Goal: Task Accomplishment & Management: Manage account settings

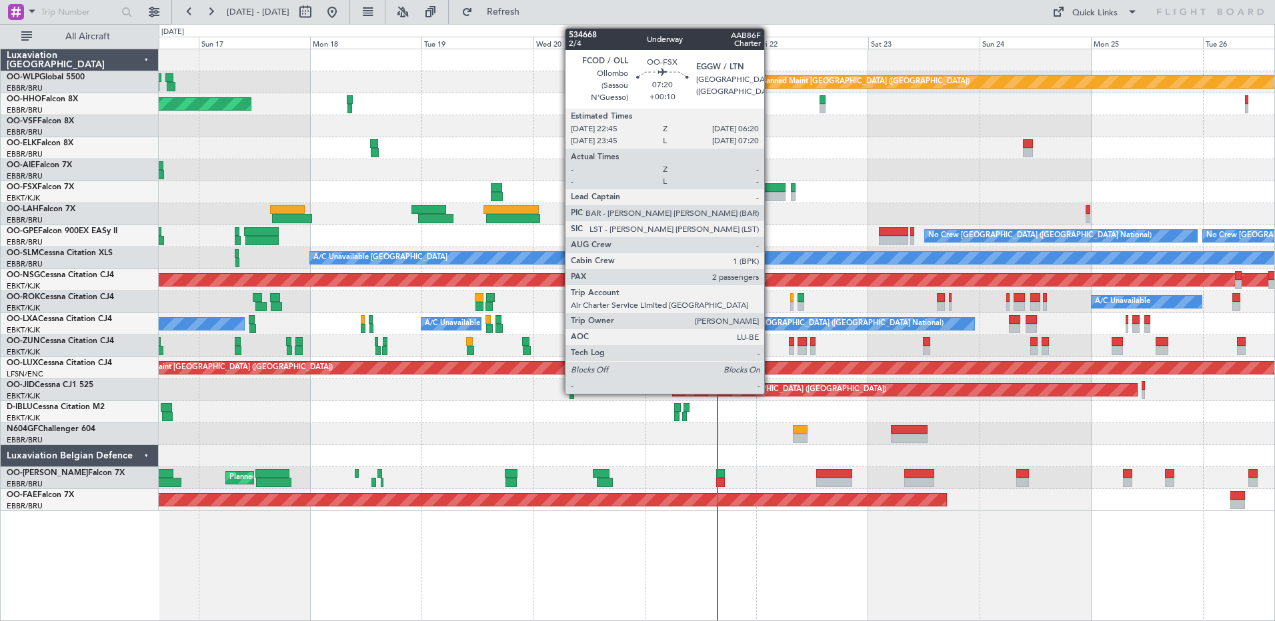
click at [770, 195] on div at bounding box center [767, 196] width 35 height 9
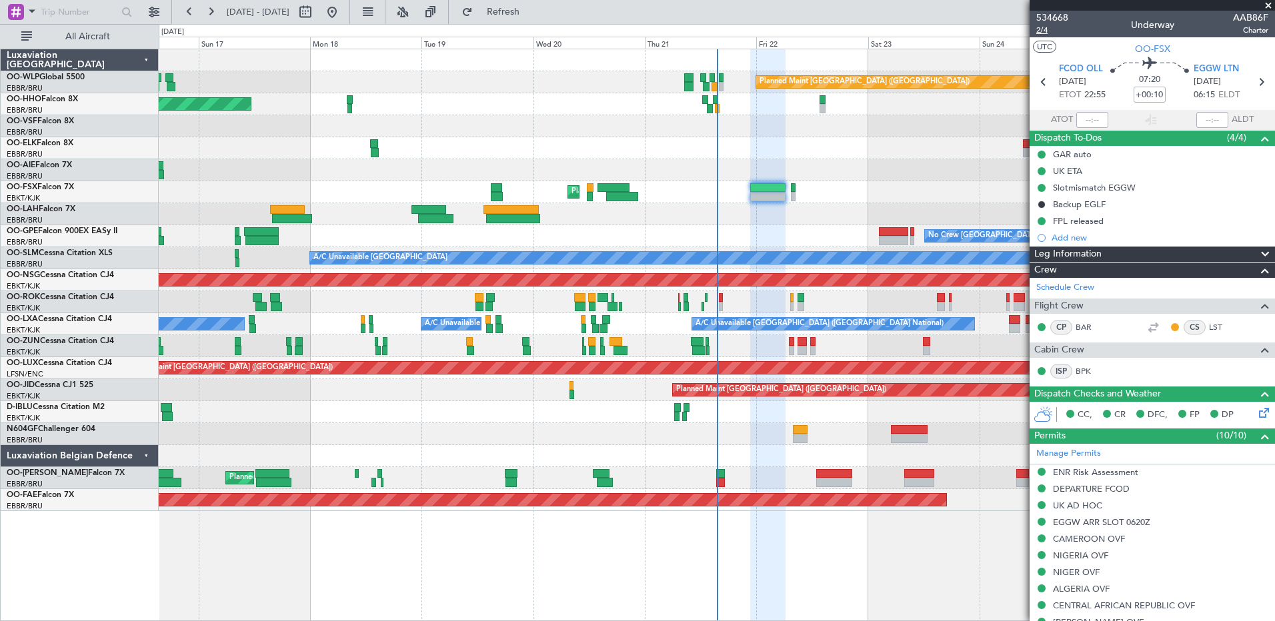
click at [803, 33] on span "2/4" at bounding box center [1052, 30] width 32 height 11
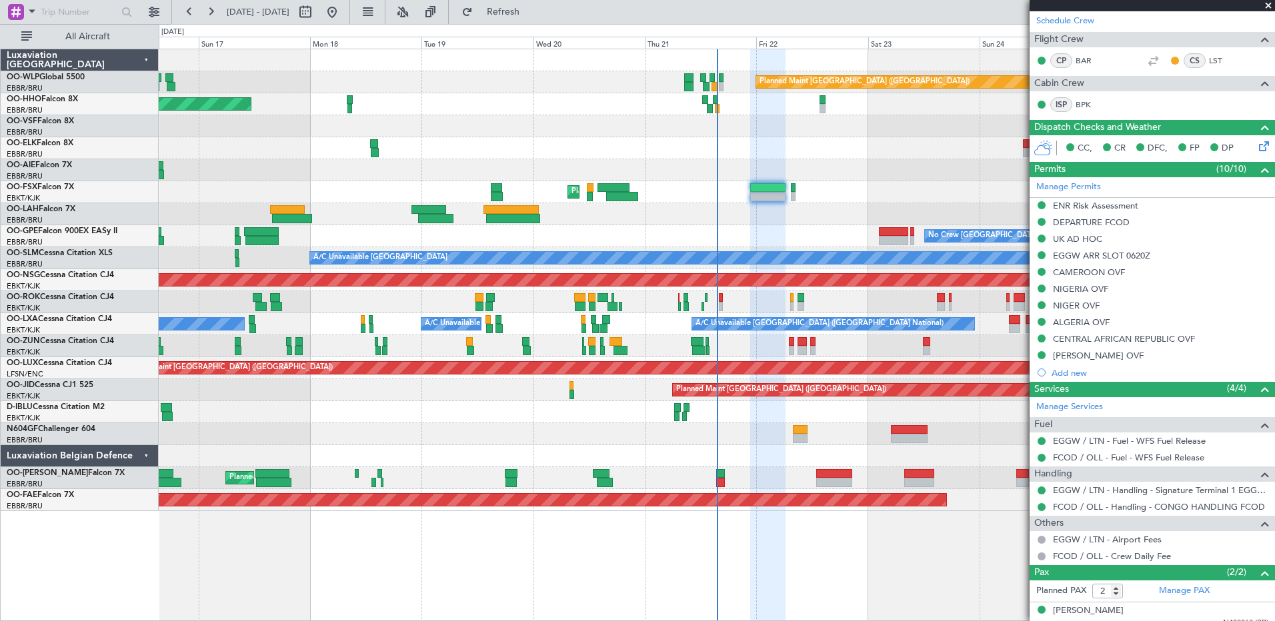
scroll to position [307, 0]
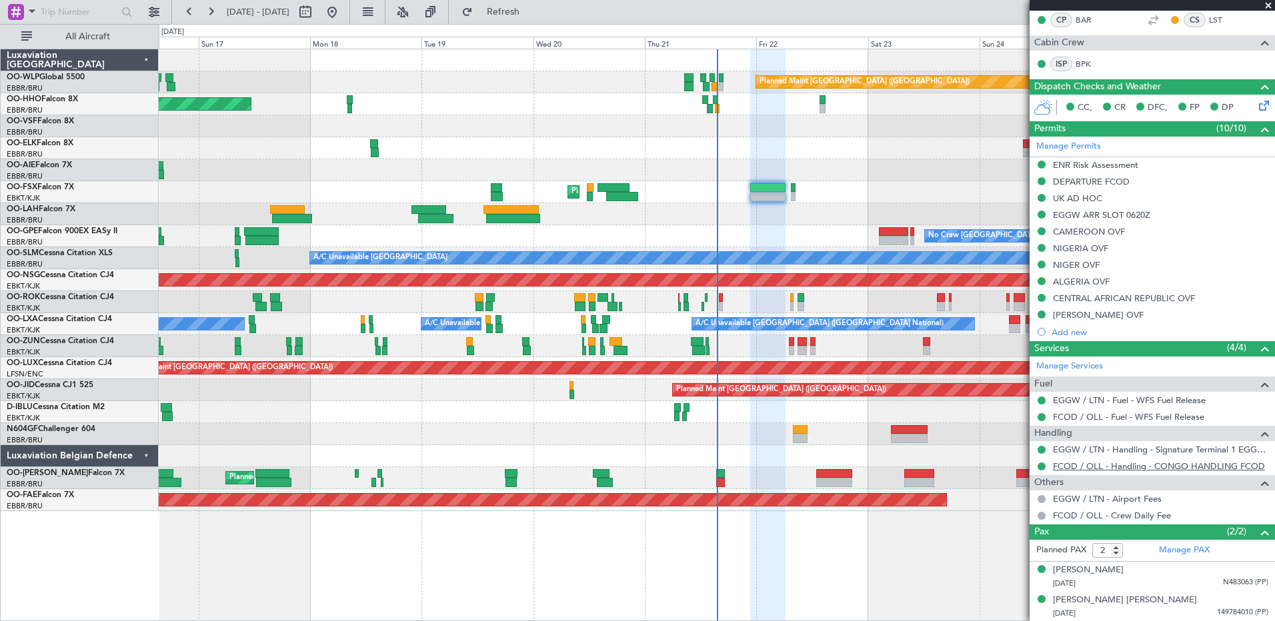
click at [803, 357] on link "FCOD / OLL - Handling - CONGO HANDLING FCOD" at bounding box center [1159, 466] width 212 height 11
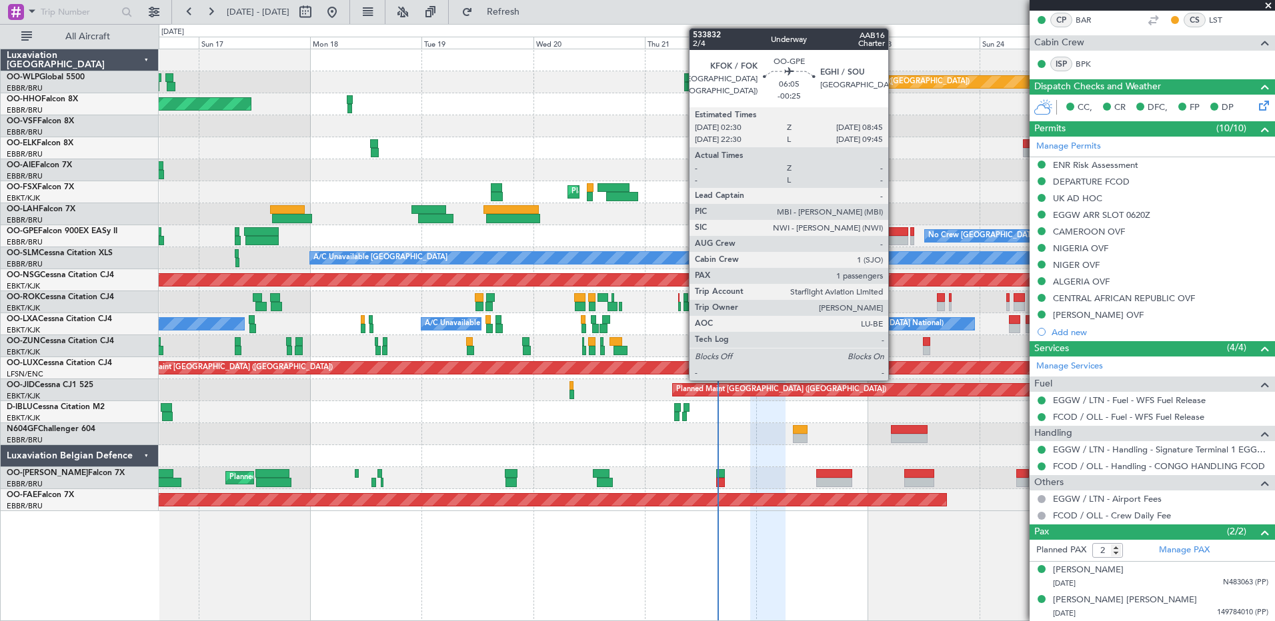
click at [803, 235] on div at bounding box center [893, 231] width 29 height 9
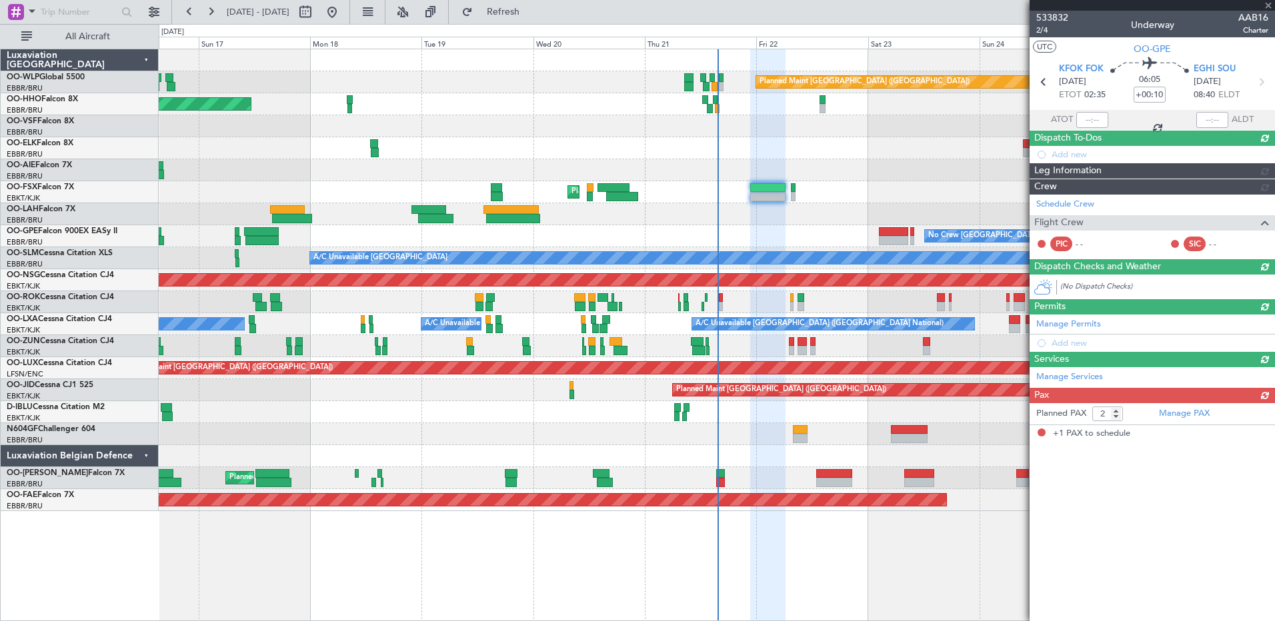
type input "-00:25"
type input "1"
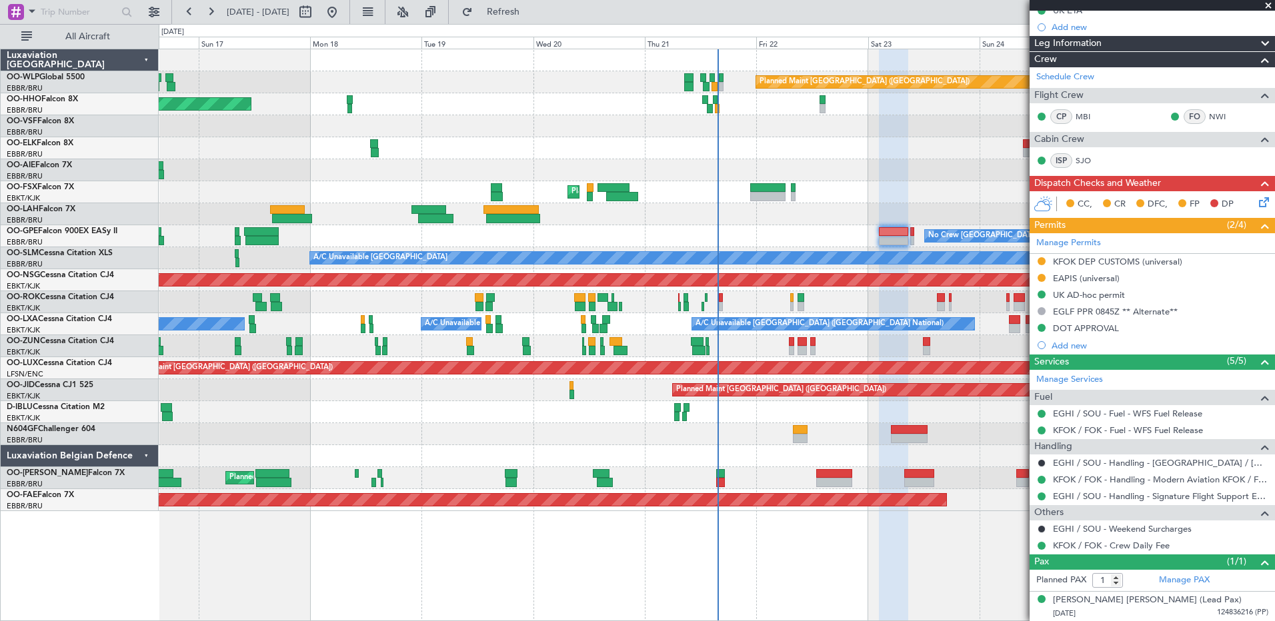
scroll to position [0, 0]
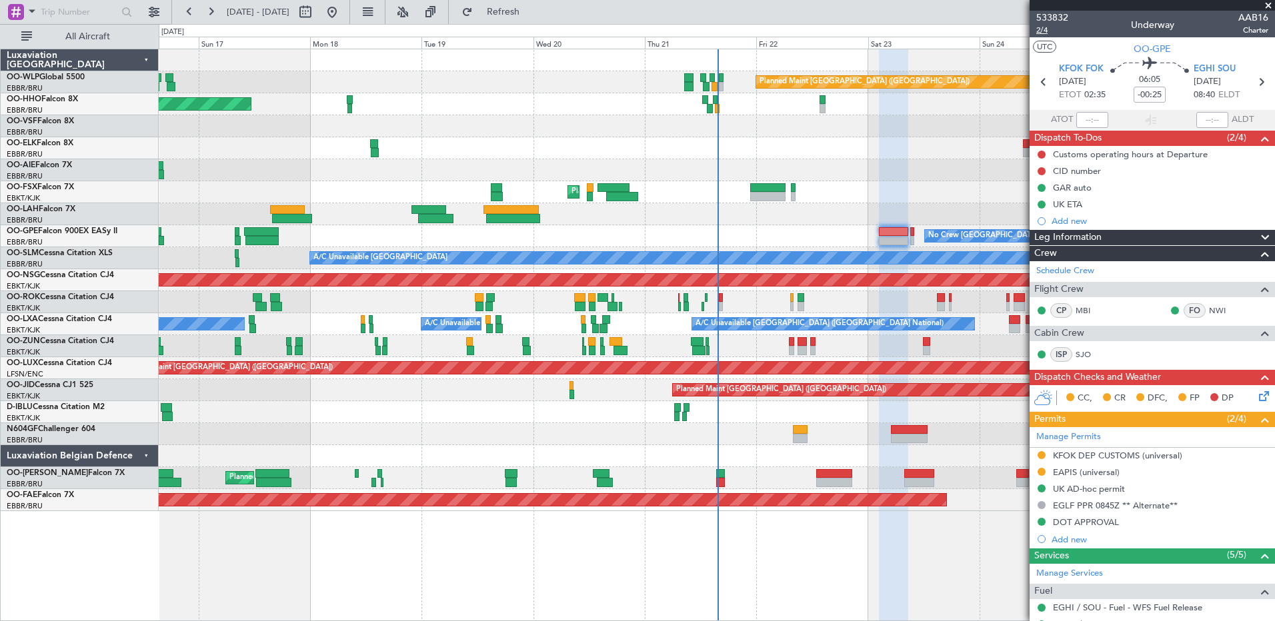
click at [803, 26] on span "2/4" at bounding box center [1052, 30] width 32 height 11
click at [803, 311] on link "NWI" at bounding box center [1224, 311] width 30 height 12
click at [803, 357] on button at bounding box center [1041, 455] width 8 height 8
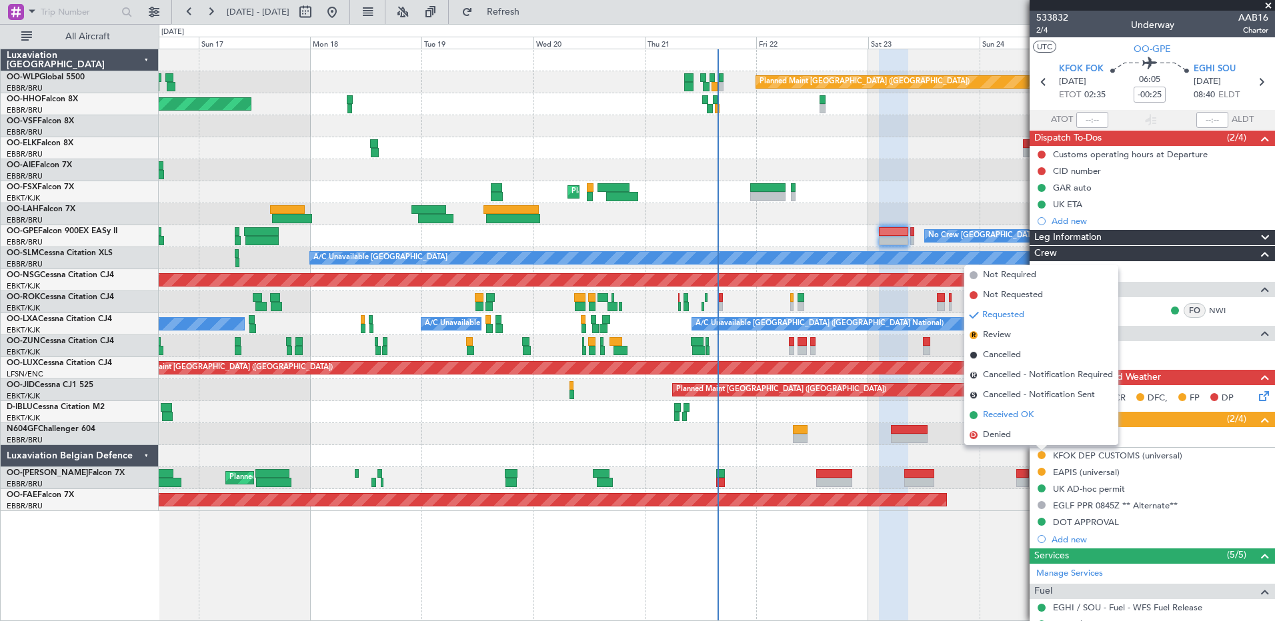
click at [803, 357] on span "Received OK" at bounding box center [1008, 415] width 51 height 13
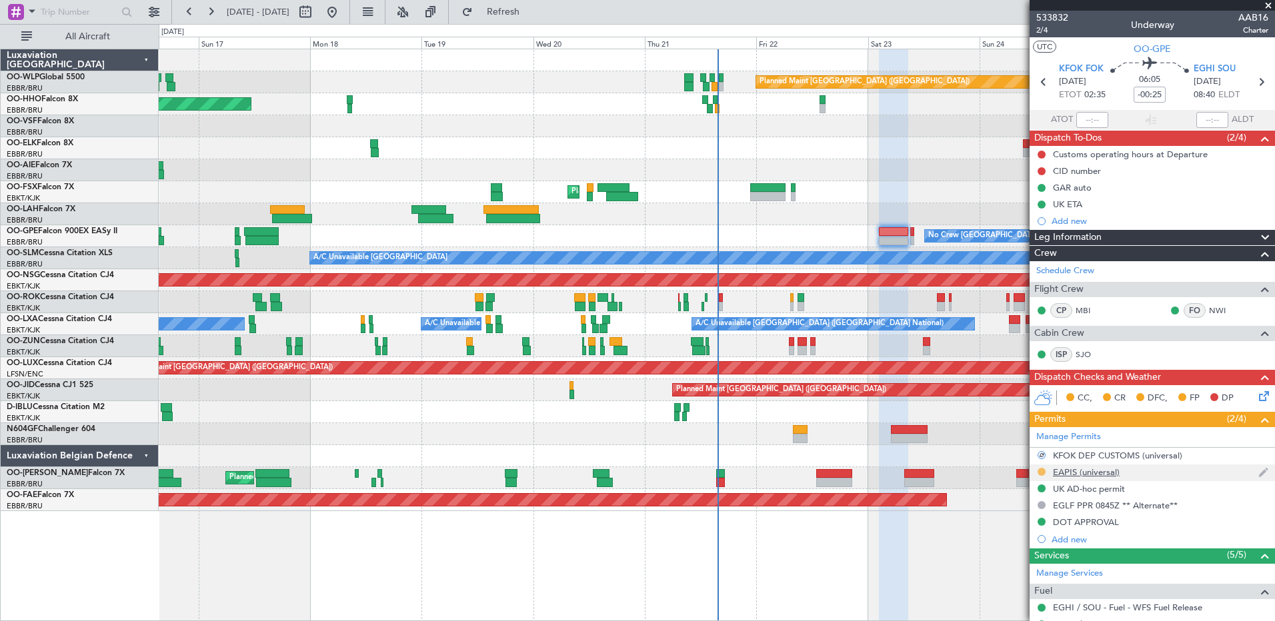
click at [803, 357] on button at bounding box center [1041, 472] width 8 height 8
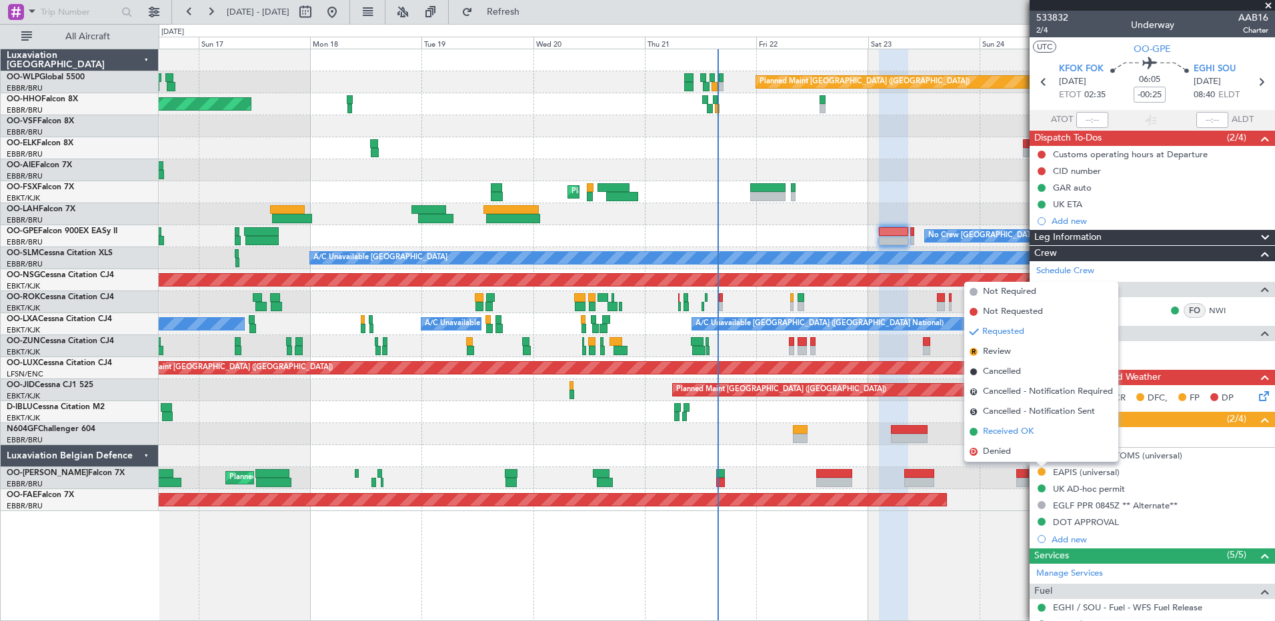
click at [803, 357] on span "Received OK" at bounding box center [1008, 431] width 51 height 13
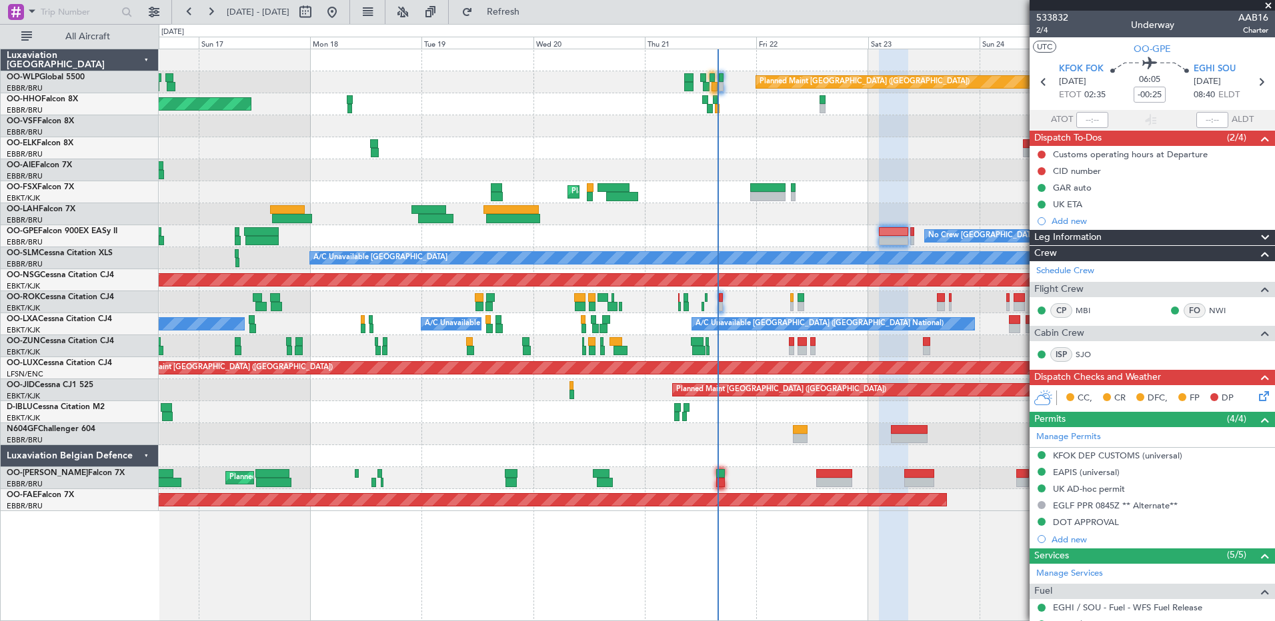
click at [803, 357] on icon at bounding box center [1261, 394] width 11 height 11
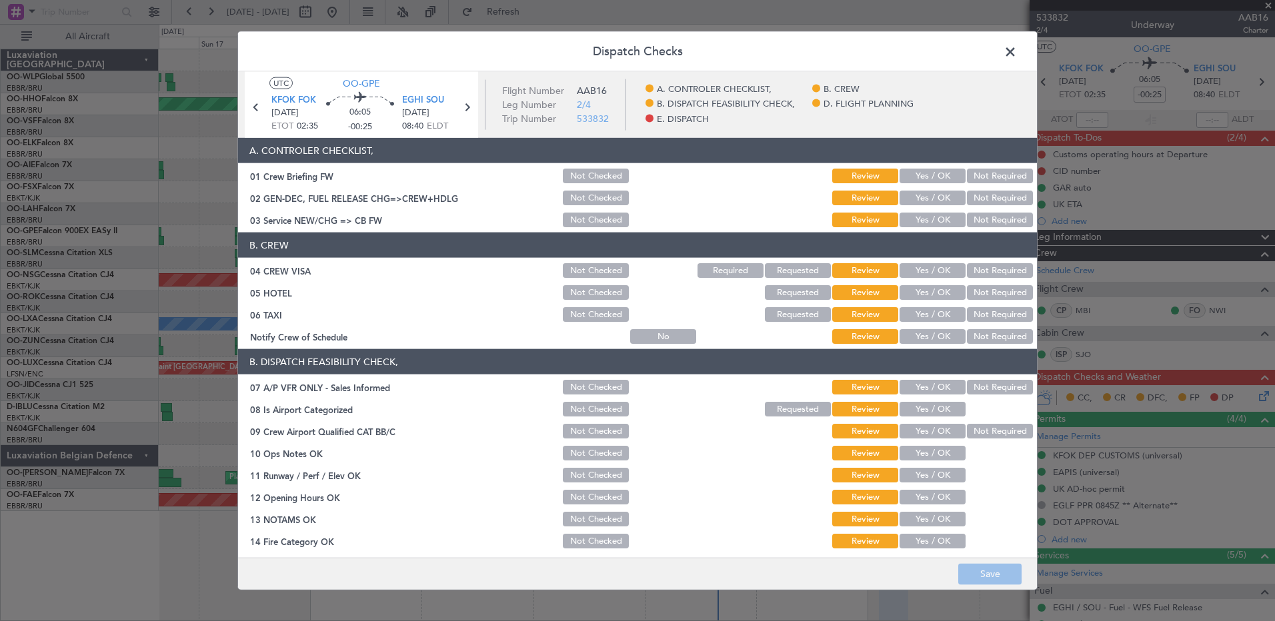
click at [575, 193] on button "Not Checked" at bounding box center [596, 198] width 66 height 15
click at [803, 357] on button "Save" at bounding box center [989, 573] width 63 height 21
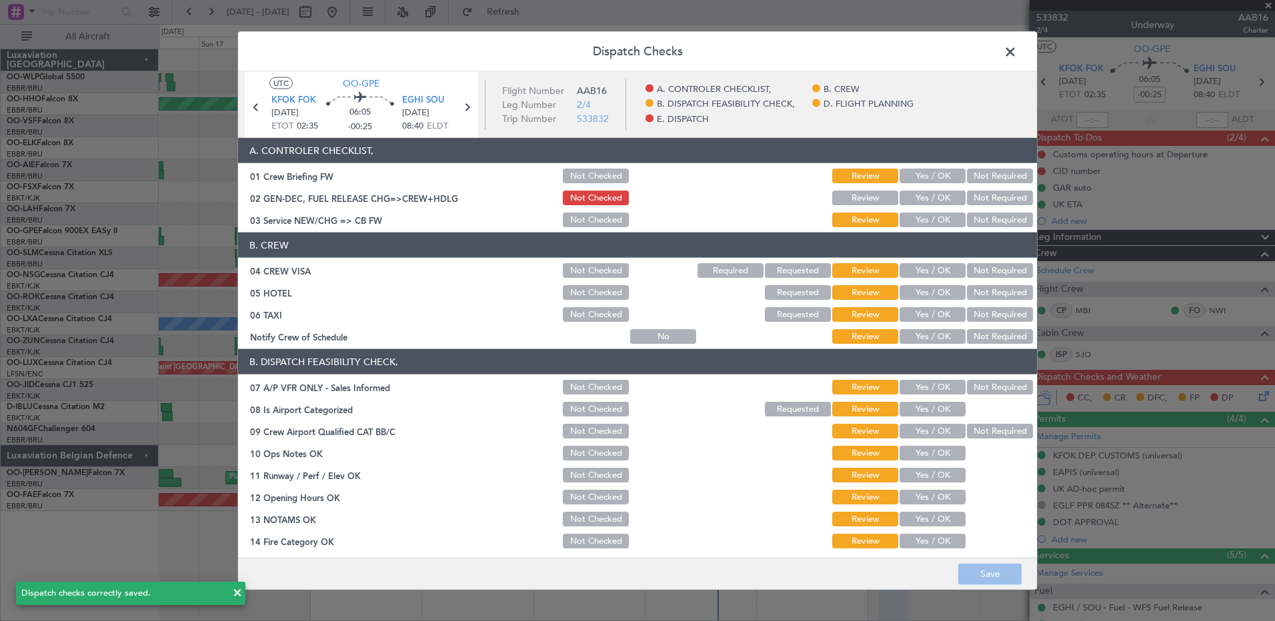
click at [803, 51] on span at bounding box center [1017, 55] width 0 height 27
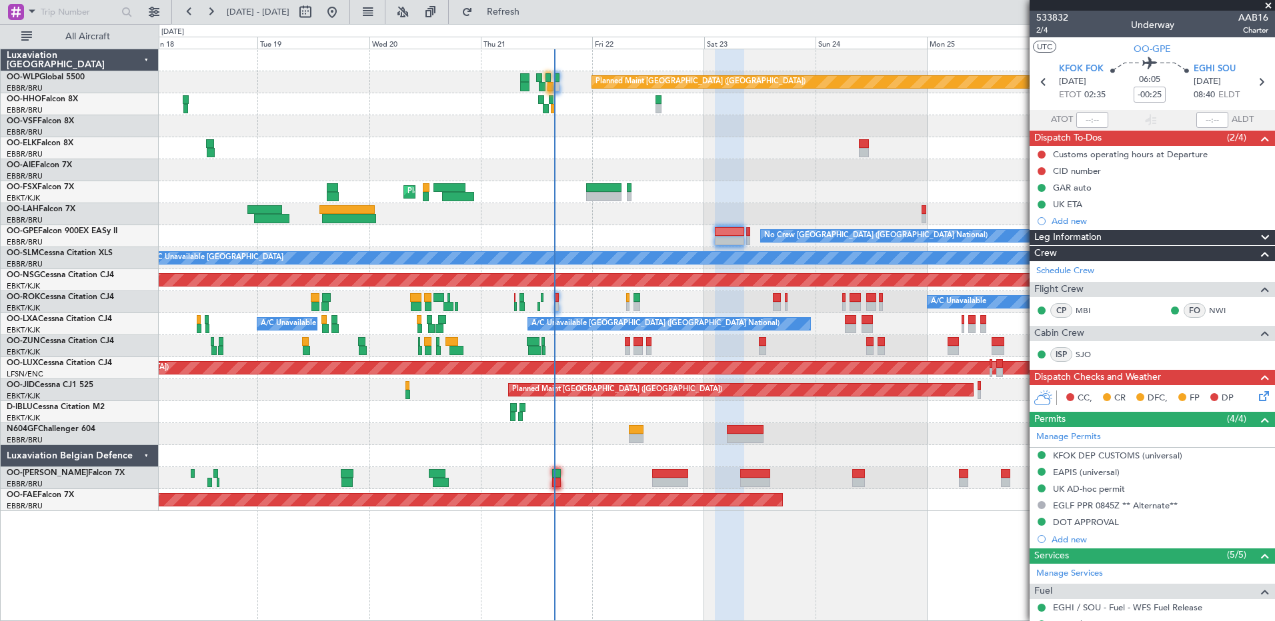
click at [679, 343] on div "Planned Maint Kortrijk-[GEOGRAPHIC_DATA]" at bounding box center [716, 346] width 1115 height 22
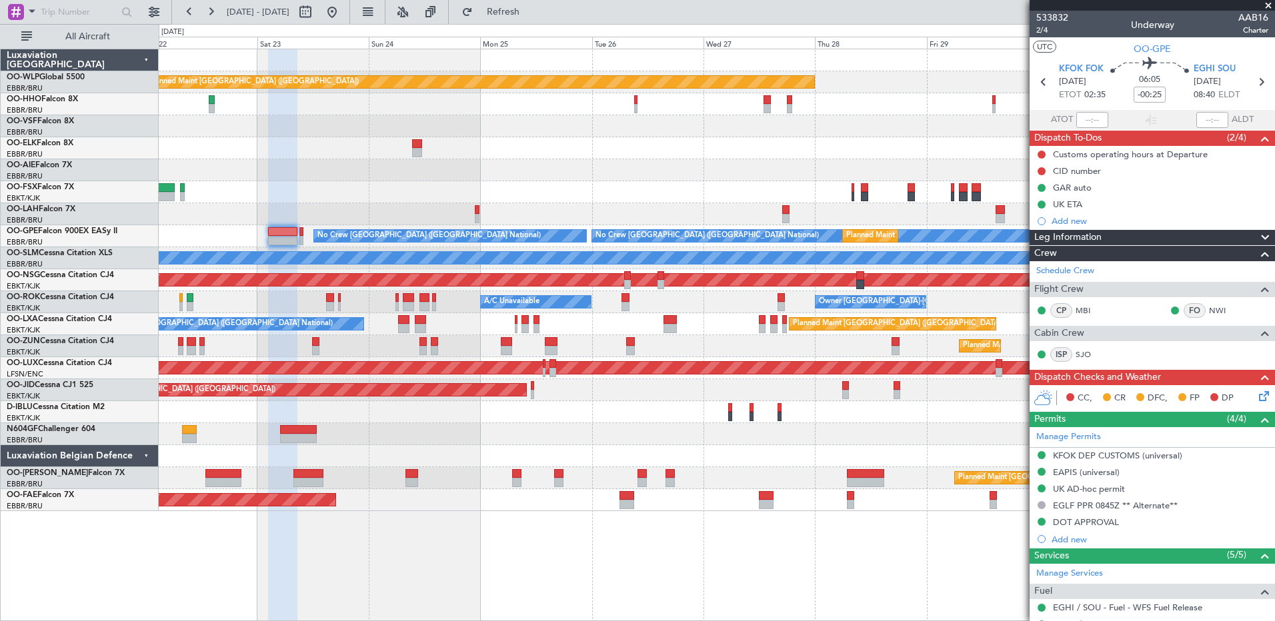
click at [359, 209] on div "Planned Maint Berlin (Brandenburg) Planned Maint London (Farnborough) Planned M…" at bounding box center [716, 280] width 1115 height 462
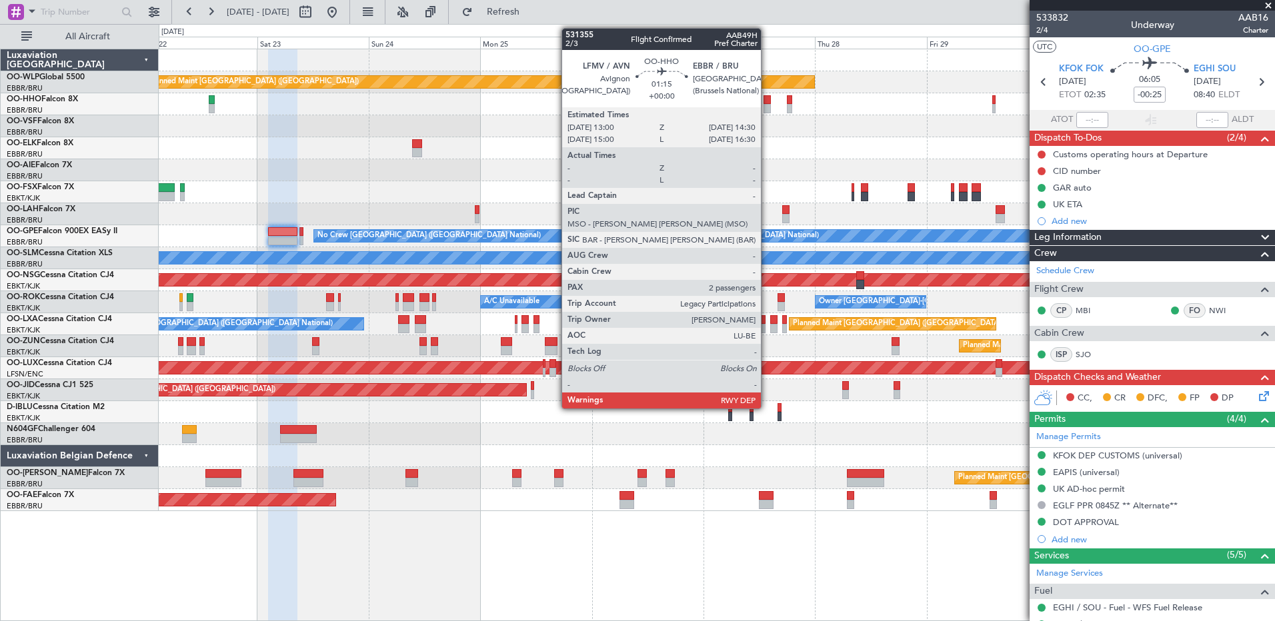
click at [767, 101] on div at bounding box center [766, 99] width 7 height 9
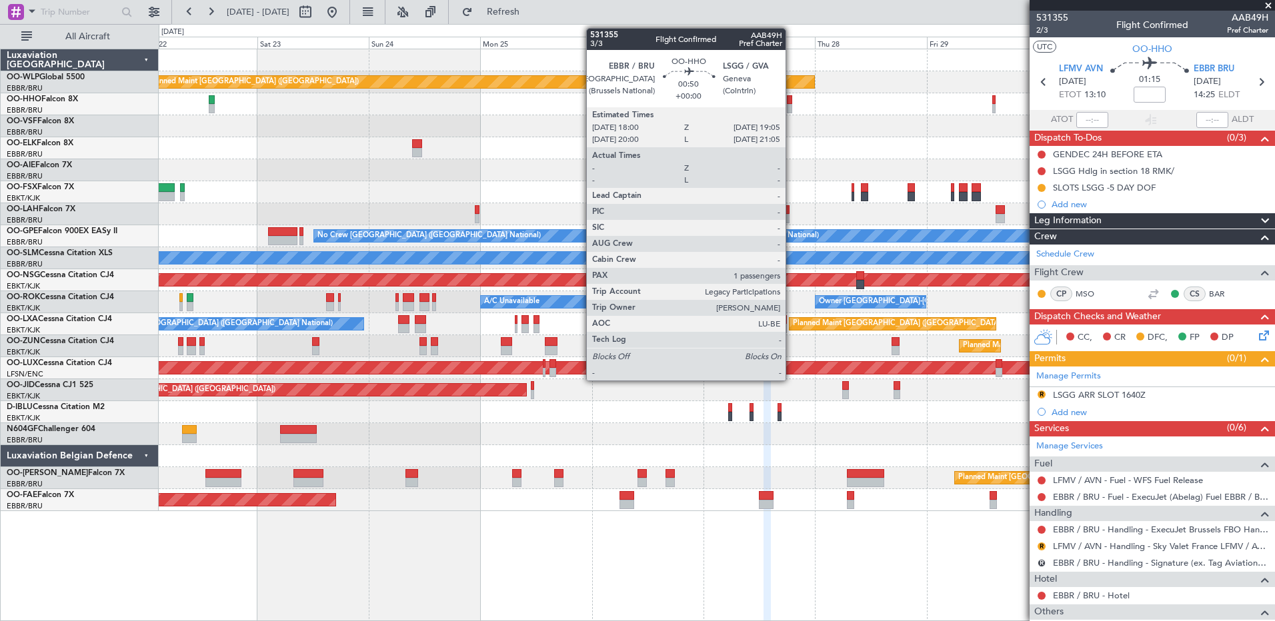
click at [791, 105] on div at bounding box center [789, 108] width 5 height 9
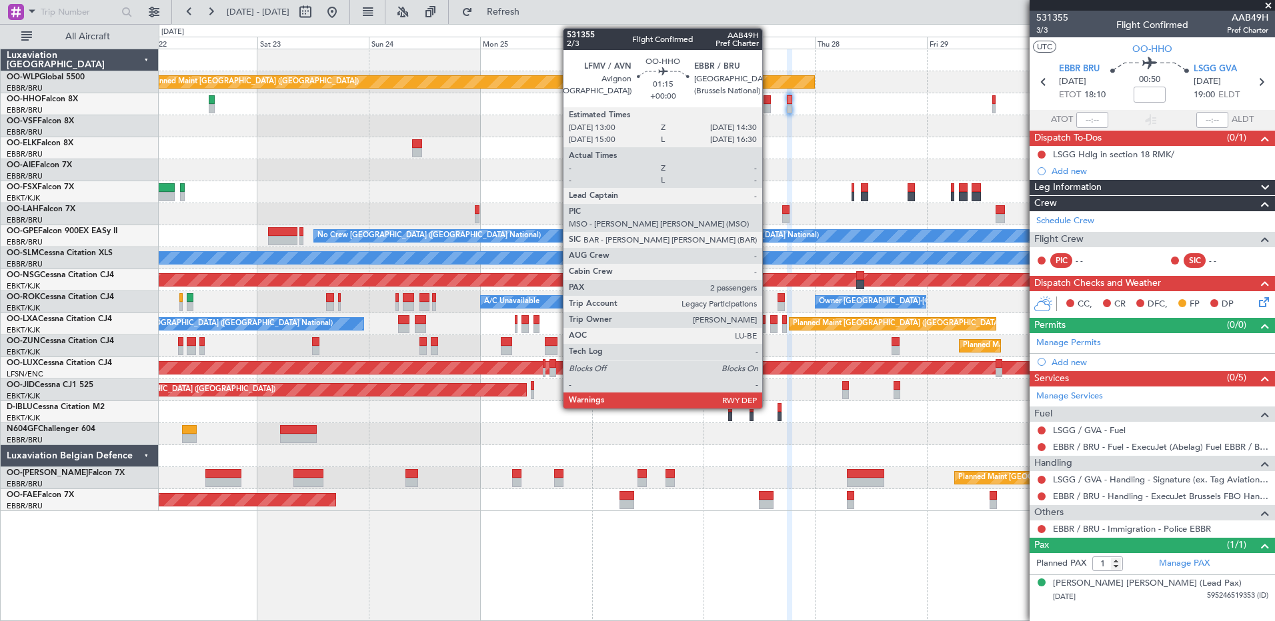
click at [768, 105] on div at bounding box center [766, 108] width 7 height 9
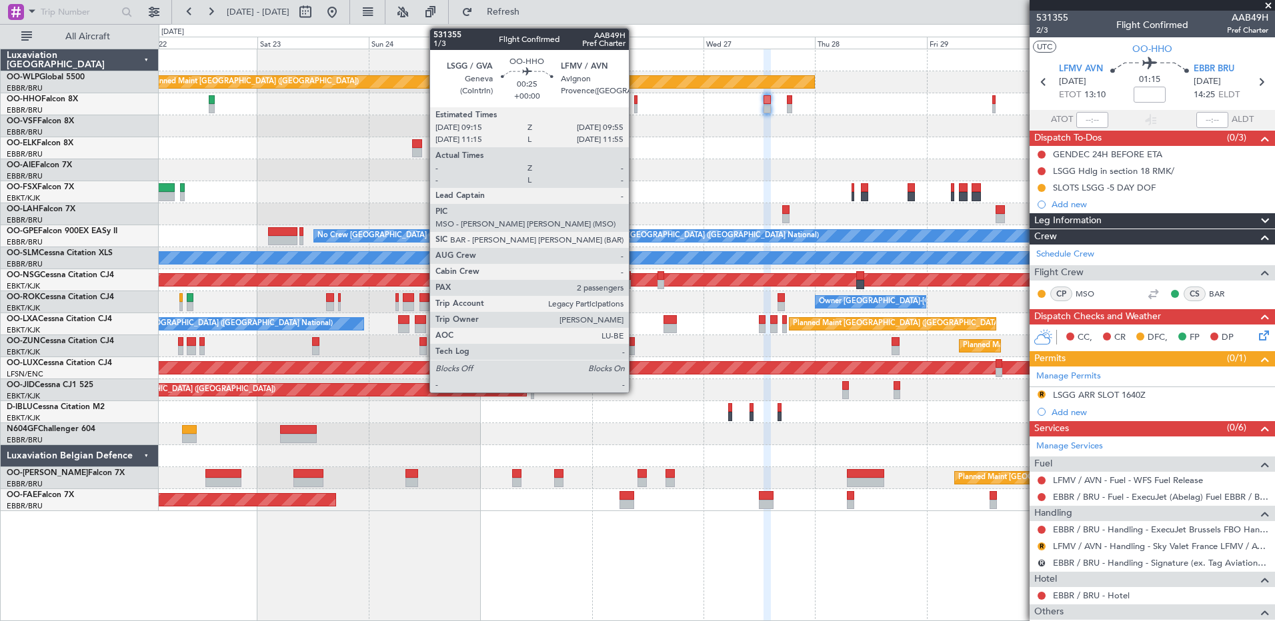
click at [635, 104] on div at bounding box center [635, 108] width 3 height 9
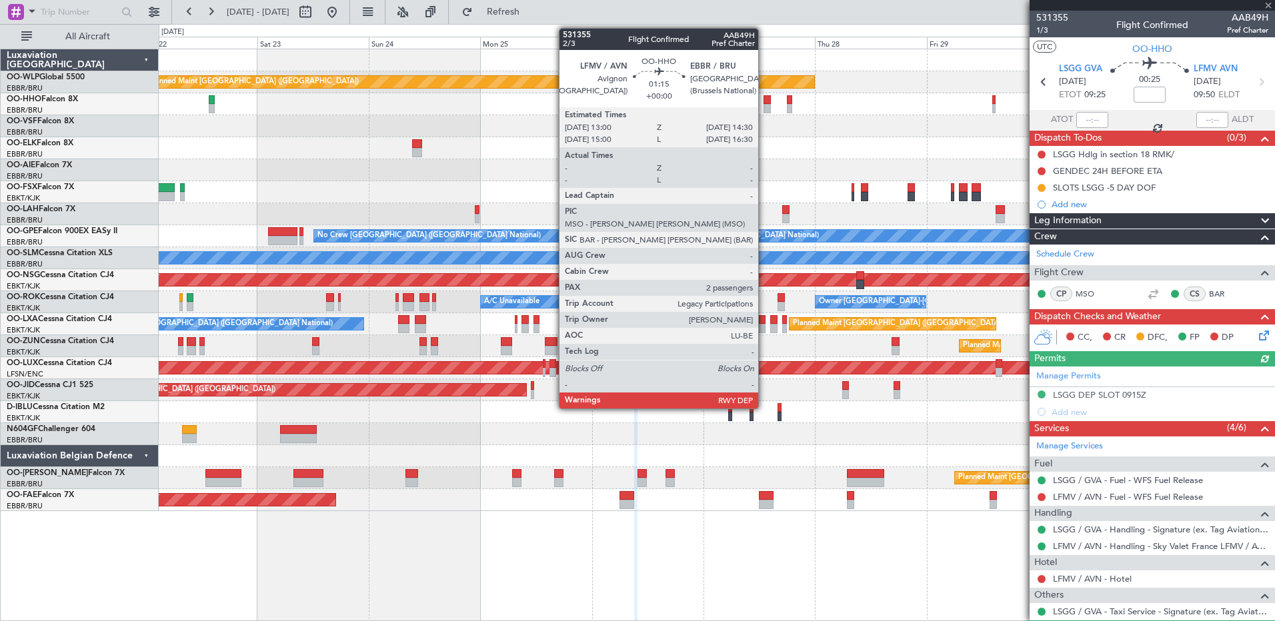
click at [764, 105] on div at bounding box center [766, 108] width 7 height 9
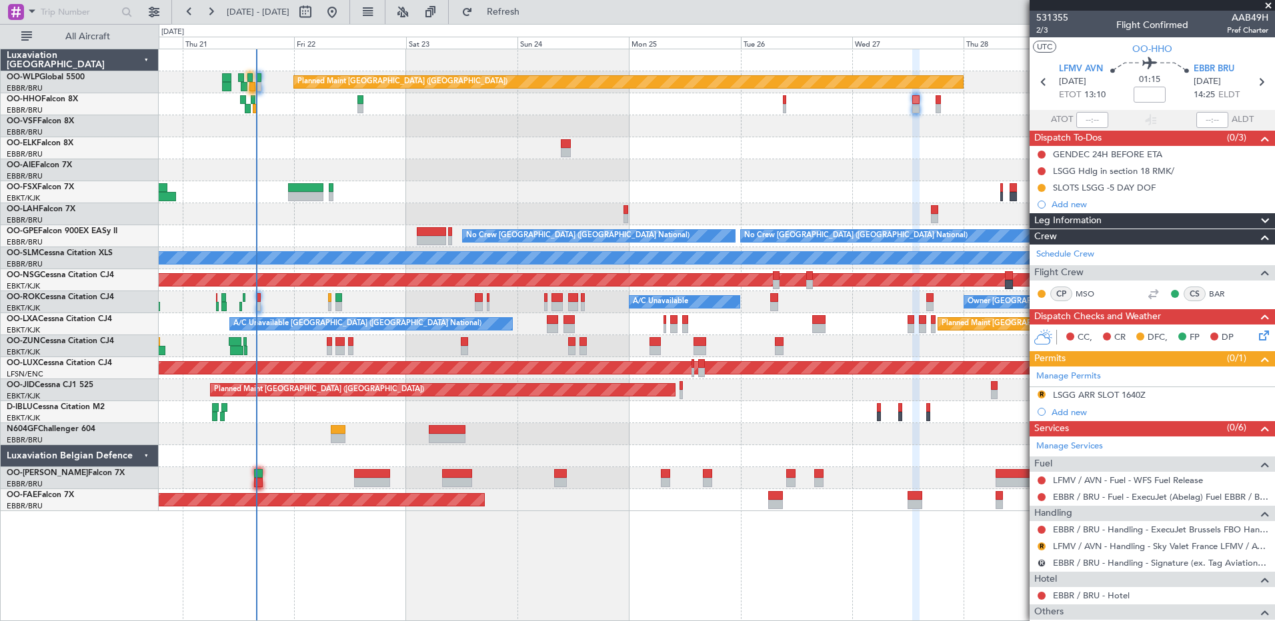
click at [405, 169] on div "Planned Maint [GEOGRAPHIC_DATA] ([GEOGRAPHIC_DATA]) Planned Maint [GEOGRAPHIC_D…" at bounding box center [716, 280] width 1115 height 462
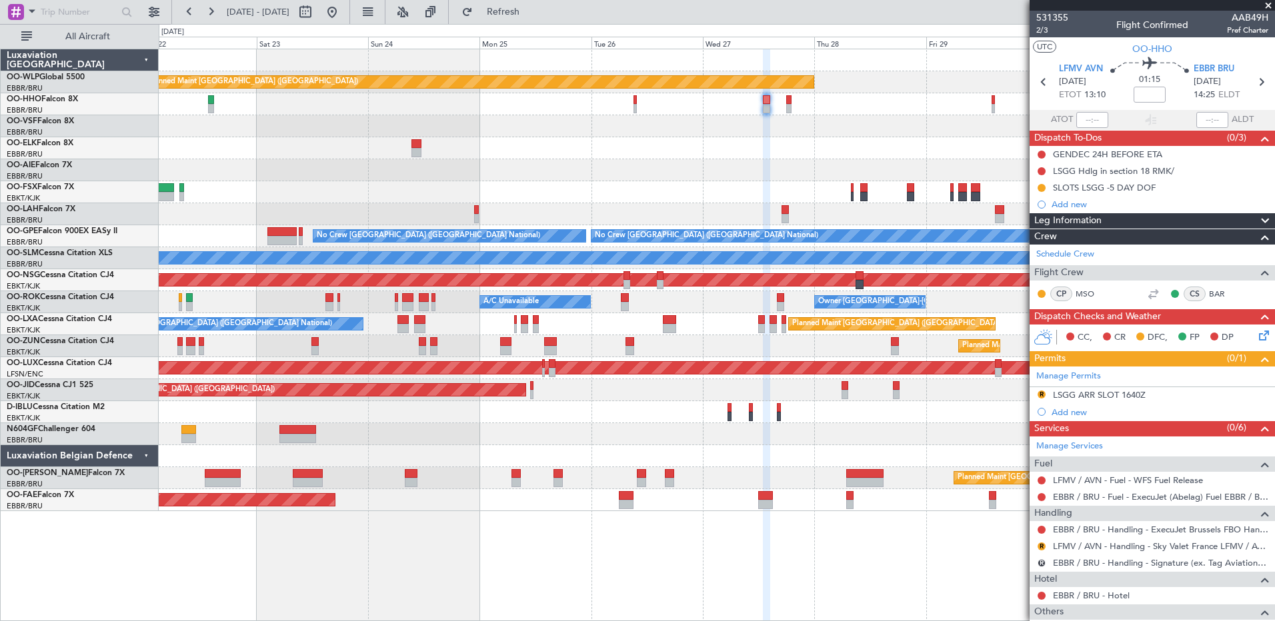
click at [771, 176] on div "Planned Maint Berlin (Brandenburg) Planned Maint London (Farnborough) Planned M…" at bounding box center [716, 280] width 1115 height 462
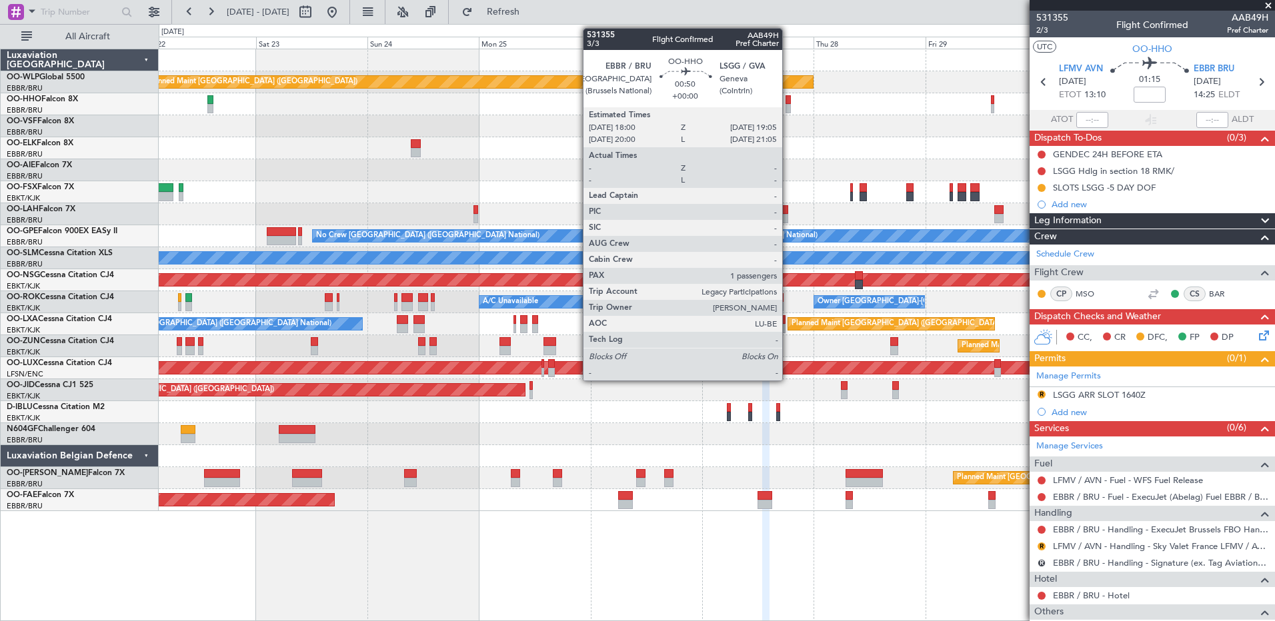
click at [788, 109] on div at bounding box center [787, 108] width 5 height 9
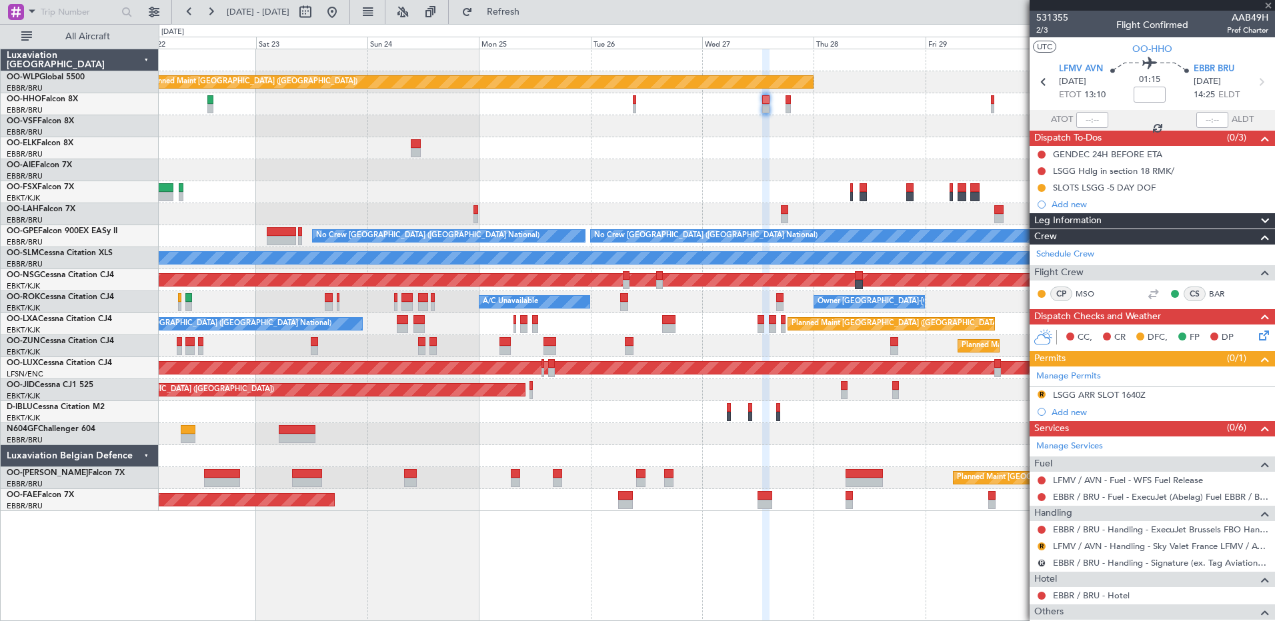
type input "1"
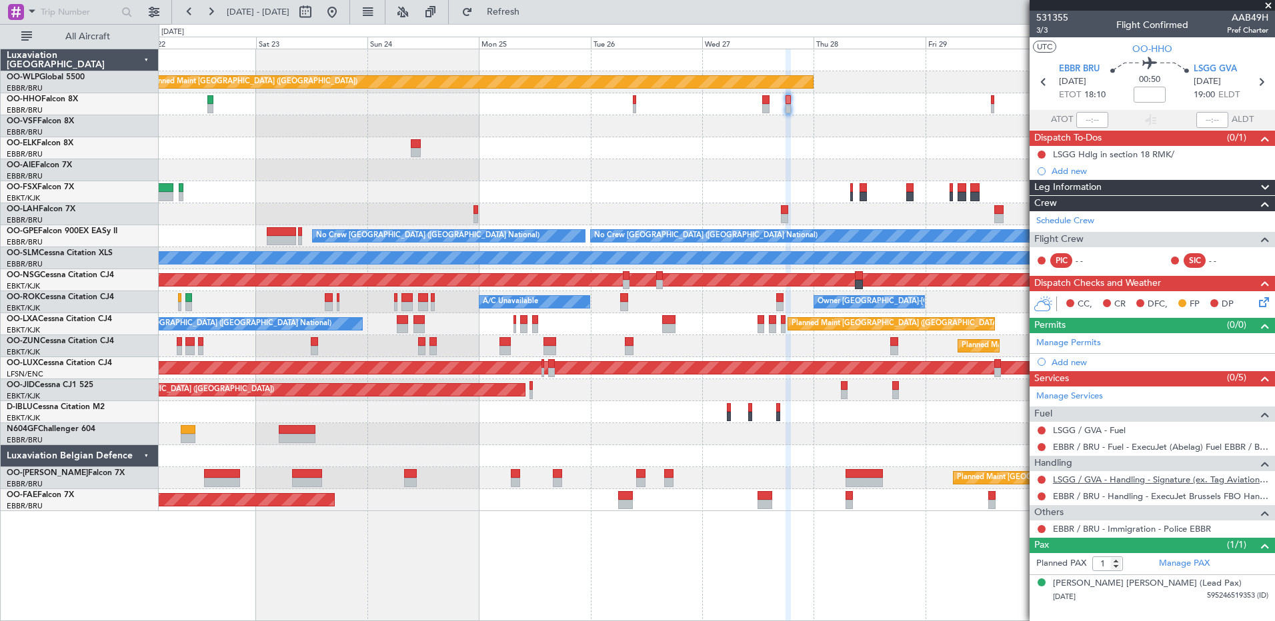
click at [803, 357] on link "LSGG / GVA - Handling - Signature (ex. Tag Aviation) LSGG / GVA" at bounding box center [1160, 479] width 215 height 11
click at [803, 357] on button at bounding box center [1041, 480] width 8 height 8
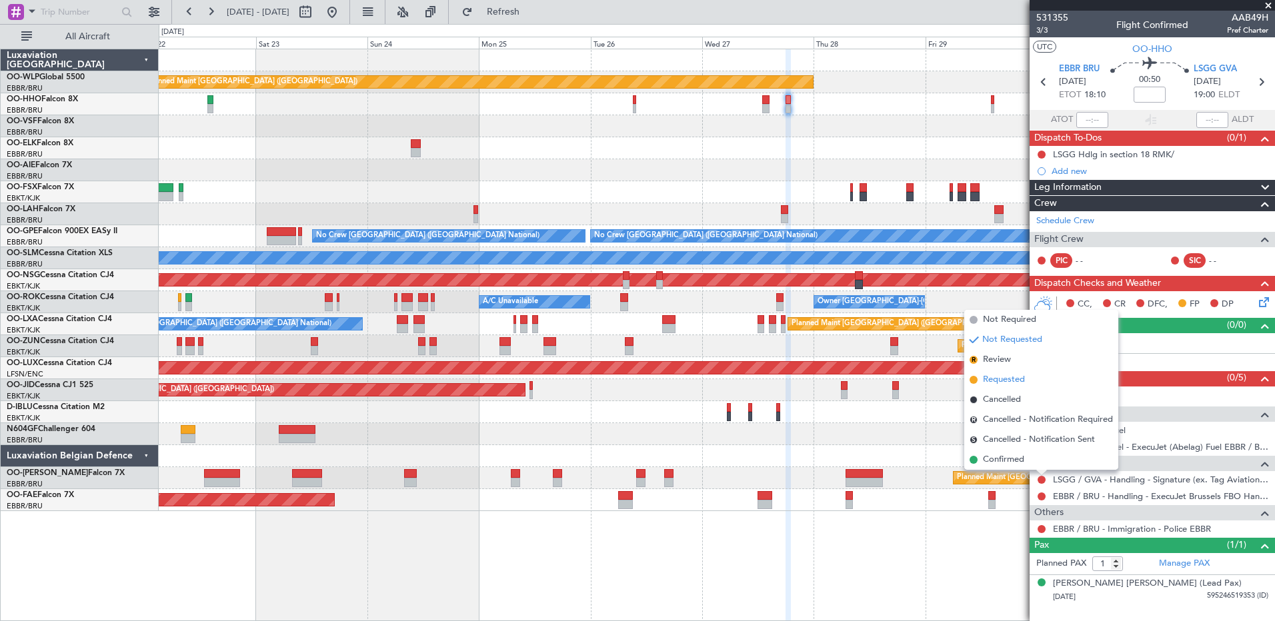
click at [803, 357] on span "Requested" at bounding box center [1004, 379] width 42 height 13
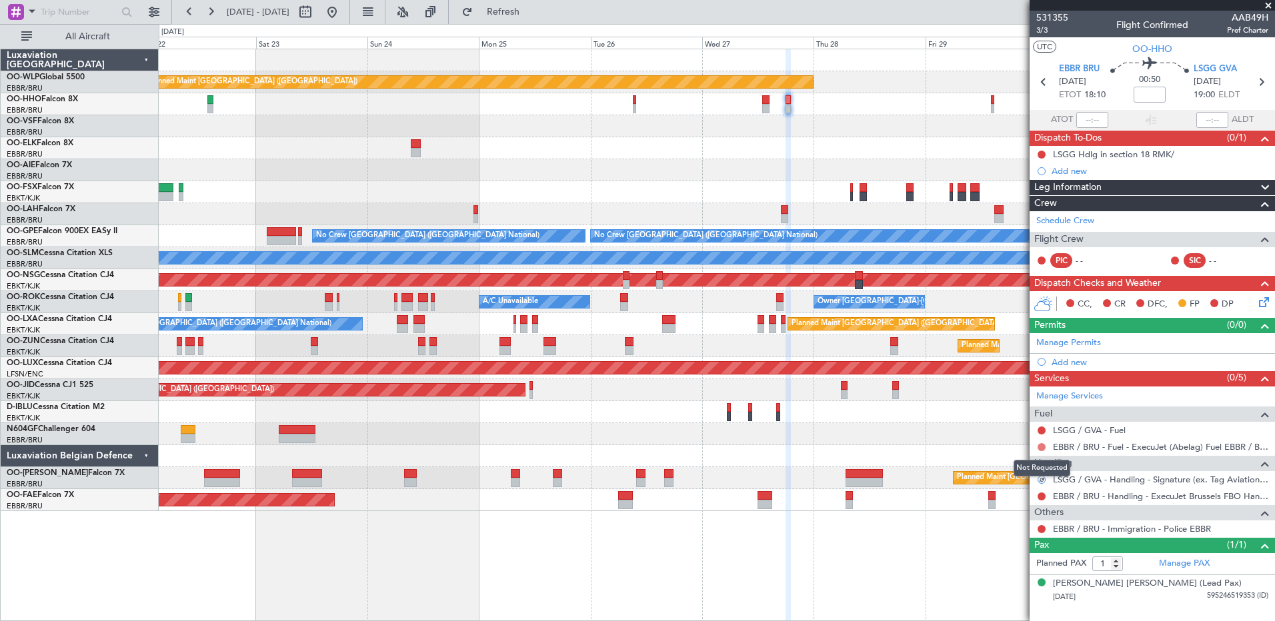
click at [803, 357] on button at bounding box center [1041, 447] width 8 height 8
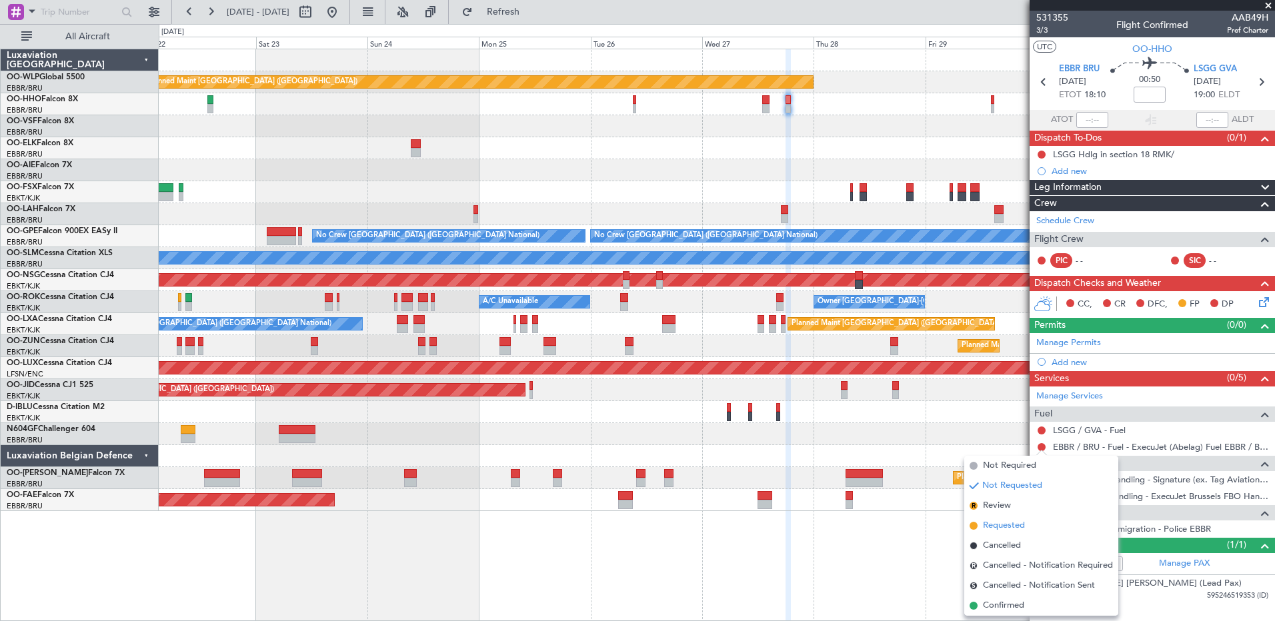
click at [803, 357] on span "Requested" at bounding box center [1004, 525] width 42 height 13
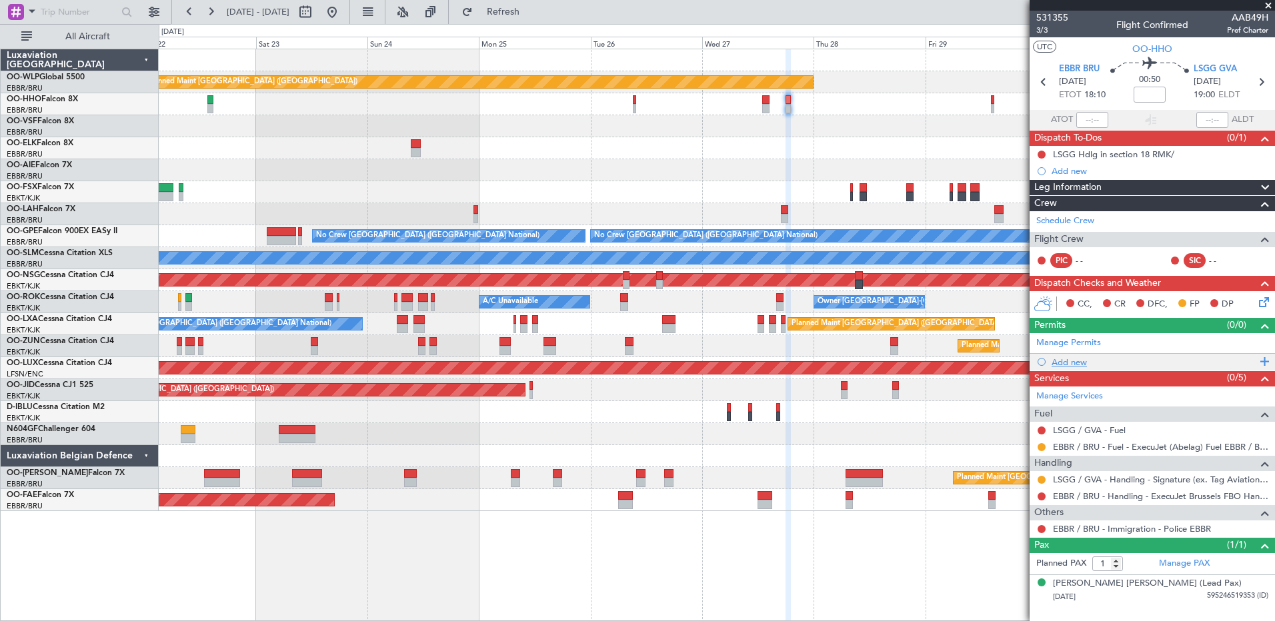
click at [803, 357] on div "Add new" at bounding box center [1153, 362] width 205 height 11
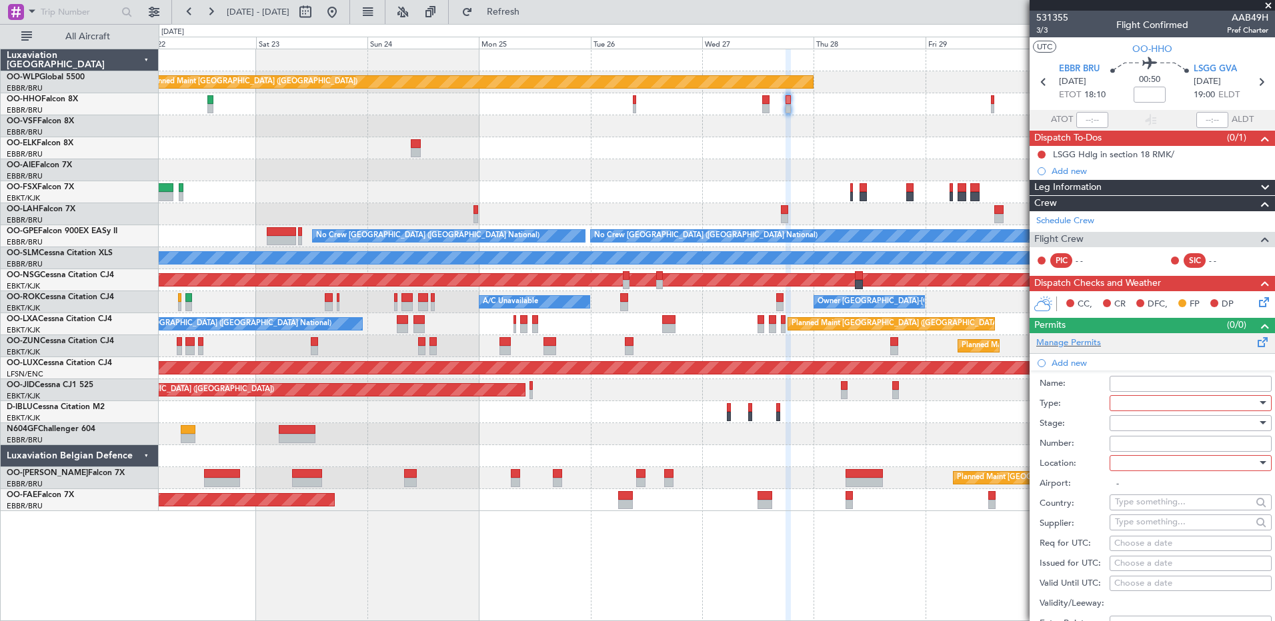
click at [803, 349] on div "Manage Permits" at bounding box center [1151, 343] width 245 height 20
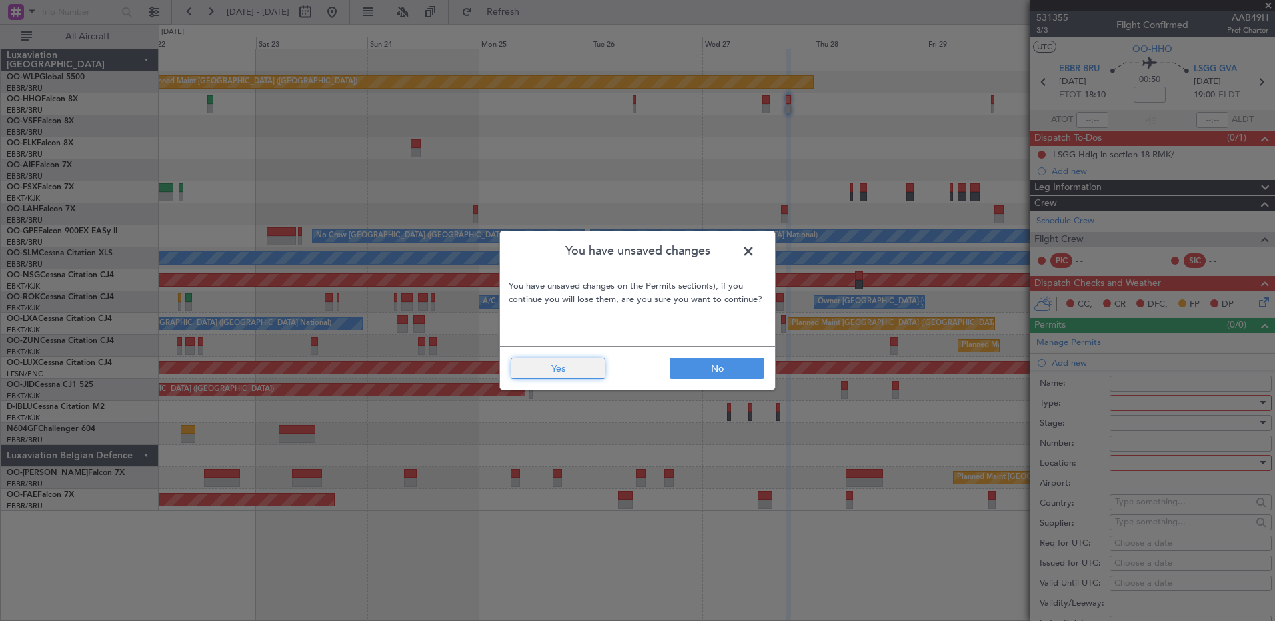
click at [561, 357] on button "Yes" at bounding box center [558, 368] width 95 height 21
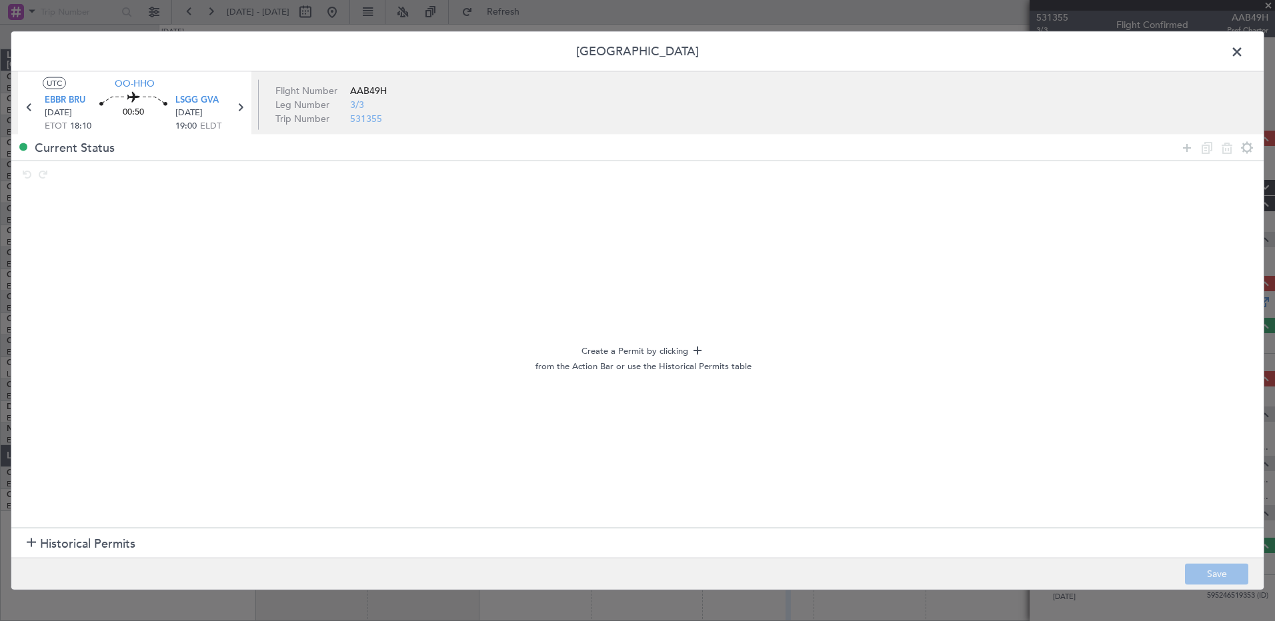
click at [63, 357] on section "Historical Permits" at bounding box center [637, 543] width 1252 height 32
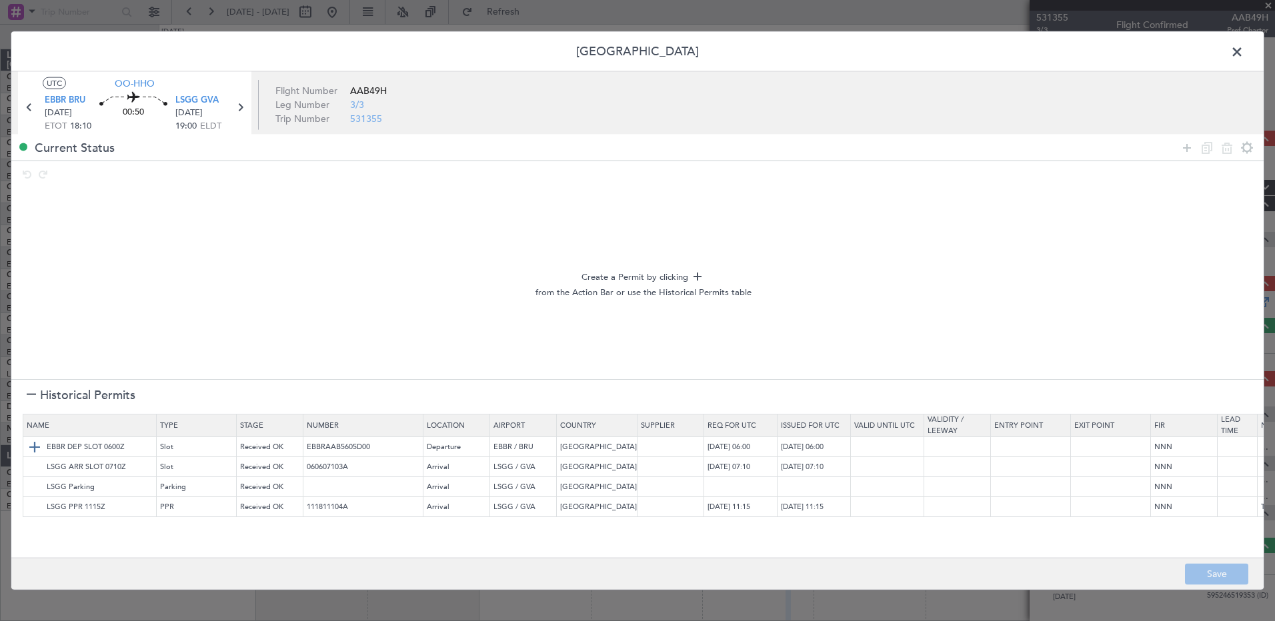
click at [35, 357] on img at bounding box center [35, 447] width 16 height 16
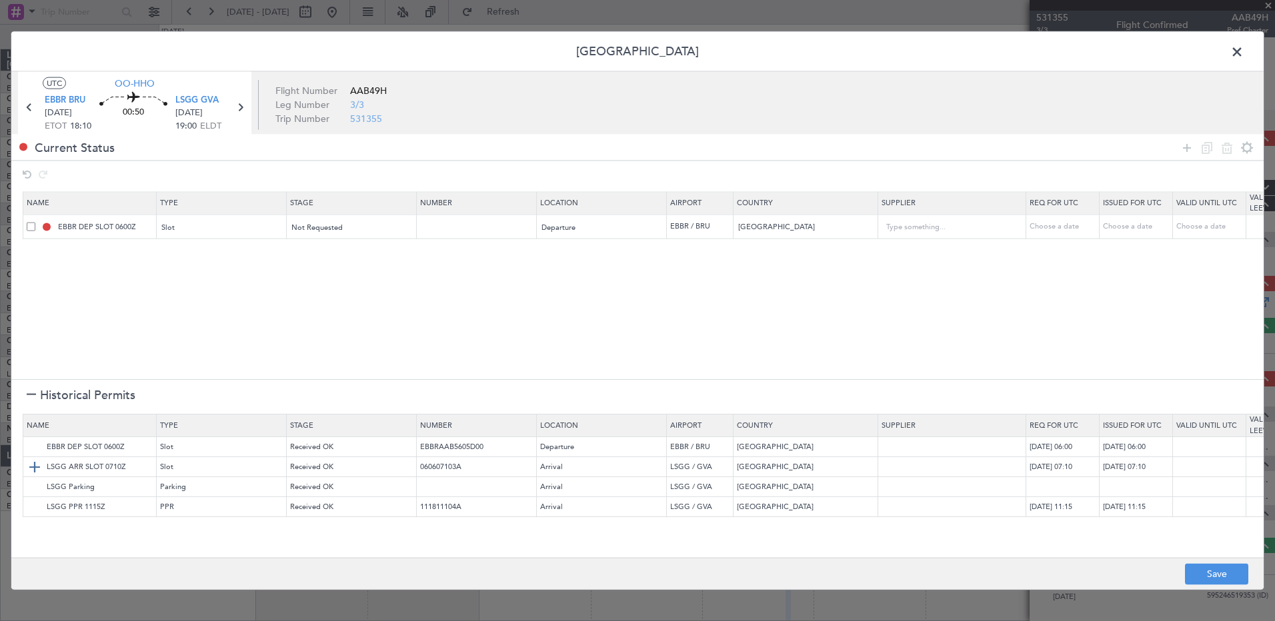
click at [30, 357] on img at bounding box center [35, 467] width 16 height 16
click at [803, 229] on div "Choose a date" at bounding box center [1063, 226] width 69 height 11
select select "8"
select select "2025"
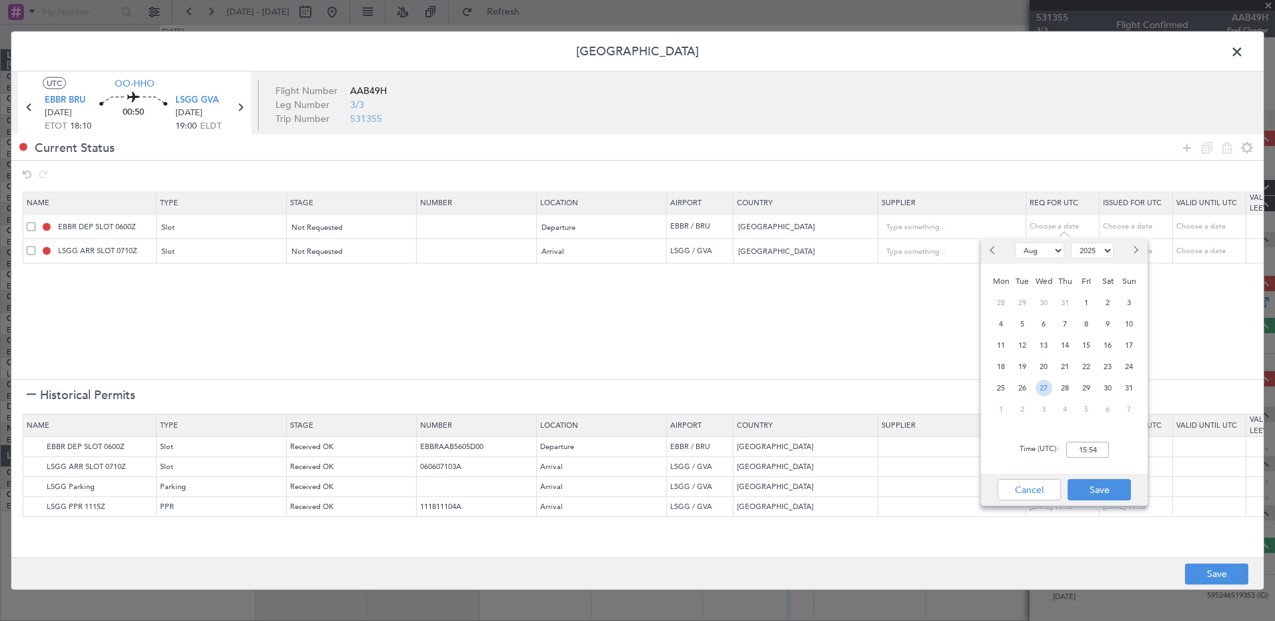
click at [803, 357] on span "27" at bounding box center [1043, 388] width 17 height 17
click at [803, 357] on input "00:00" at bounding box center [1087, 450] width 43 height 16
type input "18:00"
click at [803, 357] on button "Save" at bounding box center [1098, 489] width 63 height 21
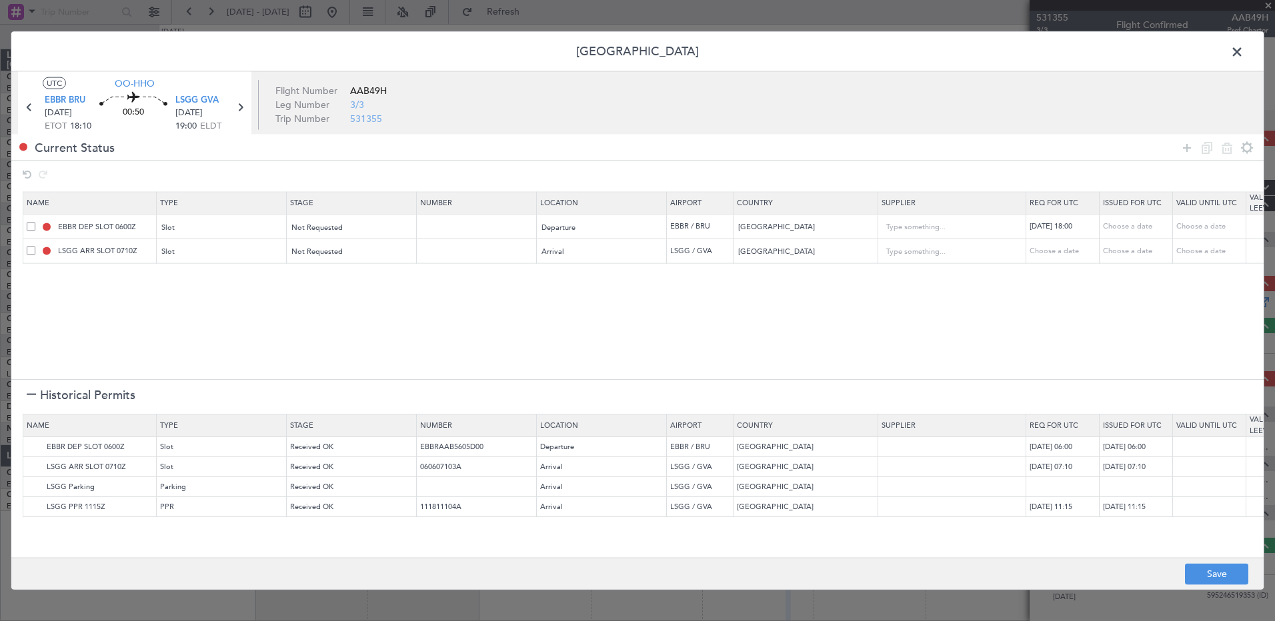
click at [803, 245] on td "Choose a date" at bounding box center [1062, 251] width 73 height 25
click at [803, 251] on div "Choose a date" at bounding box center [1063, 250] width 69 height 11
select select "8"
select select "2025"
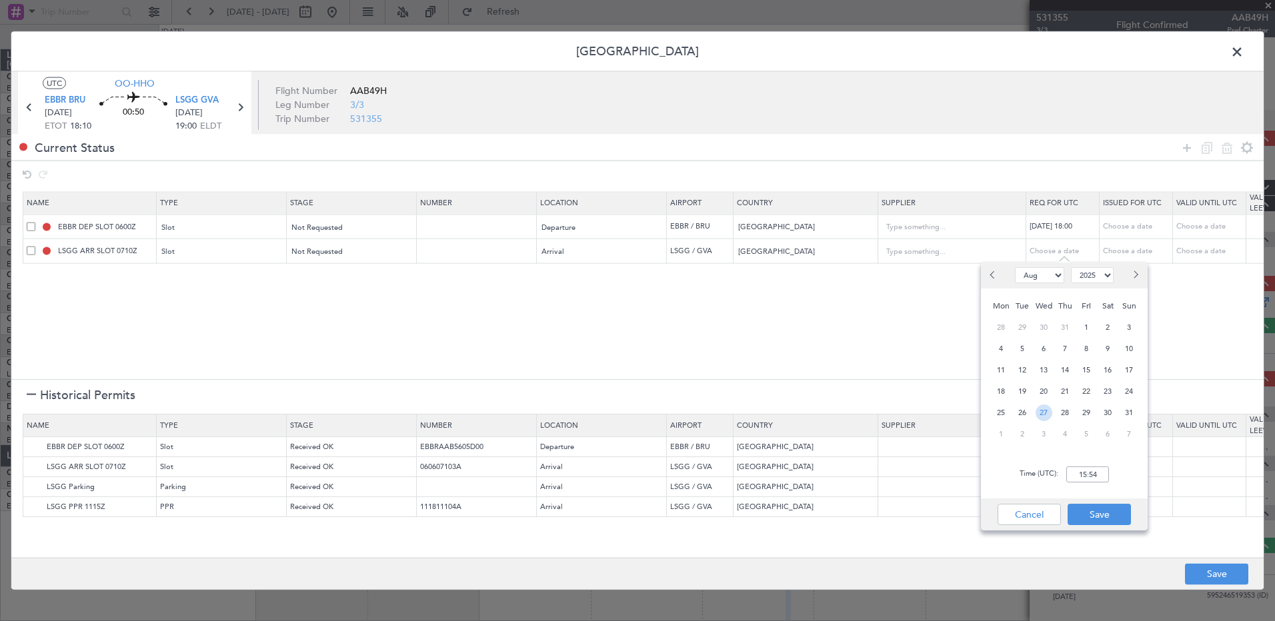
click at [803, 357] on span "27" at bounding box center [1043, 413] width 17 height 17
click at [803, 357] on input "00:00" at bounding box center [1087, 475] width 43 height 16
type input "19:05"
click at [803, 357] on button "Save" at bounding box center [1098, 514] width 63 height 21
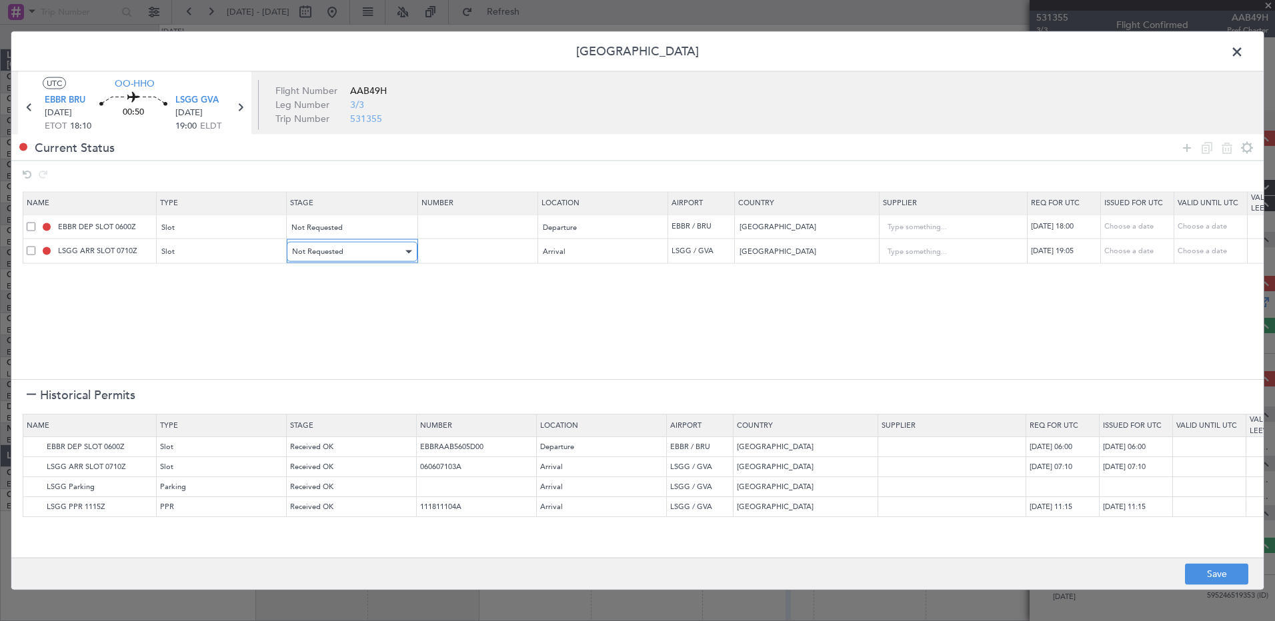
click at [334, 245] on div "Not Requested" at bounding box center [347, 252] width 111 height 20
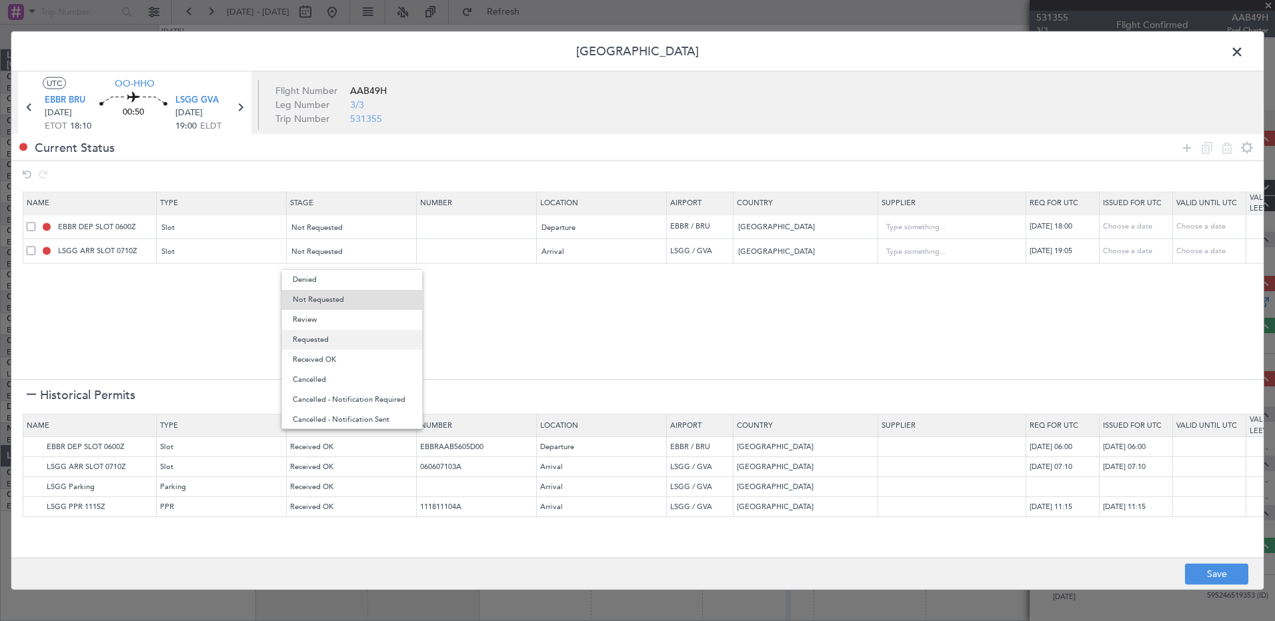
click at [359, 346] on span "Requested" at bounding box center [352, 340] width 119 height 20
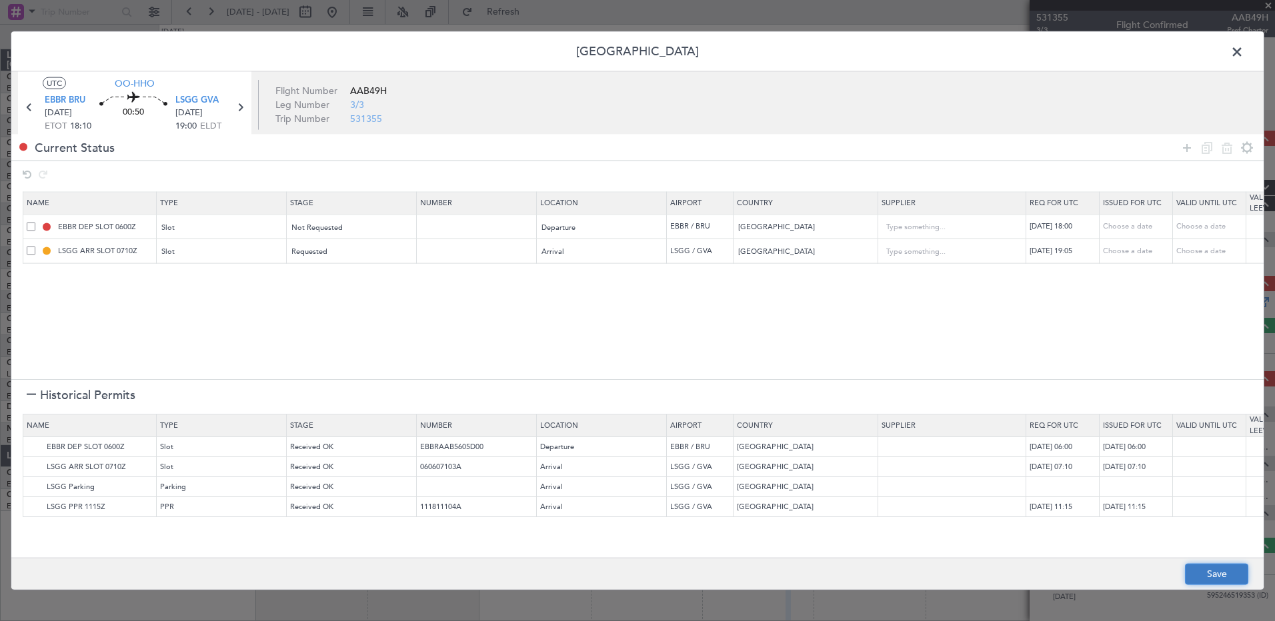
click at [803, 357] on button "Save" at bounding box center [1216, 573] width 63 height 21
type input "EBBR DEP SLOT 1800Z"
type input "NNN"
type input "LSGG ARR SLOT 1905Z"
type input "NNN"
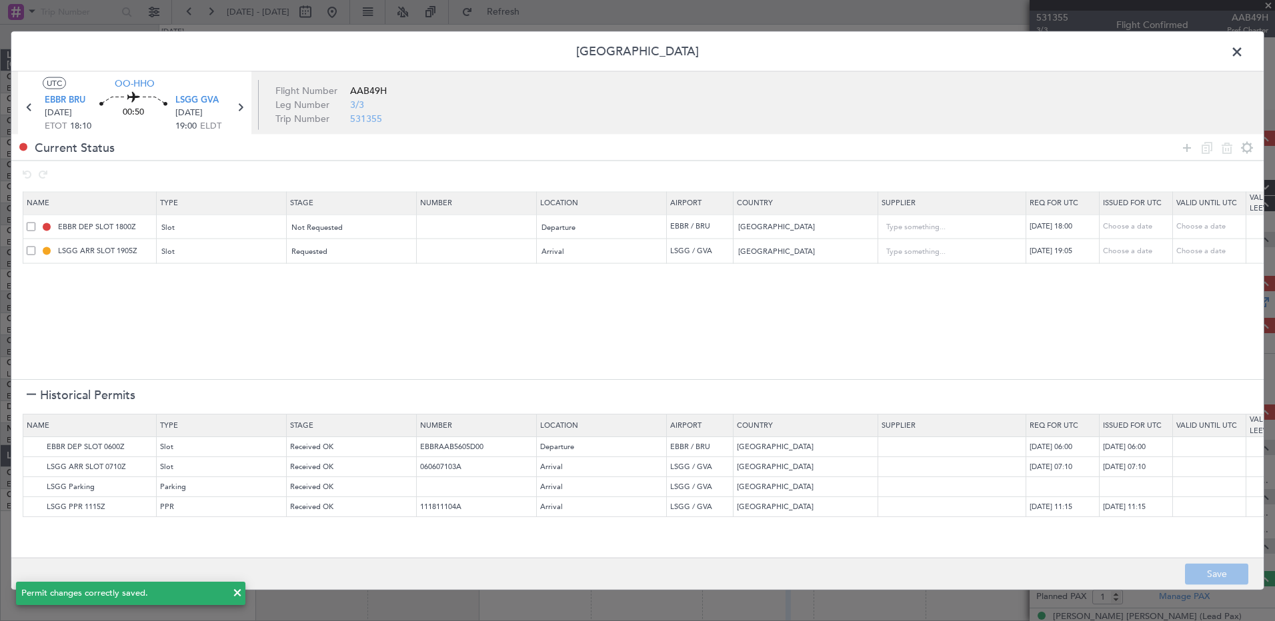
click at [803, 55] on span at bounding box center [1243, 55] width 0 height 27
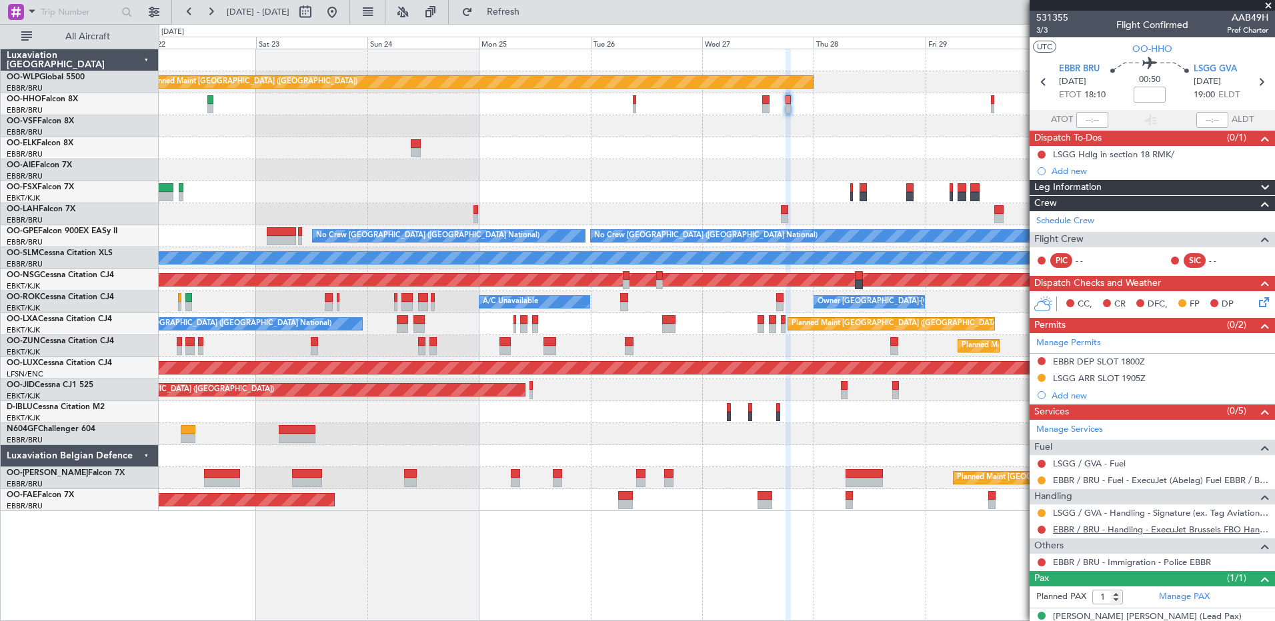
click at [803, 357] on link "EBBR / BRU - Handling - ExecuJet Brussels FBO Handling Abelag" at bounding box center [1160, 529] width 215 height 11
click at [803, 357] on button at bounding box center [1041, 361] width 8 height 8
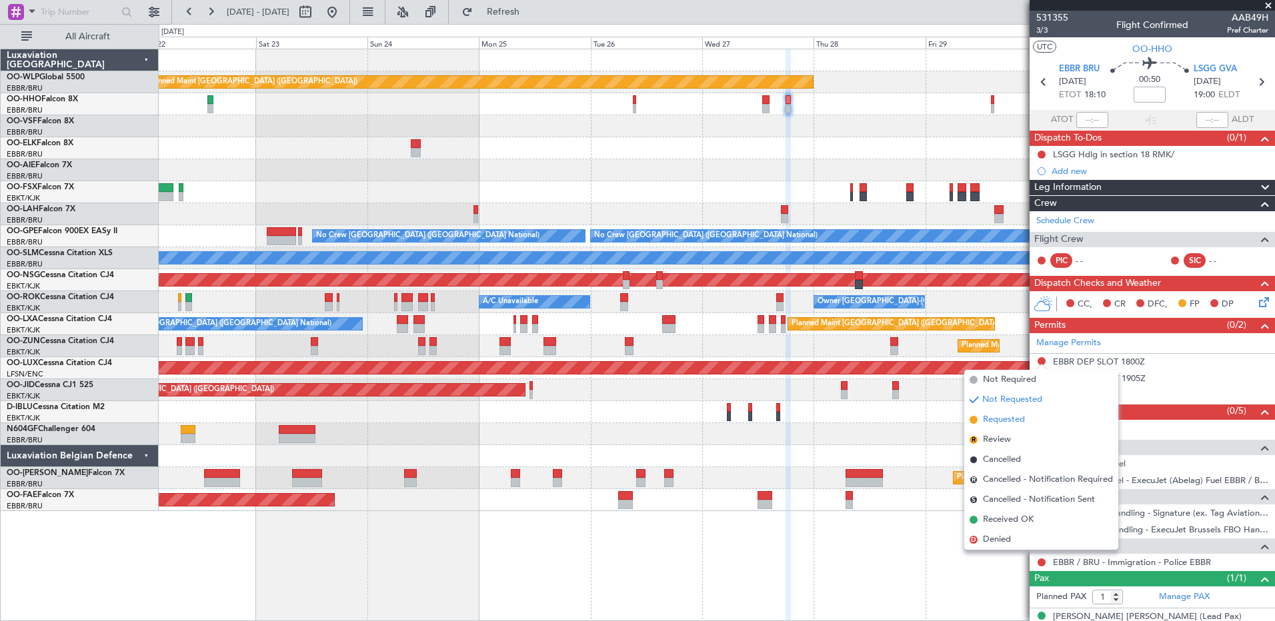
click at [803, 357] on span "Requested" at bounding box center [1004, 419] width 42 height 13
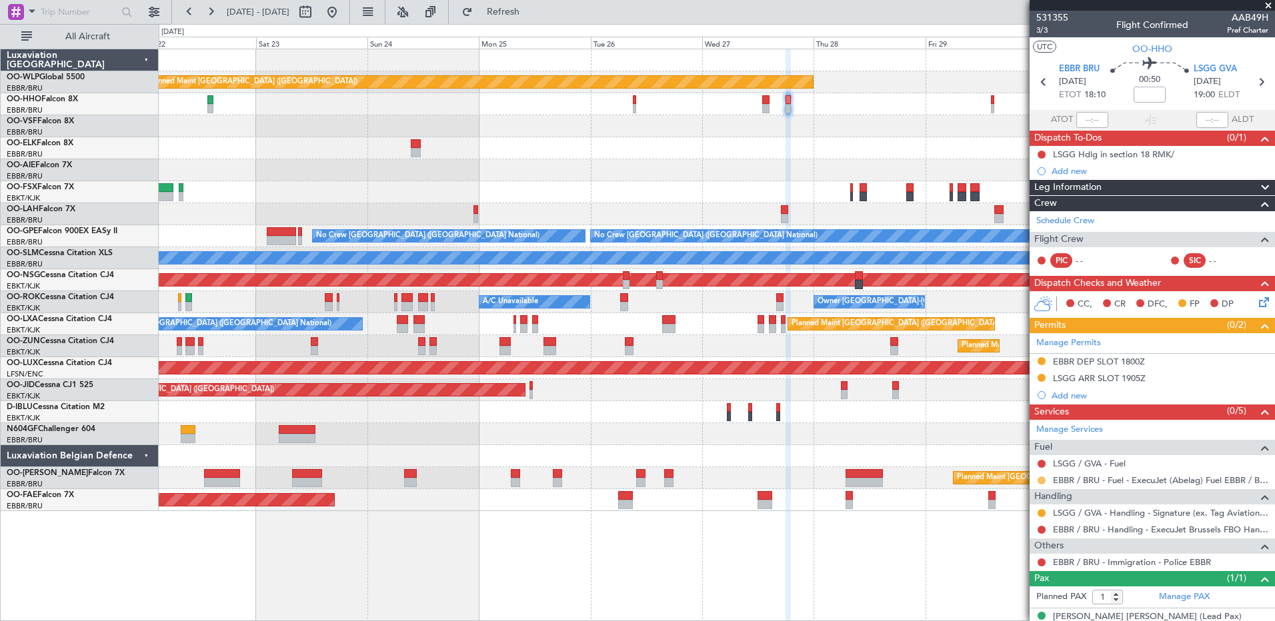
click at [803, 357] on button at bounding box center [1041, 481] width 8 height 8
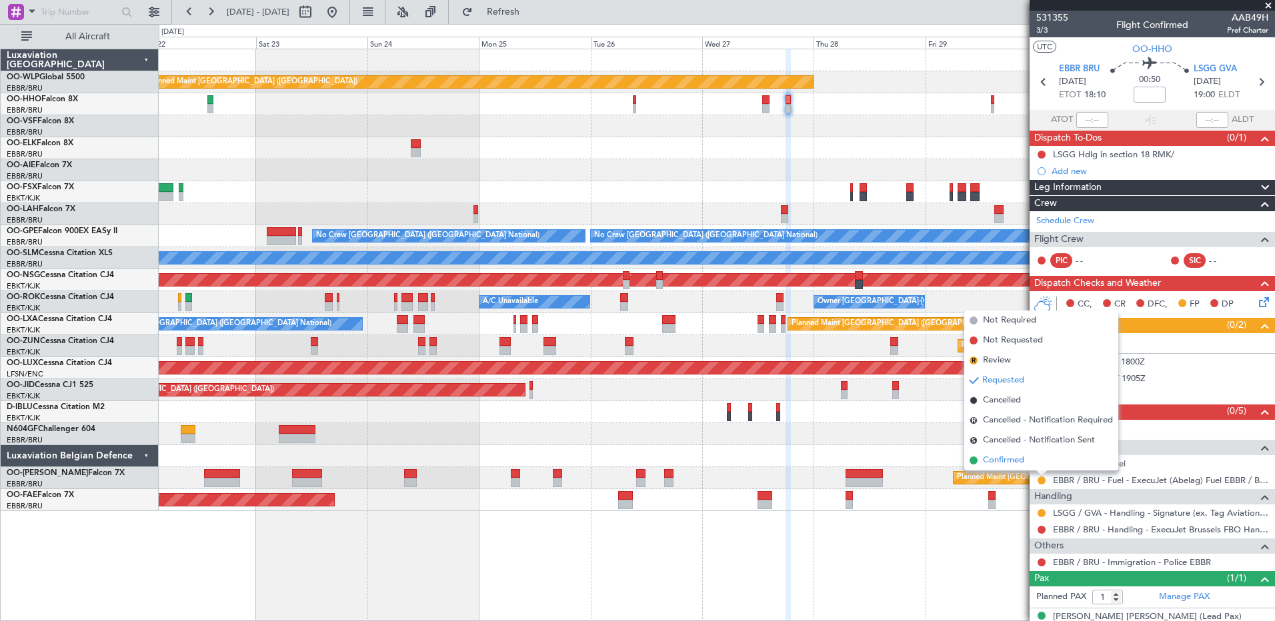
click at [803, 357] on span "Confirmed" at bounding box center [1003, 460] width 41 height 13
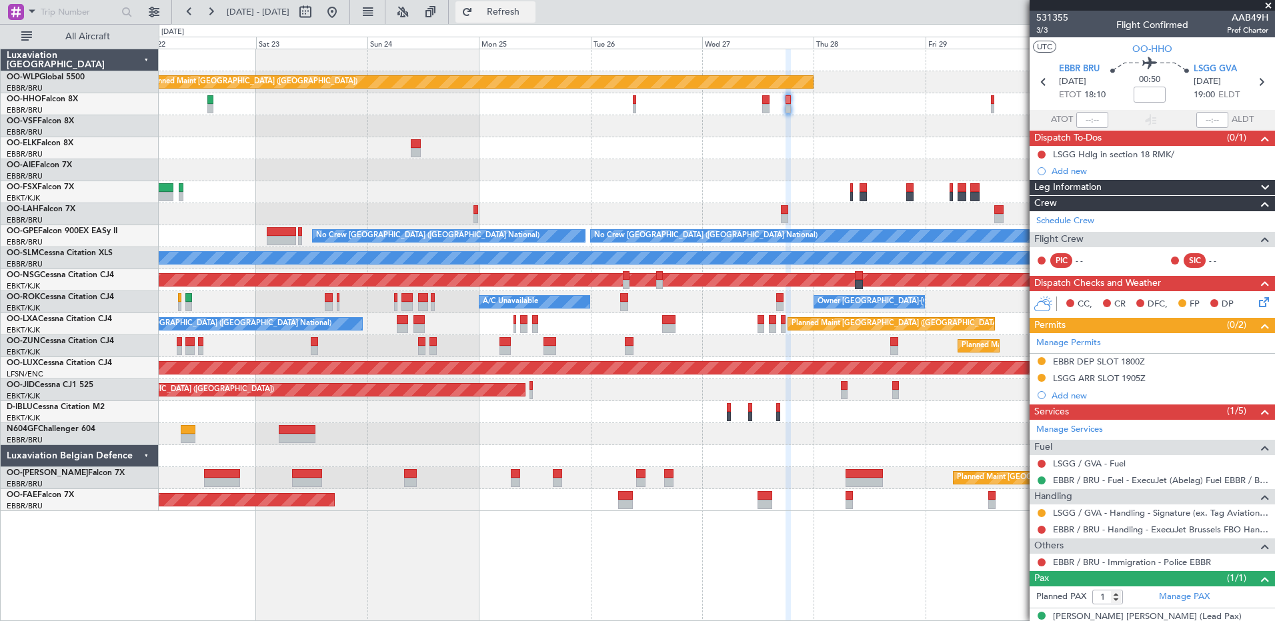
click at [522, 7] on span "Refresh" at bounding box center [503, 11] width 56 height 9
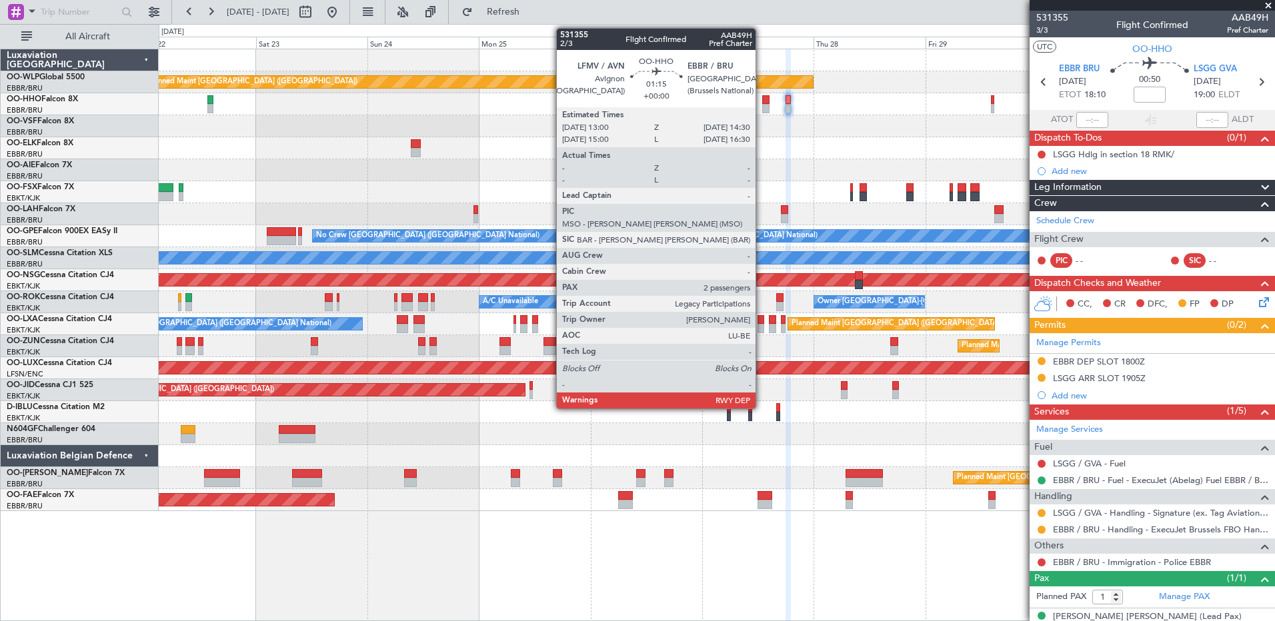
click at [762, 103] on div at bounding box center [765, 99] width 7 height 9
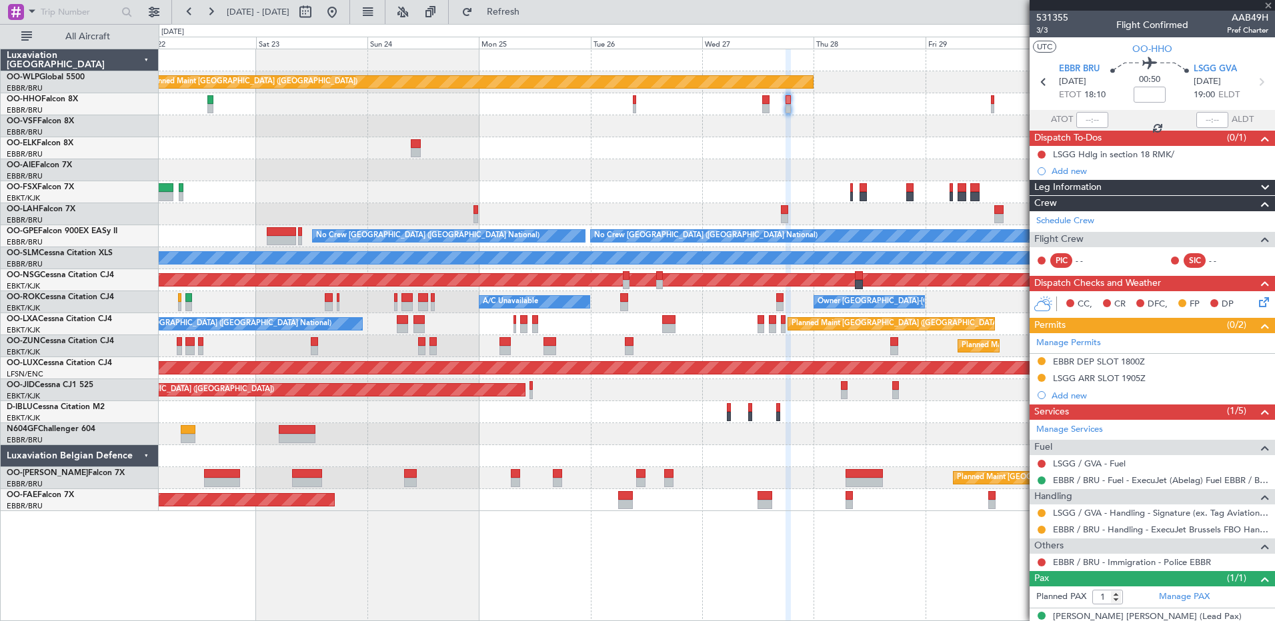
type input "2"
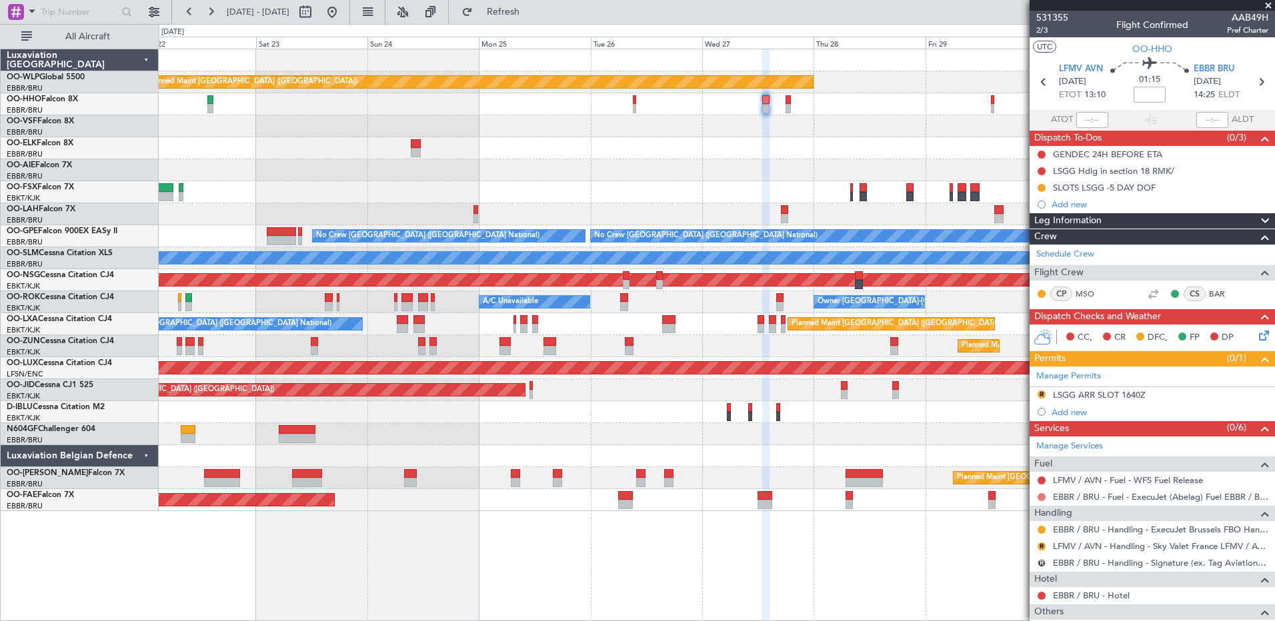
click at [803, 357] on button at bounding box center [1041, 497] width 8 height 8
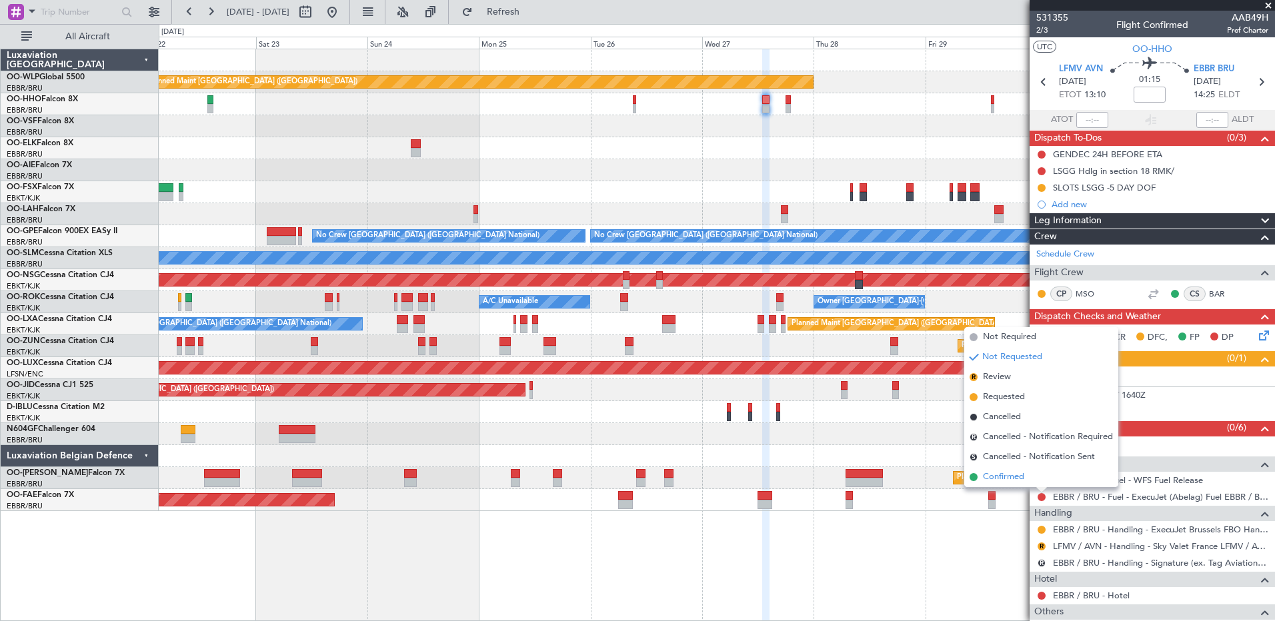
click at [803, 357] on span "Confirmed" at bounding box center [1003, 477] width 41 height 13
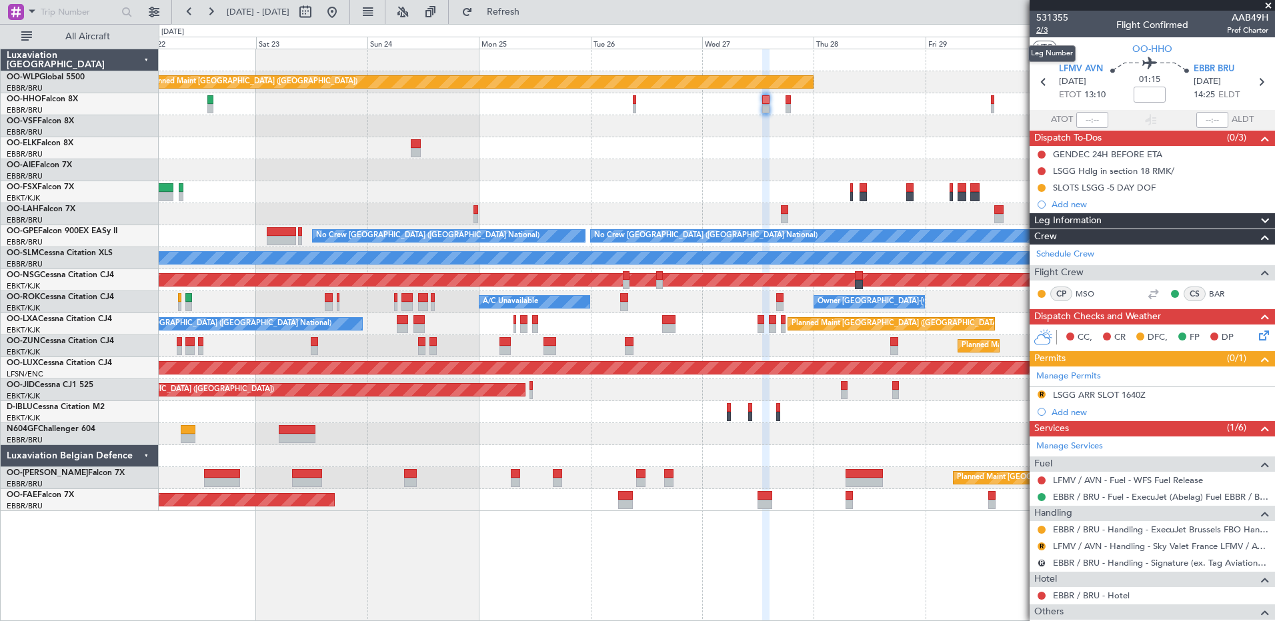
click at [803, 28] on span "2/3" at bounding box center [1052, 30] width 32 height 11
click at [531, 11] on span "Refresh" at bounding box center [503, 11] width 56 height 9
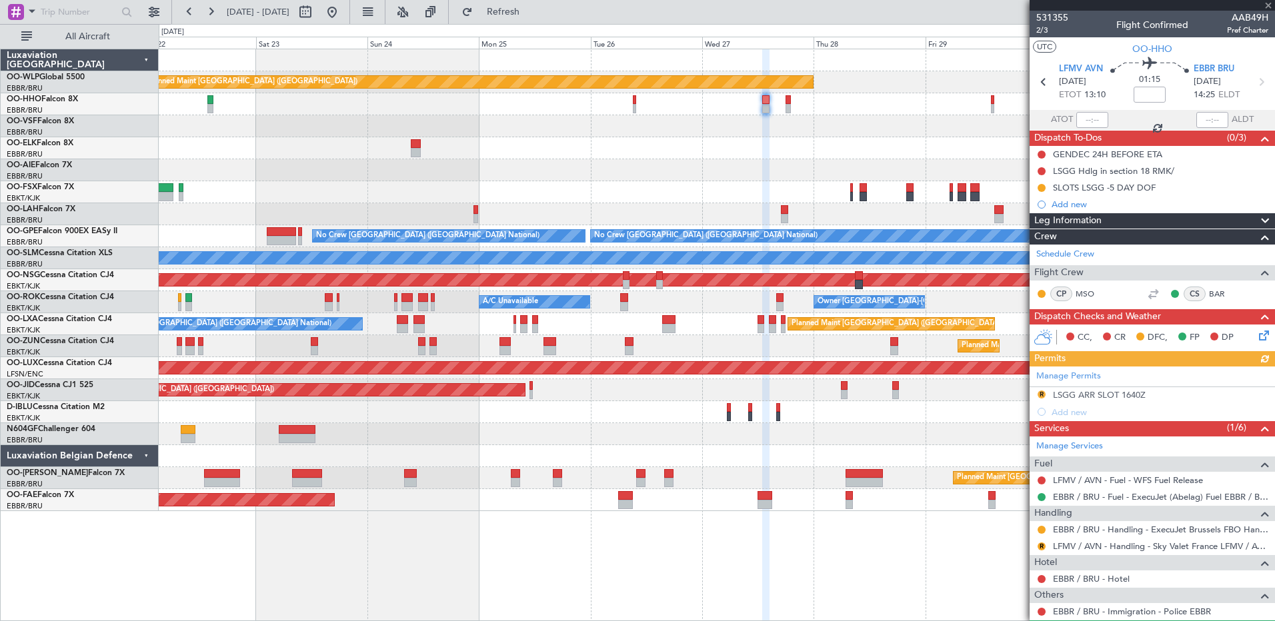
click at [803, 357] on div "Manage Permits R LSGG ARR SLOT 1640Z Add new" at bounding box center [1151, 394] width 245 height 54
click at [803, 357] on div "LSGG ARR SLOT 1640Z" at bounding box center [1099, 394] width 93 height 11
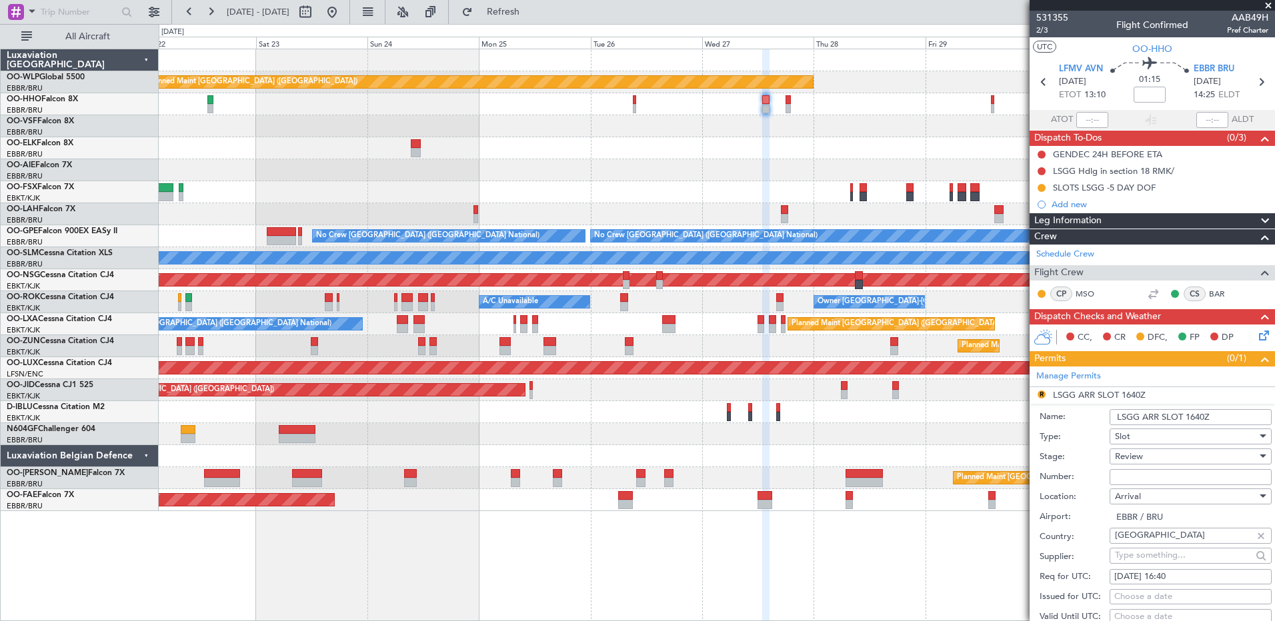
click at [803, 357] on div "Review" at bounding box center [1186, 457] width 142 height 20
click at [803, 357] on span "Requested" at bounding box center [1185, 543] width 140 height 20
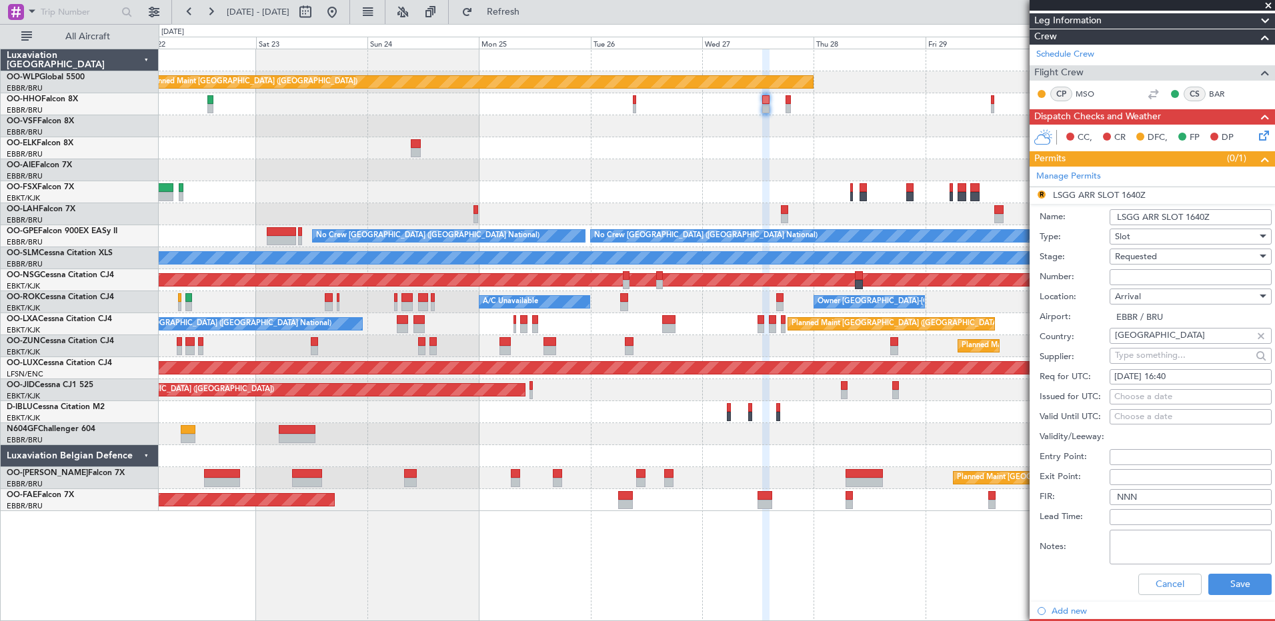
click at [803, 357] on div "27/08/2025 16:40" at bounding box center [1190, 377] width 153 height 13
select select "8"
select select "2025"
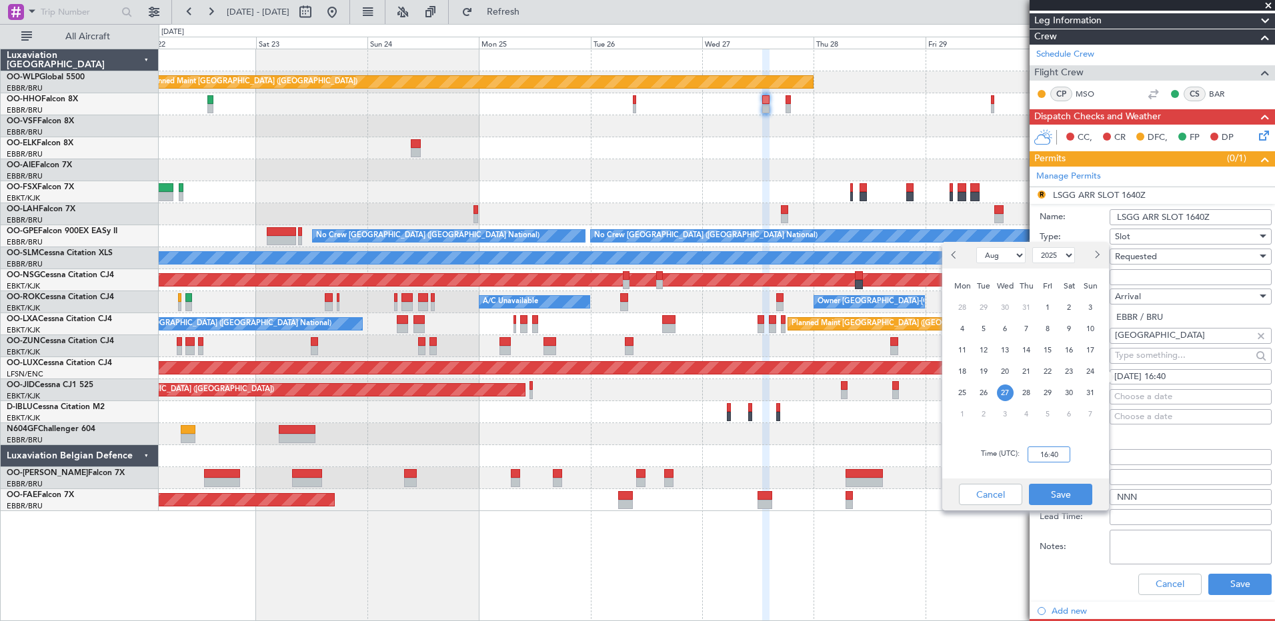
click at [803, 357] on input "16:40" at bounding box center [1048, 455] width 43 height 16
type input "14:30"
click at [803, 357] on button "Save" at bounding box center [1060, 494] width 63 height 21
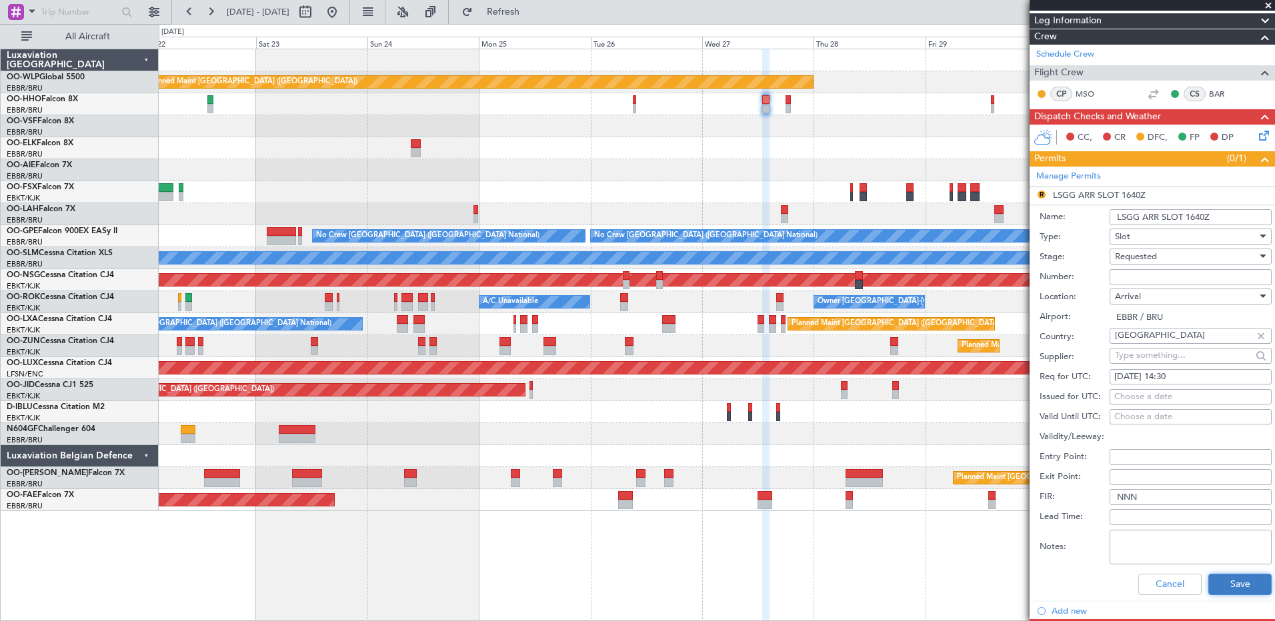
click at [803, 357] on button "Save" at bounding box center [1239, 584] width 63 height 21
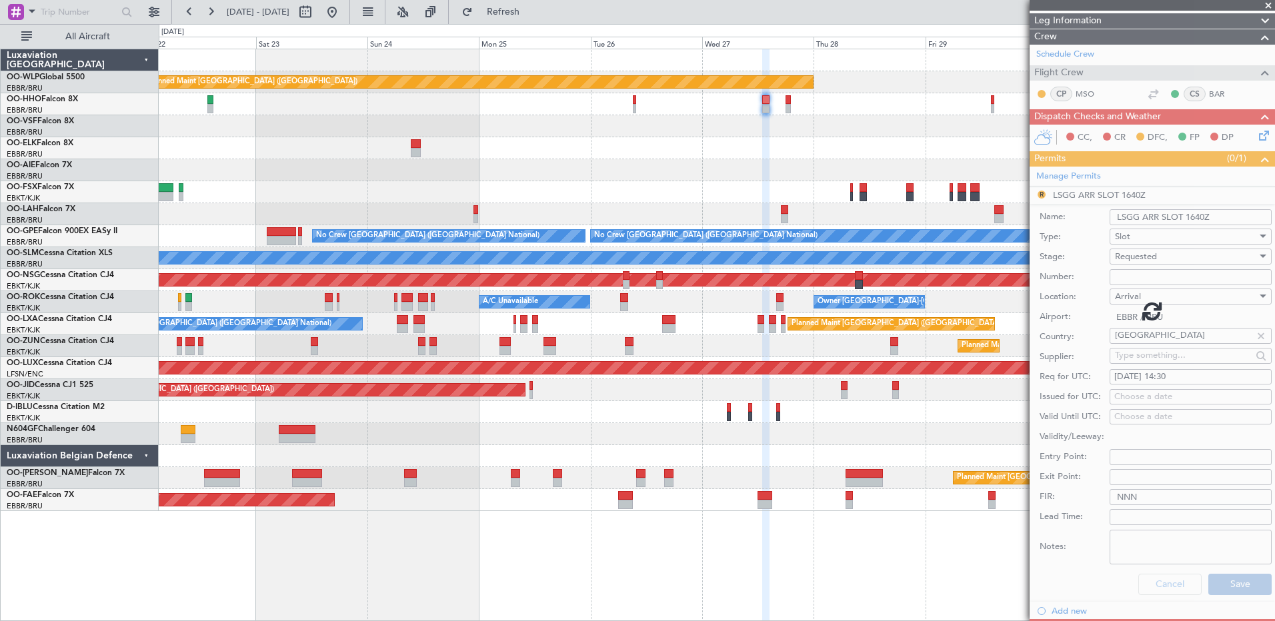
scroll to position [96, 0]
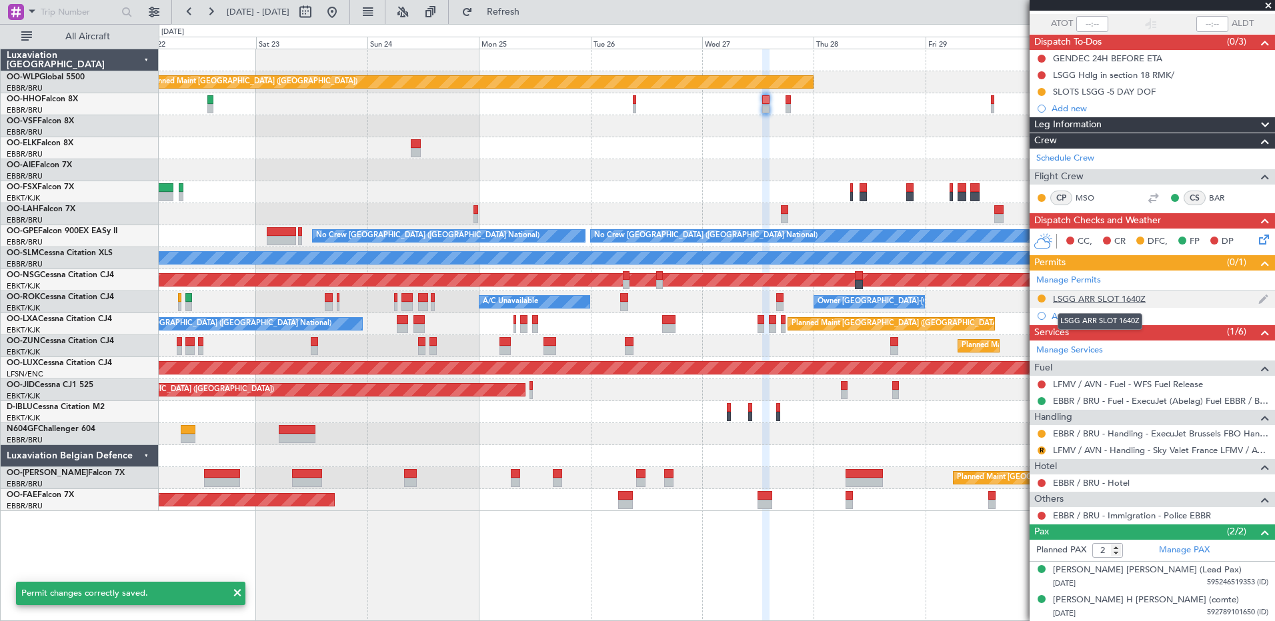
click at [803, 301] on div "LSGG ARR SLOT 1640Z" at bounding box center [1099, 298] width 93 height 11
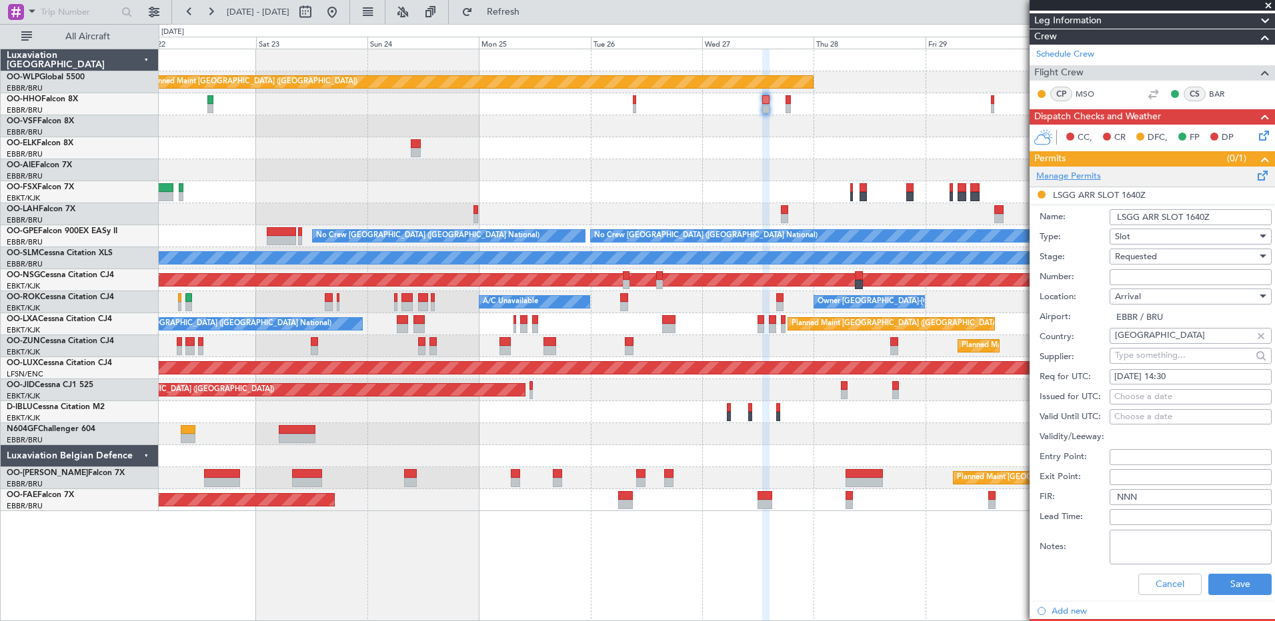
click at [803, 177] on link "Manage Permits" at bounding box center [1068, 176] width 65 height 13
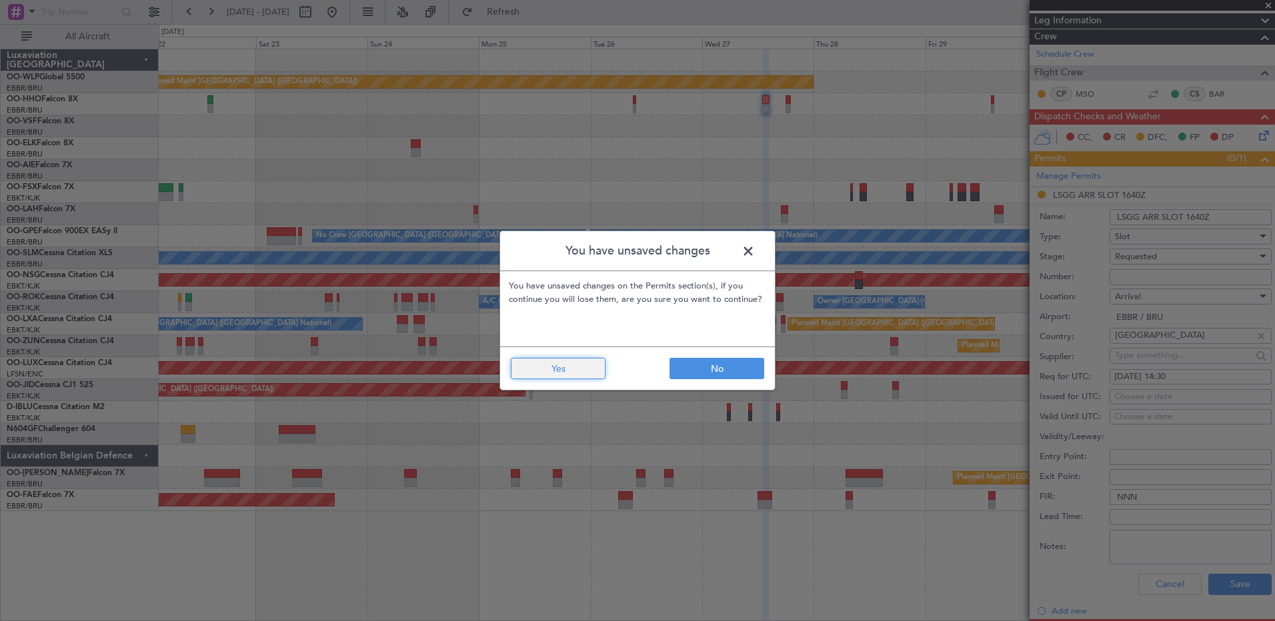
click at [555, 357] on button "Yes" at bounding box center [558, 368] width 95 height 21
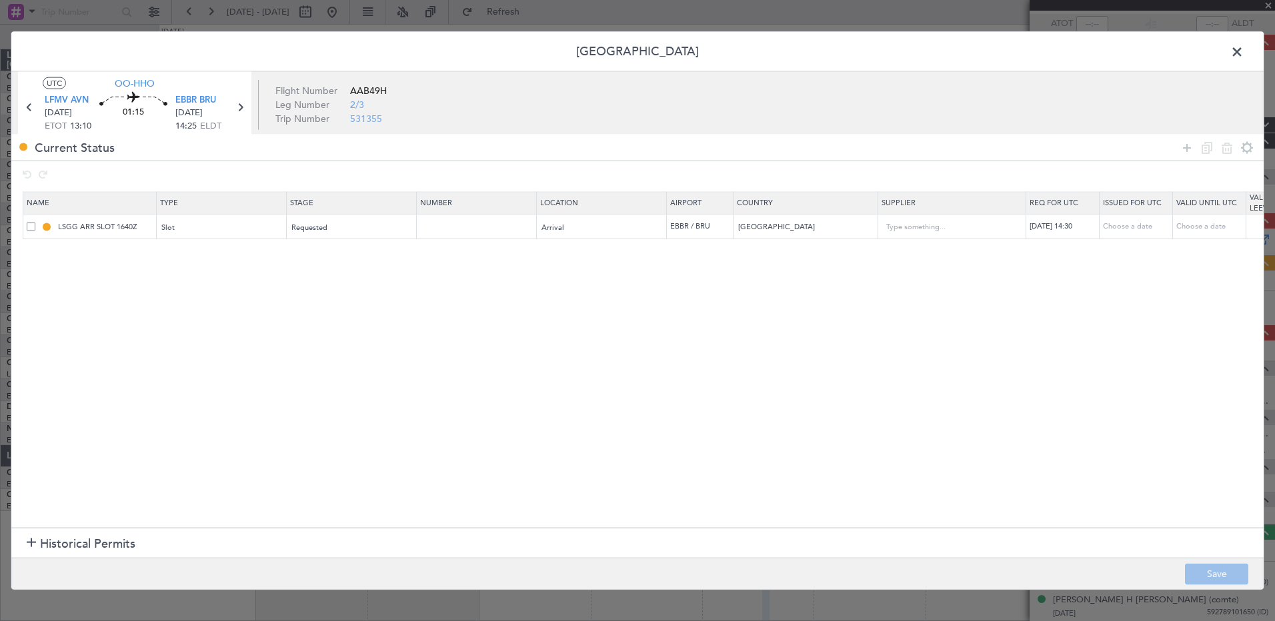
click at [31, 229] on span at bounding box center [31, 226] width 9 height 9
click at [36, 222] on input "checkbox" at bounding box center [36, 222] width 0 height 0
click at [803, 145] on icon at bounding box center [1227, 147] width 16 height 16
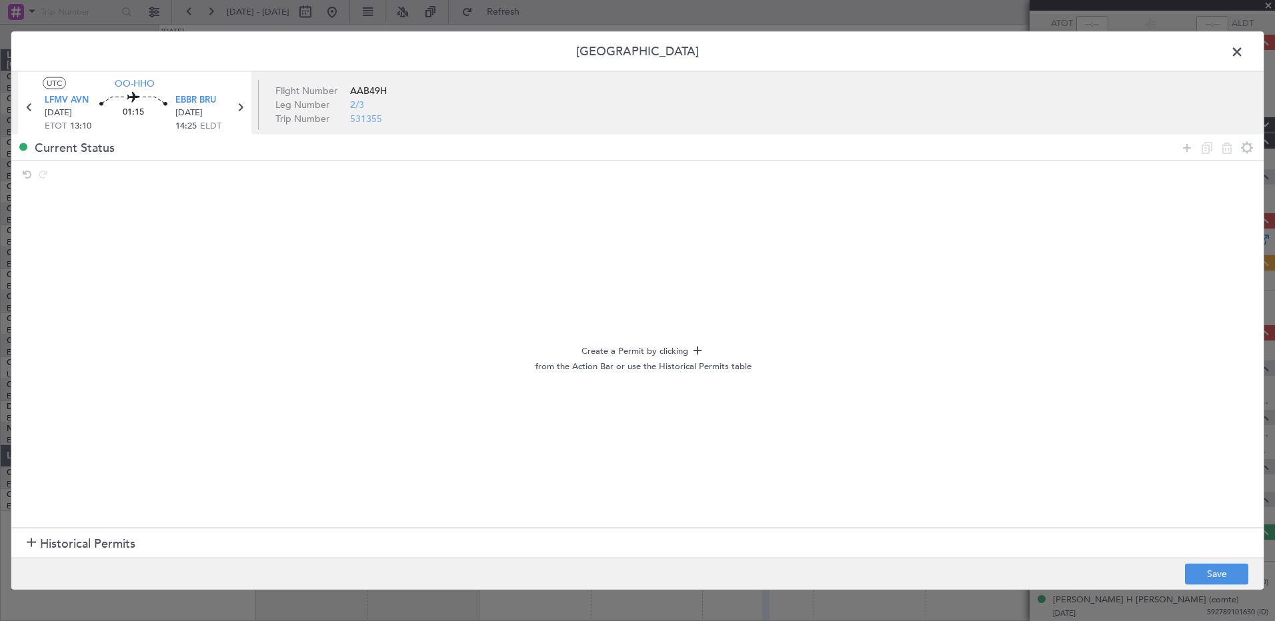
click at [35, 357] on div at bounding box center [31, 543] width 9 height 9
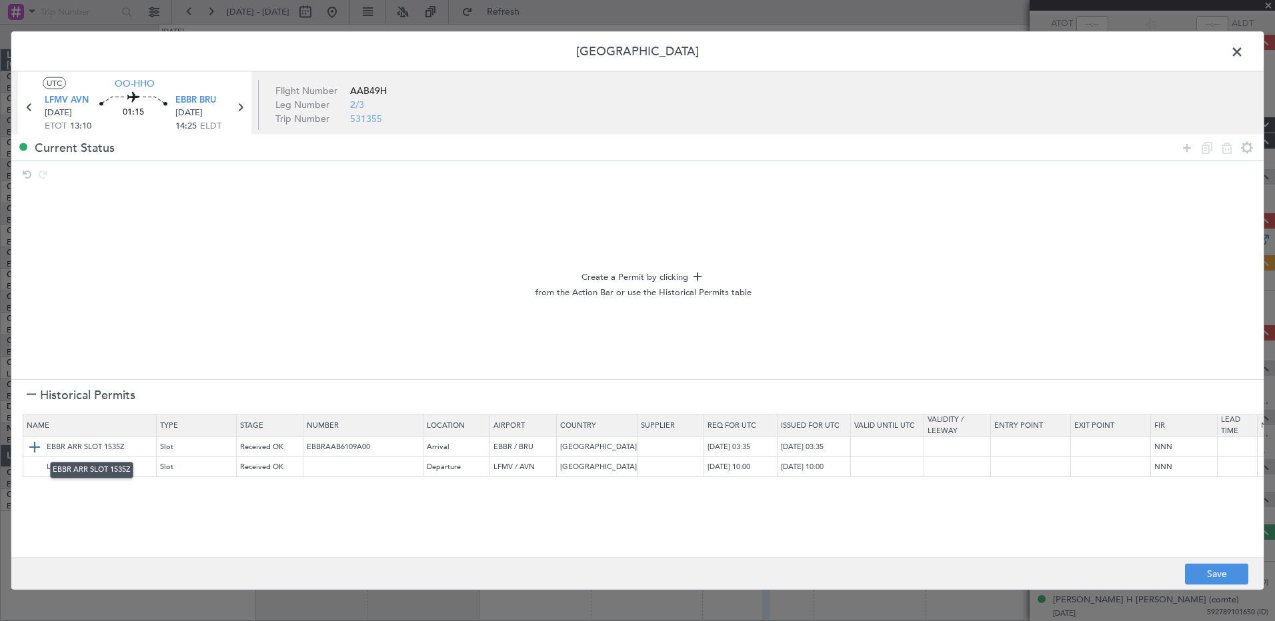
click at [37, 357] on img at bounding box center [35, 447] width 16 height 16
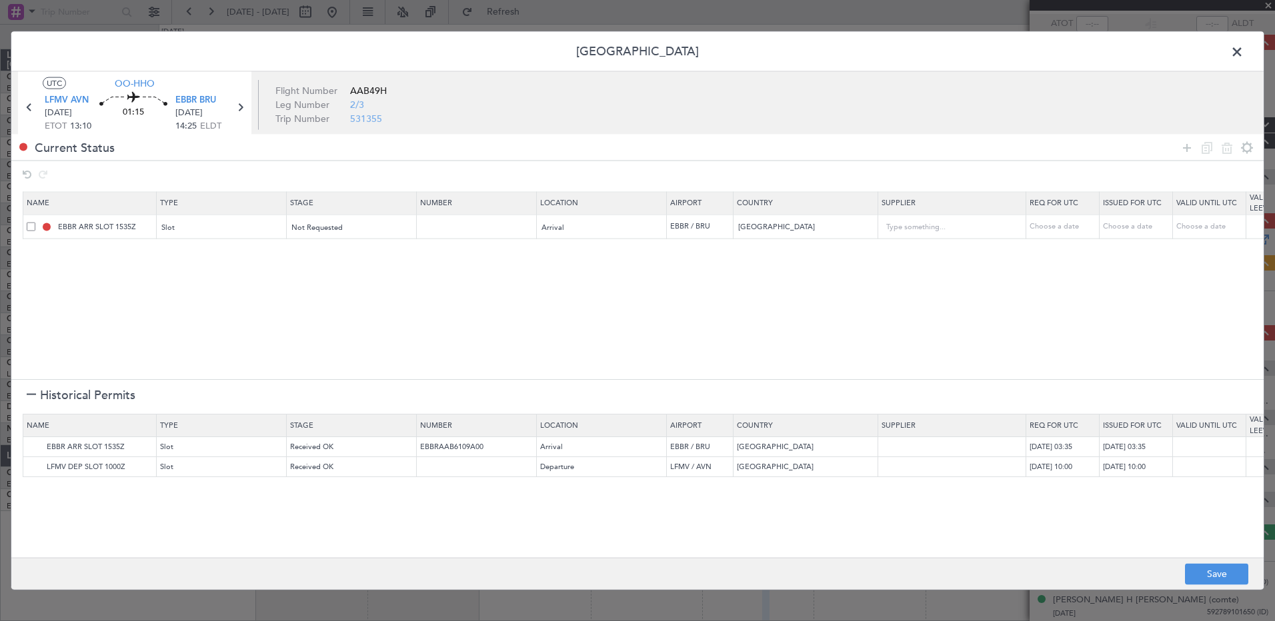
click at [803, 225] on div "Choose a date" at bounding box center [1063, 226] width 69 height 11
select select "8"
select select "2025"
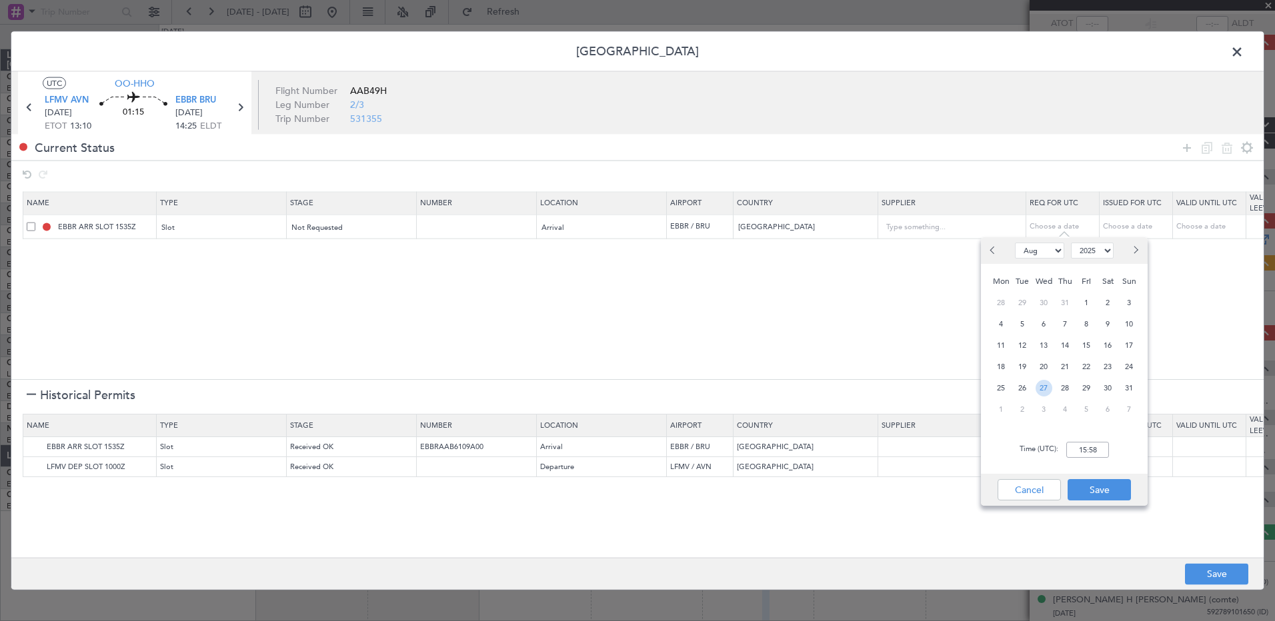
click at [803, 357] on span "27" at bounding box center [1043, 388] width 17 height 17
click at [803, 357] on input "00:00" at bounding box center [1087, 450] width 43 height 16
type input "14:30"
click at [803, 357] on button "Save" at bounding box center [1098, 489] width 63 height 21
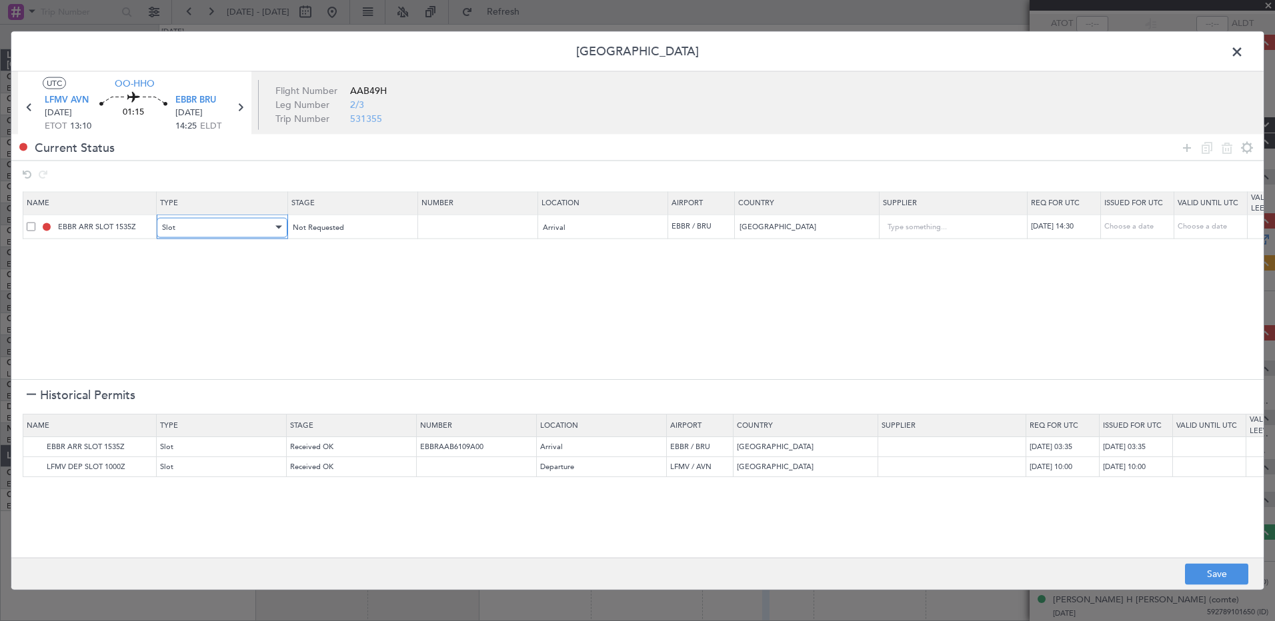
click at [248, 232] on div "Slot" at bounding box center [217, 227] width 111 height 20
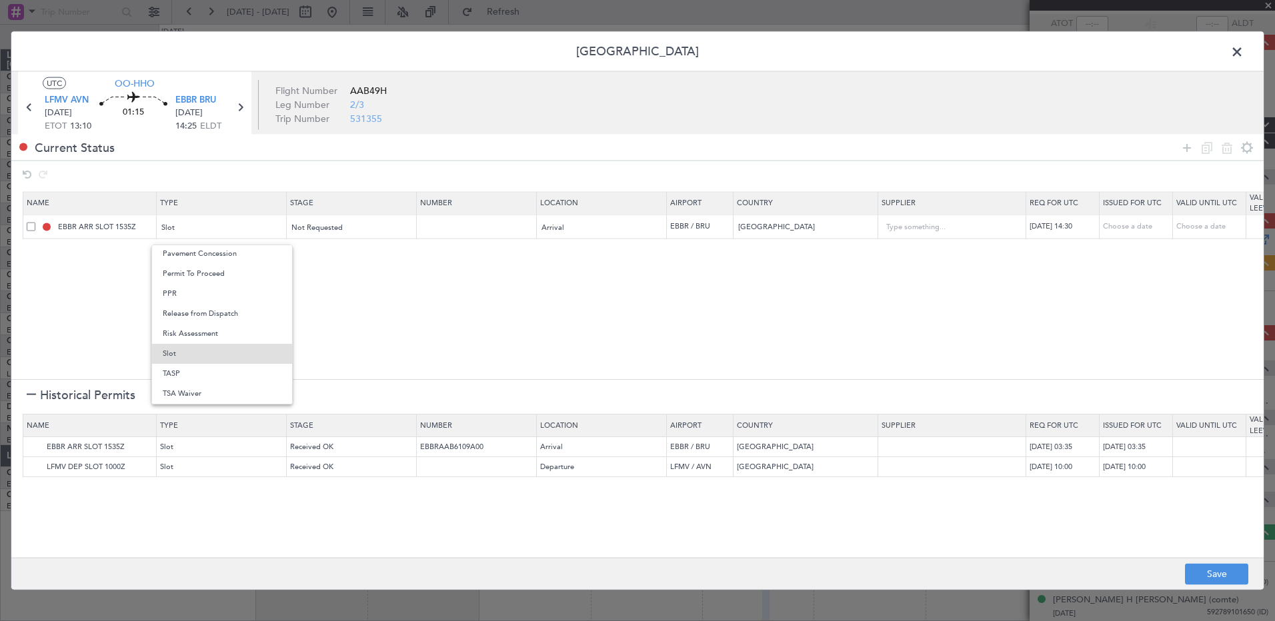
click at [337, 225] on div at bounding box center [637, 310] width 1275 height 621
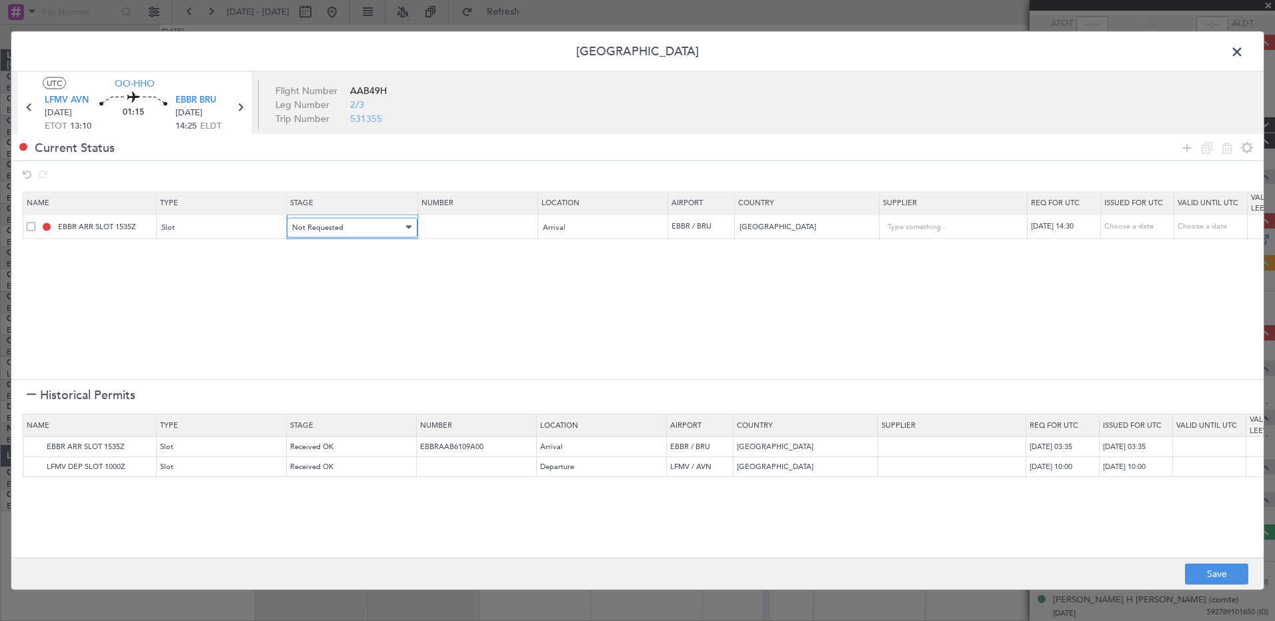
click at [335, 226] on span "Not Requested" at bounding box center [317, 227] width 51 height 10
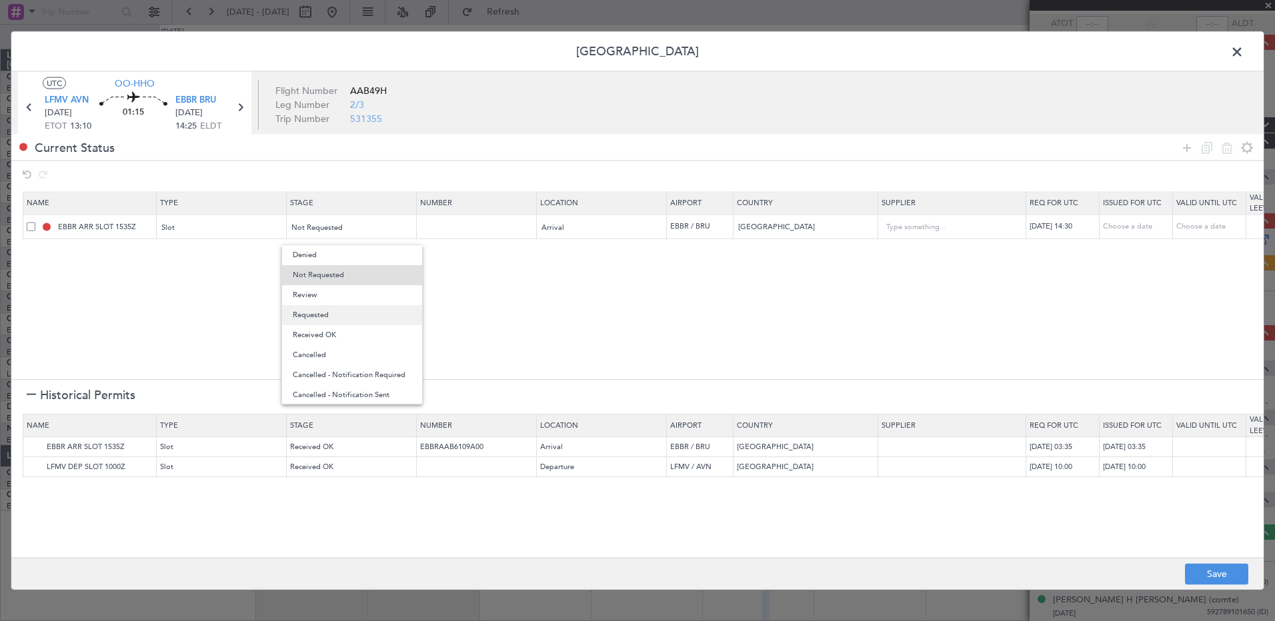
click at [340, 314] on span "Requested" at bounding box center [352, 315] width 119 height 20
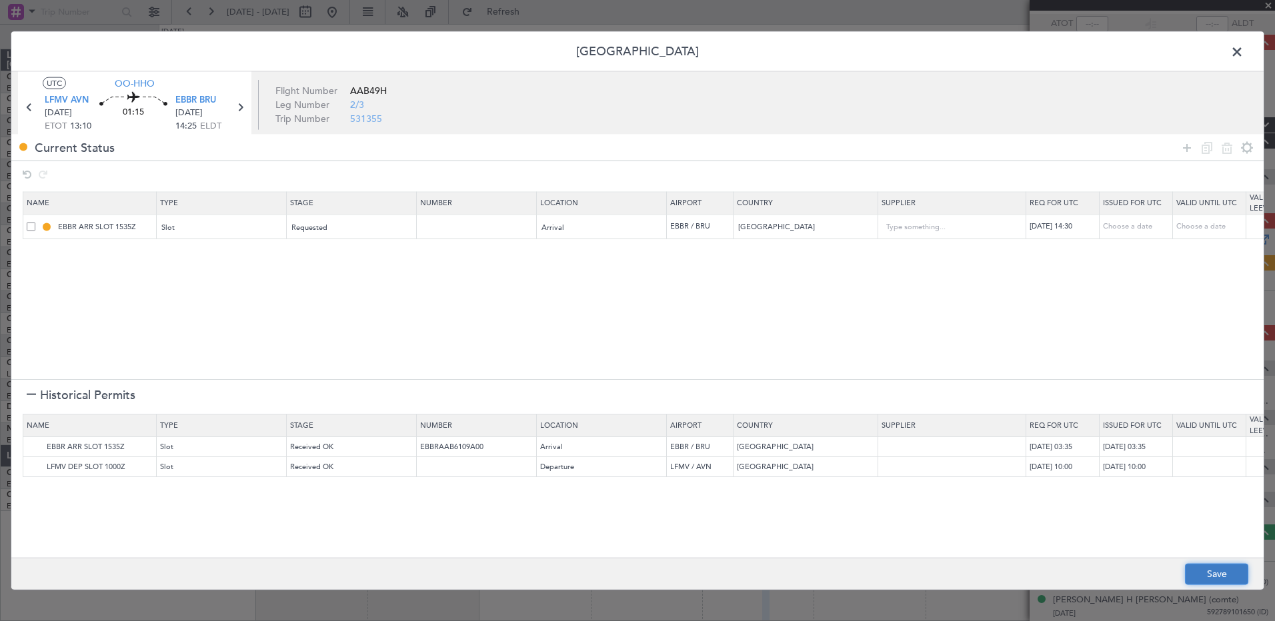
click at [803, 357] on button "Save" at bounding box center [1216, 573] width 63 height 21
type input "EBBR ARR SLOT 1430Z"
type input "NNN"
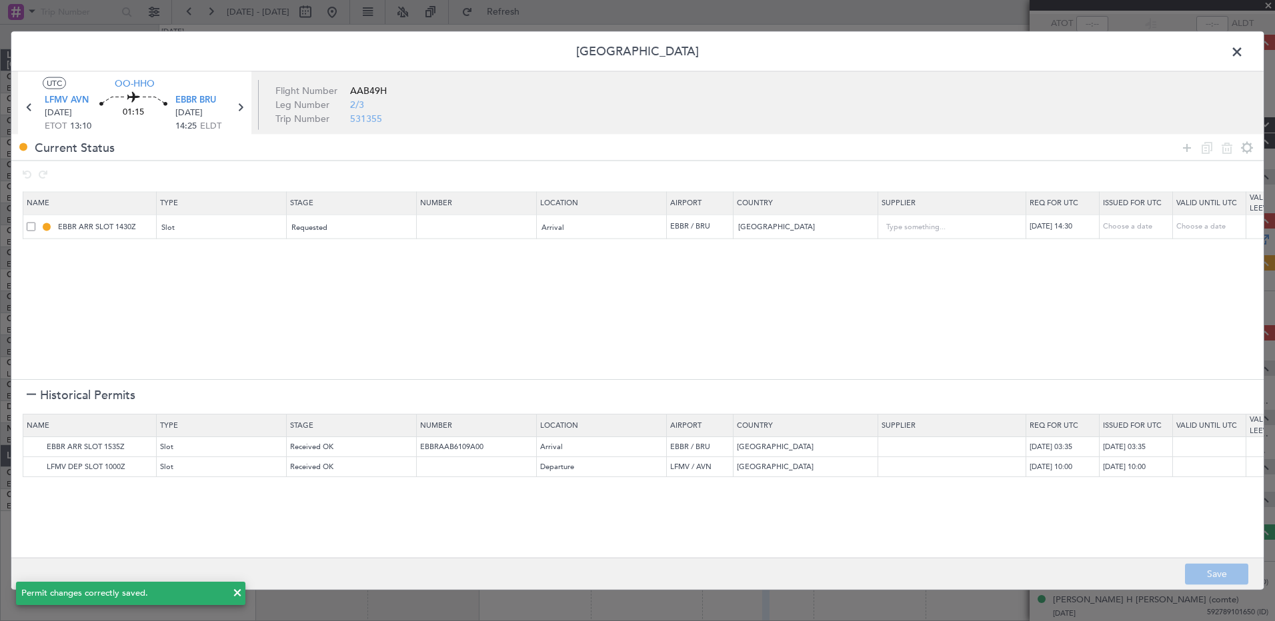
click at [803, 50] on span at bounding box center [1243, 55] width 0 height 27
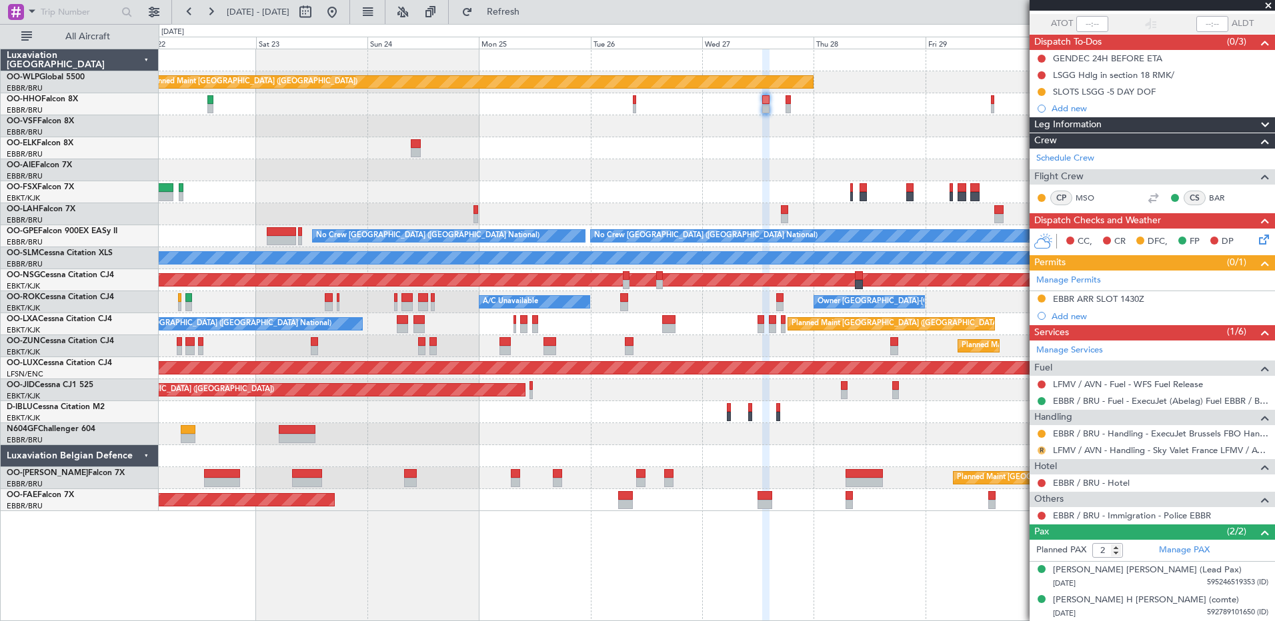
click at [803, 357] on button "R" at bounding box center [1041, 451] width 8 height 8
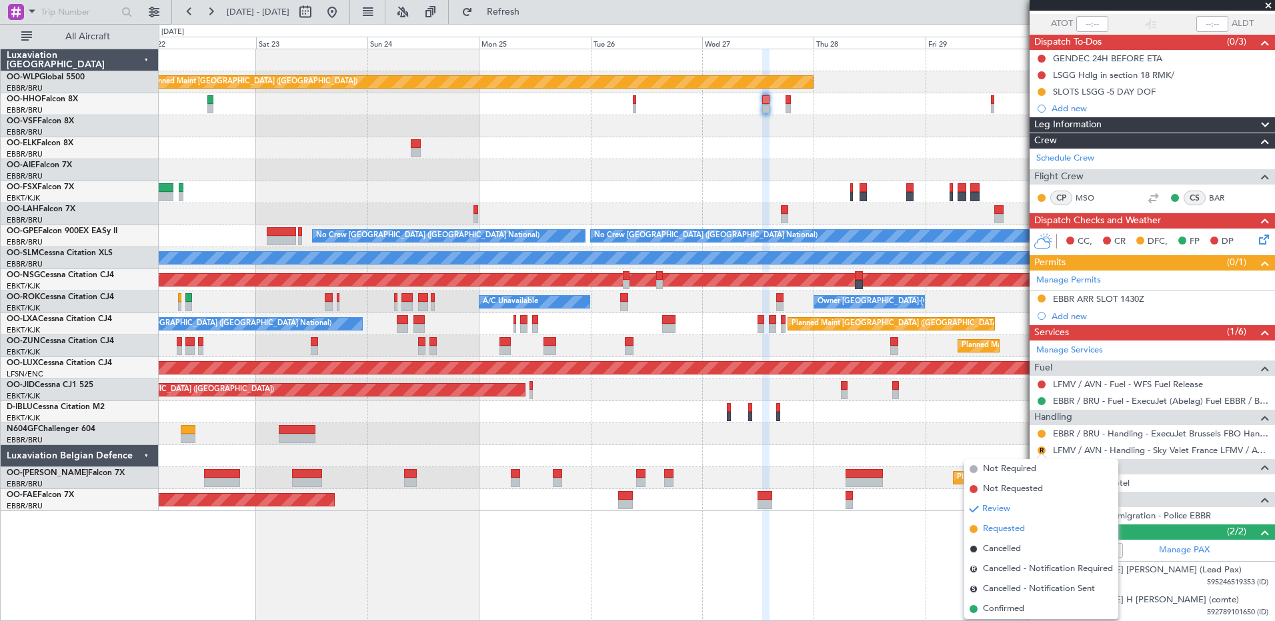
click at [803, 357] on span "Requested" at bounding box center [1004, 529] width 42 height 13
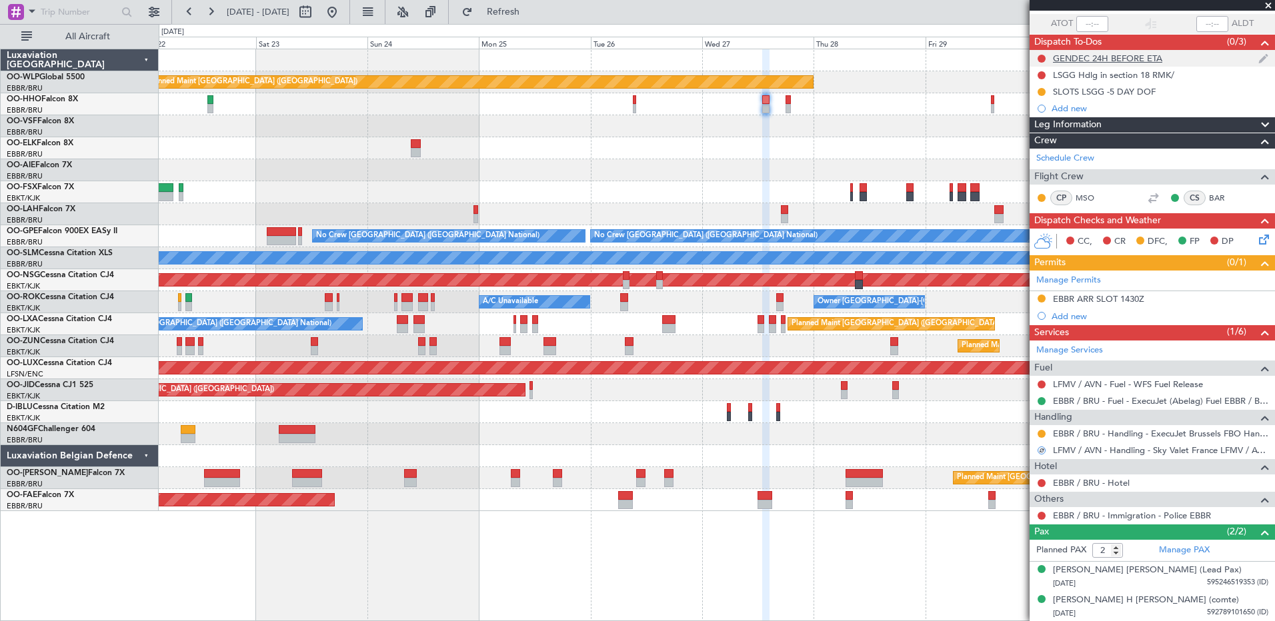
scroll to position [0, 0]
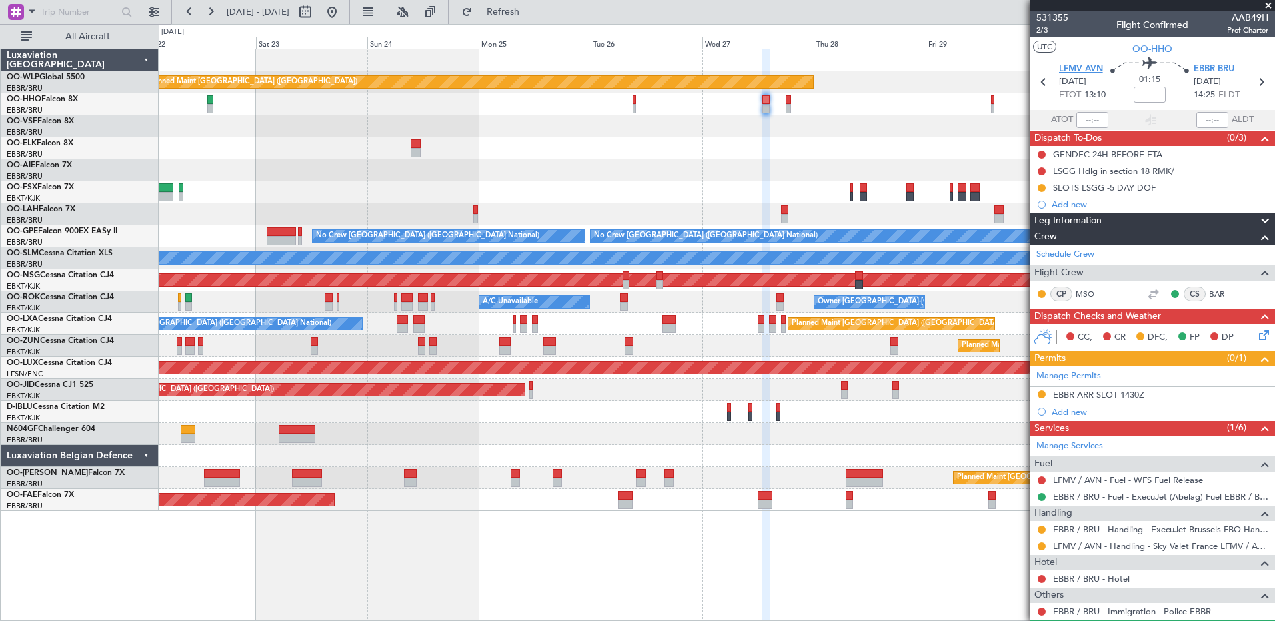
click at [803, 67] on span "LFMV AVN" at bounding box center [1081, 69] width 44 height 13
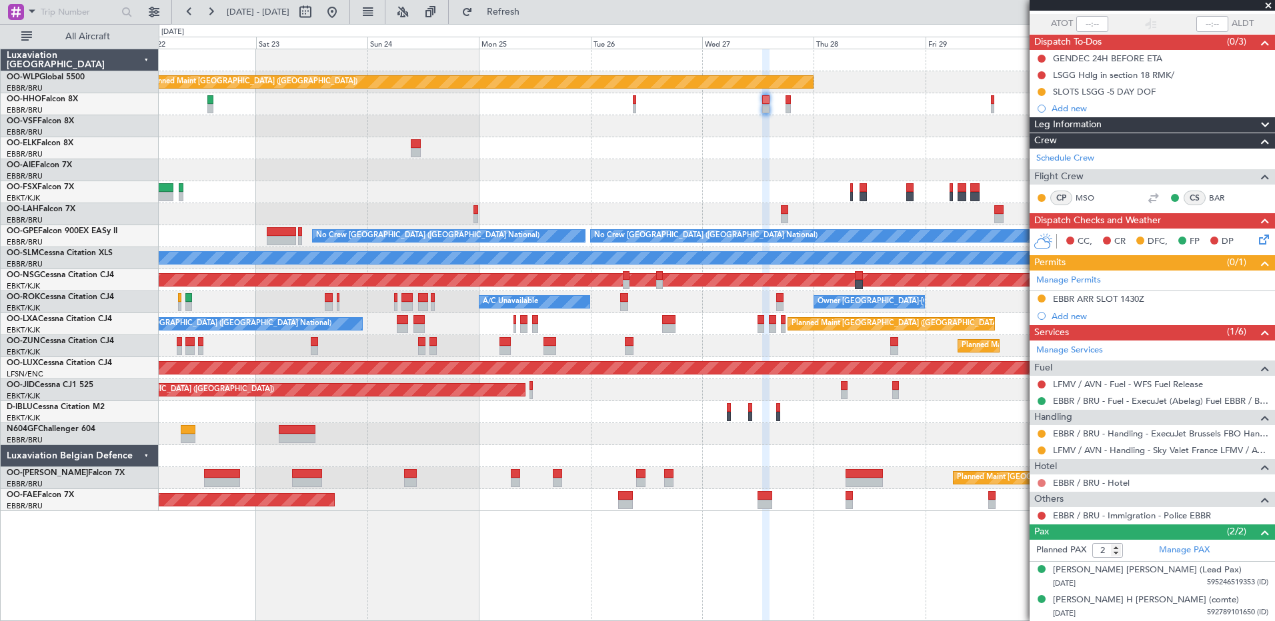
click at [803, 357] on button at bounding box center [1041, 483] width 8 height 8
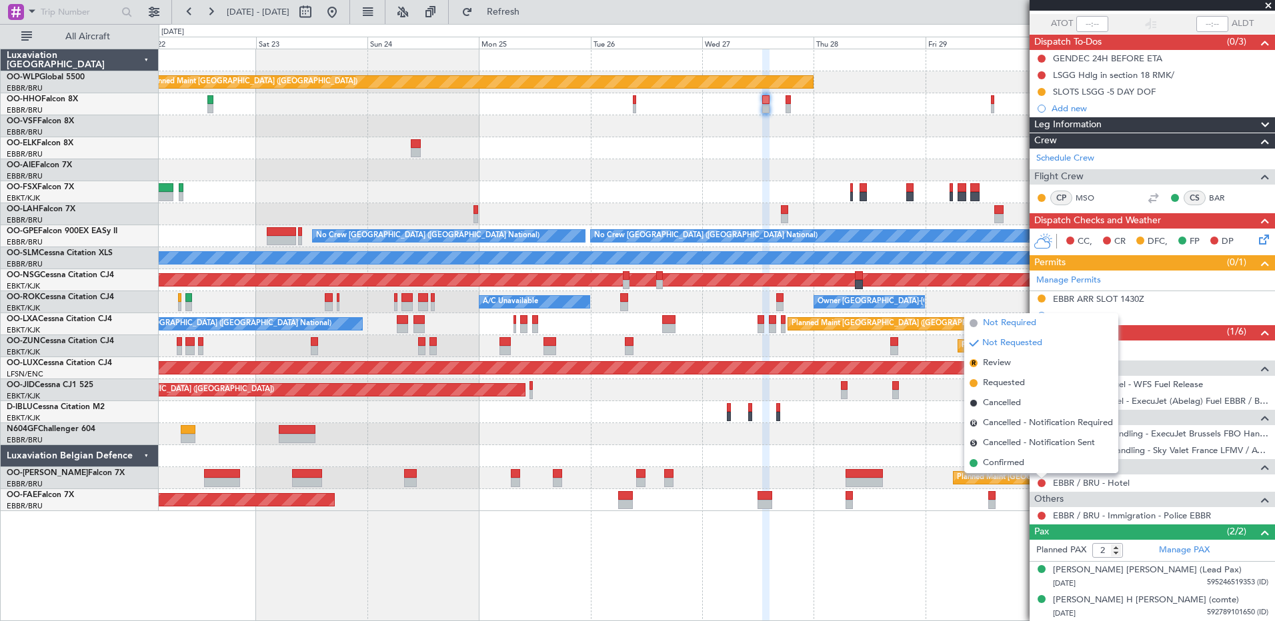
click at [803, 325] on span "Not Required" at bounding box center [1009, 323] width 53 height 13
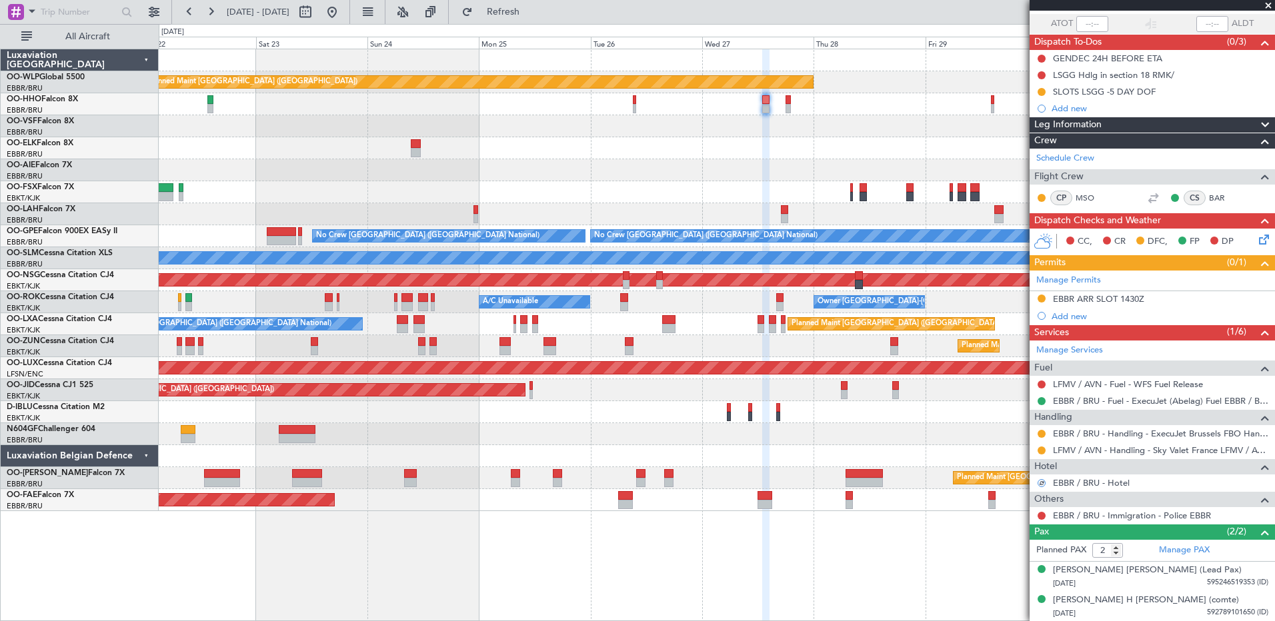
click at [803, 241] on icon at bounding box center [1261, 237] width 11 height 11
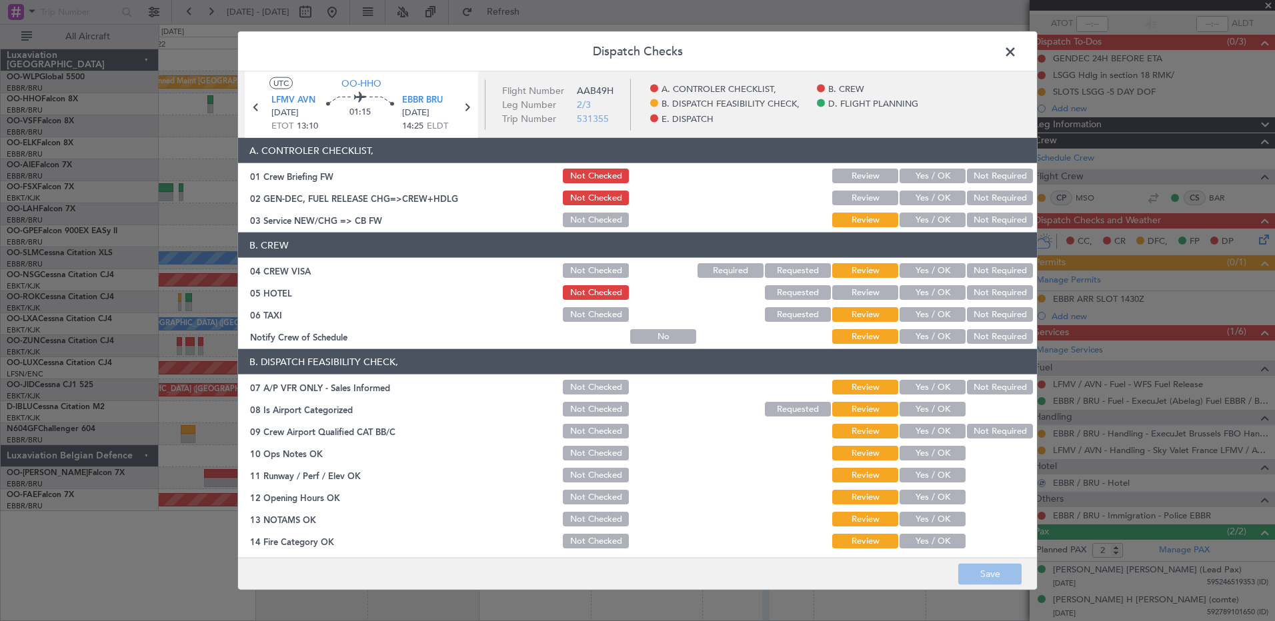
click at [803, 341] on button "Yes / OK" at bounding box center [932, 336] width 66 height 15
click at [803, 318] on button "Not Required" at bounding box center [1000, 314] width 66 height 15
click at [803, 293] on button "Not Required" at bounding box center [1000, 292] width 66 height 15
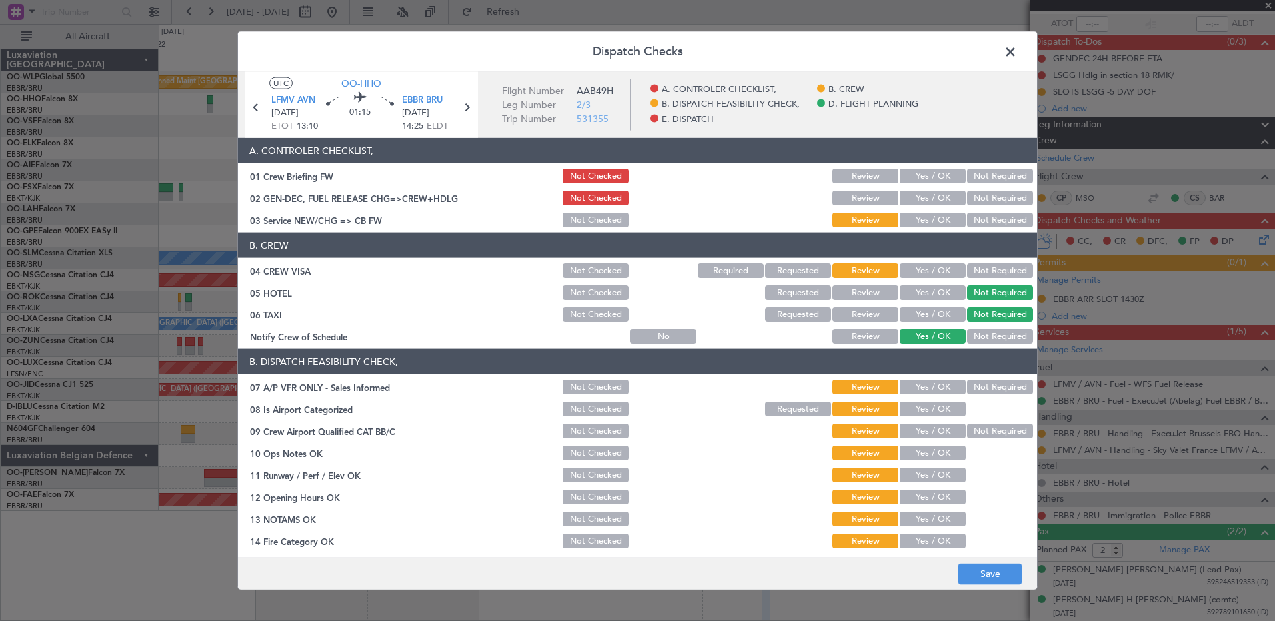
drag, startPoint x: 977, startPoint y: 271, endPoint x: 966, endPoint y: 257, distance: 18.1
click at [803, 268] on button "Not Required" at bounding box center [1000, 270] width 66 height 15
click at [803, 223] on button "Yes / OK" at bounding box center [932, 220] width 66 height 15
click at [803, 357] on button "Not Required" at bounding box center [1000, 387] width 66 height 15
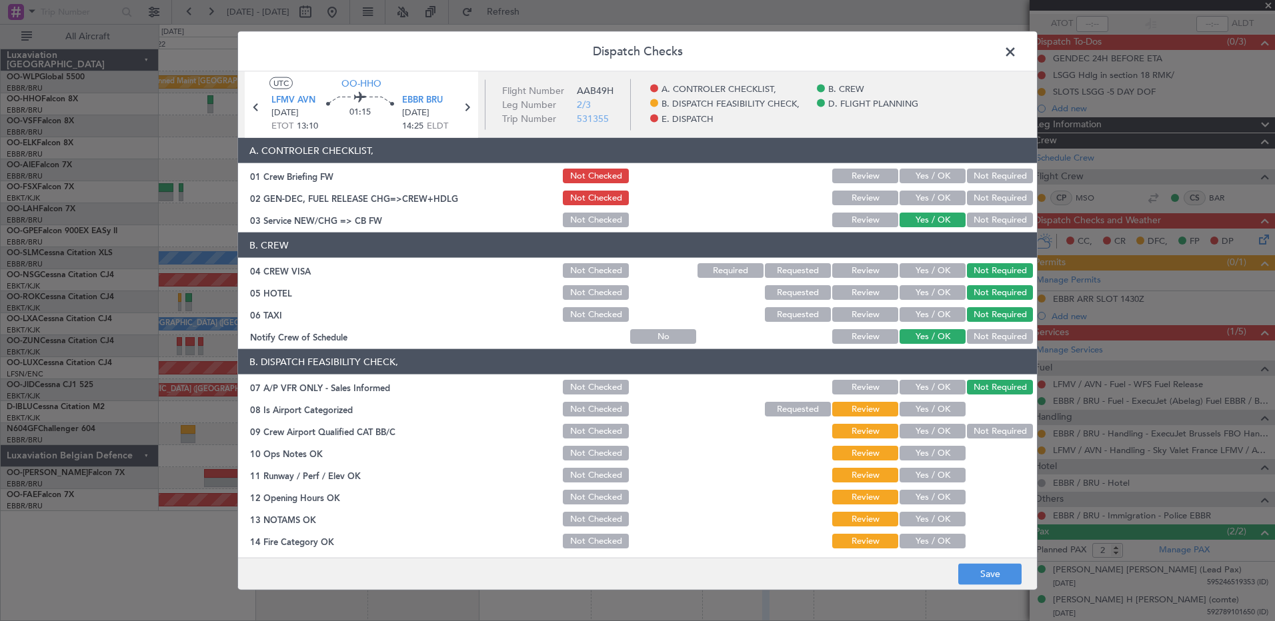
click at [803, 357] on button "Yes / OK" at bounding box center [932, 409] width 66 height 15
click at [803, 357] on button "Not Required" at bounding box center [1000, 431] width 66 height 15
drag, startPoint x: 940, startPoint y: 449, endPoint x: 941, endPoint y: 476, distance: 26.7
click at [803, 357] on button "Yes / OK" at bounding box center [932, 453] width 66 height 15
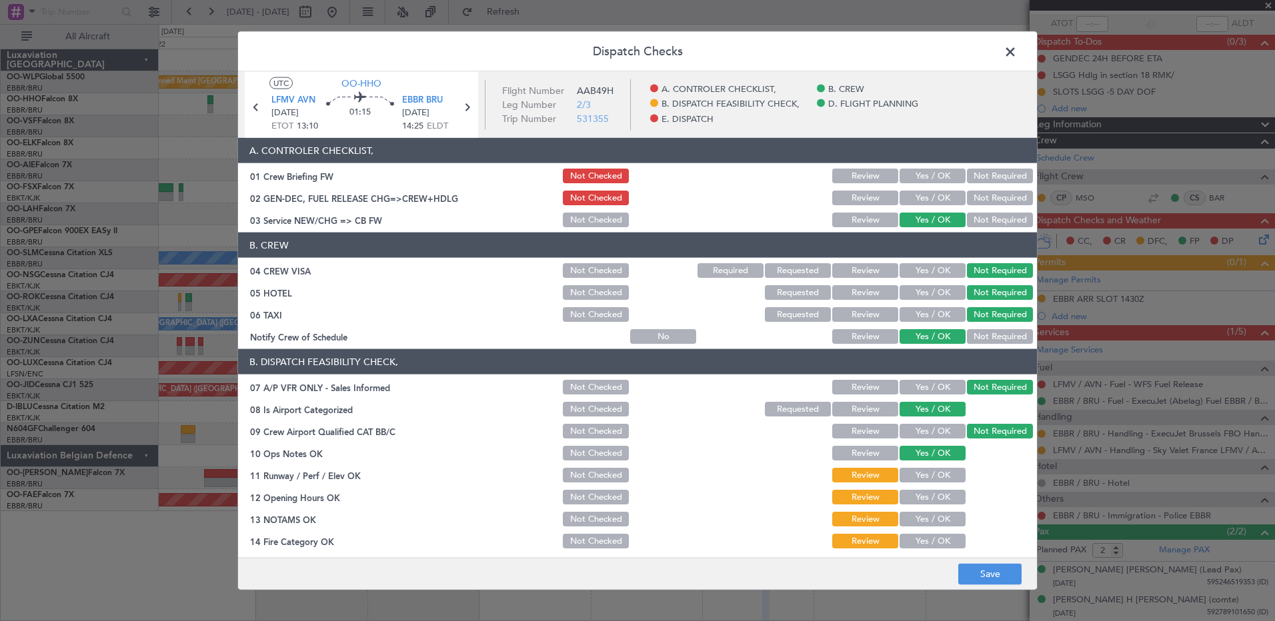
click at [803, 357] on button "Yes / OK" at bounding box center [932, 475] width 66 height 15
click at [803, 357] on button "Yes / OK" at bounding box center [932, 497] width 66 height 15
click at [803, 357] on button "Yes / OK" at bounding box center [932, 519] width 66 height 15
click at [803, 357] on button "Yes / OK" at bounding box center [932, 541] width 66 height 15
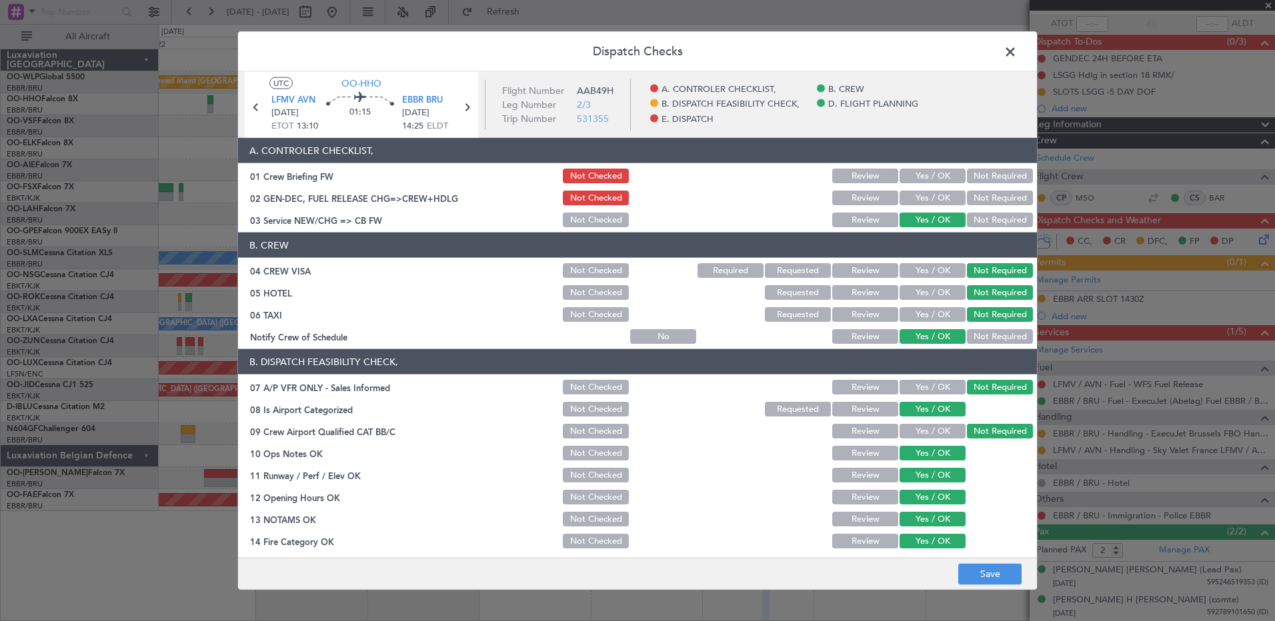
scroll to position [260, 0]
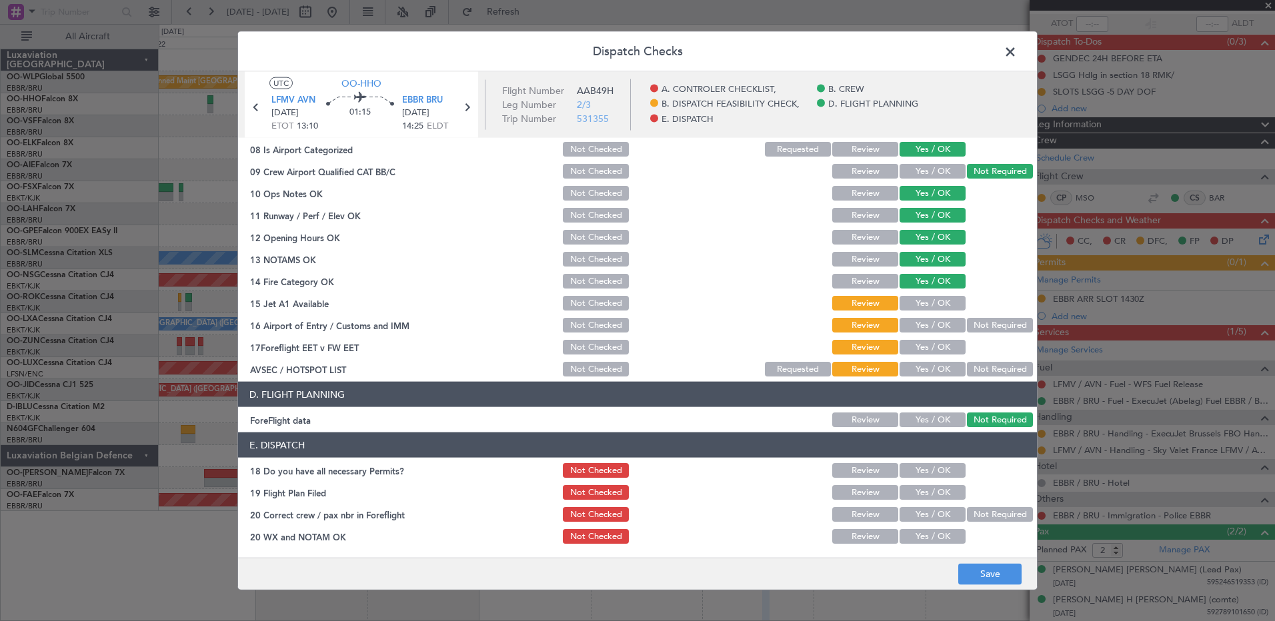
click at [803, 307] on button "Yes / OK" at bounding box center [932, 303] width 66 height 15
click at [803, 325] on button "Yes / OK" at bounding box center [932, 325] width 66 height 15
click at [803, 357] on button "Not Required" at bounding box center [1000, 369] width 66 height 15
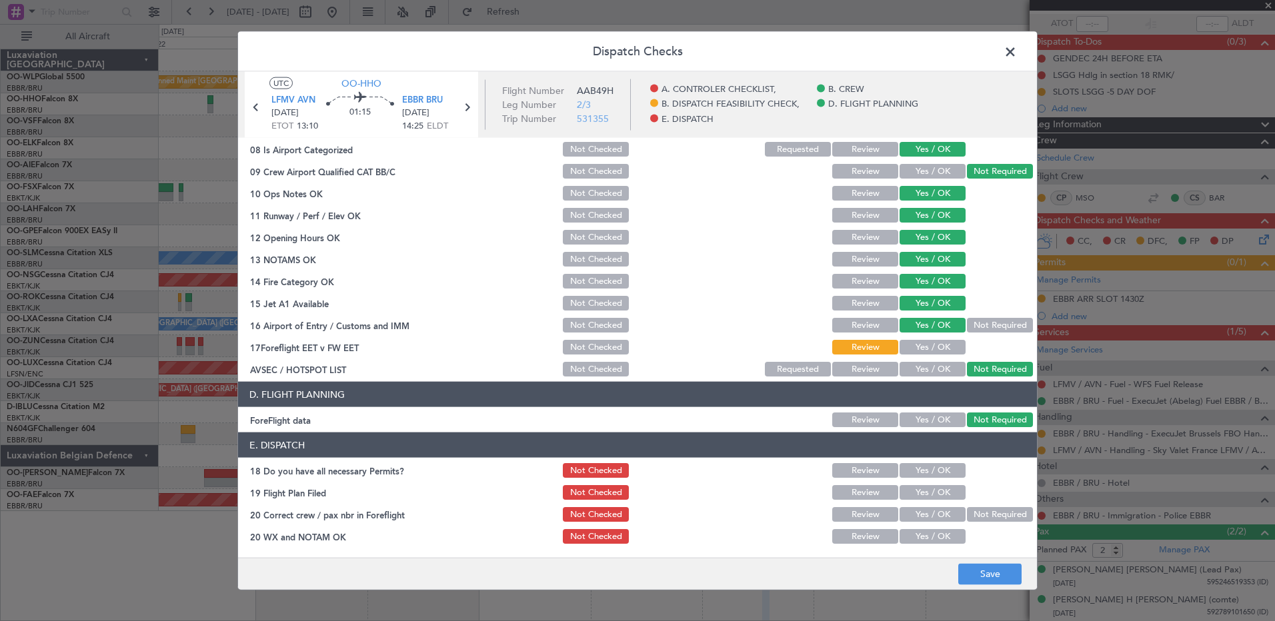
scroll to position [0, 0]
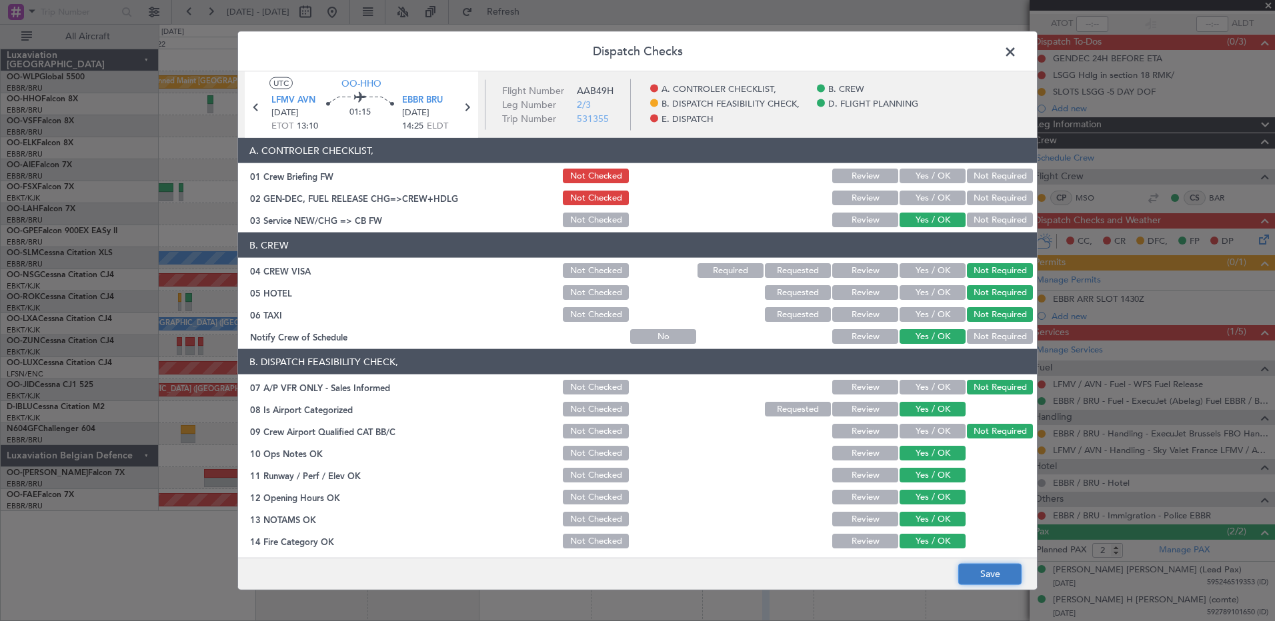
click at [803, 357] on button "Save" at bounding box center [989, 573] width 63 height 21
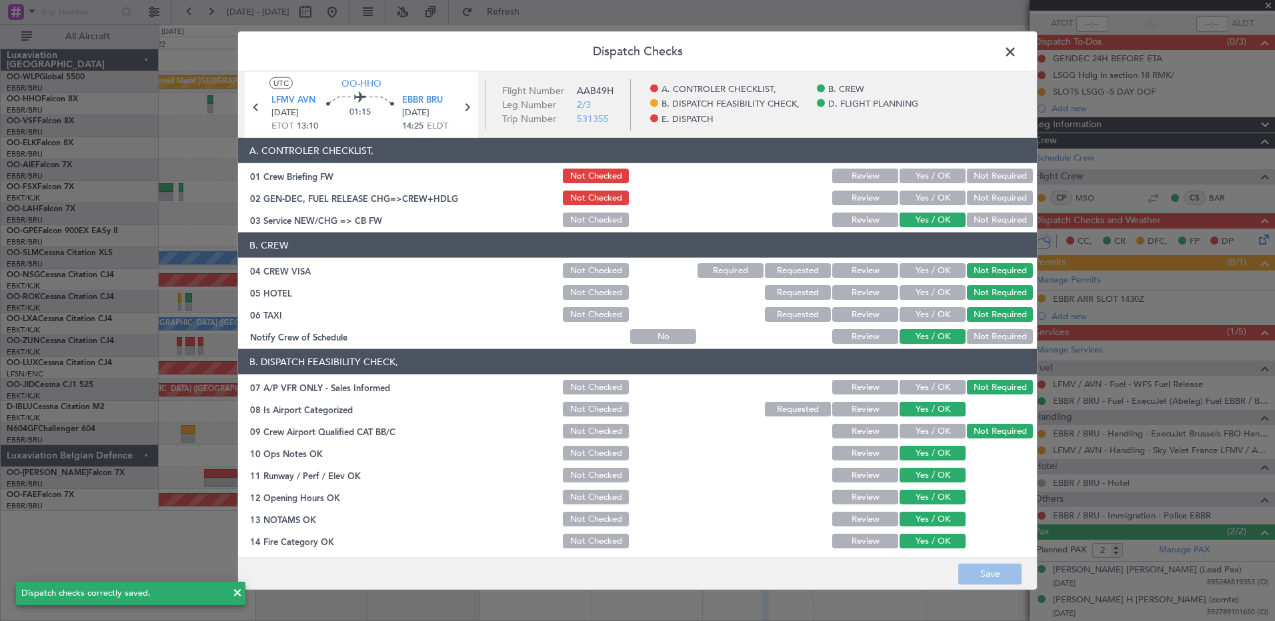
click at [803, 51] on span at bounding box center [1017, 55] width 0 height 27
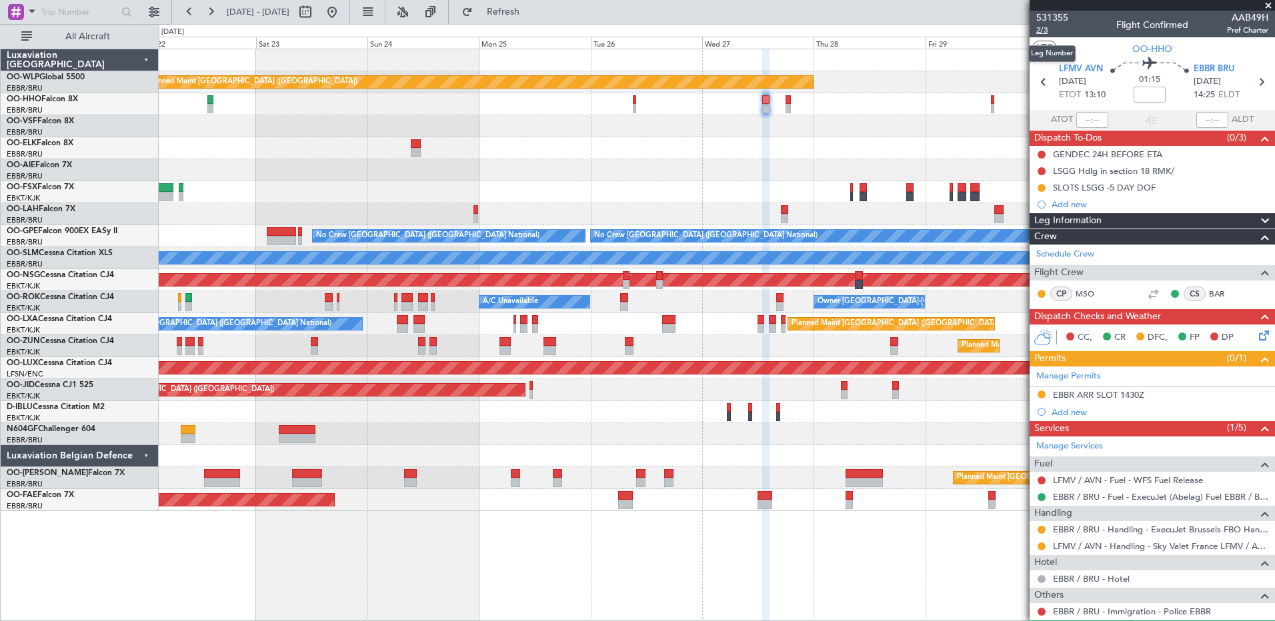
click at [803, 28] on span "2/3" at bounding box center [1052, 30] width 32 height 11
click at [542, 23] on fb-refresh-button "Refresh" at bounding box center [495, 12] width 93 height 24
click at [531, 11] on span "Refresh" at bounding box center [503, 11] width 56 height 9
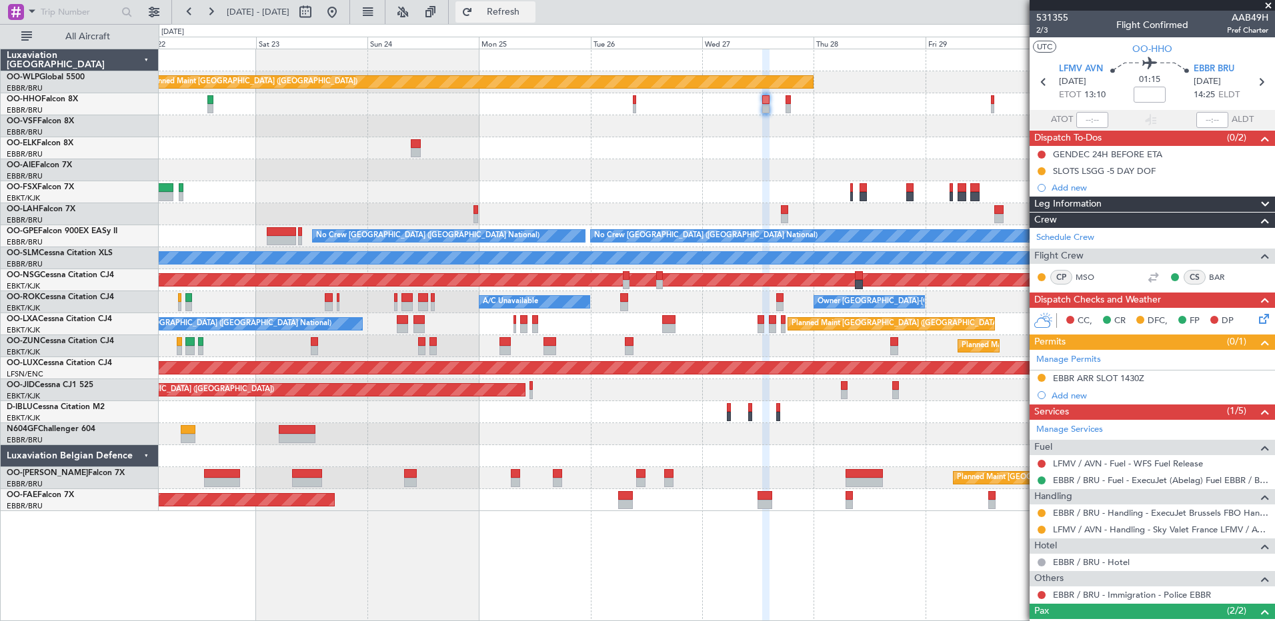
click at [531, 10] on span "Refresh" at bounding box center [503, 11] width 56 height 9
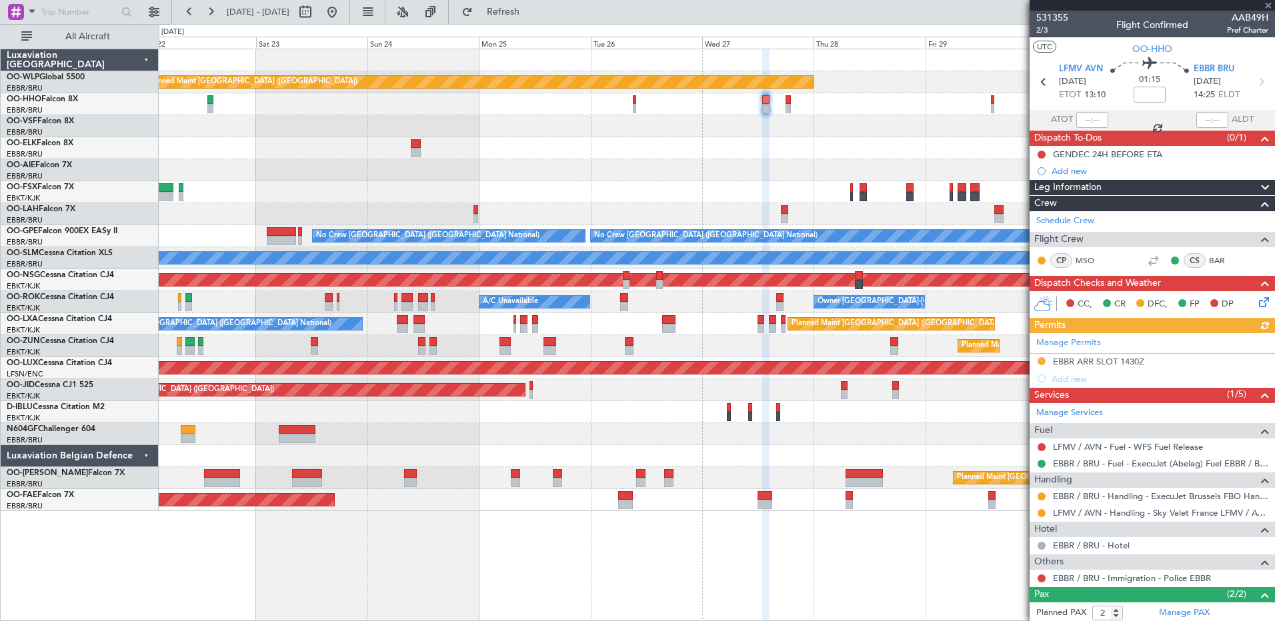
scroll to position [63, 0]
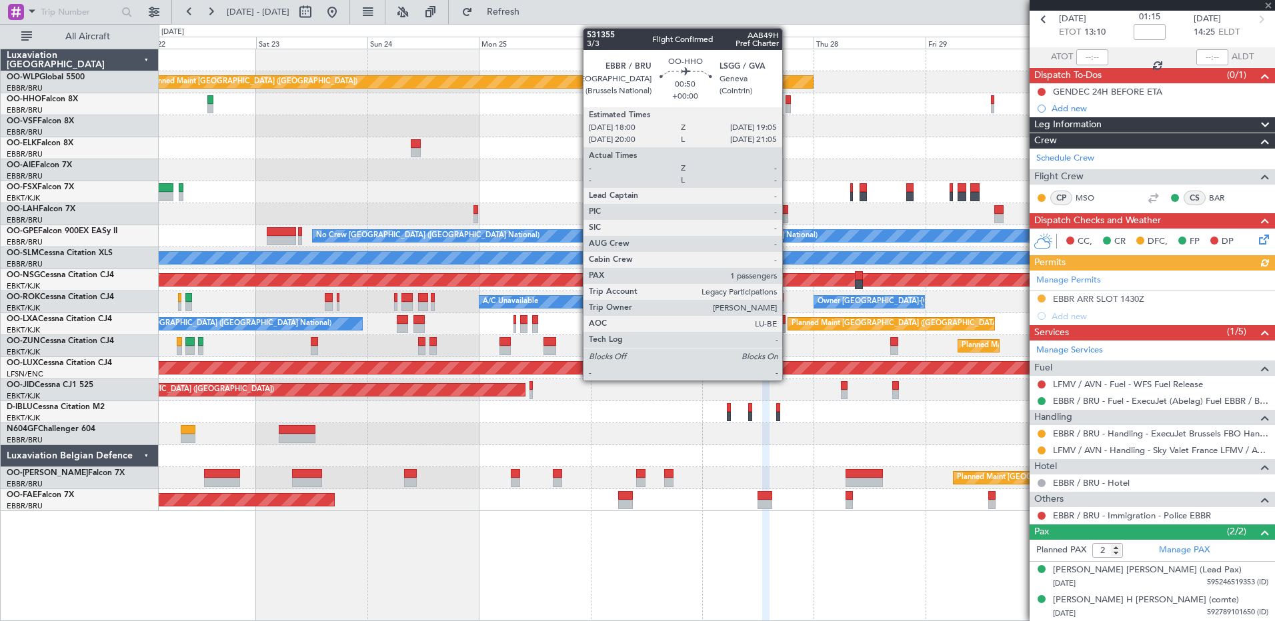
click at [788, 105] on div at bounding box center [787, 108] width 5 height 9
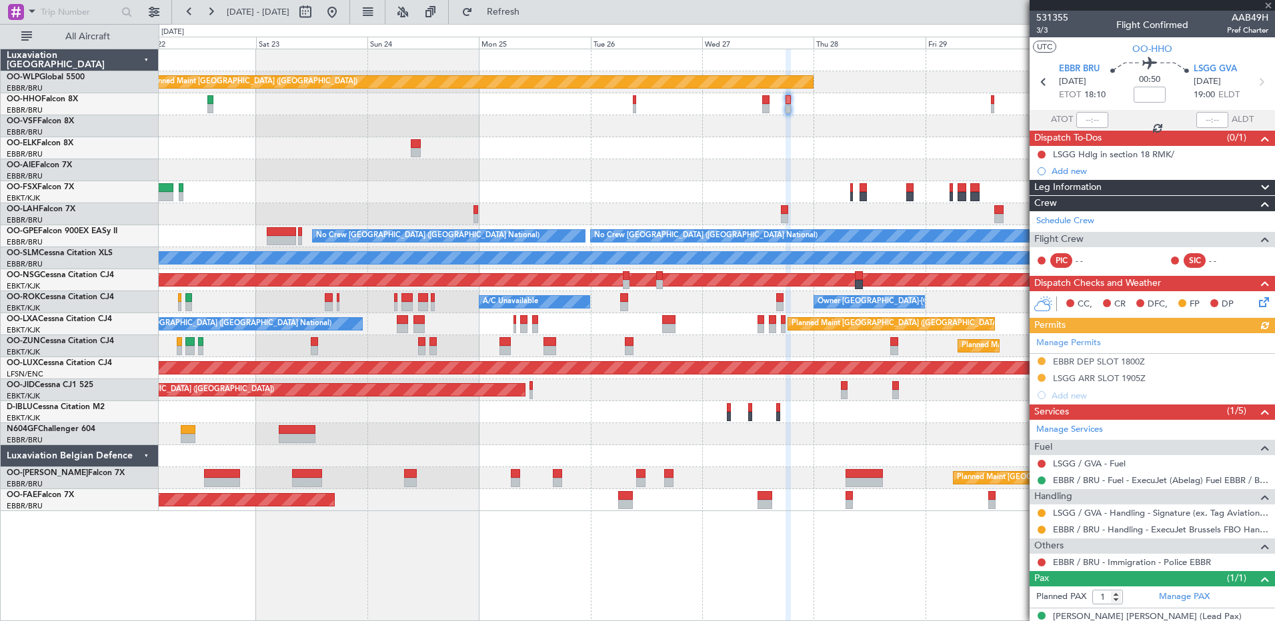
scroll to position [17, 0]
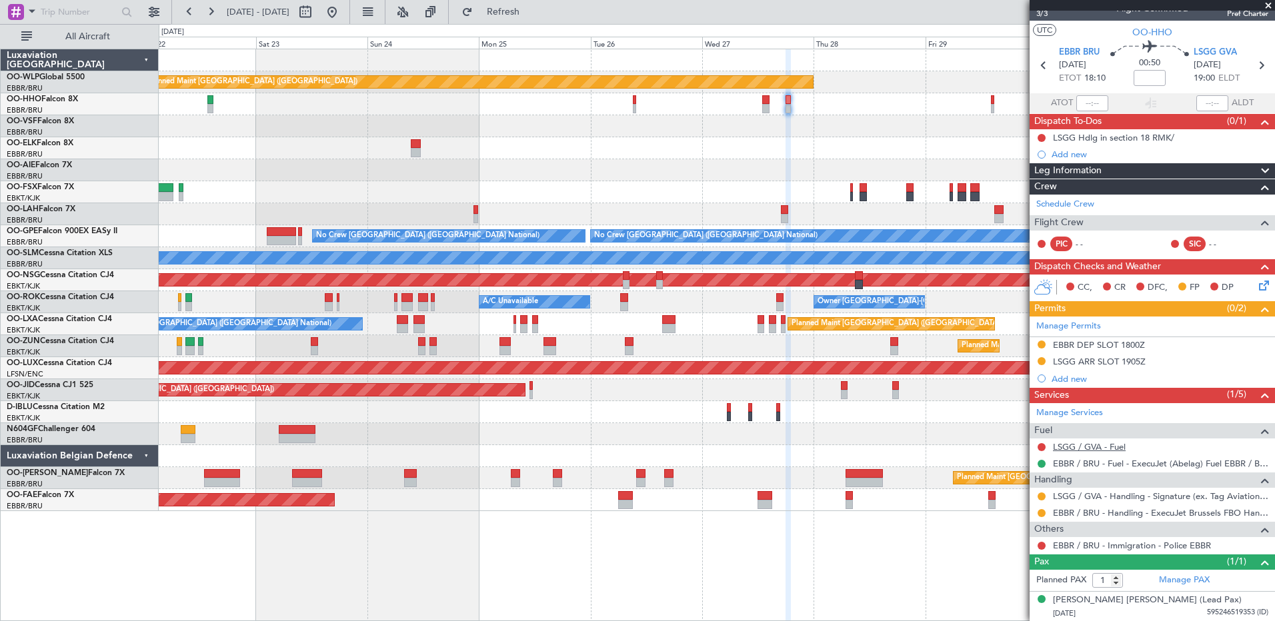
click at [803, 357] on link "LSGG / GVA - Fuel" at bounding box center [1089, 446] width 73 height 11
click at [531, 17] on span "Refresh" at bounding box center [503, 11] width 56 height 9
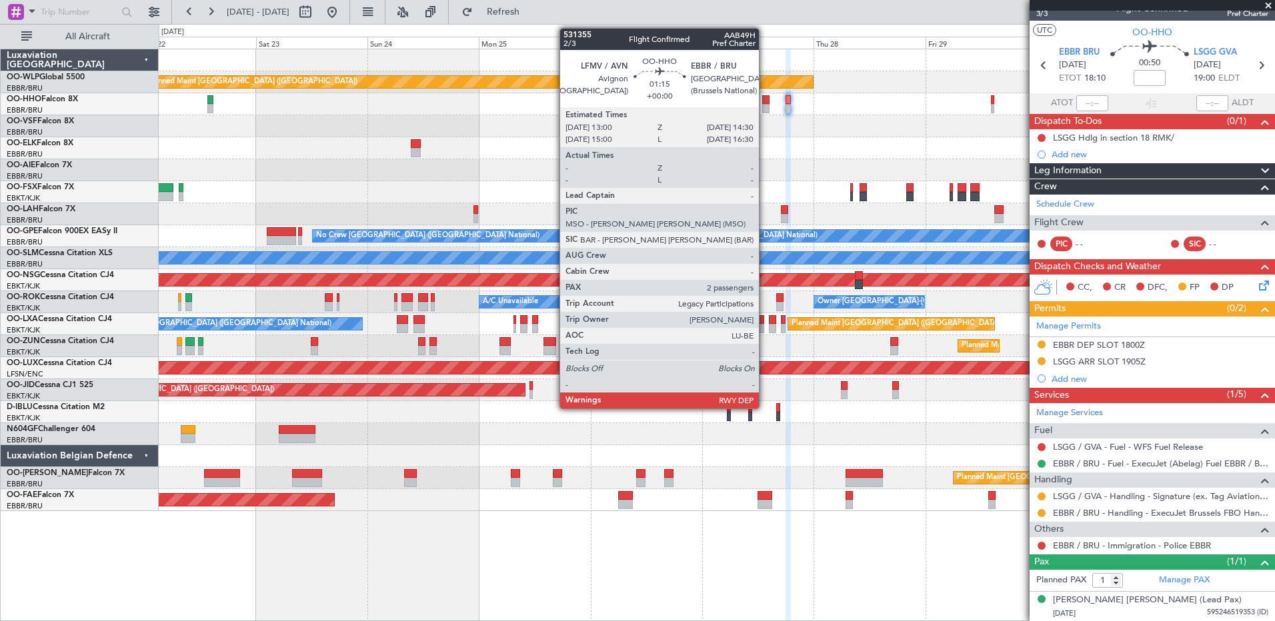
click at [765, 102] on div at bounding box center [765, 99] width 7 height 9
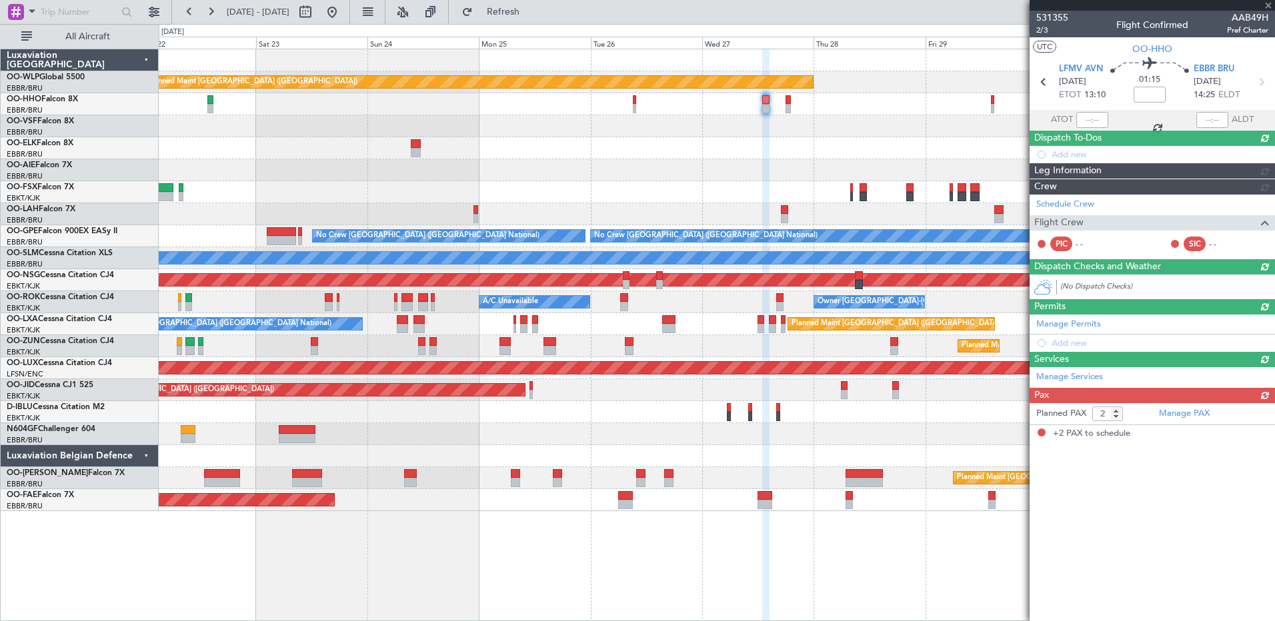
scroll to position [0, 0]
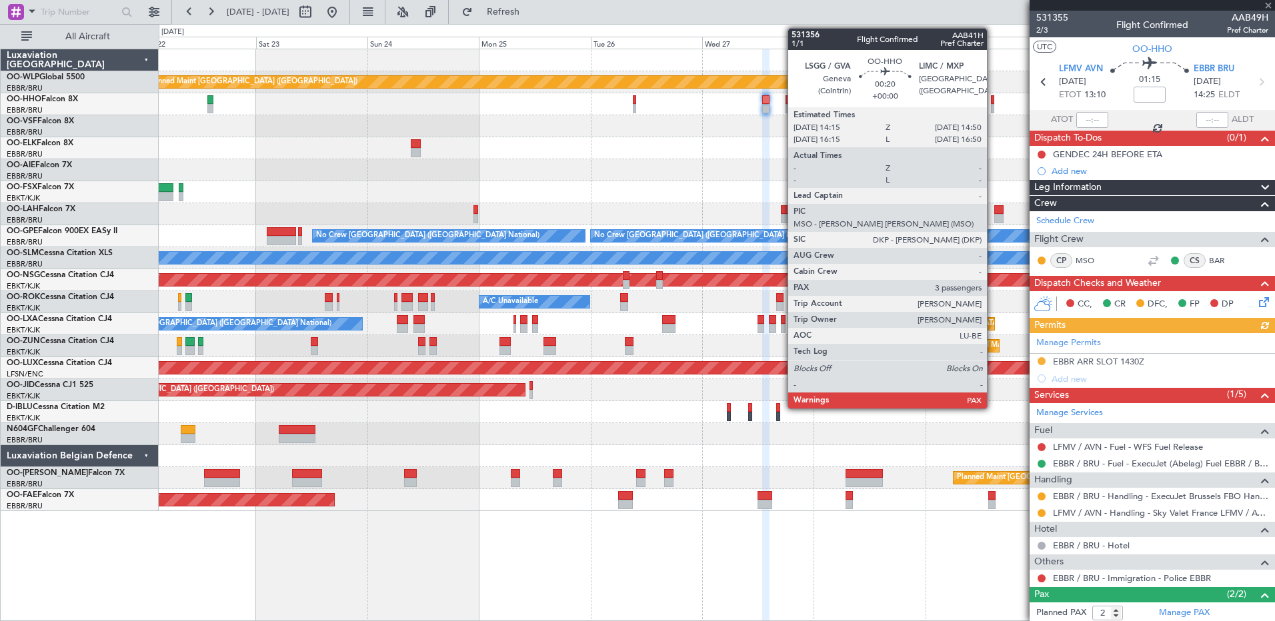
click at [803, 108] on div at bounding box center [992, 108] width 3 height 9
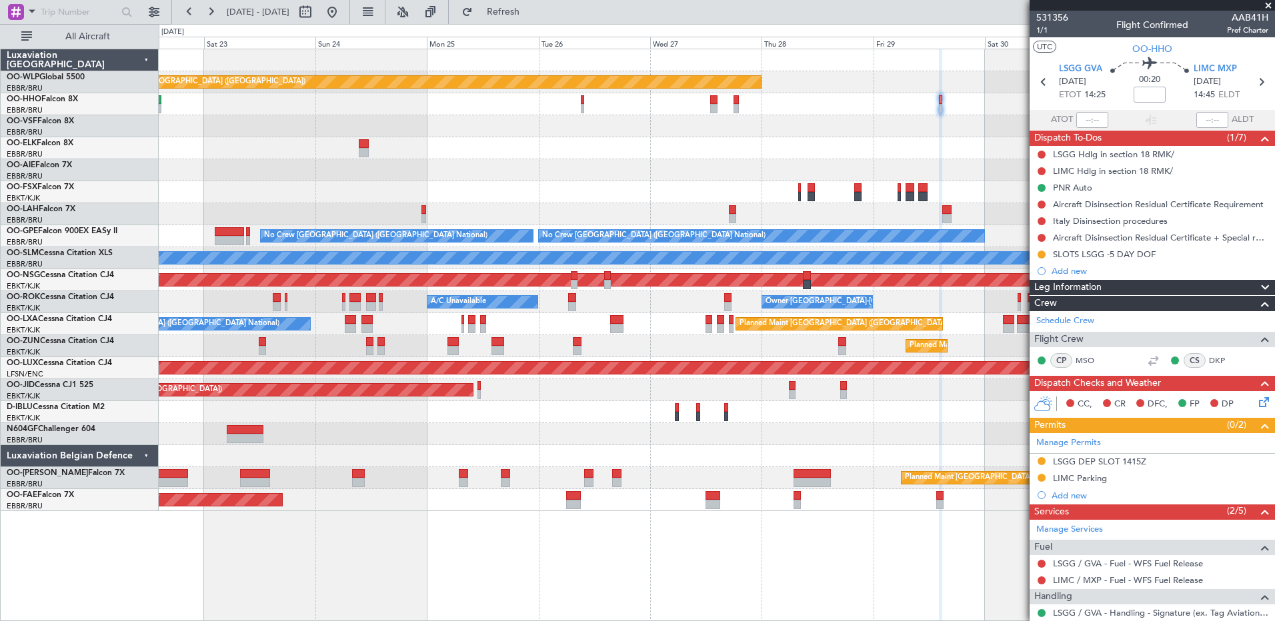
click at [803, 292] on div "Planned Maint Berlin (Brandenburg) Planned Maint London (Farnborough) Planned M…" at bounding box center [716, 280] width 1115 height 462
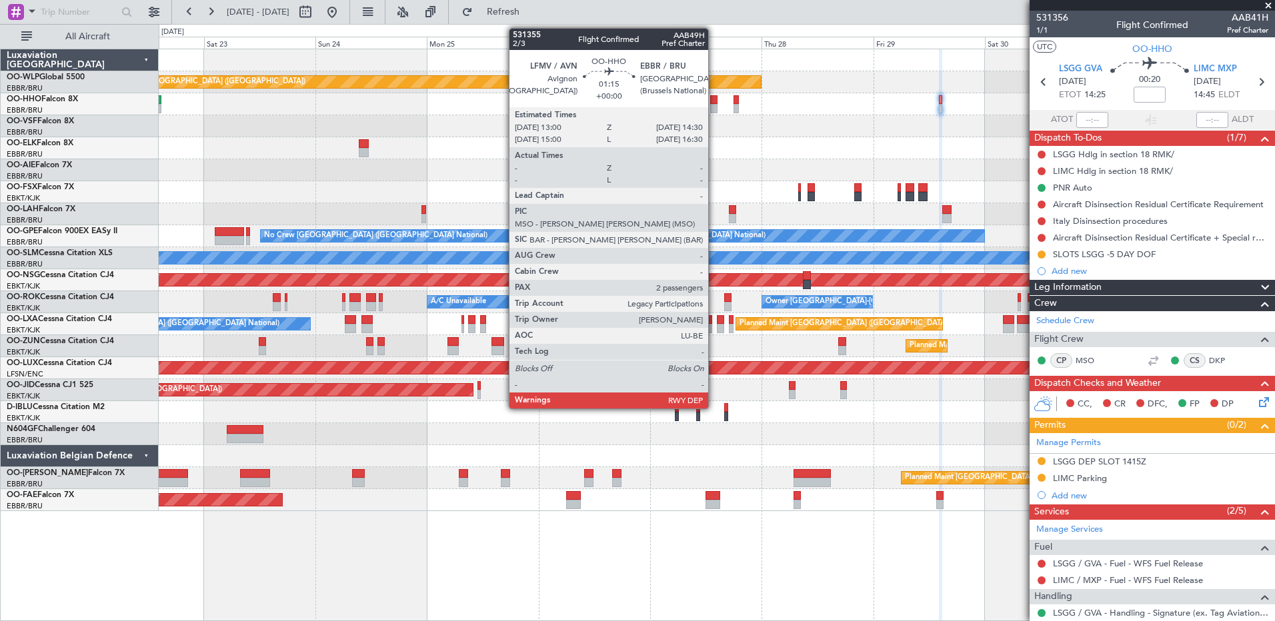
click at [714, 107] on div at bounding box center [713, 108] width 7 height 9
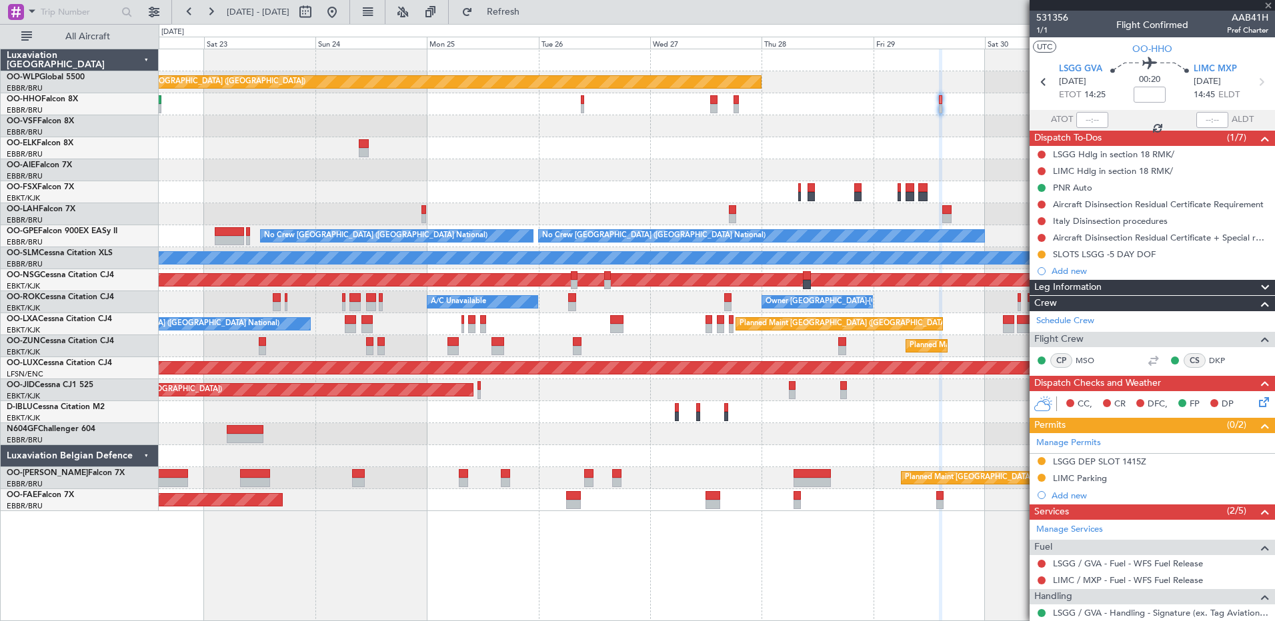
type input "2"
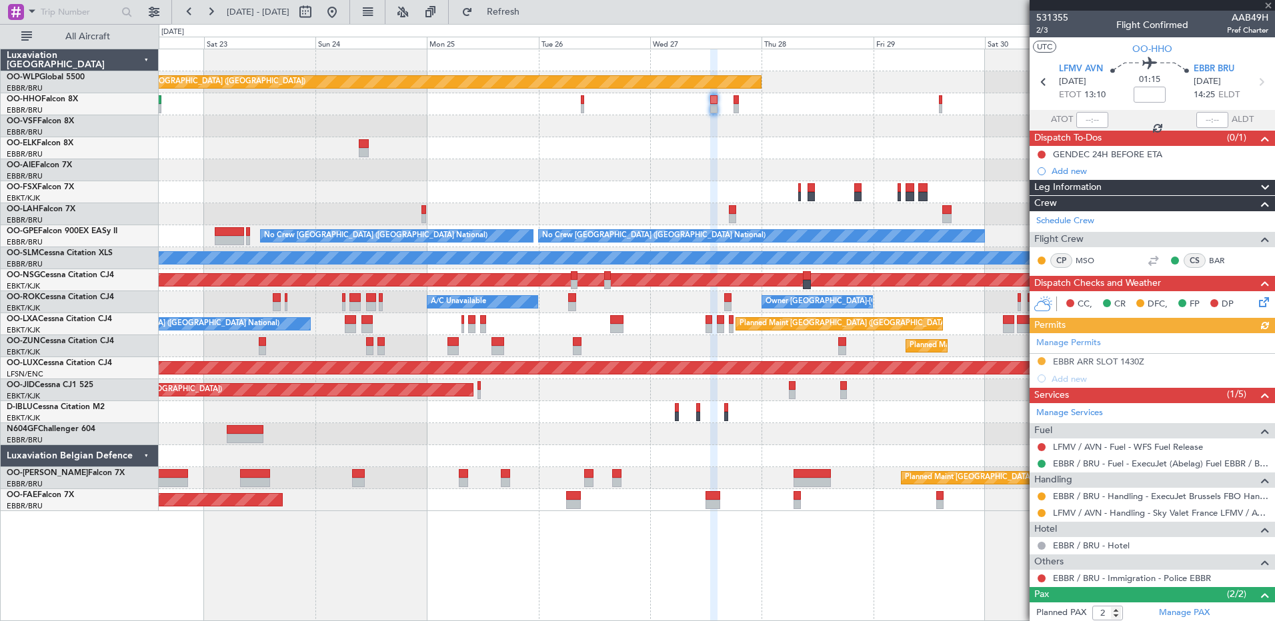
scroll to position [63, 0]
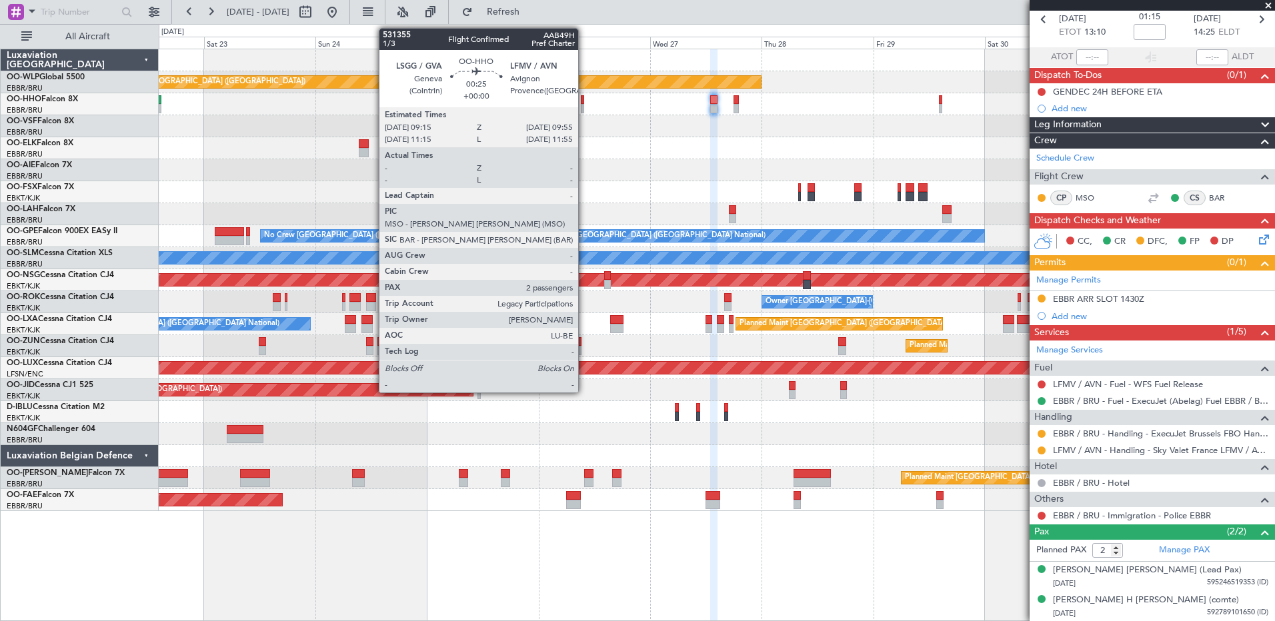
click at [584, 104] on div at bounding box center [582, 108] width 3 height 9
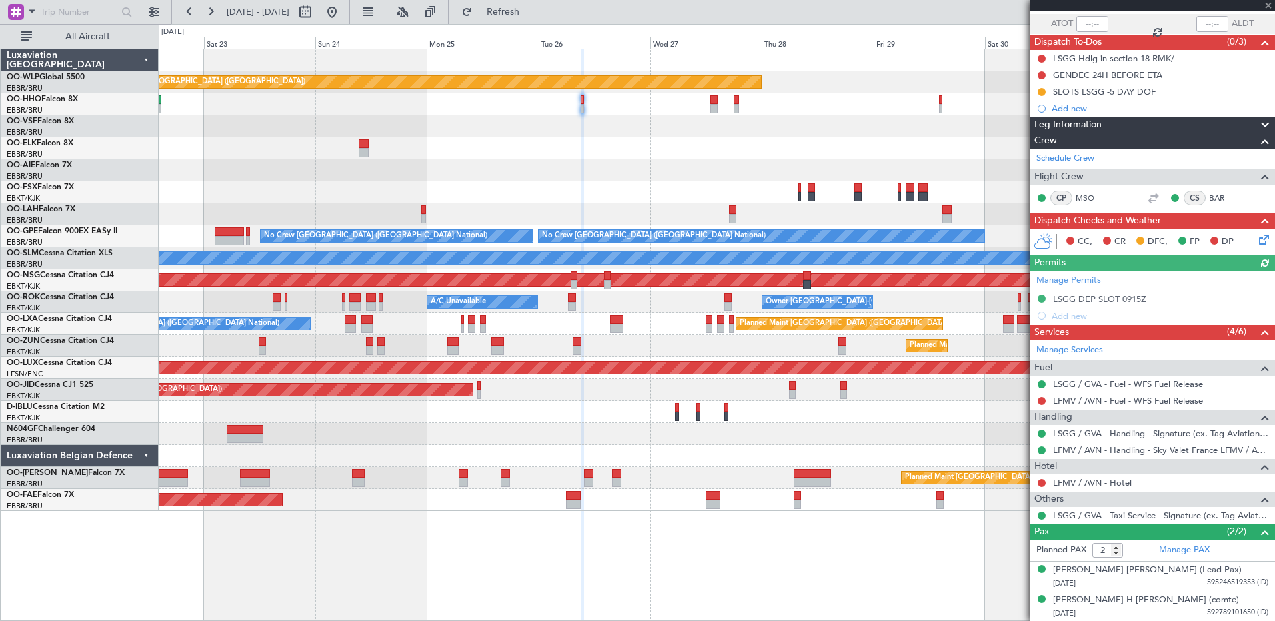
scroll to position [0, 0]
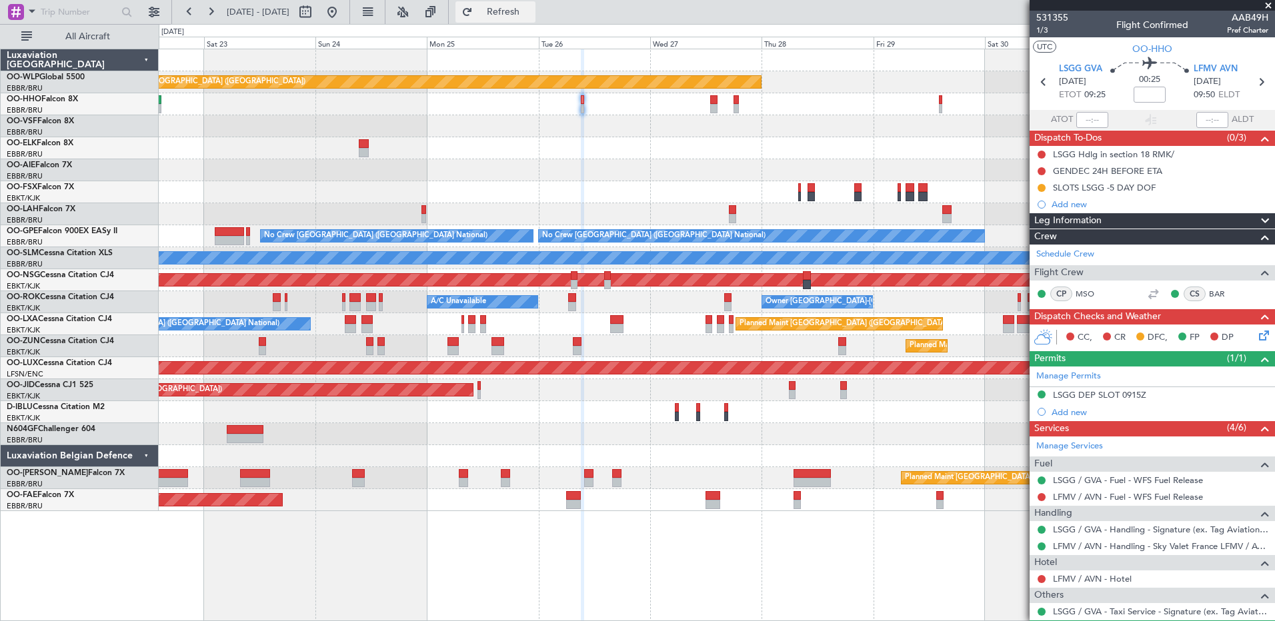
click at [531, 17] on span "Refresh" at bounding box center [503, 11] width 56 height 9
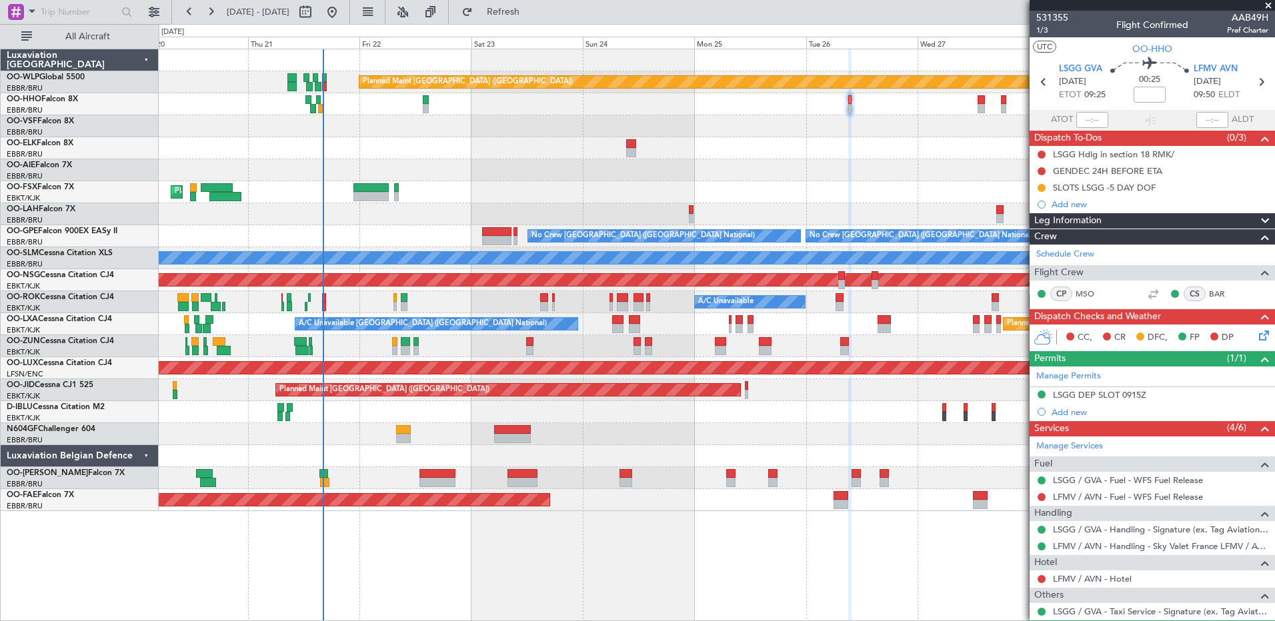
click at [480, 132] on div "Planned Maint [GEOGRAPHIC_DATA] ([GEOGRAPHIC_DATA]) Planned Maint [GEOGRAPHIC_D…" at bounding box center [716, 280] width 1115 height 462
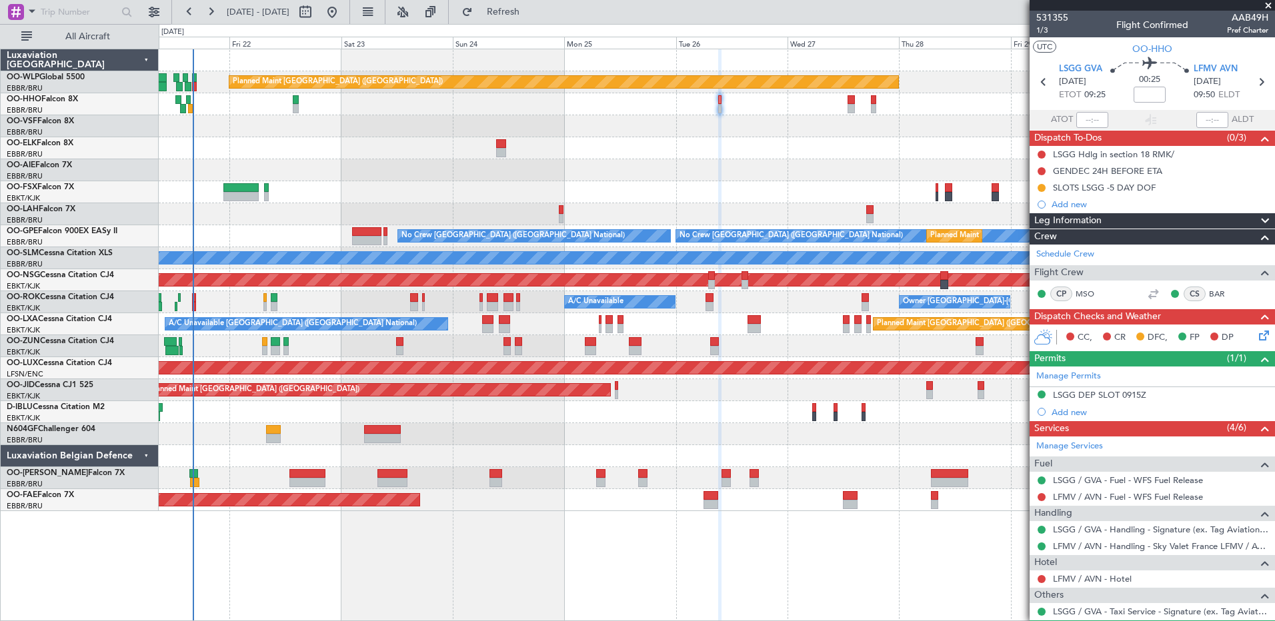
click at [725, 416] on div "Planned Maint [GEOGRAPHIC_DATA] ([GEOGRAPHIC_DATA]) Planned Maint [GEOGRAPHIC_D…" at bounding box center [716, 280] width 1115 height 462
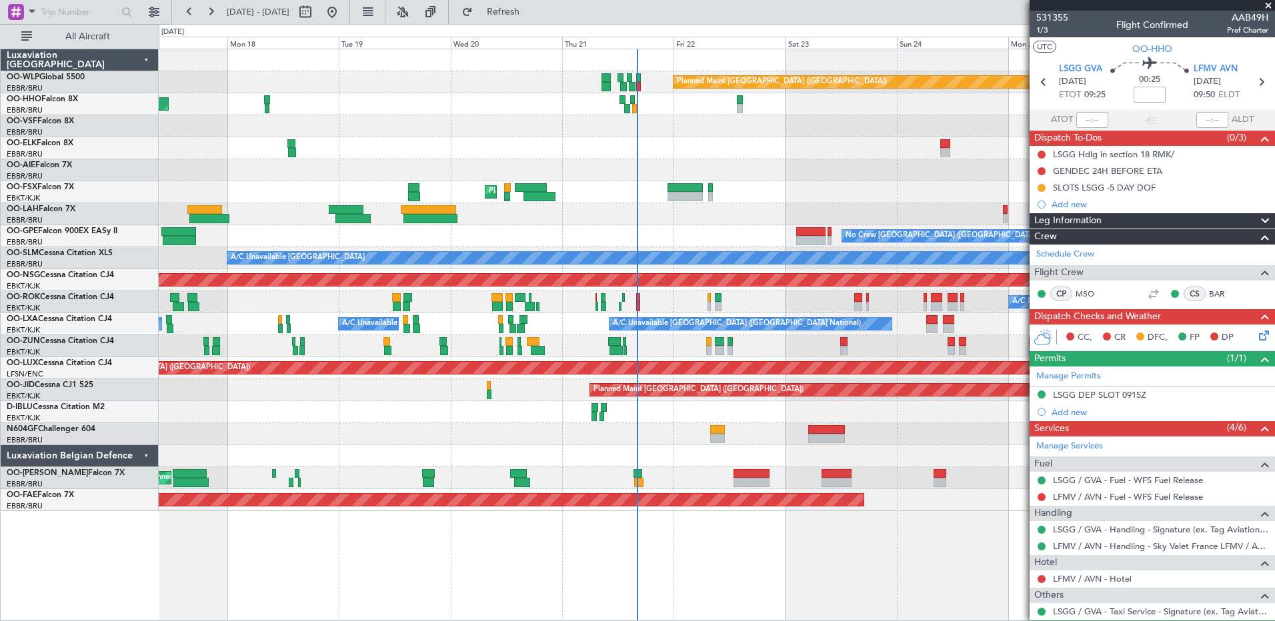
click at [1181, 182] on fb-app "[DATE] - [DATE] Refresh Quick Links All Aircraft Planned Maint [GEOGRAPHIC_DATA…" at bounding box center [637, 315] width 1275 height 611
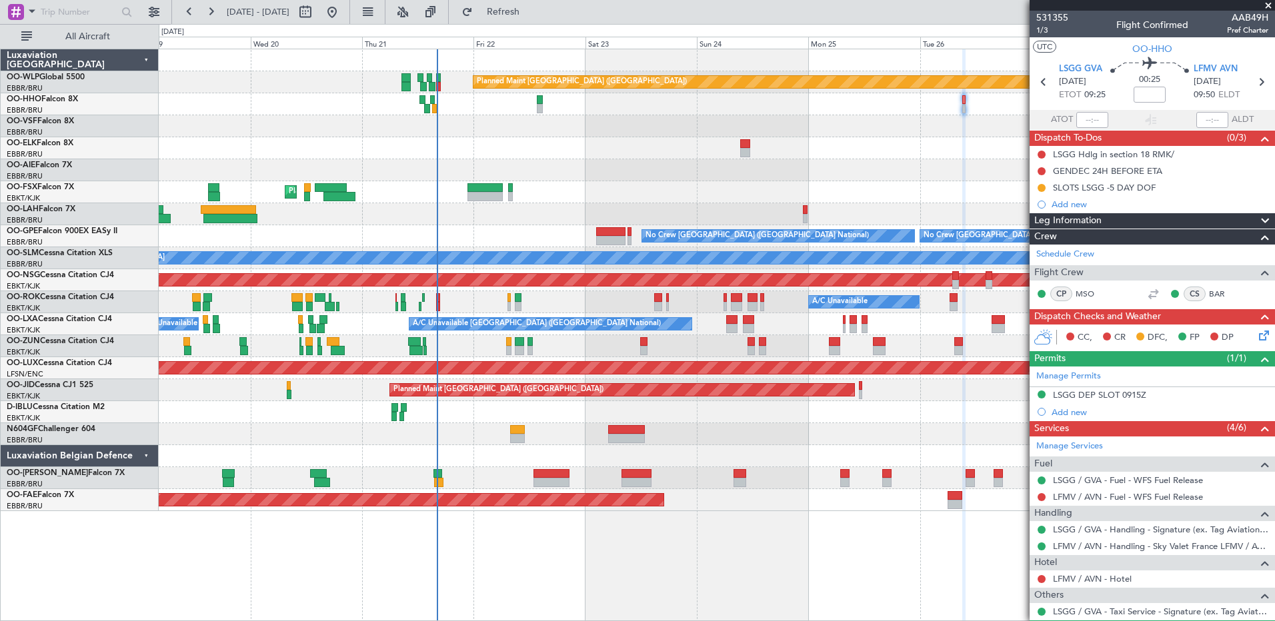
click at [477, 99] on div "Planned Maint [GEOGRAPHIC_DATA] ([GEOGRAPHIC_DATA]) AOG Maint Geneva ([GEOGRAPH…" at bounding box center [716, 280] width 1115 height 462
click at [535, 19] on button "Refresh" at bounding box center [495, 11] width 80 height 21
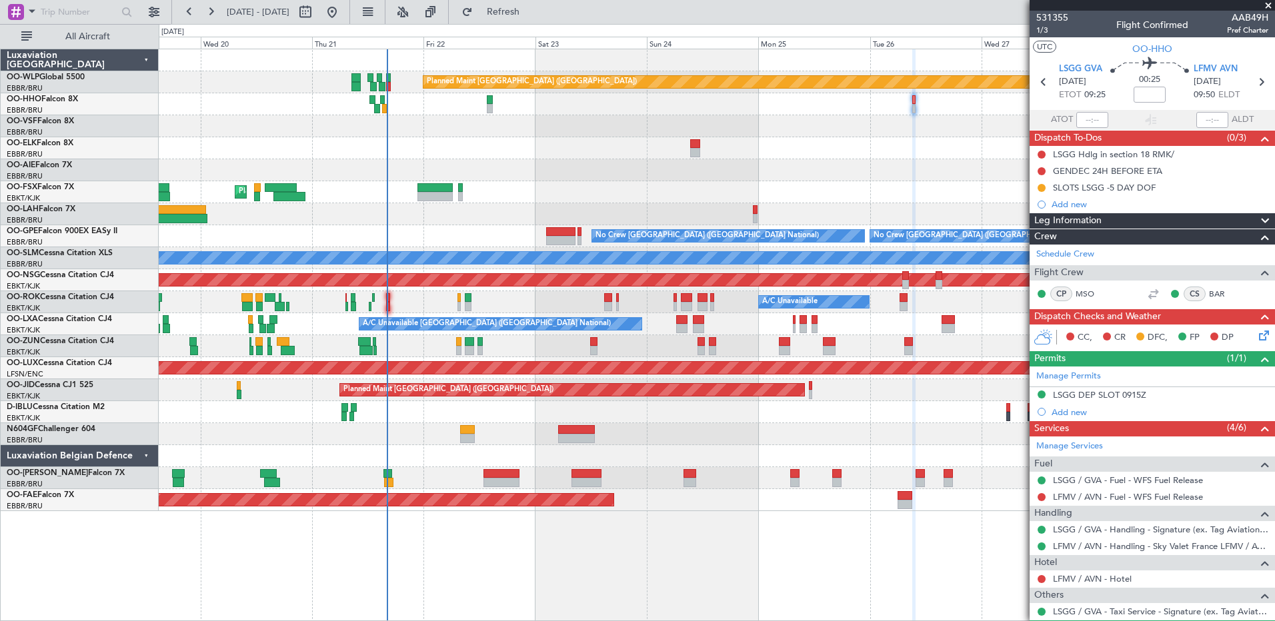
click at [441, 118] on div "Planned Maint [GEOGRAPHIC_DATA] ([GEOGRAPHIC_DATA]) AOG Maint Geneva ([GEOGRAPH…" at bounding box center [716, 280] width 1115 height 462
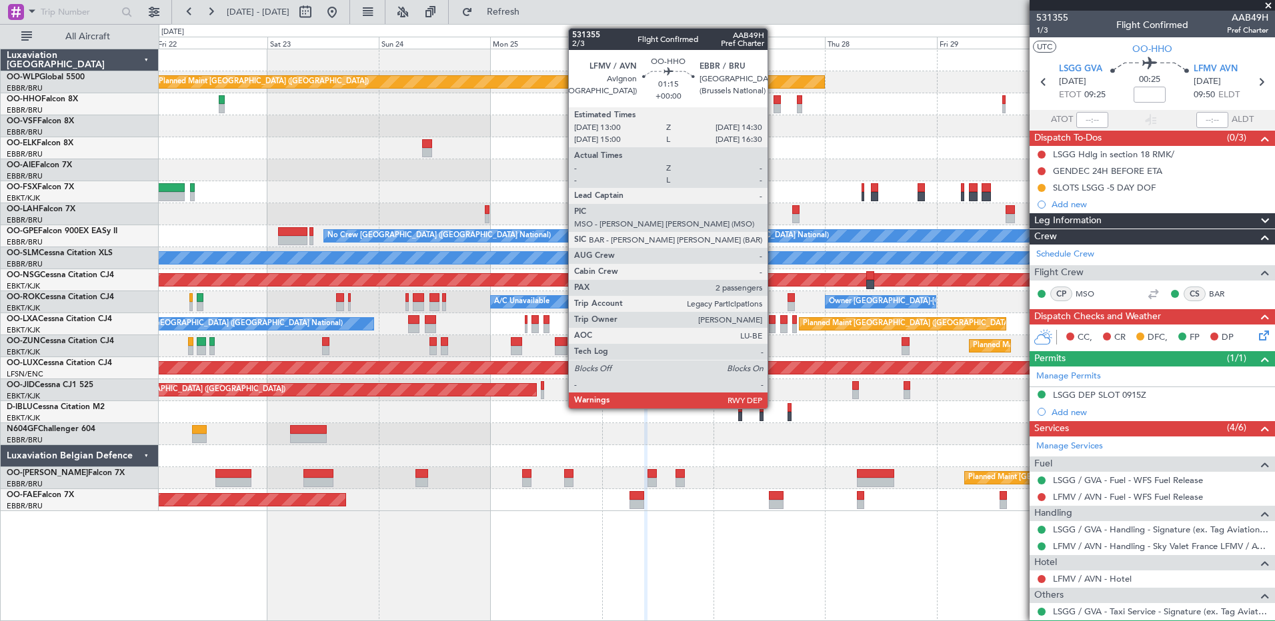
click at [773, 103] on div at bounding box center [776, 99] width 7 height 9
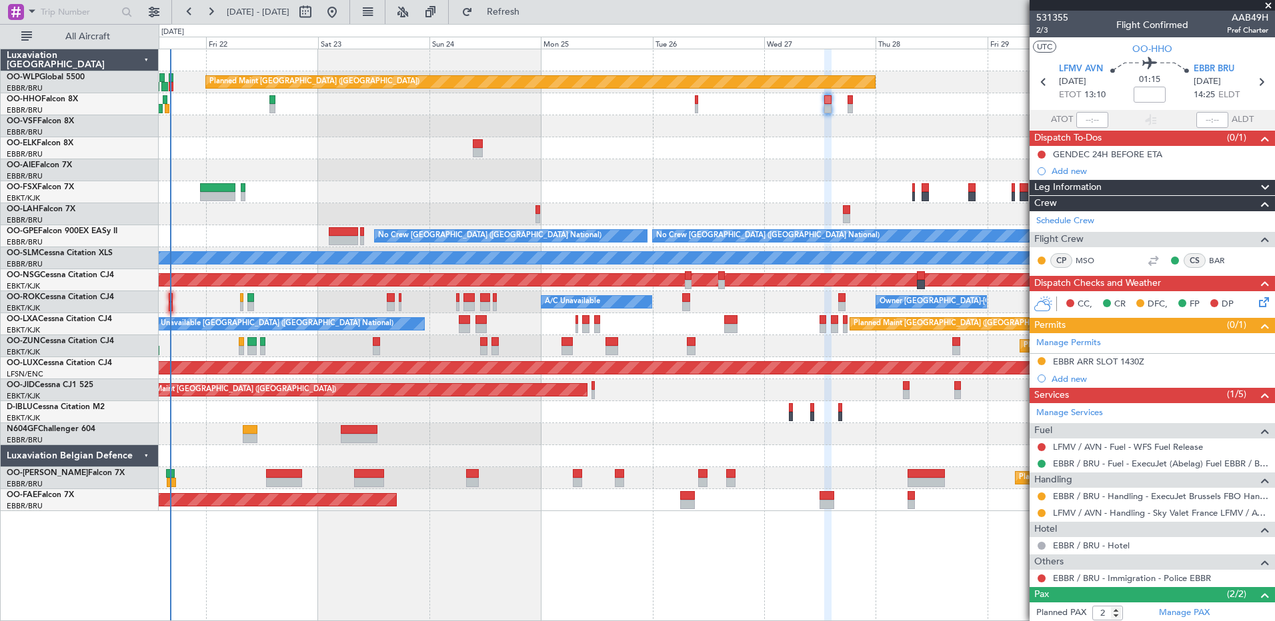
click at [659, 167] on div "Planned Maint [GEOGRAPHIC_DATA] ([GEOGRAPHIC_DATA]) Planned Maint [GEOGRAPHIC_D…" at bounding box center [716, 280] width 1115 height 462
click at [1041, 513] on button at bounding box center [1041, 513] width 8 height 8
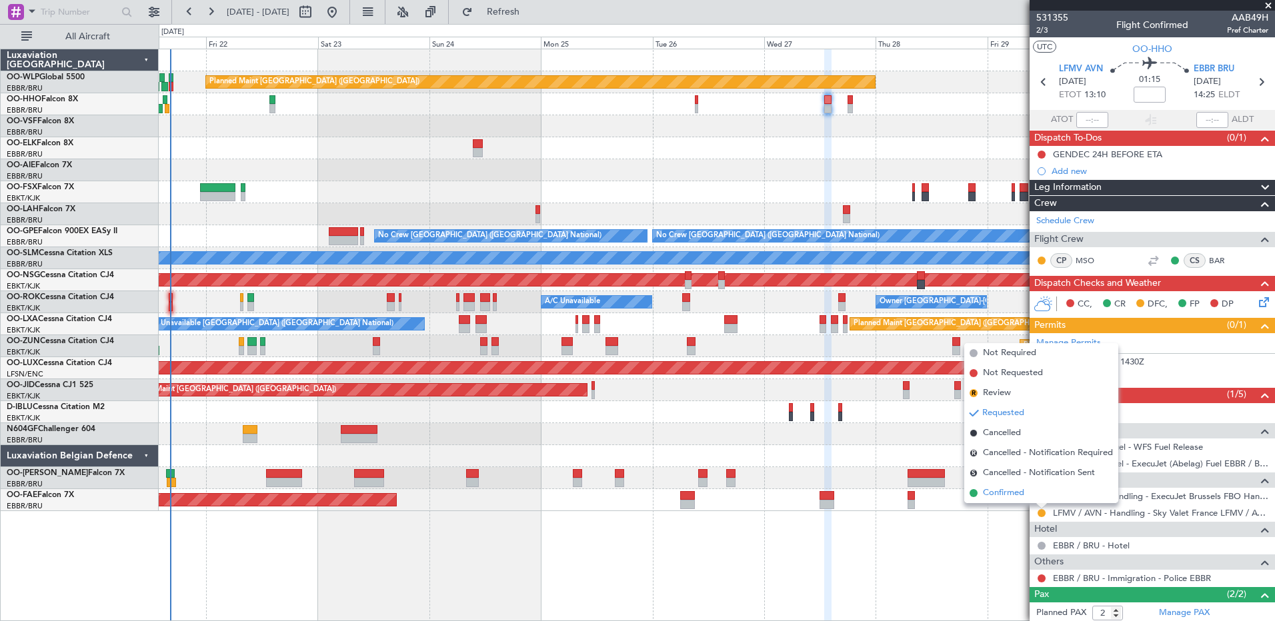
click at [1013, 495] on span "Confirmed" at bounding box center [1003, 493] width 41 height 13
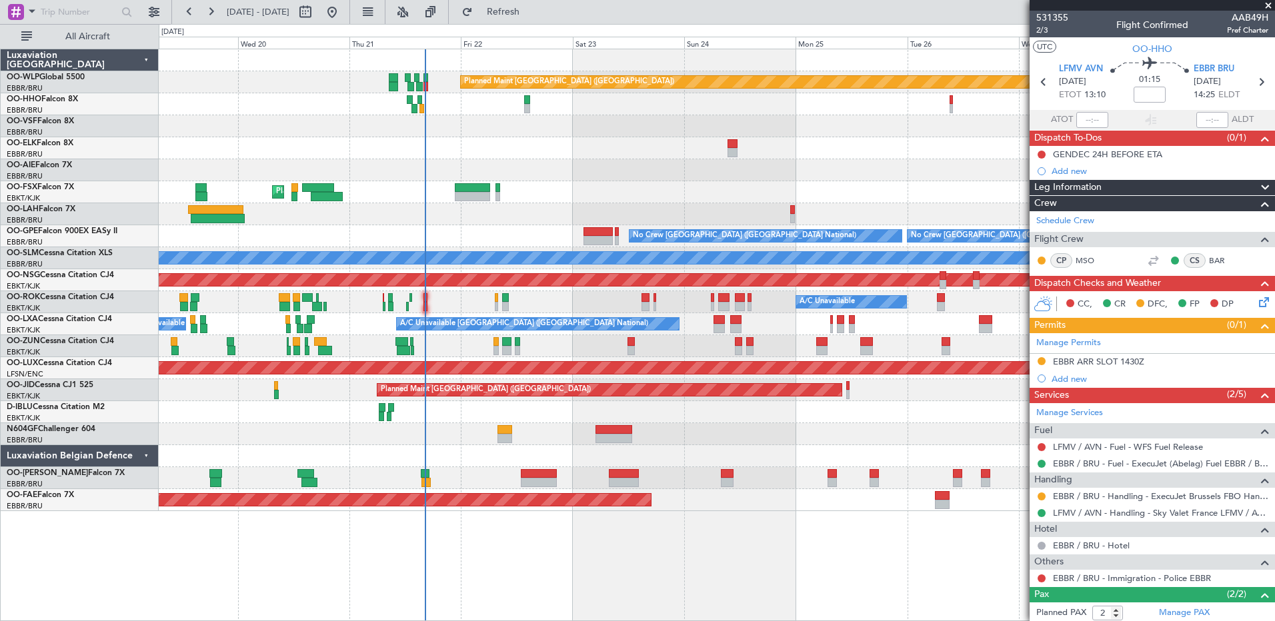
click at [758, 461] on div "Planned Maint [GEOGRAPHIC_DATA] ([GEOGRAPHIC_DATA]) AOG Maint Geneva ([GEOGRAPH…" at bounding box center [716, 280] width 1115 height 462
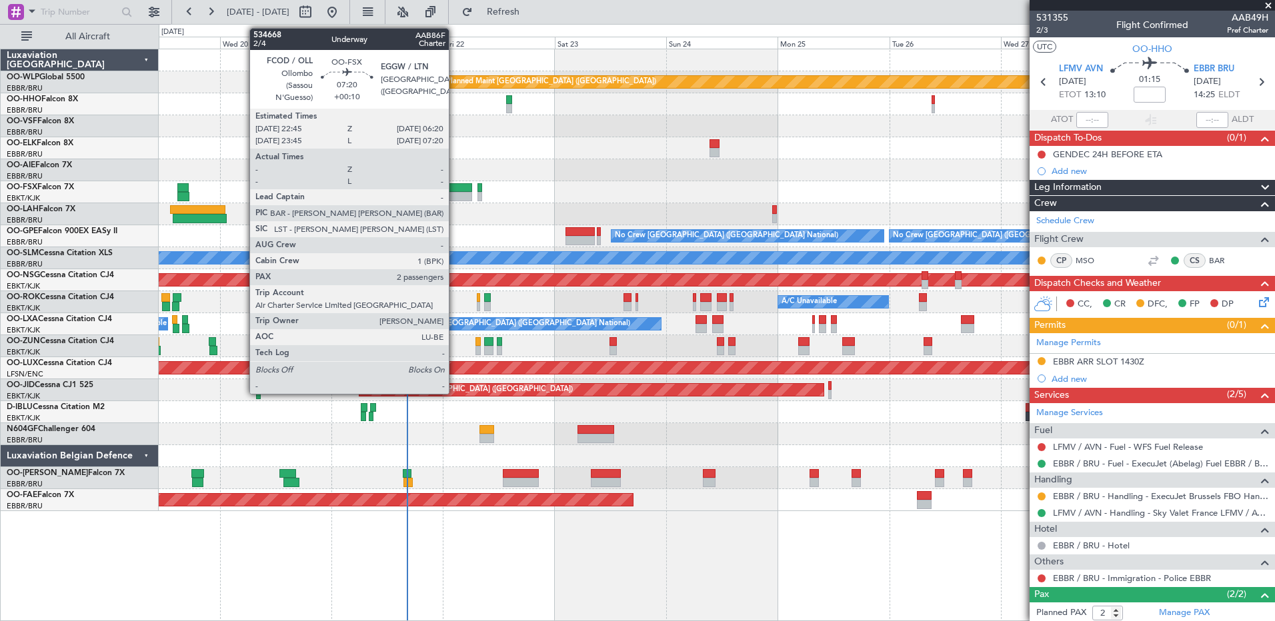
click at [455, 194] on div at bounding box center [454, 196] width 35 height 9
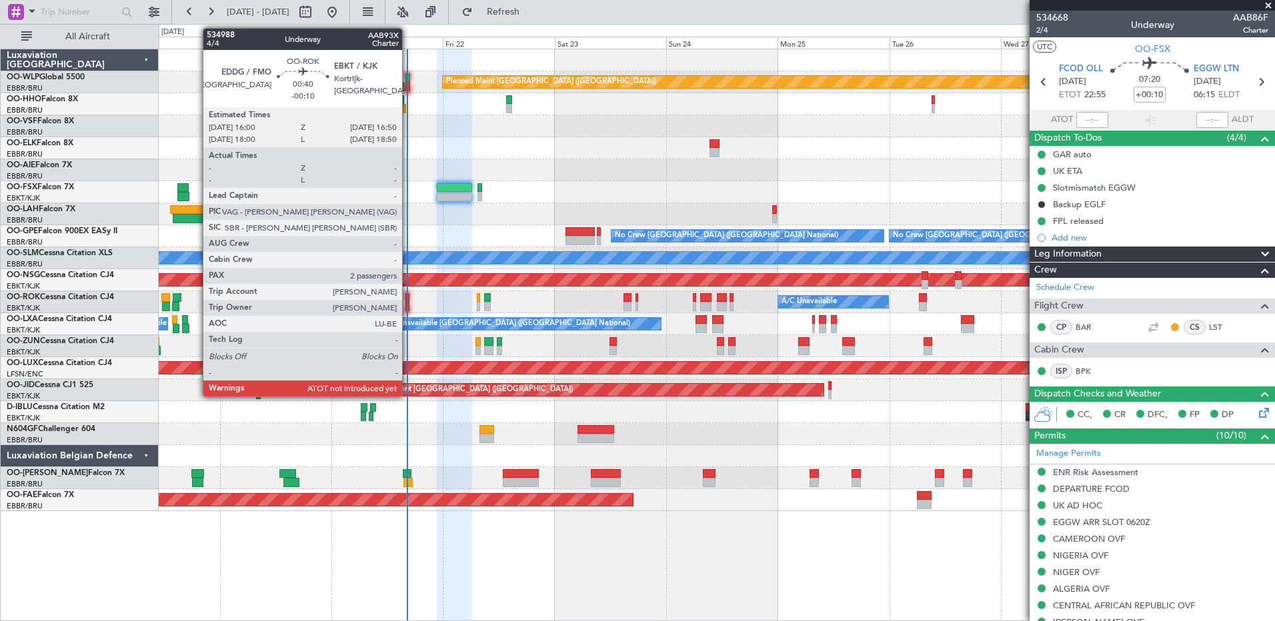
click at [408, 301] on div at bounding box center [407, 297] width 4 height 9
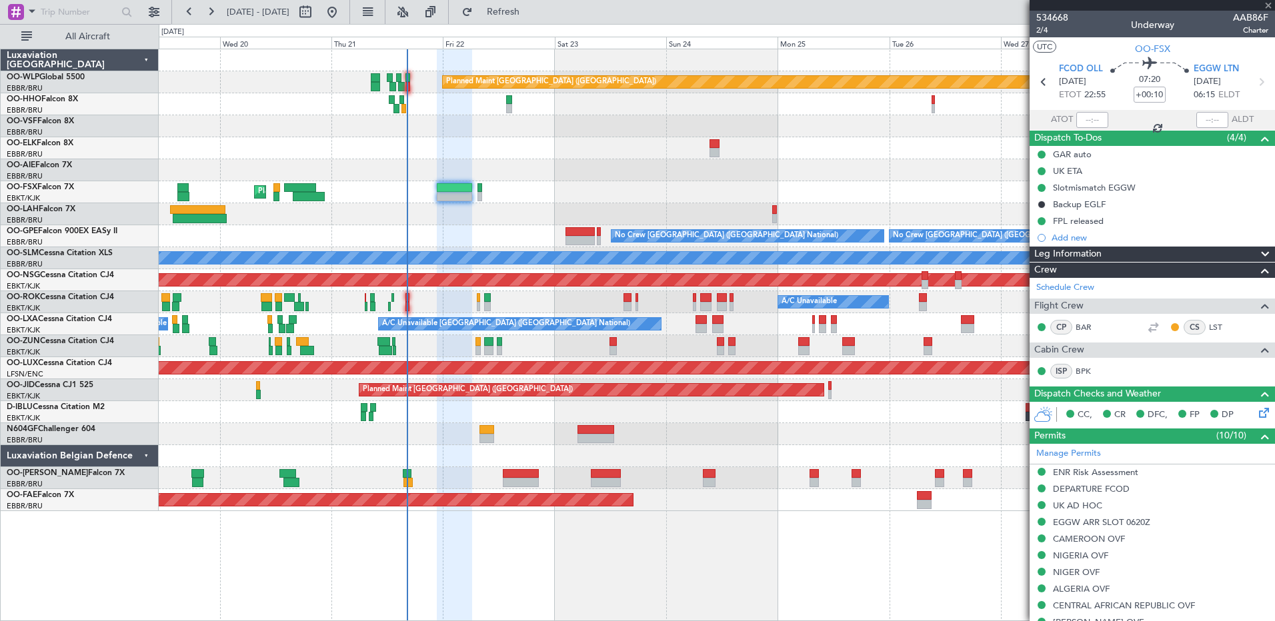
type input "-00:10"
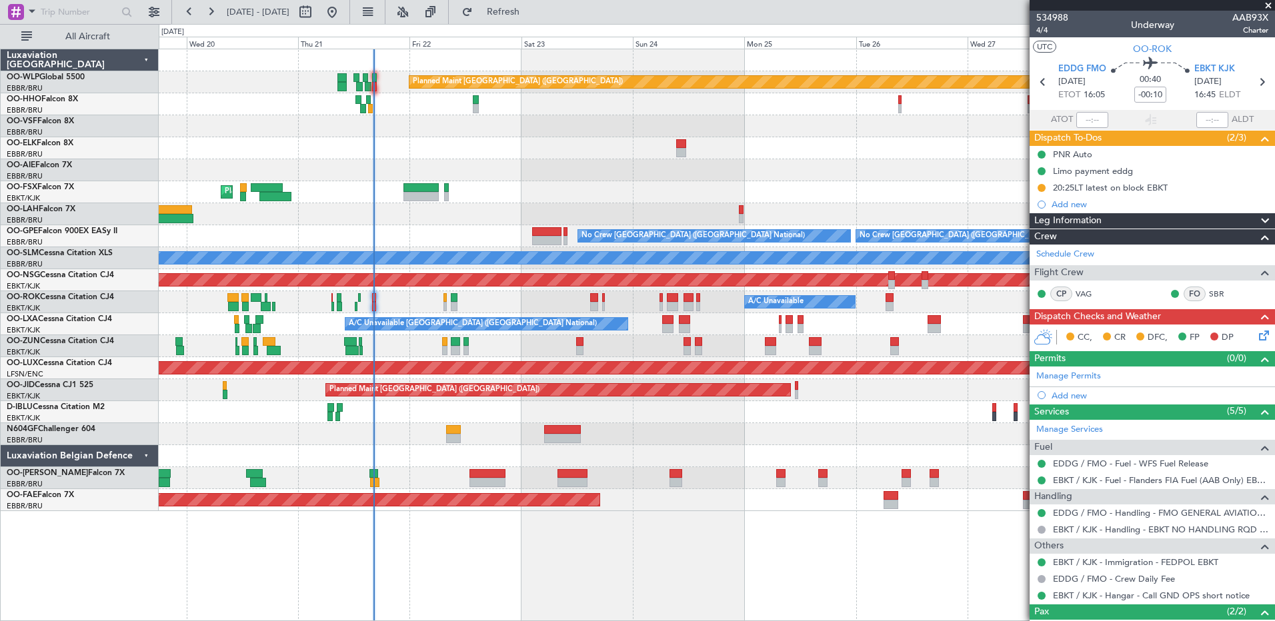
click at [775, 168] on div at bounding box center [716, 170] width 1115 height 22
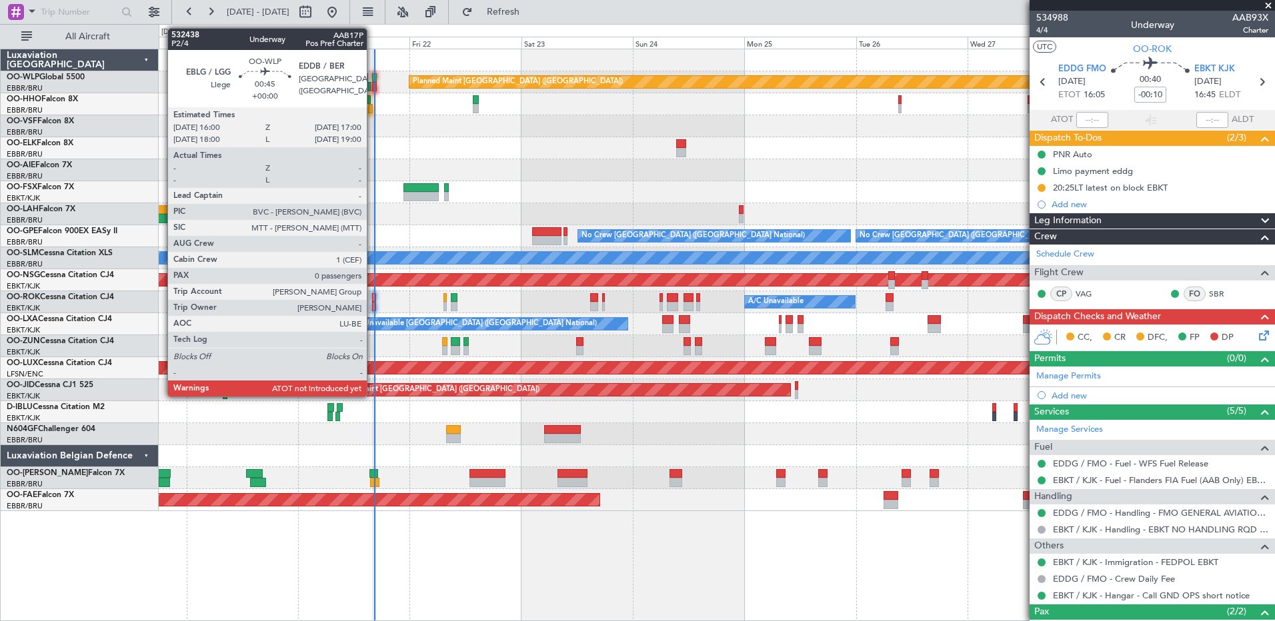
click at [373, 83] on div at bounding box center [374, 86] width 5 height 9
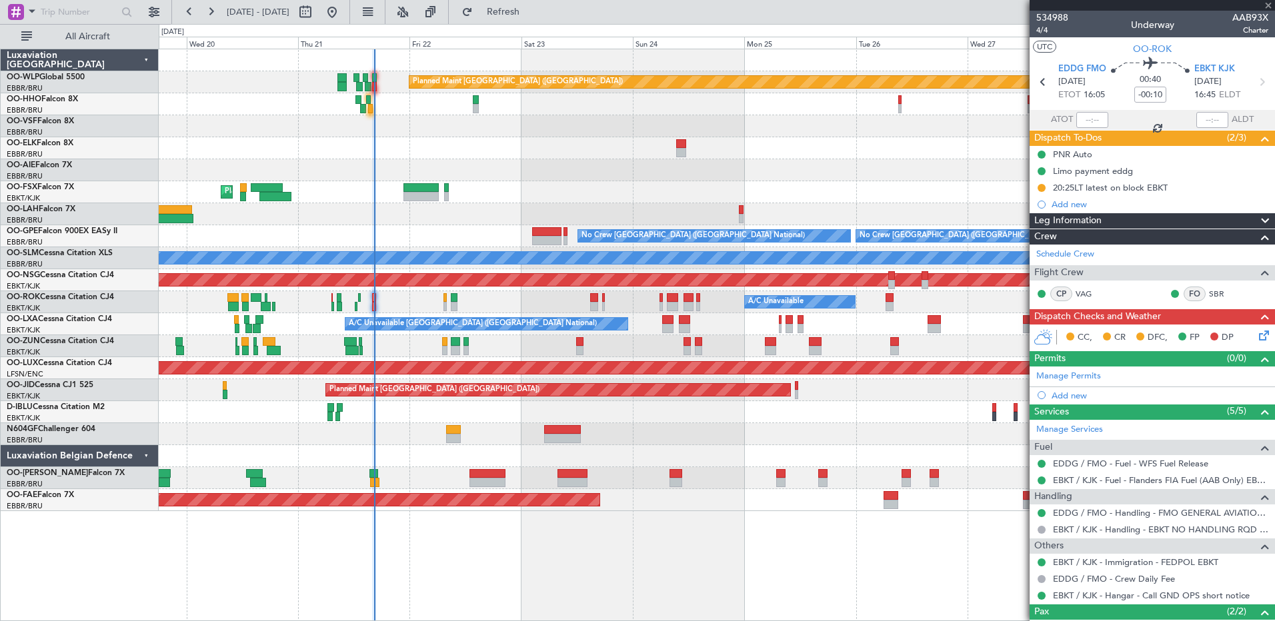
type input "0"
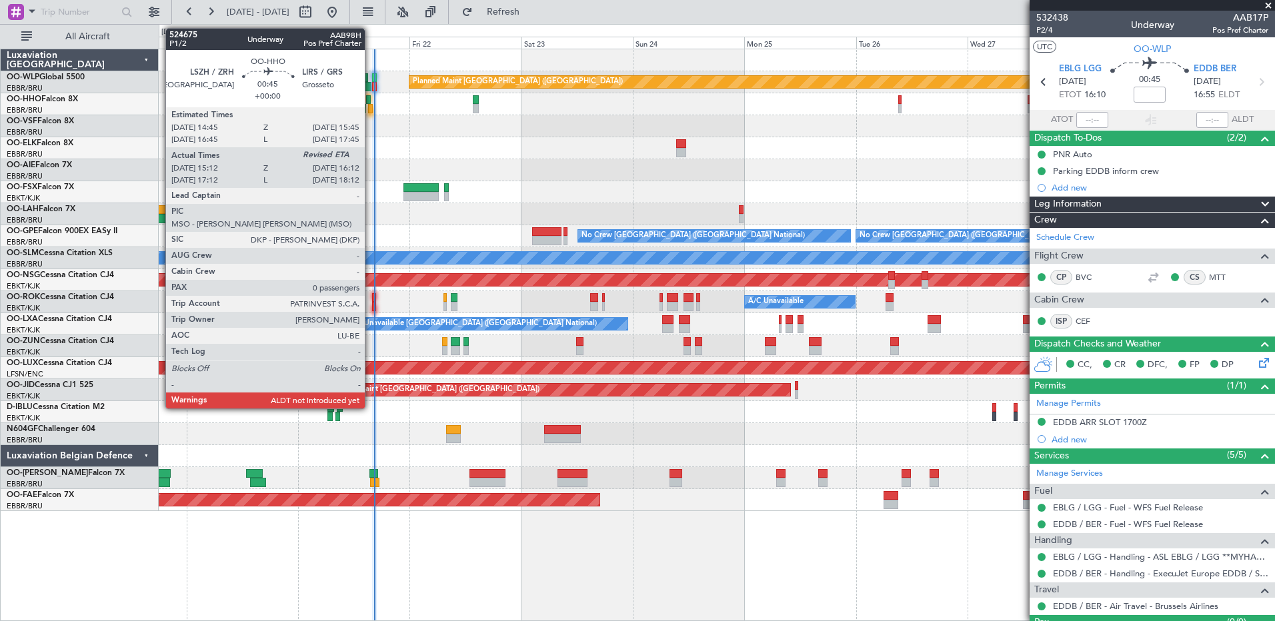
click at [371, 109] on div at bounding box center [370, 108] width 5 height 9
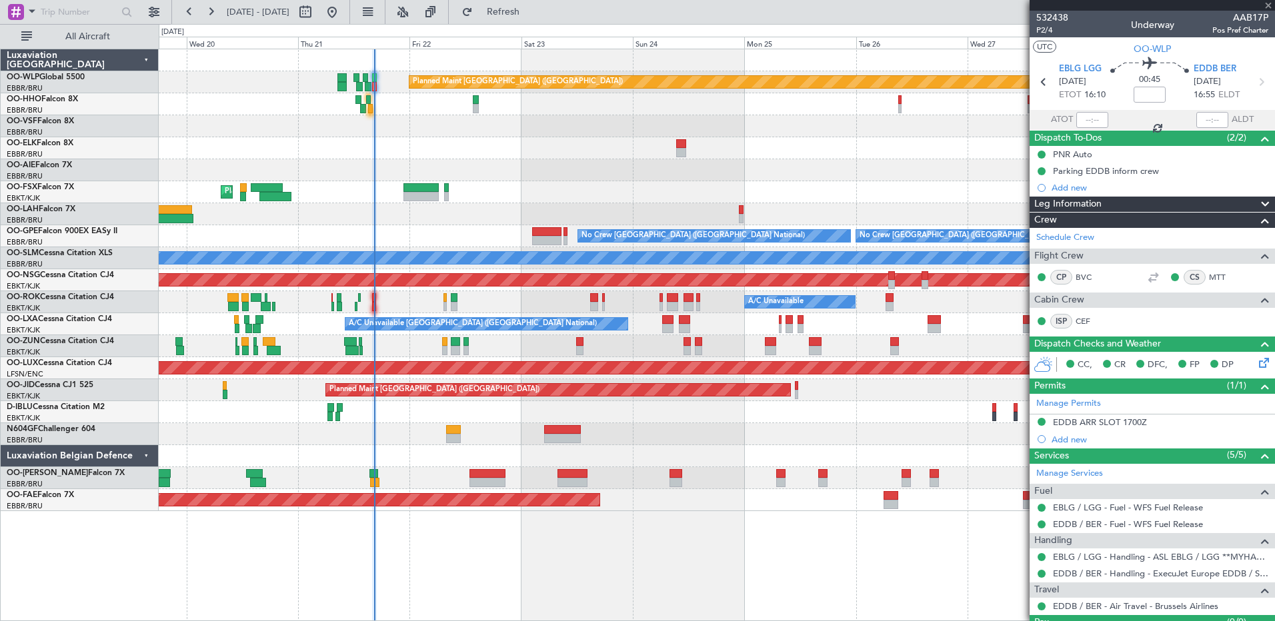
type input "15:22"
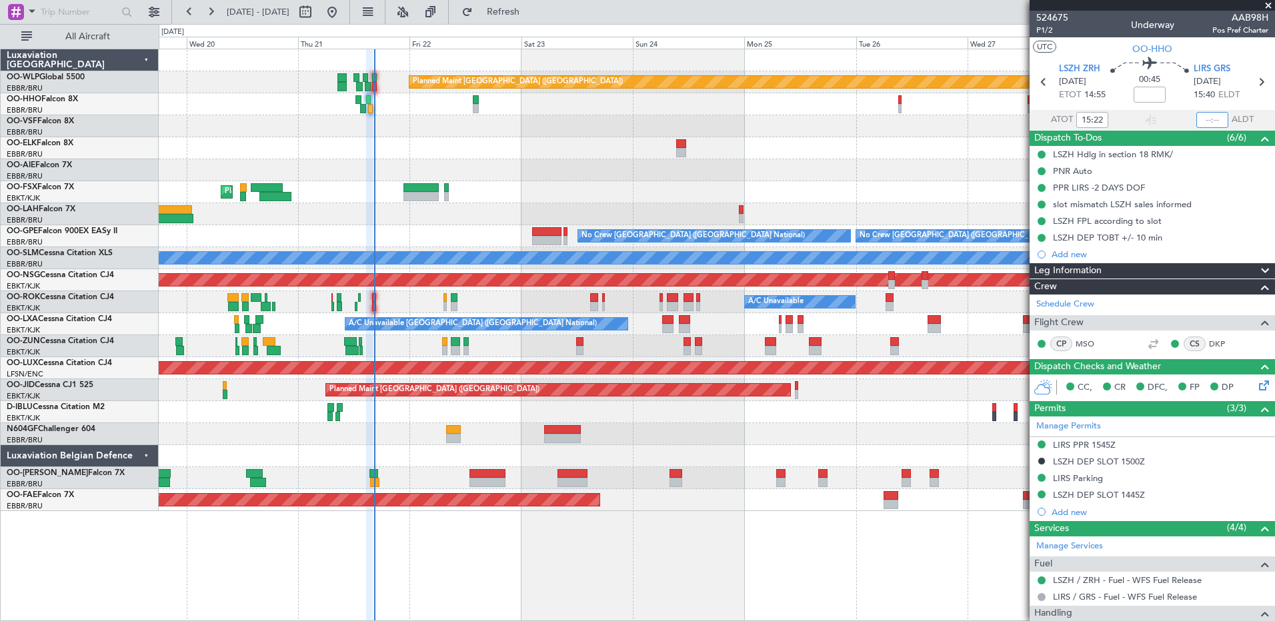
click at [1197, 121] on input "text" at bounding box center [1212, 120] width 32 height 16
type input "16:17"
click at [531, 14] on span "Refresh" at bounding box center [503, 11] width 56 height 9
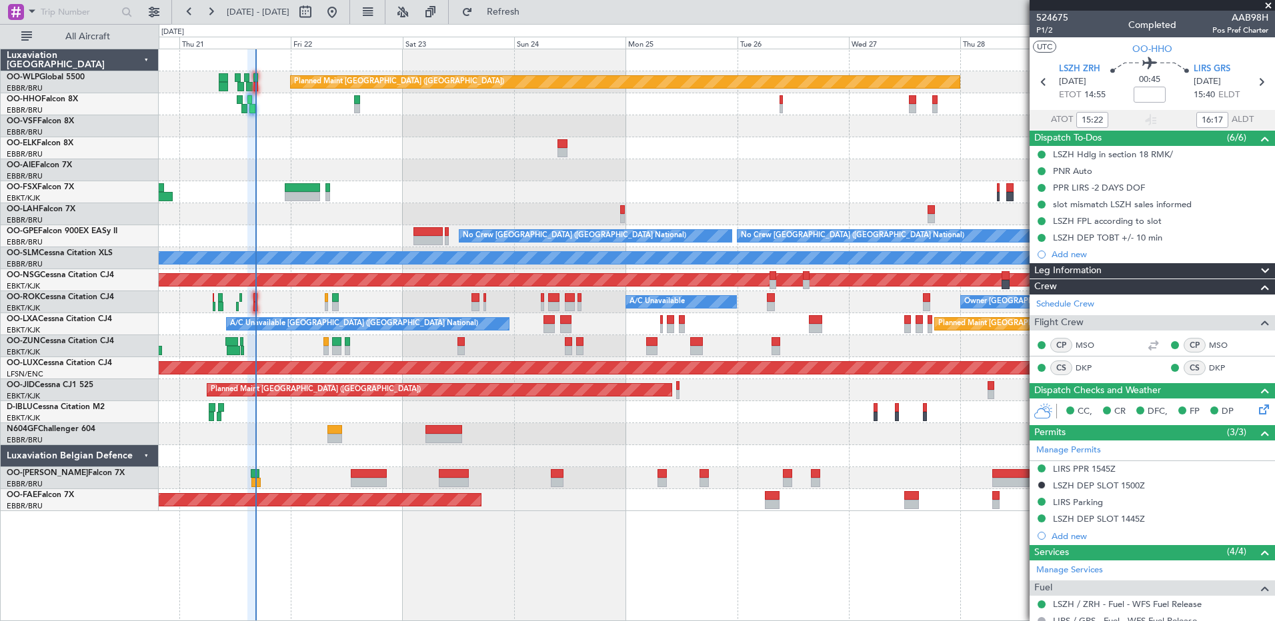
click at [693, 514] on div "Planned Maint [GEOGRAPHIC_DATA] ([GEOGRAPHIC_DATA]) Planned Maint [GEOGRAPHIC_D…" at bounding box center [717, 335] width 1116 height 573
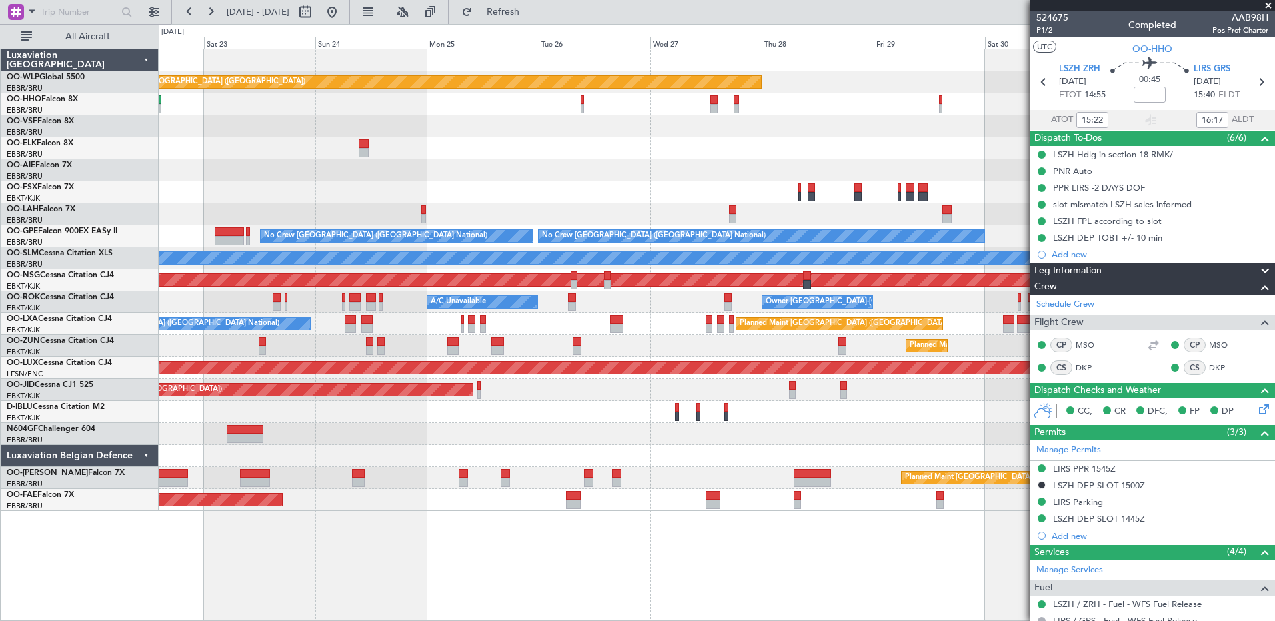
click at [517, 487] on div "Planned Maint [GEOGRAPHIC_DATA] ([GEOGRAPHIC_DATA]) Planned Maint [GEOGRAPHIC_D…" at bounding box center [717, 335] width 1116 height 573
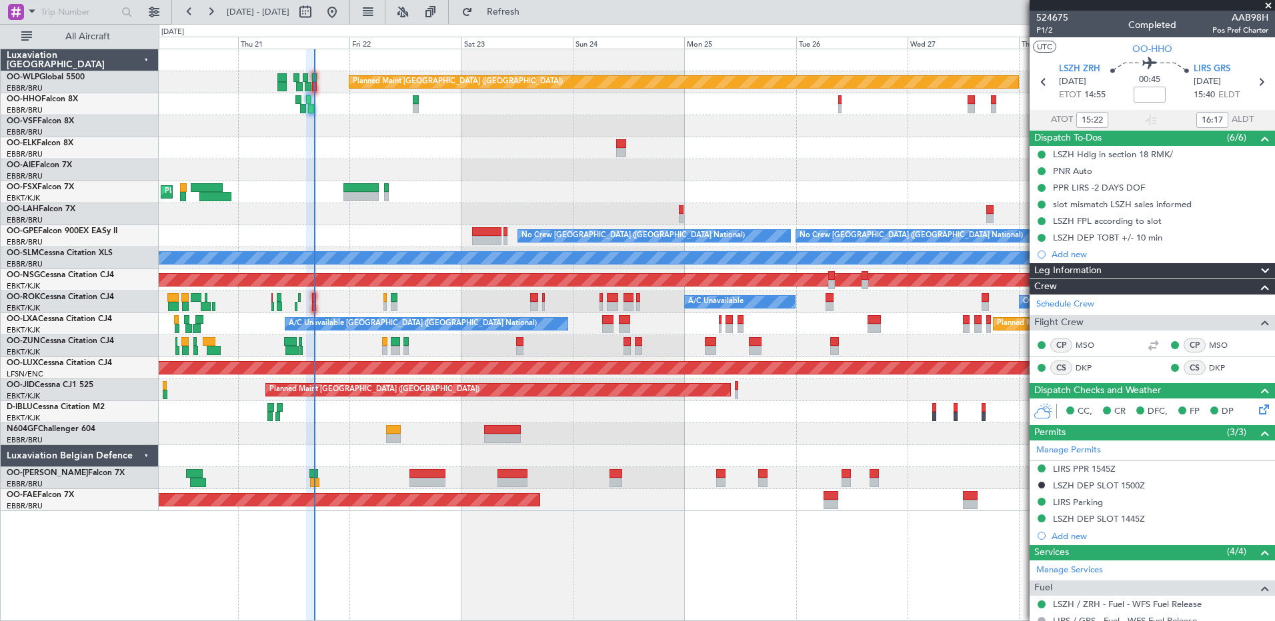
click at [570, 485] on div "Planned Maint [GEOGRAPHIC_DATA] ([GEOGRAPHIC_DATA] National)" at bounding box center [716, 478] width 1115 height 22
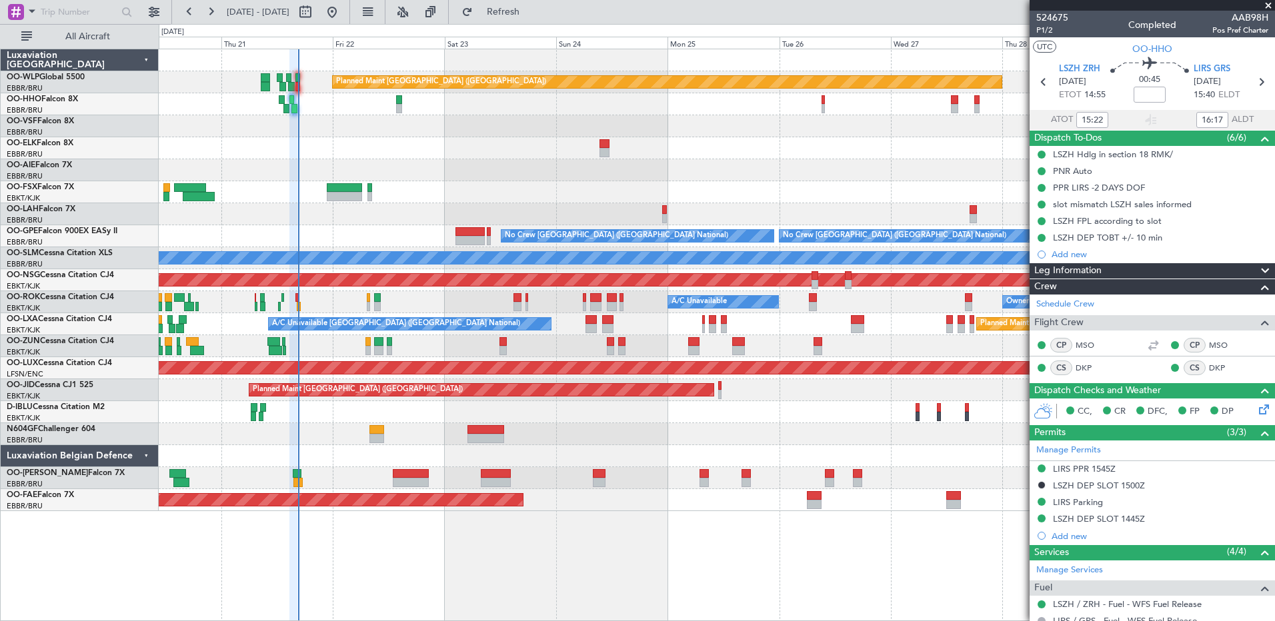
click at [413, 458] on div at bounding box center [716, 456] width 1115 height 22
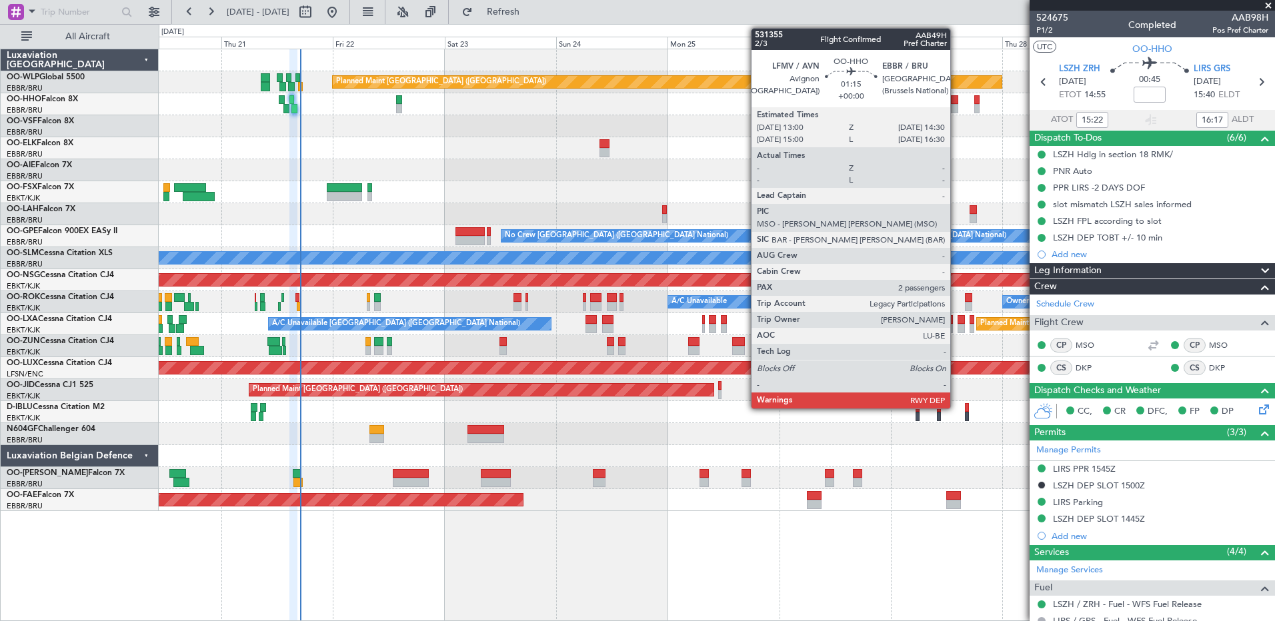
click at [956, 106] on div at bounding box center [954, 108] width 7 height 9
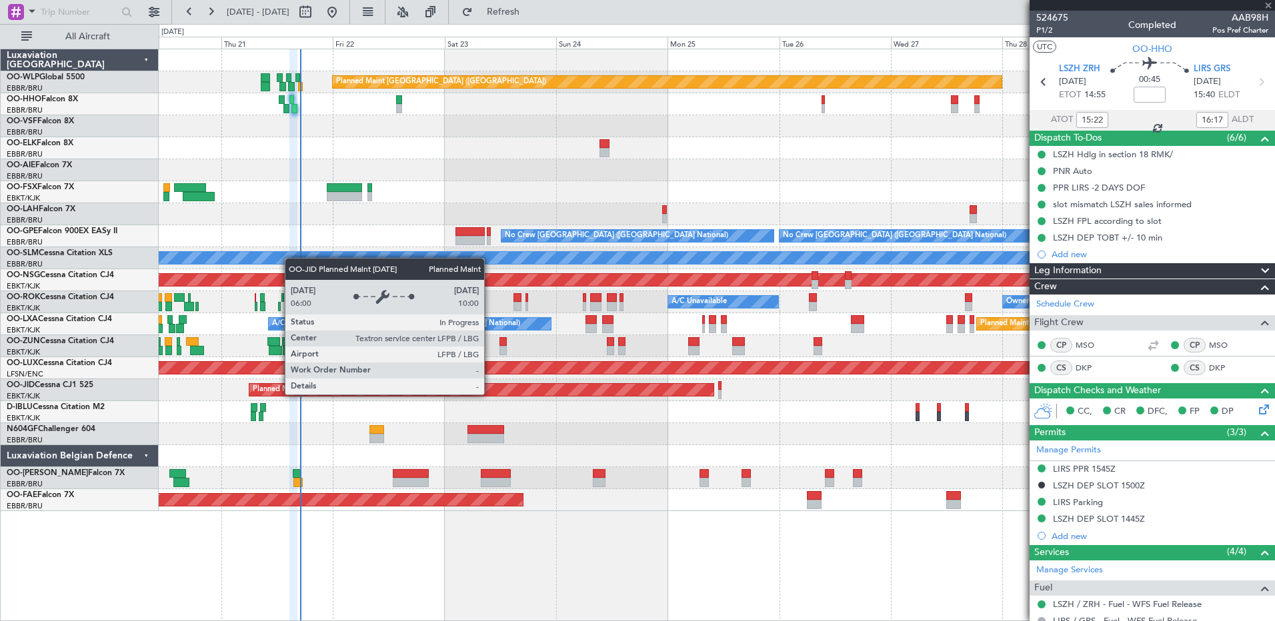
type input "2"
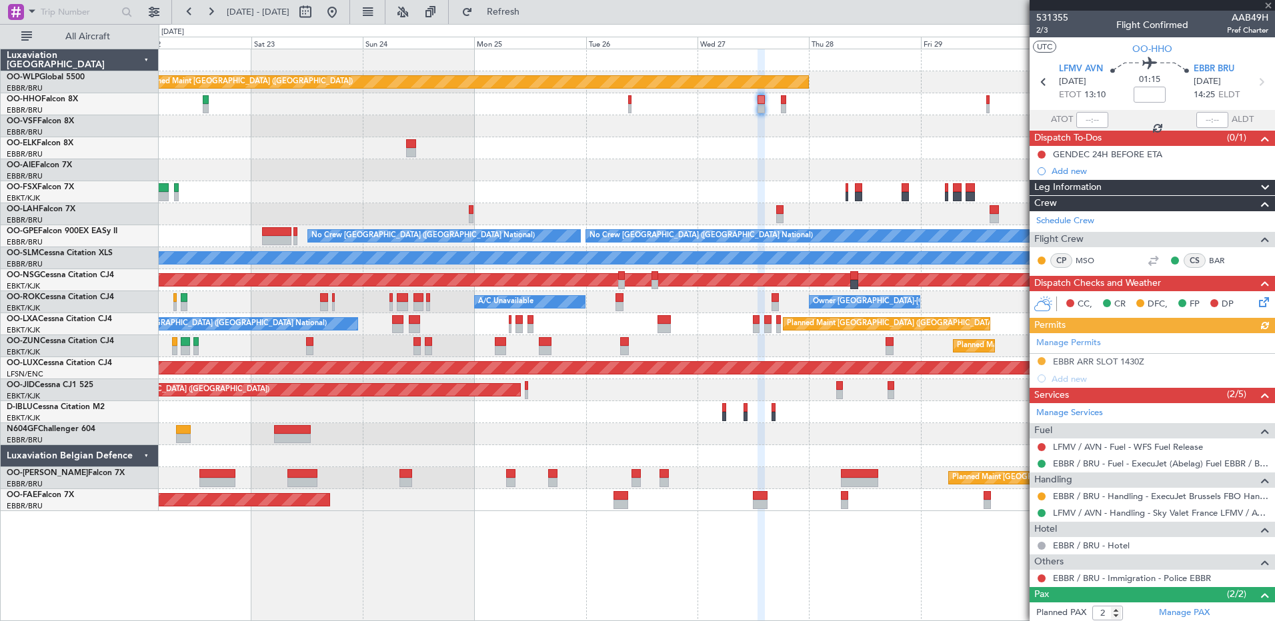
click at [651, 175] on div "Planned Maint [GEOGRAPHIC_DATA] ([GEOGRAPHIC_DATA])" at bounding box center [716, 170] width 1115 height 22
click at [1041, 498] on button at bounding box center [1041, 497] width 8 height 8
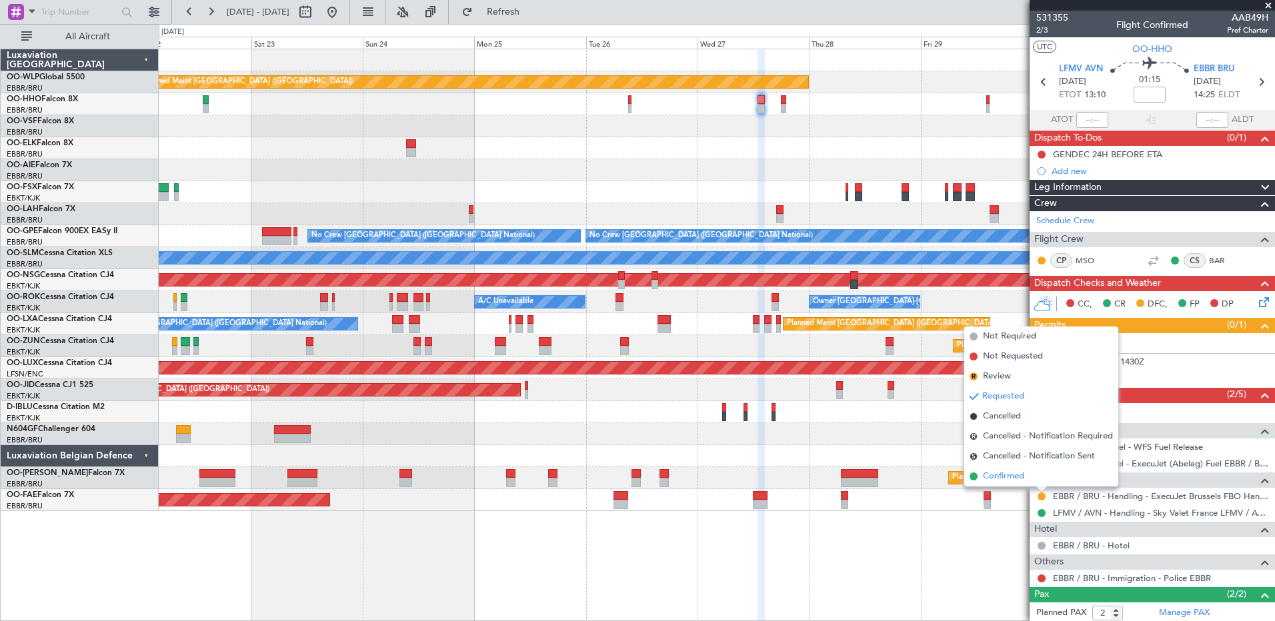
click at [1013, 484] on li "Confirmed" at bounding box center [1041, 477] width 154 height 20
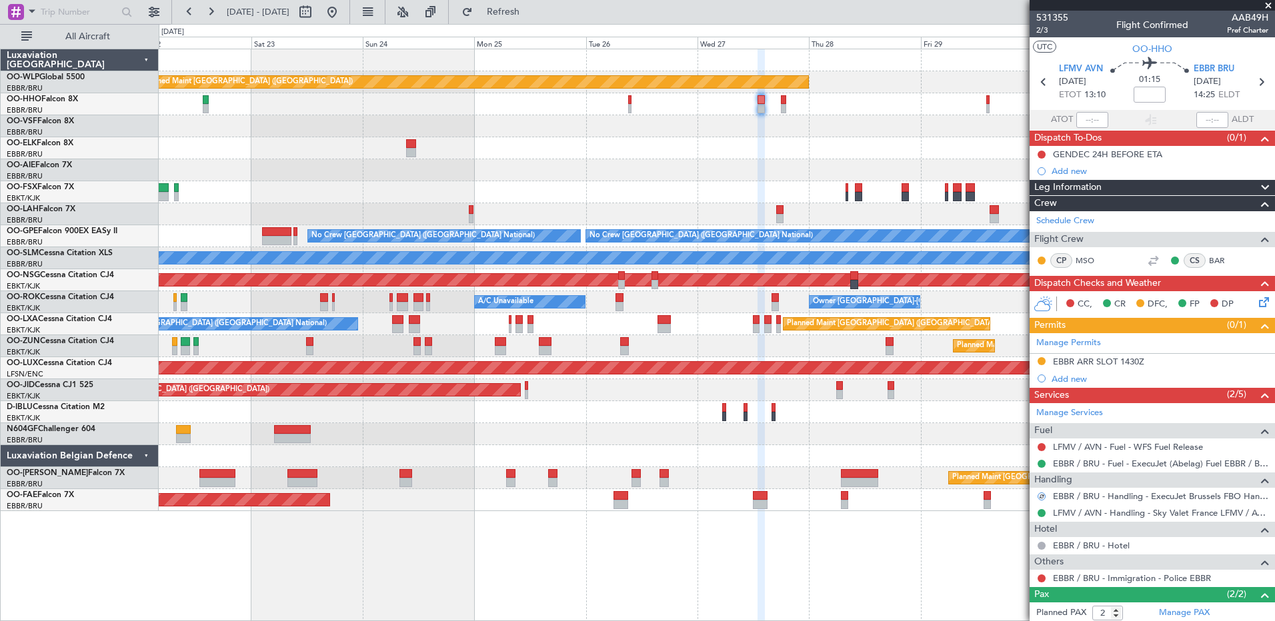
click at [1105, 360] on div "EBBR ARR SLOT 1430Z" at bounding box center [1098, 361] width 91 height 11
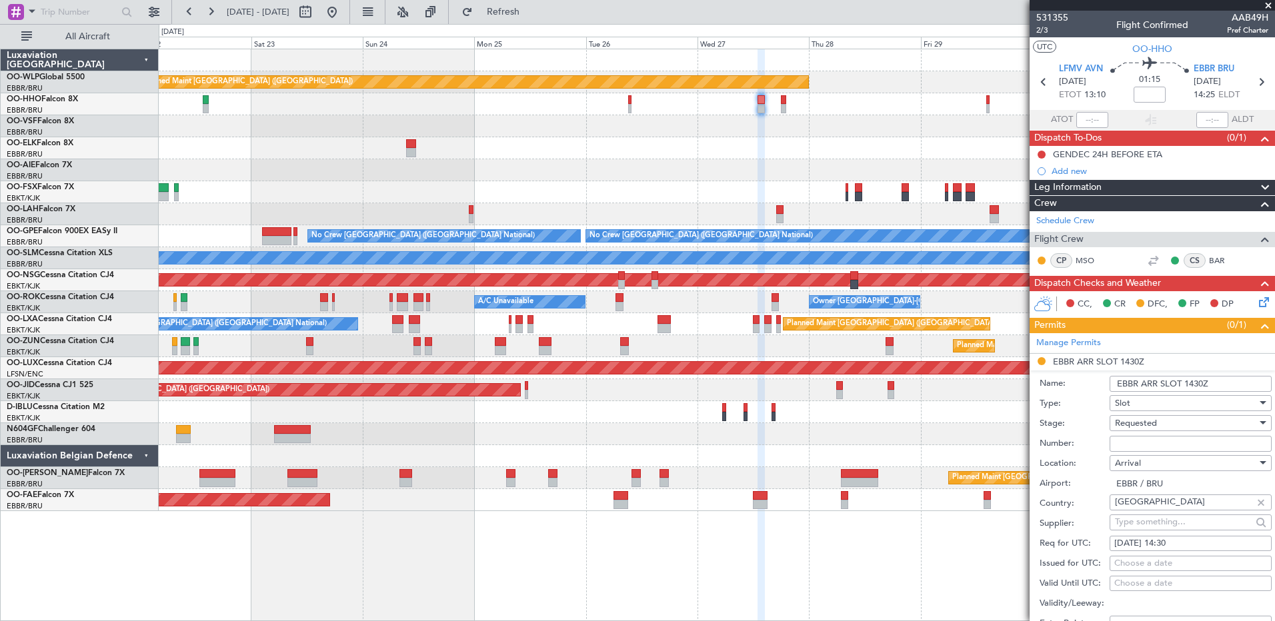
paste input "EBBRAAB7707A"
type input "EBBRAAB7707A00"
click at [1208, 428] on div "Requested" at bounding box center [1186, 423] width 142 height 20
click at [1191, 519] on span "Received OK" at bounding box center [1185, 524] width 140 height 20
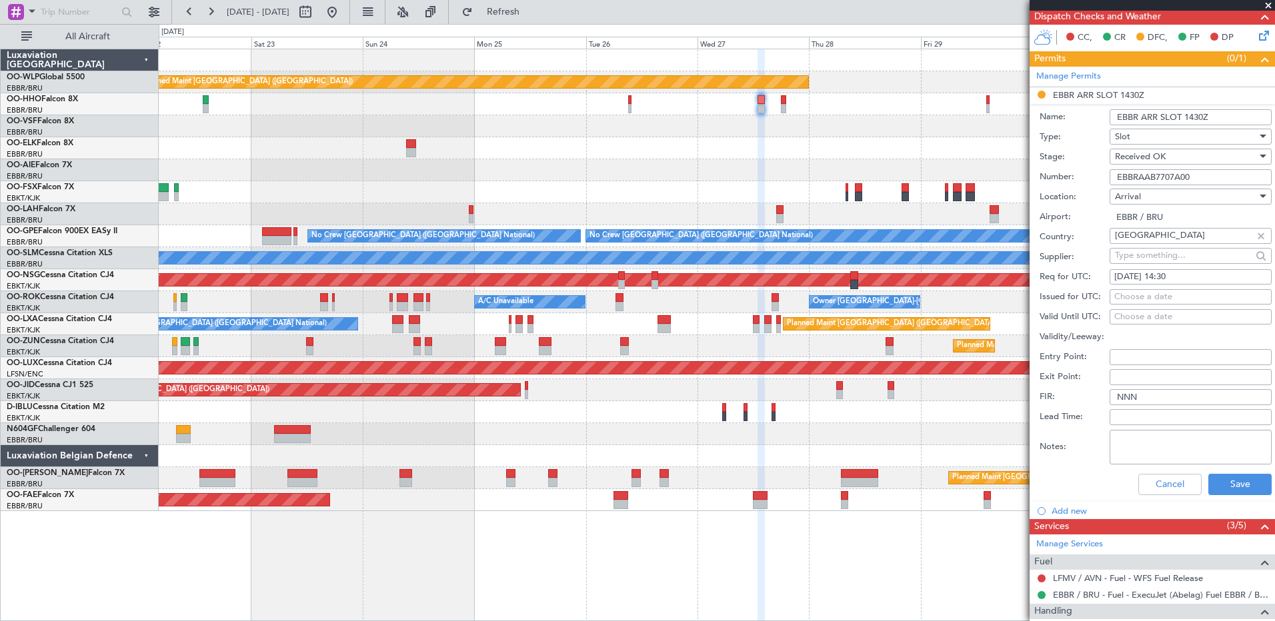
scroll to position [333, 0]
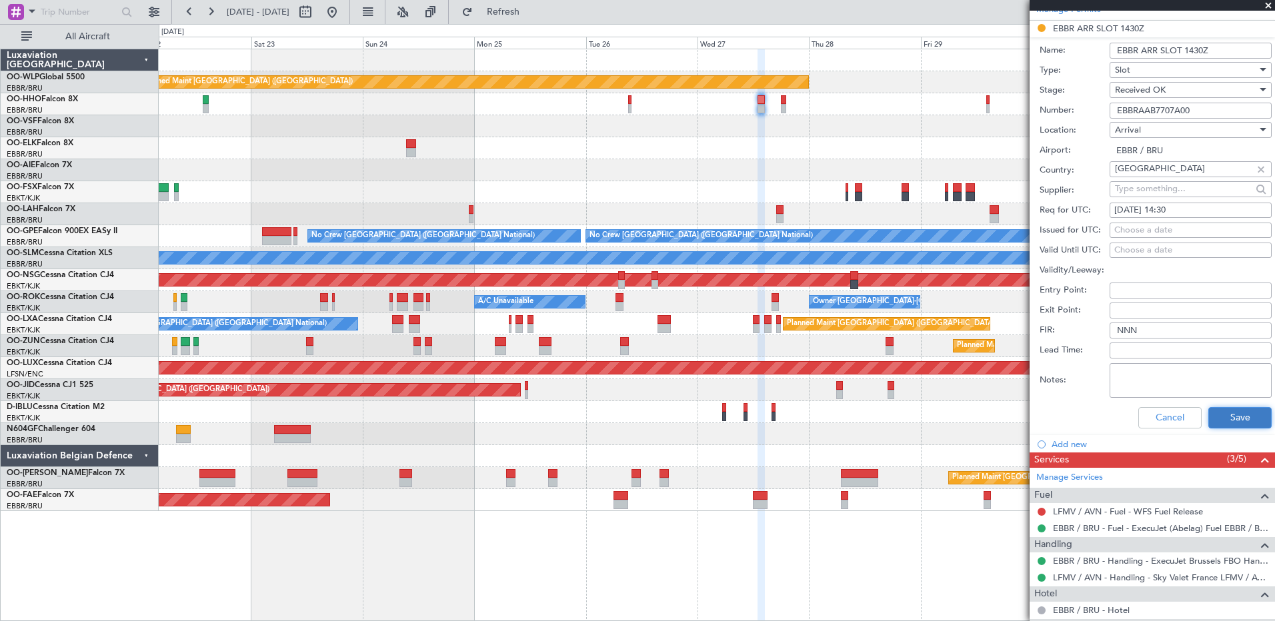
click at [1231, 421] on button "Save" at bounding box center [1239, 417] width 63 height 21
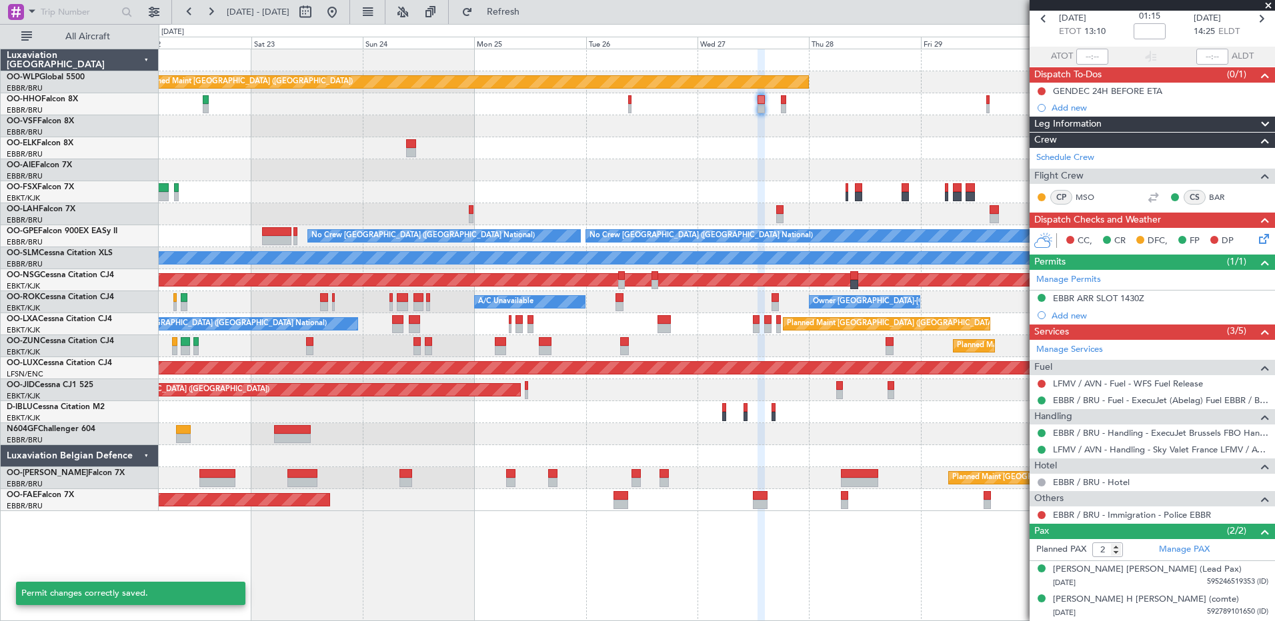
scroll to position [63, 0]
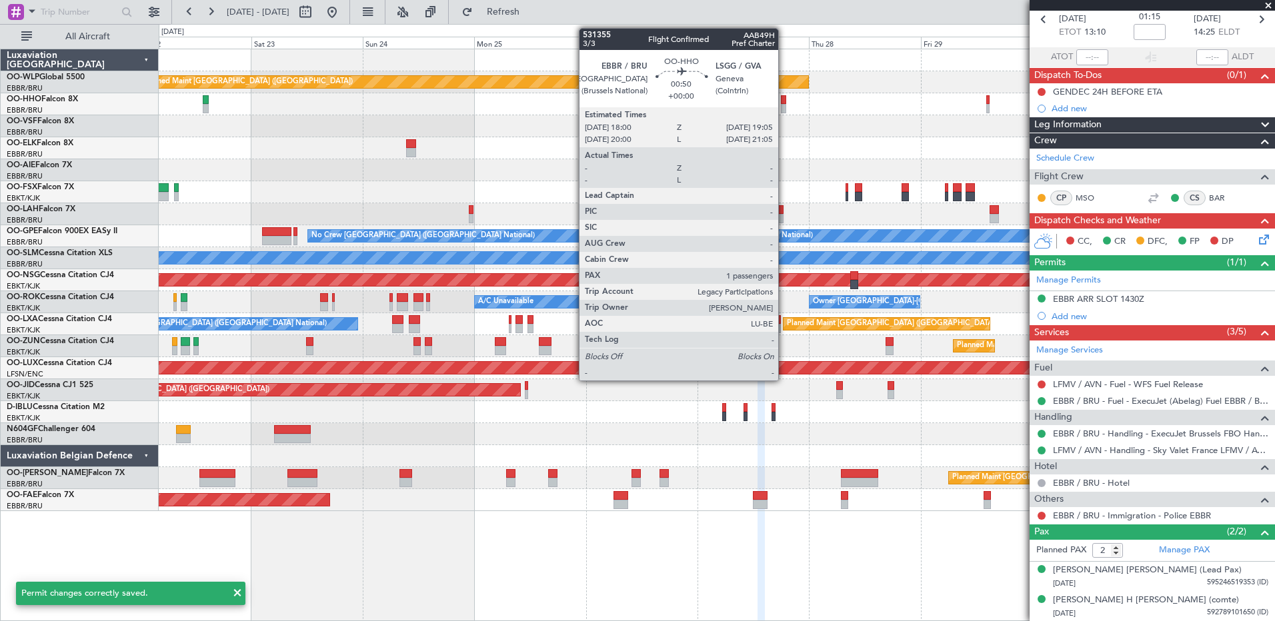
click at [784, 106] on div at bounding box center [783, 108] width 5 height 9
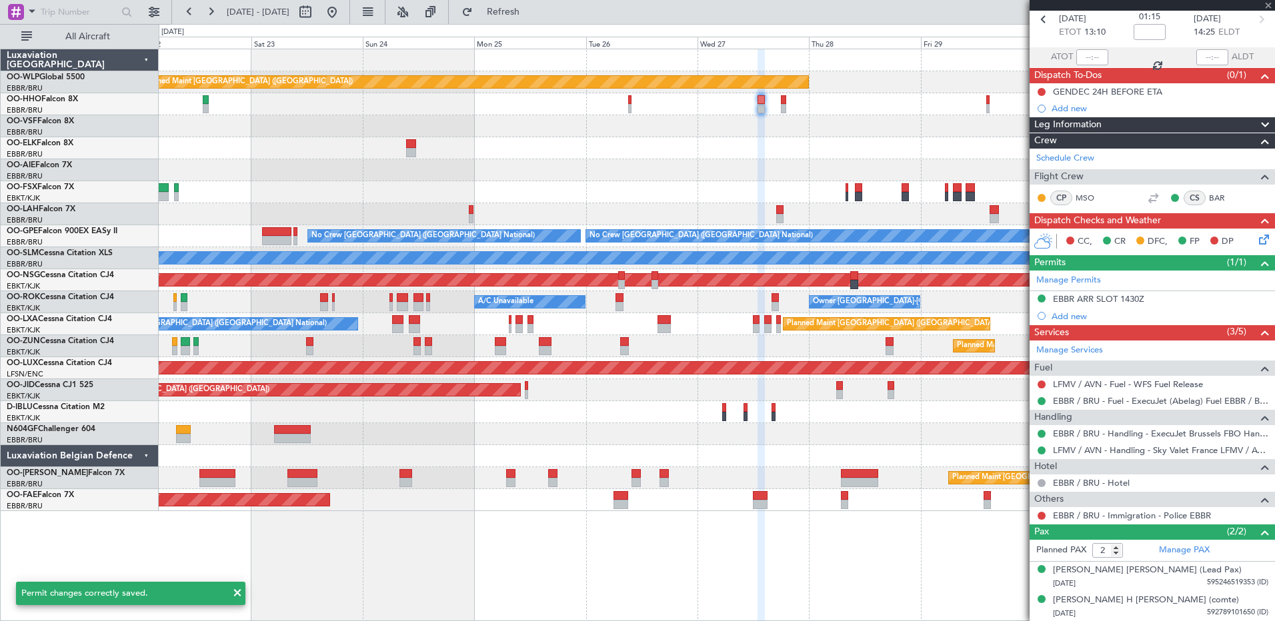
type input "1"
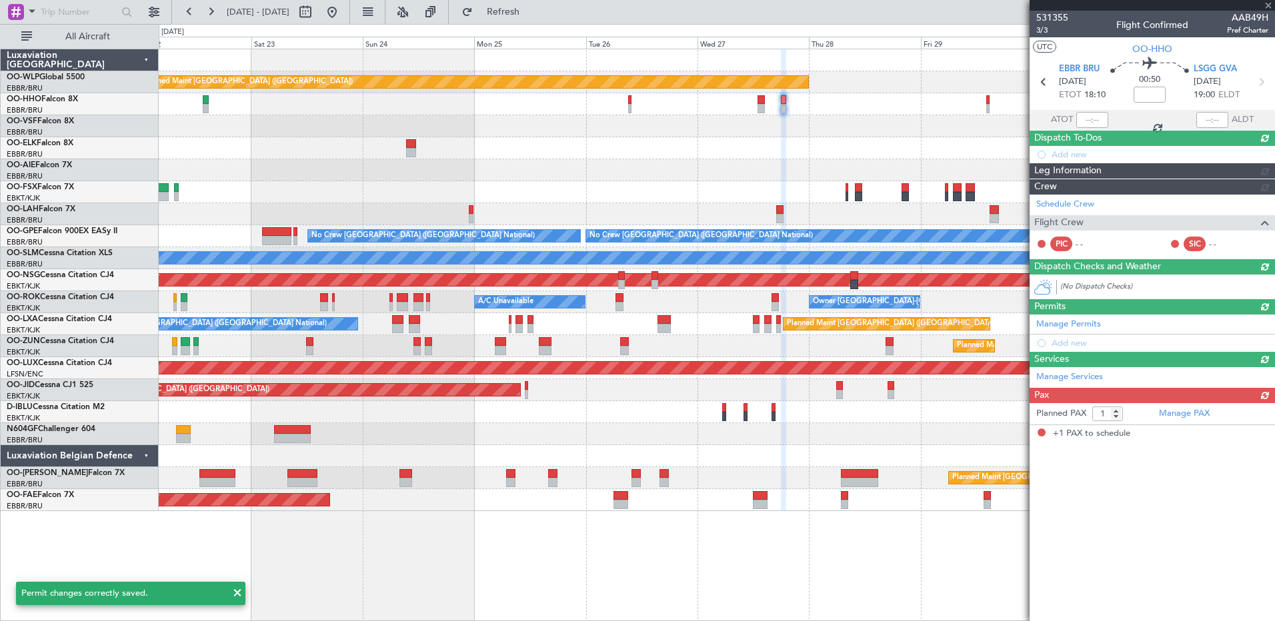
scroll to position [0, 0]
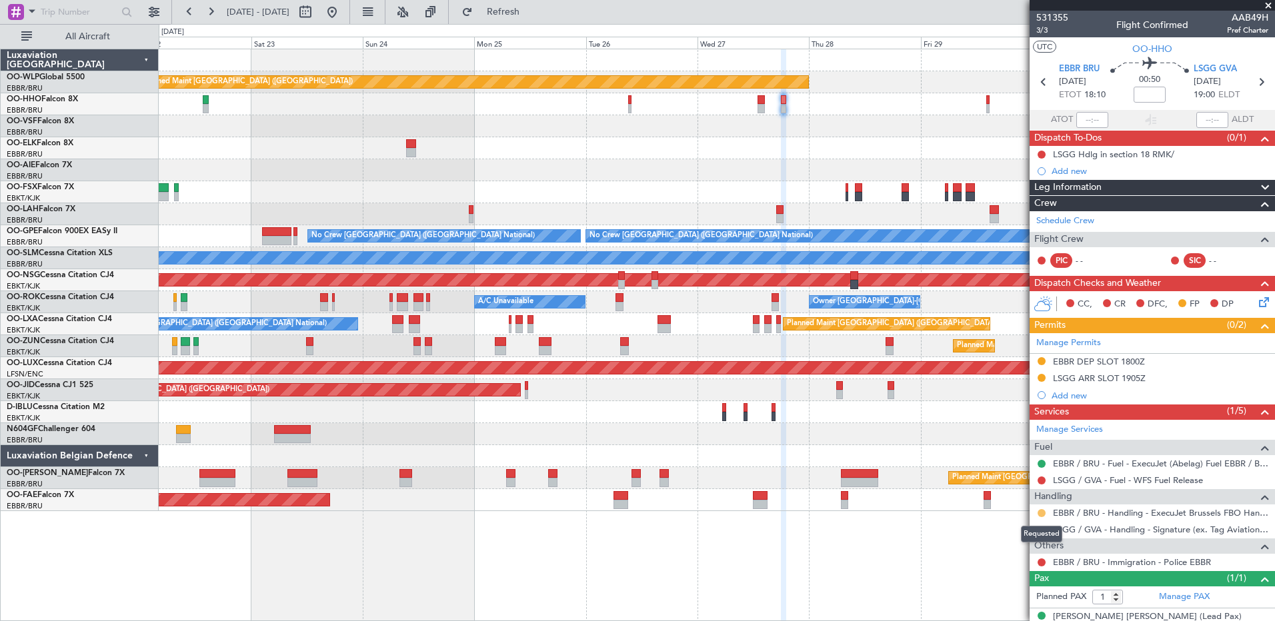
click at [1043, 513] on button at bounding box center [1041, 513] width 8 height 8
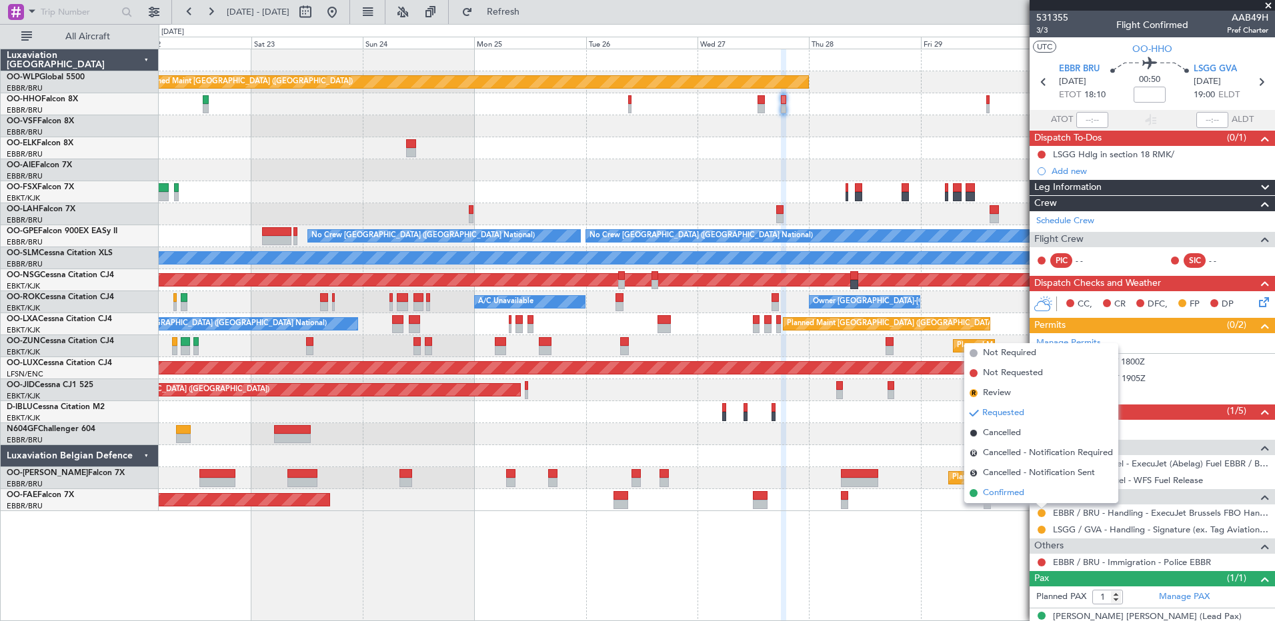
click at [1001, 495] on span "Confirmed" at bounding box center [1003, 493] width 41 height 13
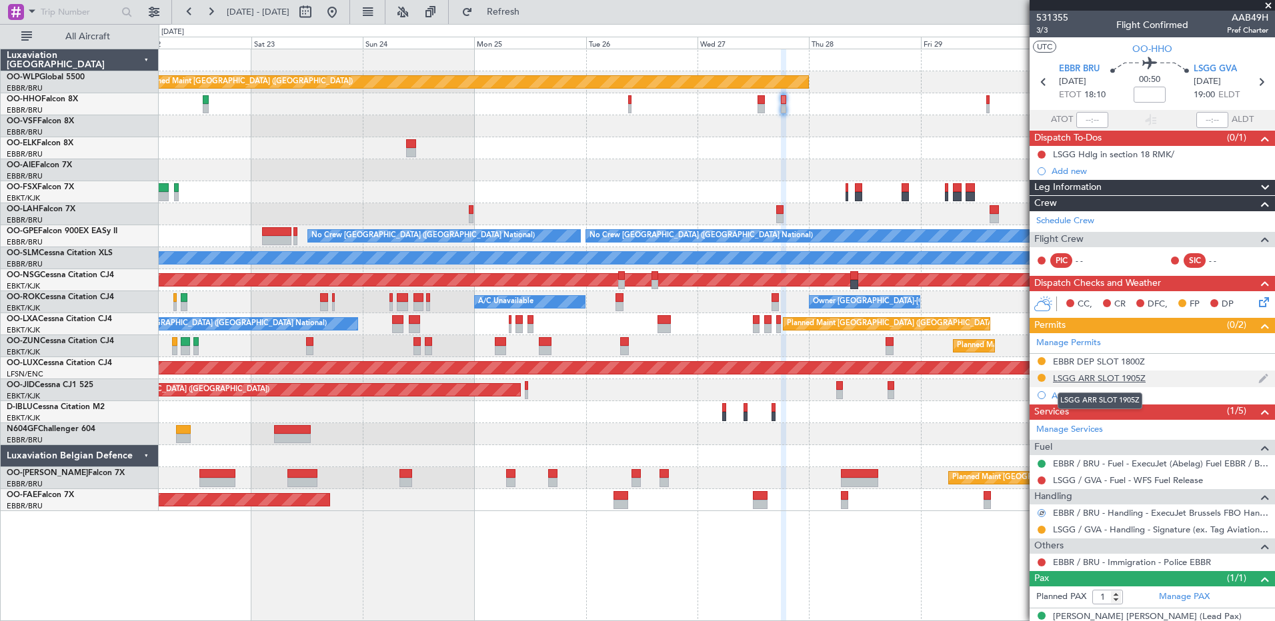
click at [1082, 380] on div "LSGG ARR SLOT 1905Z" at bounding box center [1099, 378] width 93 height 11
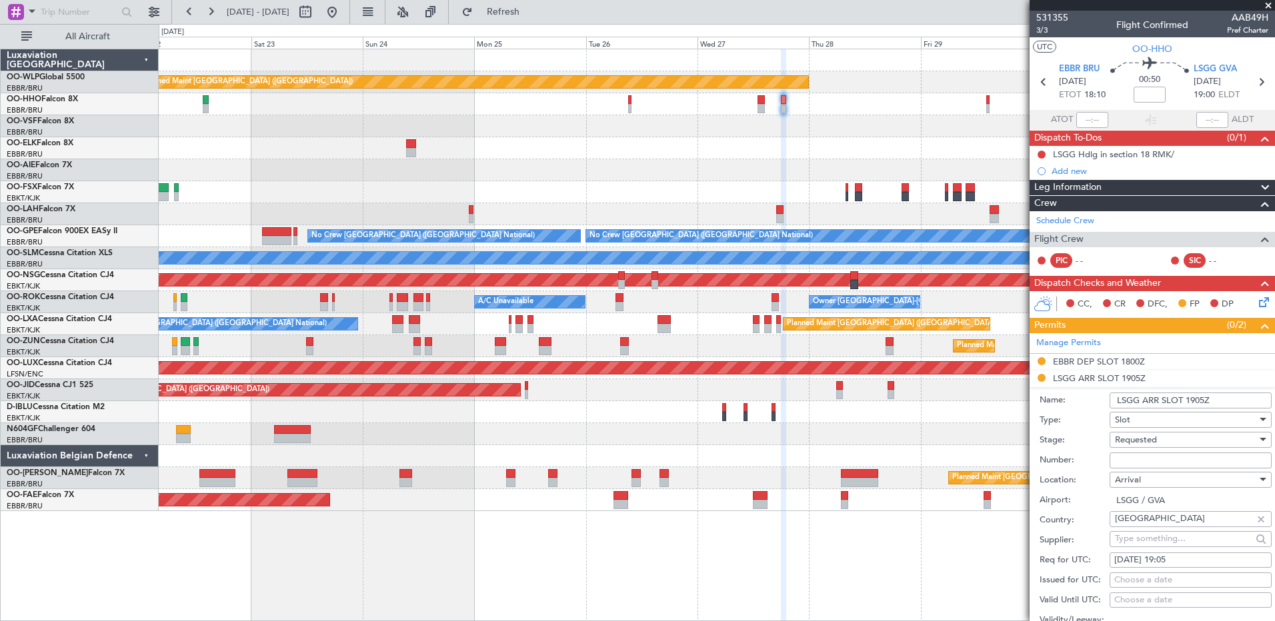
paste input "EBBRAAB7707A"
drag, startPoint x: 1195, startPoint y: 459, endPoint x: 1099, endPoint y: 462, distance: 96.1
click at [1099, 462] on div "Number: EBBRAAB7707A" at bounding box center [1155, 461] width 232 height 20
paste input "5D"
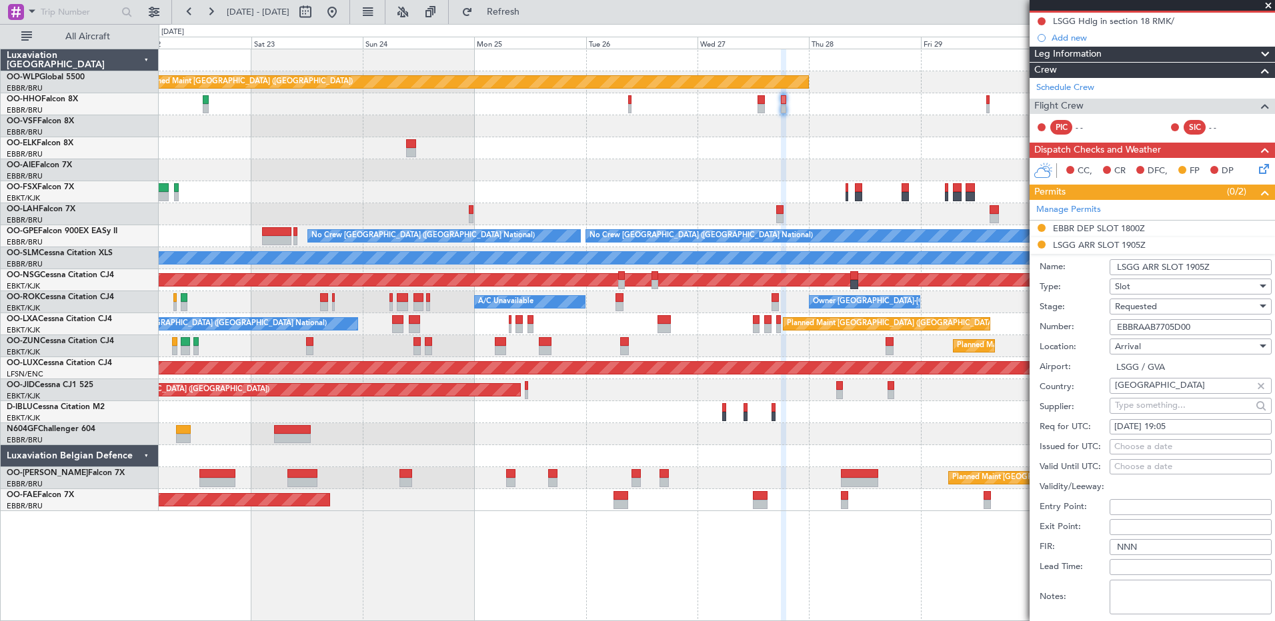
type input "EBBRAAB7705D00"
click at [1176, 305] on div "Requested" at bounding box center [1186, 307] width 142 height 20
click at [1175, 403] on span "Received OK" at bounding box center [1185, 407] width 140 height 20
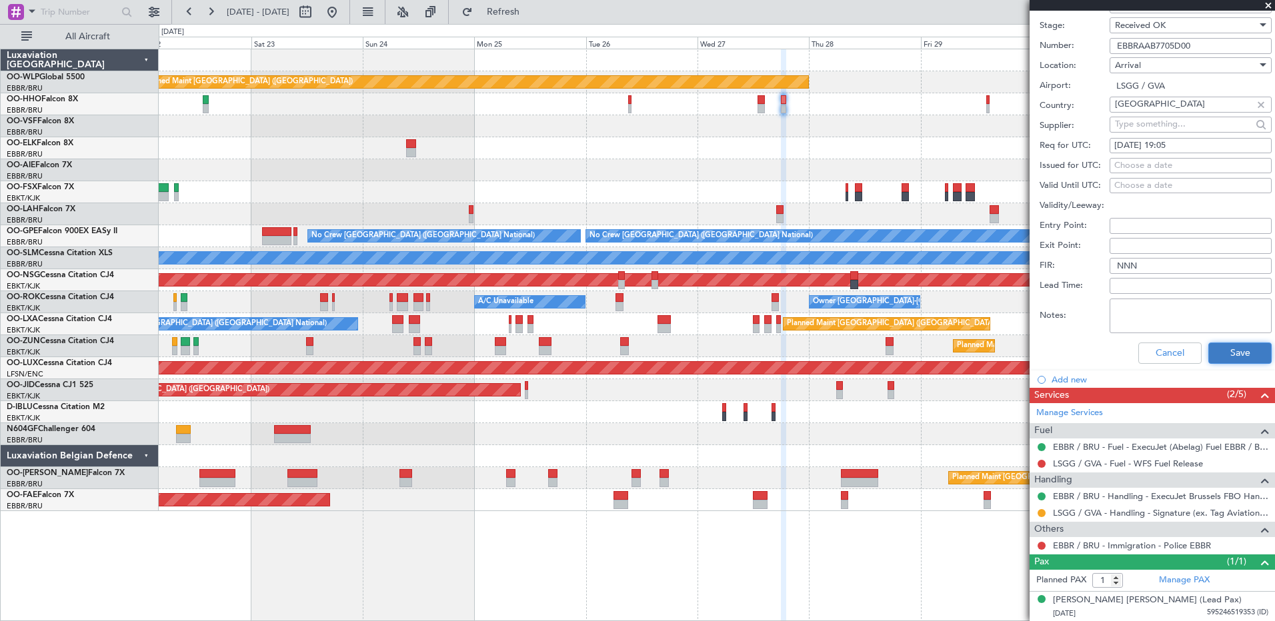
click at [1232, 349] on button "Save" at bounding box center [1239, 353] width 63 height 21
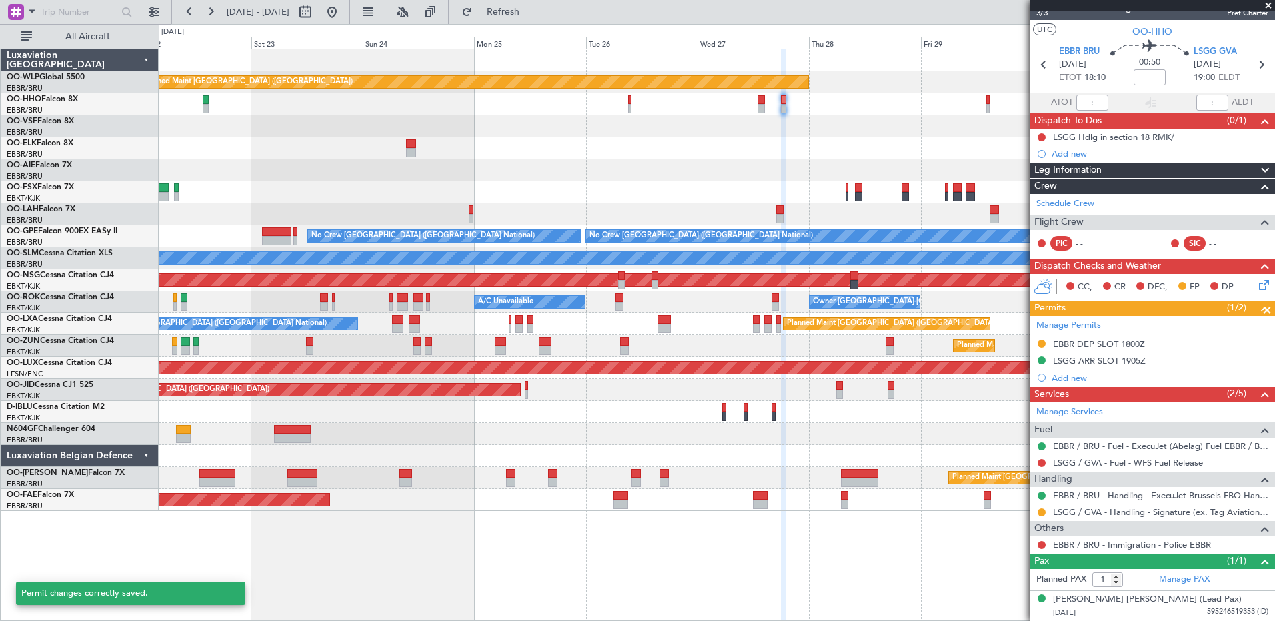
scroll to position [17, 0]
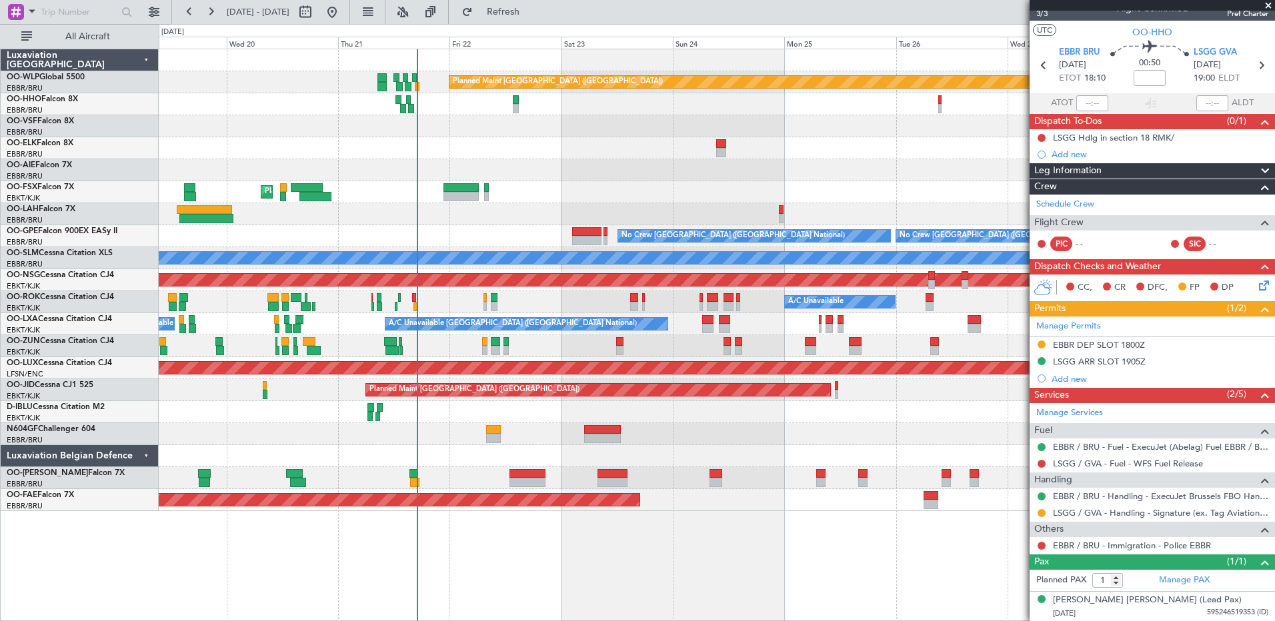
click at [758, 498] on div "Planned Maint Berlin (Brandenburg) AOG Maint Geneva (Cointrin) Planned Maint Ko…" at bounding box center [717, 335] width 1116 height 573
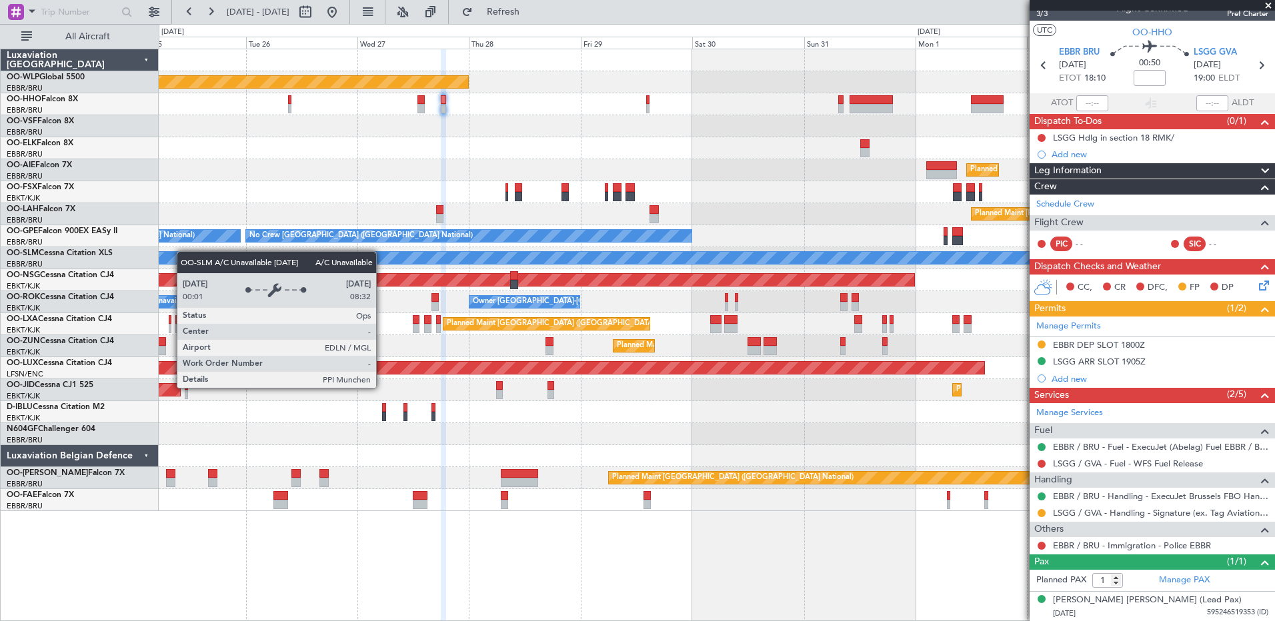
click at [183, 252] on div "Planned Maint Berlin (Brandenburg) Planned Maint London (Farnborough) Planned M…" at bounding box center [716, 280] width 1115 height 462
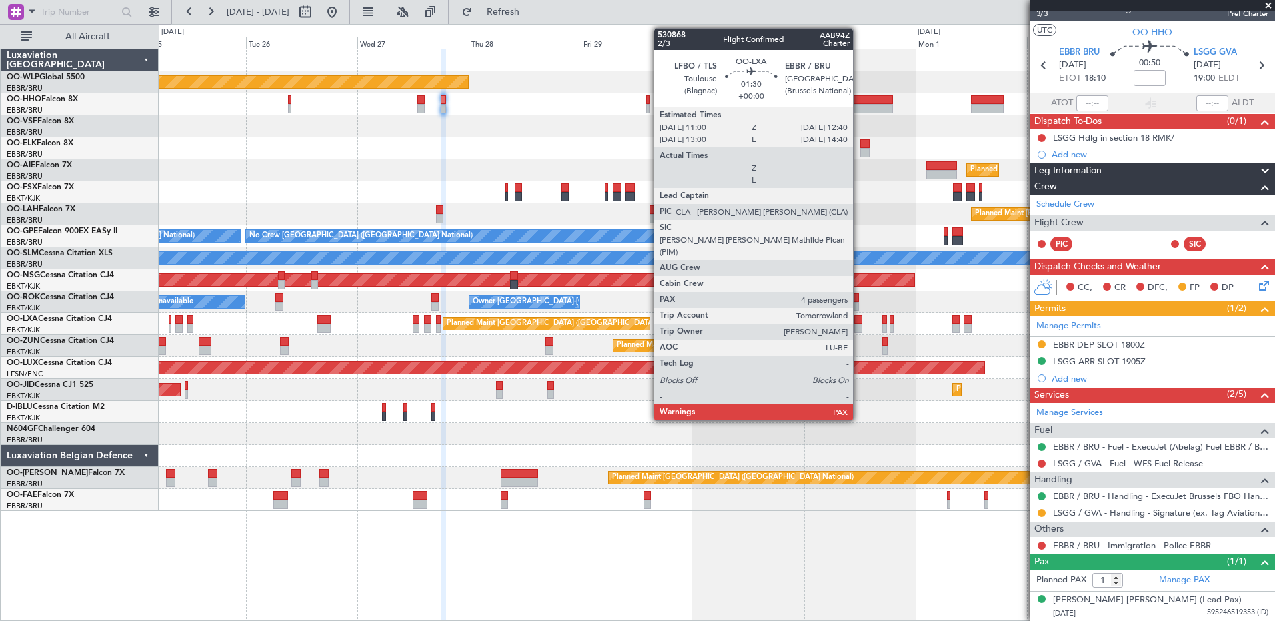
click at [859, 327] on div at bounding box center [858, 328] width 8 height 9
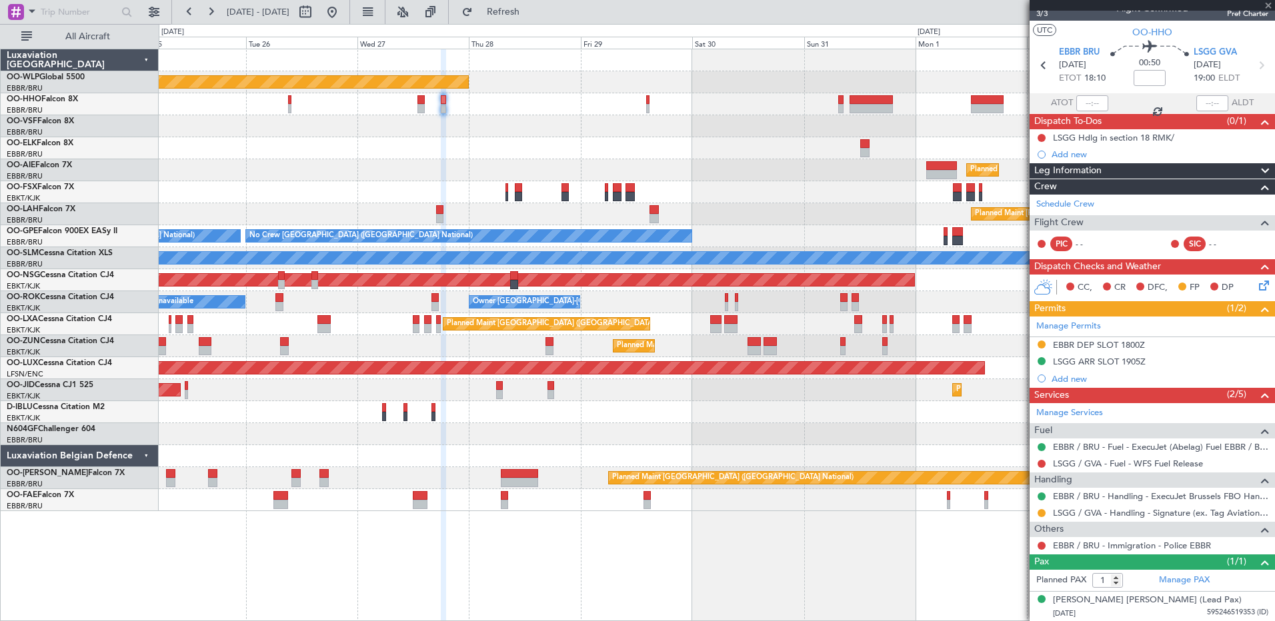
type input "4"
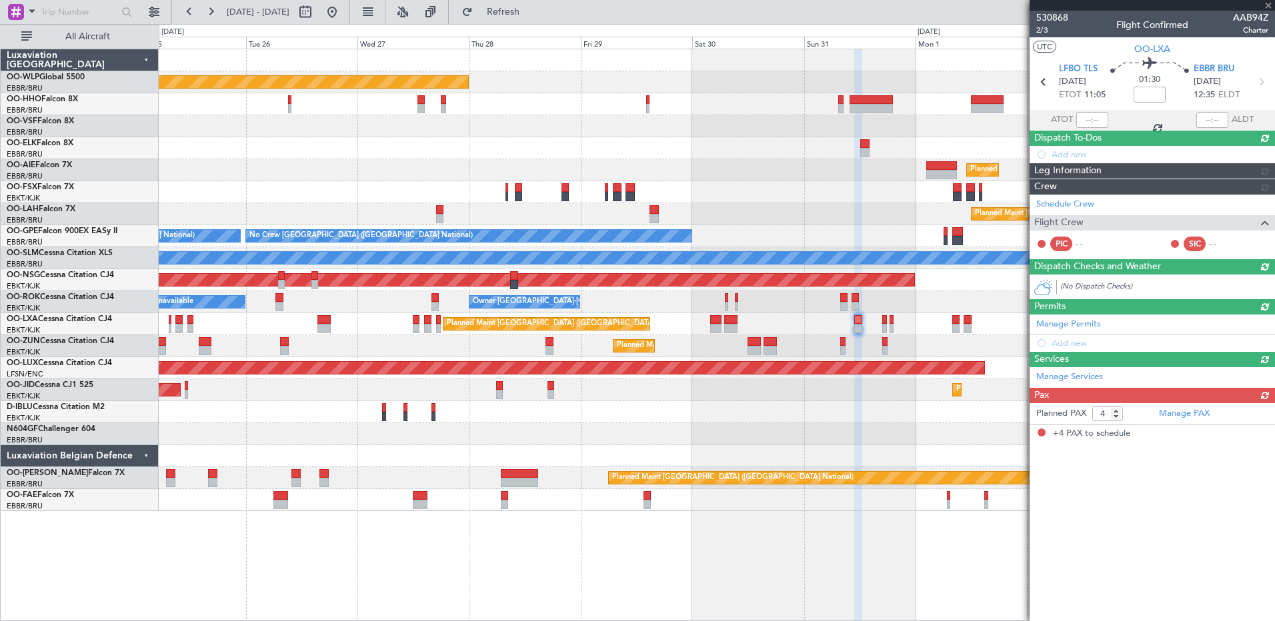
scroll to position [0, 0]
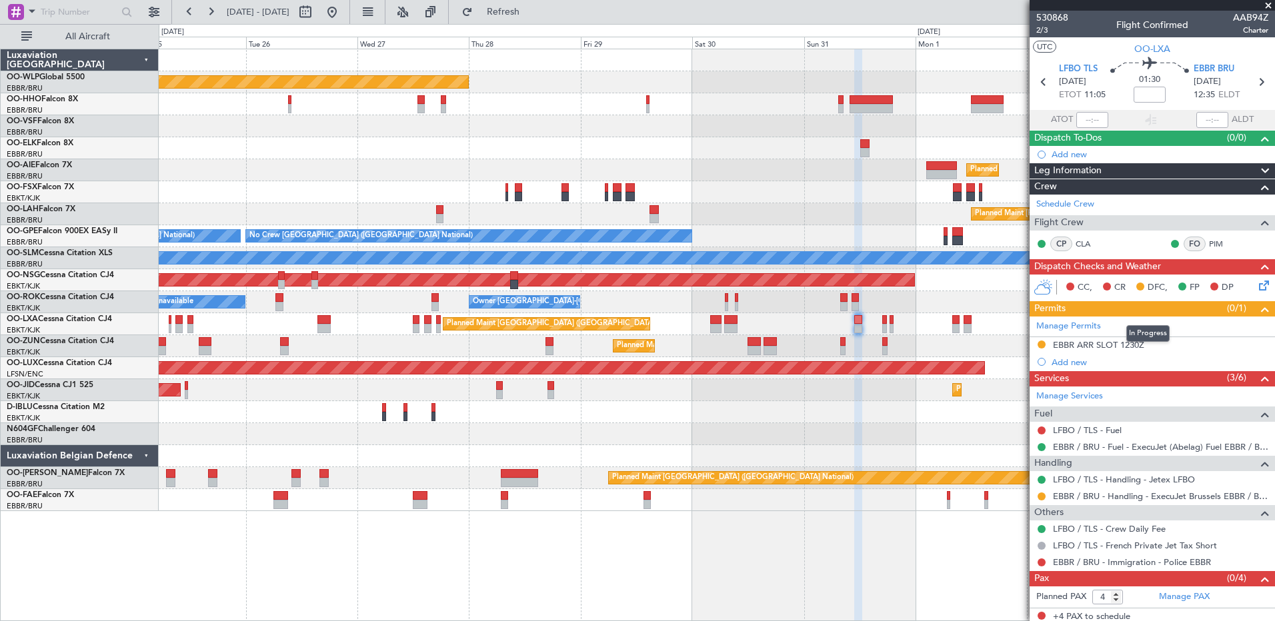
click at [1133, 341] on div "In Progress" at bounding box center [1147, 333] width 43 height 17
click at [1109, 343] on div "EBBR ARR SLOT 1230Z" at bounding box center [1098, 344] width 91 height 11
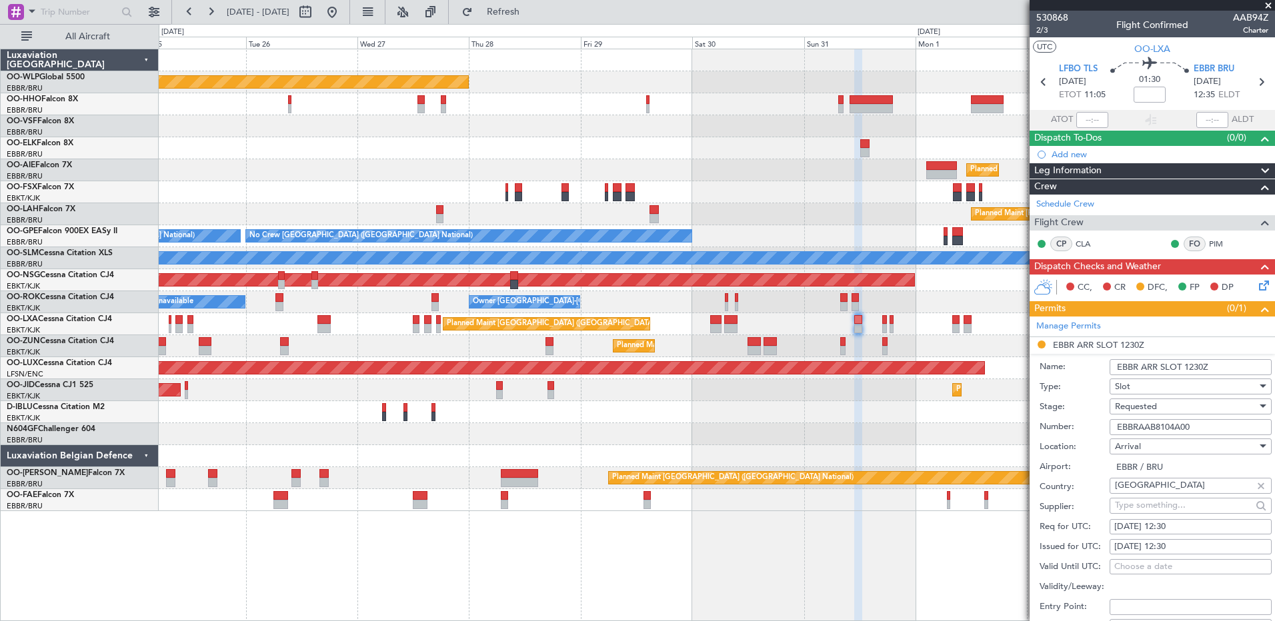
click at [1195, 407] on div "Requested" at bounding box center [1186, 407] width 142 height 20
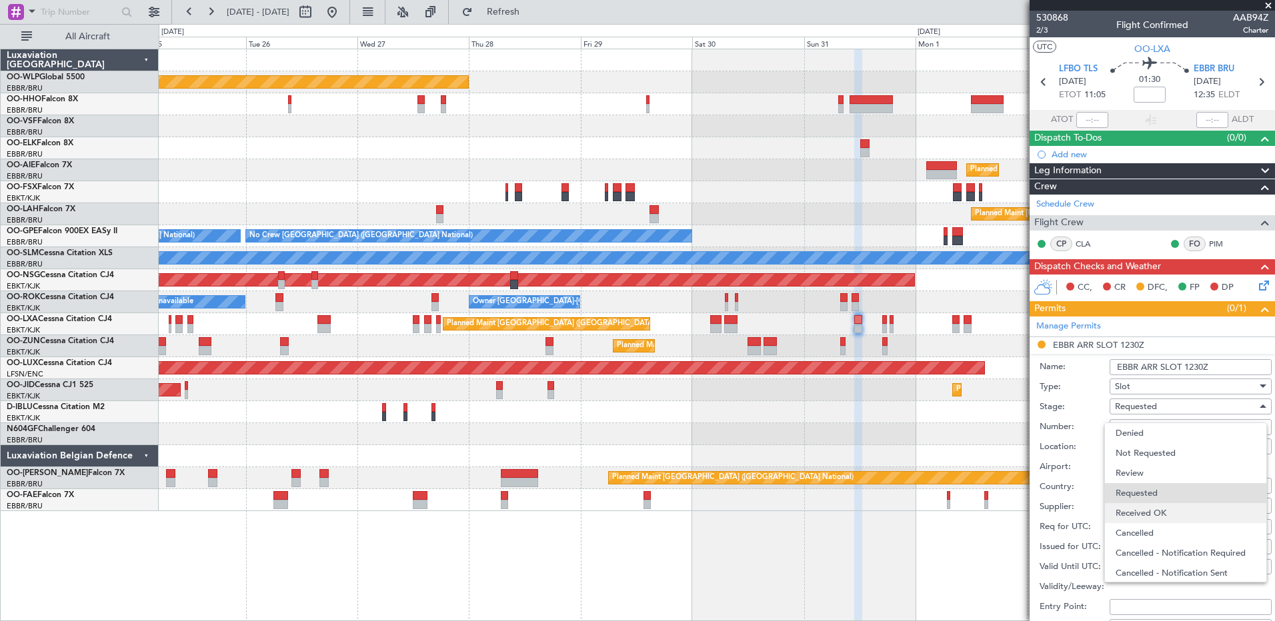
scroll to position [6, 0]
click at [1184, 505] on span "Received OK" at bounding box center [1185, 507] width 140 height 20
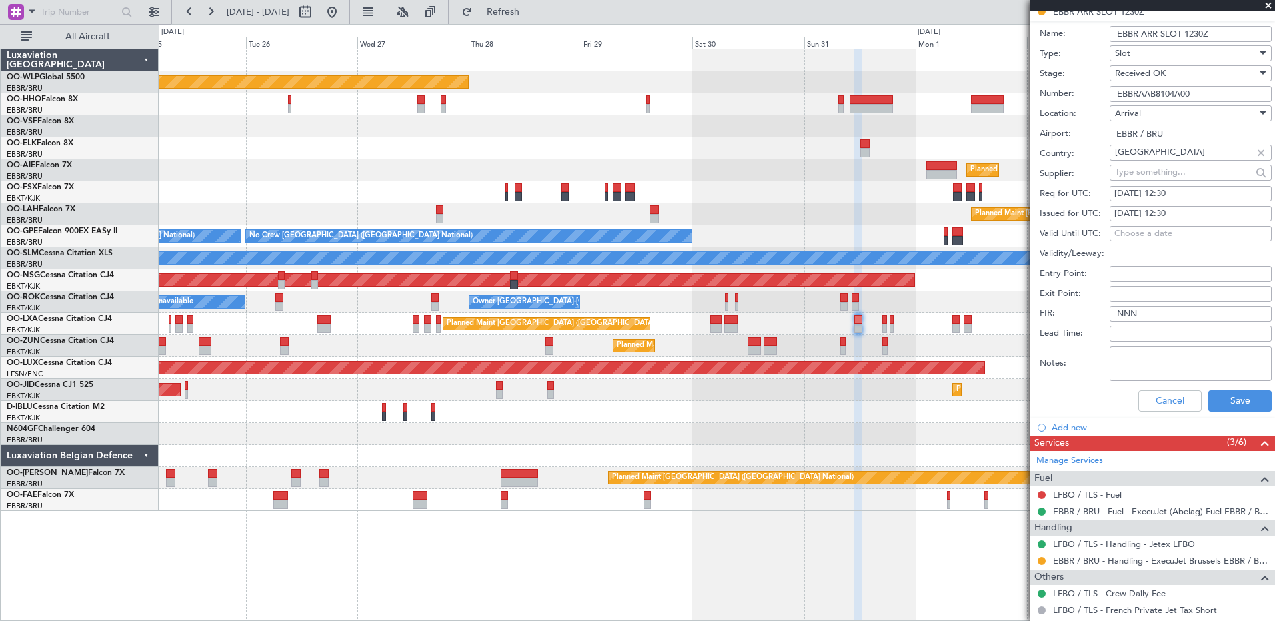
scroll to position [400, 0]
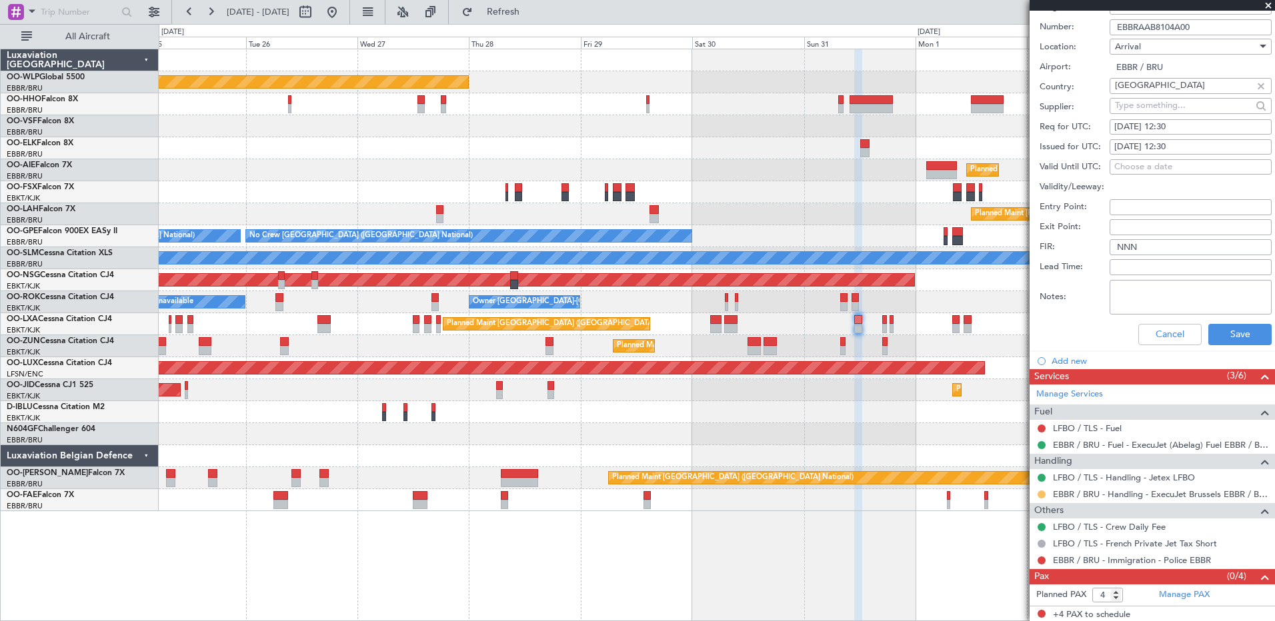
click at [1044, 493] on button at bounding box center [1041, 495] width 8 height 8
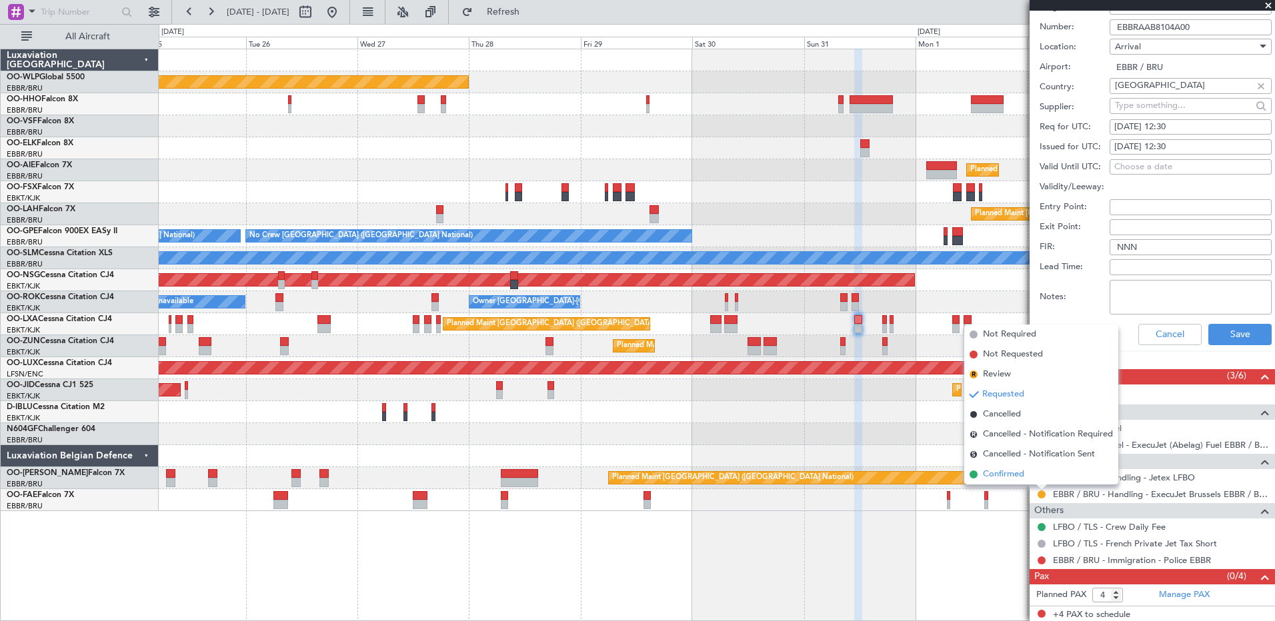
click at [1017, 470] on span "Confirmed" at bounding box center [1003, 474] width 41 height 13
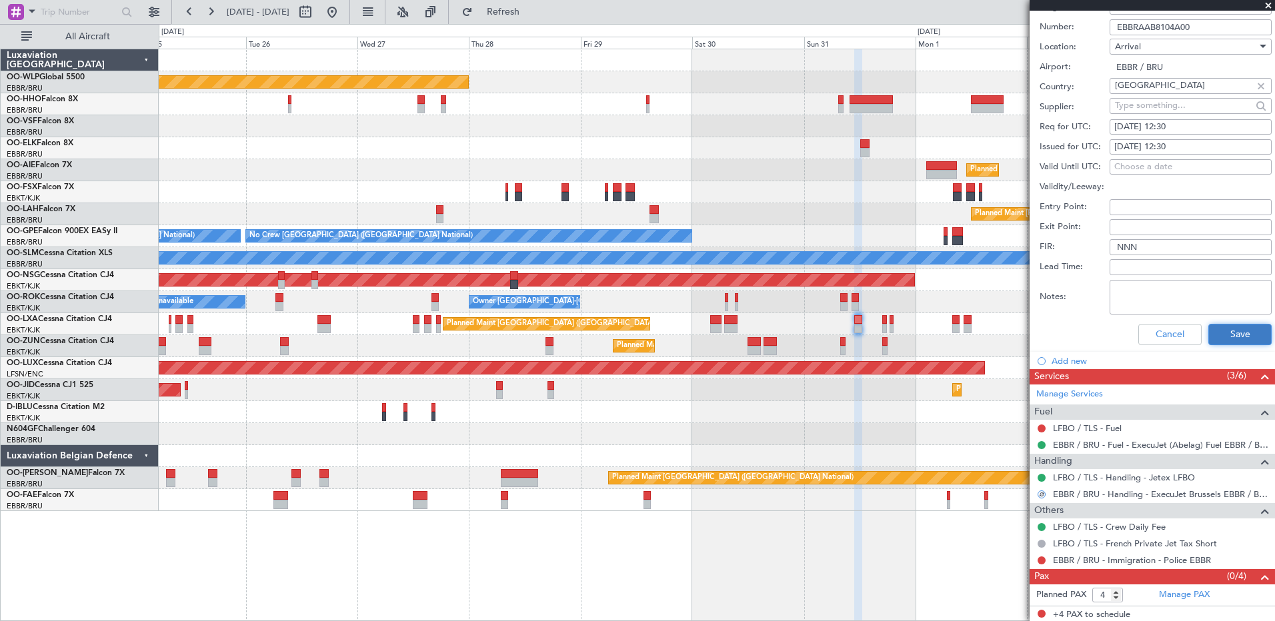
click at [1222, 329] on button "Save" at bounding box center [1239, 334] width 63 height 21
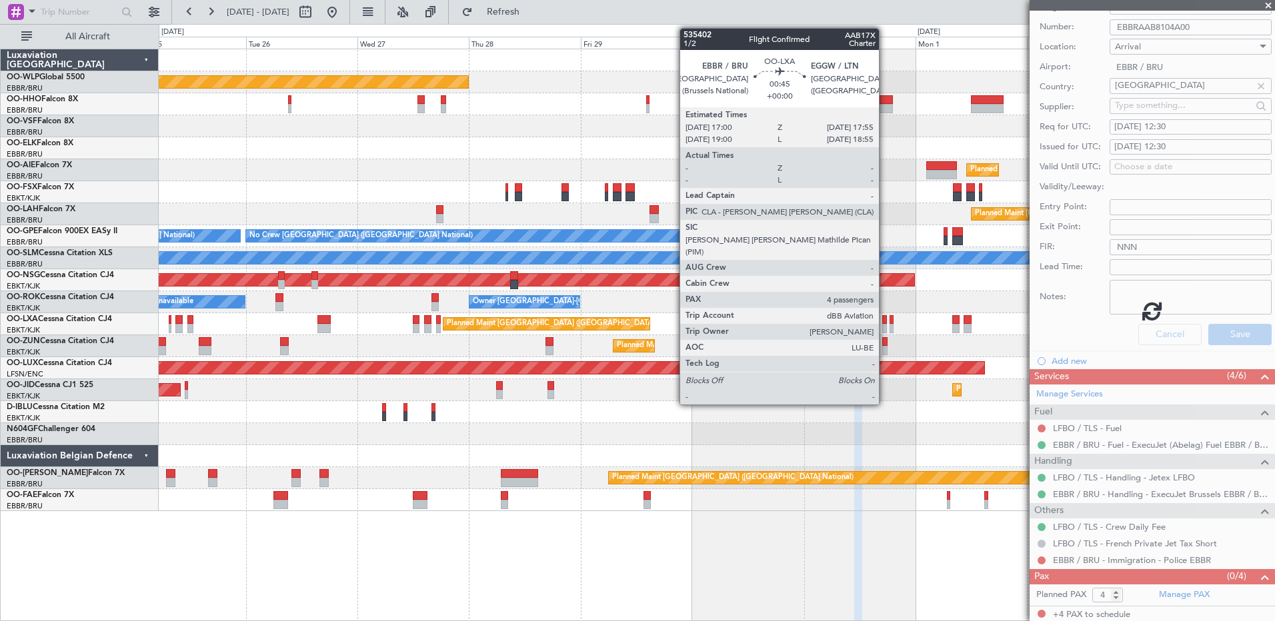
scroll to position [2, 0]
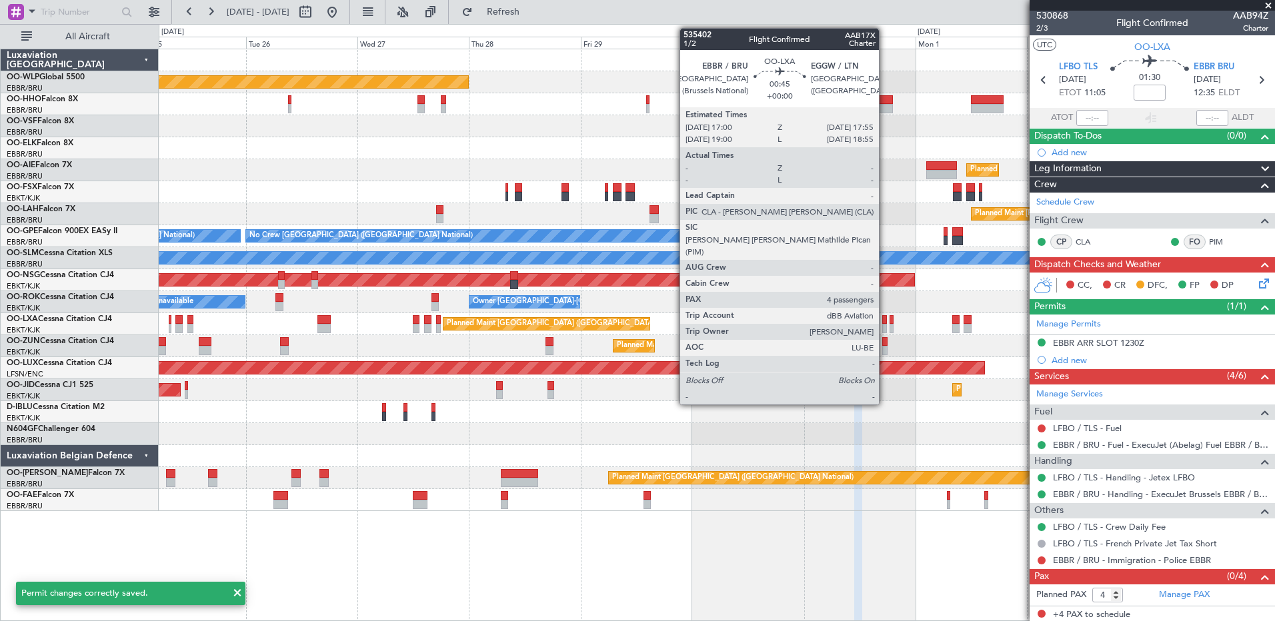
click at [885, 325] on div at bounding box center [884, 328] width 5 height 9
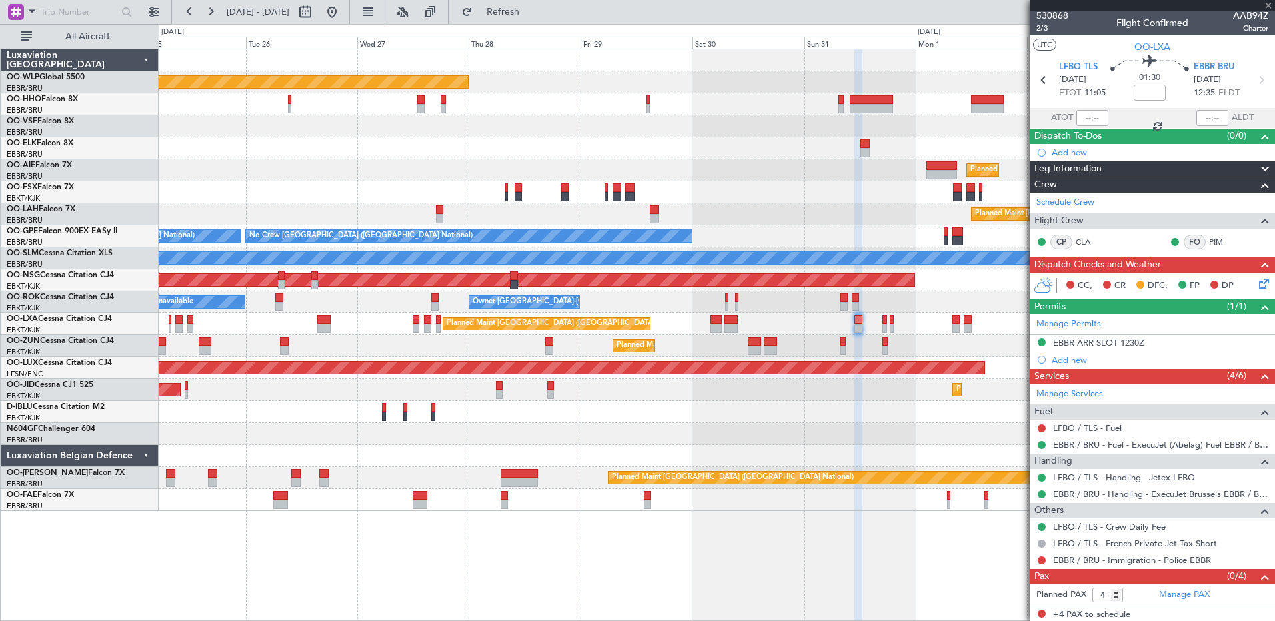
scroll to position [0, 0]
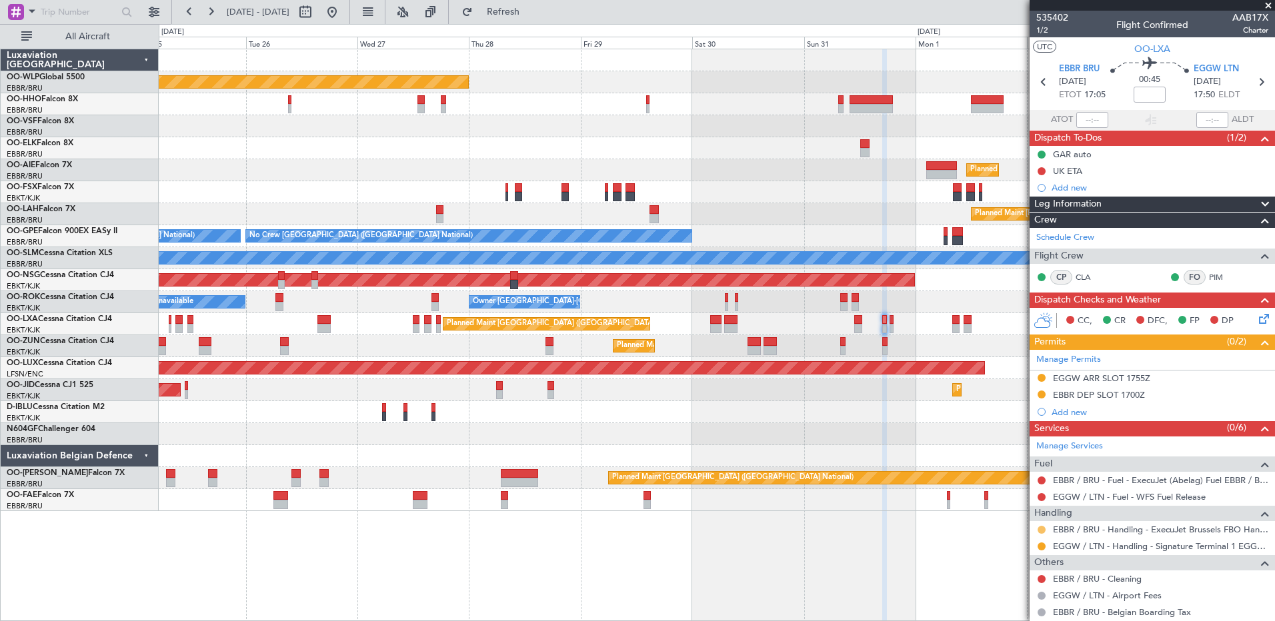
click at [1038, 530] on button at bounding box center [1041, 530] width 8 height 8
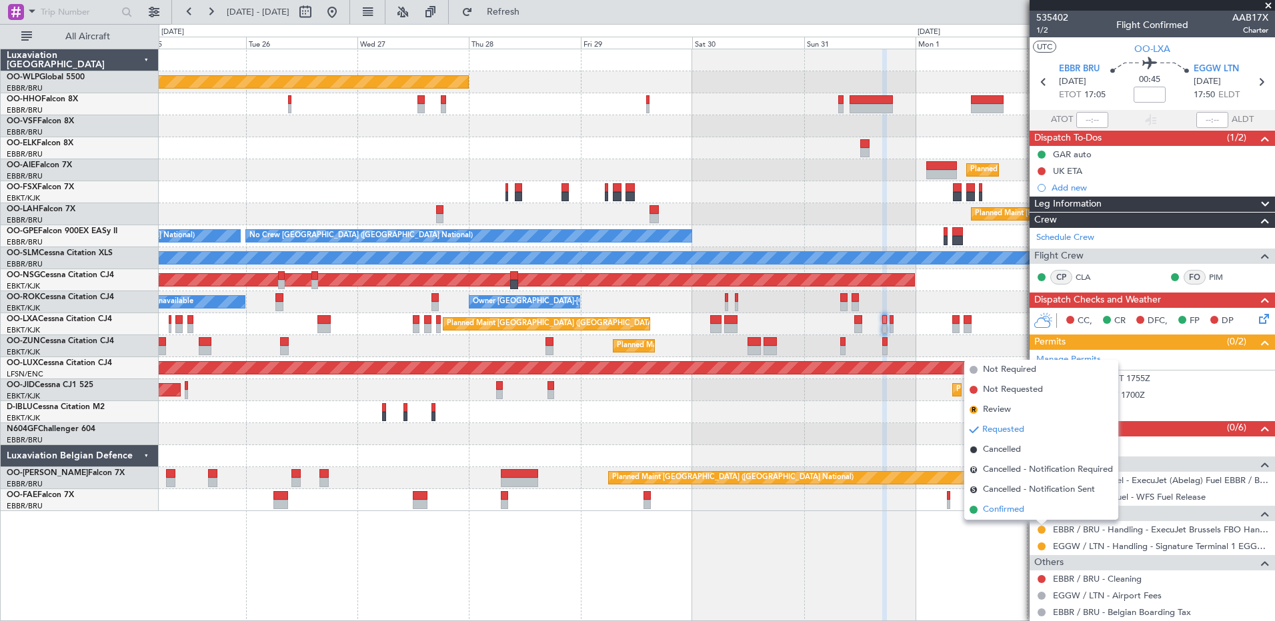
click at [1001, 509] on span "Confirmed" at bounding box center [1003, 509] width 41 height 13
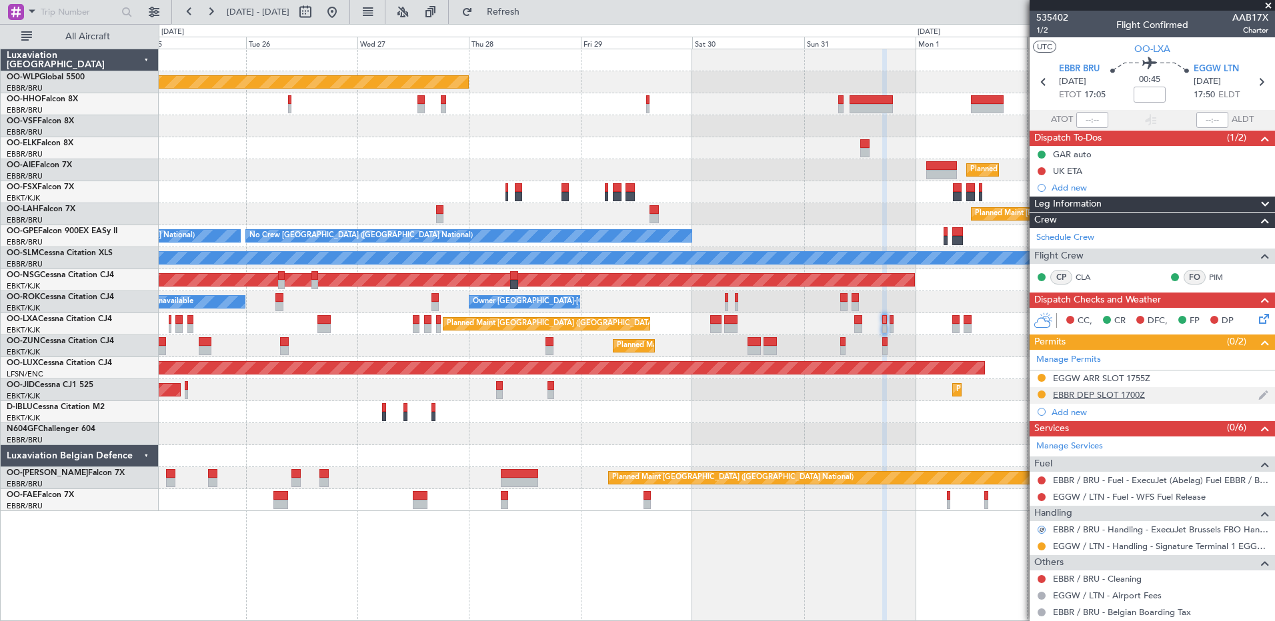
click at [1131, 397] on div "EBBR DEP SLOT 1700Z" at bounding box center [1099, 394] width 92 height 11
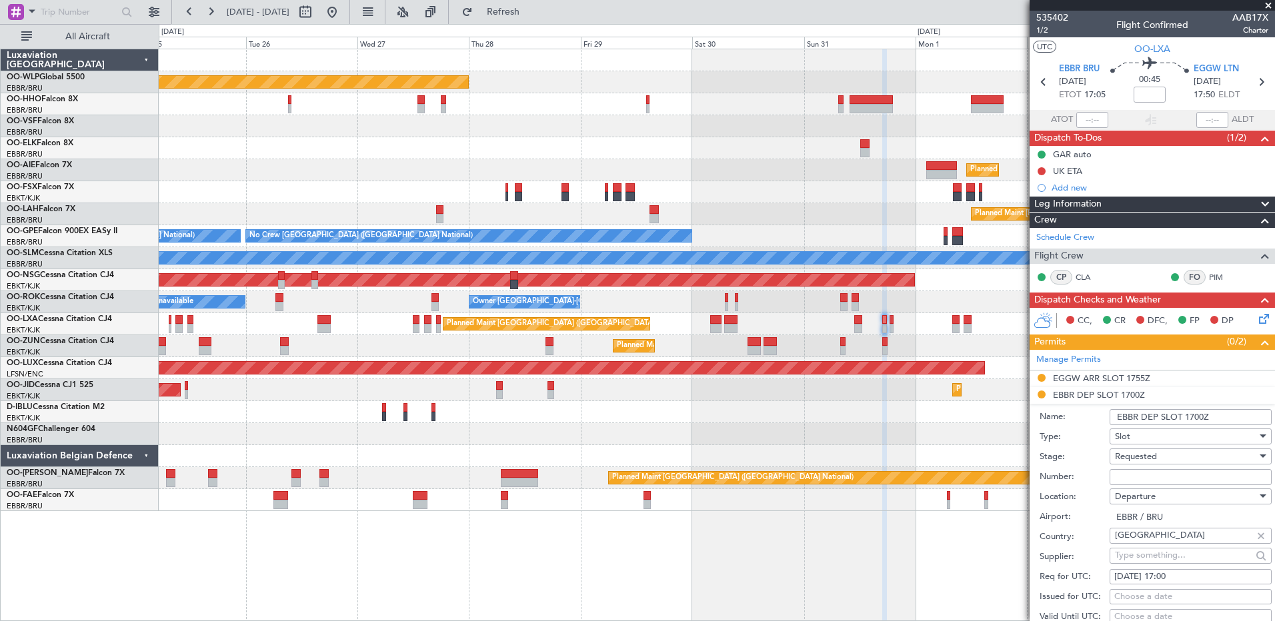
click at [1126, 478] on input "Number:" at bounding box center [1190, 477] width 162 height 16
paste input "EBBRAAB8106D00"
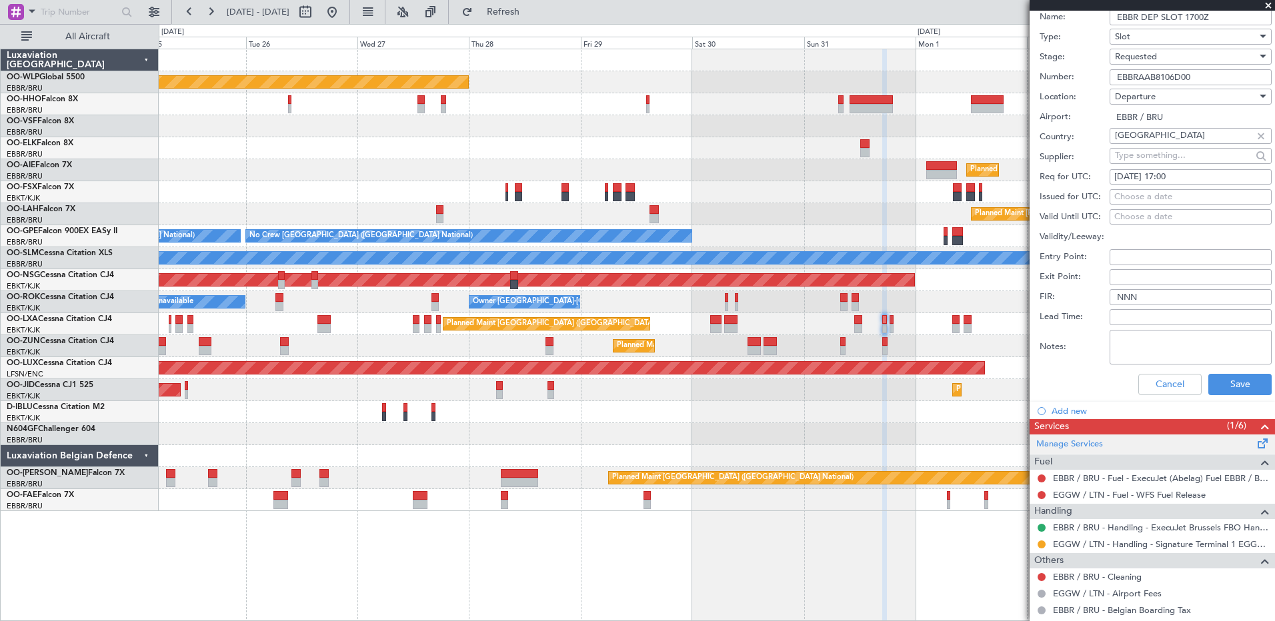
scroll to position [467, 0]
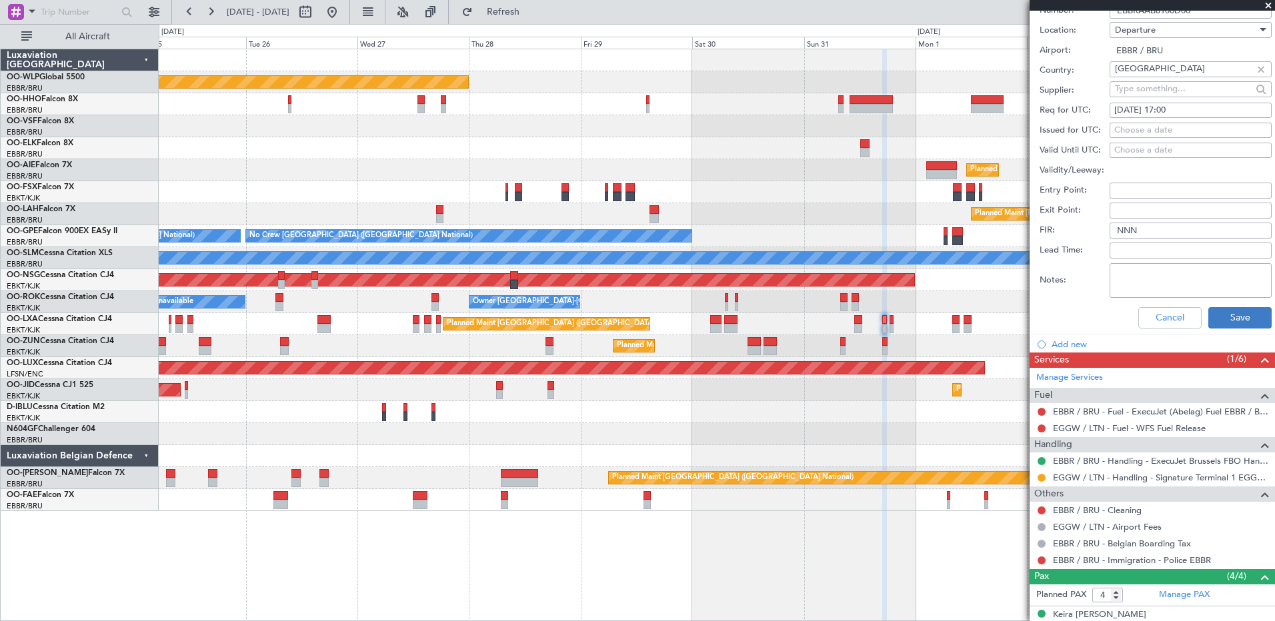
type input "EBBRAAB8106D00"
click at [1231, 317] on button "Save" at bounding box center [1239, 317] width 63 height 21
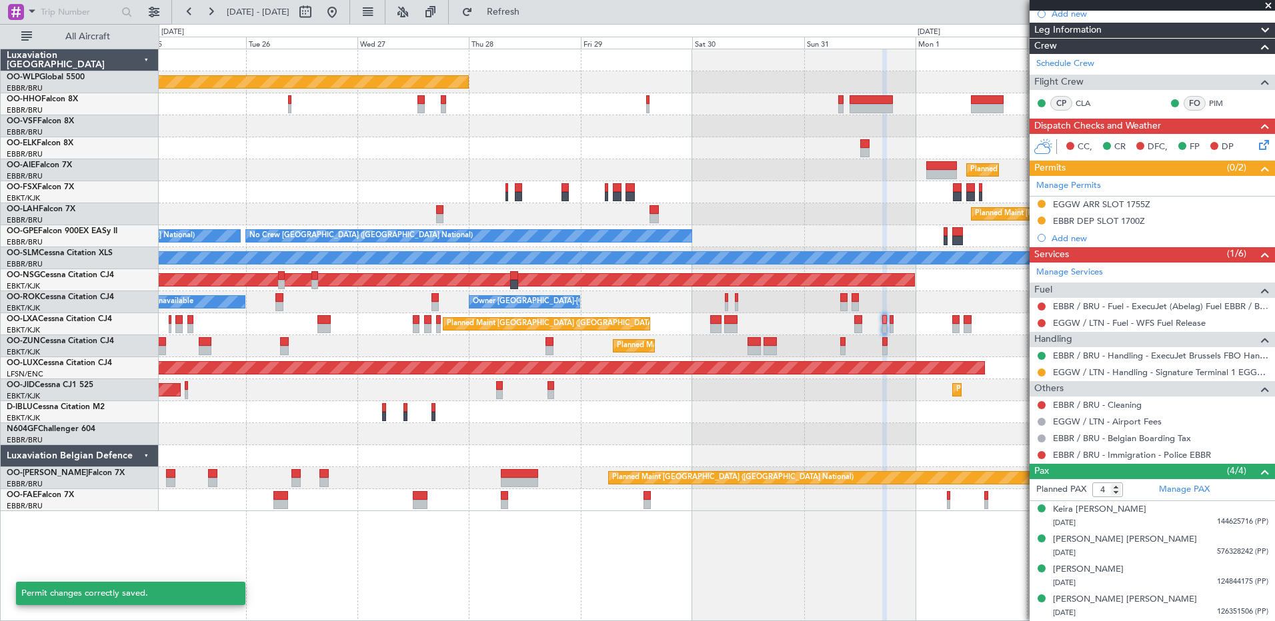
scroll to position [69, 0]
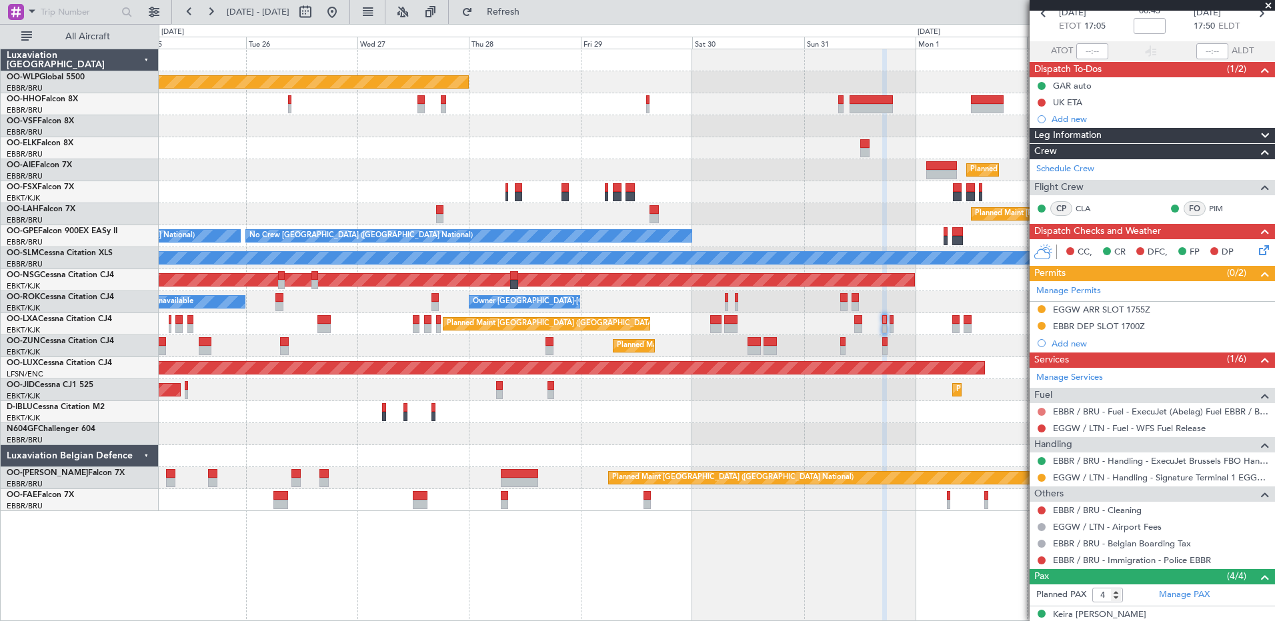
click at [1044, 414] on button at bounding box center [1041, 412] width 8 height 8
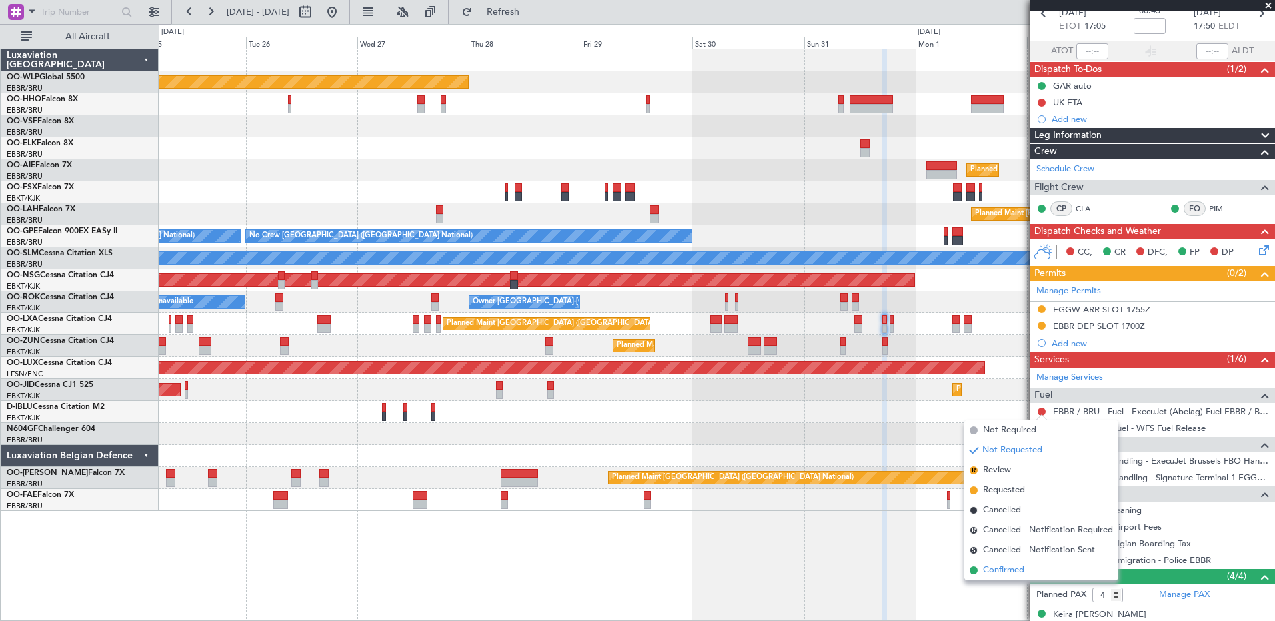
click at [1017, 565] on span "Confirmed" at bounding box center [1003, 570] width 41 height 13
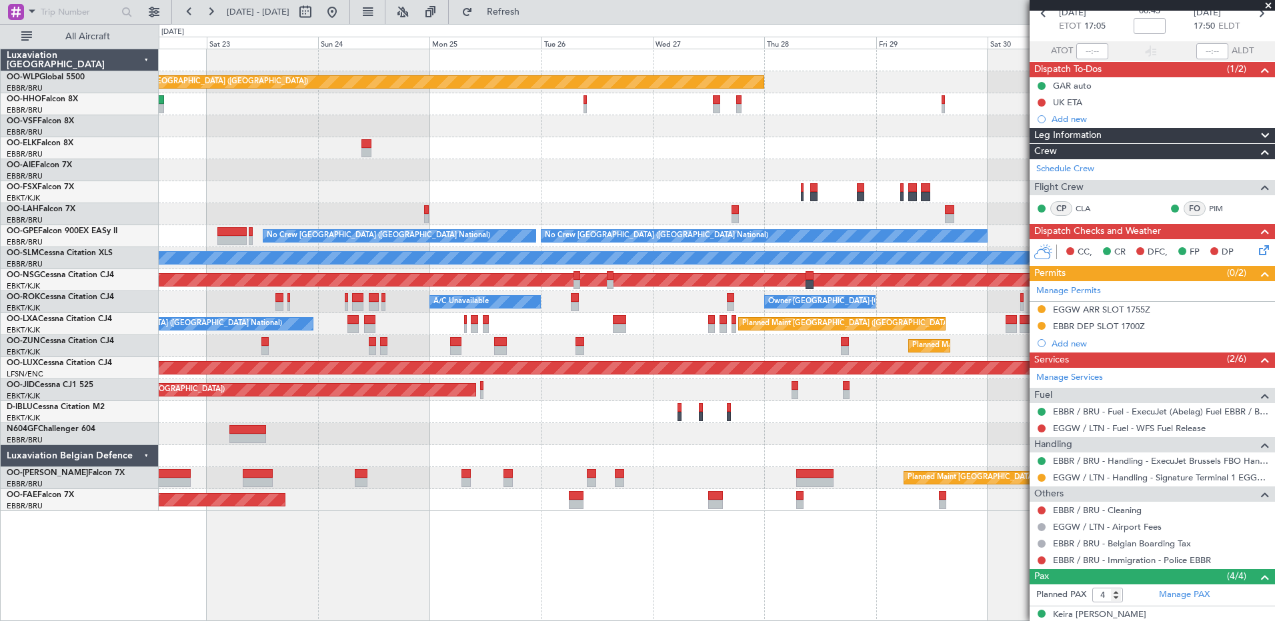
click at [799, 135] on div at bounding box center [716, 126] width 1115 height 22
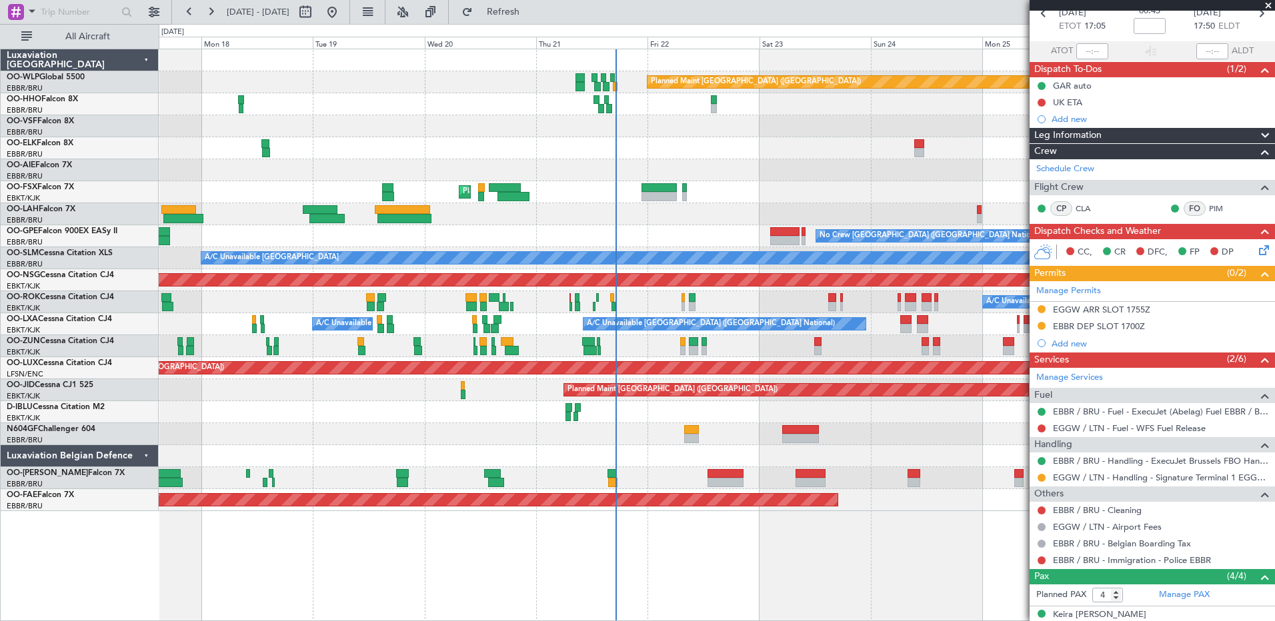
click at [928, 180] on div "Planned Maint Berlin (Brandenburg) AOG Maint Geneva (Cointrin) Planned Maint Ko…" at bounding box center [716, 280] width 1115 height 462
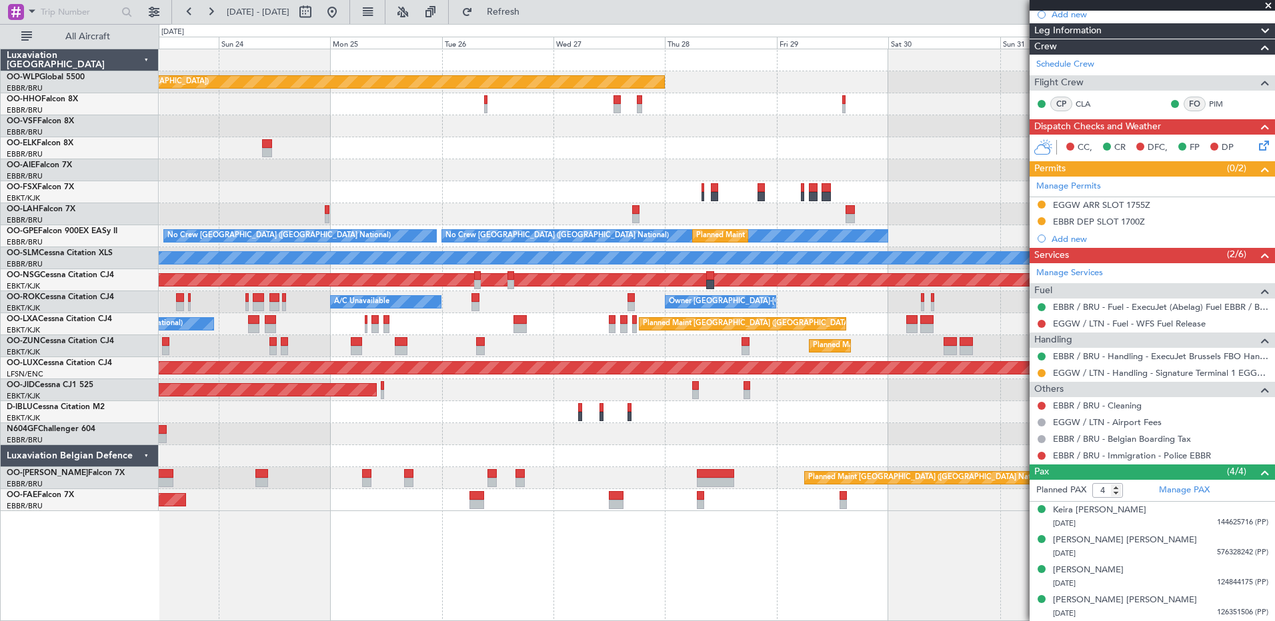
click at [198, 160] on div "Planned Maint Berlin (Brandenburg) Planned Maint London (Farnborough) Planned M…" at bounding box center [716, 280] width 1115 height 462
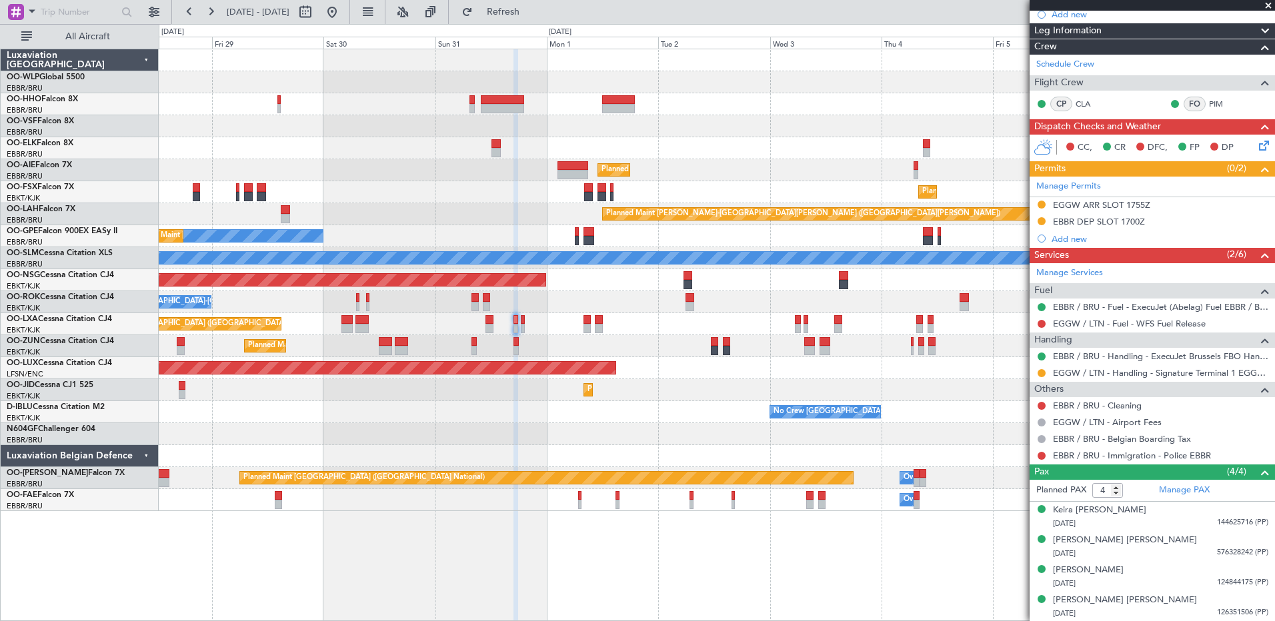
click at [307, 175] on div "Planned Maint Berlin (Brandenburg) Planned Maint Kortrijk-Wevelgem Planned Main…" at bounding box center [716, 280] width 1115 height 462
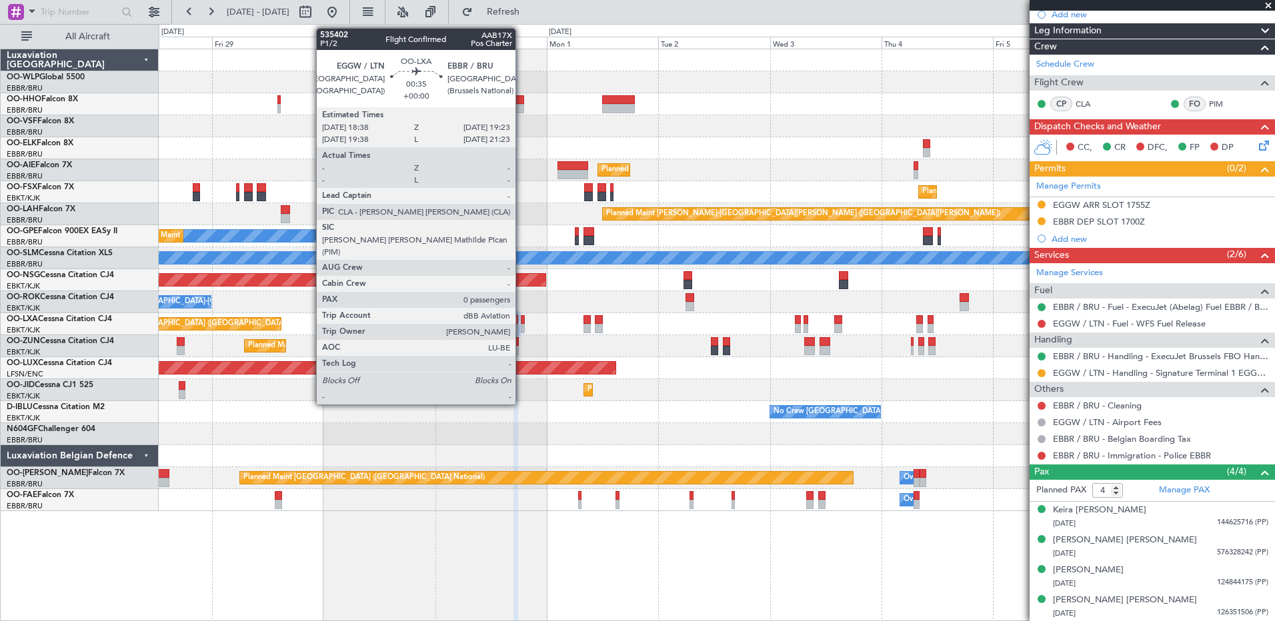
click at [521, 327] on div at bounding box center [523, 328] width 4 height 9
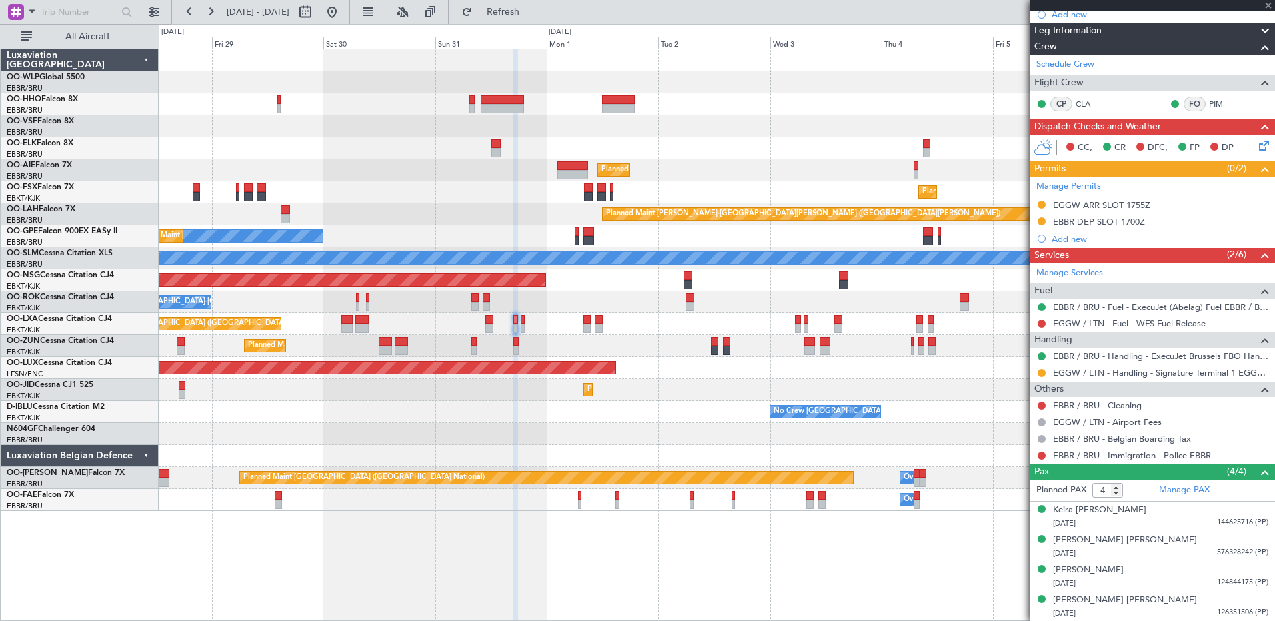
type input "0"
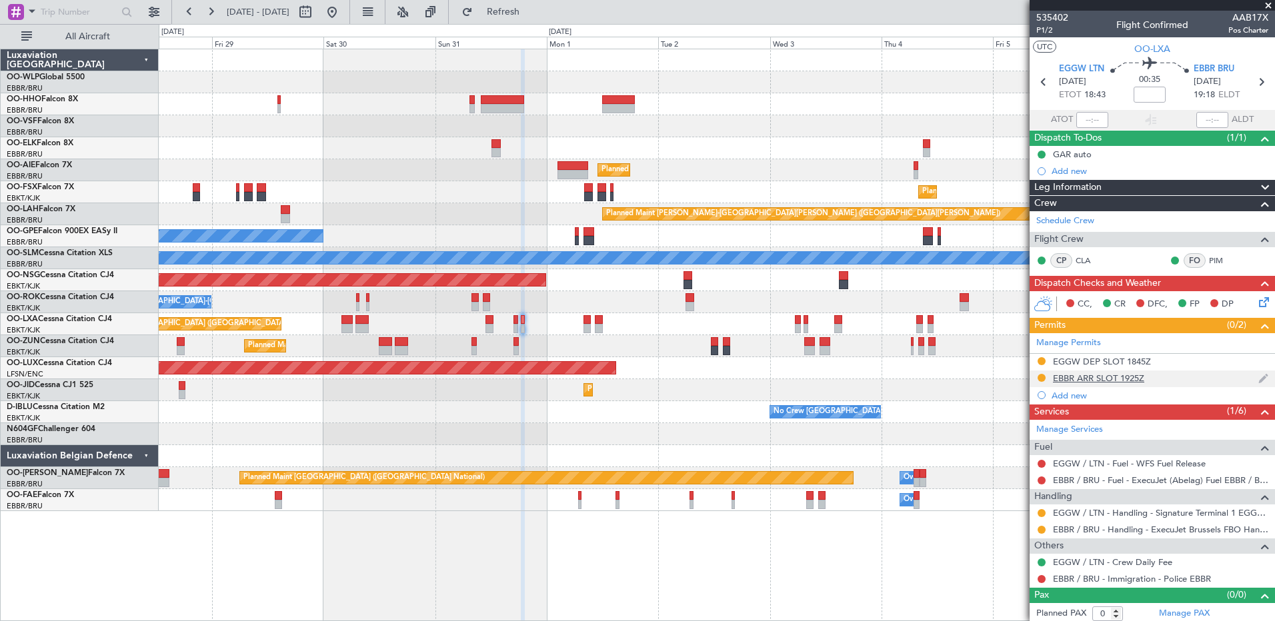
click at [1137, 376] on div "EBBR ARR SLOT 1925Z" at bounding box center [1098, 378] width 91 height 11
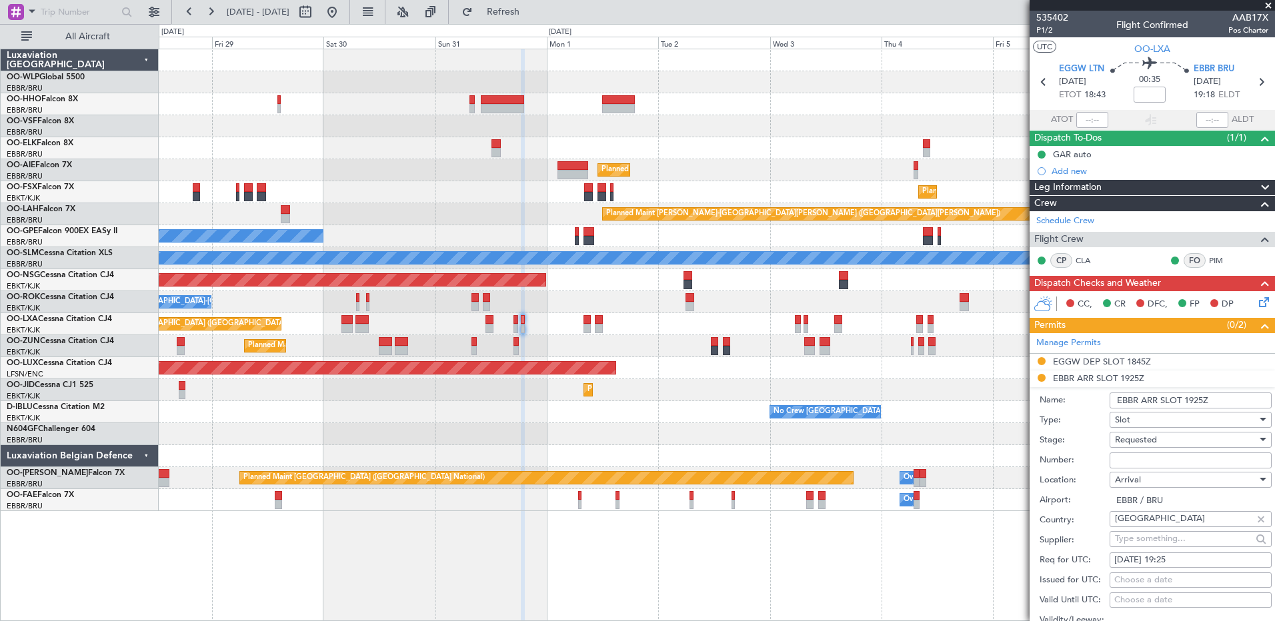
paste input "EBBRAAB8107A00"
type input "EBBRAAB8107A00"
click at [1191, 440] on div "Requested" at bounding box center [1186, 440] width 142 height 20
click at [1182, 541] on span "Received OK" at bounding box center [1185, 541] width 140 height 20
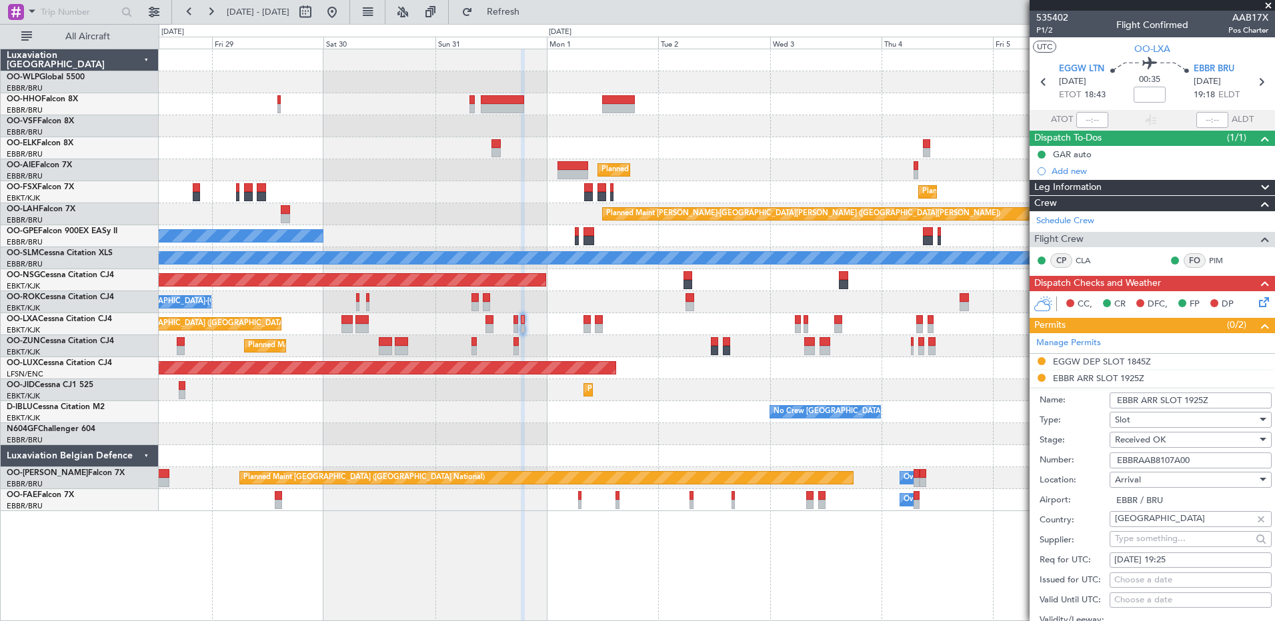
scroll to position [401, 0]
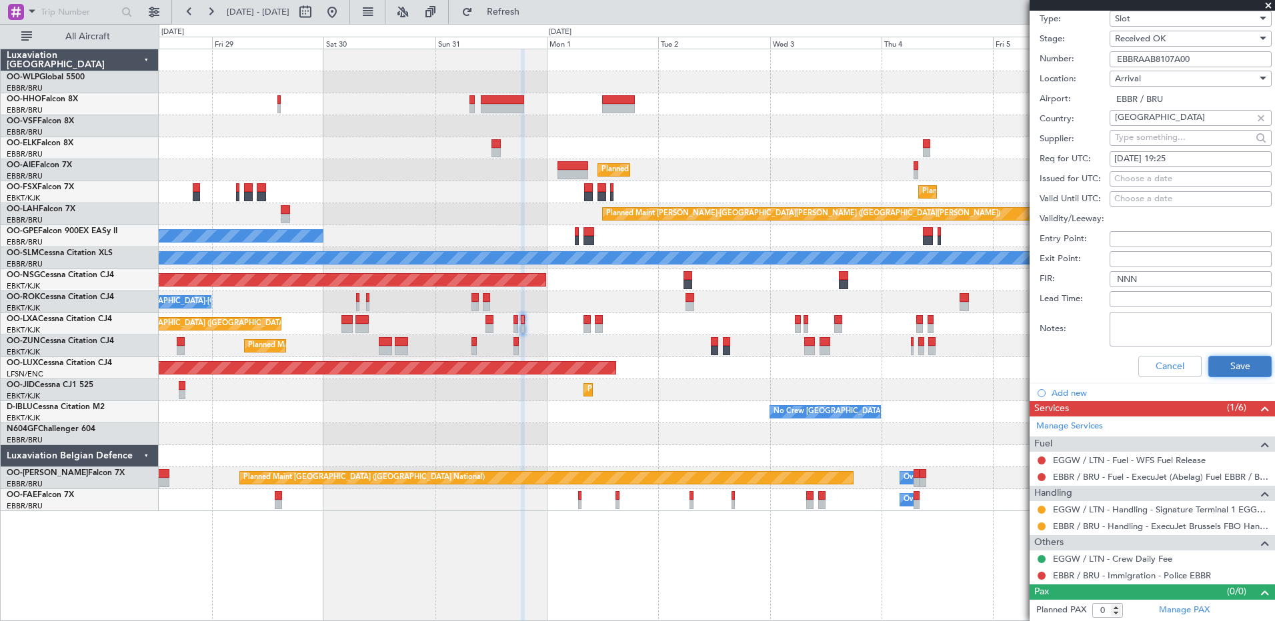
click at [1240, 367] on button "Save" at bounding box center [1239, 366] width 63 height 21
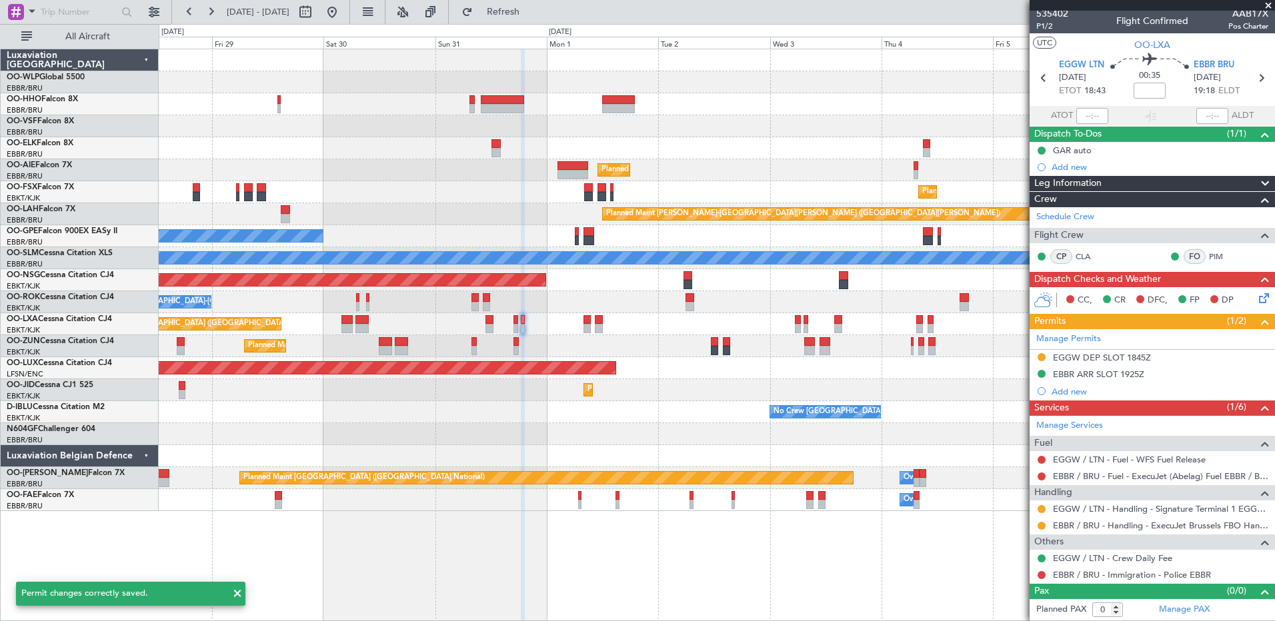
scroll to position [3, 0]
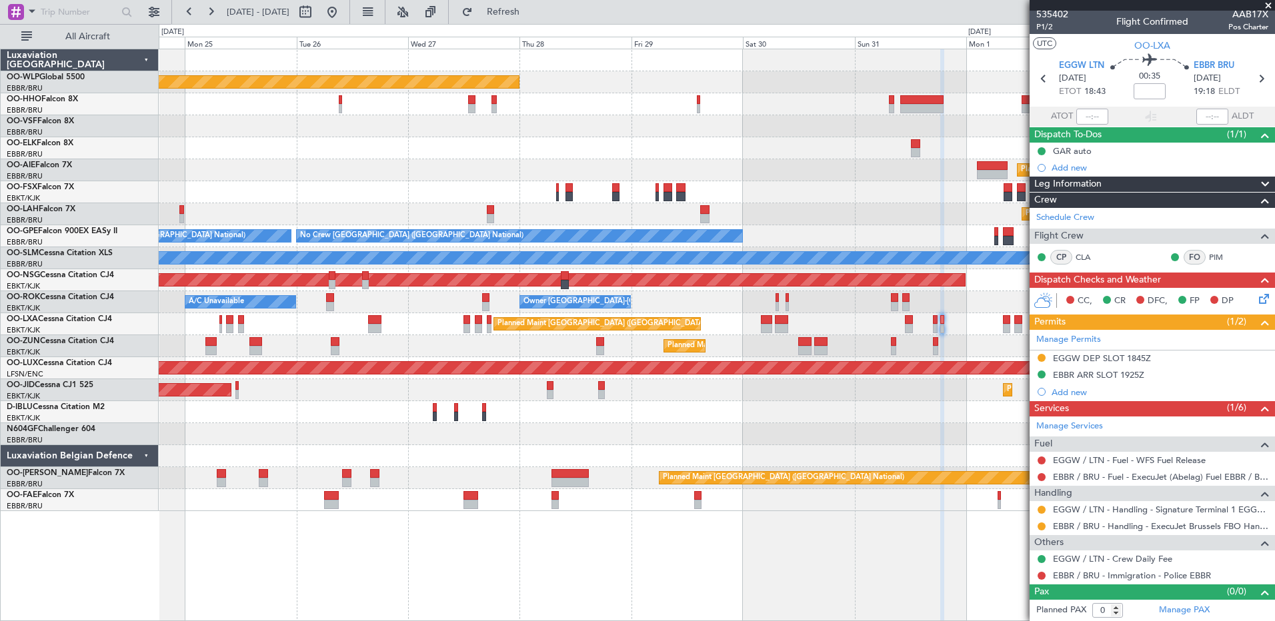
click at [846, 400] on div "Planned Maint Berlin (Brandenburg) Planned Maint London (Farnborough) Planned M…" at bounding box center [716, 280] width 1115 height 462
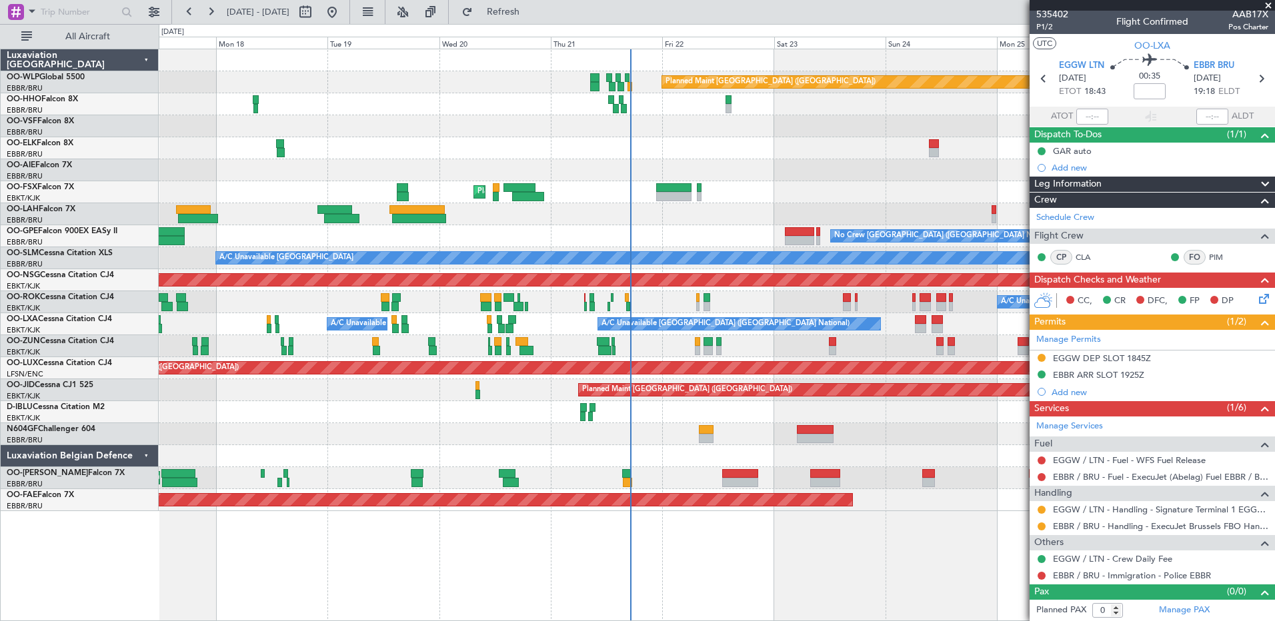
click at [1059, 333] on fb-app "24 Aug 2025 - 03 Sep 2025 Refresh Quick Links All Aircraft Planned Maint Berlin…" at bounding box center [637, 315] width 1275 height 611
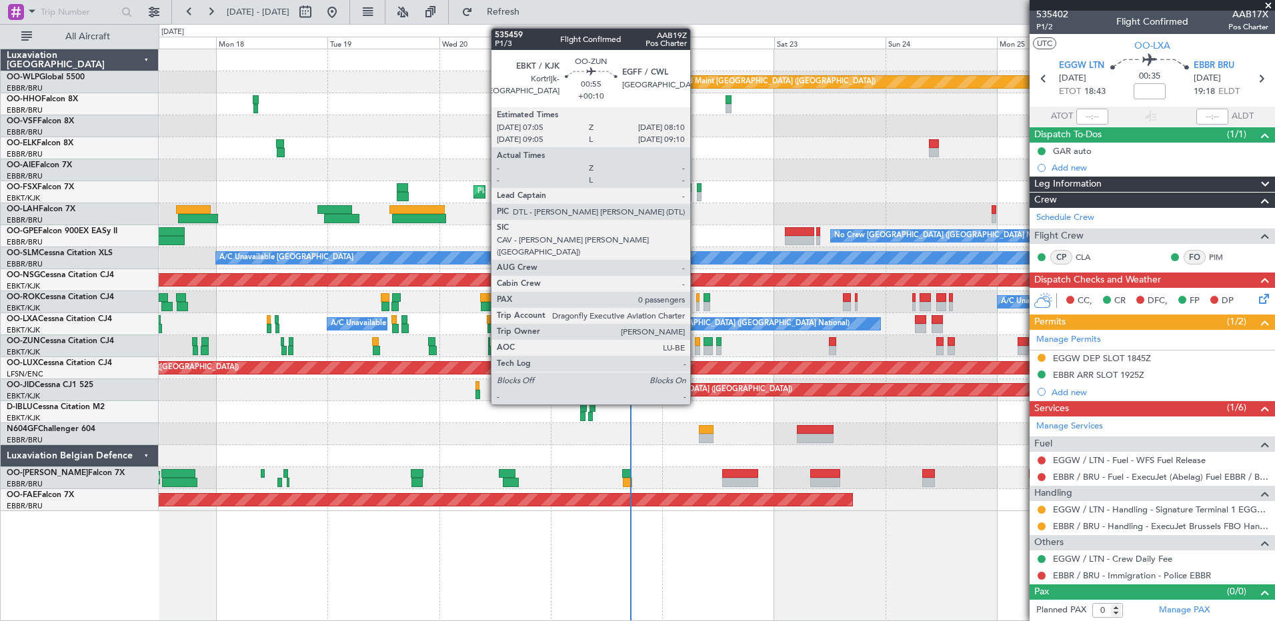
click at [696, 347] on div at bounding box center [697, 350] width 5 height 9
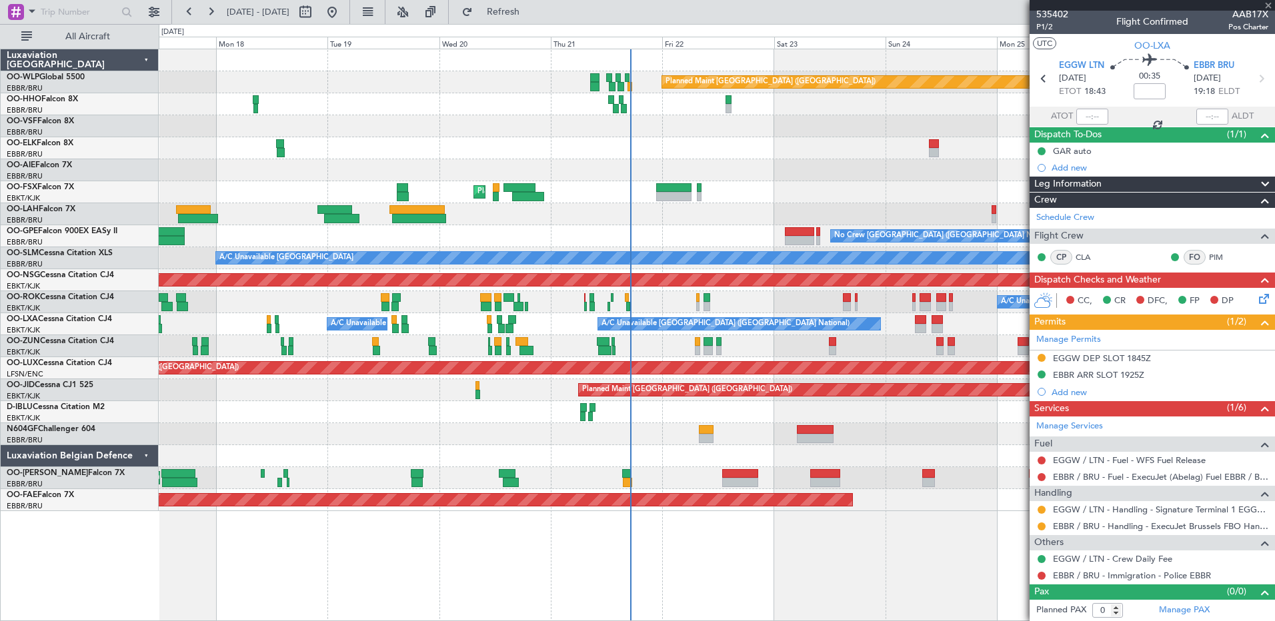
type input "+00:10"
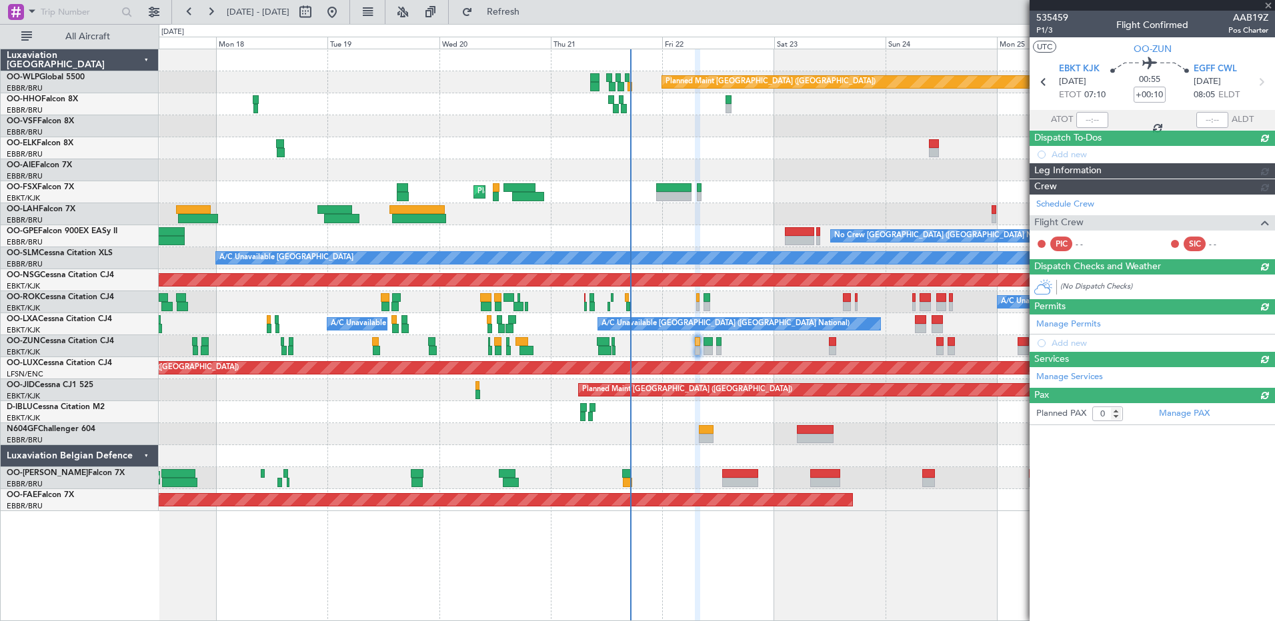
scroll to position [0, 0]
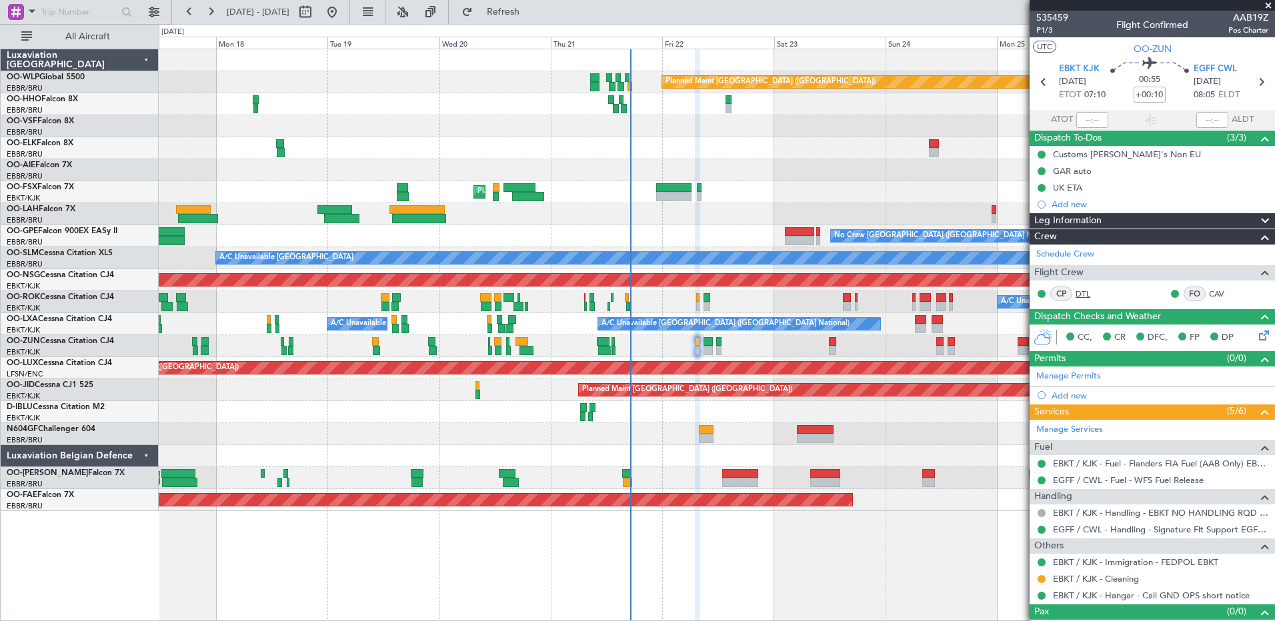
click at [1085, 291] on link "DTL" at bounding box center [1090, 294] width 30 height 12
click at [1209, 289] on link "CAV" at bounding box center [1224, 294] width 30 height 12
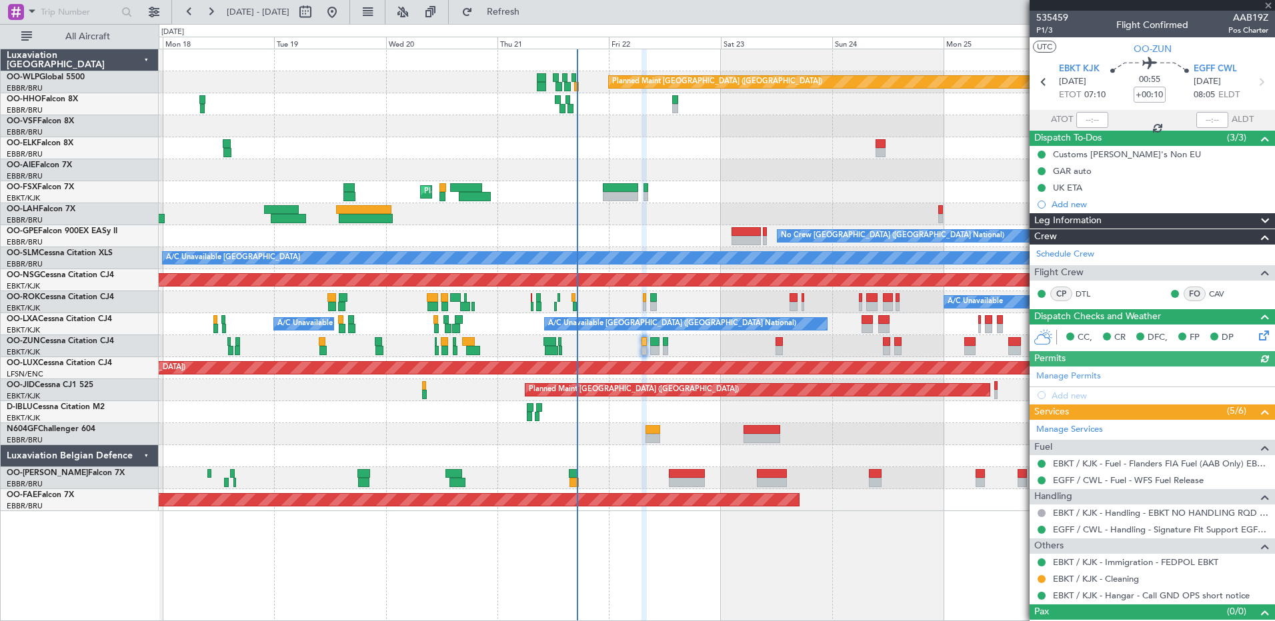
click at [718, 189] on div "Planned Maint Kortrijk-[GEOGRAPHIC_DATA]" at bounding box center [716, 192] width 1115 height 22
click at [531, 7] on span "Refresh" at bounding box center [503, 11] width 56 height 9
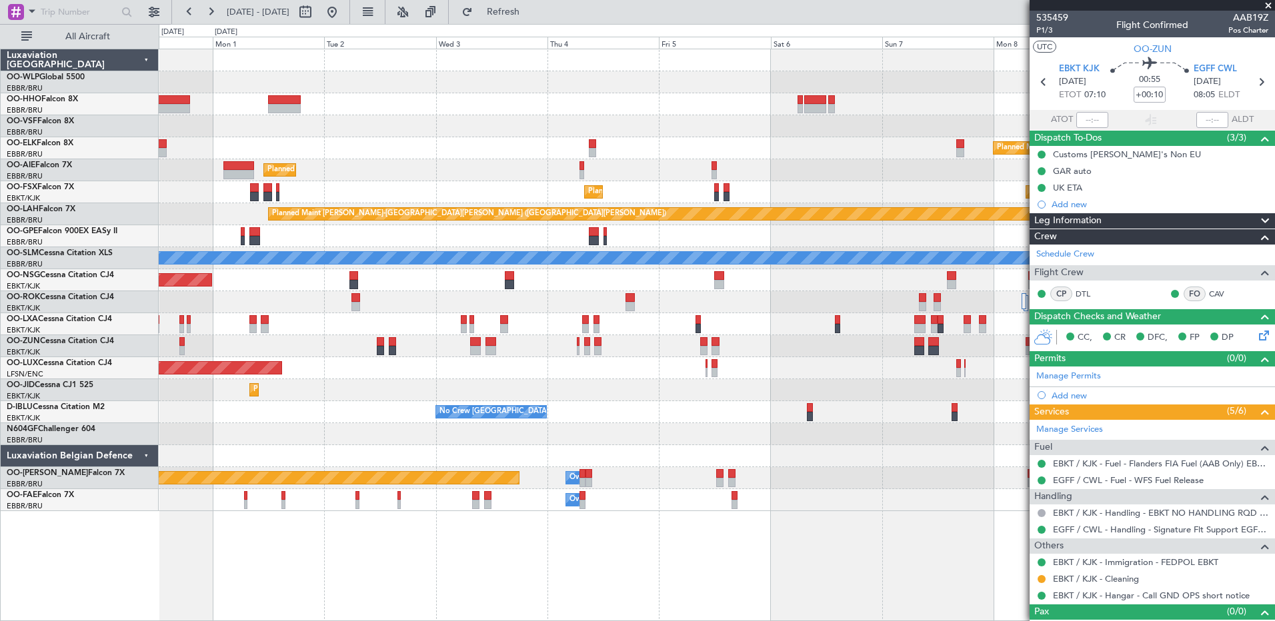
click at [295, 431] on div at bounding box center [716, 434] width 1115 height 22
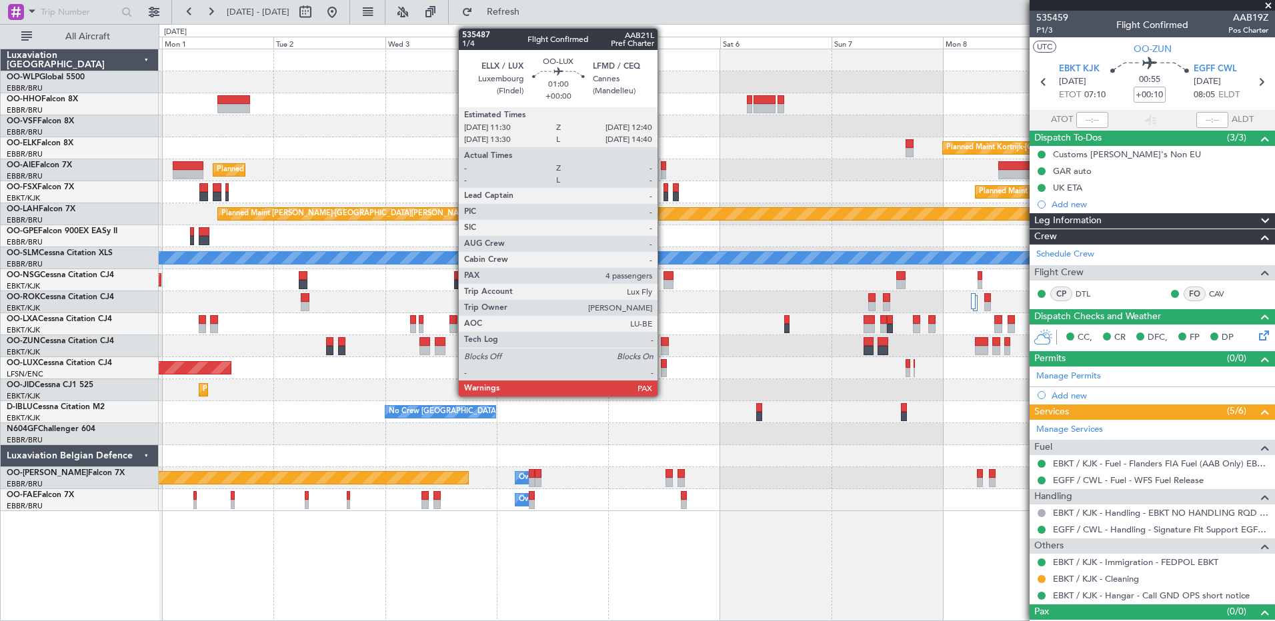
click at [663, 370] on div at bounding box center [664, 372] width 6 height 9
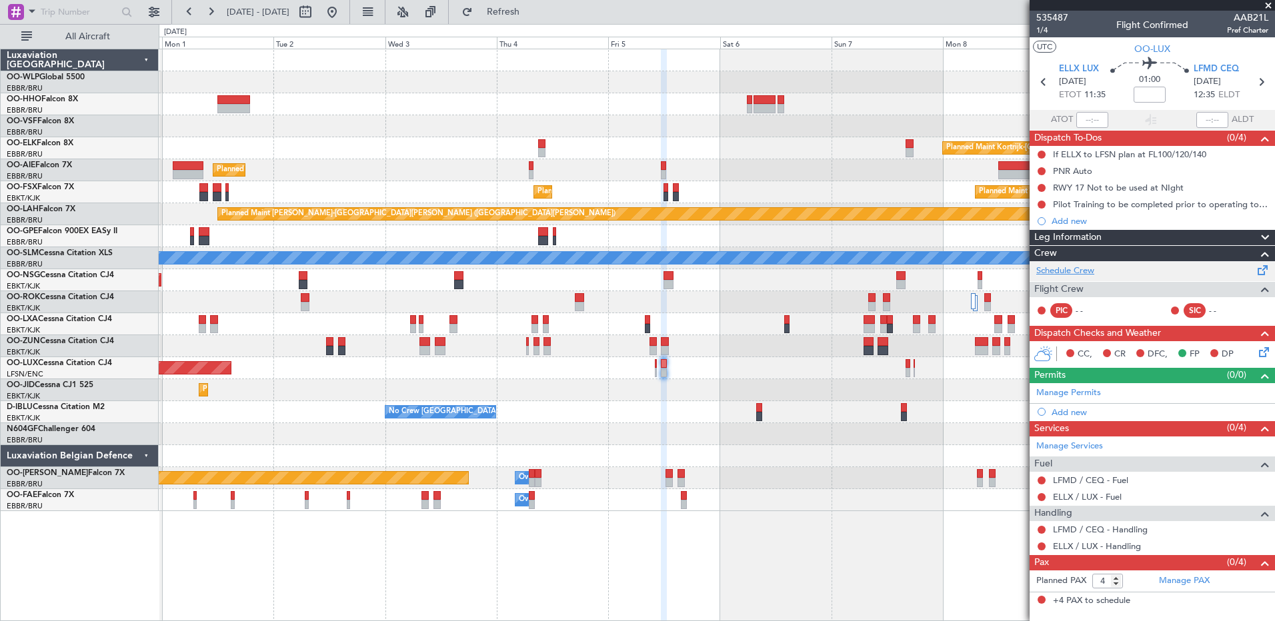
click at [1081, 274] on link "Schedule Crew" at bounding box center [1065, 271] width 58 height 13
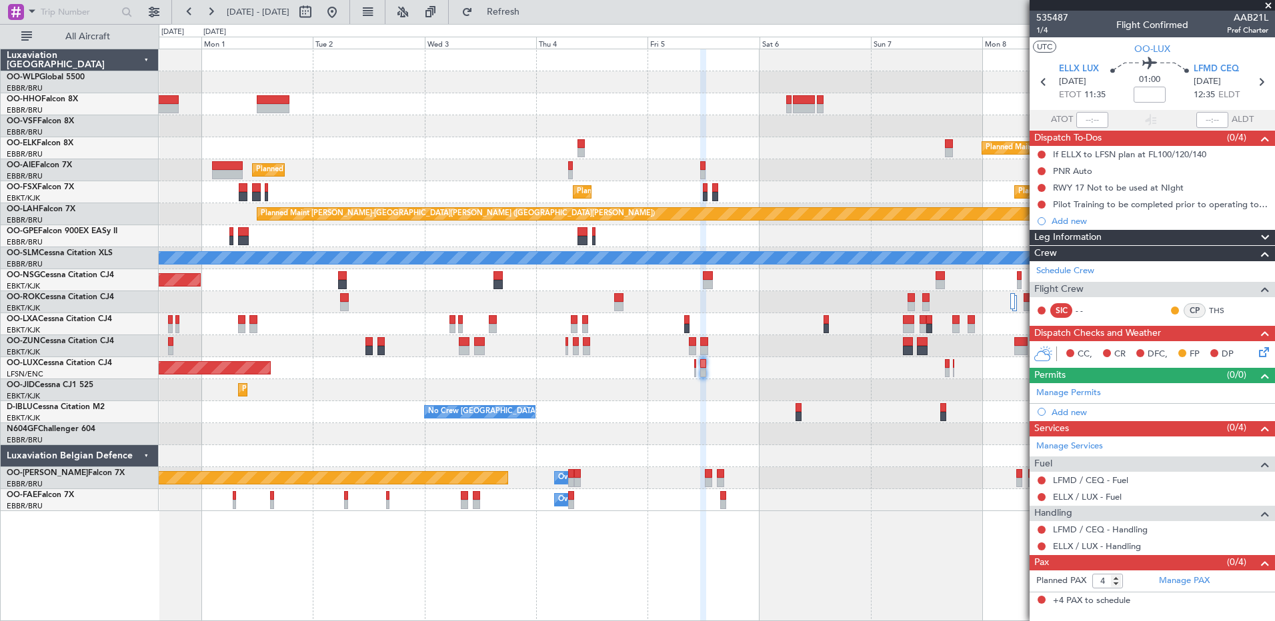
click at [284, 380] on div "Planned Maint Kortrijk-[GEOGRAPHIC_DATA]" at bounding box center [716, 390] width 1115 height 22
click at [1112, 530] on link "LFMD / CEQ - Handling" at bounding box center [1100, 529] width 95 height 11
click at [1093, 547] on link "ELLX / LUX - Handling" at bounding box center [1097, 546] width 88 height 11
click at [529, 11] on span "Refresh" at bounding box center [503, 11] width 56 height 9
click at [1063, 493] on link "ELLX / LUX - Fuel" at bounding box center [1087, 496] width 69 height 11
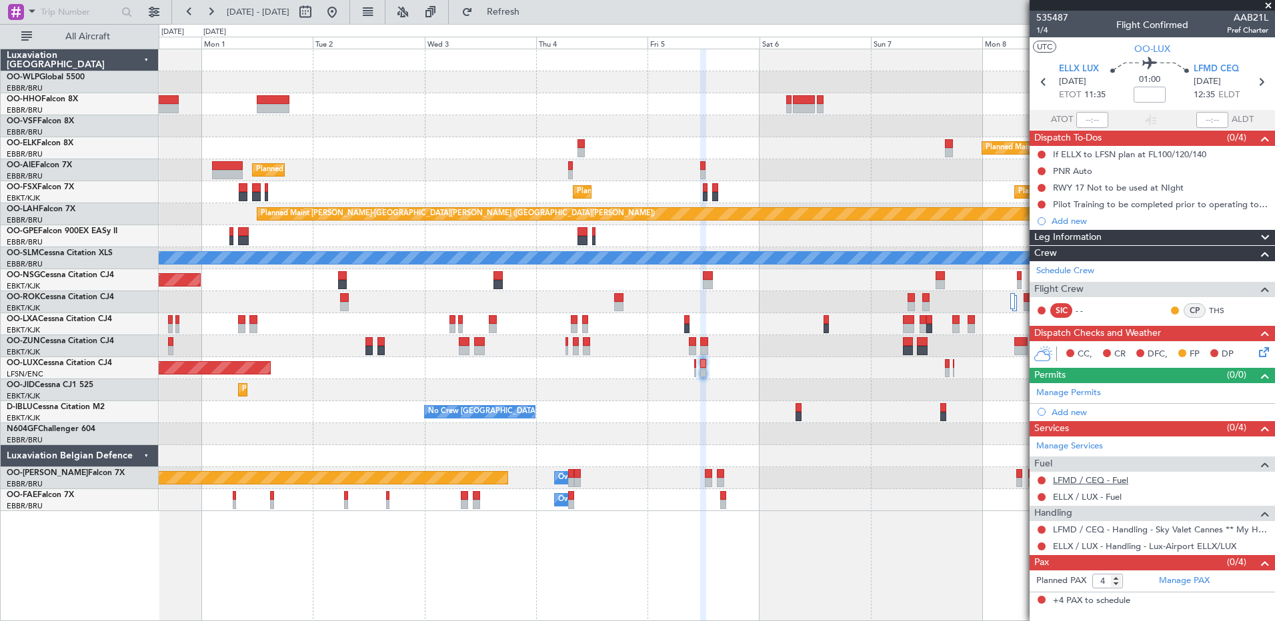
click at [1112, 481] on link "LFMD / CEQ - Fuel" at bounding box center [1090, 480] width 75 height 11
click at [531, 13] on span "Refresh" at bounding box center [503, 11] width 56 height 9
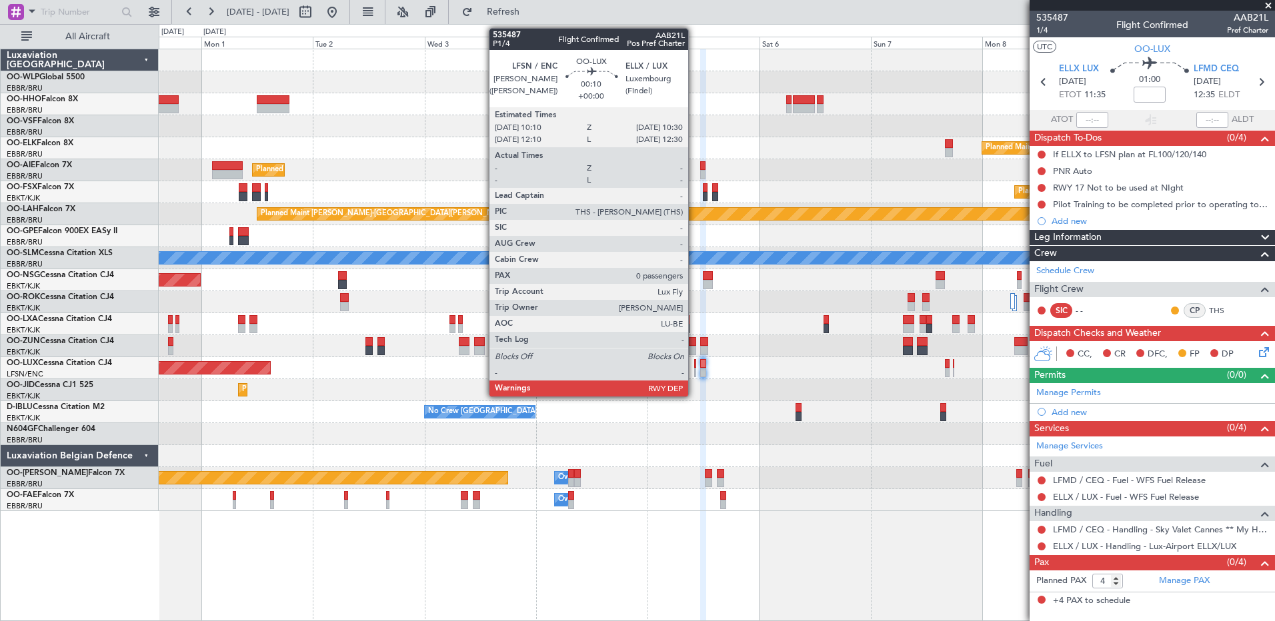
click at [694, 373] on div at bounding box center [695, 372] width 2 height 9
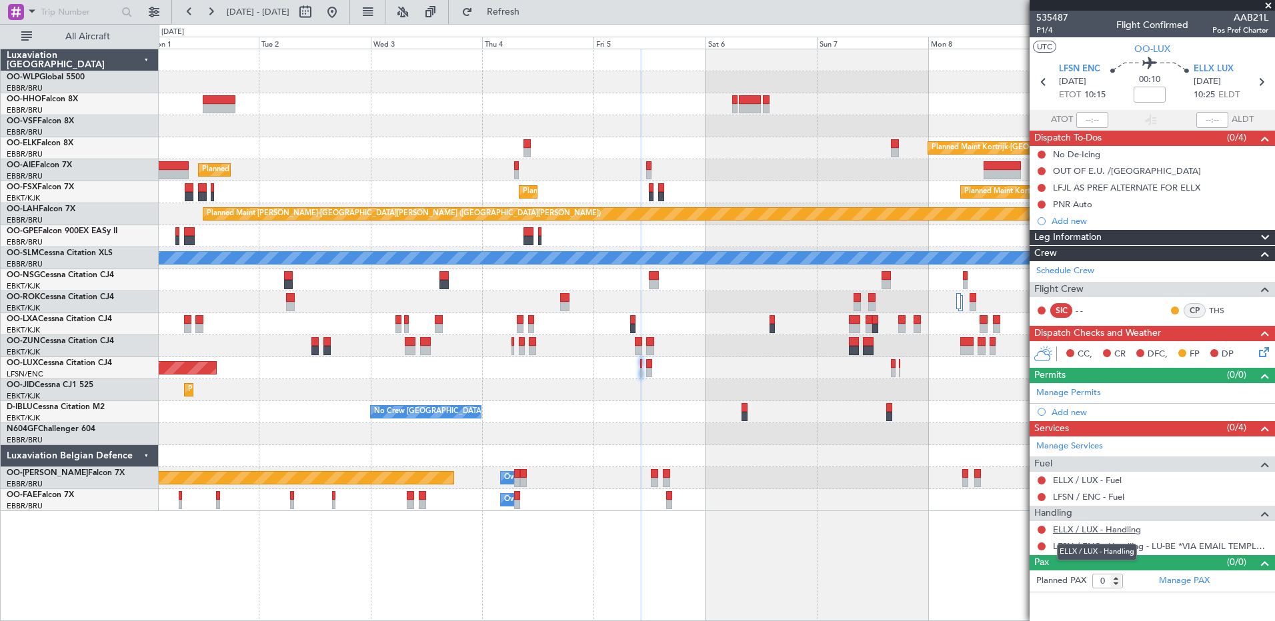
click at [1105, 529] on link "ELLX / LUX - Handling" at bounding box center [1097, 529] width 88 height 11
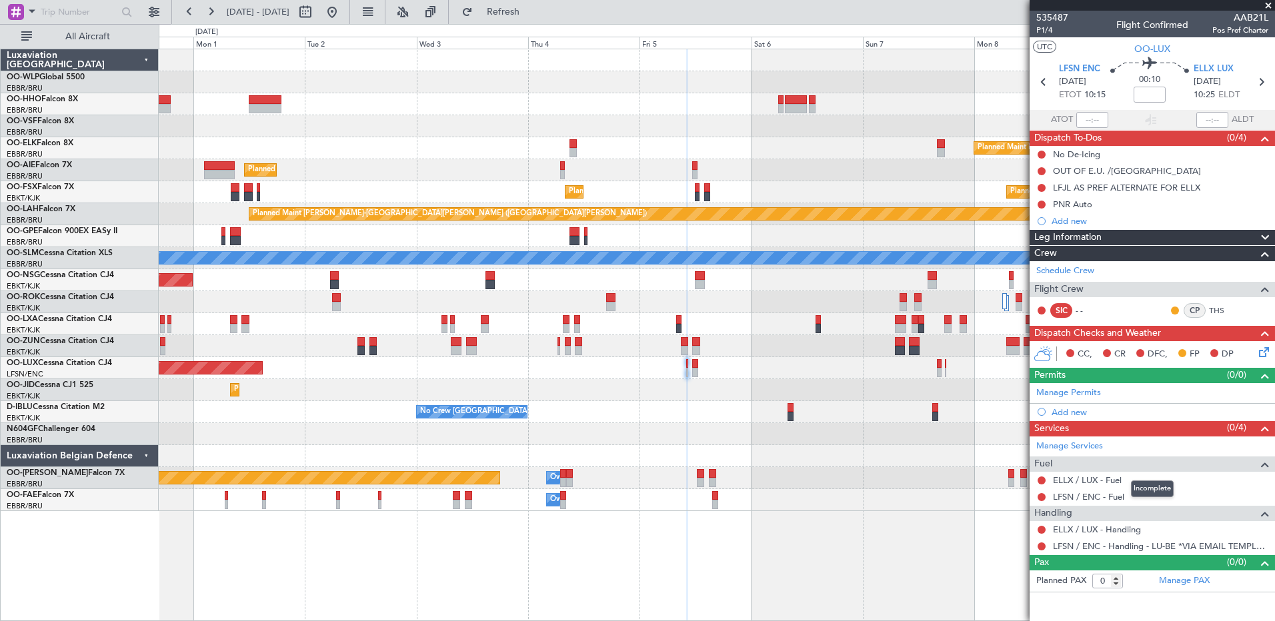
click at [1180, 486] on body "07 Sep 2025 - 17 Sep 2025 Refresh Quick Links All Aircraft Planned Maint Kortri…" at bounding box center [637, 310] width 1275 height 621
click at [25, 11] on span at bounding box center [32, 11] width 16 height 17
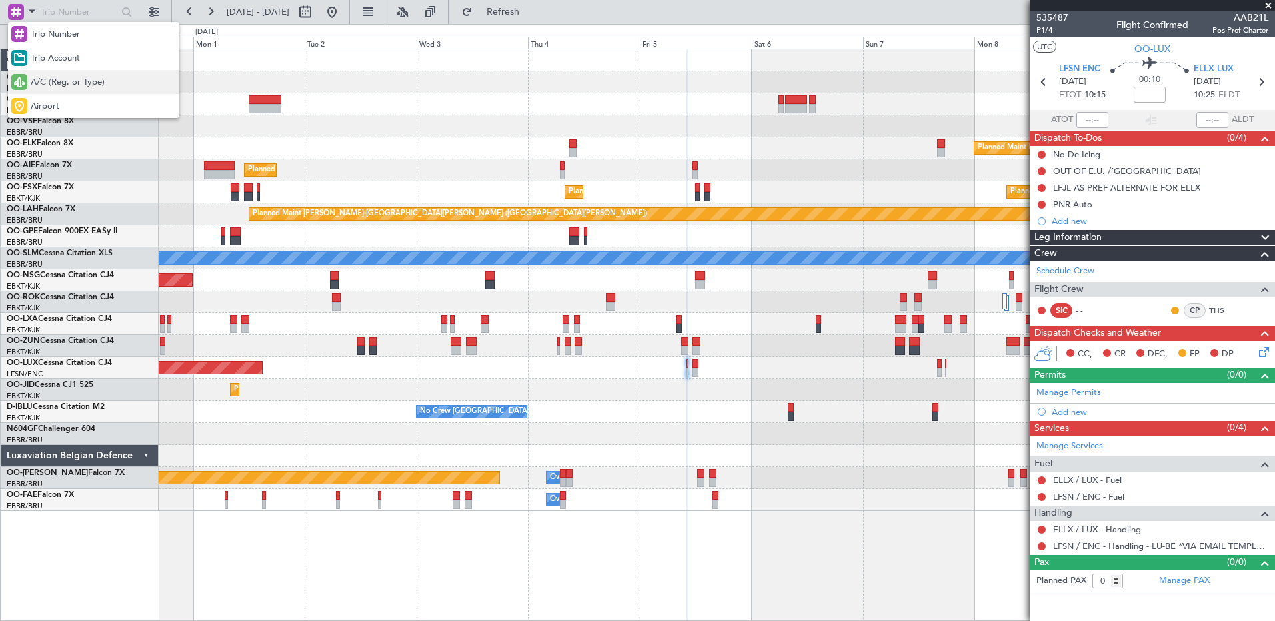
click at [100, 86] on span "A/C (Reg. or Type)" at bounding box center [68, 82] width 74 height 13
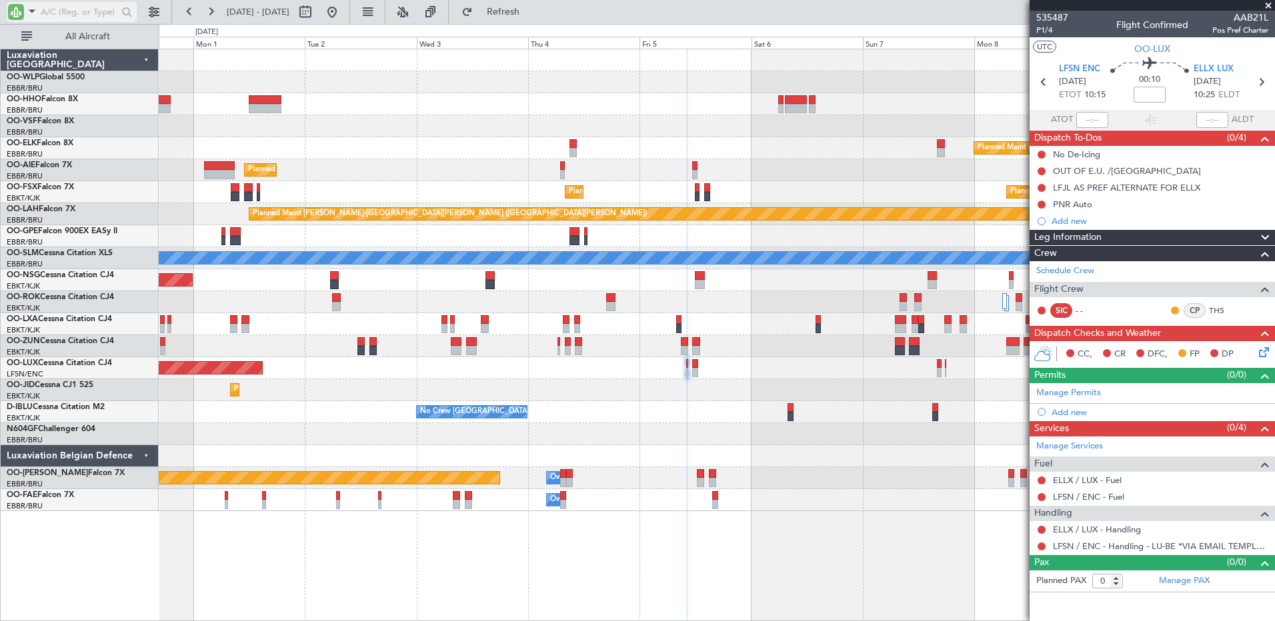
click at [75, 17] on input "text" at bounding box center [79, 12] width 77 height 20
click at [32, 11] on span at bounding box center [32, 11] width 16 height 17
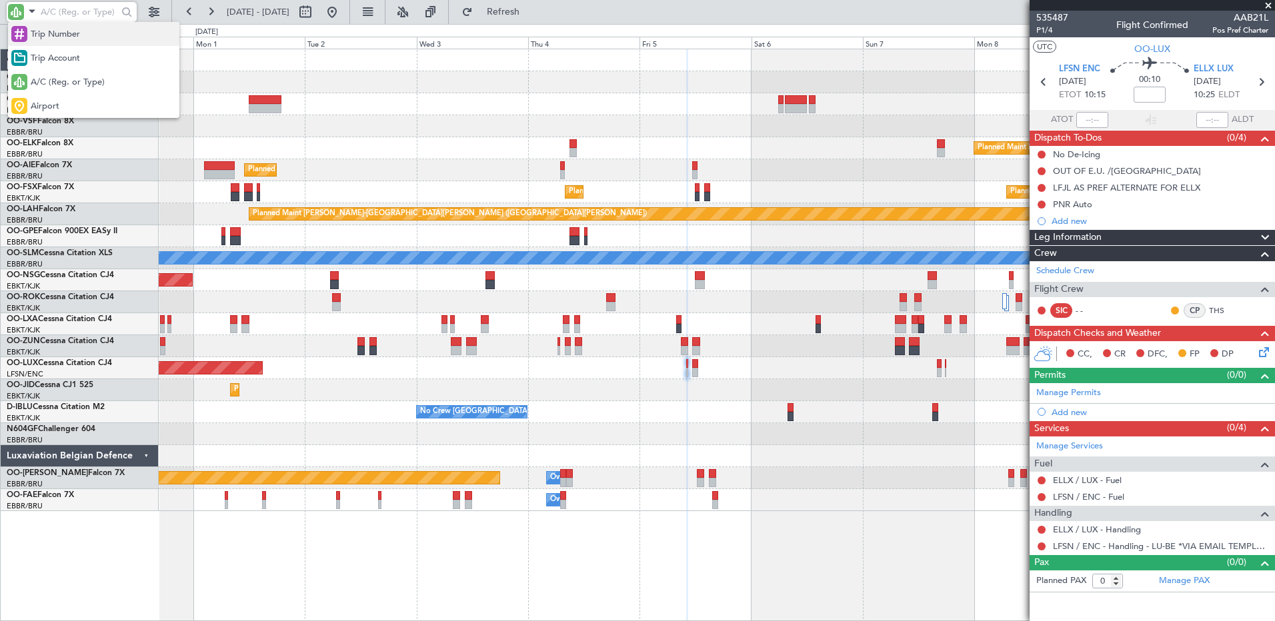
click at [37, 32] on span "Trip Number" at bounding box center [55, 34] width 49 height 13
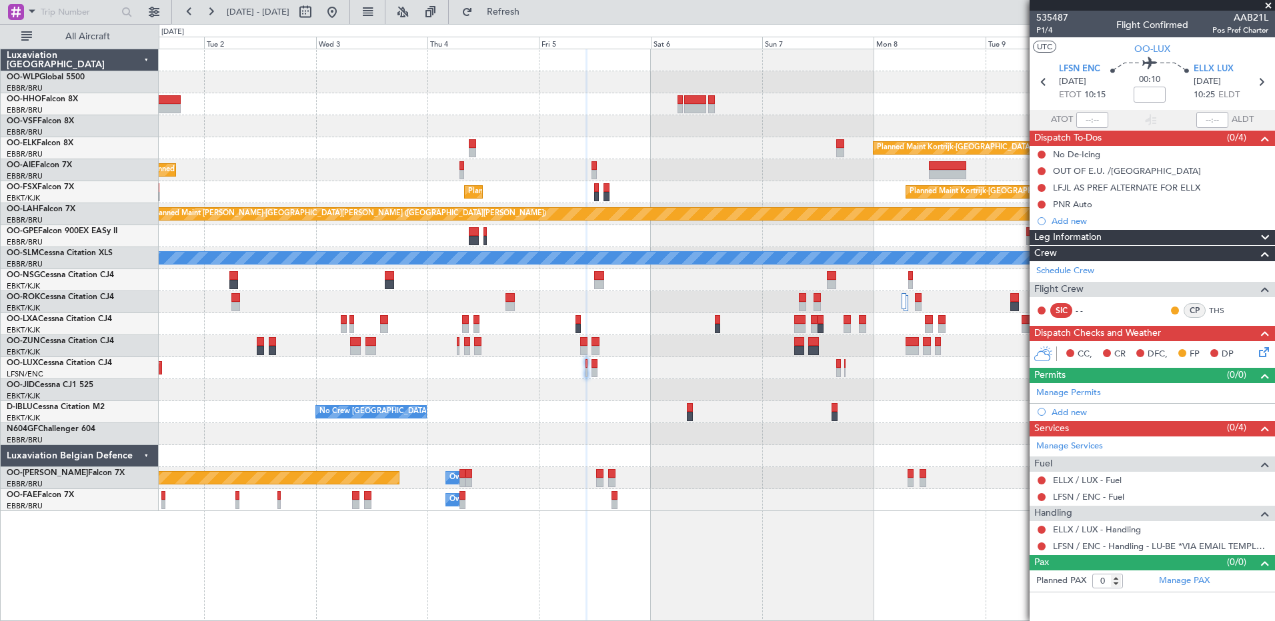
click at [540, 350] on div "Planned Maint Kortrijk-Wevelgem Planned Maint London (Farnborough) Planned Main…" at bounding box center [716, 280] width 1115 height 462
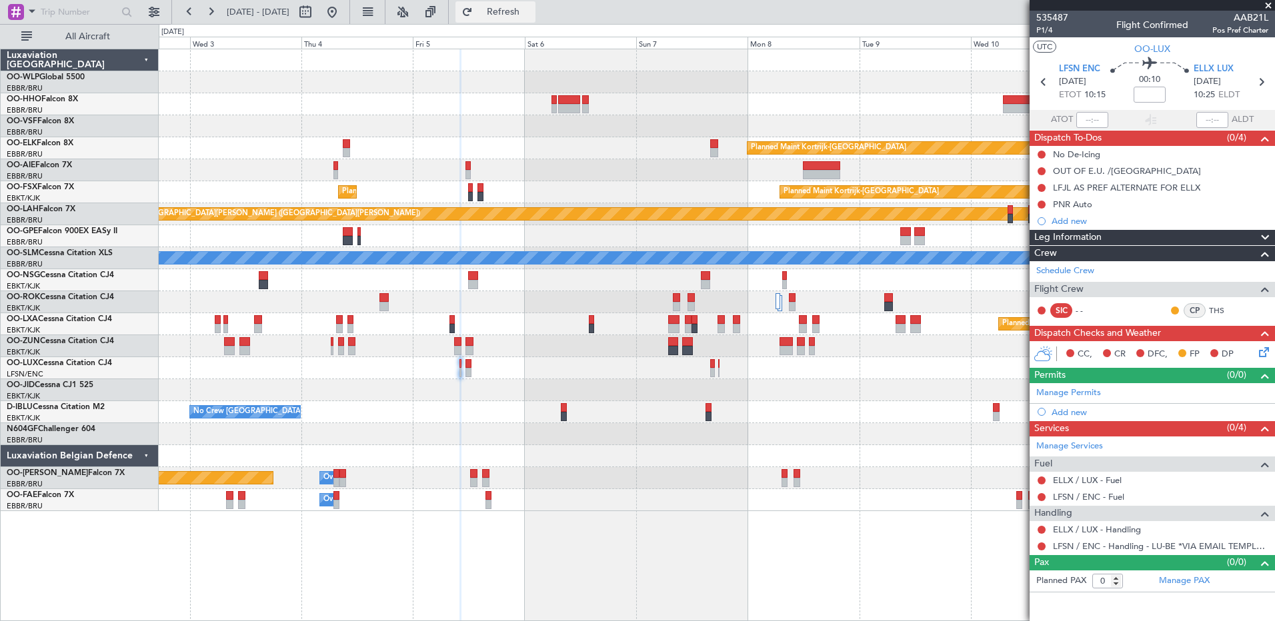
click at [529, 13] on span "Refresh" at bounding box center [503, 11] width 56 height 9
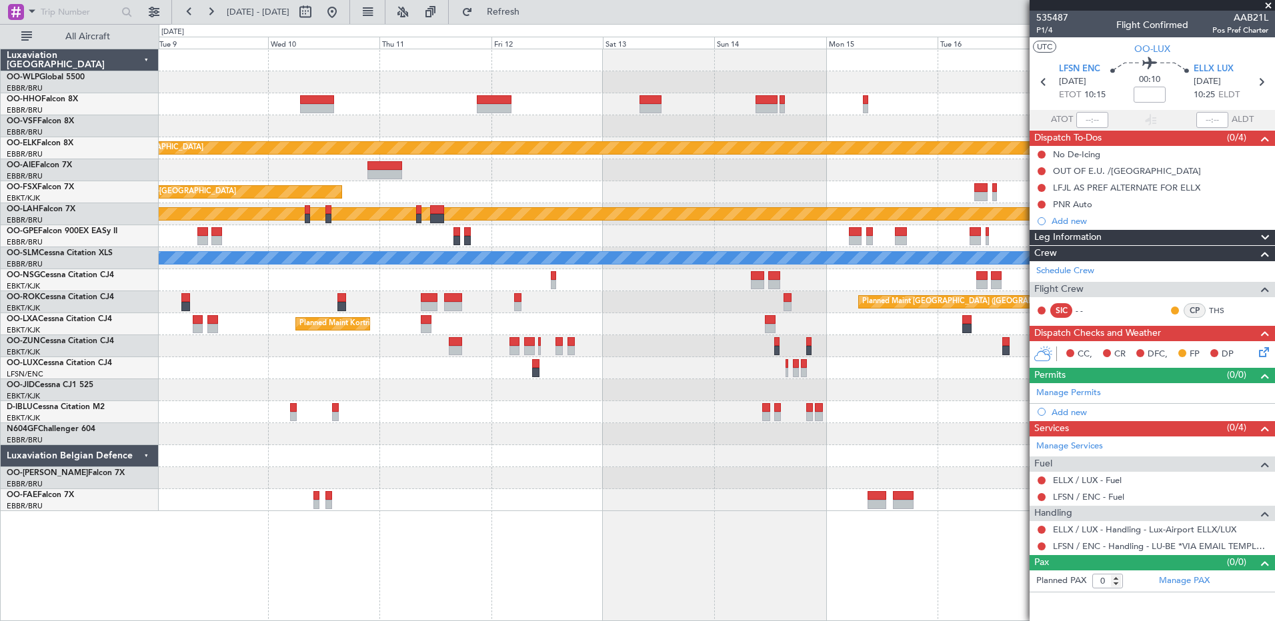
click at [223, 447] on div "Planned Maint Kortrijk-Wevelgem Planned Maint Kortrijk-Wevelgem Planned Maint A…" at bounding box center [716, 280] width 1115 height 462
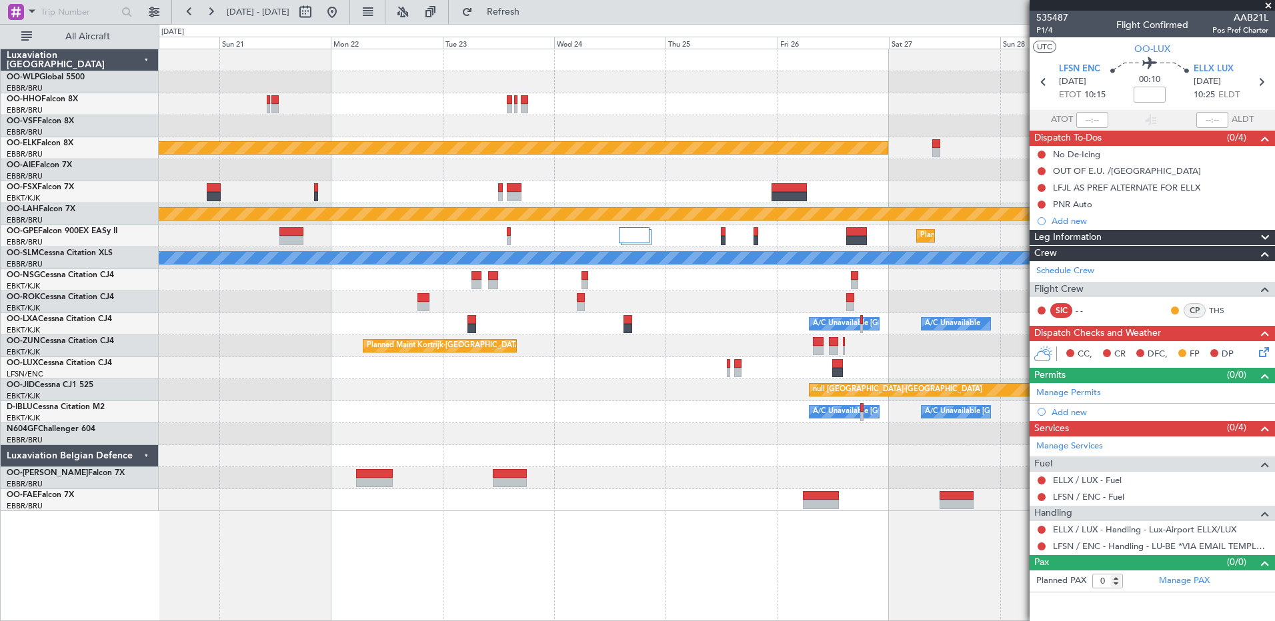
click at [156, 309] on div "Planned Maint Kortrijk-Wevelgem Planned Maint Alton-st Louis (St Louis Regl) Pl…" at bounding box center [637, 322] width 1275 height 597
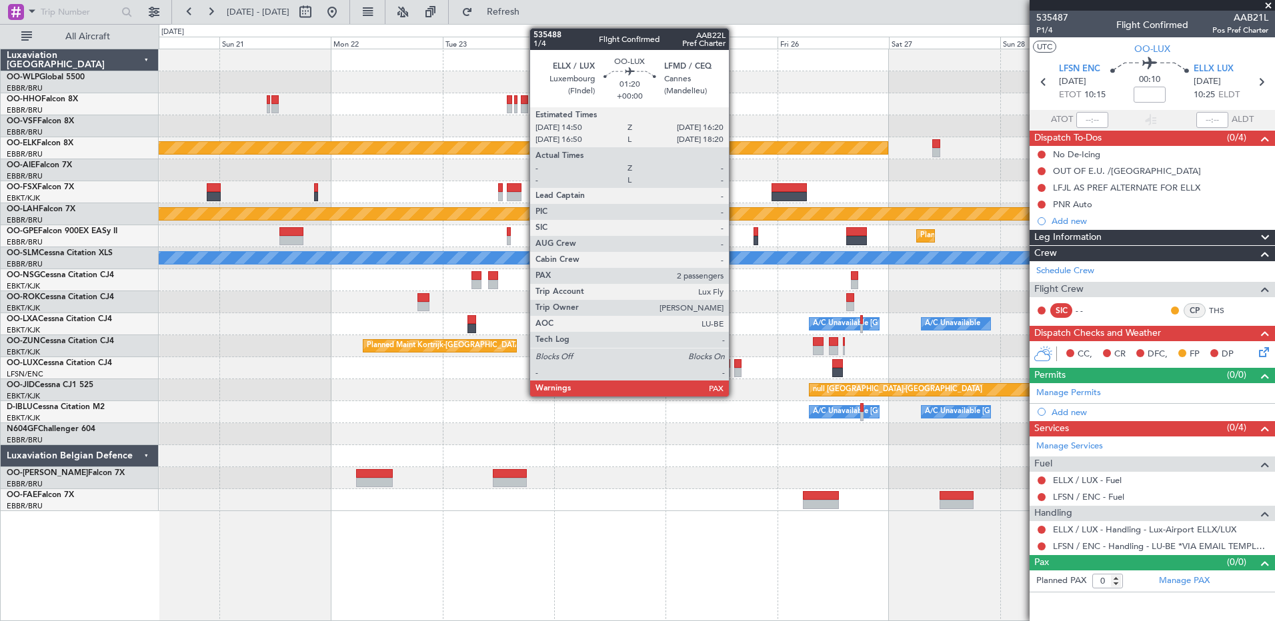
click at [735, 372] on div at bounding box center [737, 372] width 7 height 9
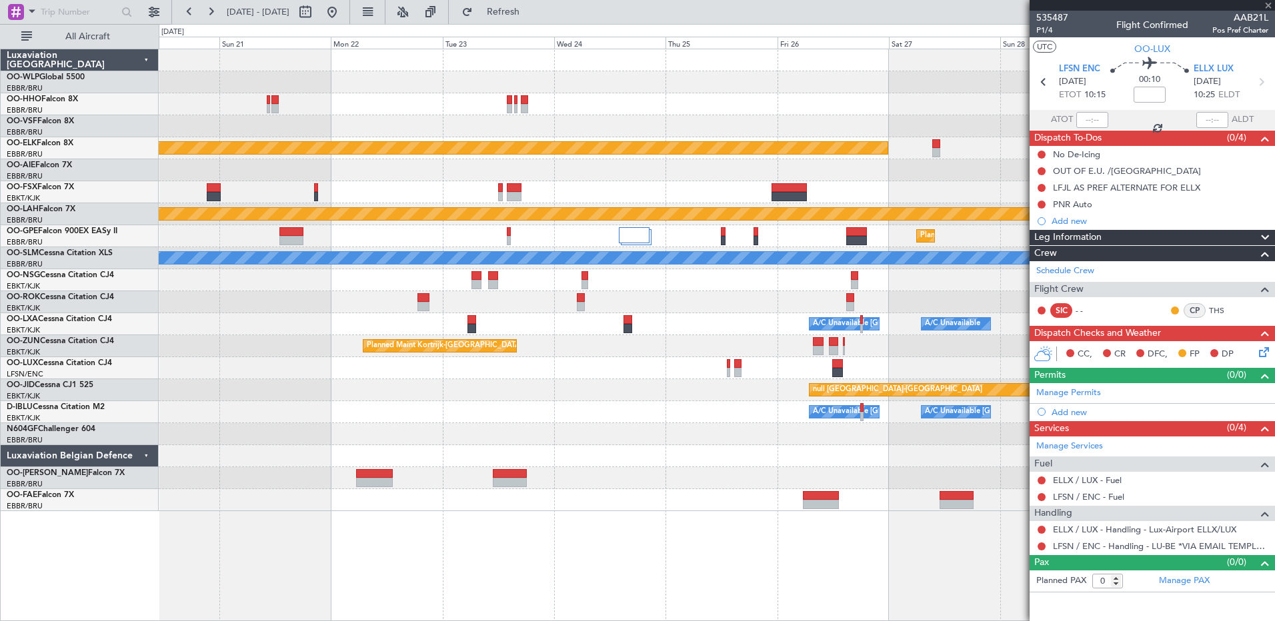
type input "2"
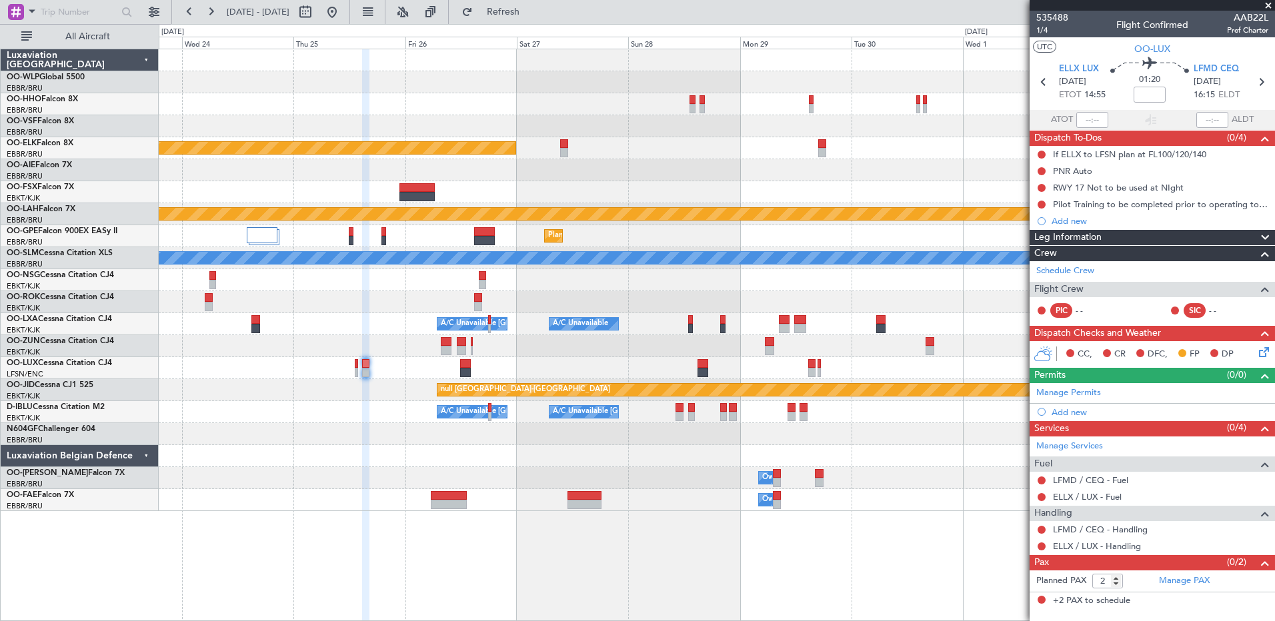
click at [342, 413] on div "Planned Maint Kortrijk-Wevelgem Planned Maint Alton-st Louis (St Louis Regl) Pl…" at bounding box center [716, 280] width 1115 height 462
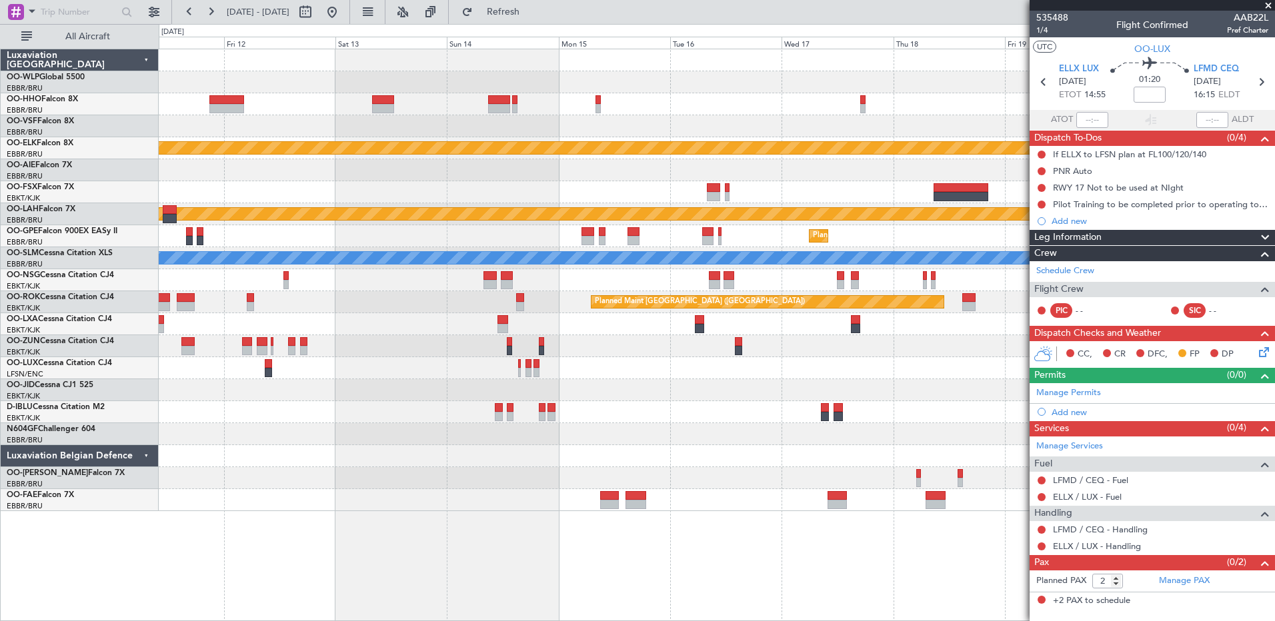
click at [1096, 453] on fb-app "[DATE] - [DATE] Refresh Quick Links All Aircraft Planned Maint [GEOGRAPHIC_DATA…" at bounding box center [637, 315] width 1275 height 611
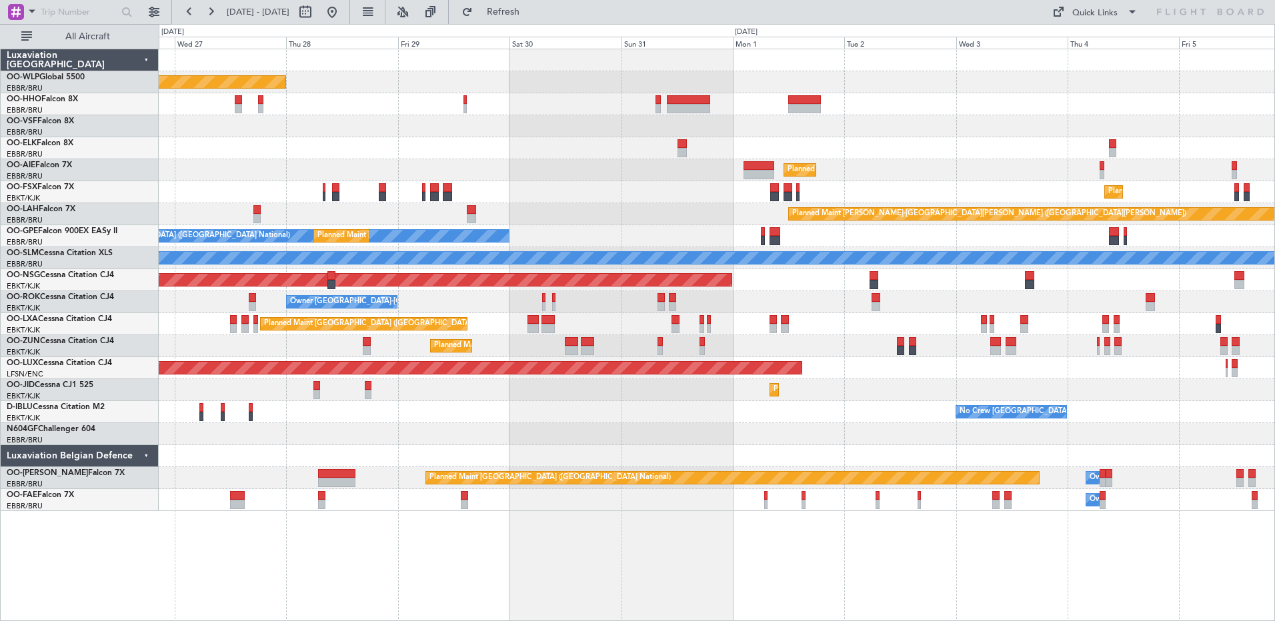
click at [1243, 423] on div "Planned Maint Berlin (Brandenburg) Planned Maint Kortrijk-Wevelgem Planned Main…" at bounding box center [716, 280] width 1115 height 462
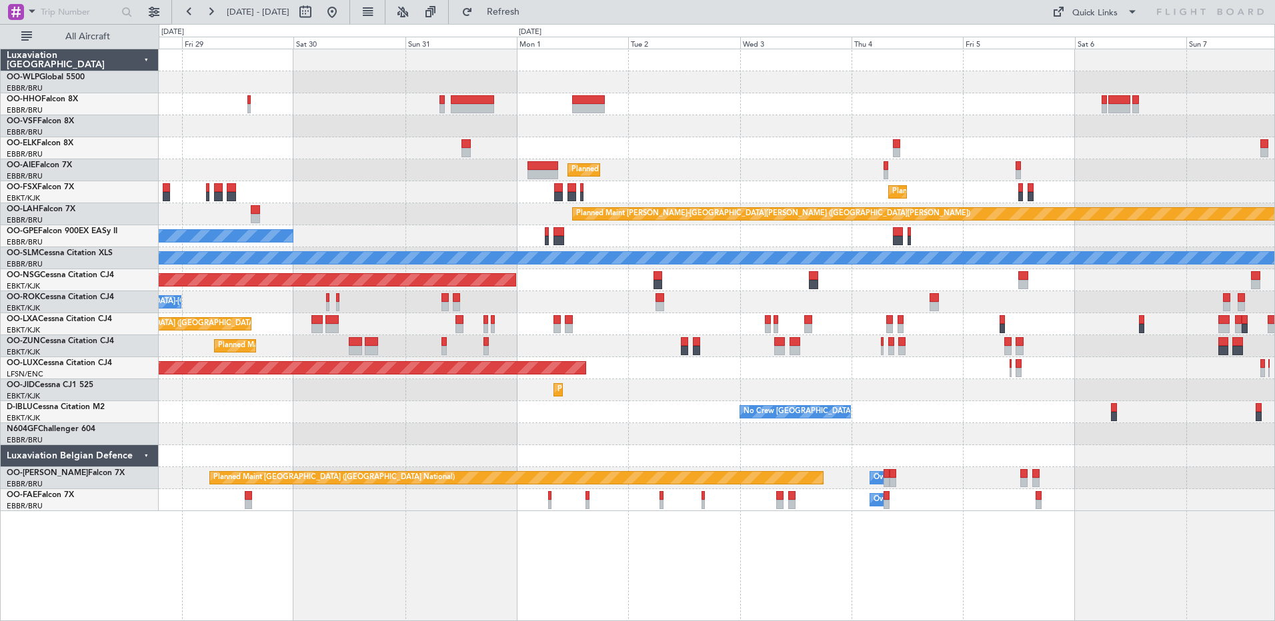
click at [129, 439] on div "Planned Maint Berlin (Brandenburg) Planned Maint Kortrijk-Wevelgem Planned Main…" at bounding box center [637, 322] width 1275 height 597
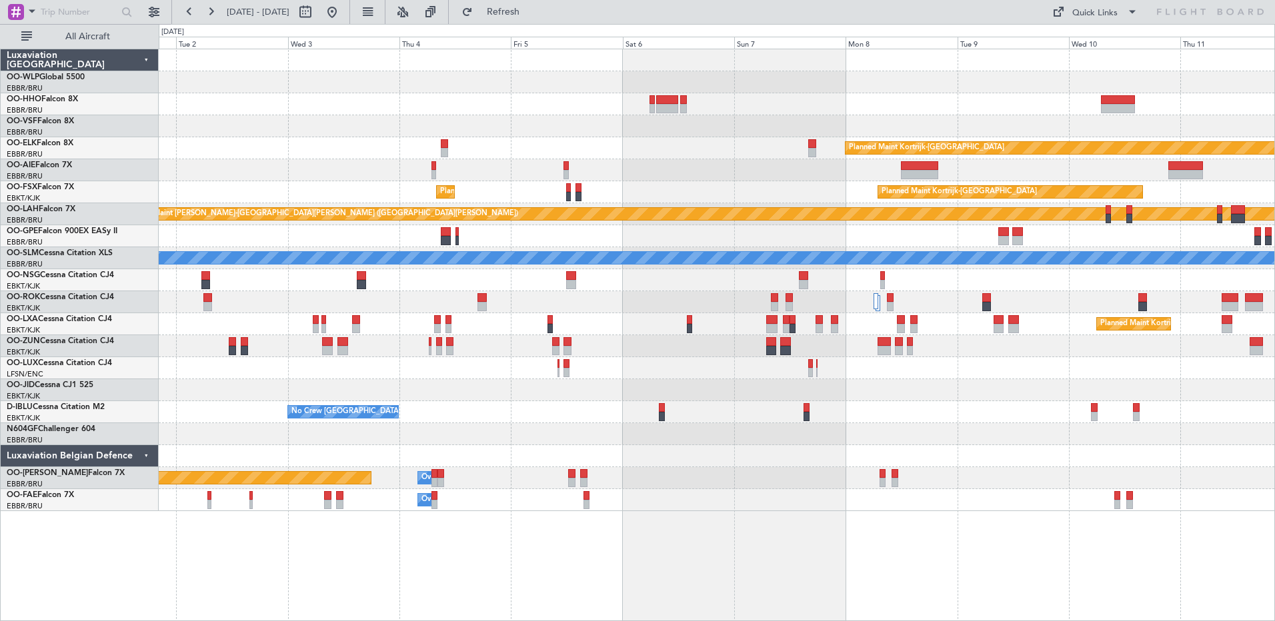
click at [523, 299] on div "Planned Maint Kortrijk-Wevelgem Planned Maint London (Farnborough) Planned Main…" at bounding box center [716, 280] width 1115 height 462
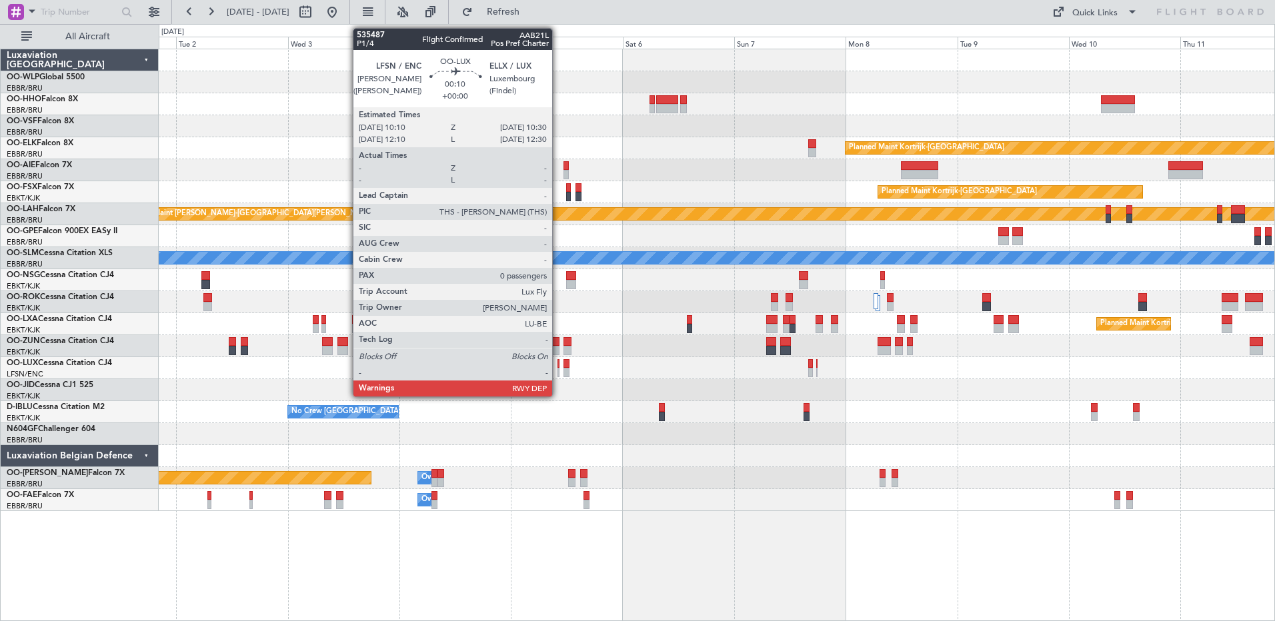
click at [559, 367] on div at bounding box center [558, 363] width 2 height 9
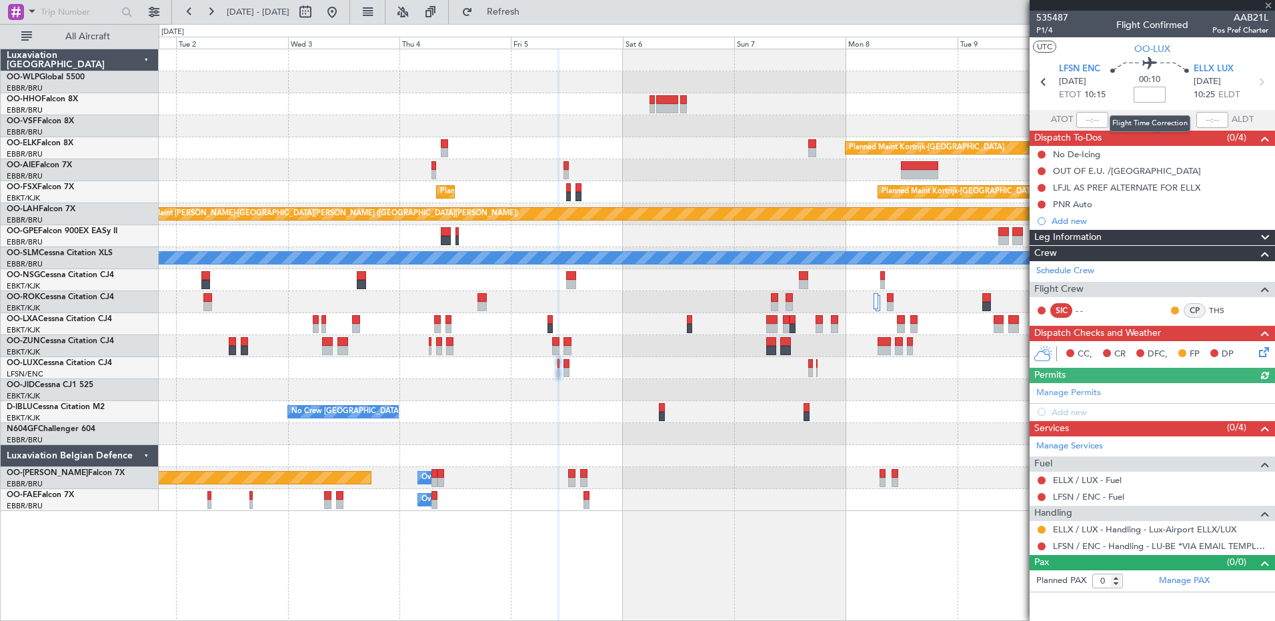
click at [1148, 94] on input at bounding box center [1149, 95] width 32 height 16
click at [1149, 95] on input at bounding box center [1149, 95] width 32 height 16
type input "+00:10"
click at [1043, 496] on button at bounding box center [1041, 497] width 8 height 8
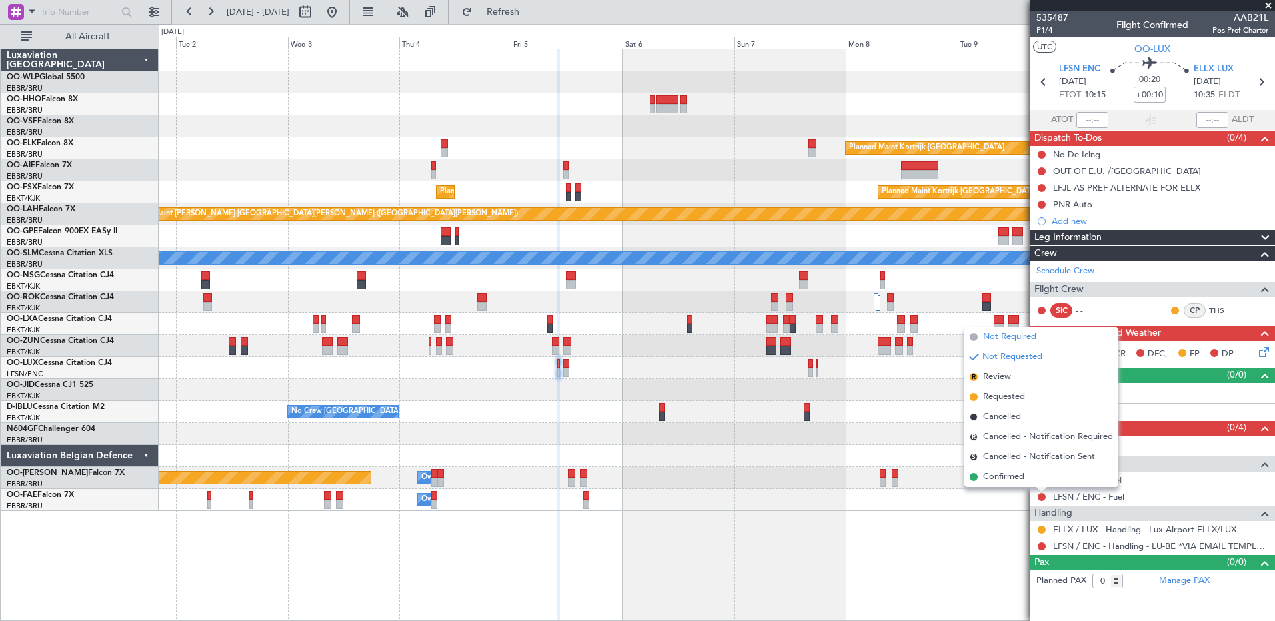
click at [993, 337] on span "Not Required" at bounding box center [1009, 337] width 53 height 13
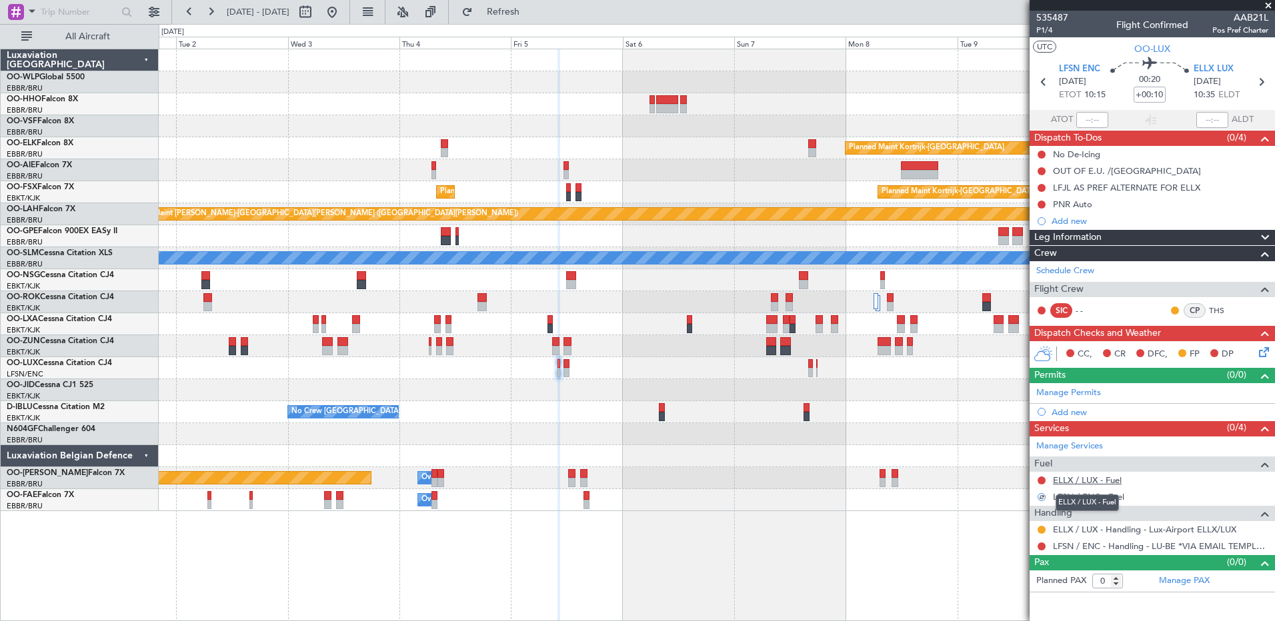
click at [1095, 484] on link "ELLX / LUX - Fuel" at bounding box center [1087, 480] width 69 height 11
click at [1265, 348] on icon at bounding box center [1261, 350] width 11 height 11
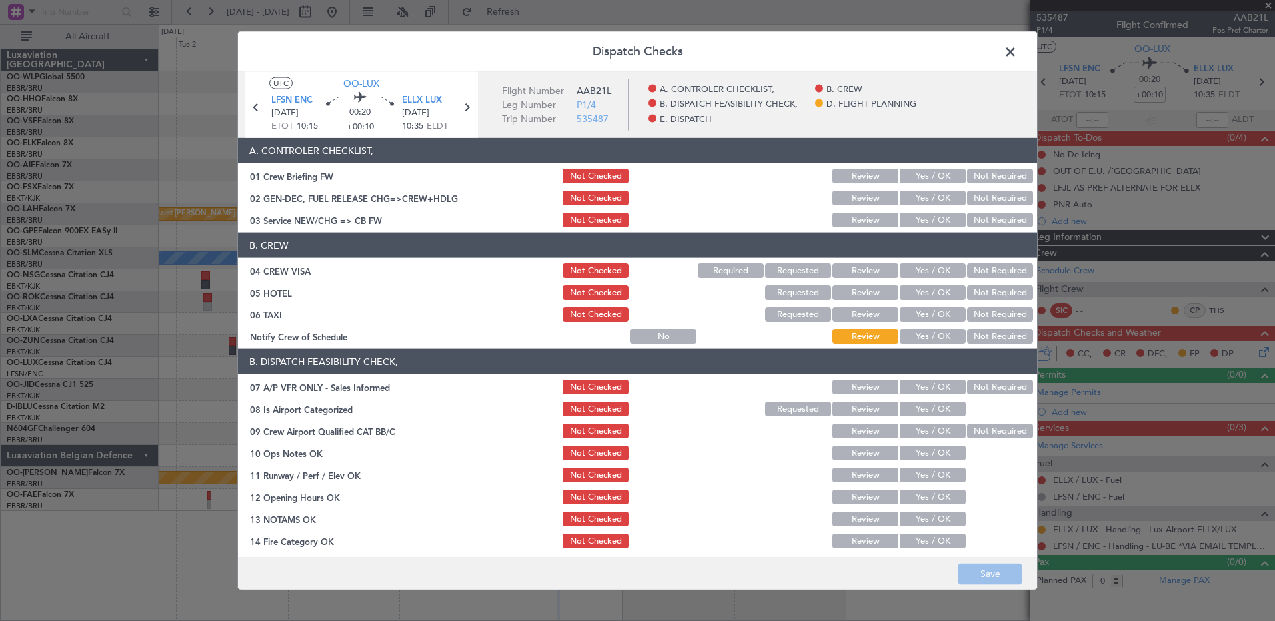
click at [947, 338] on button "Yes / OK" at bounding box center [932, 336] width 66 height 15
drag, startPoint x: 995, startPoint y: 321, endPoint x: 1000, endPoint y: 309, distance: 13.5
click at [997, 320] on button "Not Required" at bounding box center [1000, 314] width 66 height 15
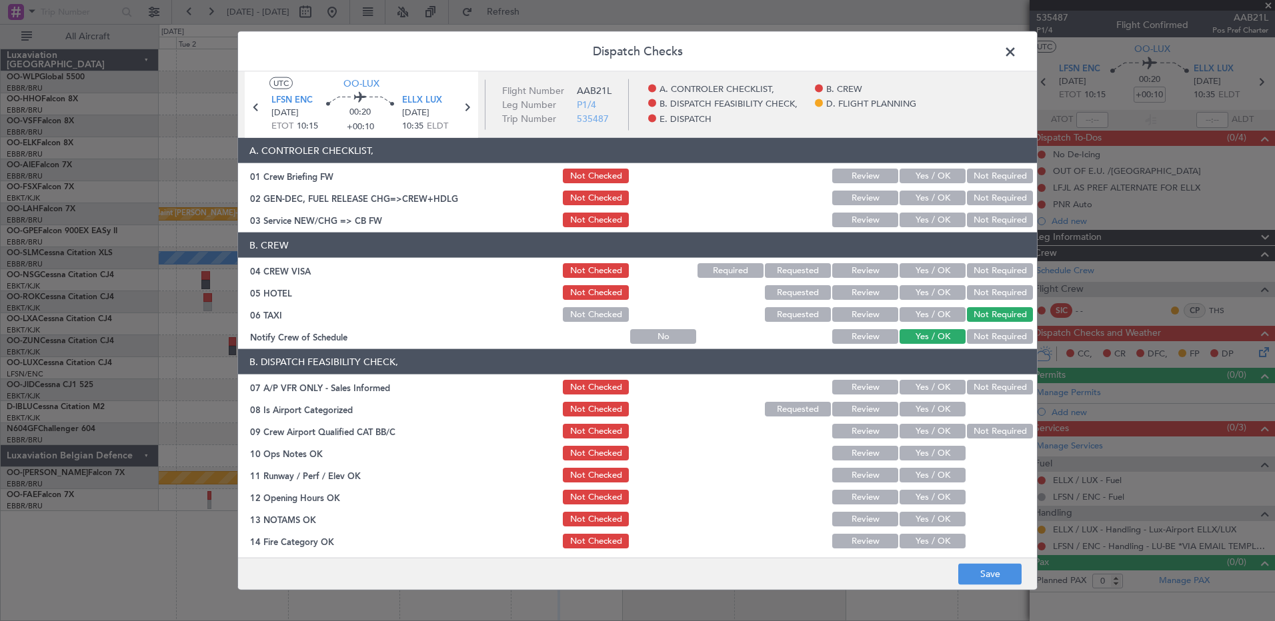
click at [1000, 295] on button "Not Required" at bounding box center [1000, 292] width 66 height 15
click at [996, 273] on button "Not Required" at bounding box center [1000, 270] width 66 height 15
click at [943, 223] on button "Yes / OK" at bounding box center [932, 220] width 66 height 15
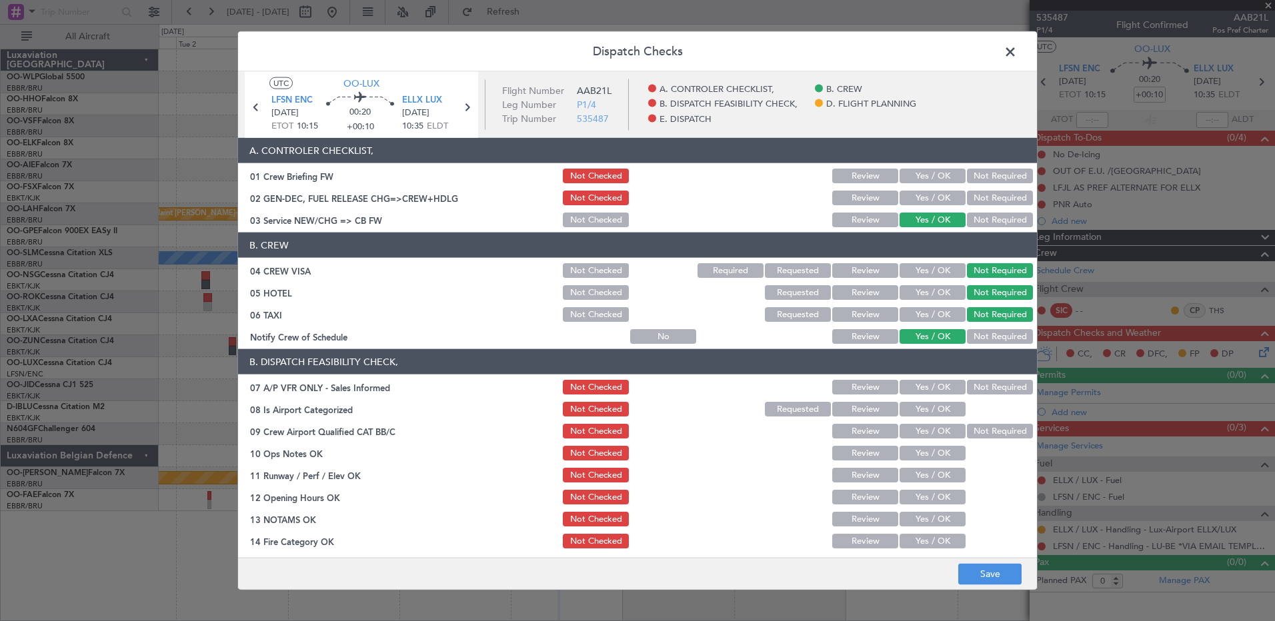
click at [995, 390] on button "Not Required" at bounding box center [1000, 387] width 66 height 15
click at [929, 407] on button "Yes / OK" at bounding box center [932, 409] width 66 height 15
click at [976, 427] on button "Not Required" at bounding box center [1000, 431] width 66 height 15
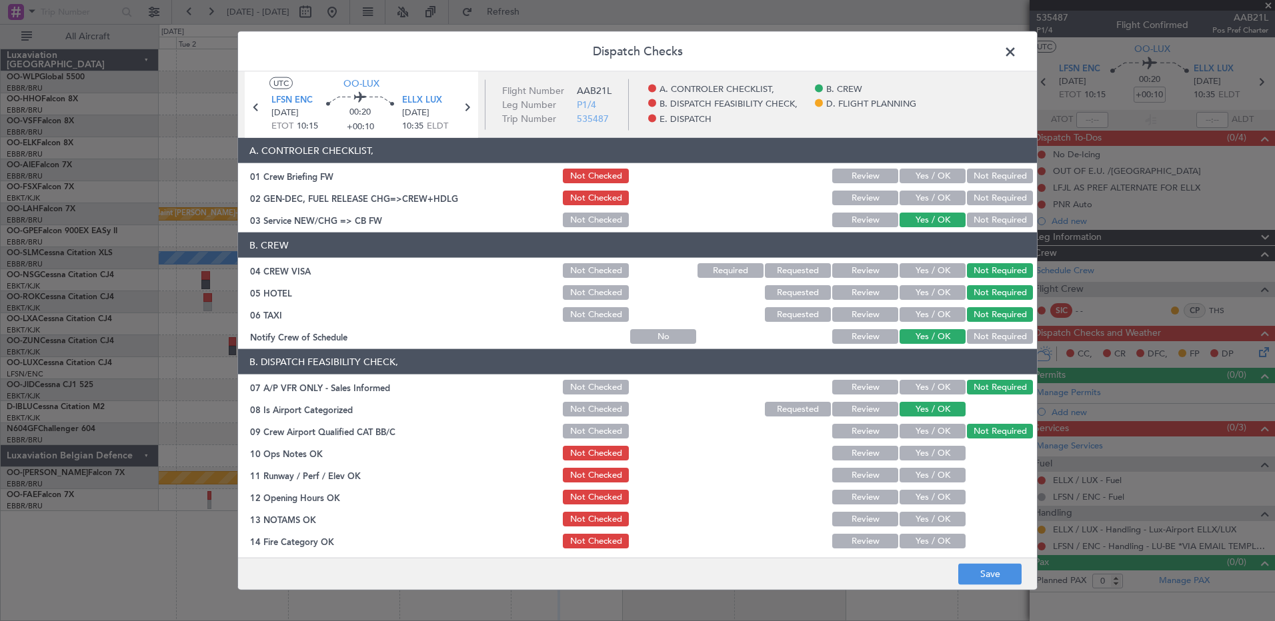
click at [919, 460] on button "Yes / OK" at bounding box center [932, 453] width 66 height 15
click at [925, 475] on button "Yes / OK" at bounding box center [932, 475] width 66 height 15
click at [927, 501] on button "Yes / OK" at bounding box center [932, 497] width 66 height 15
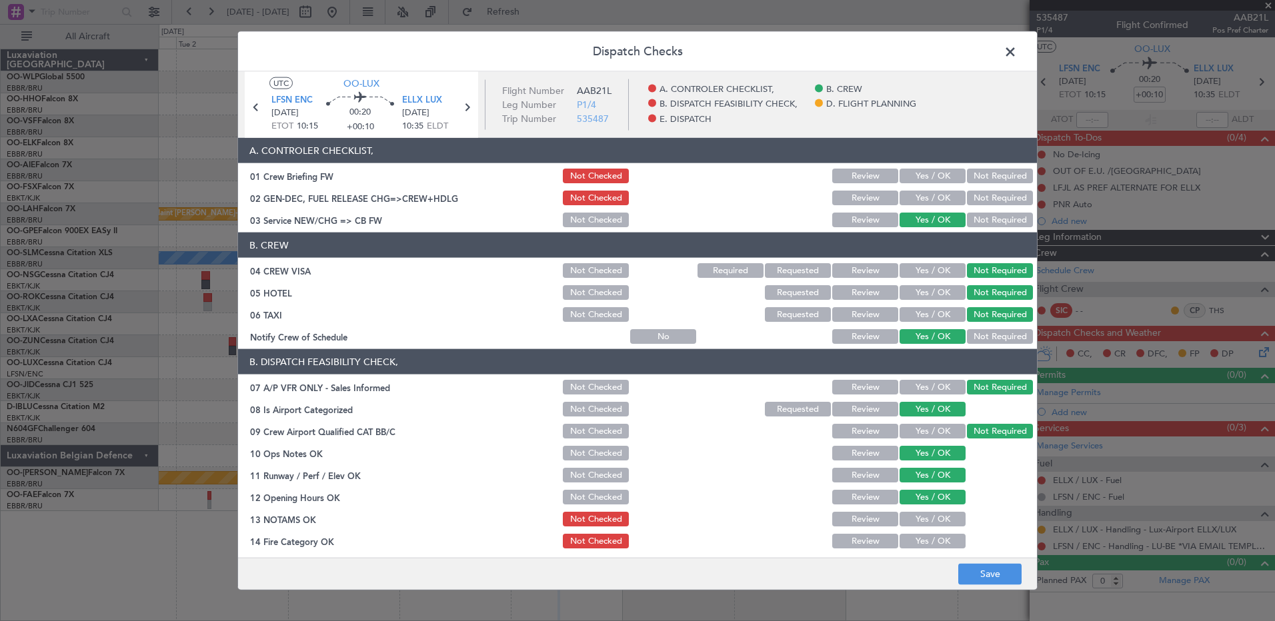
click at [941, 523] on button "Yes / OK" at bounding box center [932, 519] width 66 height 15
click at [936, 541] on button "Yes / OK" at bounding box center [932, 541] width 66 height 15
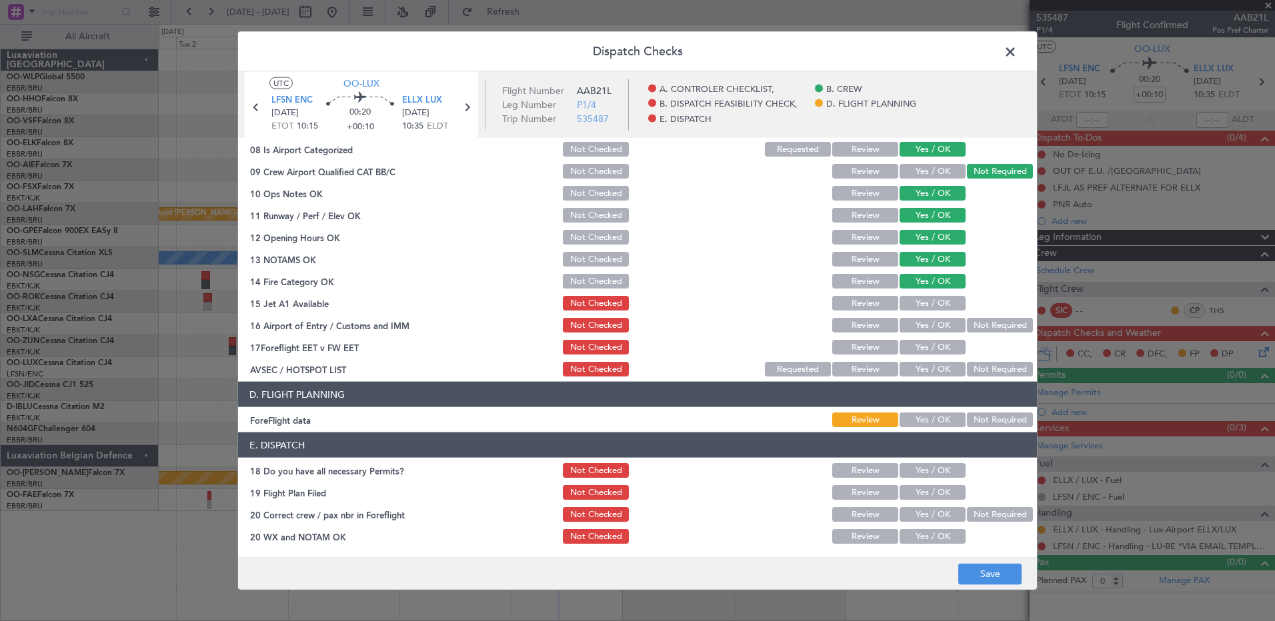
drag, startPoint x: 927, startPoint y: 307, endPoint x: 979, endPoint y: 331, distance: 57.3
click at [928, 307] on button "Yes / OK" at bounding box center [932, 303] width 66 height 15
click at [981, 331] on button "Not Required" at bounding box center [1000, 325] width 66 height 15
click at [949, 352] on section "B. DISPATCH FEASIBILITY CHECK, 07 A/P VFR ONLY - Sales Informed Not Checked Rev…" at bounding box center [637, 233] width 799 height 289
drag, startPoint x: 949, startPoint y: 352, endPoint x: 929, endPoint y: 345, distance: 21.3
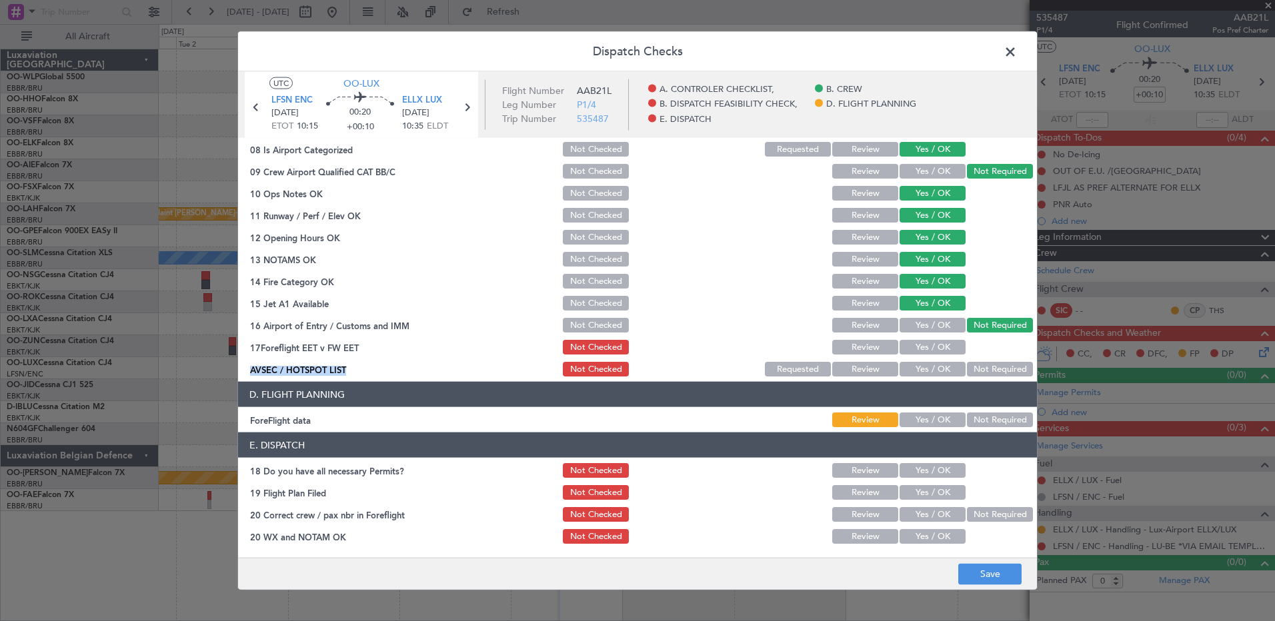
click at [929, 345] on button "Yes / OK" at bounding box center [932, 347] width 66 height 15
drag, startPoint x: 979, startPoint y: 367, endPoint x: 981, endPoint y: 374, distance: 7.0
click at [980, 369] on button "Not Required" at bounding box center [1000, 369] width 66 height 15
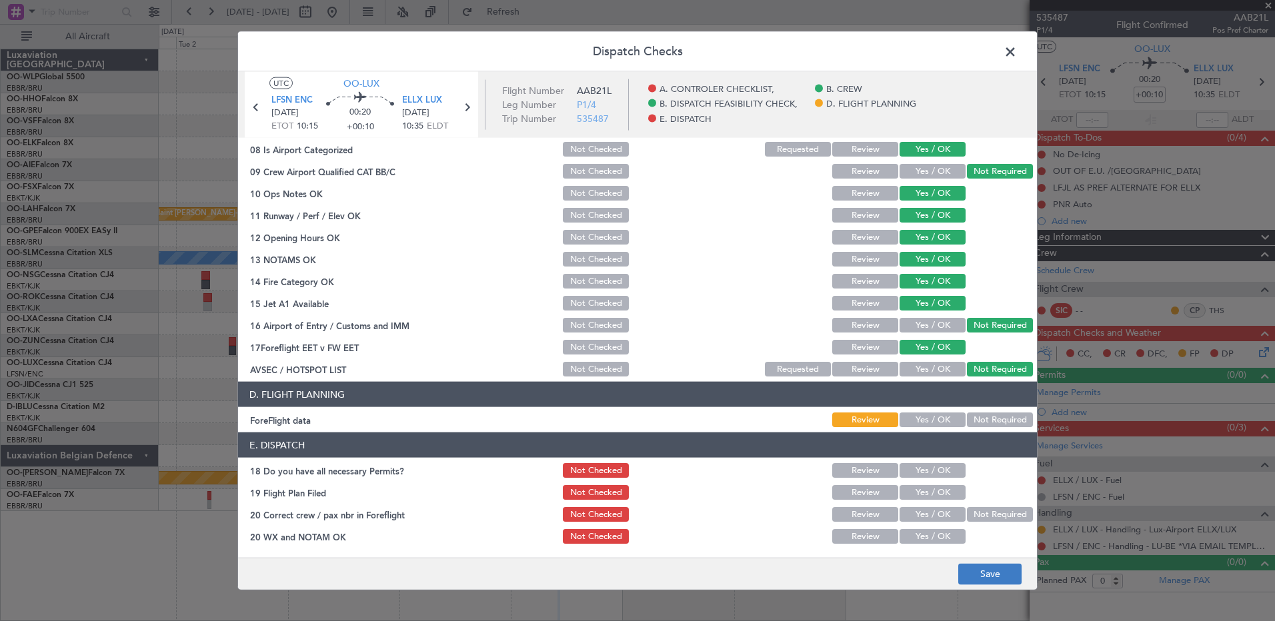
click at [985, 584] on footer "Save" at bounding box center [637, 573] width 799 height 32
click at [986, 582] on button "Save" at bounding box center [989, 573] width 63 height 21
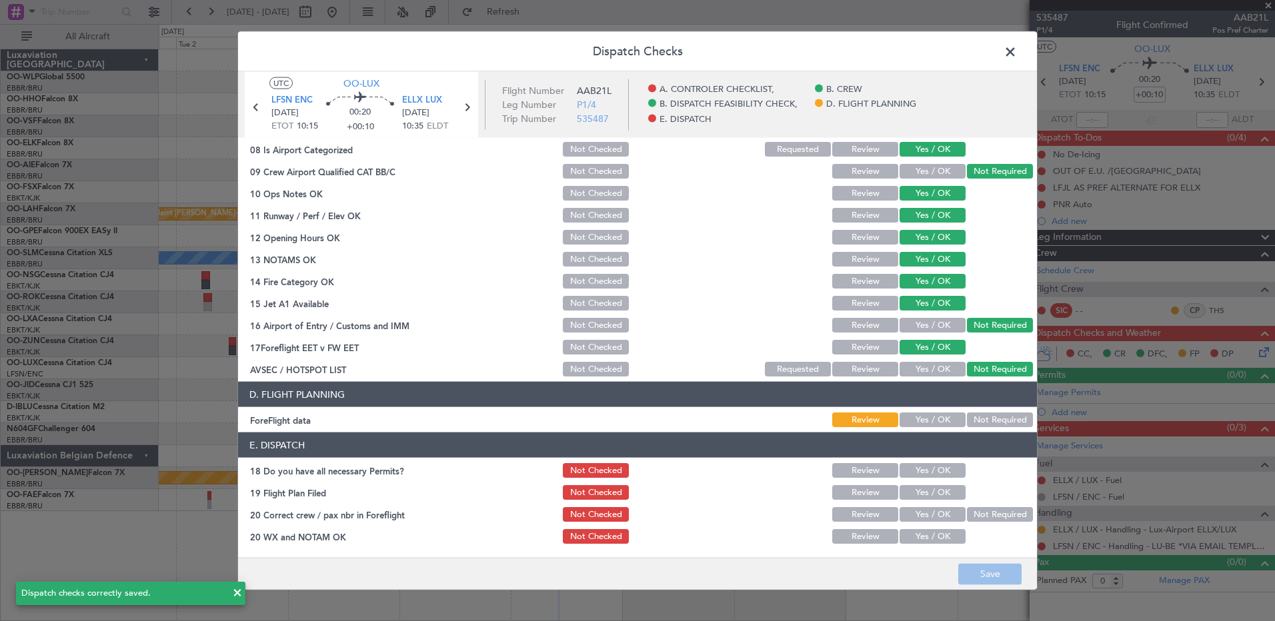
click at [1017, 49] on span at bounding box center [1017, 55] width 0 height 27
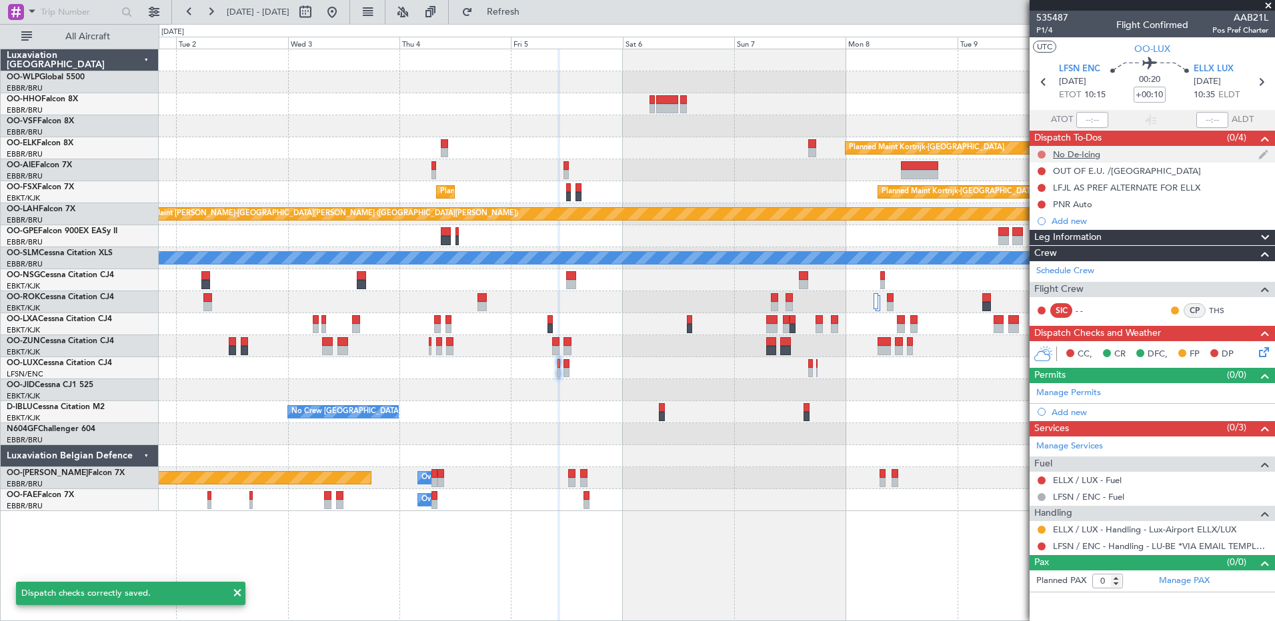
click at [1043, 153] on button at bounding box center [1041, 155] width 8 height 8
click at [1054, 210] on span "Completed" at bounding box center [1047, 213] width 44 height 13
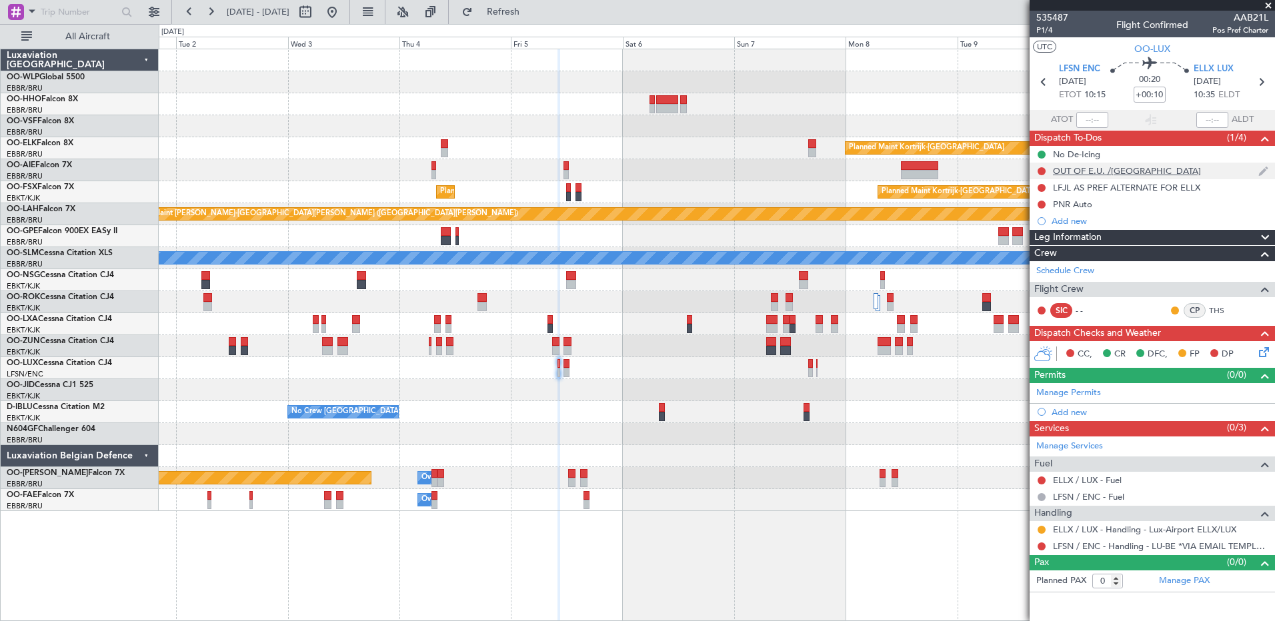
click at [1044, 174] on div at bounding box center [1041, 171] width 11 height 11
click at [1041, 171] on button at bounding box center [1041, 171] width 8 height 8
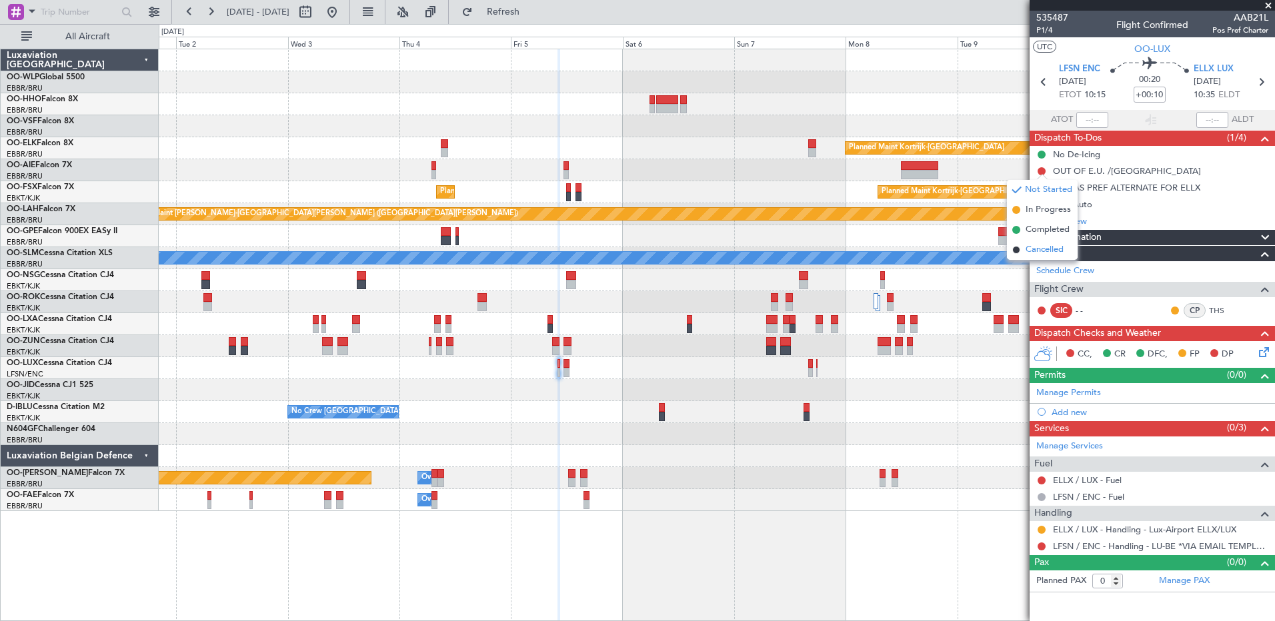
click at [1053, 249] on span "Cancelled" at bounding box center [1044, 249] width 38 height 13
click at [1044, 188] on button at bounding box center [1041, 188] width 8 height 8
click at [1122, 207] on div "PNR Auto" at bounding box center [1151, 204] width 245 height 17
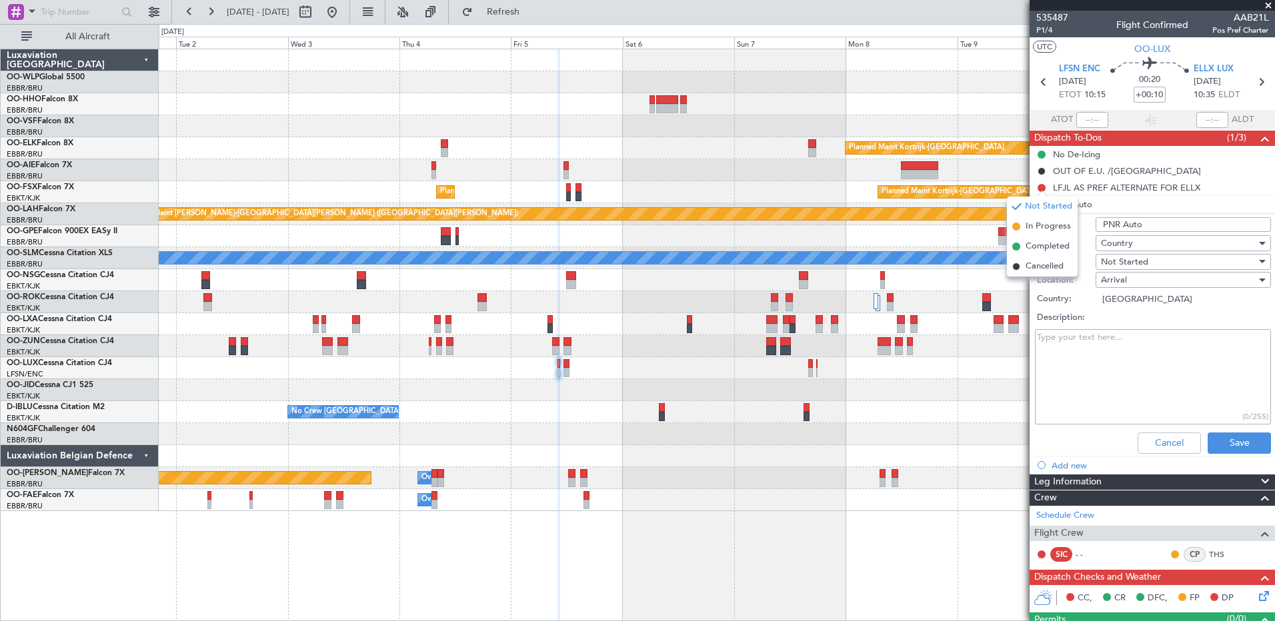
click at [829, 163] on div "Planned Maint [GEOGRAPHIC_DATA] ([GEOGRAPHIC_DATA])" at bounding box center [716, 170] width 1115 height 22
click at [1141, 263] on span "Not Started" at bounding box center [1124, 262] width 47 height 12
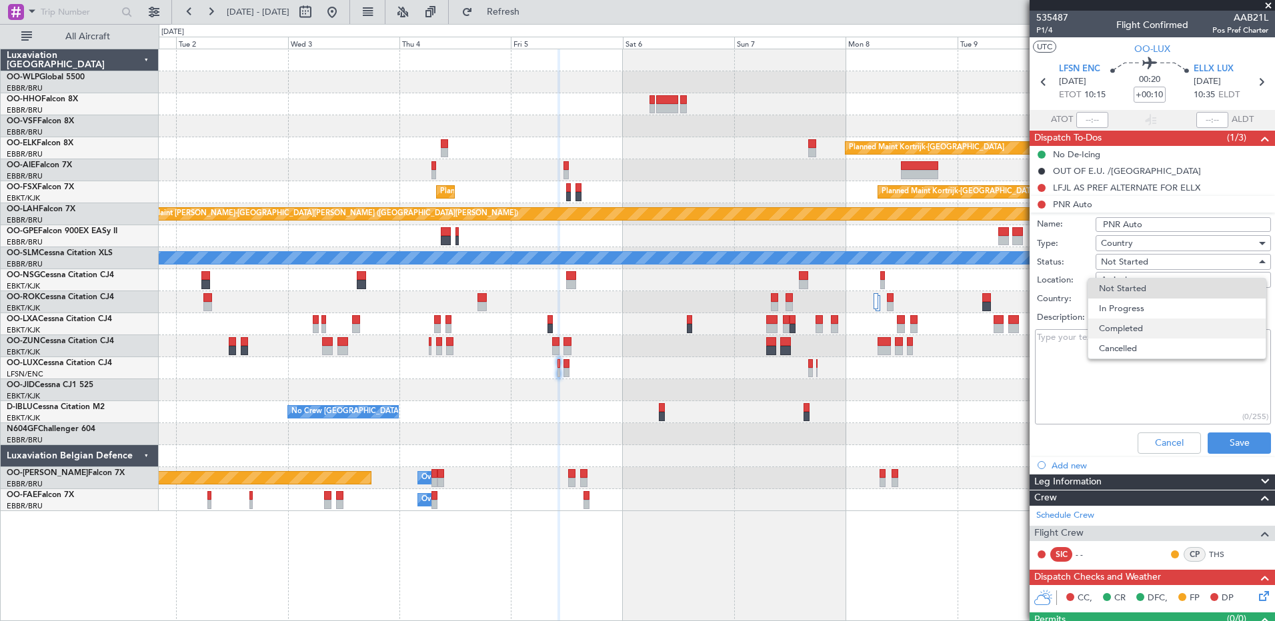
drag, startPoint x: 1163, startPoint y: 343, endPoint x: 1162, endPoint y: 331, distance: 12.1
click at [1162, 331] on div "Not Started In Progress Completed Cancelled" at bounding box center [1176, 318] width 179 height 81
drag, startPoint x: 1162, startPoint y: 331, endPoint x: 1137, endPoint y: 330, distance: 25.4
click at [1137, 330] on span "Completed" at bounding box center [1177, 329] width 156 height 20
click at [1237, 440] on button "Save" at bounding box center [1238, 443] width 63 height 21
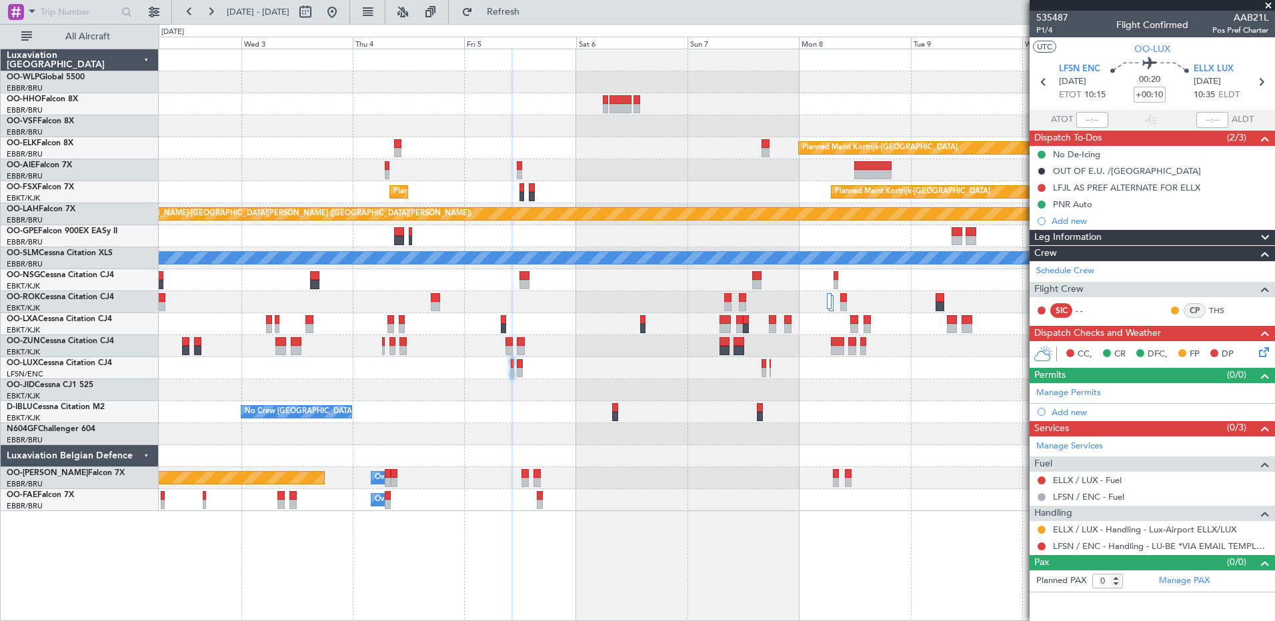
click at [564, 400] on div "Planned Maint Kortrijk-[GEOGRAPHIC_DATA]" at bounding box center [716, 390] width 1115 height 22
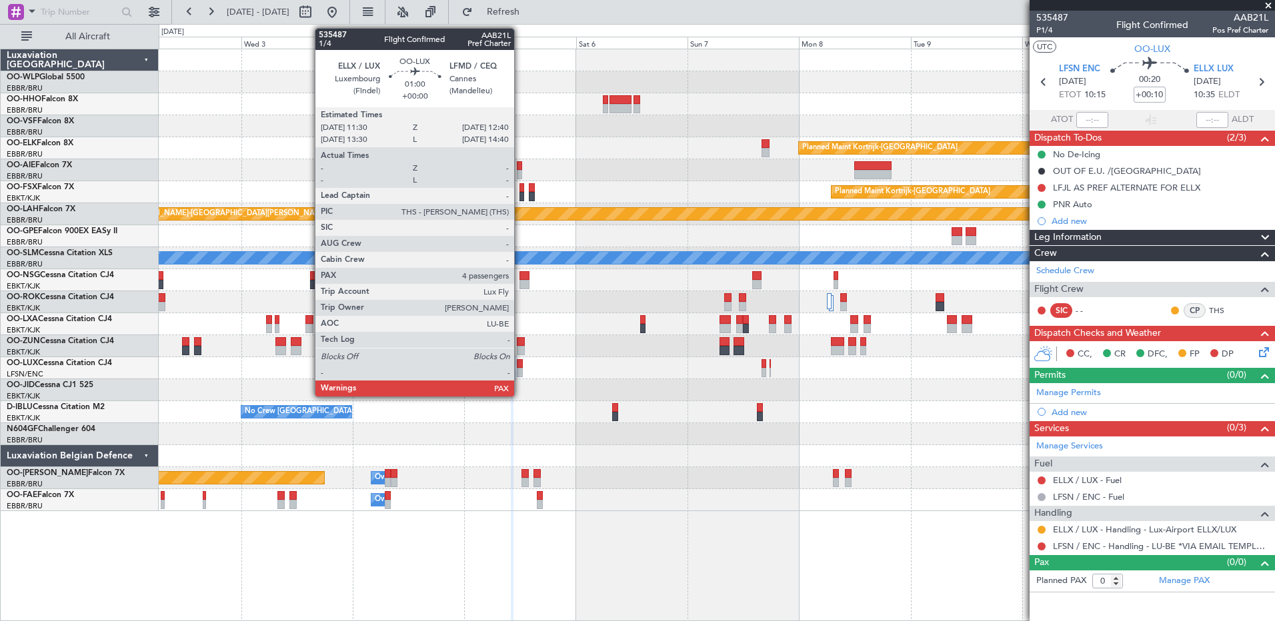
click at [520, 373] on div at bounding box center [520, 372] width 6 height 9
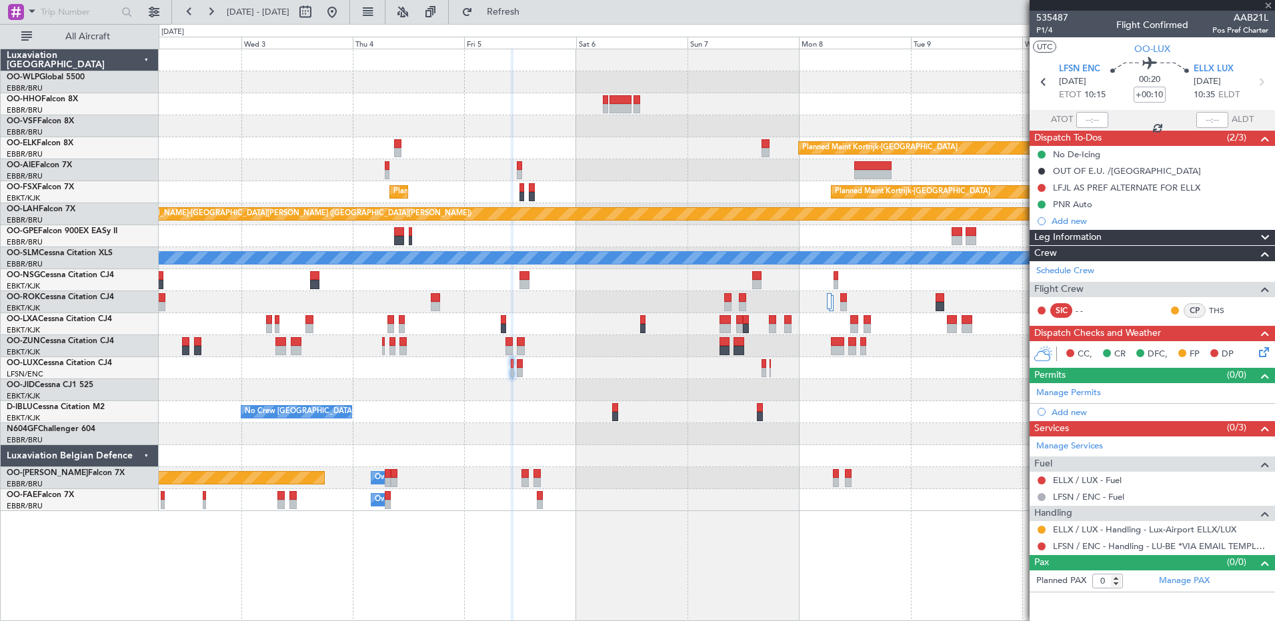
type input "4"
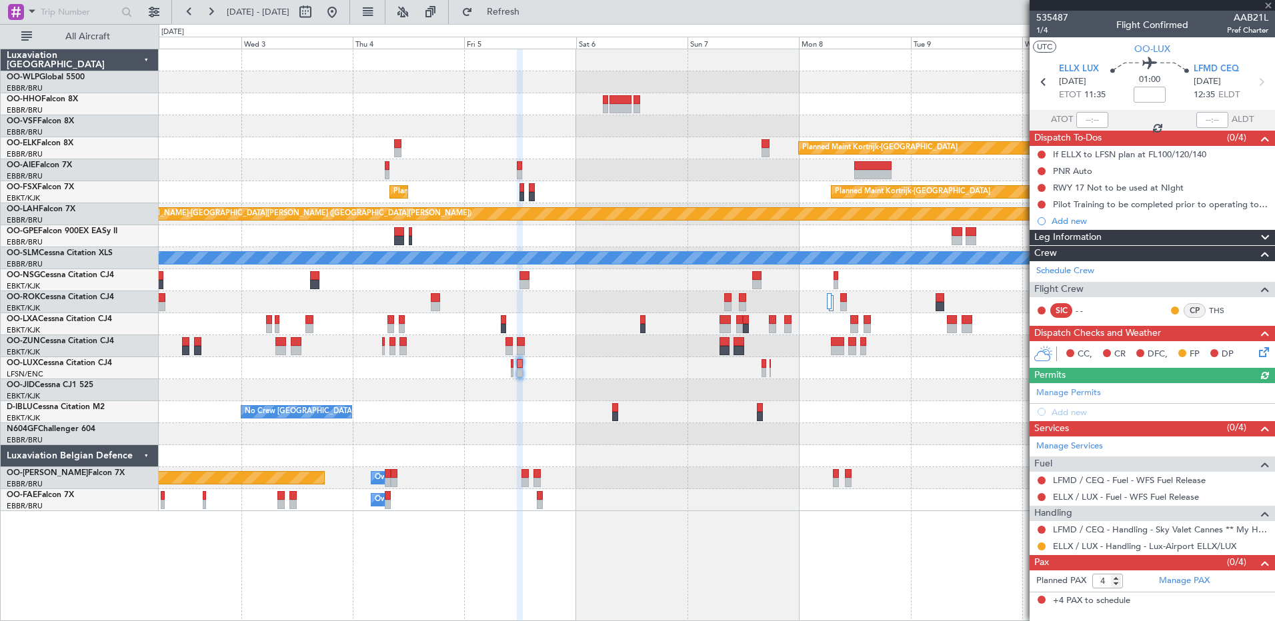
click at [1260, 352] on icon at bounding box center [1261, 350] width 11 height 11
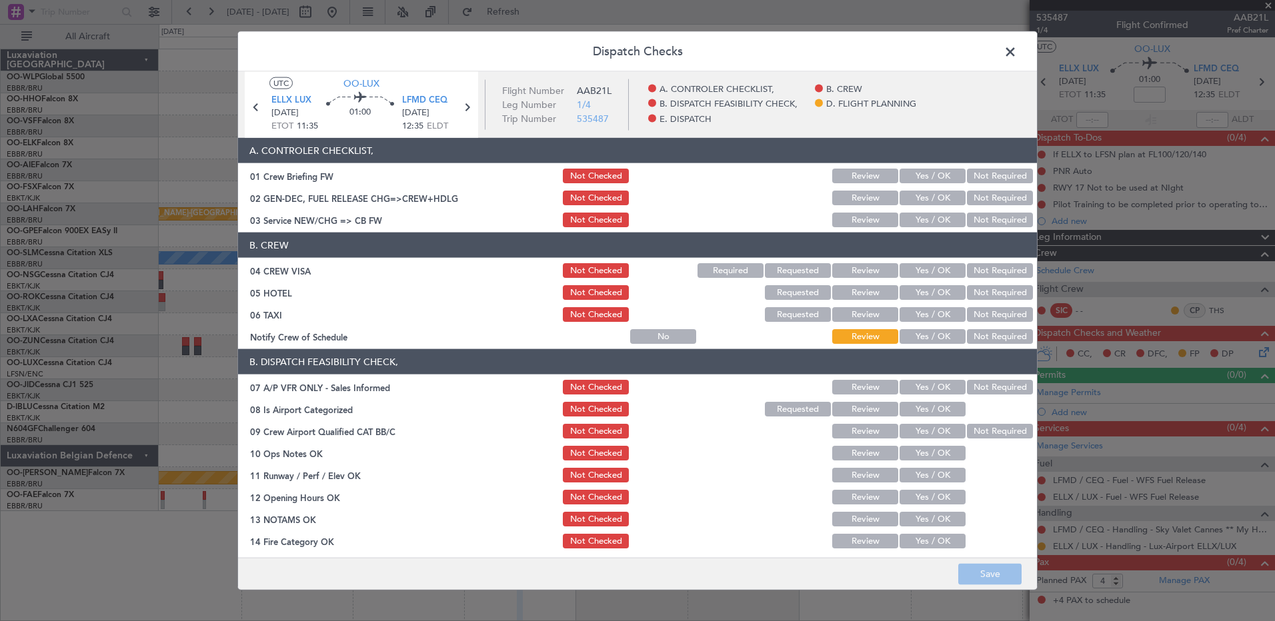
click at [927, 337] on button "Yes / OK" at bounding box center [932, 336] width 66 height 15
click at [981, 313] on button "Not Required" at bounding box center [1000, 314] width 66 height 15
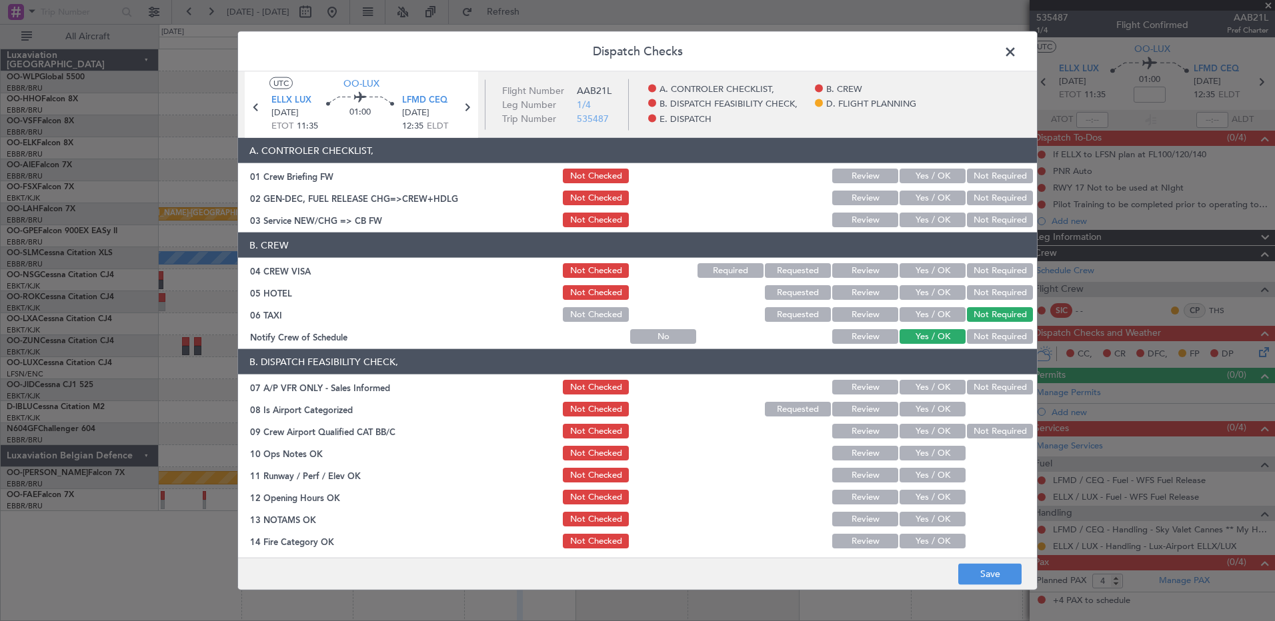
click at [977, 297] on button "Not Required" at bounding box center [1000, 292] width 66 height 15
drag, startPoint x: 974, startPoint y: 273, endPoint x: 973, endPoint y: 267, distance: 6.7
click at [973, 271] on button "Not Required" at bounding box center [1000, 270] width 66 height 15
click at [917, 227] on div "Yes / OK" at bounding box center [930, 220] width 67 height 19
click at [926, 217] on button "Yes / OK" at bounding box center [932, 220] width 66 height 15
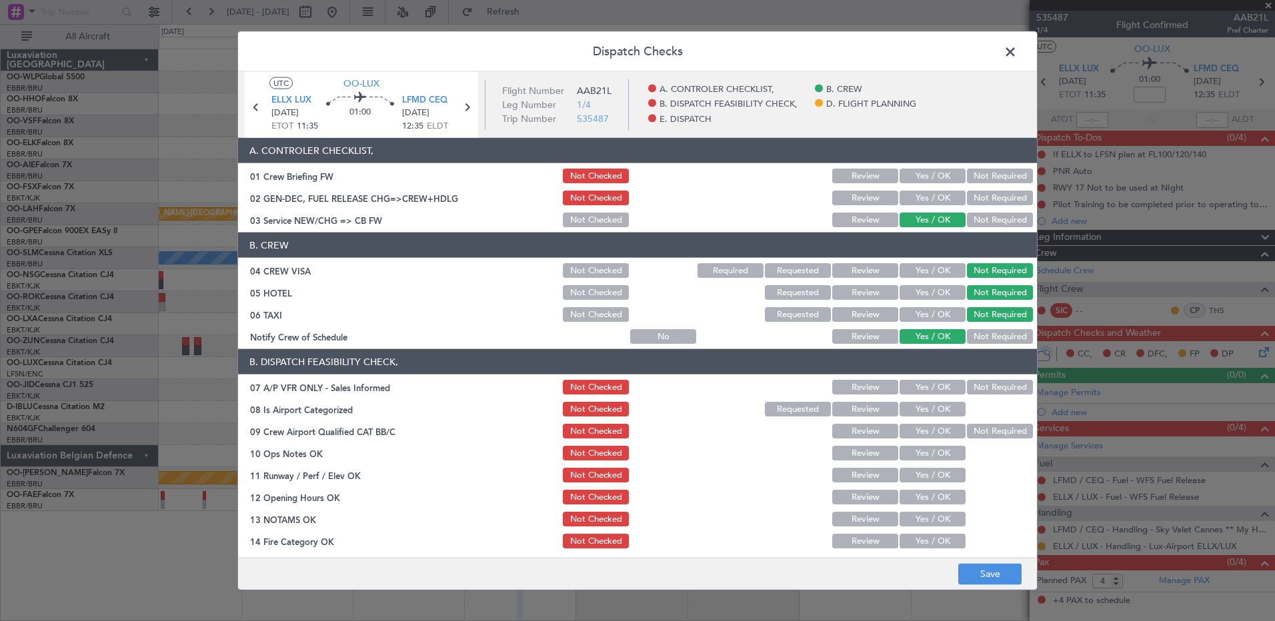
click at [990, 387] on button "Not Required" at bounding box center [1000, 387] width 66 height 15
click at [937, 410] on button "Yes / OK" at bounding box center [932, 409] width 66 height 15
click at [976, 429] on button "Not Required" at bounding box center [1000, 431] width 66 height 15
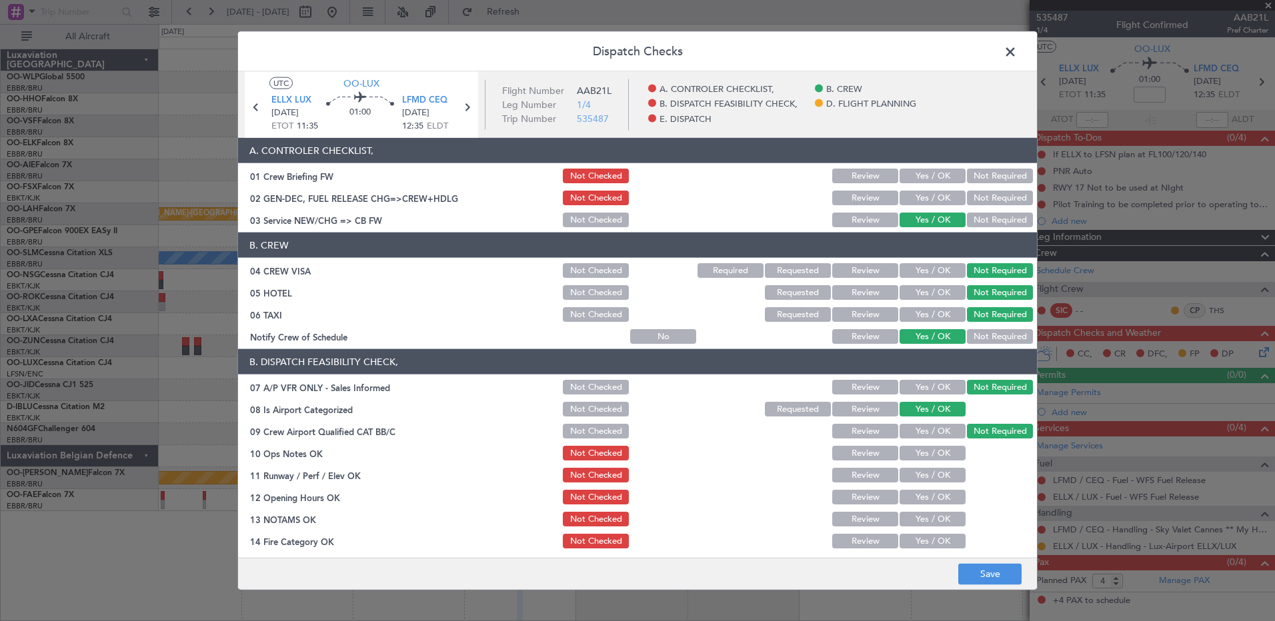
click at [927, 452] on button "Yes / OK" at bounding box center [932, 453] width 66 height 15
click at [923, 479] on button "Yes / OK" at bounding box center [932, 475] width 66 height 15
click at [921, 499] on button "Yes / OK" at bounding box center [932, 497] width 66 height 15
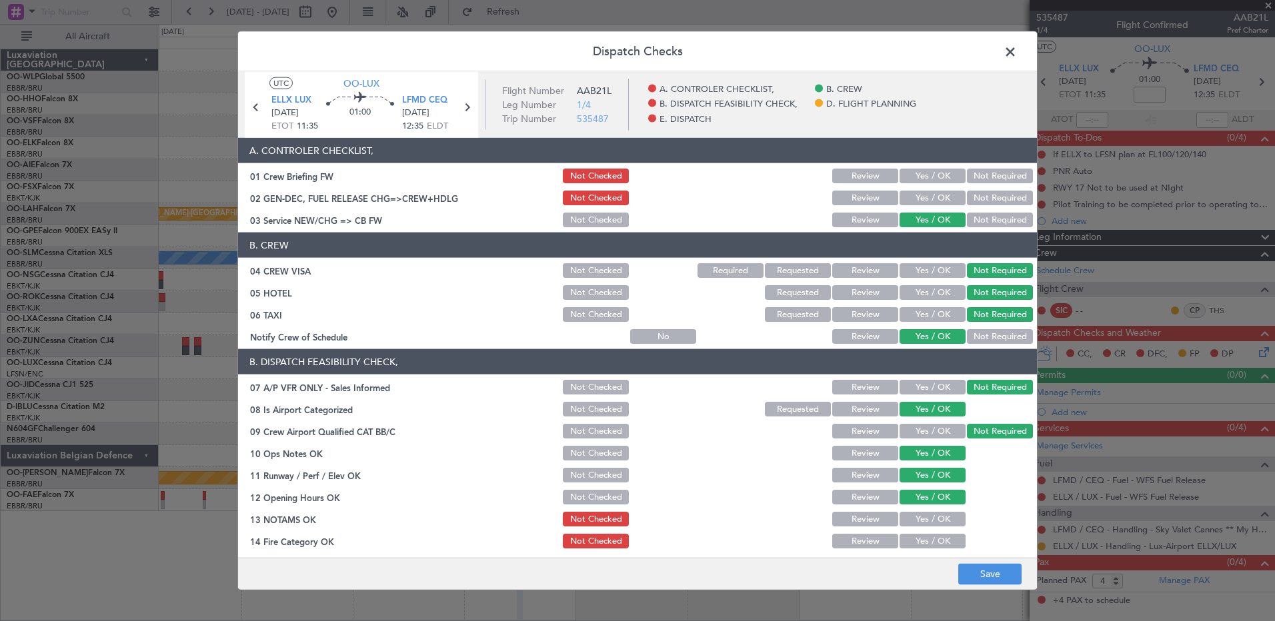
click at [923, 517] on button "Yes / OK" at bounding box center [932, 519] width 66 height 15
click at [933, 538] on button "Yes / OK" at bounding box center [932, 541] width 66 height 15
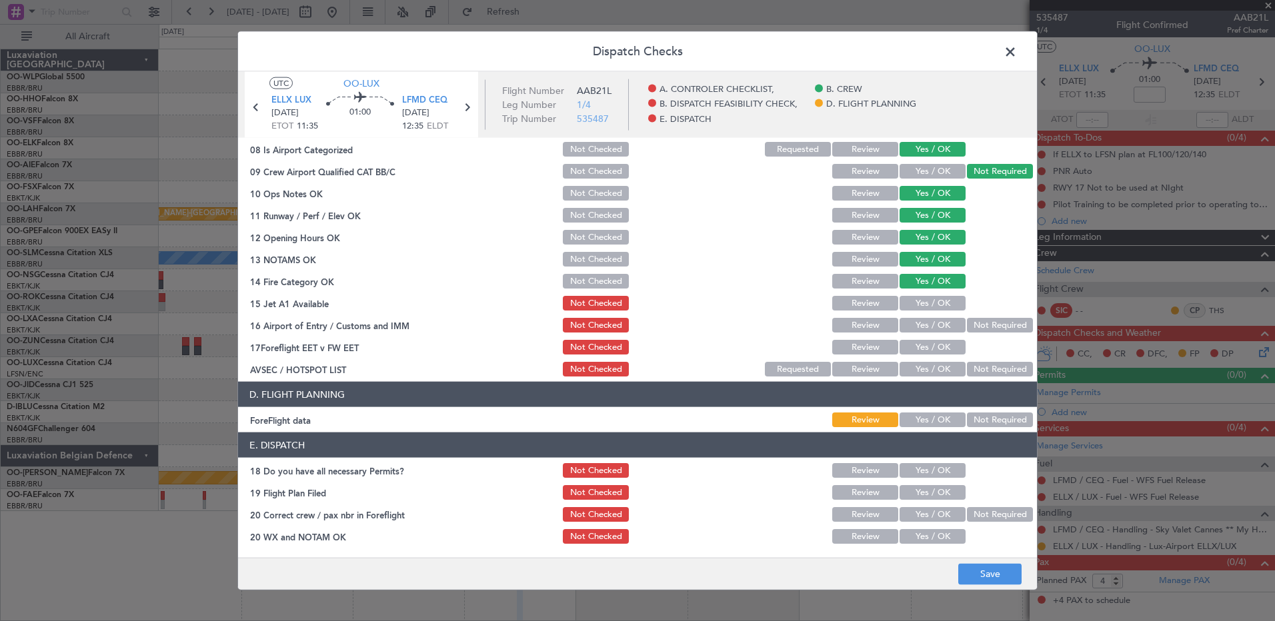
click at [938, 306] on button "Yes / OK" at bounding box center [932, 303] width 66 height 15
click at [975, 323] on button "Not Required" at bounding box center [1000, 325] width 66 height 15
click at [936, 346] on button "Yes / OK" at bounding box center [932, 347] width 66 height 15
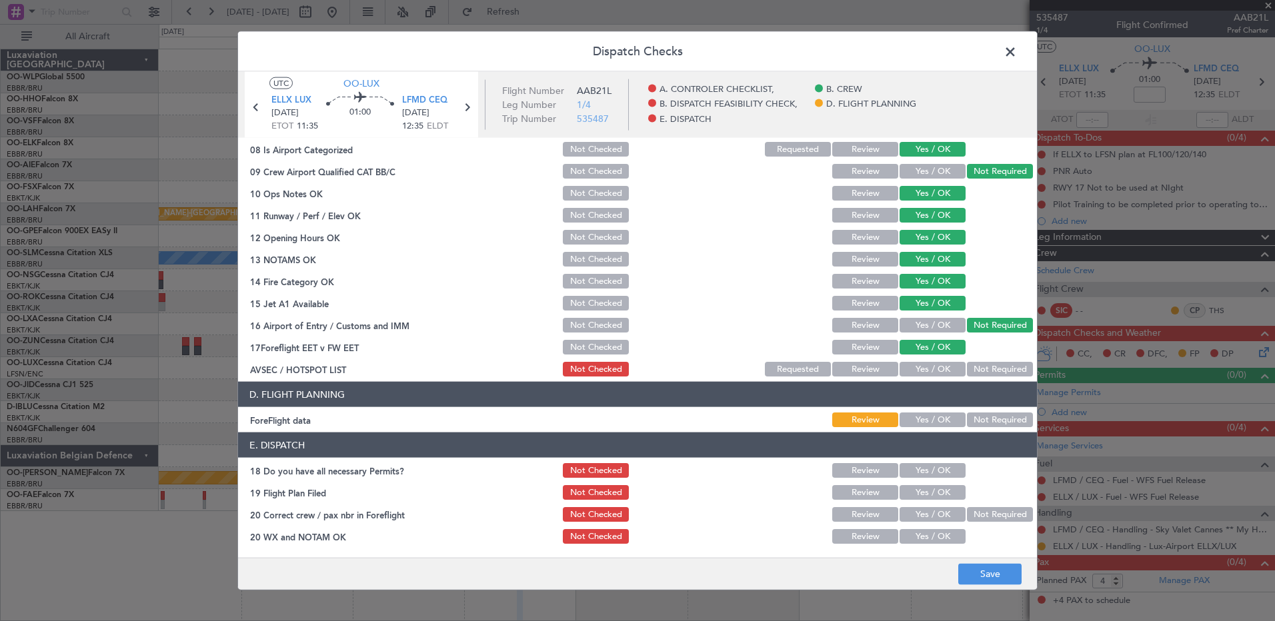
click at [986, 371] on button "Not Required" at bounding box center [1000, 369] width 66 height 15
click at [993, 577] on button "Save" at bounding box center [989, 573] width 63 height 21
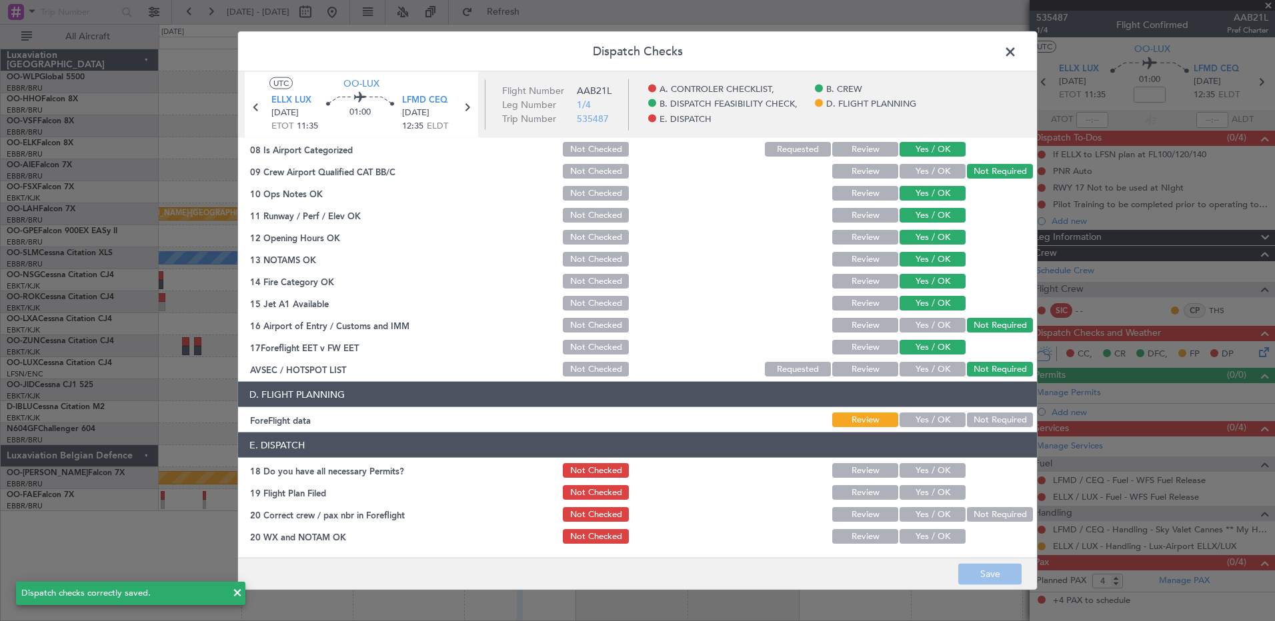
click at [1017, 55] on span at bounding box center [1017, 55] width 0 height 27
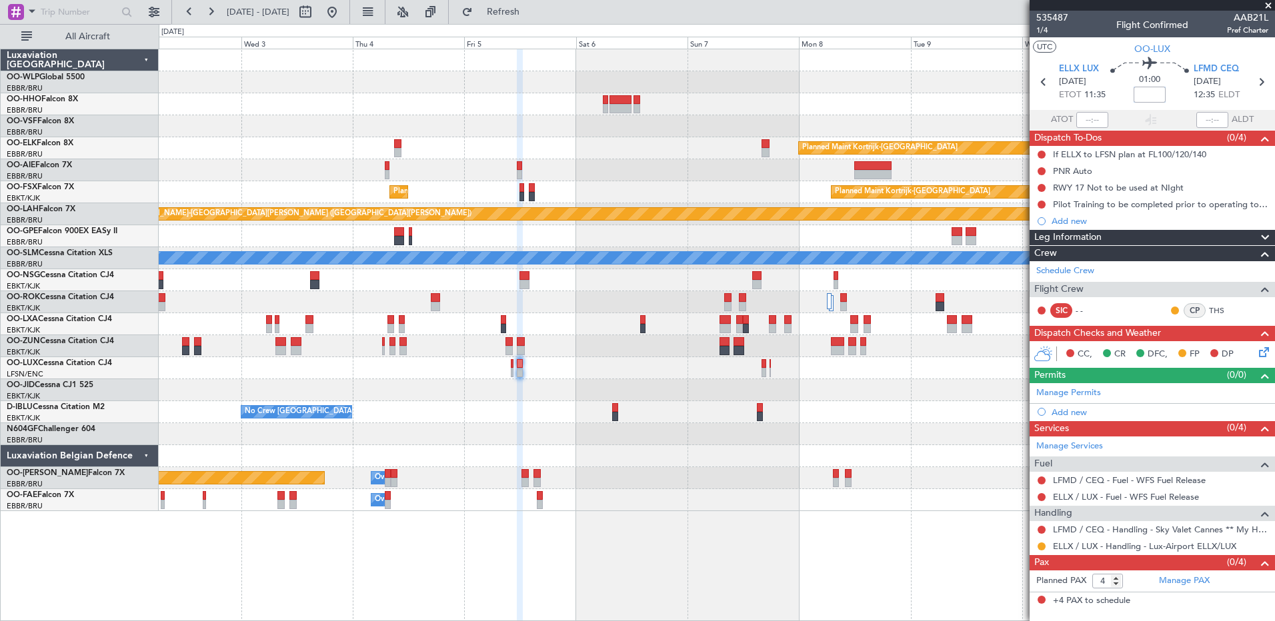
click at [1144, 93] on input at bounding box center [1149, 95] width 32 height 16
type input "+00:10"
click at [1042, 528] on button at bounding box center [1041, 530] width 8 height 8
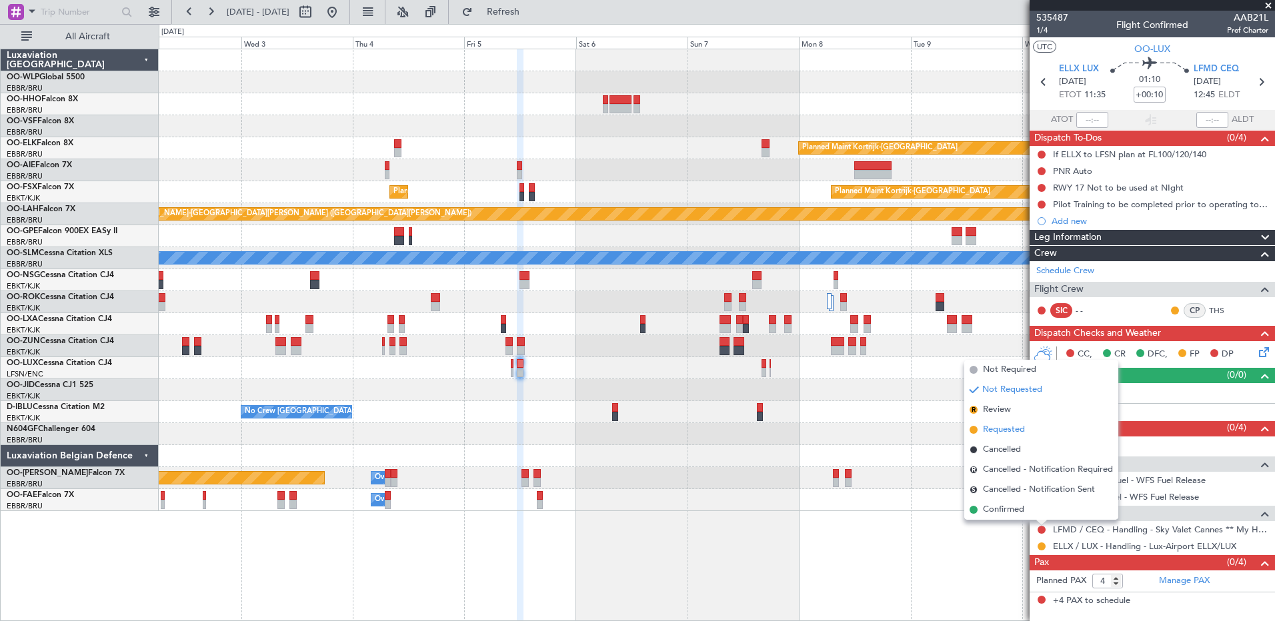
click at [987, 427] on span "Requested" at bounding box center [1004, 429] width 42 height 13
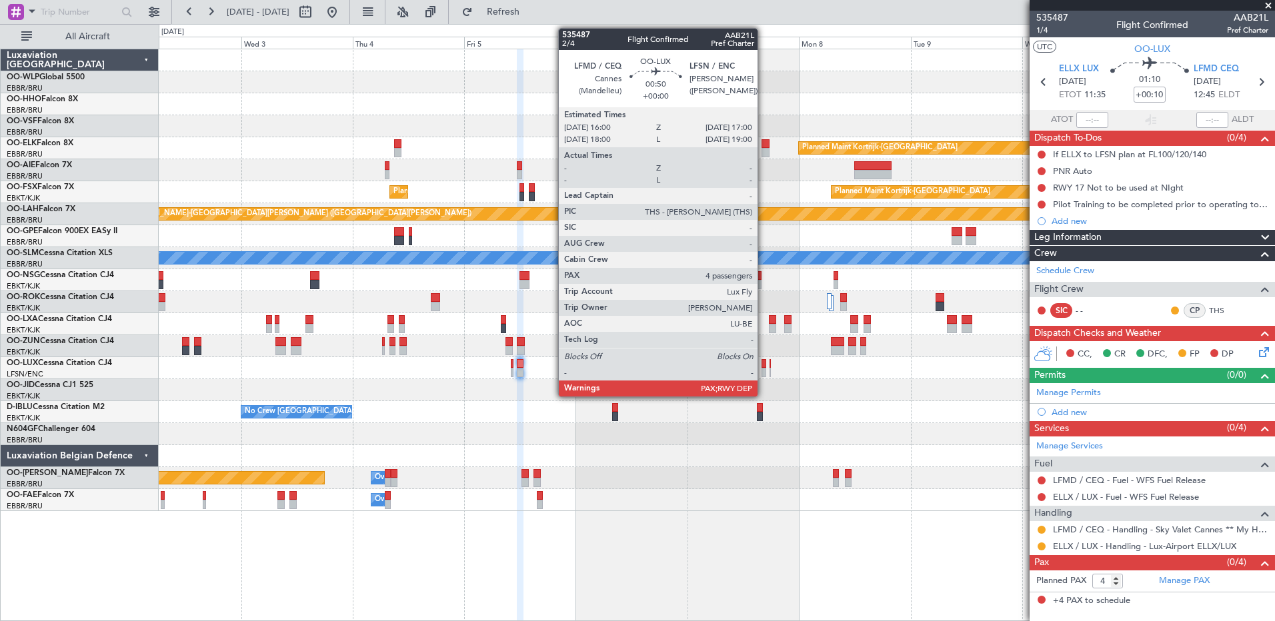
click at [763, 375] on div at bounding box center [763, 372] width 5 height 9
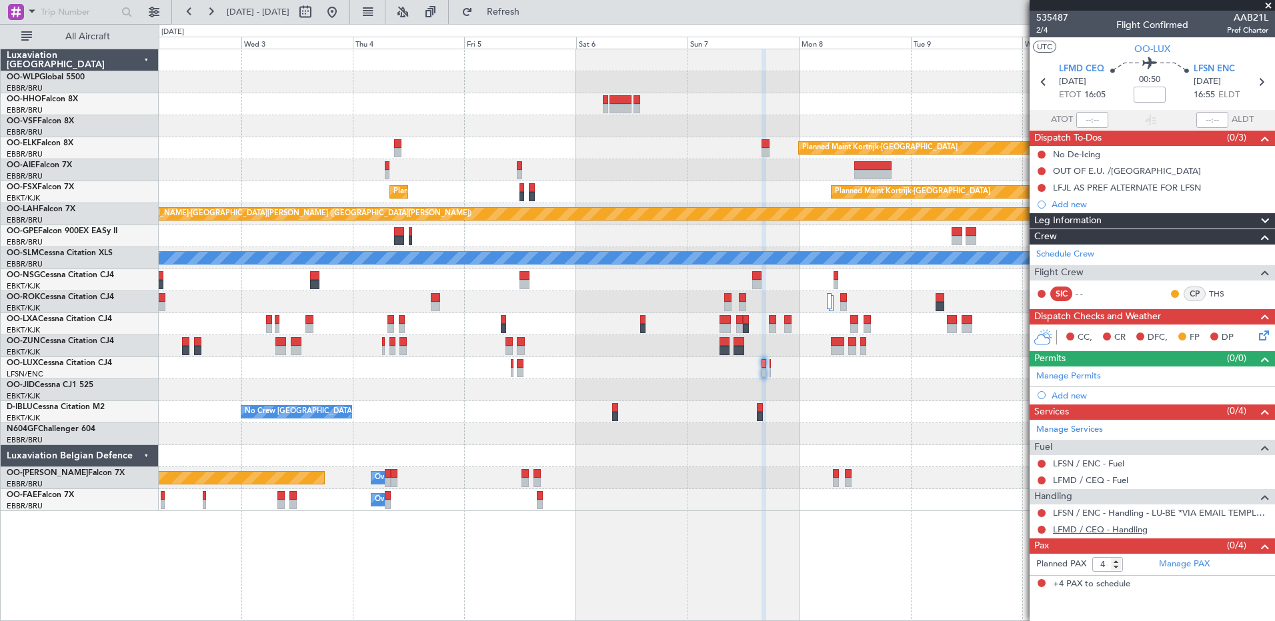
click at [1137, 530] on link "LFMD / CEQ - Handling" at bounding box center [1100, 529] width 95 height 11
click at [535, 21] on button "Refresh" at bounding box center [495, 11] width 80 height 21
click at [1042, 528] on button at bounding box center [1041, 530] width 8 height 8
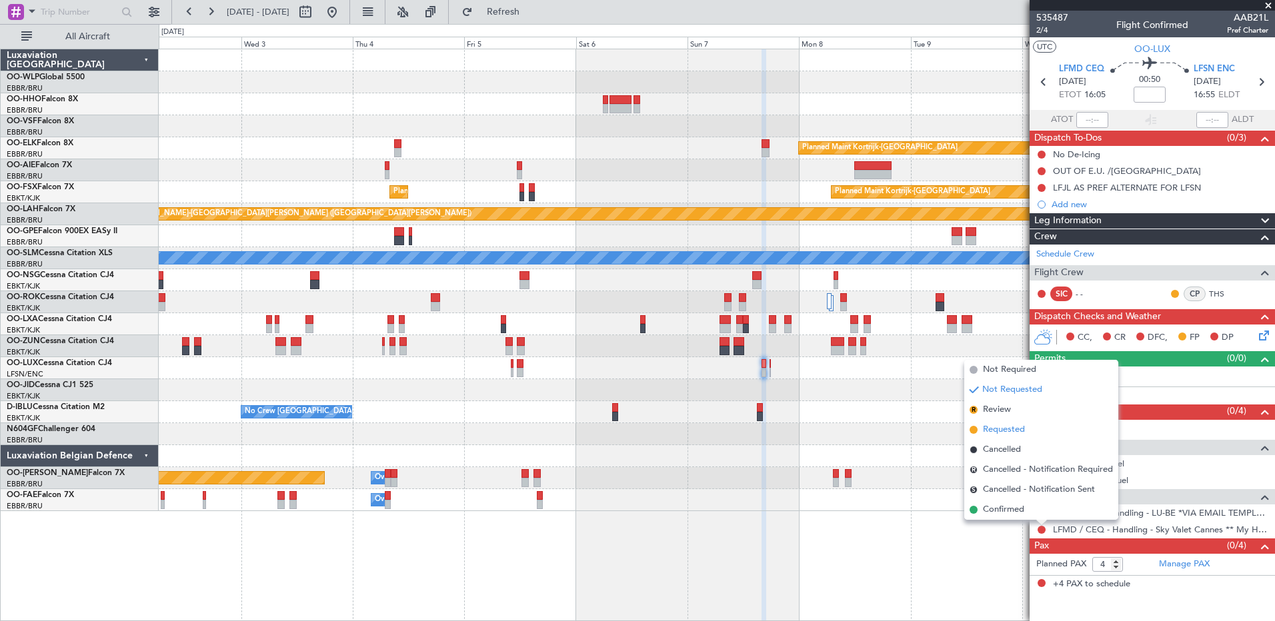
click at [995, 425] on span "Requested" at bounding box center [1004, 429] width 42 height 13
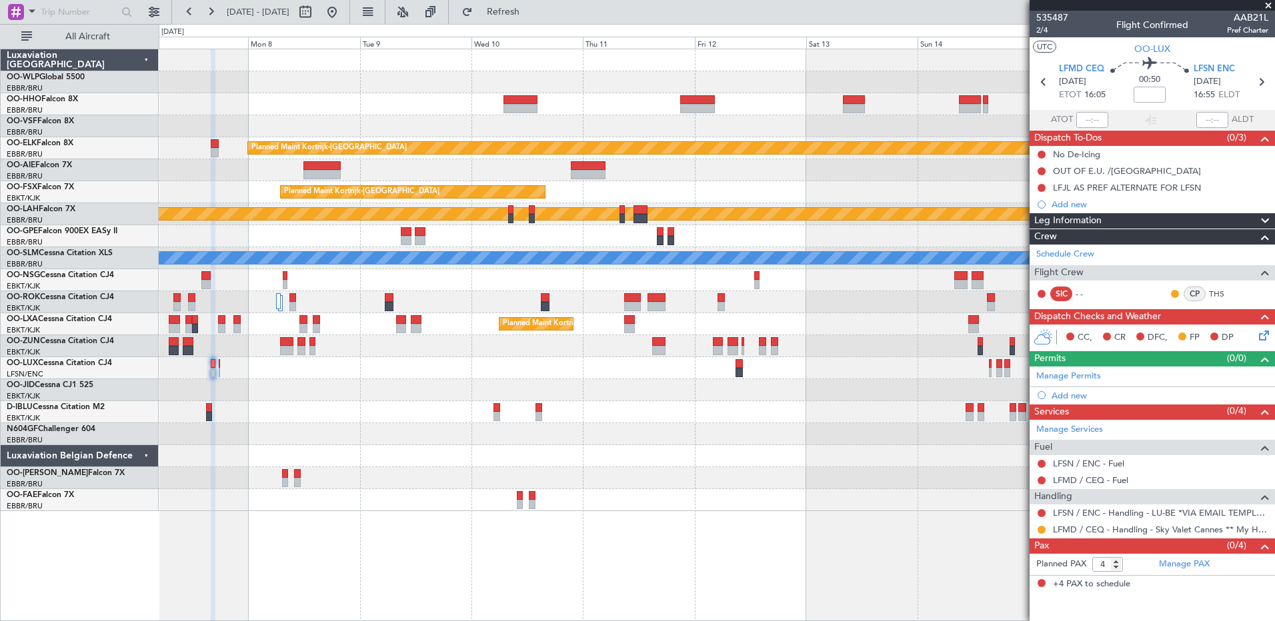
click at [376, 379] on div at bounding box center [716, 368] width 1115 height 22
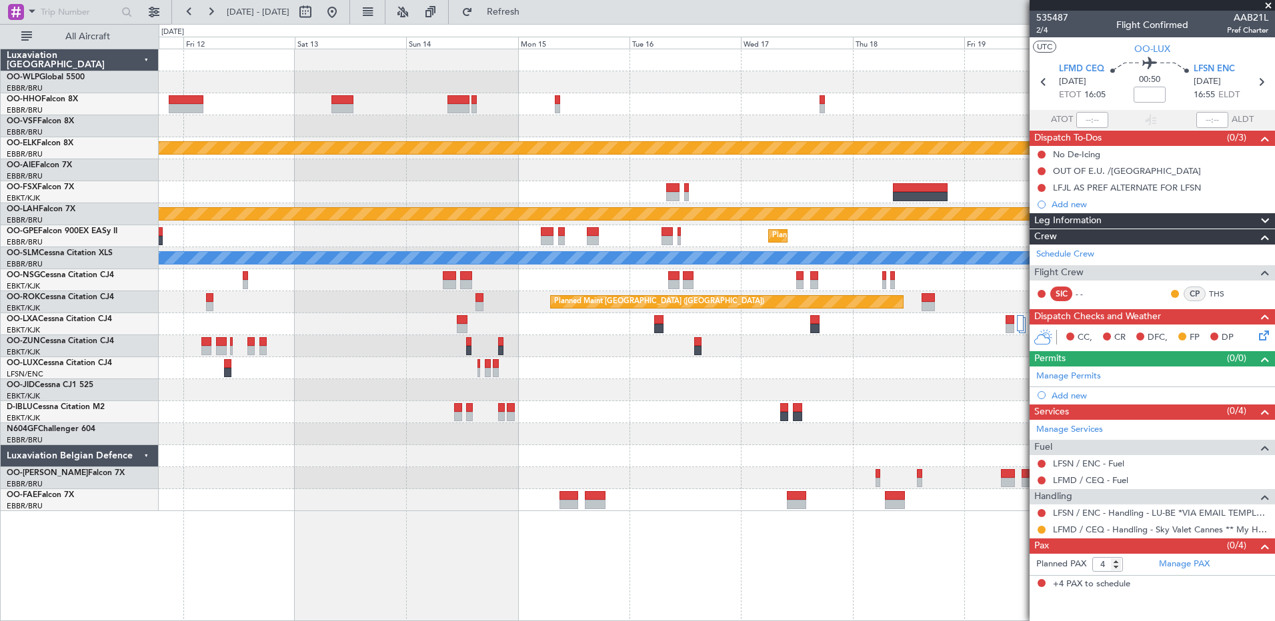
click at [303, 406] on div at bounding box center [716, 412] width 1115 height 22
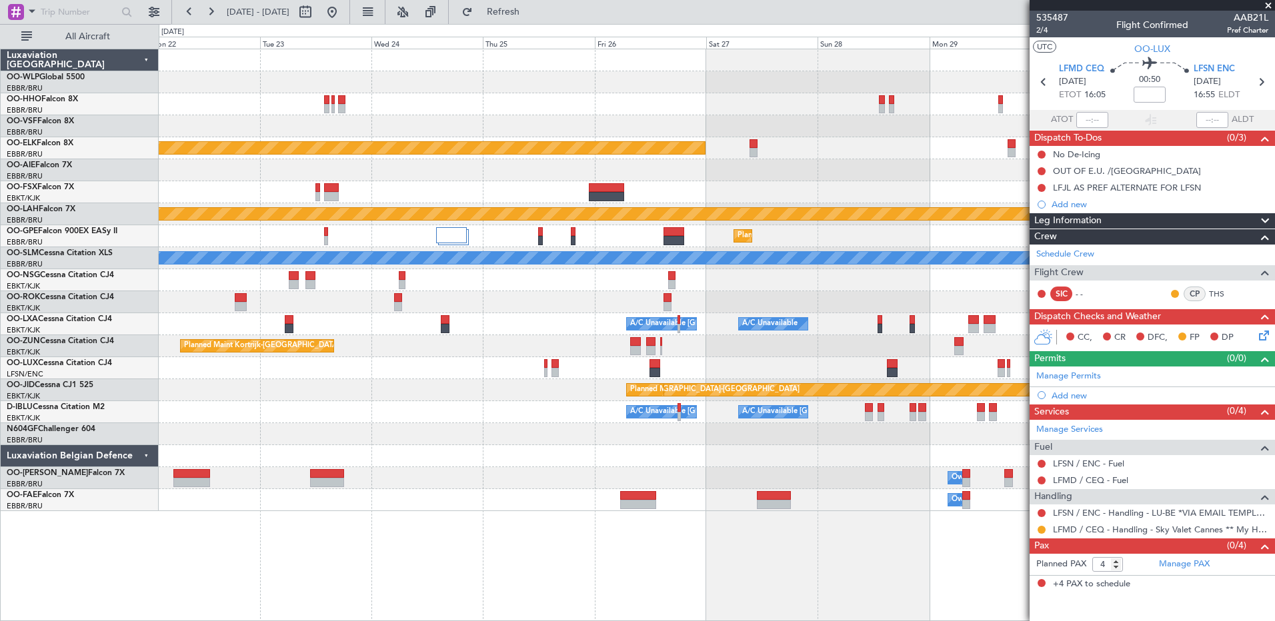
click at [365, 435] on div "Planned Maint Kortrijk-Wevelgem Planned Maint Alton-st Louis (St Louis Regl) Pl…" at bounding box center [716, 280] width 1115 height 462
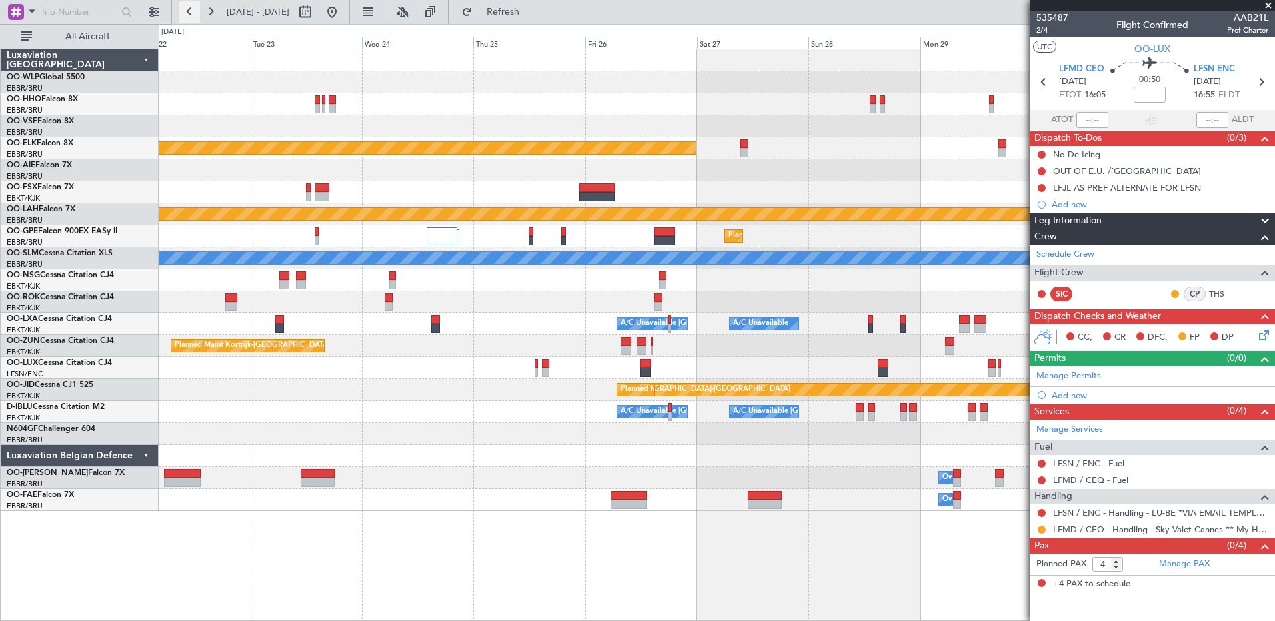
click at [189, 17] on button at bounding box center [189, 11] width 21 height 21
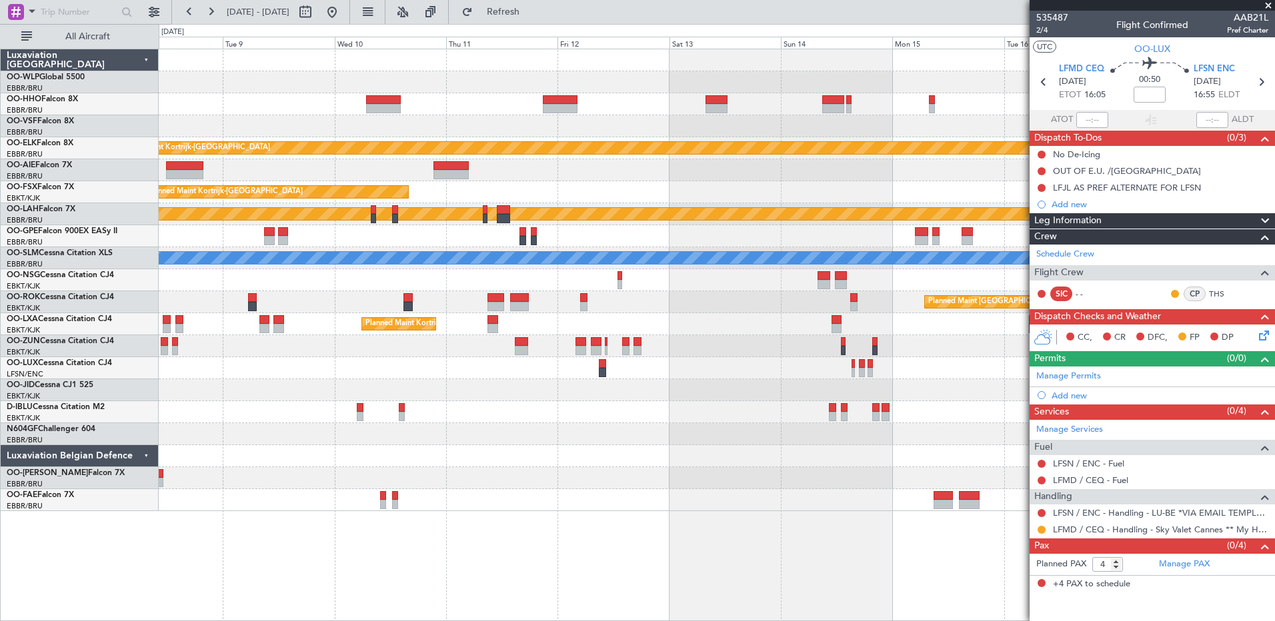
click at [1123, 435] on fb-app "12 Sep 2025 - 22 Sep 2025 Refresh Quick Links All Aircraft Planned Maint Kortri…" at bounding box center [637, 315] width 1275 height 611
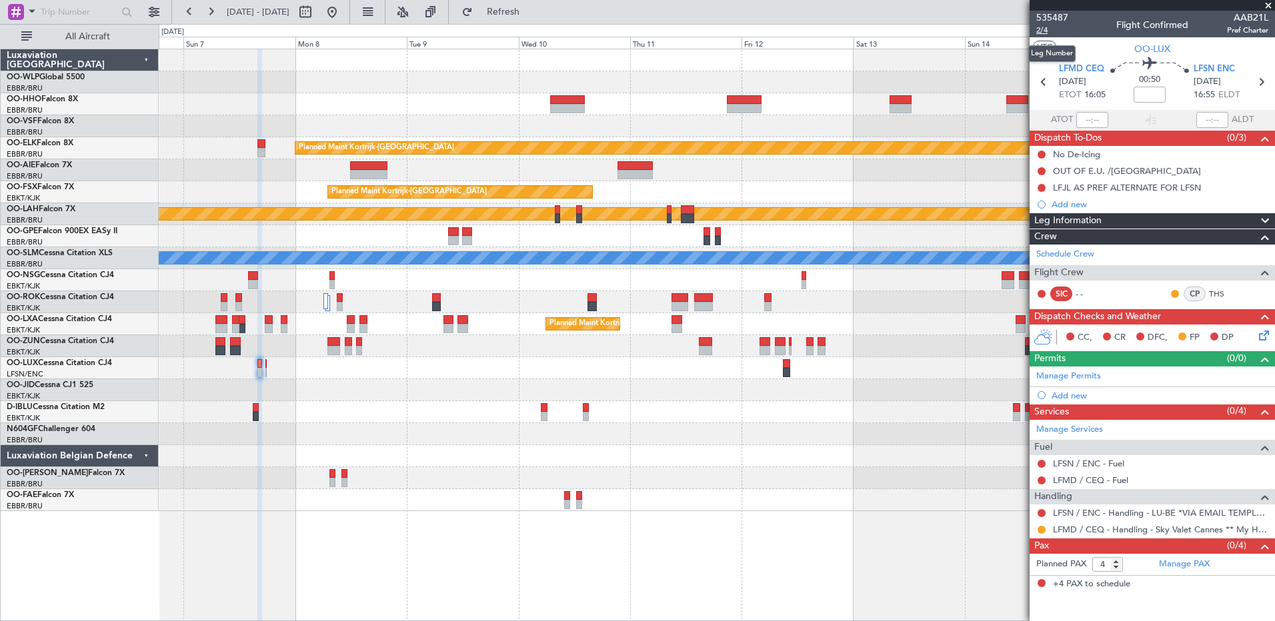
click at [1045, 33] on span "2/4" at bounding box center [1052, 30] width 32 height 11
click at [531, 8] on span "Refresh" at bounding box center [503, 11] width 56 height 9
click at [1117, 513] on link "ELLX / LUX - Handling" at bounding box center [1097, 512] width 88 height 11
click at [1109, 463] on link "ELLX / LUX - Fuel" at bounding box center [1087, 463] width 69 height 11
click at [1087, 480] on link "LFMD / CEQ - Fuel" at bounding box center [1090, 480] width 75 height 11
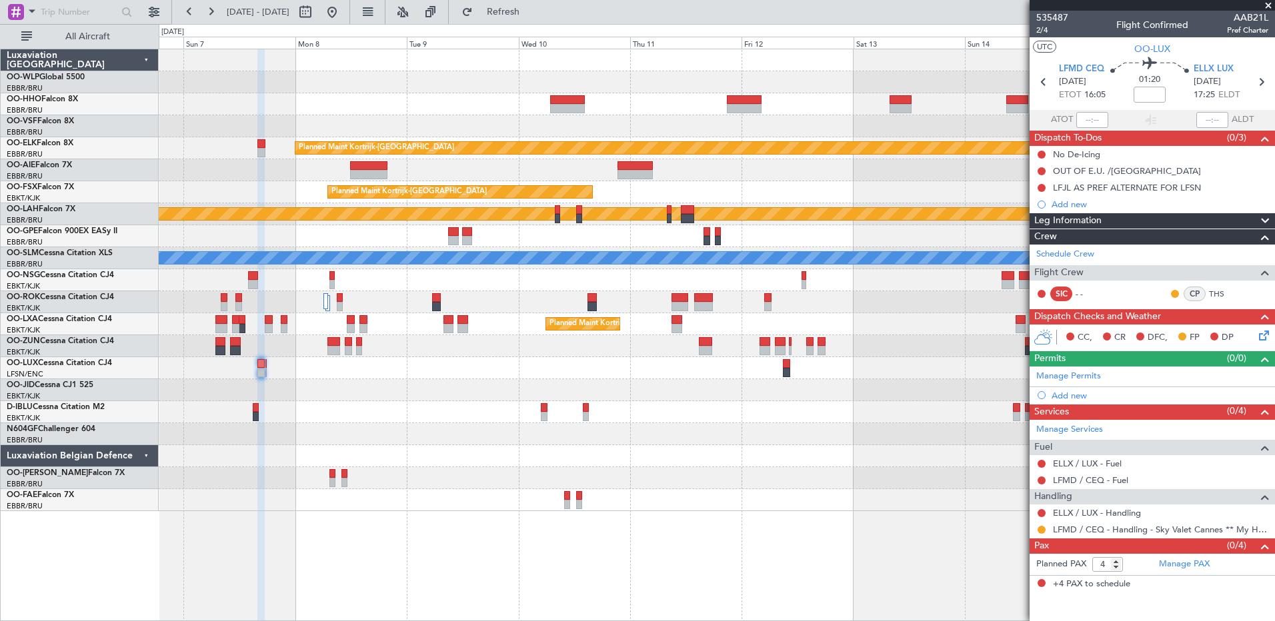
click at [1267, 334] on icon at bounding box center [1261, 333] width 11 height 11
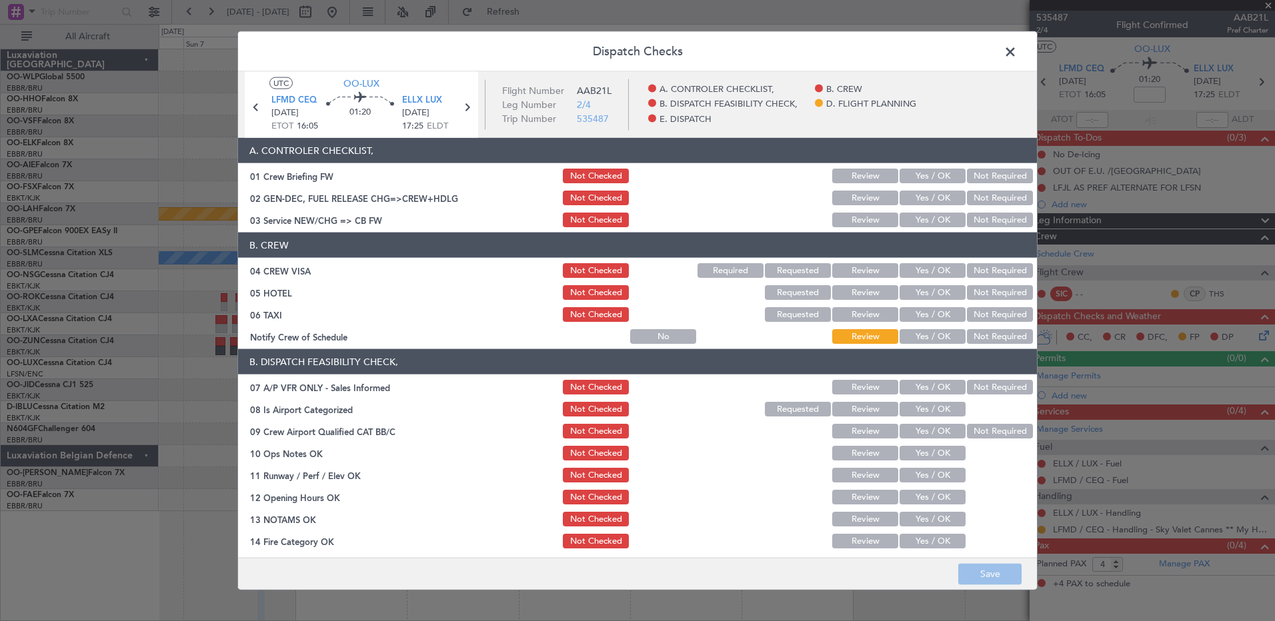
click at [928, 211] on div "Yes / OK" at bounding box center [930, 220] width 67 height 19
click at [940, 219] on button "Yes / OK" at bounding box center [932, 220] width 66 height 15
click at [989, 263] on button "Not Required" at bounding box center [1000, 270] width 66 height 15
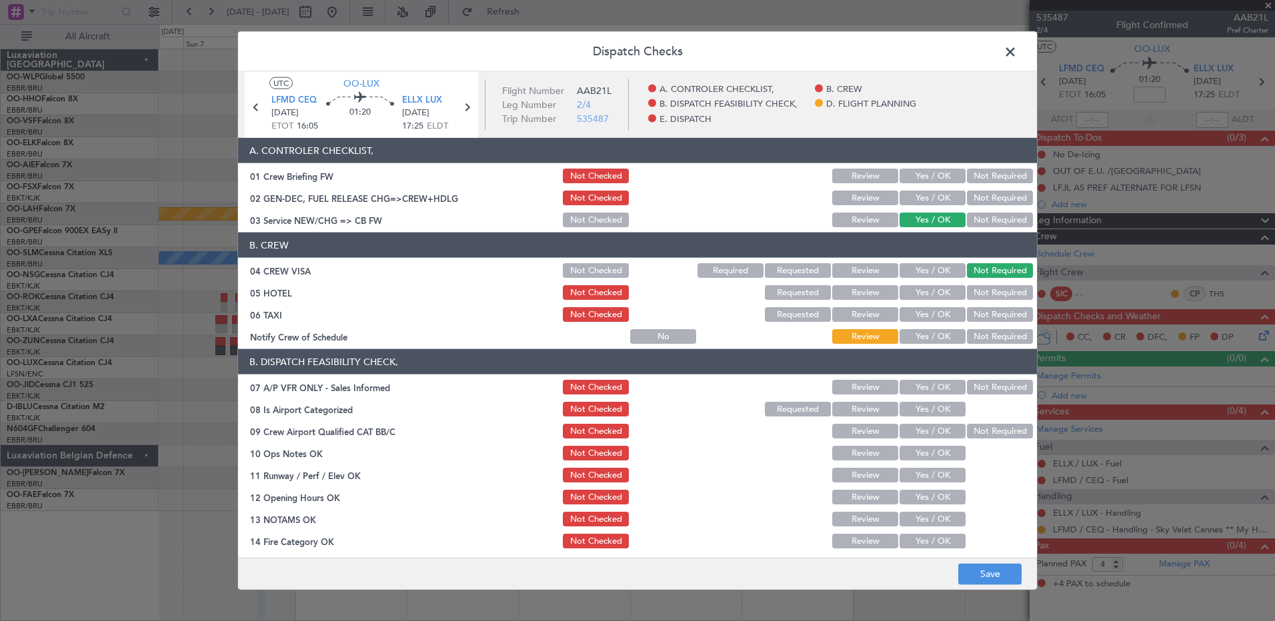
click at [995, 295] on button "Not Required" at bounding box center [1000, 292] width 66 height 15
drag, startPoint x: 995, startPoint y: 311, endPoint x: 983, endPoint y: 323, distance: 16.5
click at [995, 312] on button "Not Required" at bounding box center [1000, 314] width 66 height 15
click at [938, 338] on button "Yes / OK" at bounding box center [932, 336] width 66 height 15
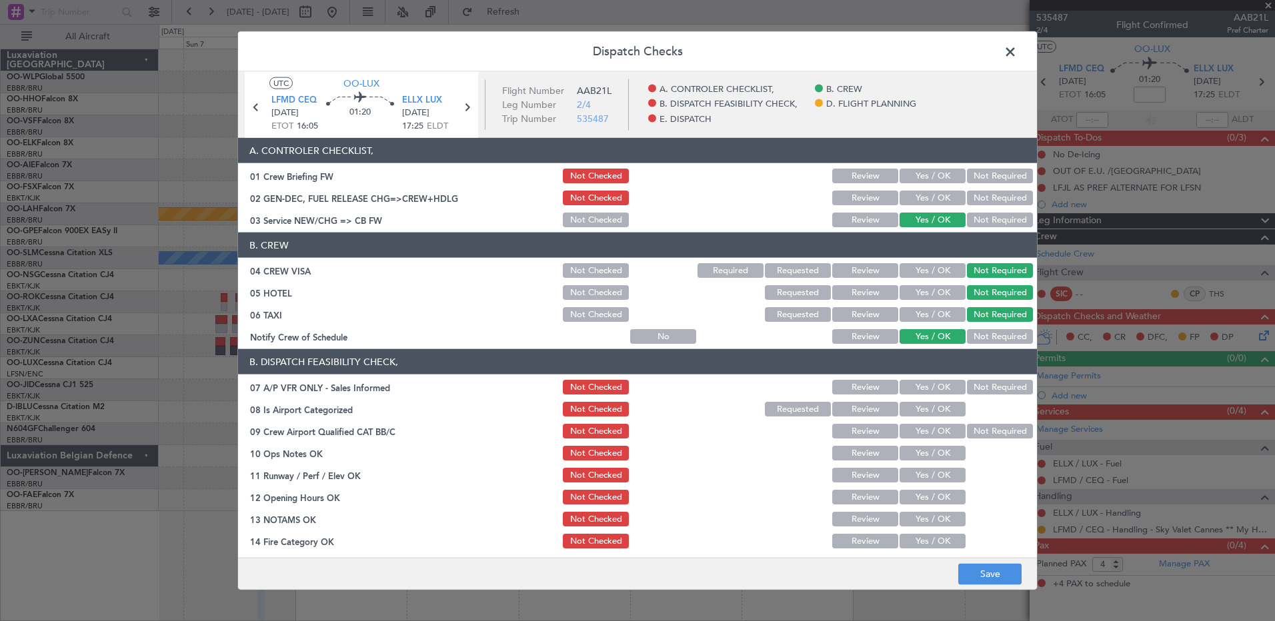
click at [944, 376] on section "B. DISPATCH FEASIBILITY CHECK, 07 A/P VFR ONLY - Sales Informed Not Checked Rev…" at bounding box center [637, 493] width 799 height 289
click at [973, 380] on button "Not Required" at bounding box center [1000, 387] width 66 height 15
click at [939, 406] on button "Yes / OK" at bounding box center [932, 409] width 66 height 15
click at [971, 429] on button "Not Required" at bounding box center [1000, 431] width 66 height 15
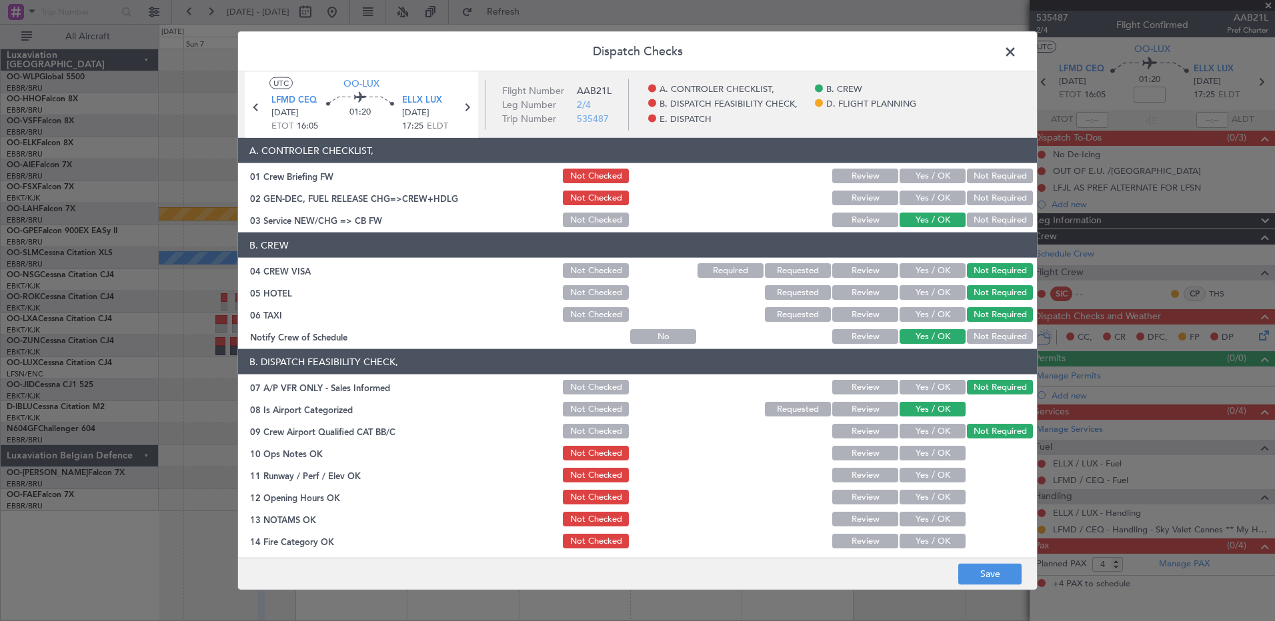
click at [928, 448] on button "Yes / OK" at bounding box center [932, 453] width 66 height 15
click at [927, 475] on button "Yes / OK" at bounding box center [932, 475] width 66 height 15
drag, startPoint x: 925, startPoint y: 492, endPoint x: 927, endPoint y: 505, distance: 13.5
click at [927, 493] on button "Yes / OK" at bounding box center [932, 497] width 66 height 15
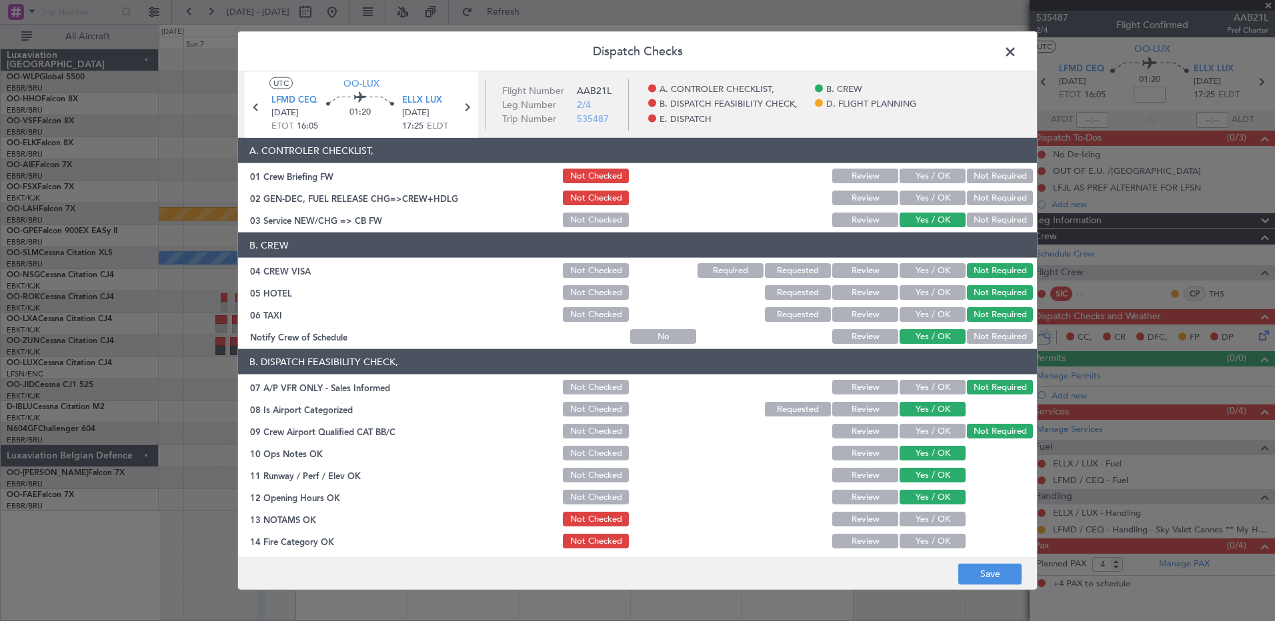
click at [929, 513] on button "Yes / OK" at bounding box center [932, 519] width 66 height 15
click at [930, 535] on button "Yes / OK" at bounding box center [932, 541] width 66 height 15
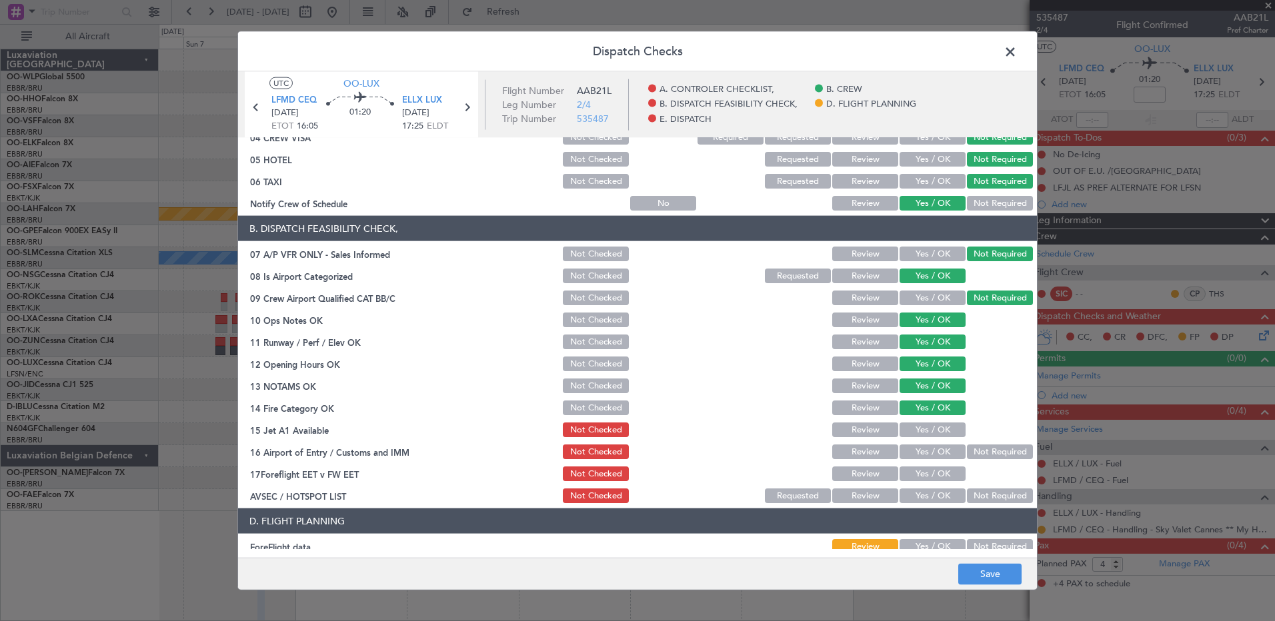
scroll to position [200, 0]
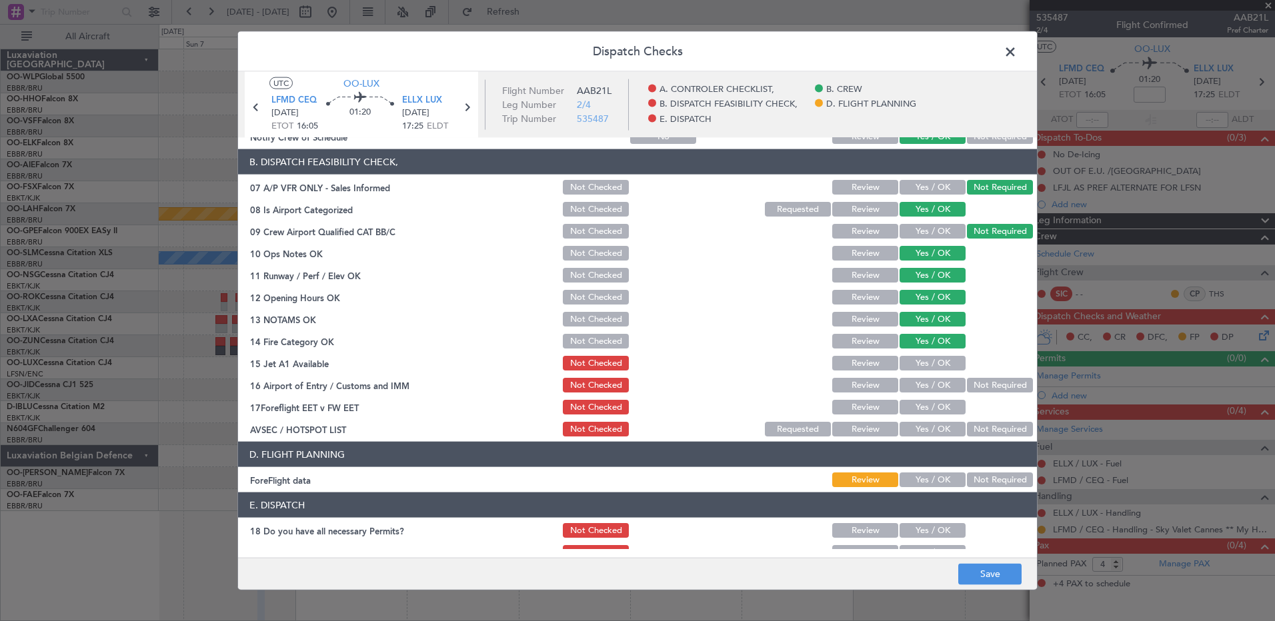
click at [927, 361] on button "Yes / OK" at bounding box center [932, 363] width 66 height 15
click at [971, 386] on button "Not Required" at bounding box center [1000, 385] width 66 height 15
drag, startPoint x: 930, startPoint y: 401, endPoint x: 944, endPoint y: 418, distance: 22.3
click at [931, 401] on button "Yes / OK" at bounding box center [932, 407] width 66 height 15
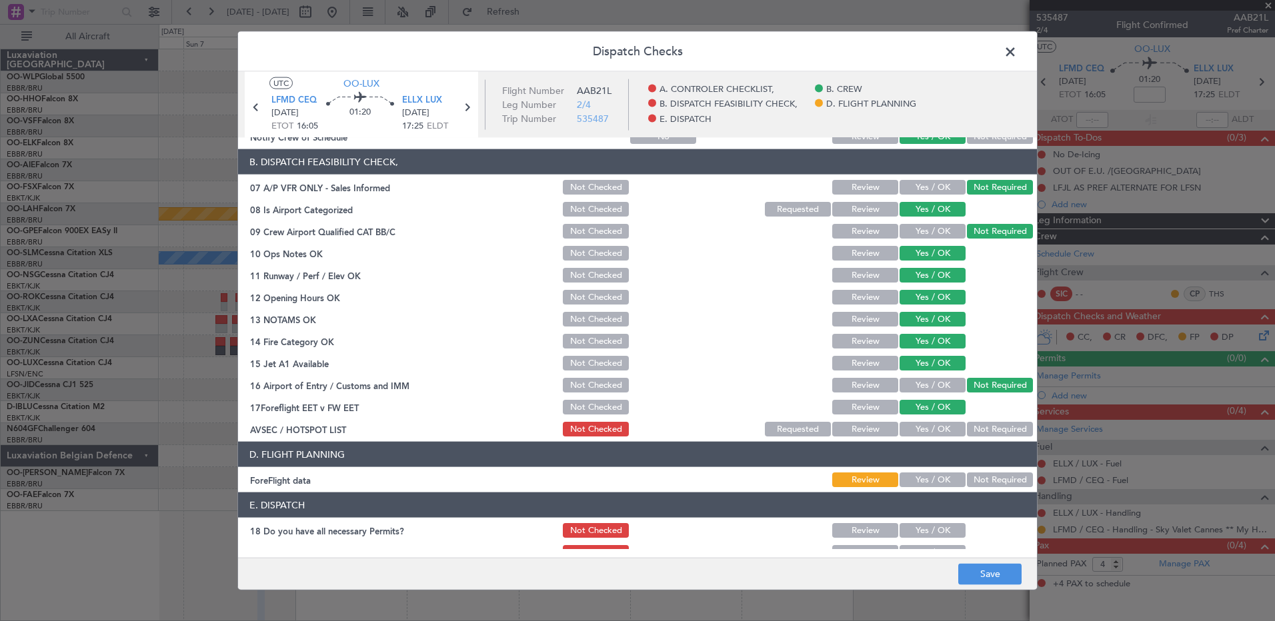
click at [973, 431] on button "Not Required" at bounding box center [1000, 429] width 66 height 15
click at [974, 564] on button "Save" at bounding box center [989, 573] width 63 height 21
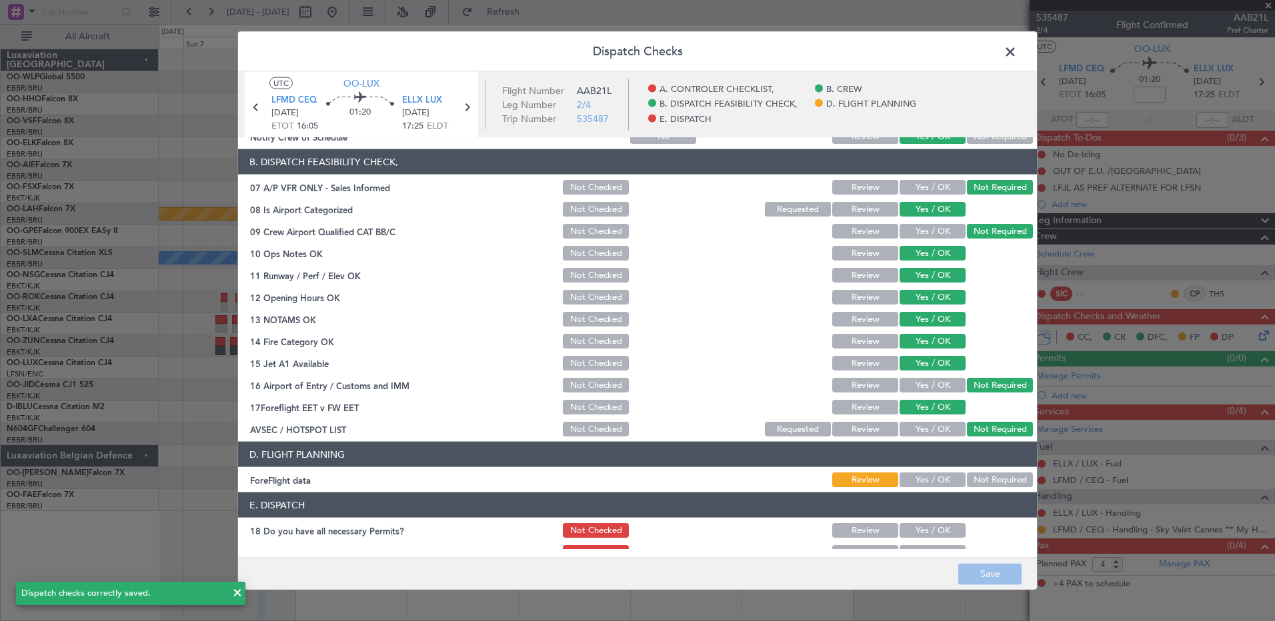
click at [1017, 54] on span at bounding box center [1017, 55] width 0 height 27
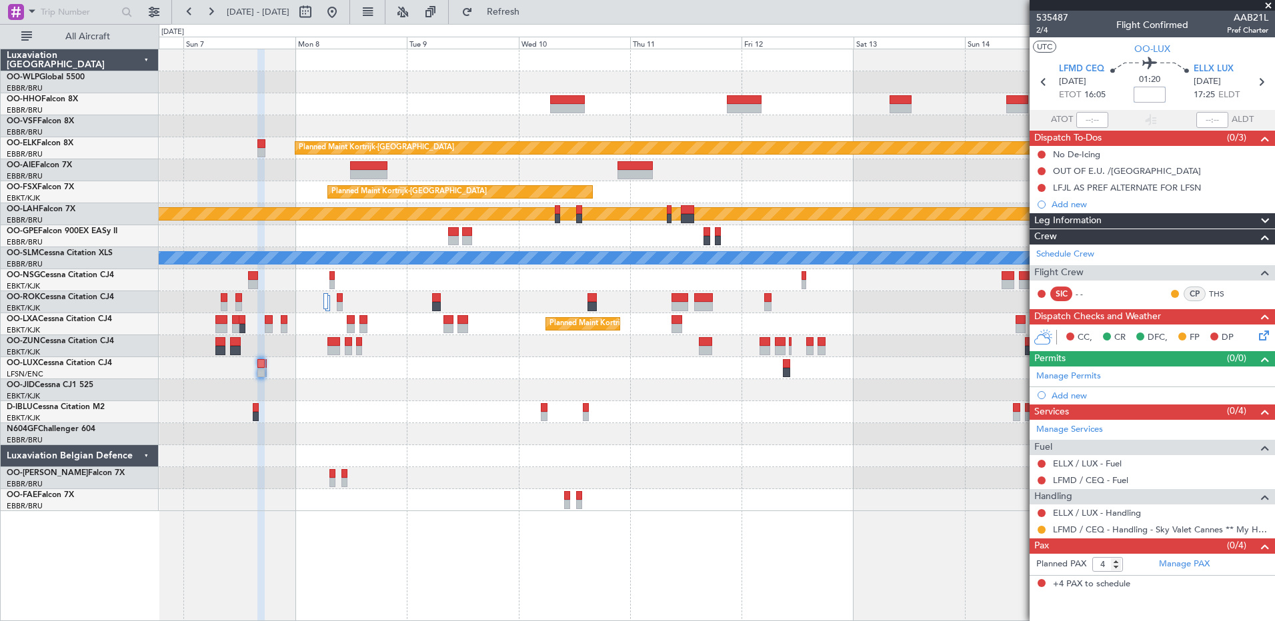
click at [1146, 92] on input at bounding box center [1149, 95] width 32 height 16
type input "-00:10"
click at [535, 20] on button "Refresh" at bounding box center [495, 11] width 80 height 21
click at [1040, 152] on button at bounding box center [1041, 155] width 8 height 8
click at [1049, 231] on span "Cancelled" at bounding box center [1044, 233] width 38 height 13
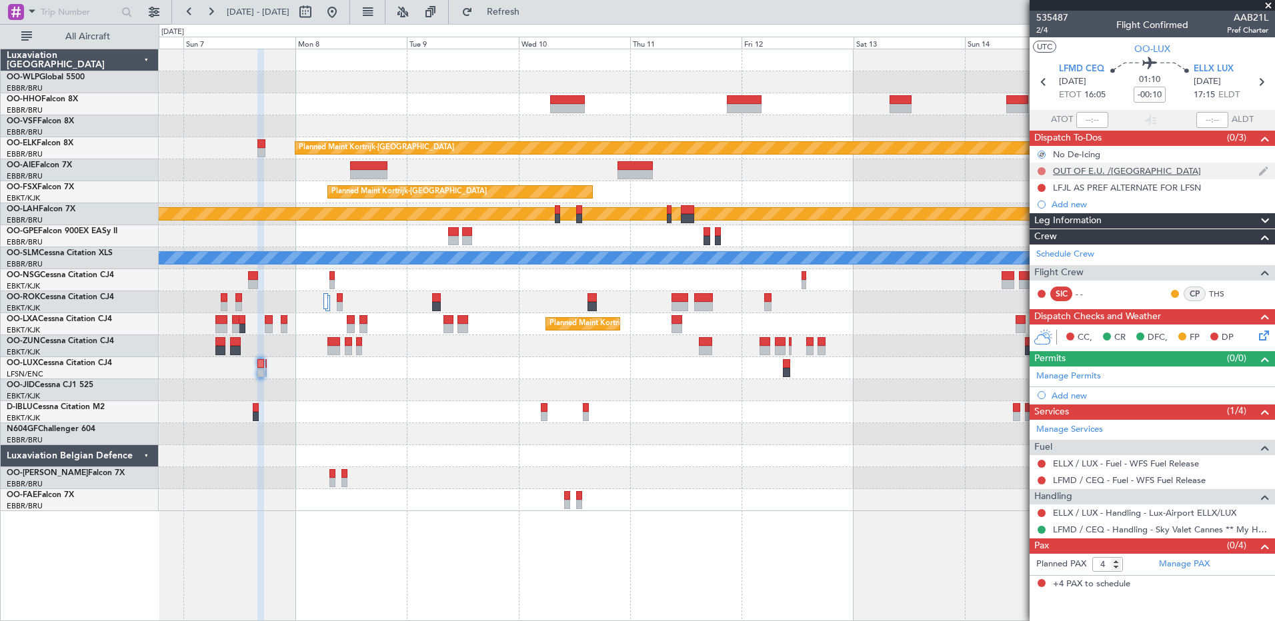
click at [1043, 170] on button at bounding box center [1041, 171] width 8 height 8
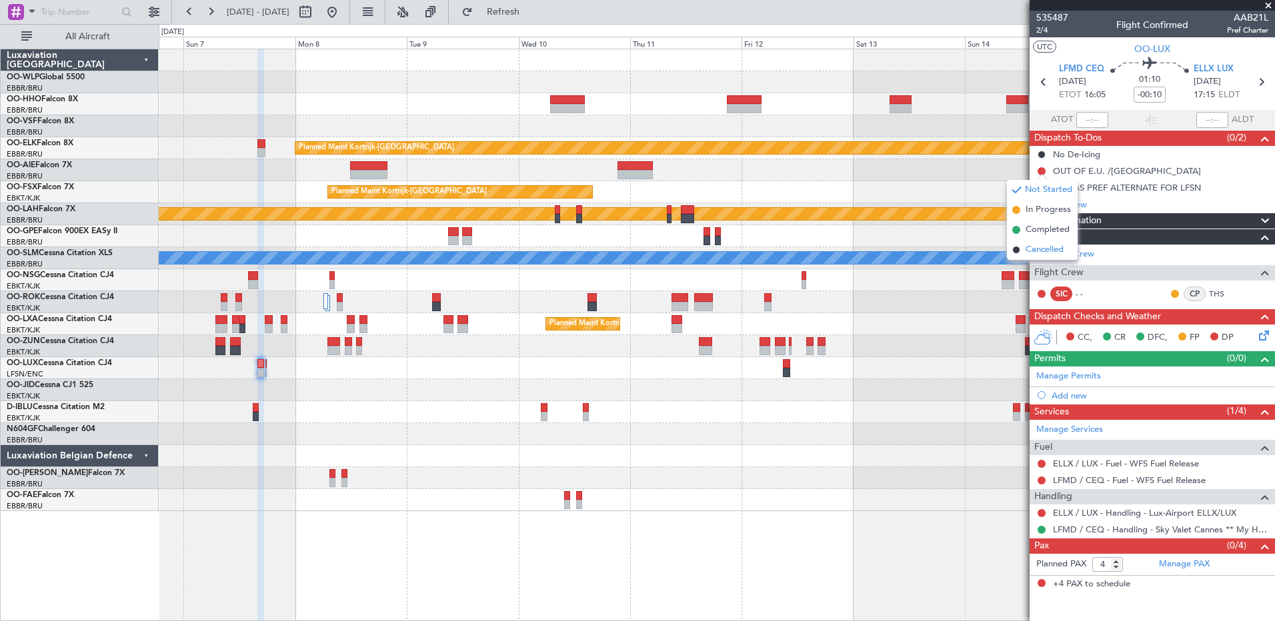
click at [1054, 250] on span "Cancelled" at bounding box center [1044, 249] width 38 height 13
click at [1260, 76] on icon at bounding box center [1260, 81] width 17 height 17
type input "0"
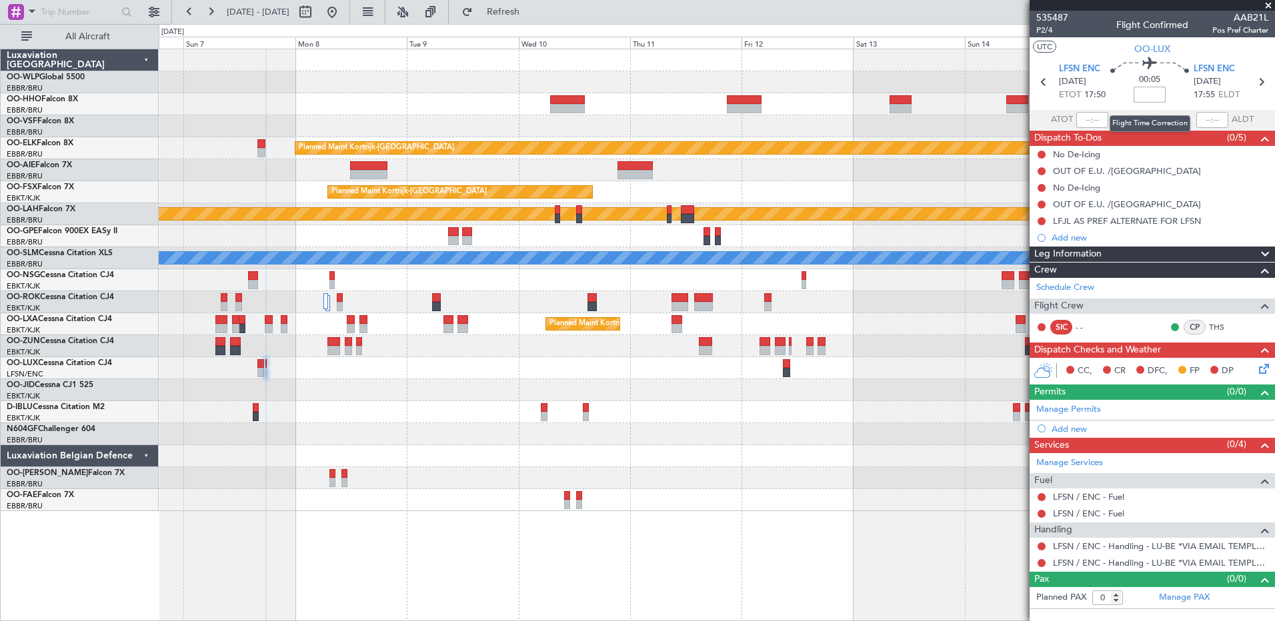
click at [1147, 96] on input at bounding box center [1149, 95] width 32 height 16
click at [531, 12] on span "Refresh" at bounding box center [503, 11] width 56 height 9
click at [1044, 35] on span "P2/4" at bounding box center [1052, 30] width 32 height 11
click at [535, 18] on button "Refresh" at bounding box center [495, 11] width 80 height 21
click at [1106, 563] on link "ELLX / LUX - Handling" at bounding box center [1097, 562] width 88 height 11
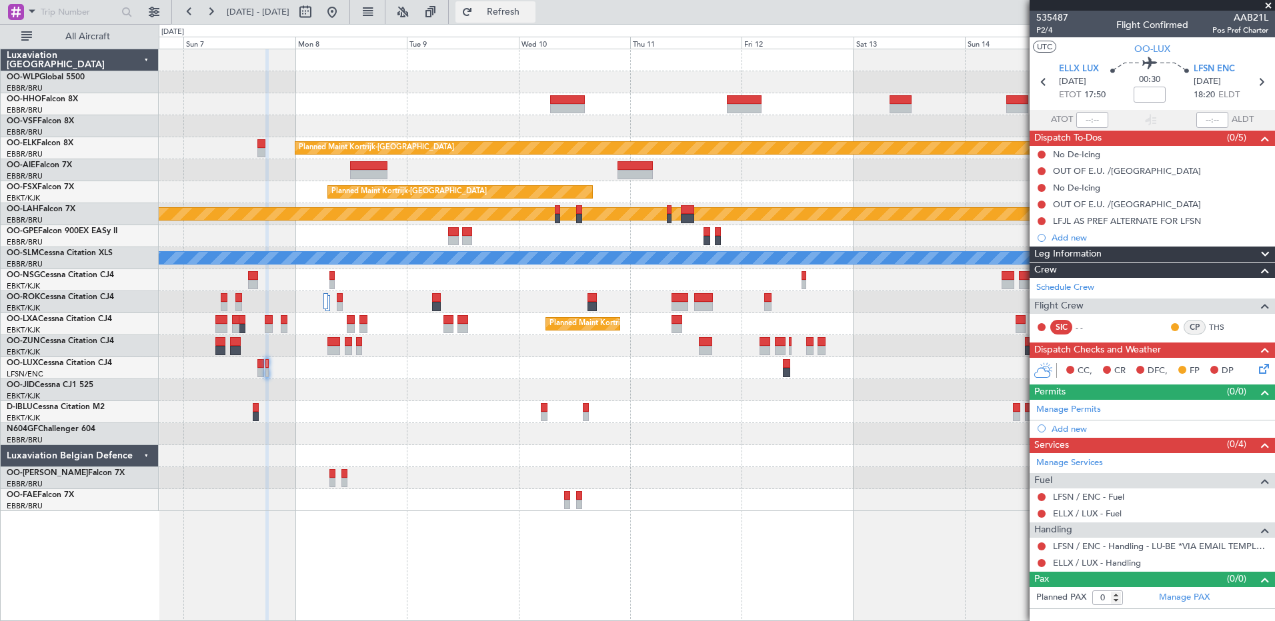
click at [515, 13] on button "Refresh" at bounding box center [495, 11] width 80 height 21
click at [1041, 546] on button at bounding box center [1041, 547] width 8 height 8
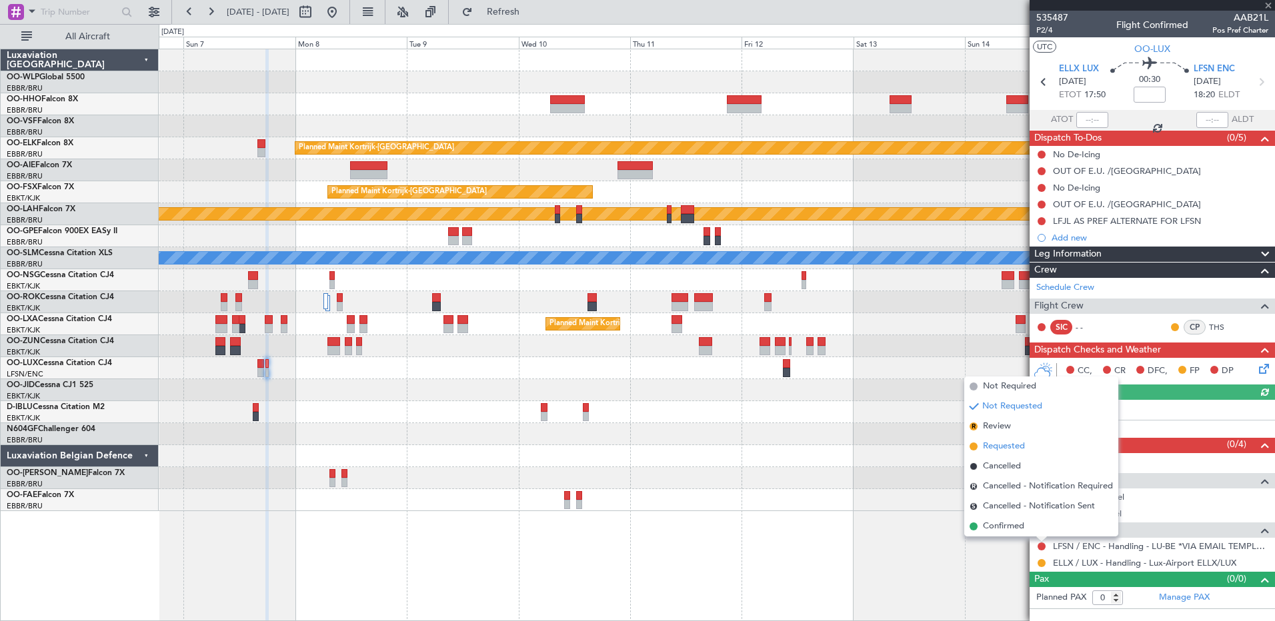
click at [1009, 451] on span "Requested" at bounding box center [1004, 446] width 42 height 13
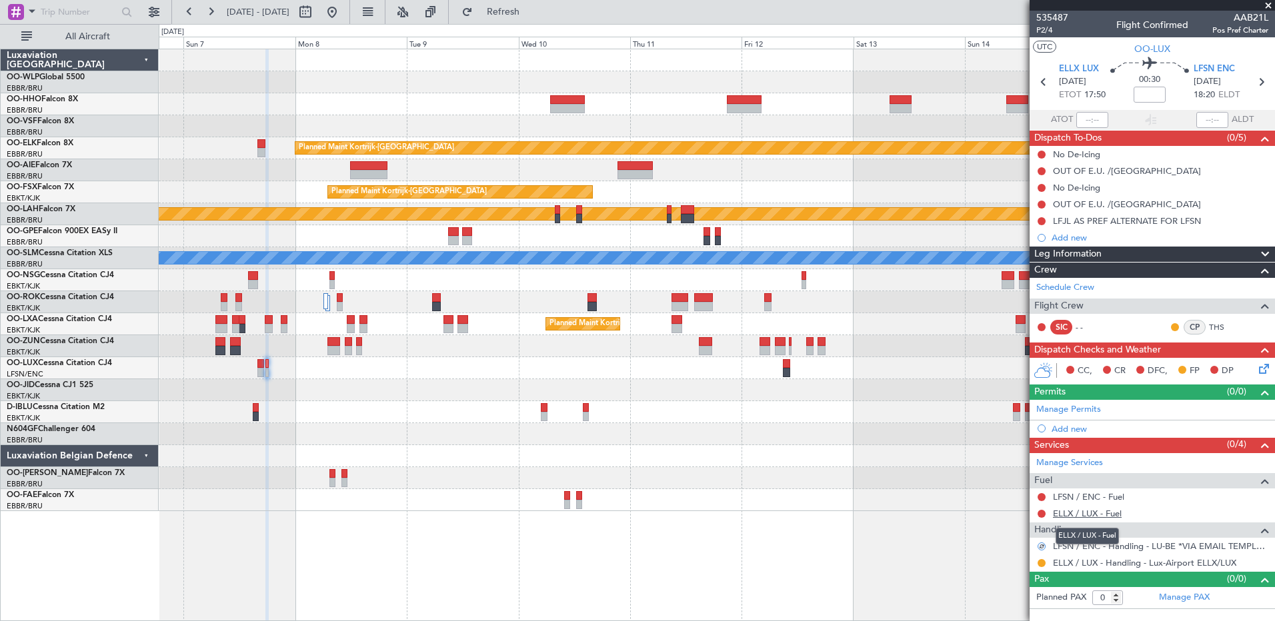
click at [1092, 512] on link "ELLX / LUX - Fuel" at bounding box center [1087, 513] width 69 height 11
click at [1042, 495] on button at bounding box center [1041, 497] width 8 height 8
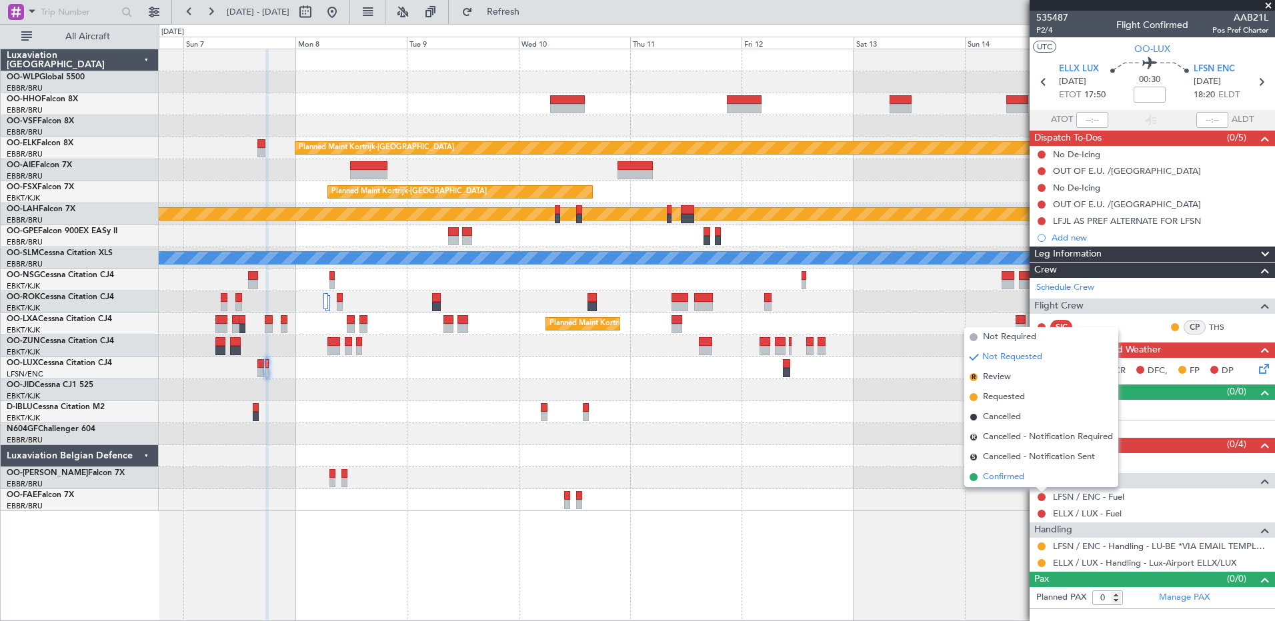
click at [1015, 478] on span "Confirmed" at bounding box center [1003, 477] width 41 height 13
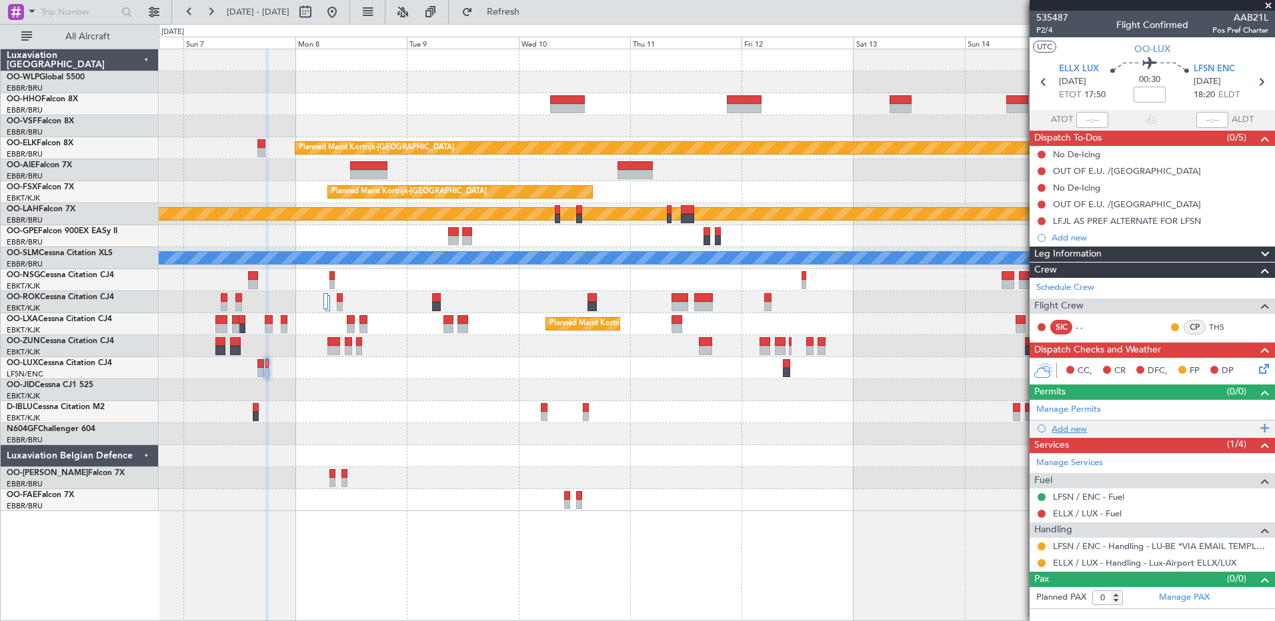
click at [1066, 433] on div "Add new" at bounding box center [1153, 428] width 205 height 11
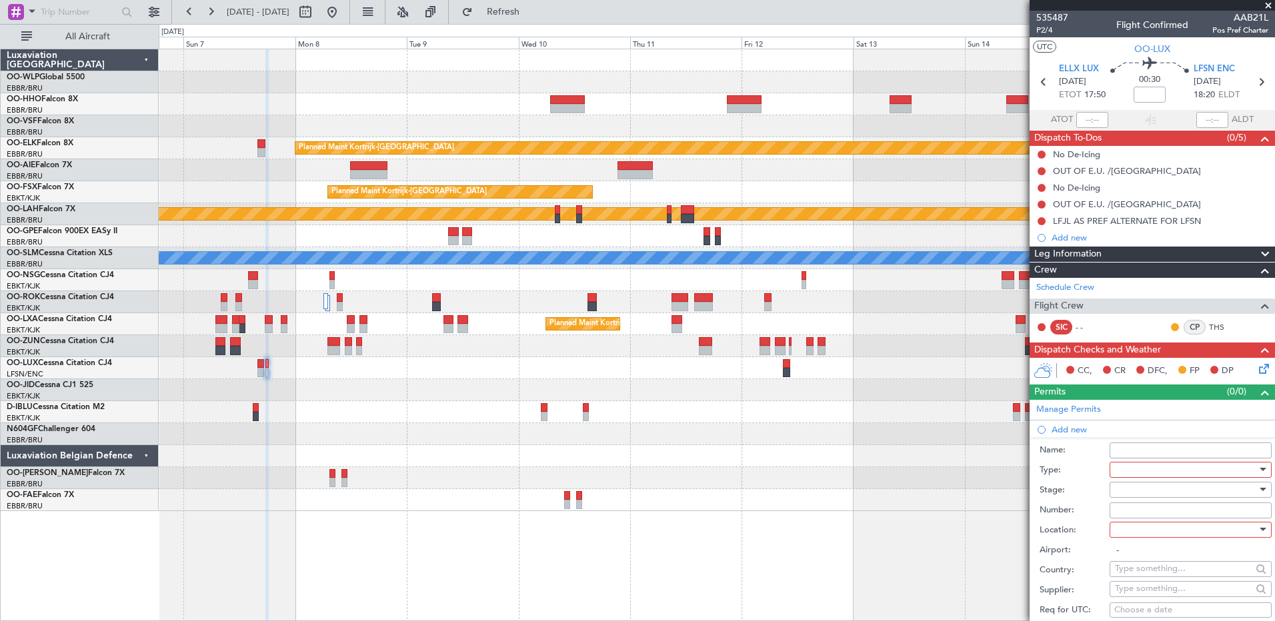
click at [1169, 472] on div at bounding box center [1186, 470] width 142 height 20
click at [1143, 535] on span "PPR" at bounding box center [1185, 535] width 140 height 20
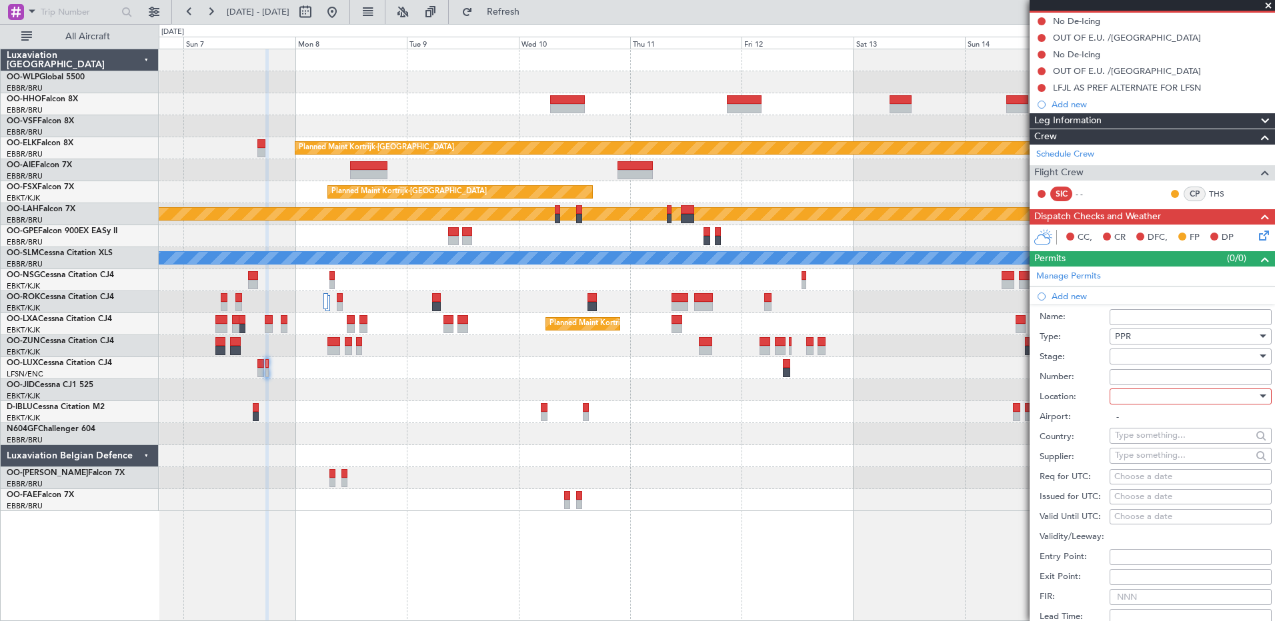
click at [1134, 357] on div at bounding box center [1186, 357] width 142 height 20
click at [1167, 445] on span "Requested" at bounding box center [1185, 443] width 140 height 20
click at [1139, 391] on div at bounding box center [1186, 397] width 142 height 20
click at [1137, 416] on span "Departure" at bounding box center [1185, 423] width 140 height 20
type input "ELLX / LUX"
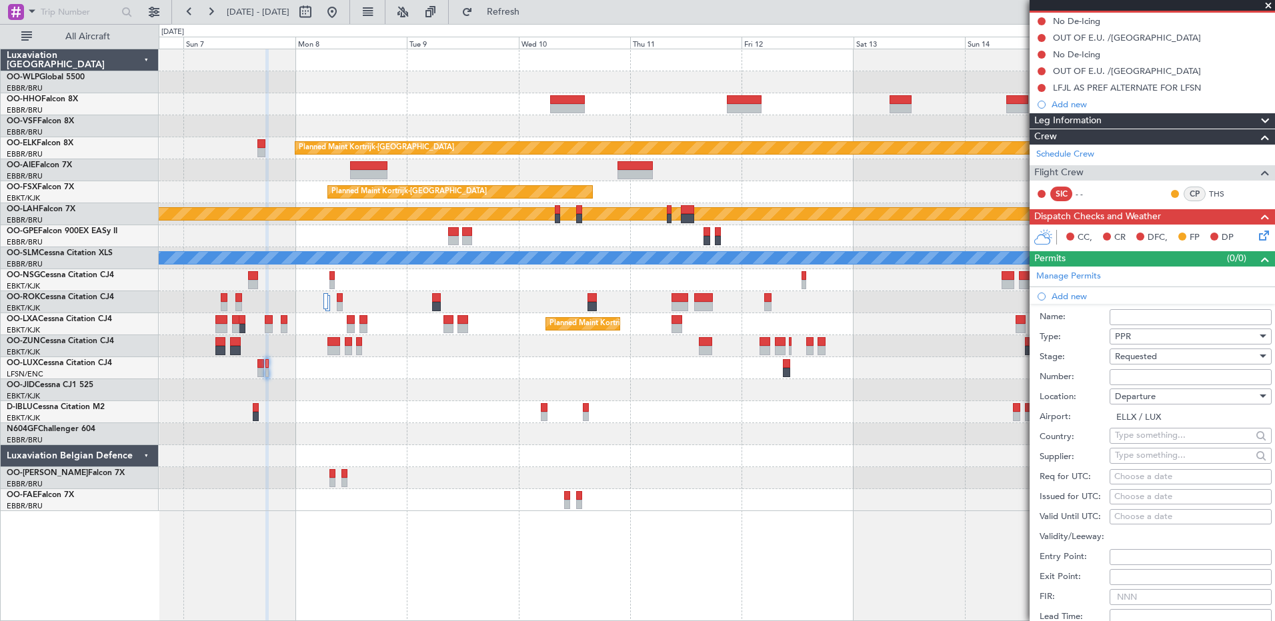
click at [1138, 478] on div "Choose a date" at bounding box center [1190, 477] width 153 height 13
select select "8"
select select "2025"
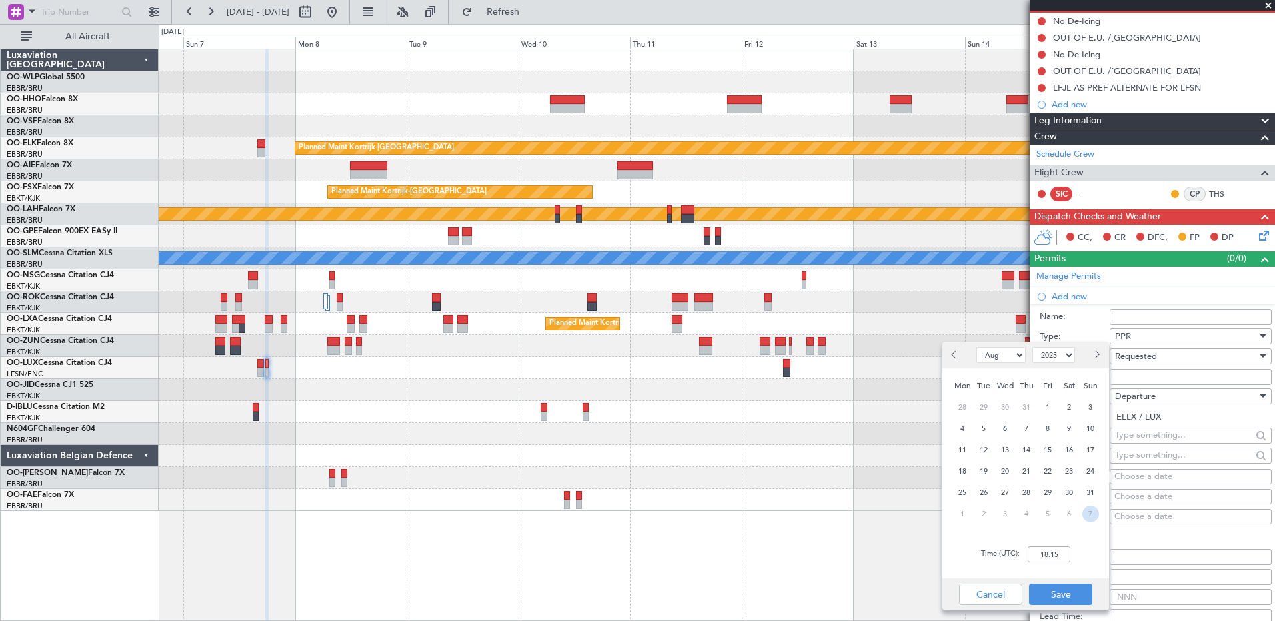
click at [1084, 510] on span "7" at bounding box center [1090, 514] width 17 height 17
select select "9"
click at [1043, 548] on input "00:00" at bounding box center [1048, 555] width 43 height 16
type input "17:45"
click at [1063, 587] on button "Save" at bounding box center [1060, 594] width 63 height 21
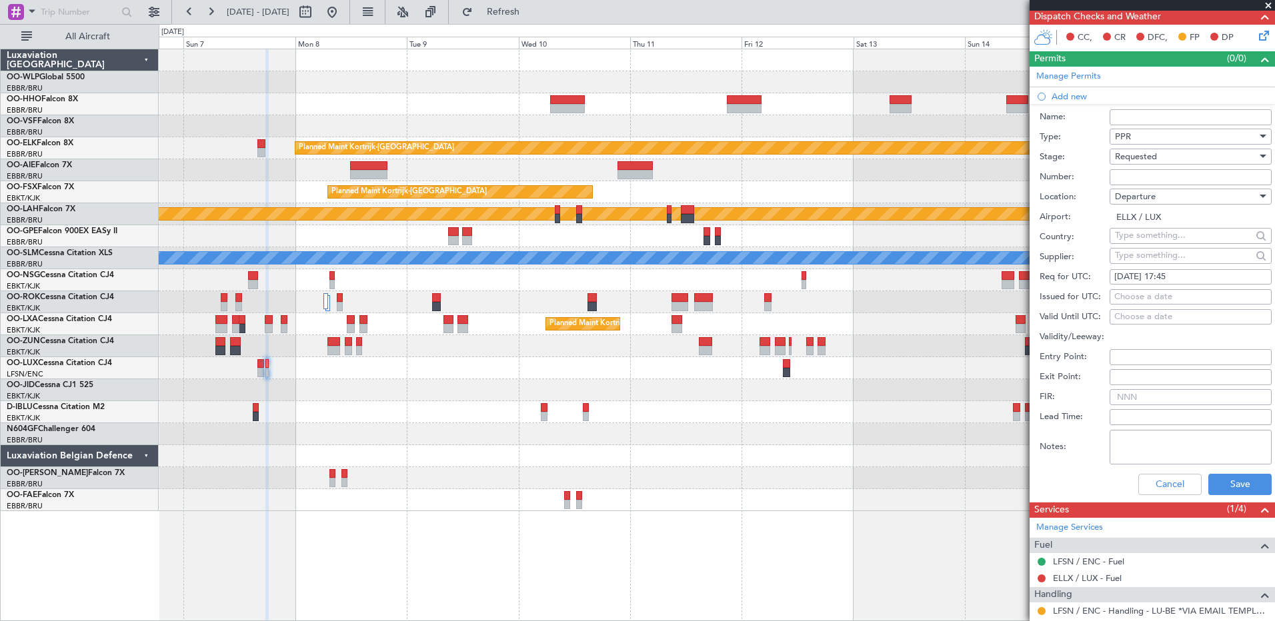
scroll to position [385, 0]
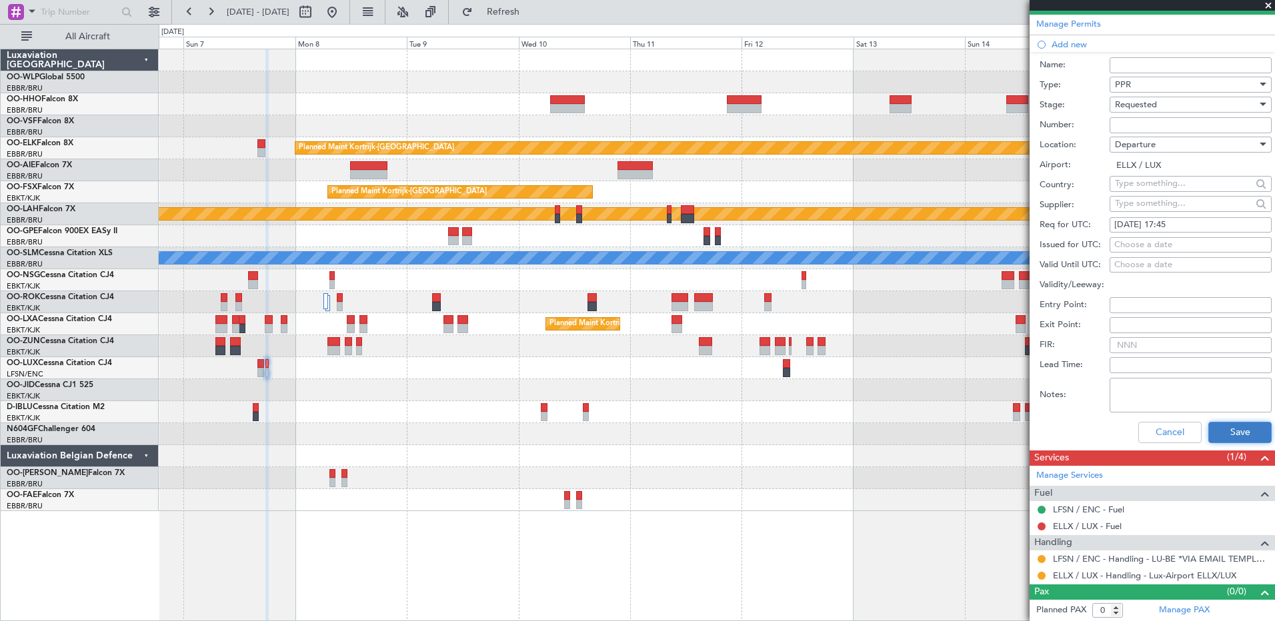
click at [1229, 431] on button "Save" at bounding box center [1239, 432] width 63 height 21
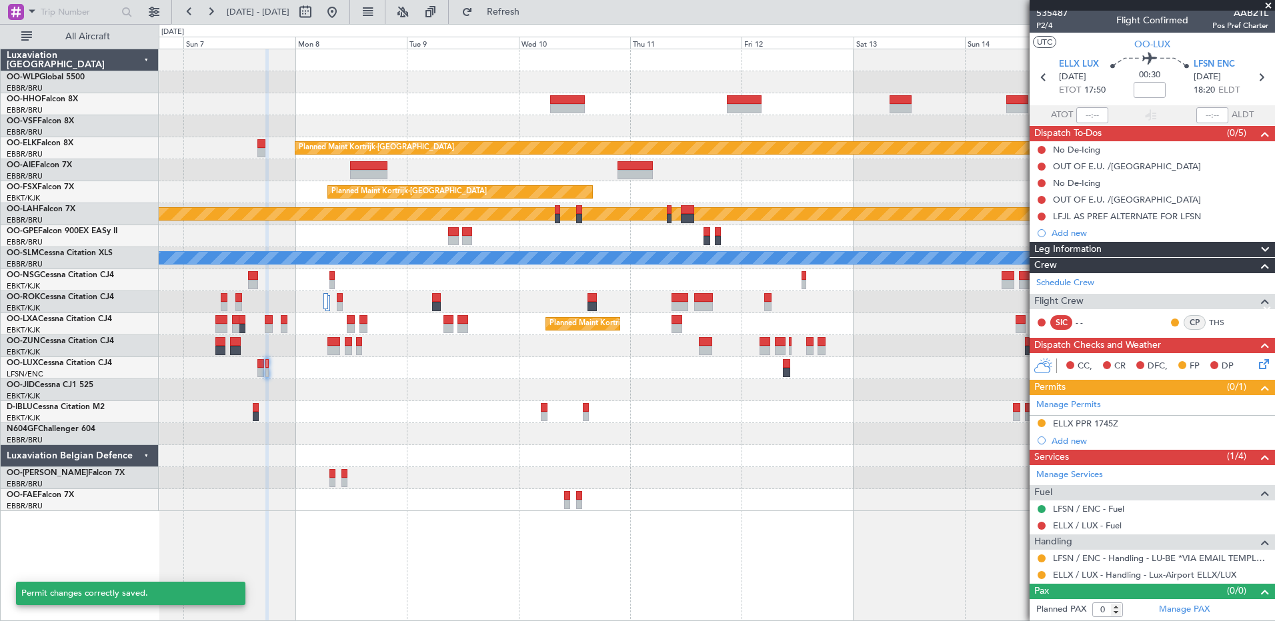
scroll to position [4, 0]
click at [531, 7] on span "Refresh" at bounding box center [503, 11] width 56 height 9
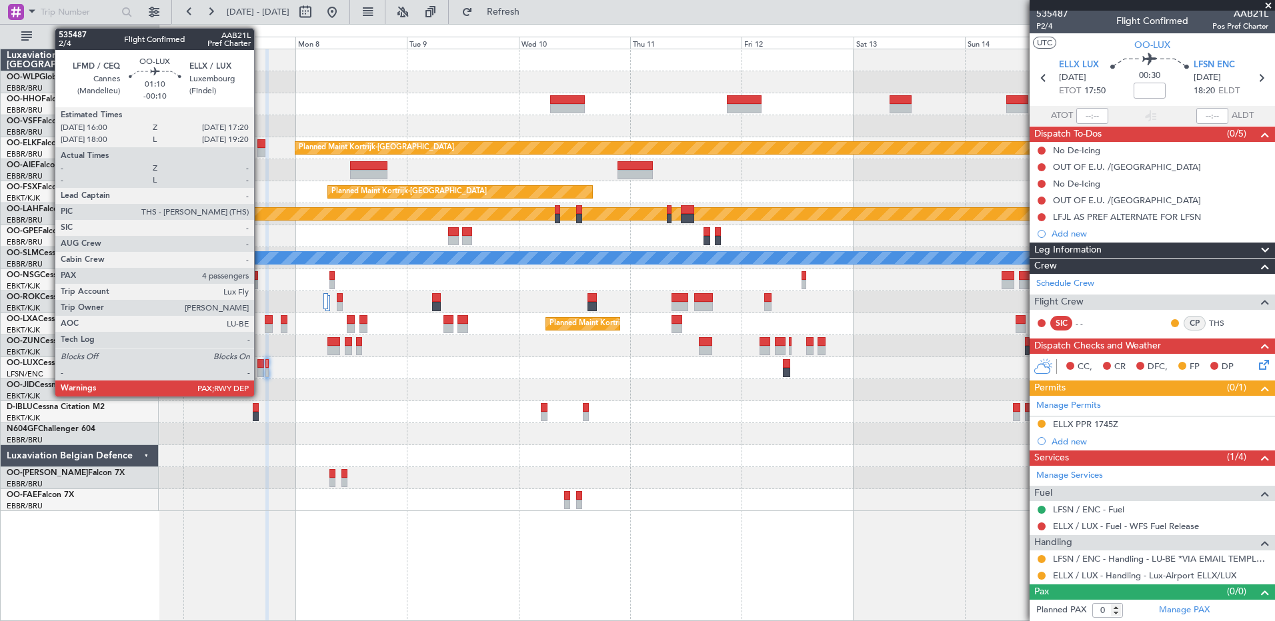
click at [260, 365] on div at bounding box center [260, 363] width 7 height 9
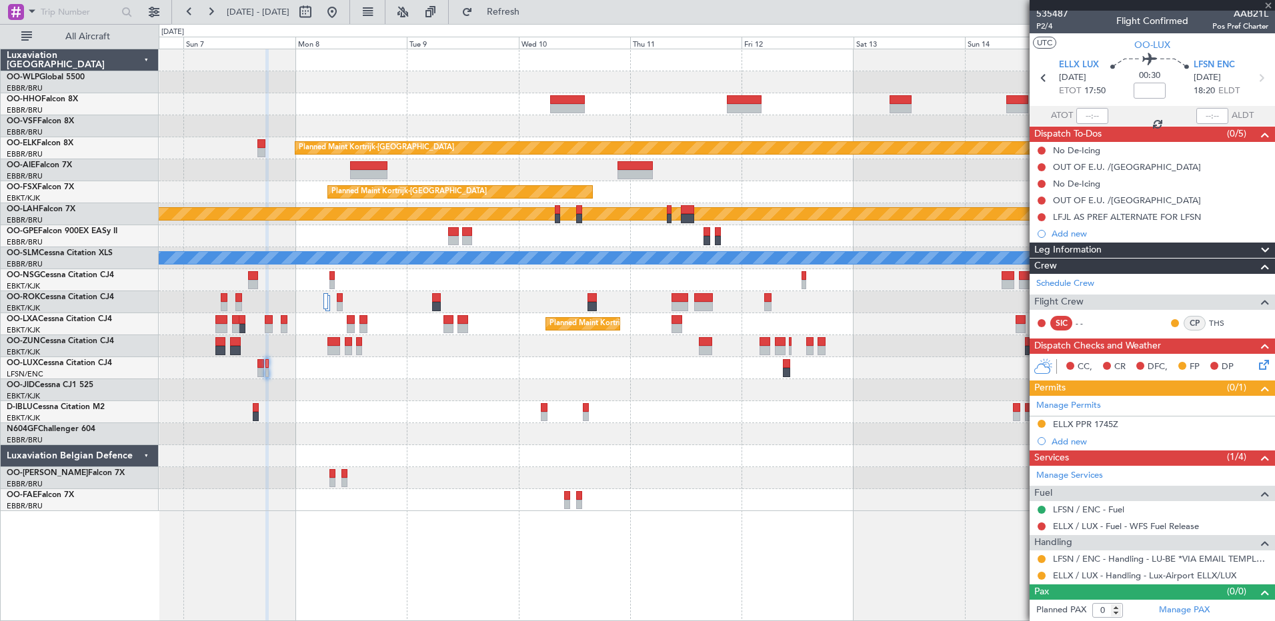
type input "-00:10"
type input "4"
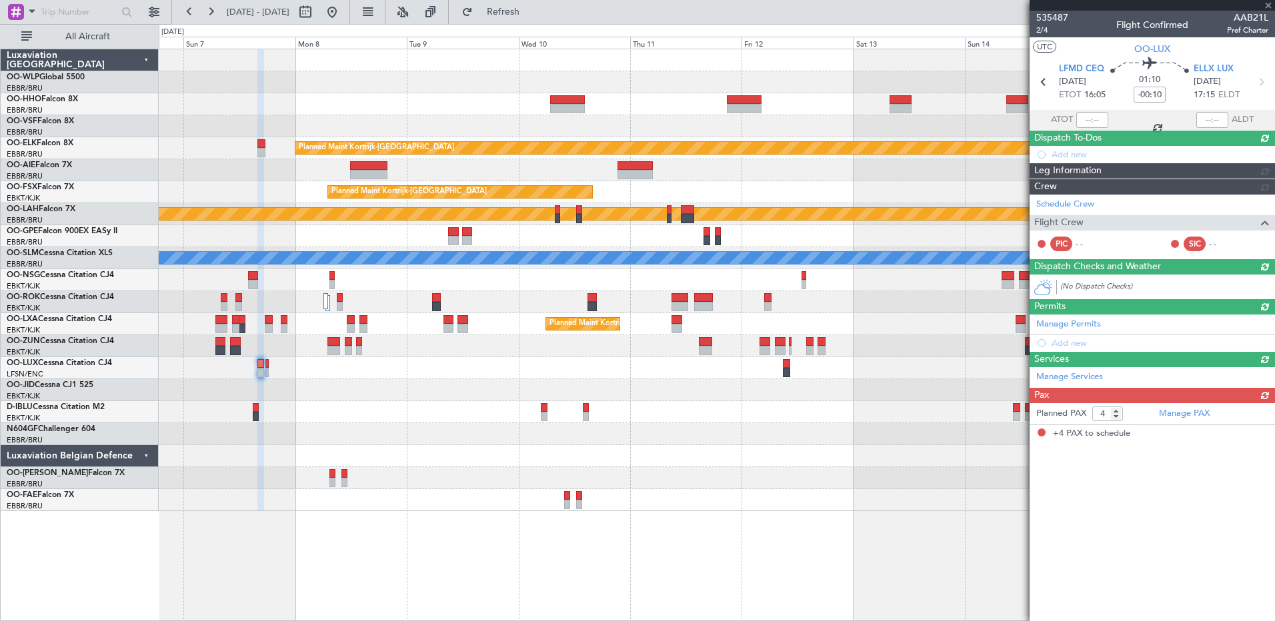
scroll to position [0, 0]
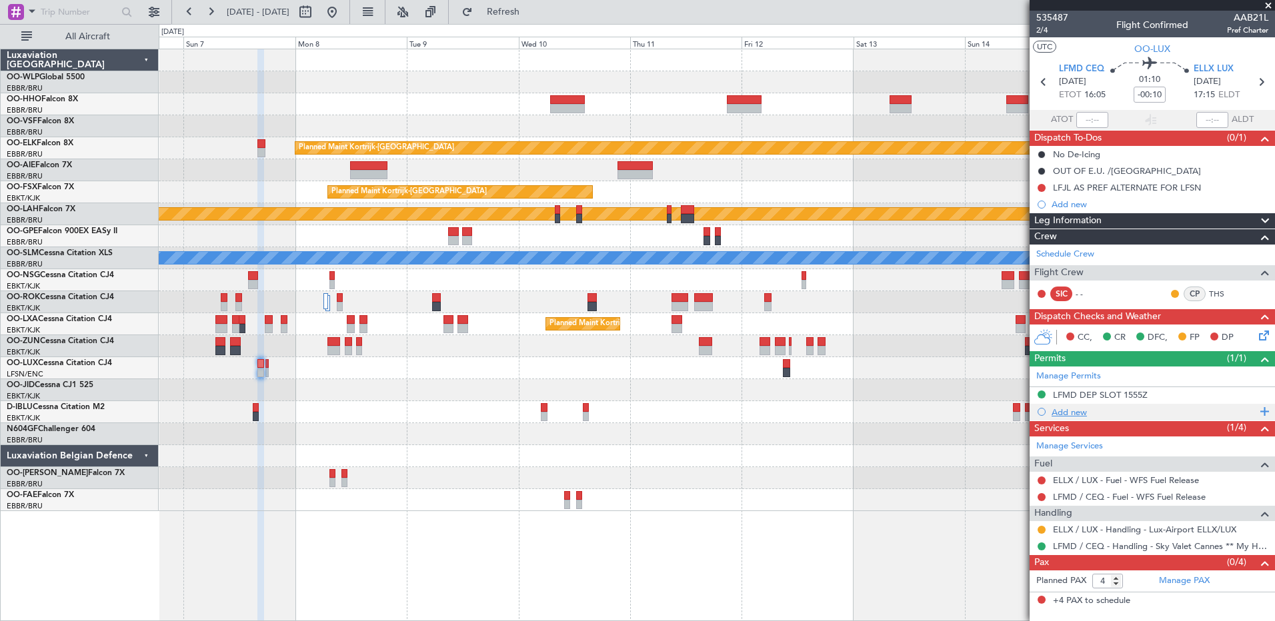
click at [1071, 414] on div "Add new" at bounding box center [1153, 412] width 205 height 11
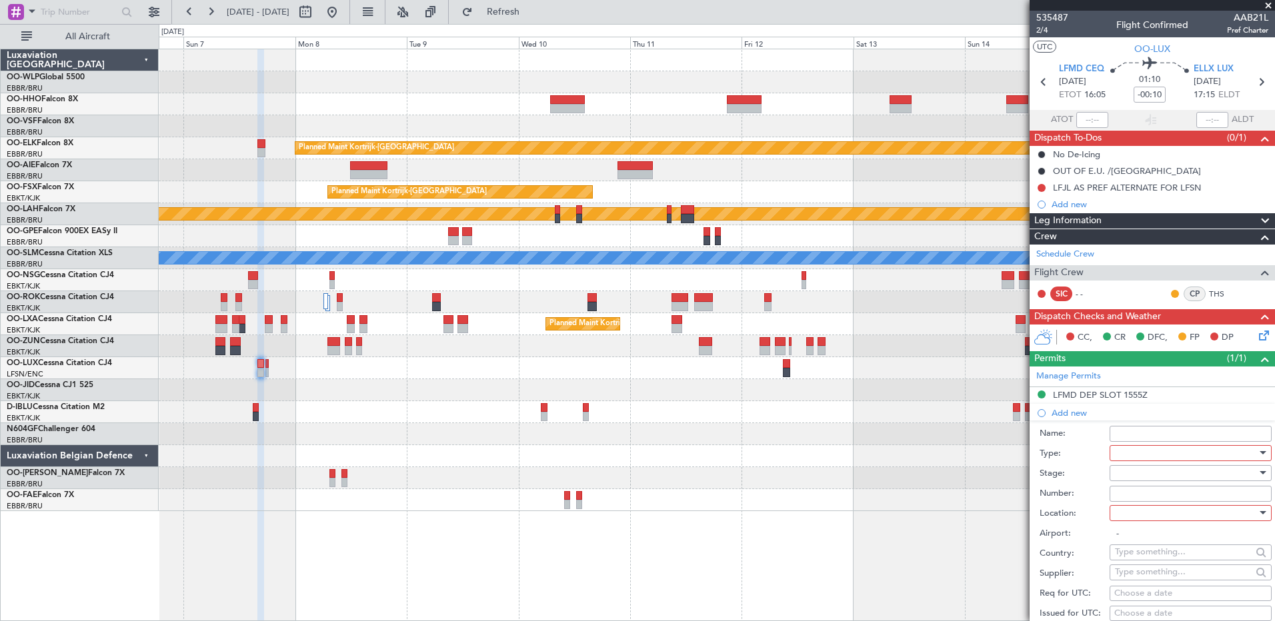
click at [1137, 447] on div at bounding box center [1186, 453] width 142 height 20
click at [1173, 519] on span "PPR" at bounding box center [1185, 519] width 140 height 20
click at [1139, 510] on div at bounding box center [1186, 513] width 142 height 20
click at [1197, 575] on span "Arrival" at bounding box center [1185, 580] width 140 height 20
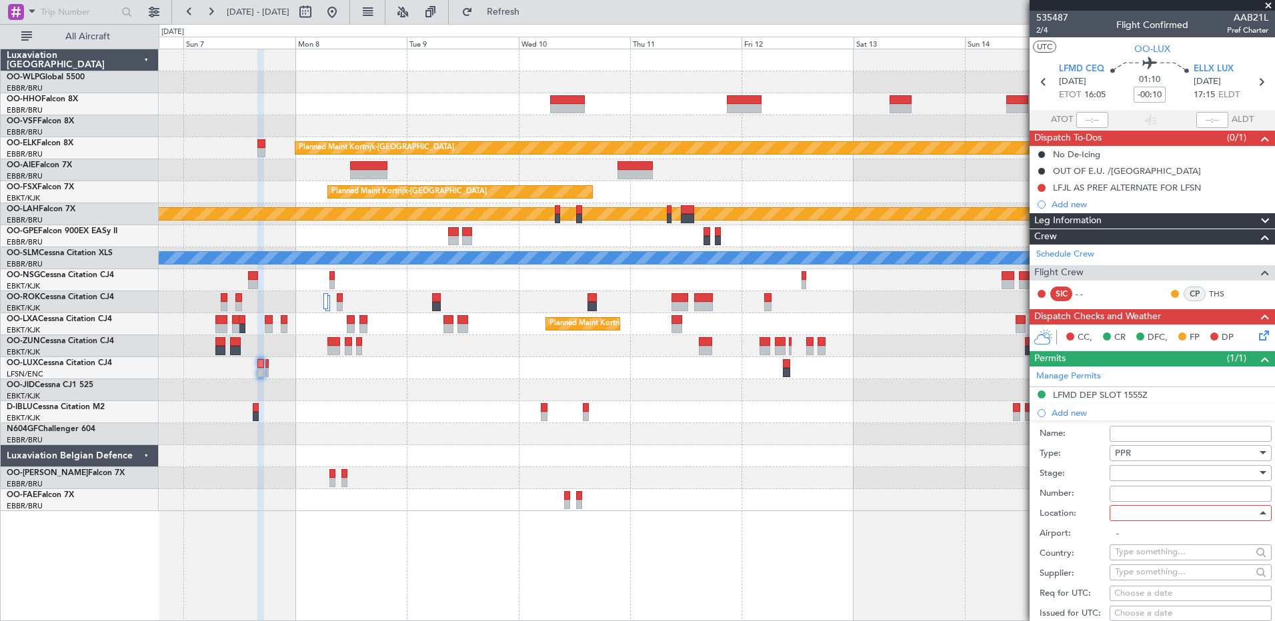
type input "ELLX / LUX"
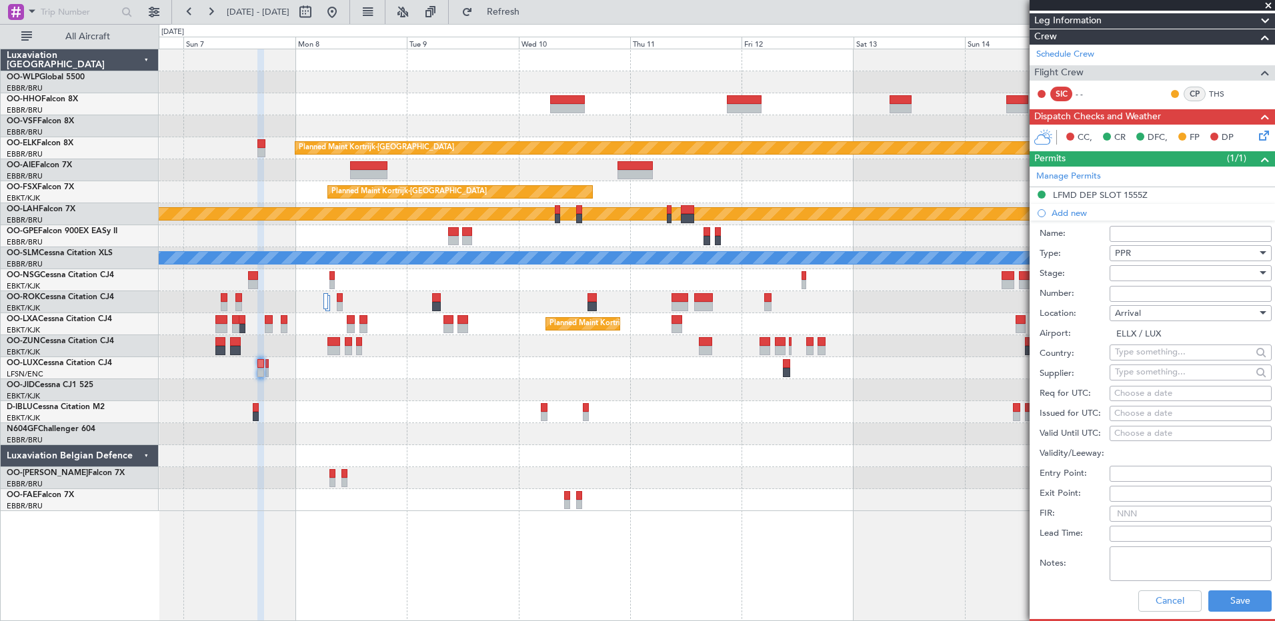
click at [1132, 271] on div at bounding box center [1186, 273] width 142 height 20
click at [1153, 358] on span "Requested" at bounding box center [1185, 360] width 140 height 20
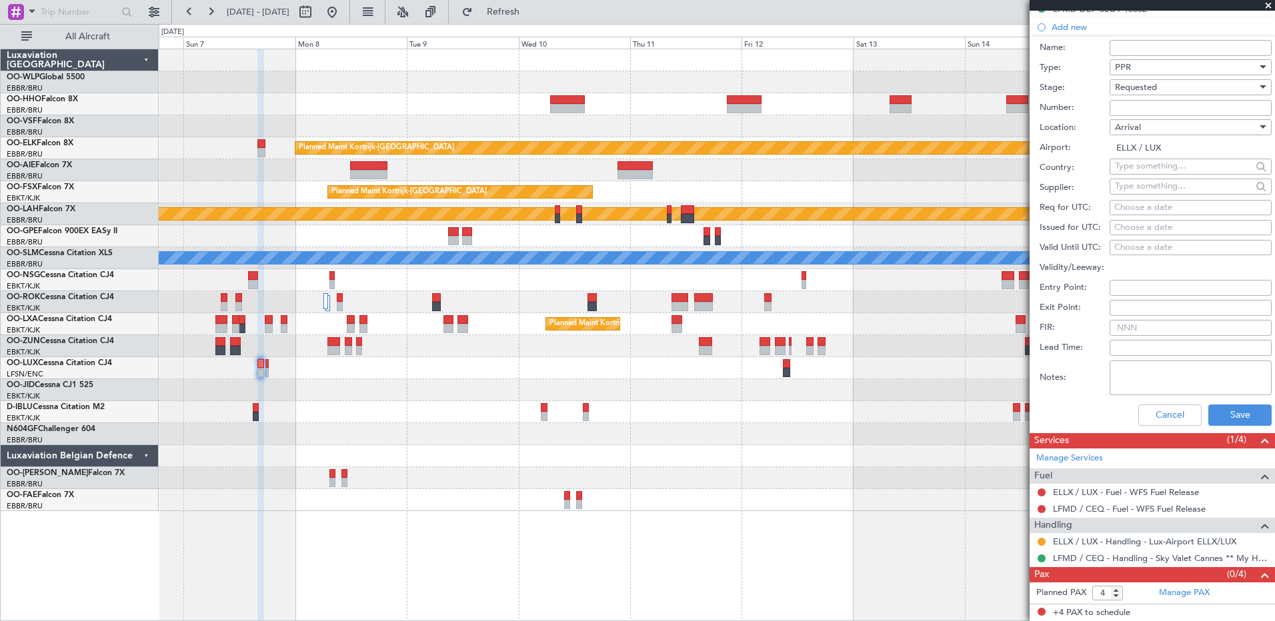
click at [1123, 210] on div "Choose a date" at bounding box center [1190, 207] width 153 height 13
select select "8"
select select "2025"
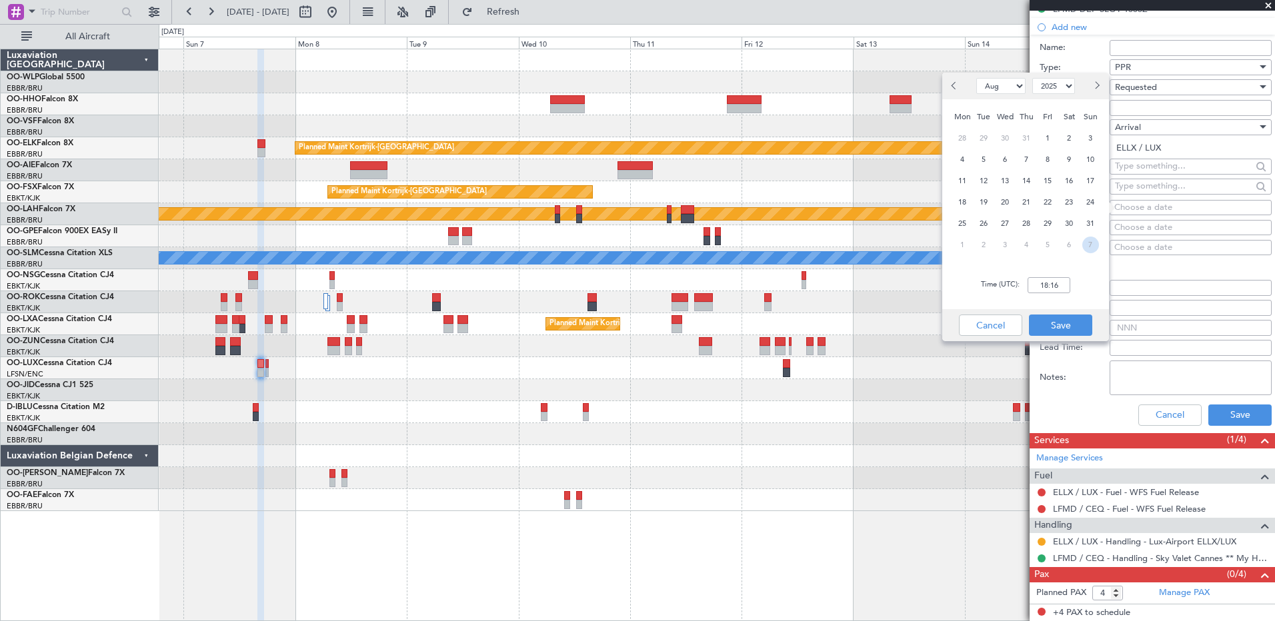
click at [1087, 237] on span "7" at bounding box center [1090, 245] width 17 height 17
select select "9"
click at [1048, 281] on input "00:00" at bounding box center [1048, 285] width 43 height 16
type input "17:20"
click at [1063, 323] on button "Save" at bounding box center [1060, 325] width 63 height 21
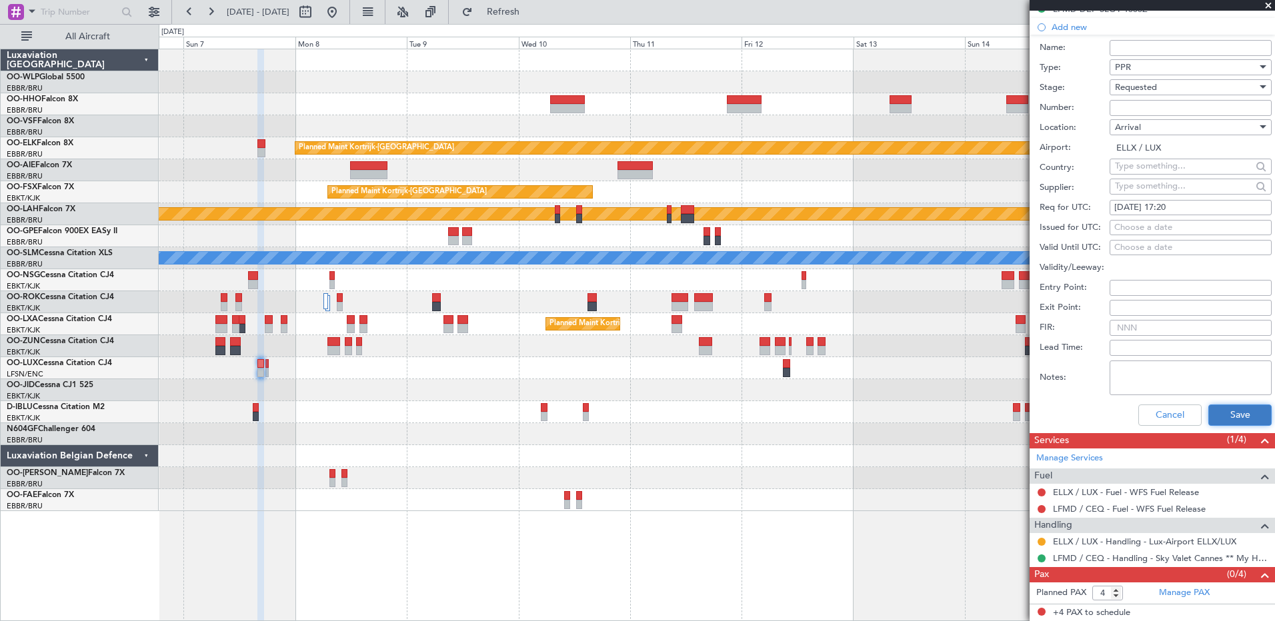
click at [1242, 420] on button "Save" at bounding box center [1239, 415] width 63 height 21
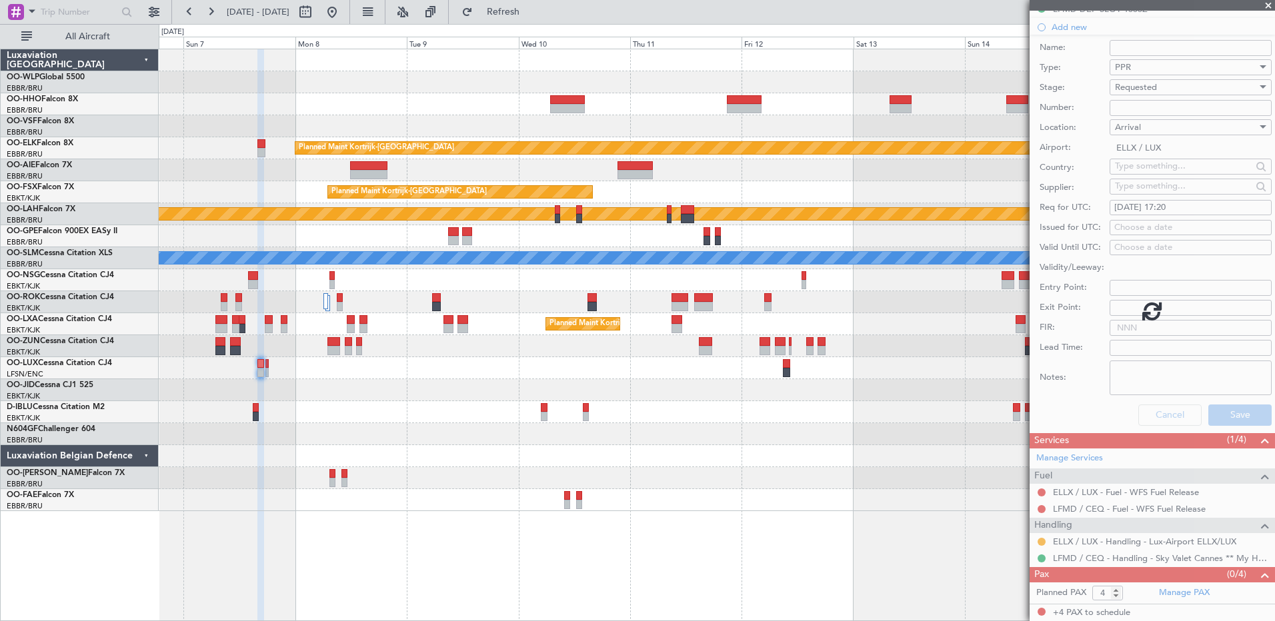
scroll to position [5, 0]
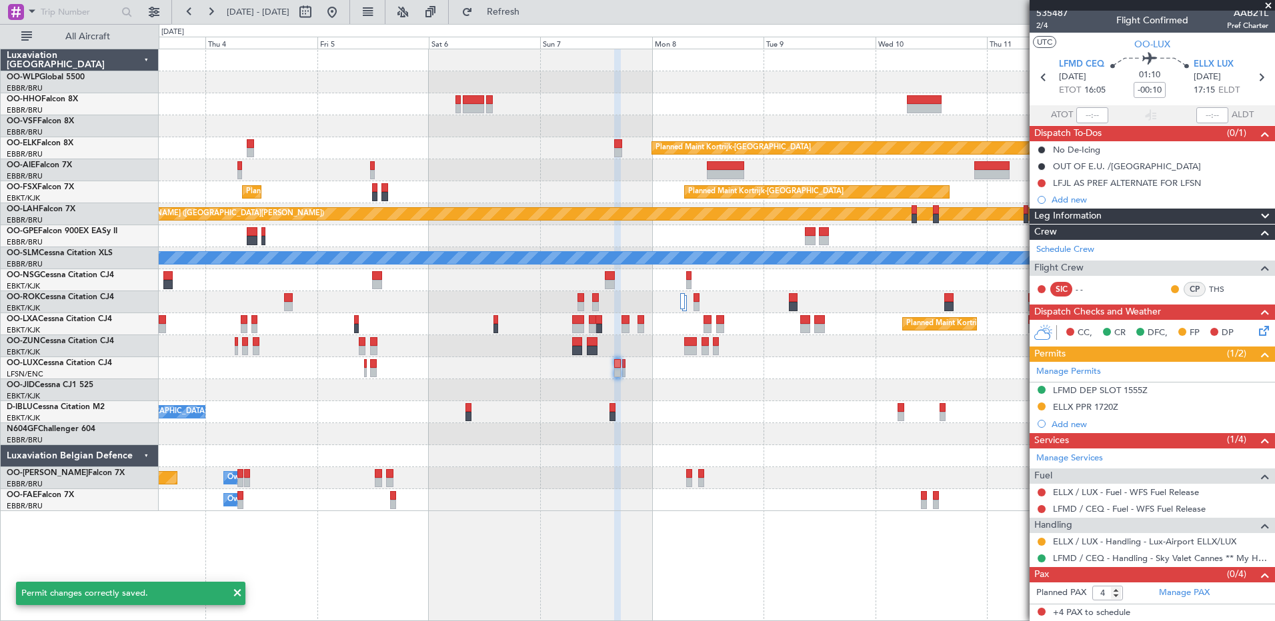
click at [649, 417] on div "Planned Maint Kortrijk-Wevelgem Planned Maint London (Farnborough) Planned Main…" at bounding box center [716, 280] width 1115 height 462
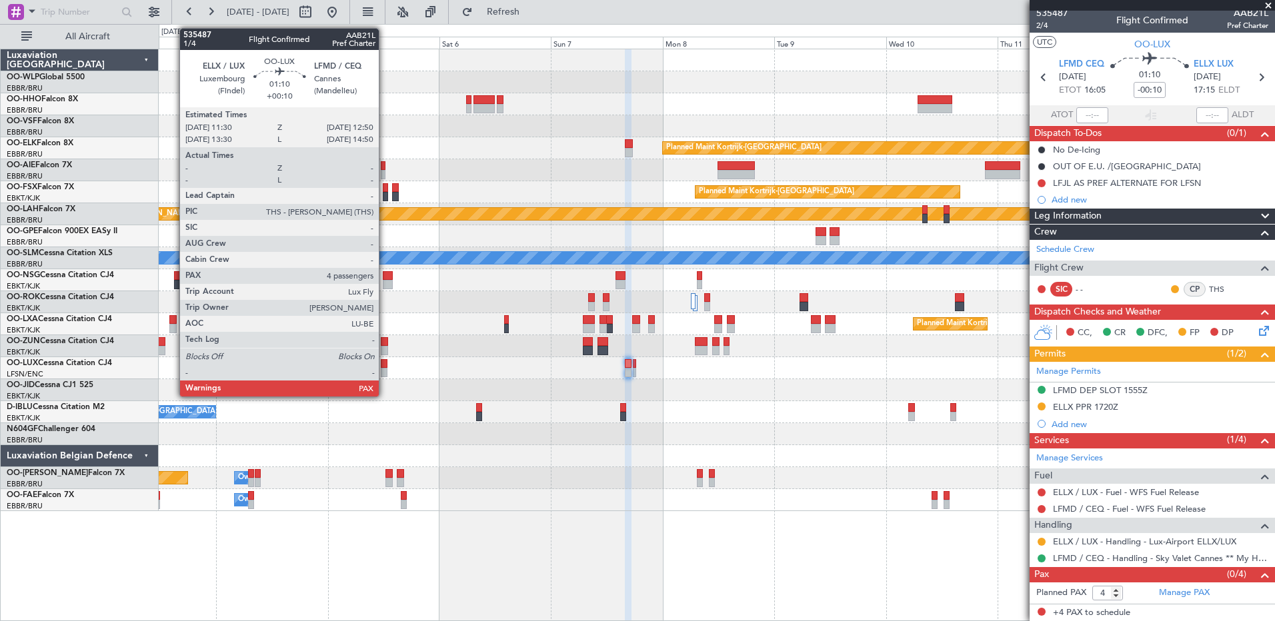
click at [383, 366] on div at bounding box center [384, 363] width 7 height 9
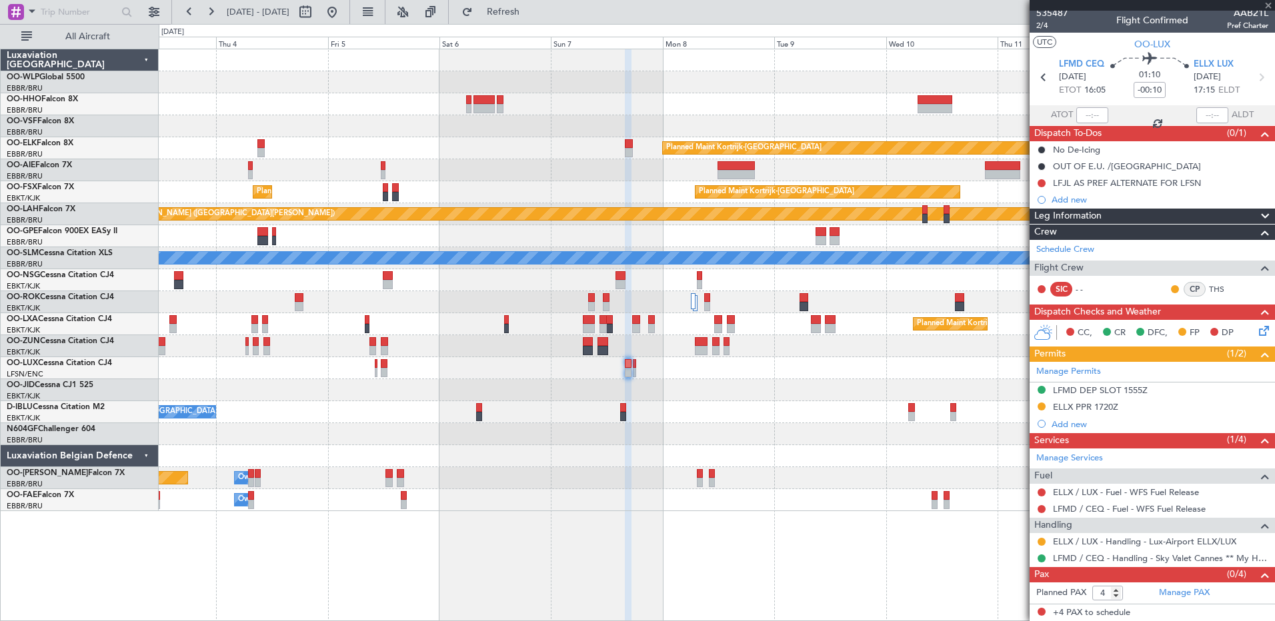
type input "+00:10"
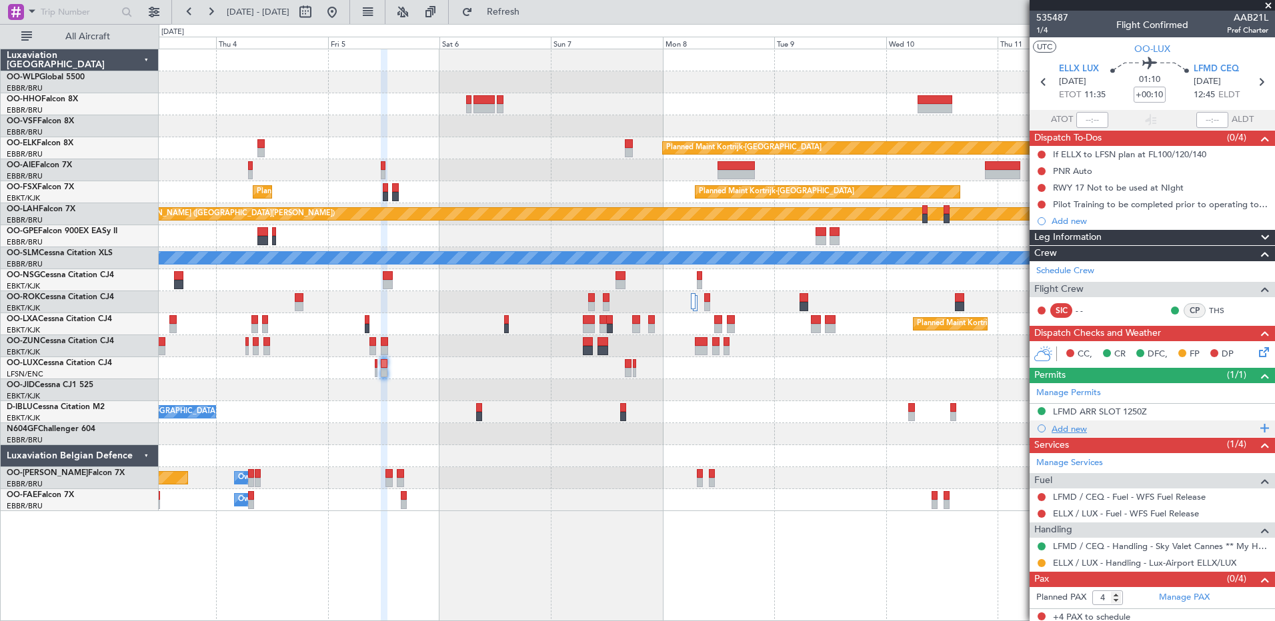
click at [1067, 430] on div "Add new" at bounding box center [1153, 428] width 205 height 11
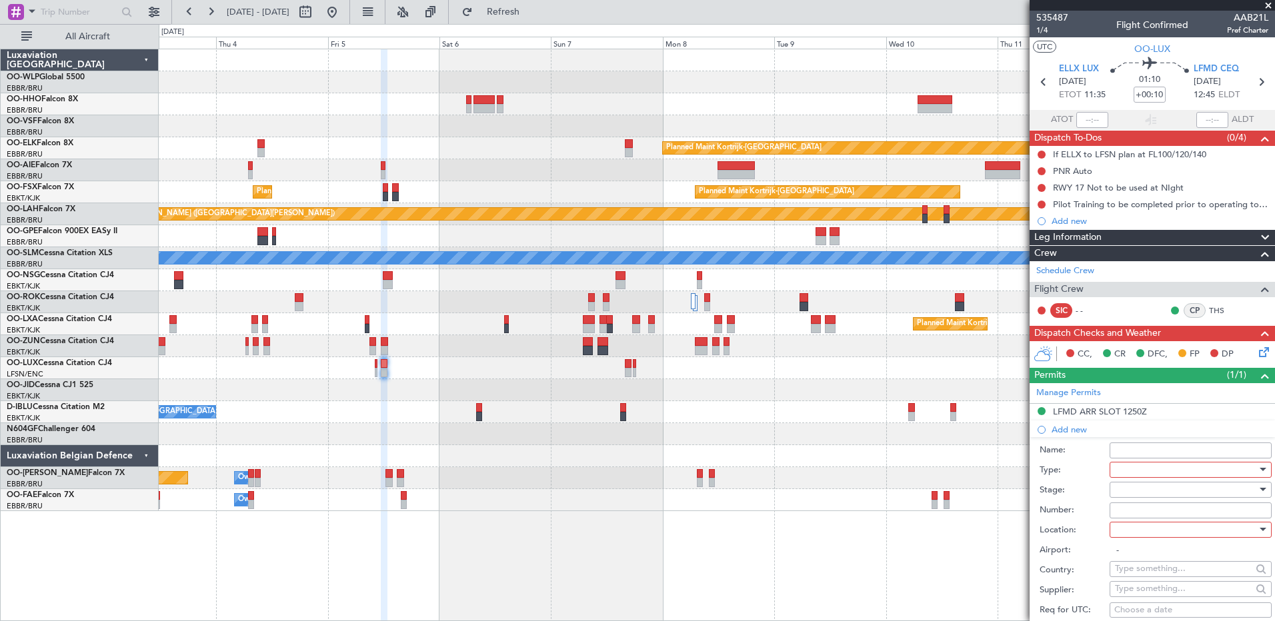
click at [1149, 467] on div at bounding box center [1186, 470] width 142 height 20
click at [1157, 539] on span "PPR" at bounding box center [1185, 537] width 140 height 20
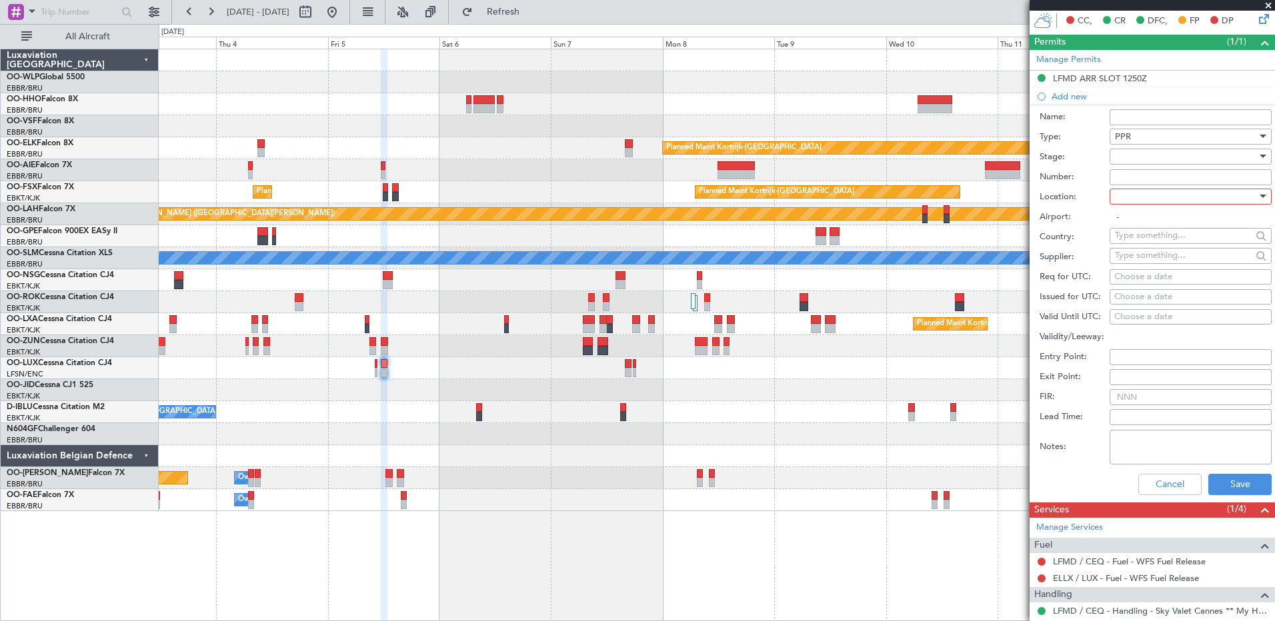
click at [1142, 197] on div at bounding box center [1186, 197] width 142 height 20
click at [1154, 232] on span "Departure" at bounding box center [1185, 223] width 140 height 20
type input "ELLX / LUX"
click at [1115, 278] on div "Choose a date" at bounding box center [1190, 277] width 153 height 13
select select "8"
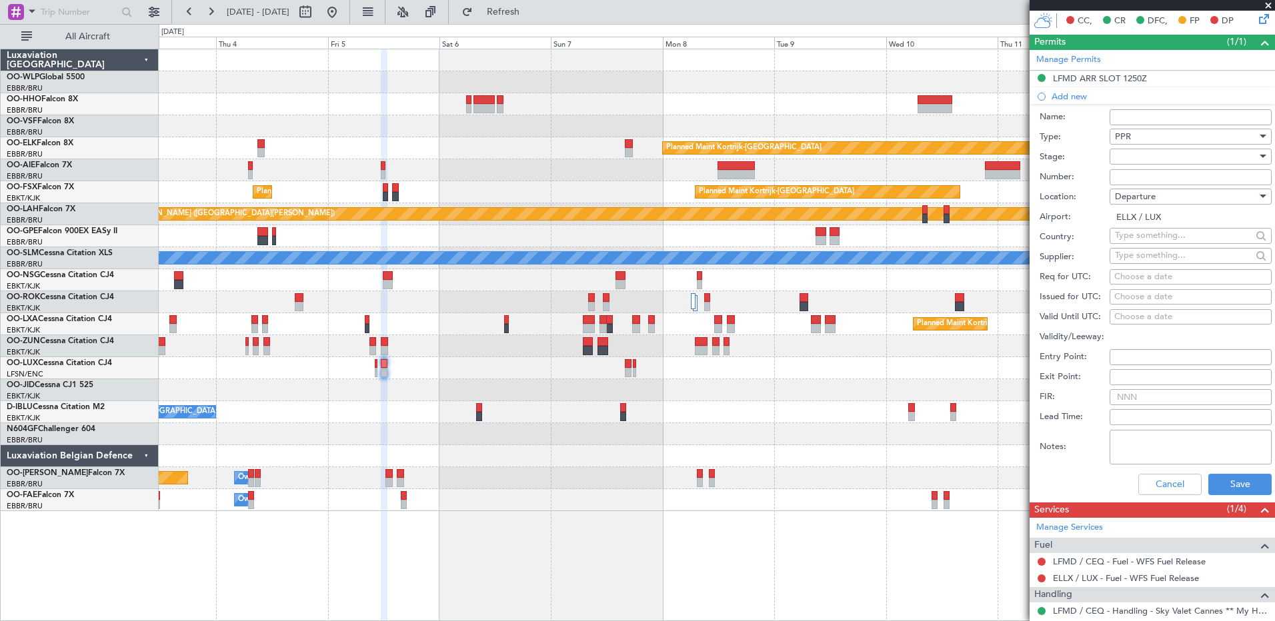
select select "2025"
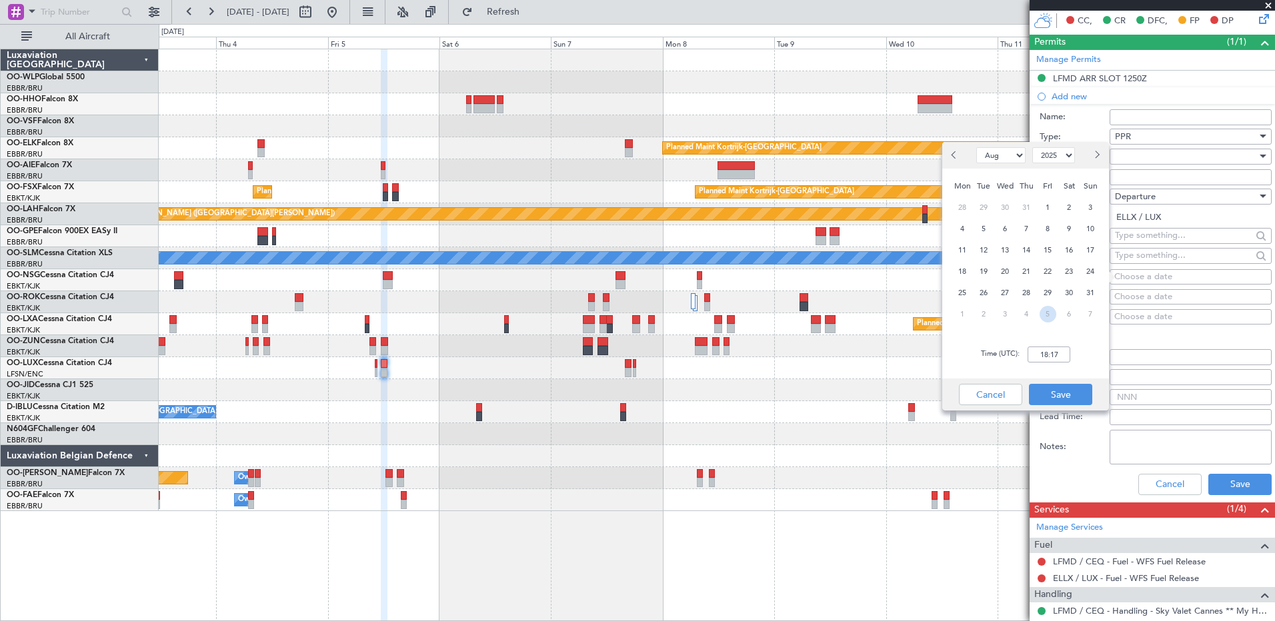
click at [1048, 321] on span "5" at bounding box center [1047, 314] width 17 height 17
select select "9"
click at [1034, 352] on input "00:00" at bounding box center [1048, 355] width 43 height 16
type input "11:30"
click at [1054, 389] on button "Save" at bounding box center [1060, 394] width 63 height 21
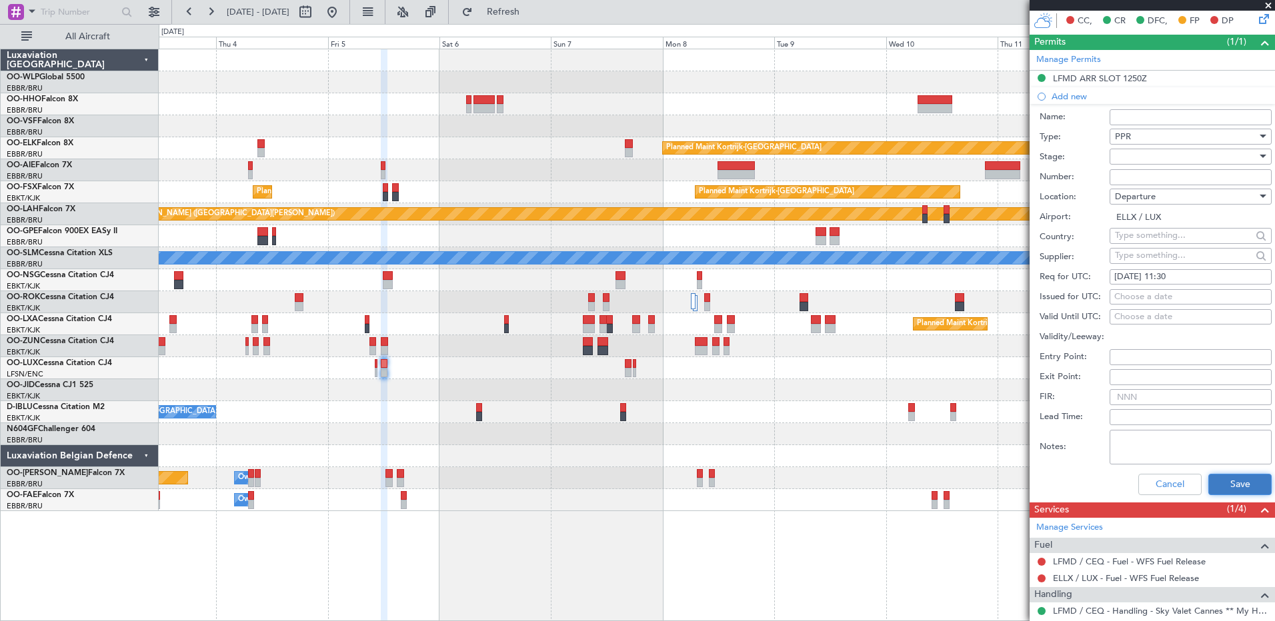
click at [1235, 483] on button "Save" at bounding box center [1239, 484] width 63 height 21
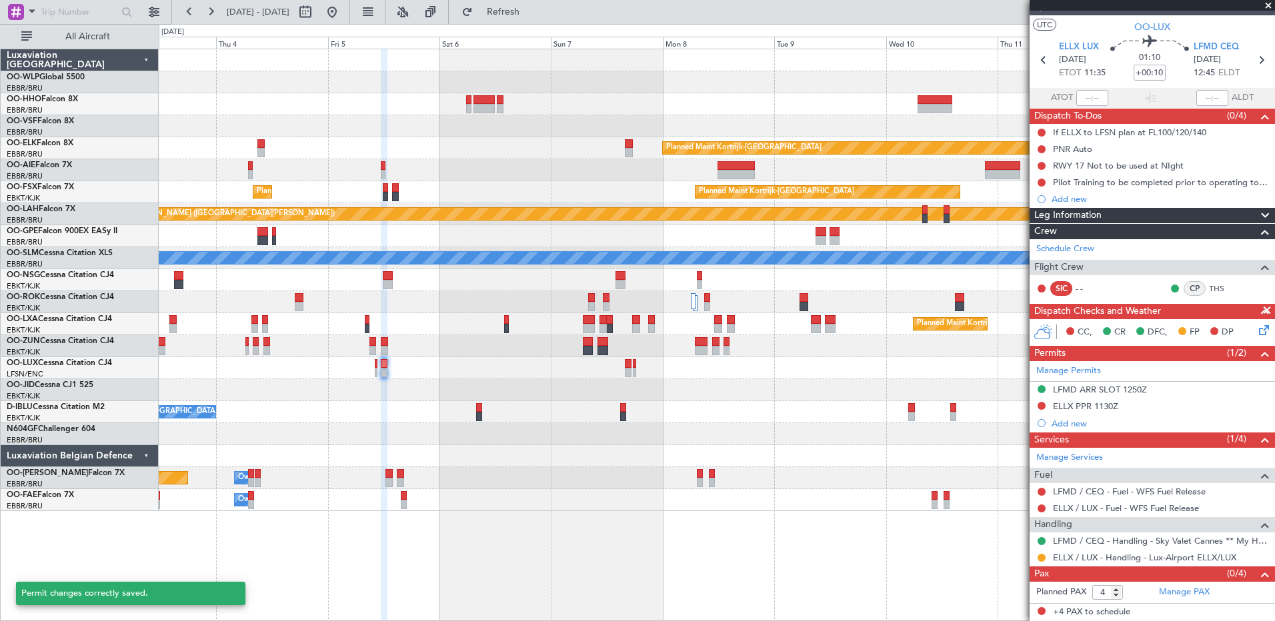
scroll to position [21, 0]
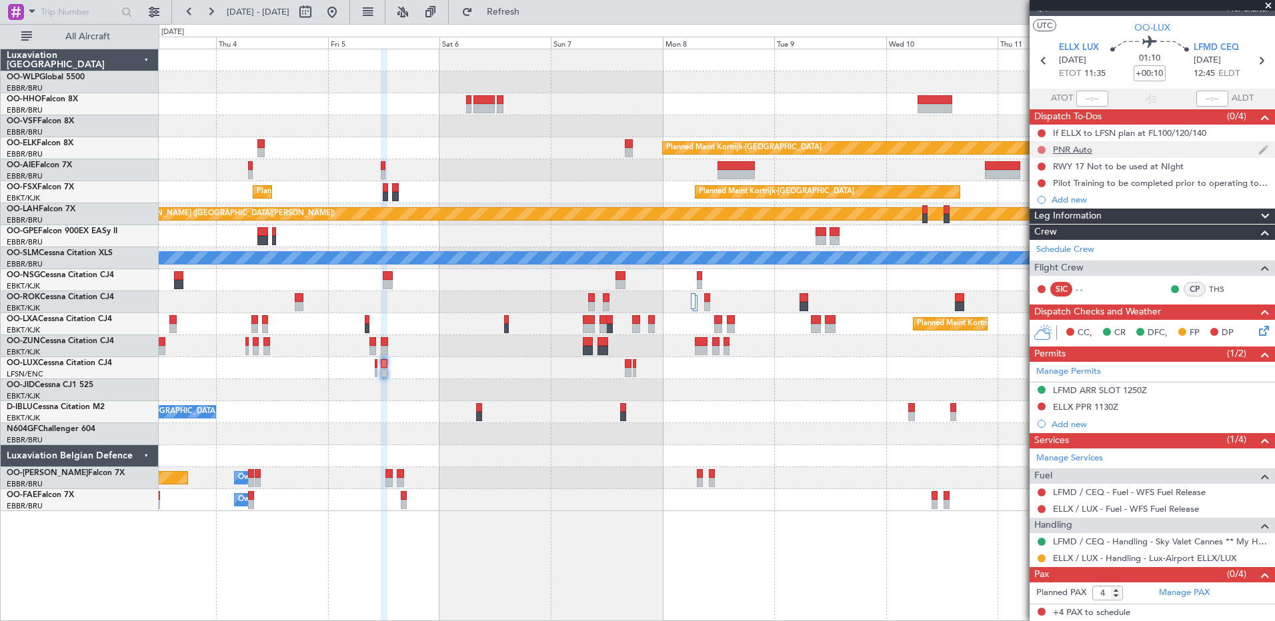
click at [1038, 150] on button at bounding box center [1041, 150] width 8 height 8
click at [1039, 200] on li "Completed" at bounding box center [1042, 209] width 71 height 20
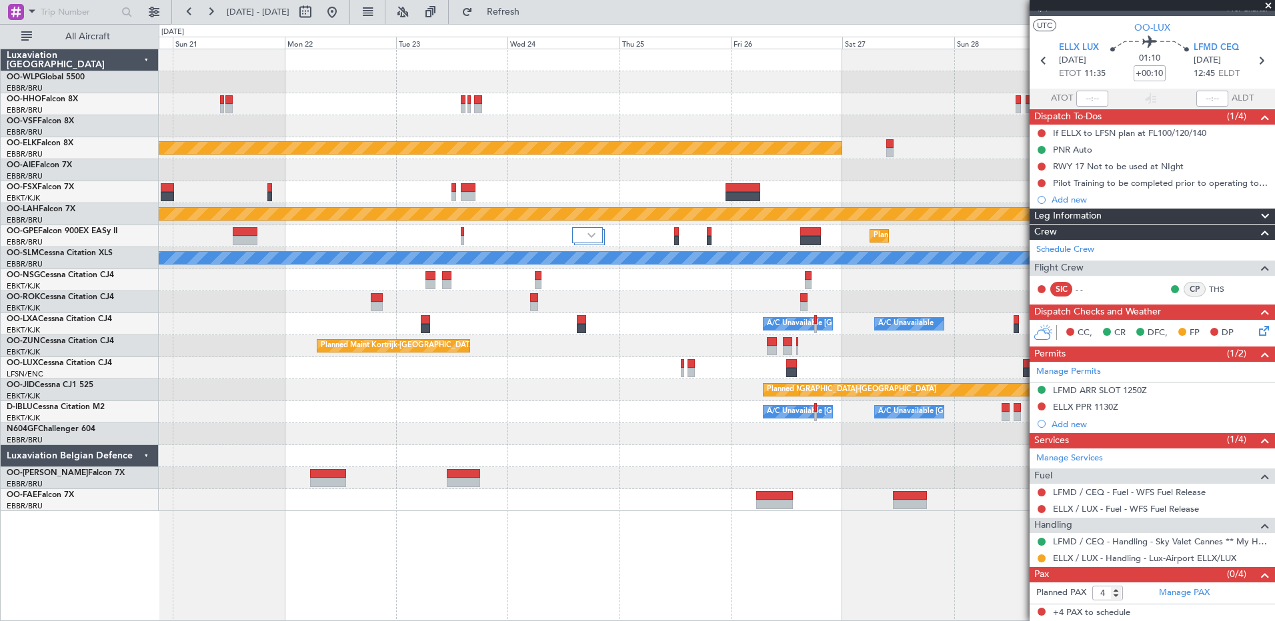
click at [243, 545] on div "Planned Maint Kortrijk-Wevelgem EBKT 08:50 Z KLAS 20:30 Z Planned Maint Alton-s…" at bounding box center [717, 335] width 1116 height 573
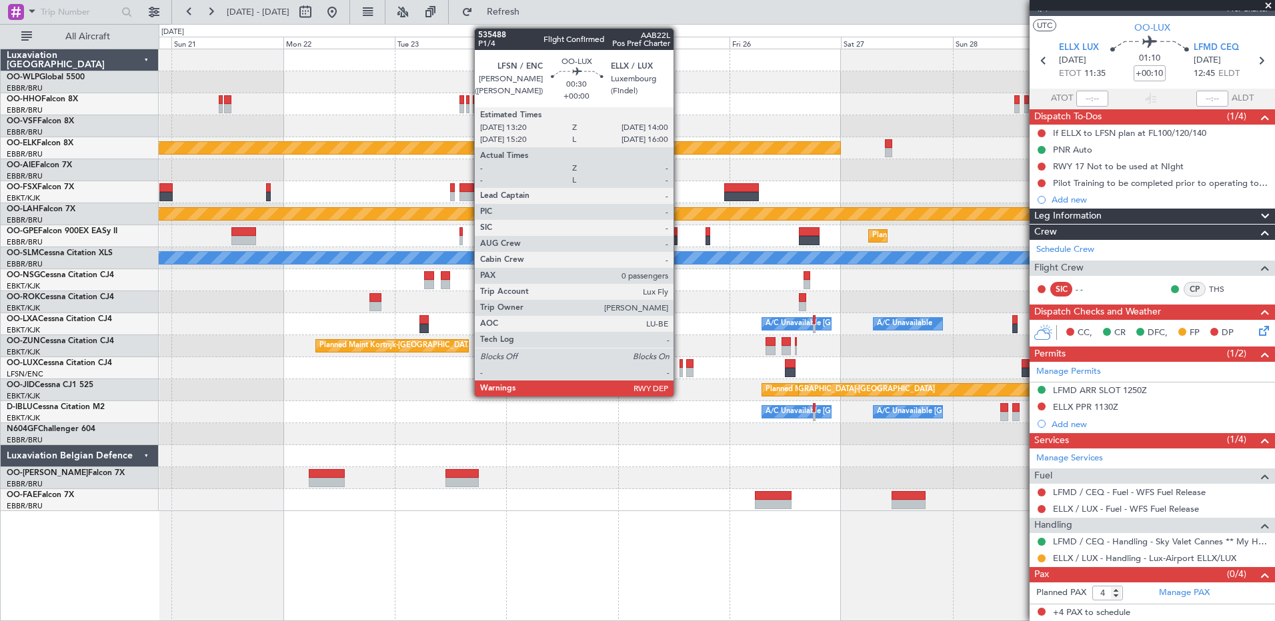
click at [679, 374] on div at bounding box center [680, 372] width 3 height 9
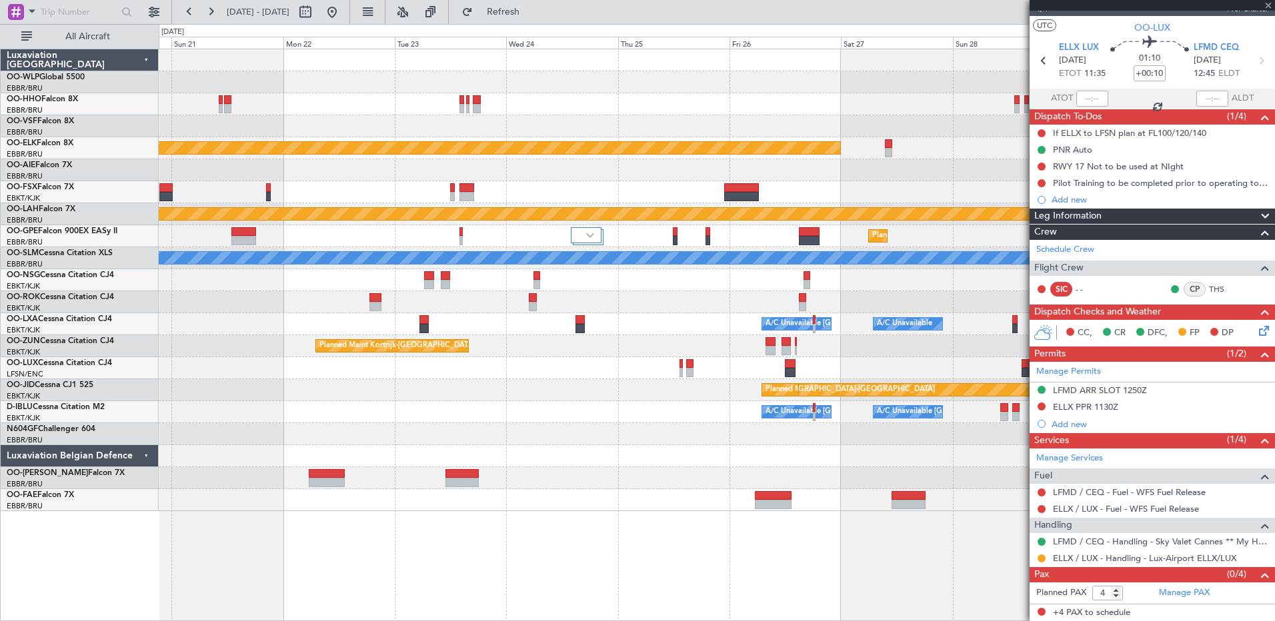
type input "0"
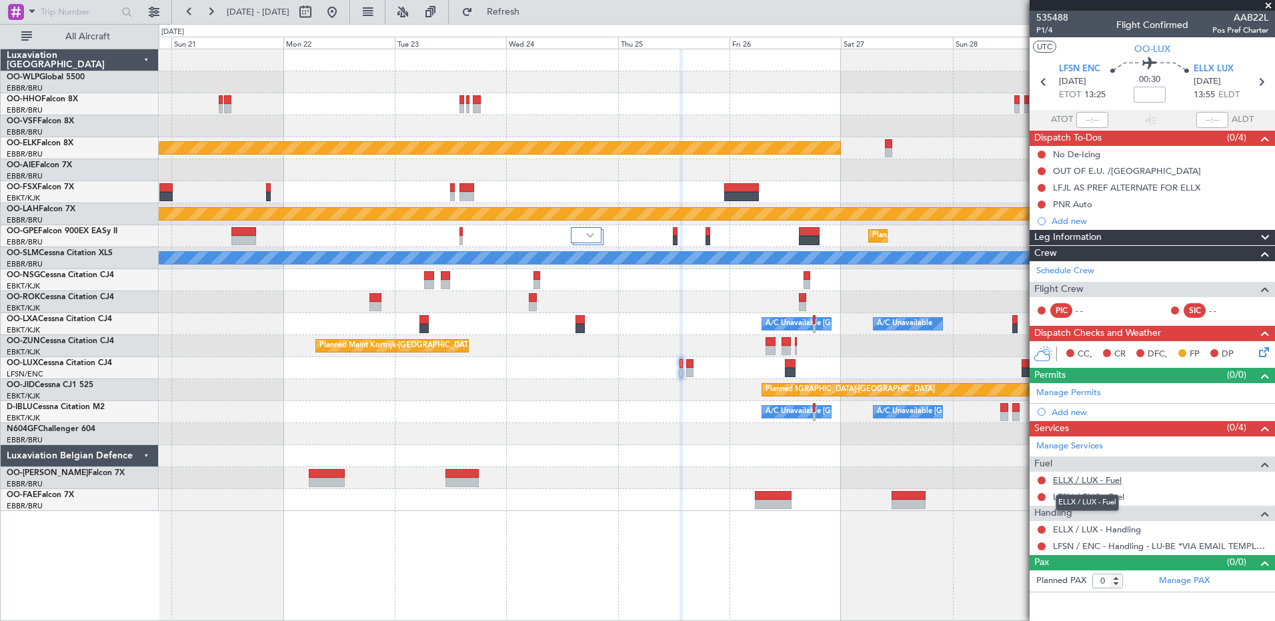
click at [1105, 479] on link "ELLX / LUX - Fuel" at bounding box center [1087, 480] width 69 height 11
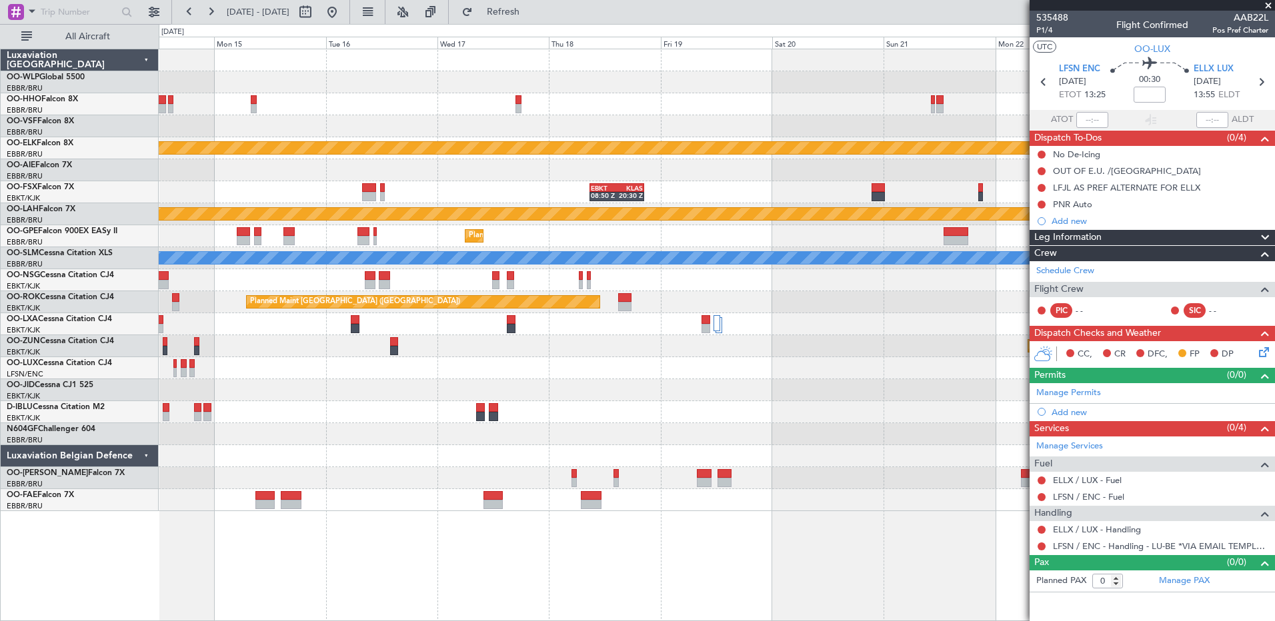
click at [1235, 487] on fb-app "[DATE] - [DATE] Refresh Quick Links All Aircraft Planned Maint [GEOGRAPHIC_DATA…" at bounding box center [637, 315] width 1275 height 611
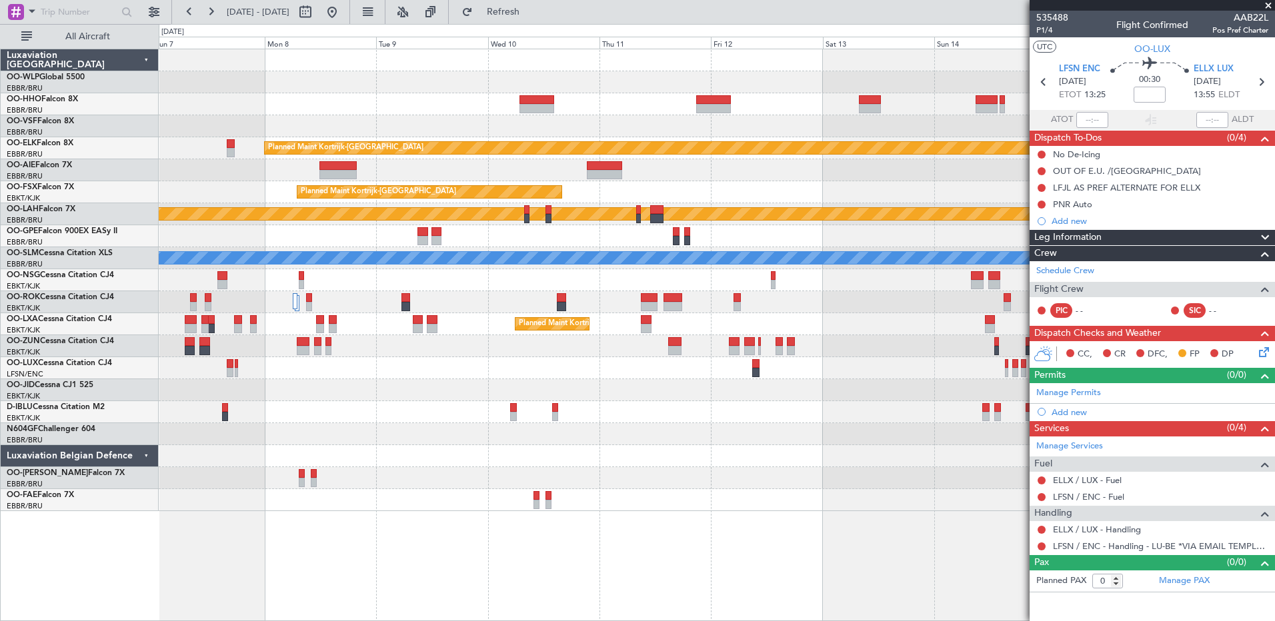
click at [992, 393] on div "Planned Maint Kortrijk-[GEOGRAPHIC_DATA] Planned Maint [GEOGRAPHIC_DATA]-[GEOGR…" at bounding box center [716, 280] width 1115 height 462
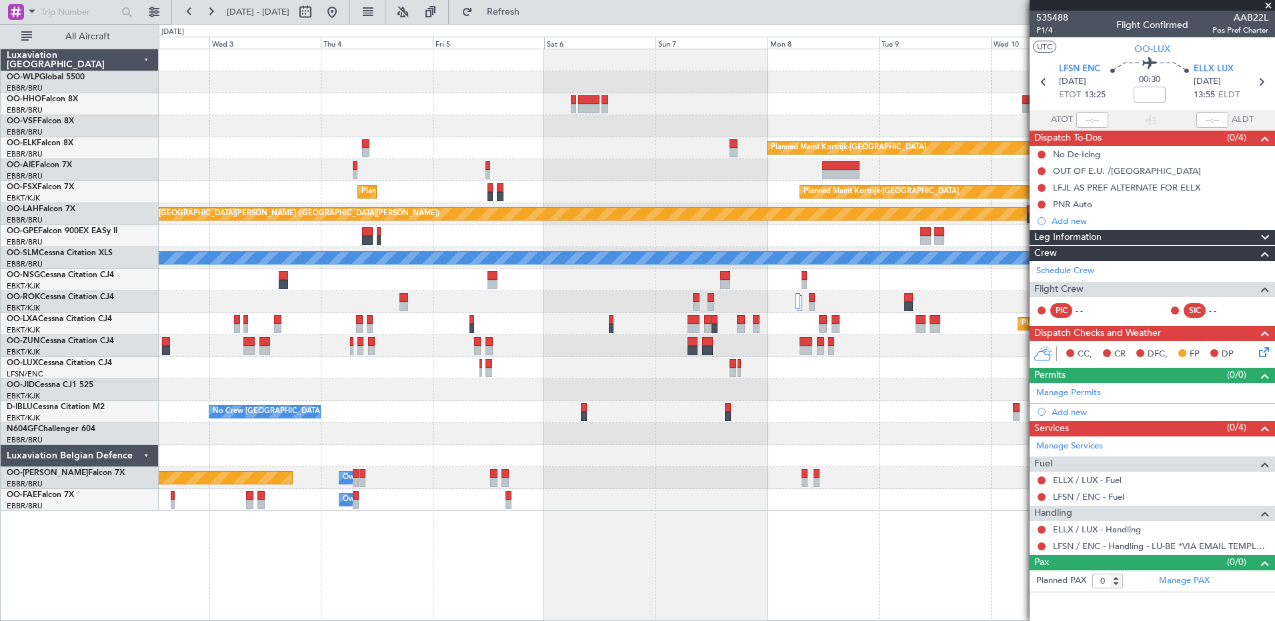
click at [737, 390] on div "Planned Maint Kortrijk-[GEOGRAPHIC_DATA]" at bounding box center [716, 390] width 1115 height 22
click at [1150, 97] on mat-tooltip-component "Flight Time" at bounding box center [1149, 104] width 61 height 35
click at [1154, 90] on mat-tooltip-component "Flight Time" at bounding box center [1149, 104] width 61 height 35
click at [1154, 89] on input at bounding box center [1149, 95] width 32 height 16
type input "-00:10"
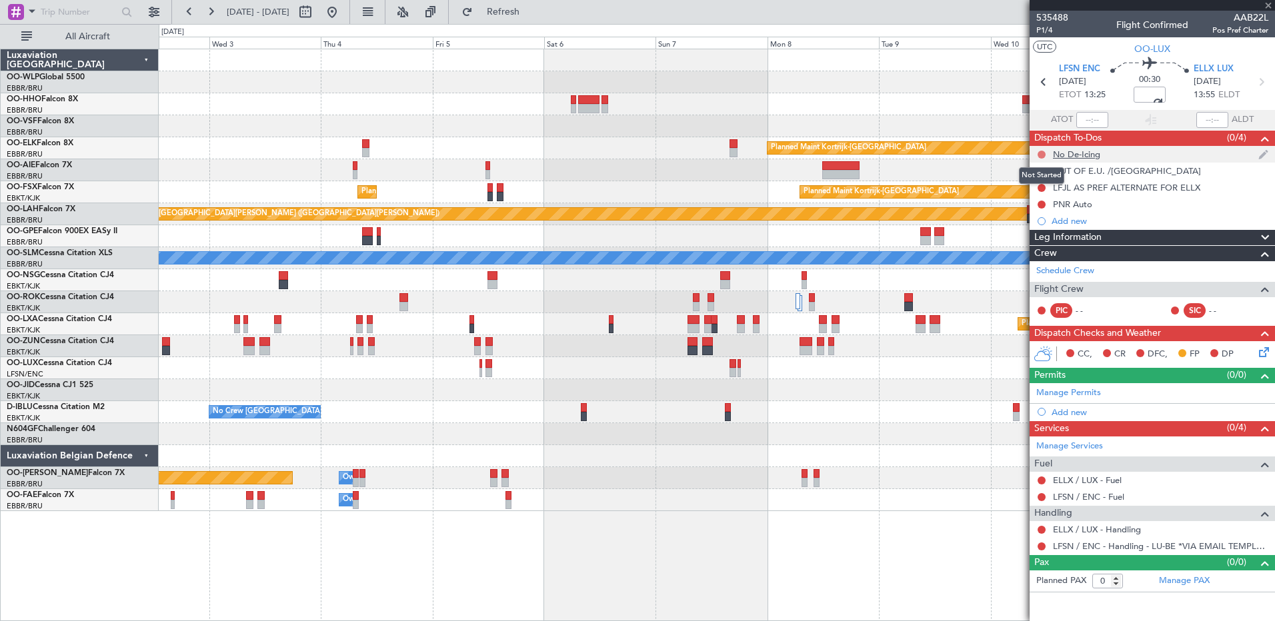
click at [1043, 153] on button at bounding box center [1041, 155] width 8 height 8
click at [1046, 234] on span "Cancelled" at bounding box center [1044, 233] width 38 height 13
click at [1040, 171] on button at bounding box center [1041, 171] width 8 height 8
click at [1041, 251] on span "Cancelled" at bounding box center [1044, 249] width 38 height 13
click at [1041, 203] on button at bounding box center [1041, 205] width 8 height 8
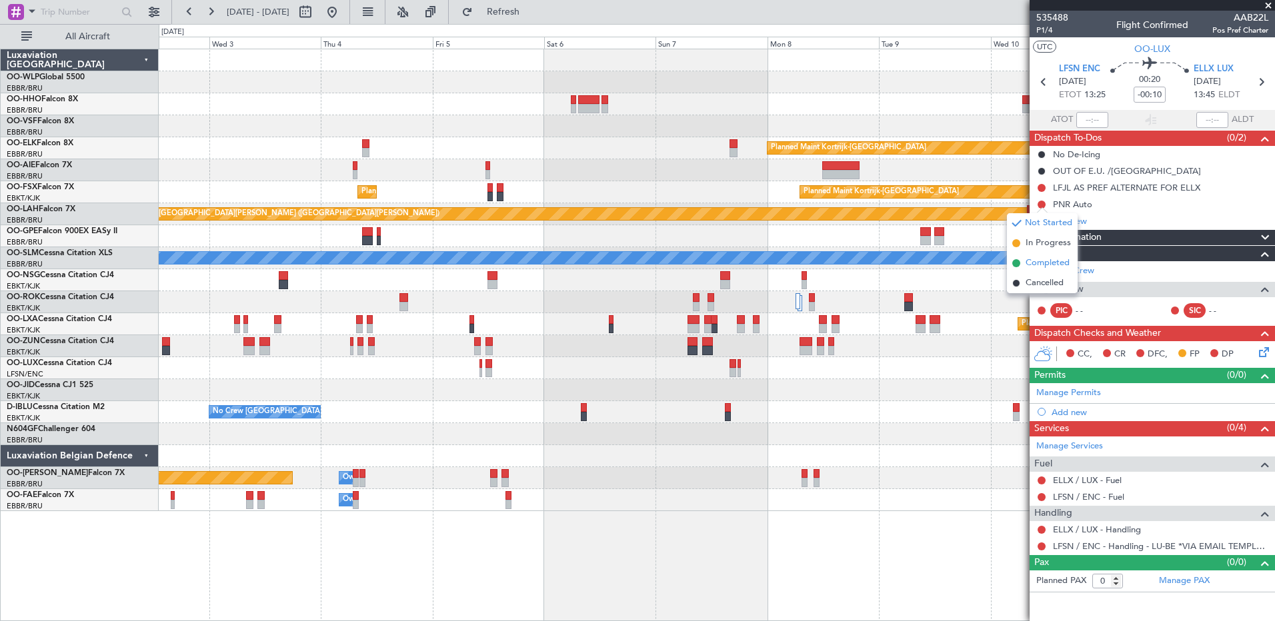
click at [1044, 265] on span "Completed" at bounding box center [1047, 263] width 44 height 13
click at [1261, 349] on icon at bounding box center [1261, 350] width 11 height 11
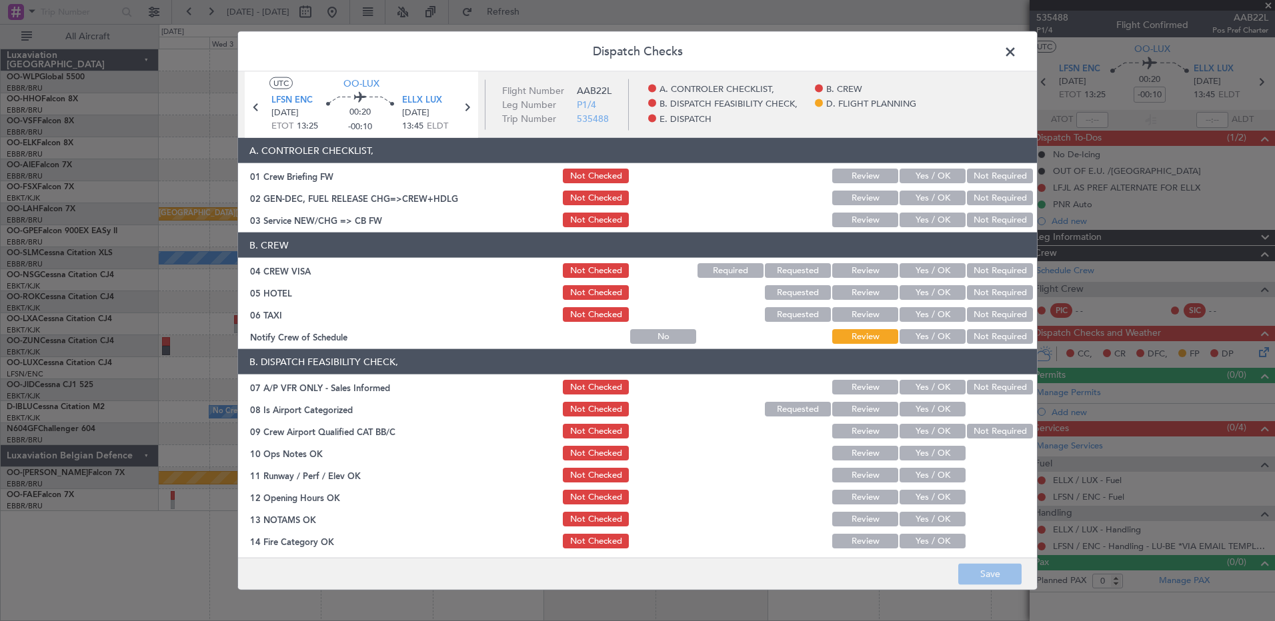
click at [941, 336] on button "Yes / OK" at bounding box center [932, 336] width 66 height 15
click at [988, 308] on button "Not Required" at bounding box center [1000, 314] width 66 height 15
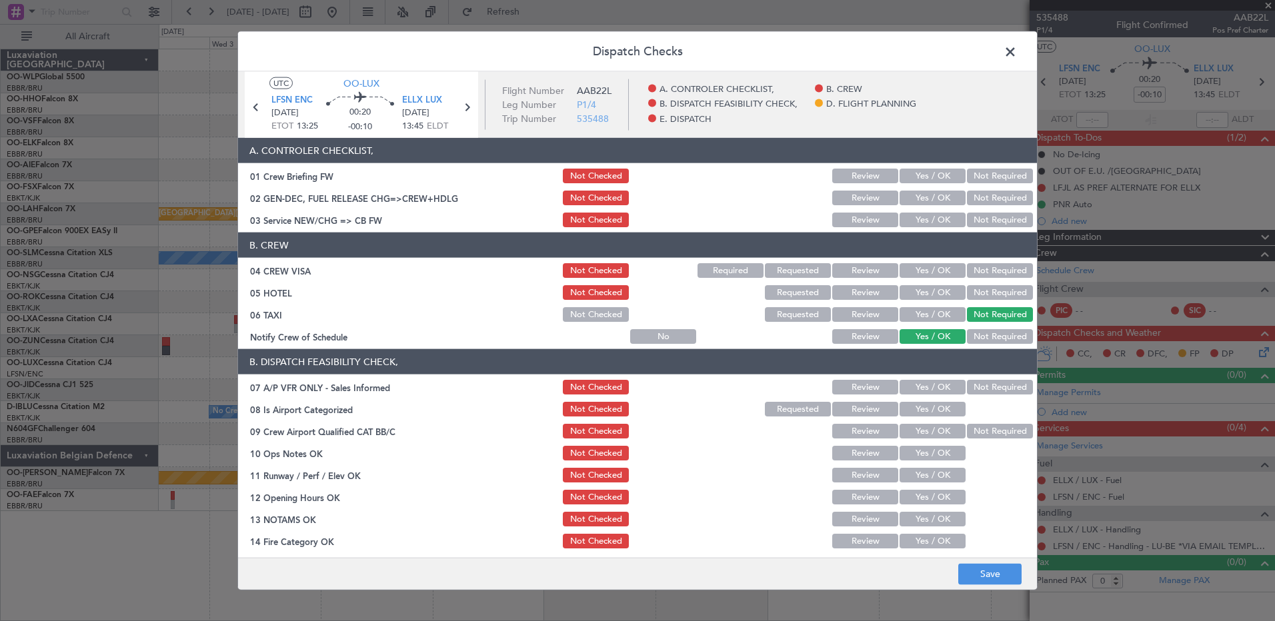
click at [988, 295] on button "Not Required" at bounding box center [1000, 292] width 66 height 15
click at [979, 277] on button "Not Required" at bounding box center [1000, 270] width 66 height 15
click at [935, 231] on article "A. CONTROLER CHECKLIST, 01 Crew Briefing FW Not Checked Review Yes / OK Not Req…" at bounding box center [637, 343] width 799 height 411
click at [930, 222] on button "Yes / OK" at bounding box center [932, 220] width 66 height 15
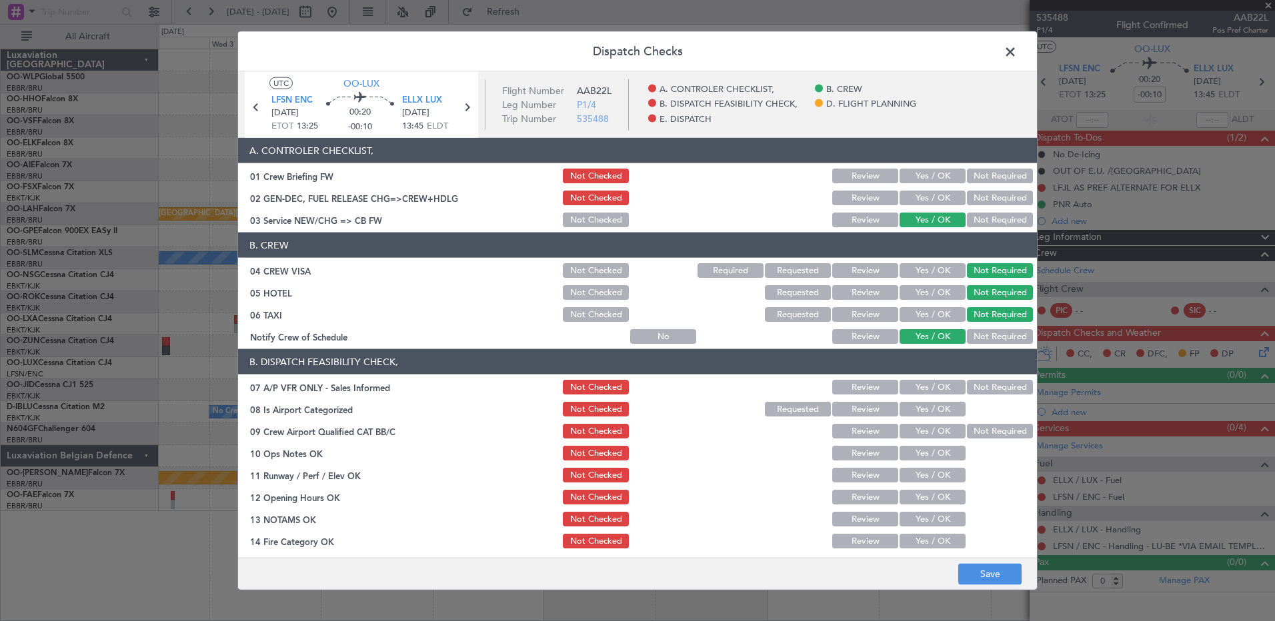
click at [971, 379] on div "Not Required" at bounding box center [998, 387] width 67 height 19
click at [975, 389] on button "Not Required" at bounding box center [1000, 387] width 66 height 15
click at [939, 404] on button "Yes / OK" at bounding box center [932, 409] width 66 height 15
click at [977, 429] on button "Not Required" at bounding box center [1000, 431] width 66 height 15
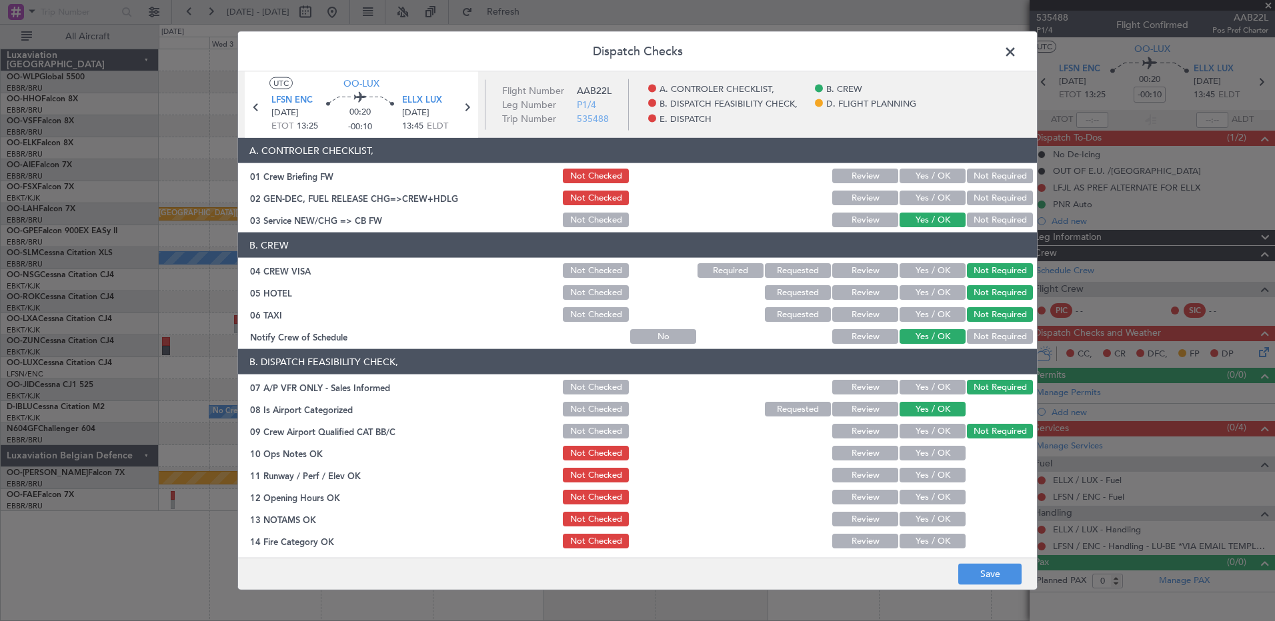
click at [941, 446] on button "Yes / OK" at bounding box center [932, 453] width 66 height 15
click at [939, 473] on button "Yes / OK" at bounding box center [932, 475] width 66 height 15
click at [935, 495] on button "Yes / OK" at bounding box center [932, 497] width 66 height 15
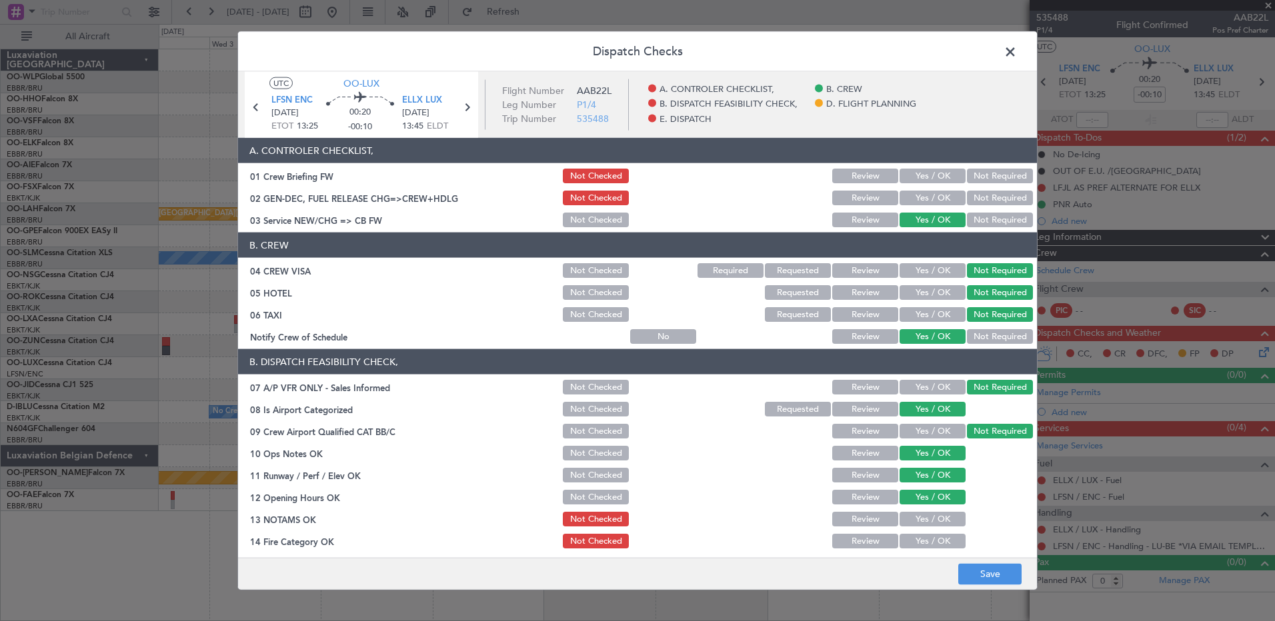
click at [937, 515] on button "Yes / OK" at bounding box center [932, 519] width 66 height 15
click at [935, 536] on button "Yes / OK" at bounding box center [932, 541] width 66 height 15
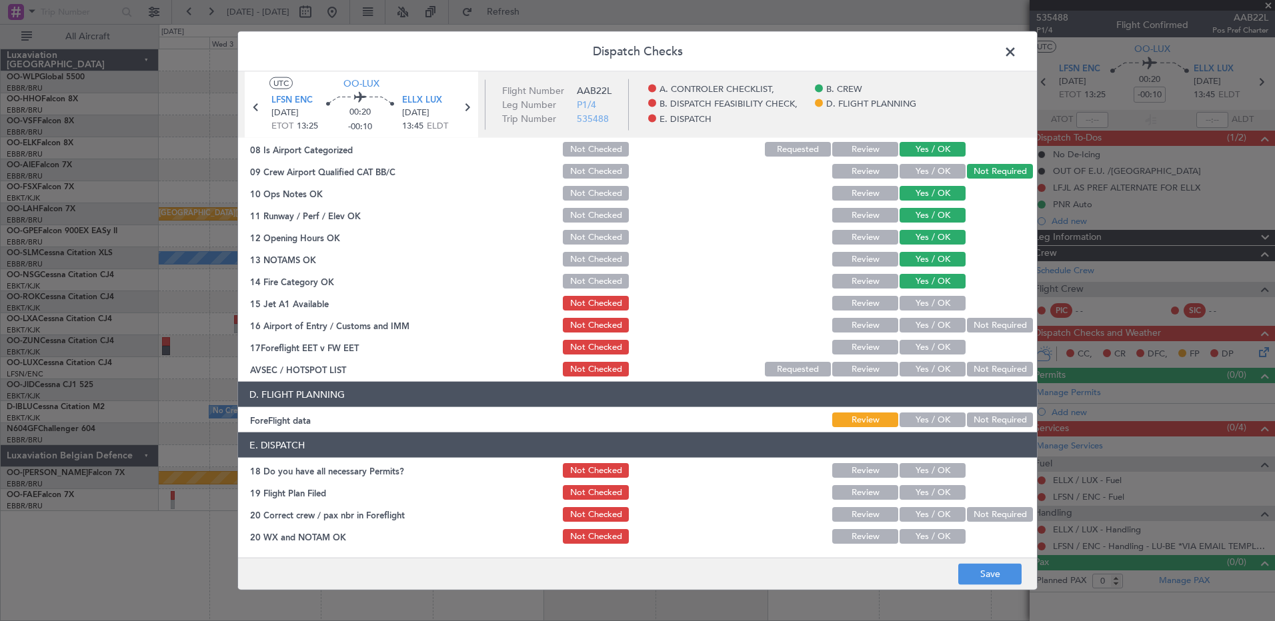
click at [924, 295] on div "Yes / OK" at bounding box center [930, 303] width 67 height 19
click at [923, 303] on button "Yes / OK" at bounding box center [932, 303] width 66 height 15
click at [967, 315] on section "B. DISPATCH FEASIBILITY CHECK, 07 A/P VFR ONLY - Sales Informed Not Checked Rev…" at bounding box center [637, 233] width 799 height 289
click at [967, 321] on button "Not Required" at bounding box center [1000, 325] width 66 height 15
click at [934, 348] on button "Yes / OK" at bounding box center [932, 347] width 66 height 15
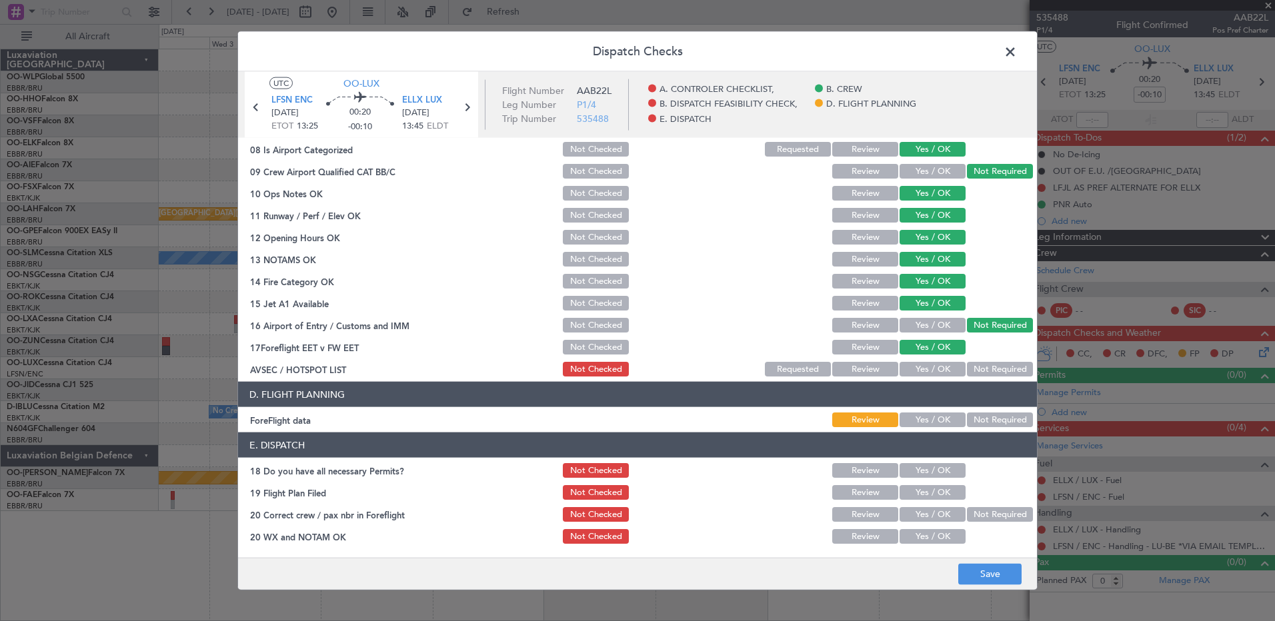
click at [981, 368] on button "Not Required" at bounding box center [1000, 369] width 66 height 15
click at [997, 575] on button "Save" at bounding box center [989, 573] width 63 height 21
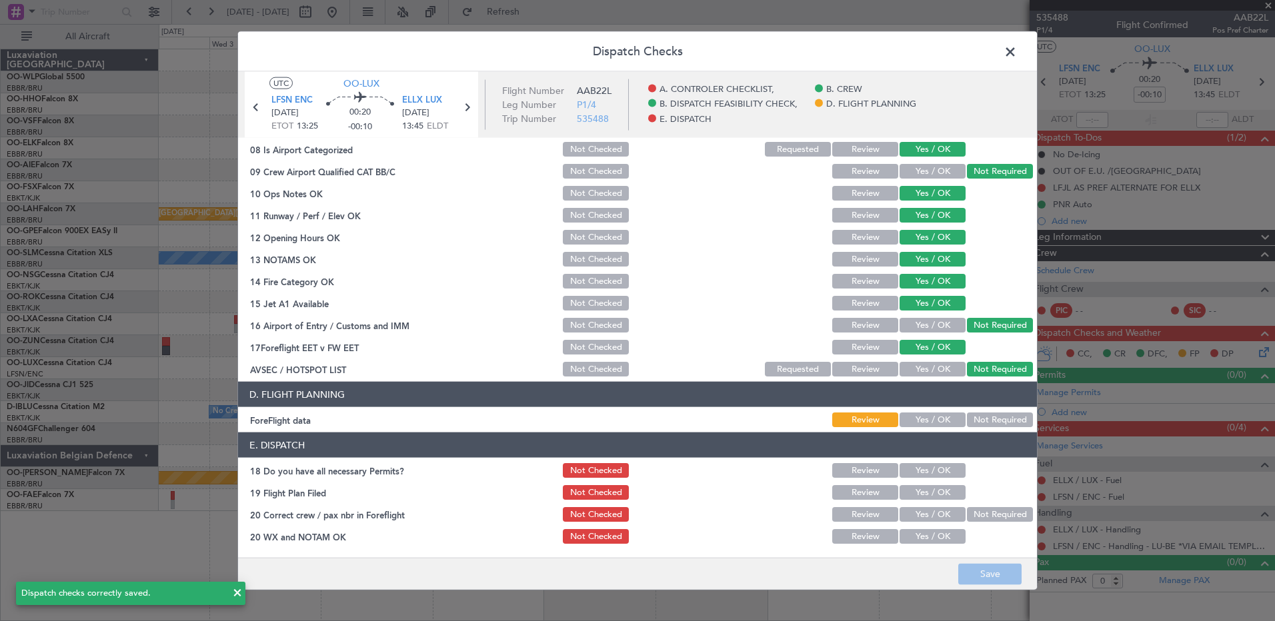
click at [1017, 51] on span at bounding box center [1017, 55] width 0 height 27
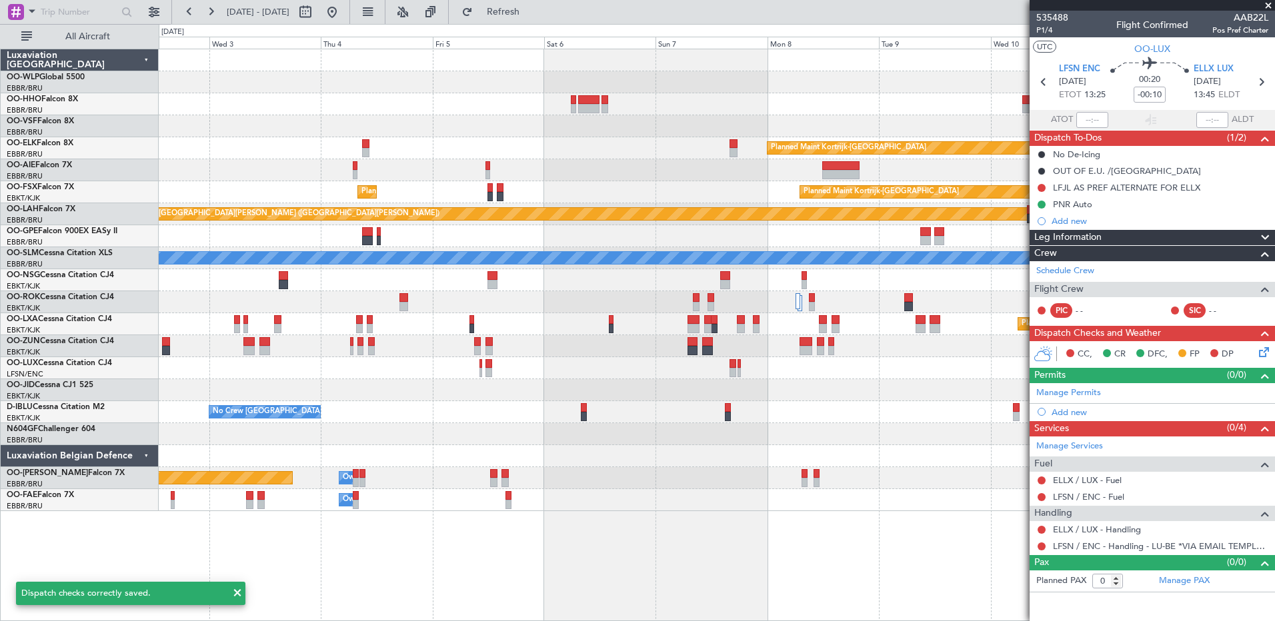
click at [526, 23] on fb-refresh-button "Refresh" at bounding box center [495, 12] width 93 height 24
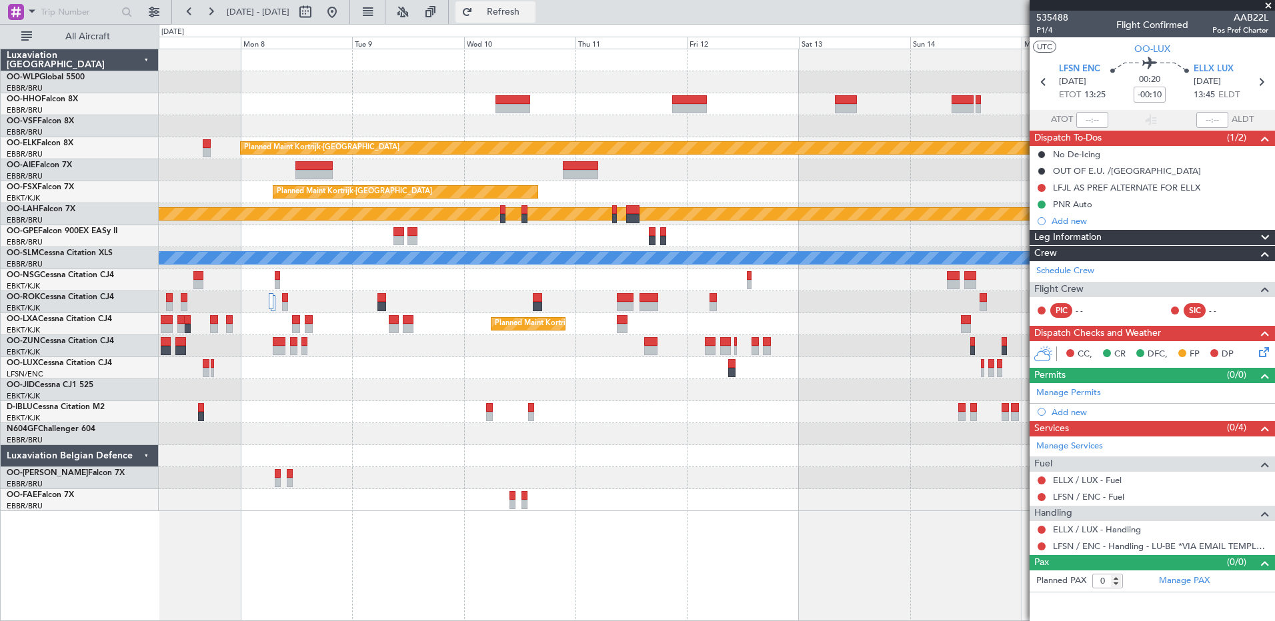
click at [535, 1] on button "Refresh" at bounding box center [495, 11] width 80 height 21
click at [1104, 530] on link "ELLX / LUX - Handling" at bounding box center [1097, 529] width 88 height 11
click at [1039, 496] on button at bounding box center [1041, 497] width 8 height 8
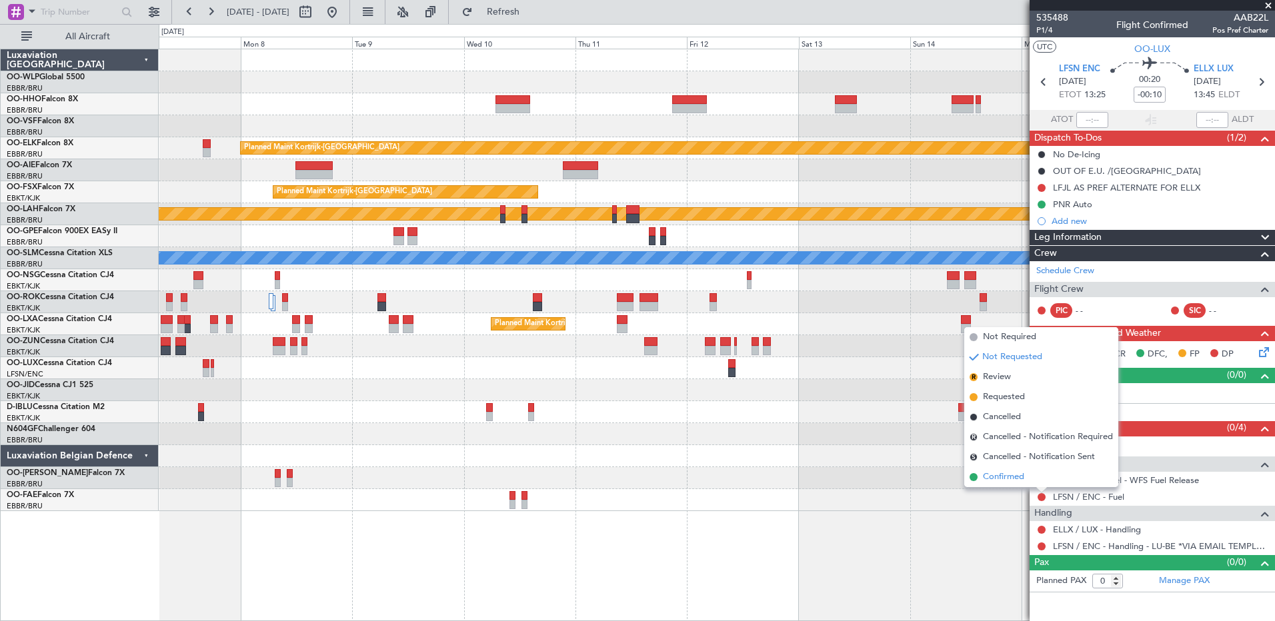
click at [1008, 479] on span "Confirmed" at bounding box center [1003, 477] width 41 height 13
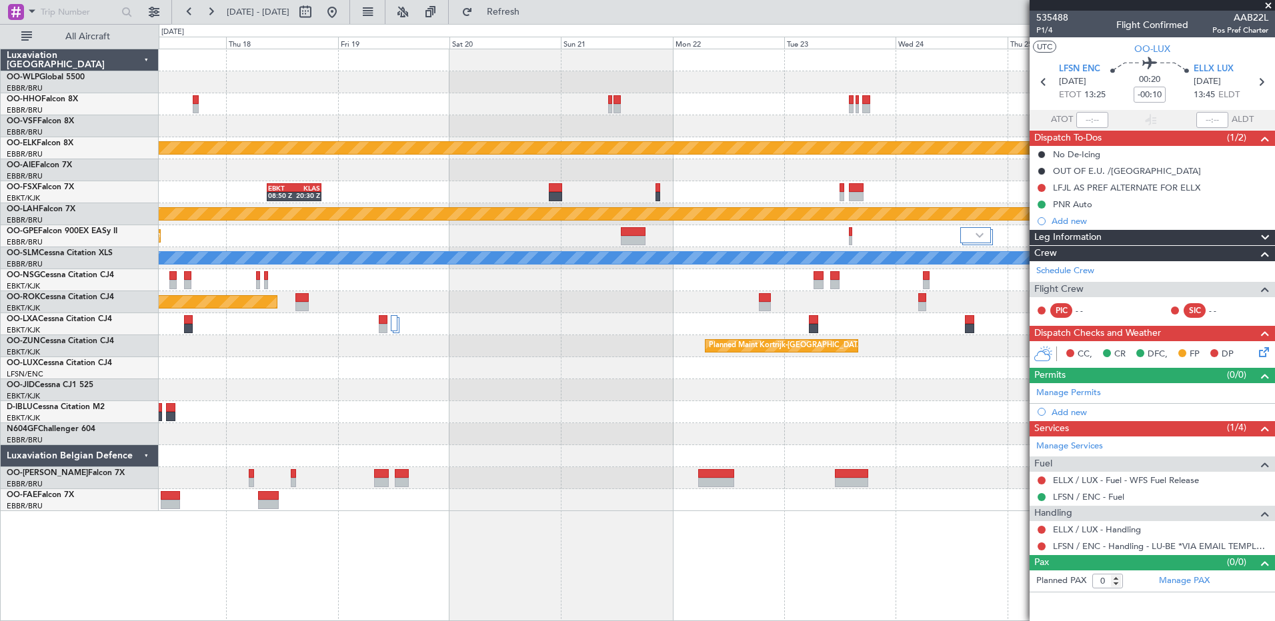
click at [0, 320] on html "09 Sep 2025 - 19 Sep 2025 Refresh Quick Links All Aircraft Planned Maint Kortri…" at bounding box center [637, 310] width 1275 height 621
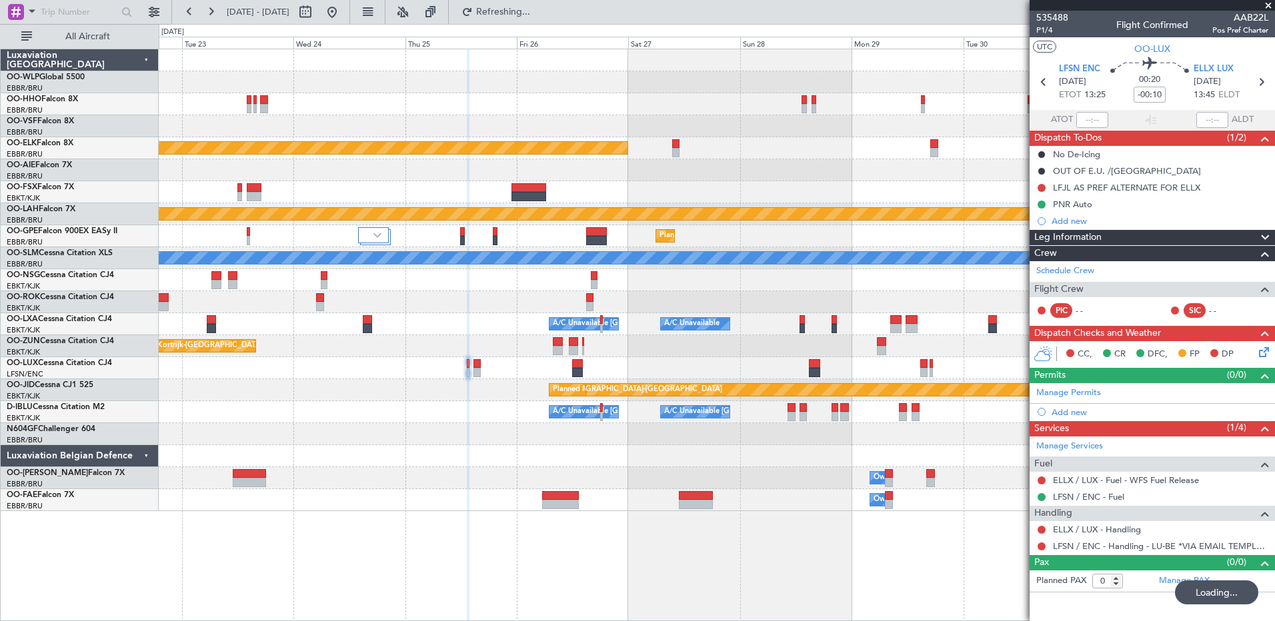
click at [505, 423] on div "Planned Maint Kortrijk-Wevelgem Planned Maint Alton-st Louis (St Louis Regl) Pl…" at bounding box center [716, 280] width 1115 height 462
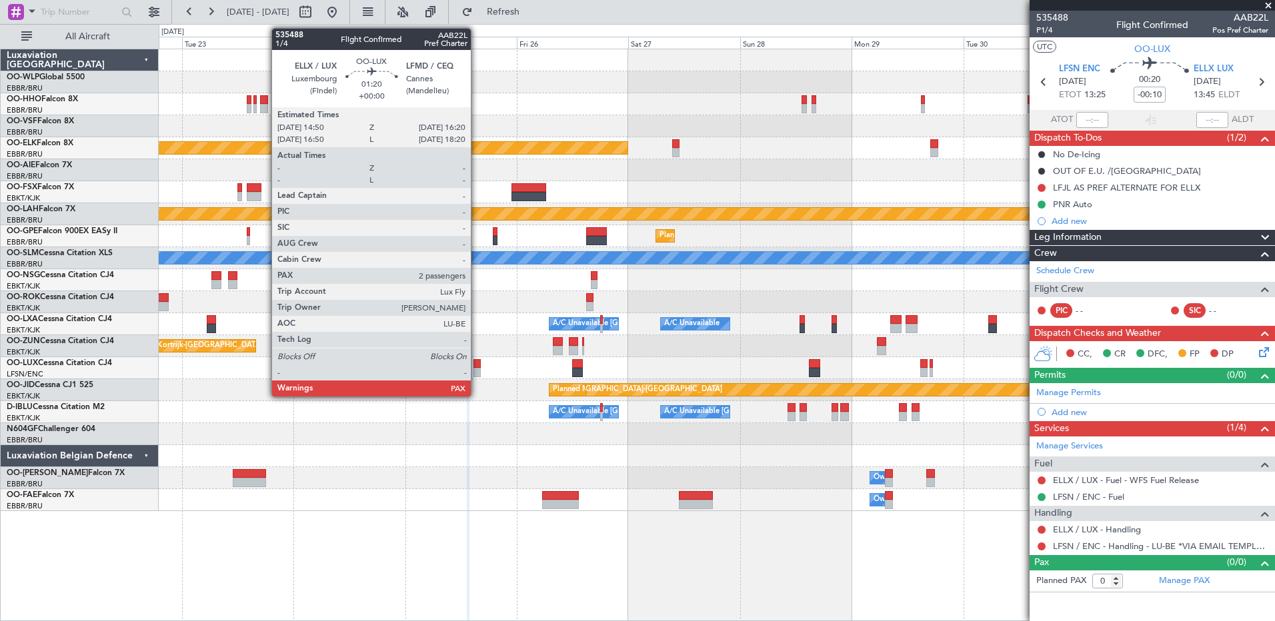
click at [477, 375] on div at bounding box center [476, 372] width 7 height 9
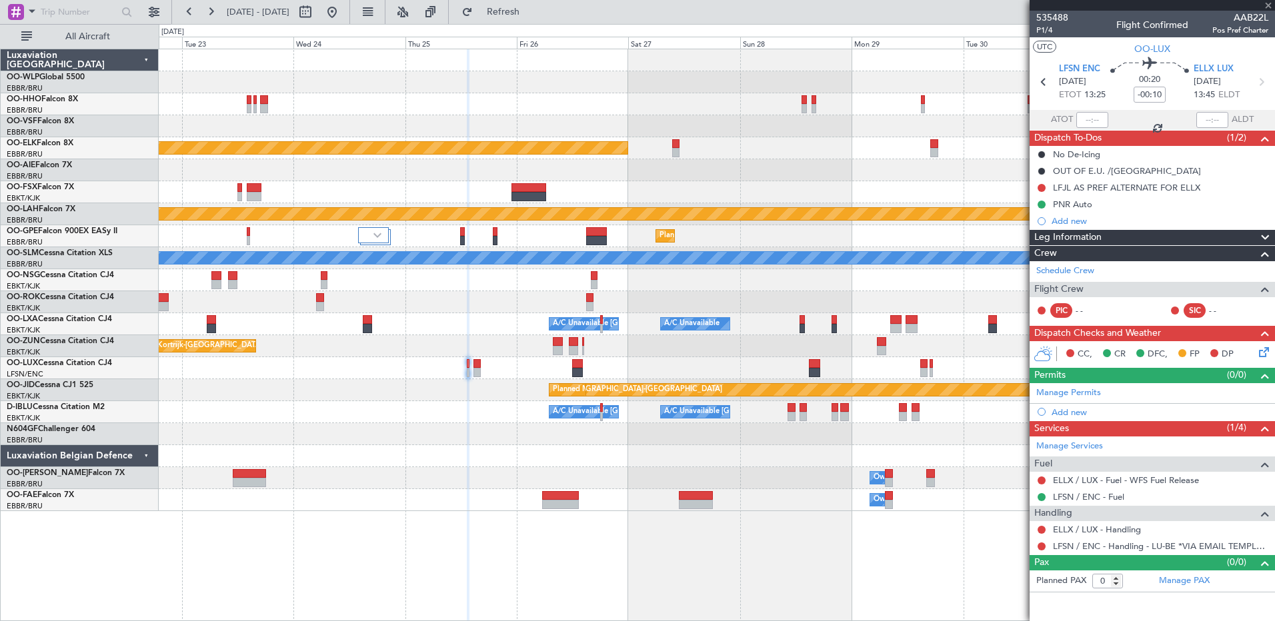
type input "2"
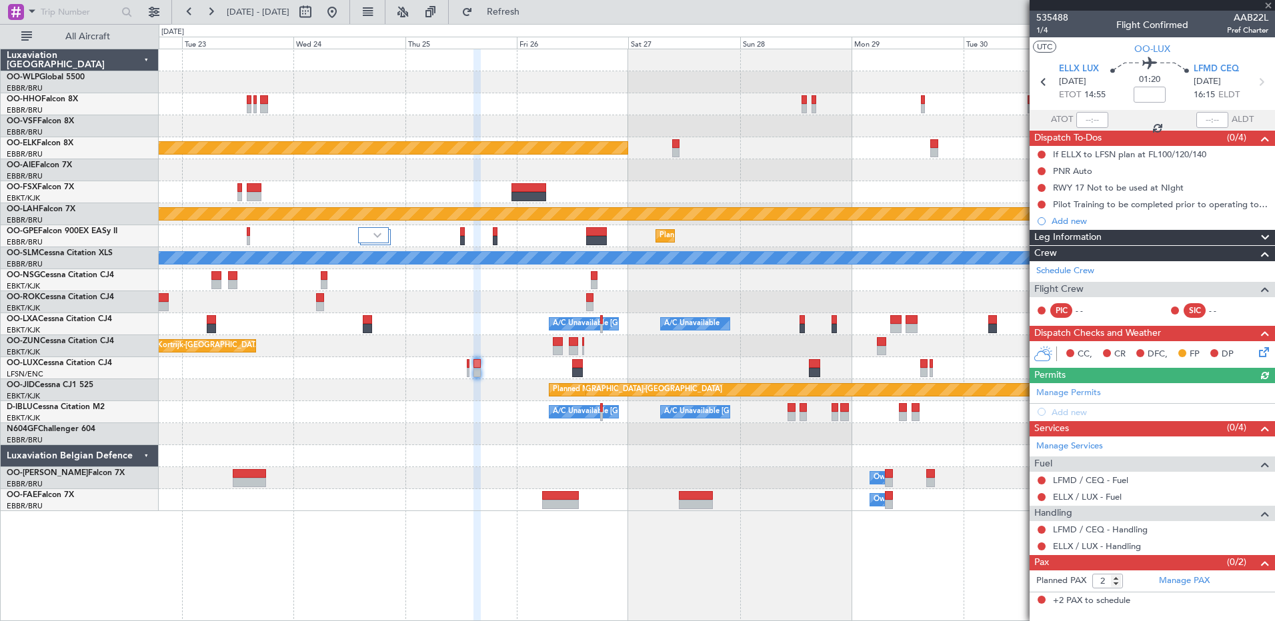
click at [1261, 345] on icon at bounding box center [1261, 350] width 11 height 11
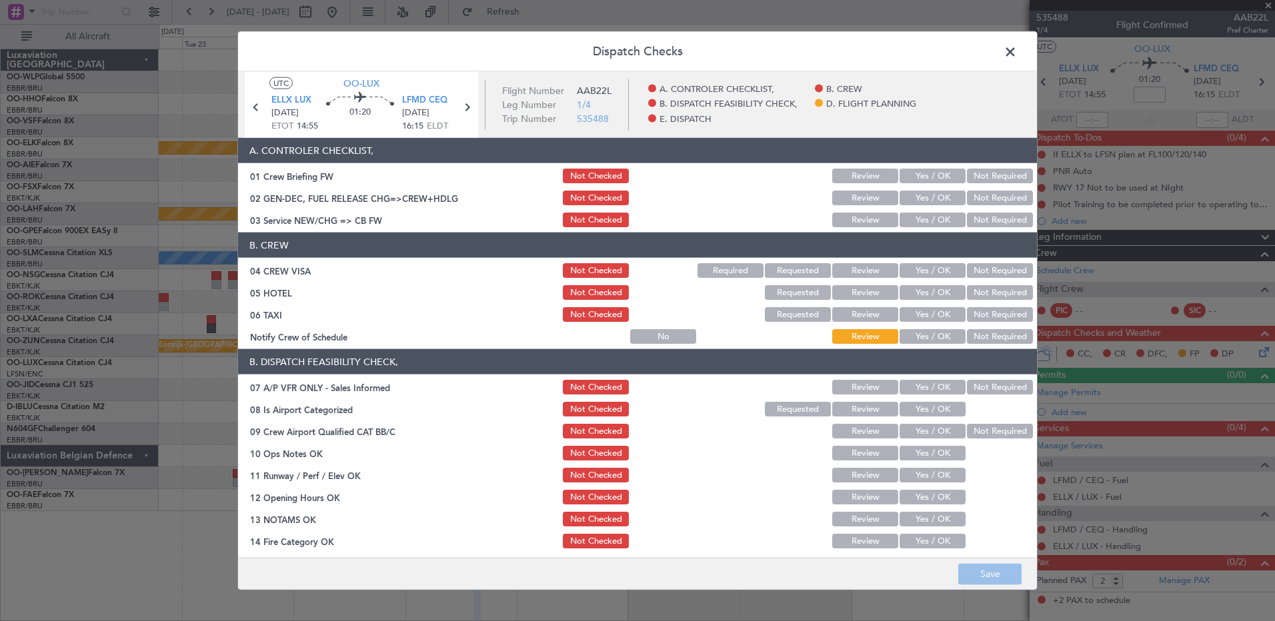
click at [933, 339] on button "Yes / OK" at bounding box center [932, 336] width 66 height 15
click at [973, 315] on button "Not Required" at bounding box center [1000, 314] width 66 height 15
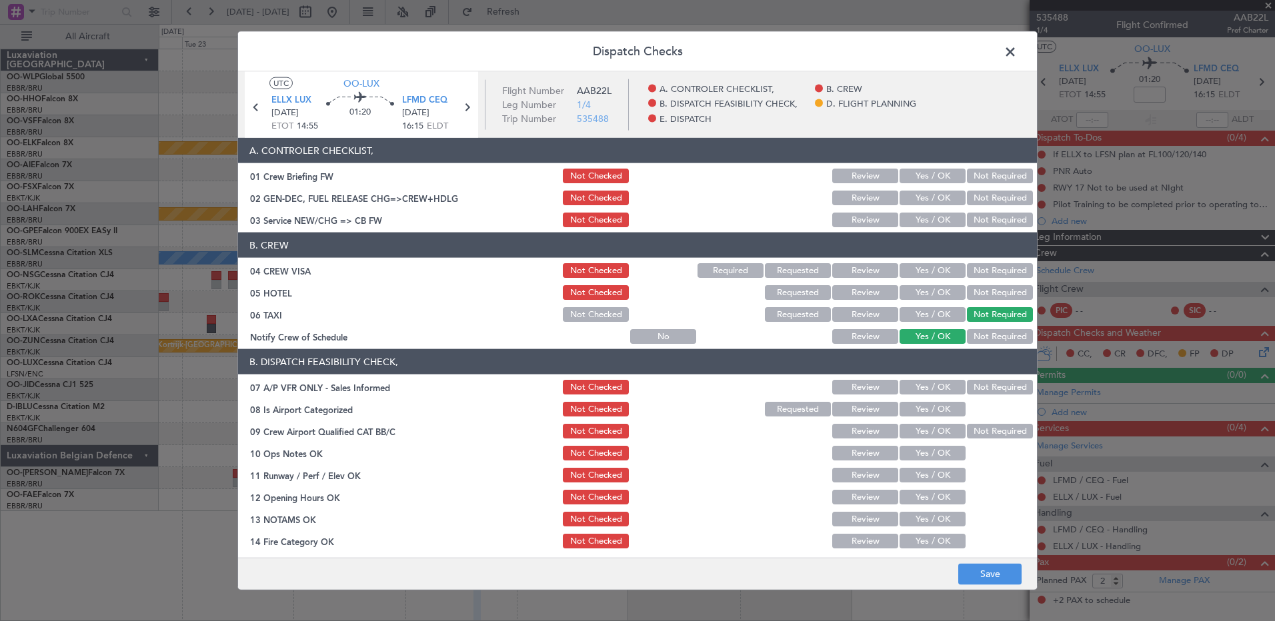
click at [983, 292] on button "Not Required" at bounding box center [1000, 292] width 66 height 15
click at [986, 267] on button "Not Required" at bounding box center [1000, 270] width 66 height 15
click at [935, 225] on button "Yes / OK" at bounding box center [932, 220] width 66 height 15
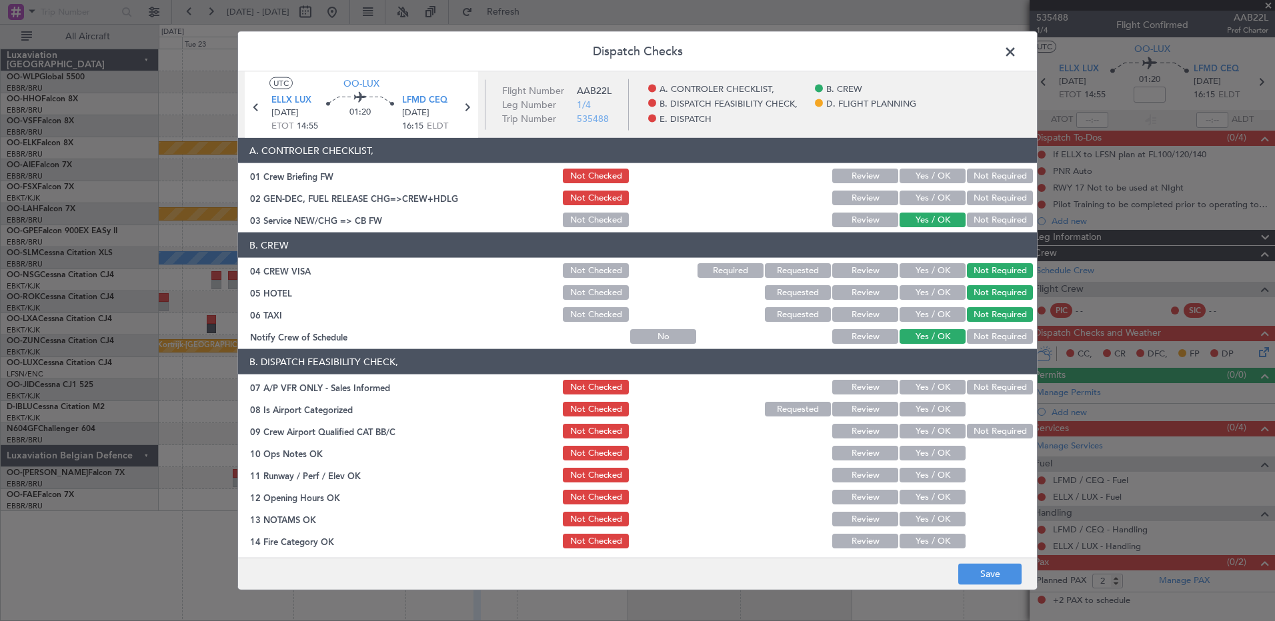
click at [994, 388] on button "Not Required" at bounding box center [1000, 387] width 66 height 15
click at [936, 408] on button "Yes / OK" at bounding box center [932, 409] width 66 height 15
click at [979, 434] on button "Not Required" at bounding box center [1000, 431] width 66 height 15
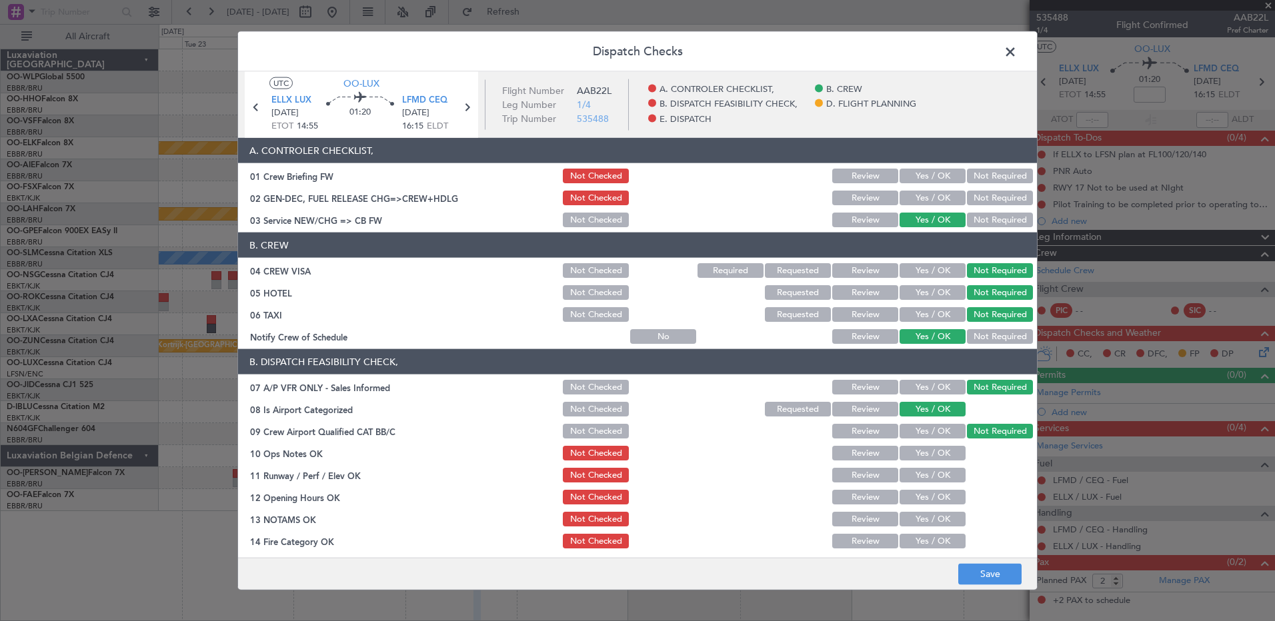
click at [925, 455] on button "Yes / OK" at bounding box center [932, 453] width 66 height 15
click at [931, 475] on button "Yes / OK" at bounding box center [932, 475] width 66 height 15
click at [933, 495] on button "Yes / OK" at bounding box center [932, 497] width 66 height 15
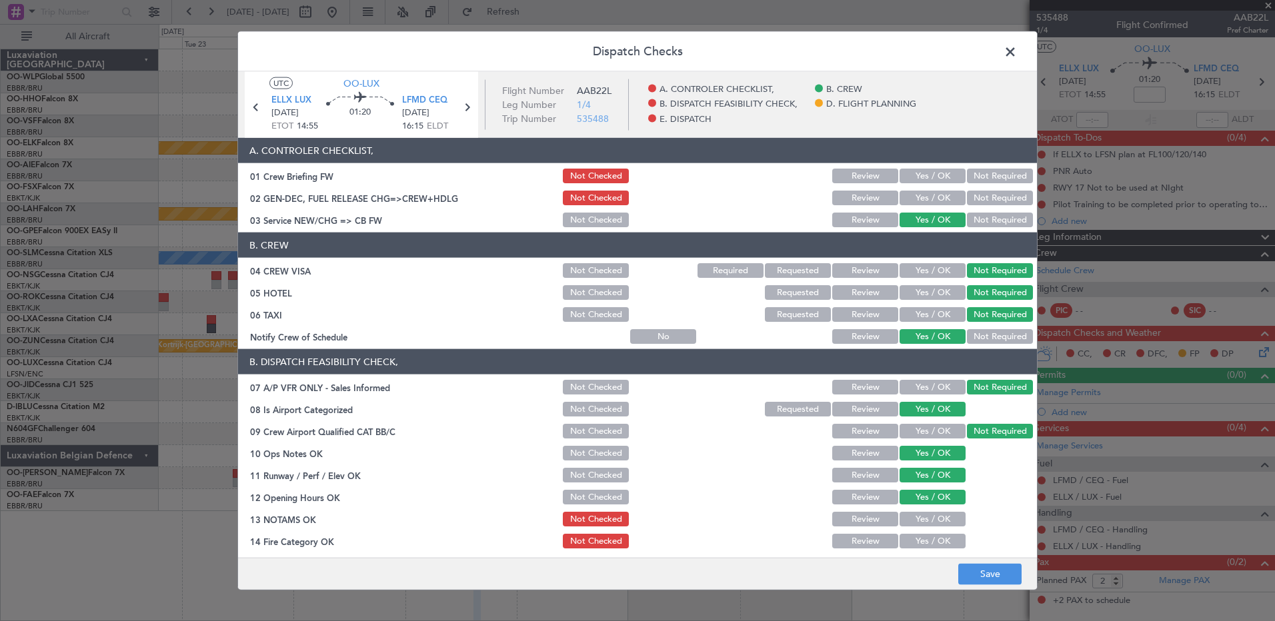
drag, startPoint x: 933, startPoint y: 519, endPoint x: 935, endPoint y: 537, distance: 18.2
click at [933, 523] on button "Yes / OK" at bounding box center [932, 519] width 66 height 15
click at [935, 537] on button "Yes / OK" at bounding box center [932, 541] width 66 height 15
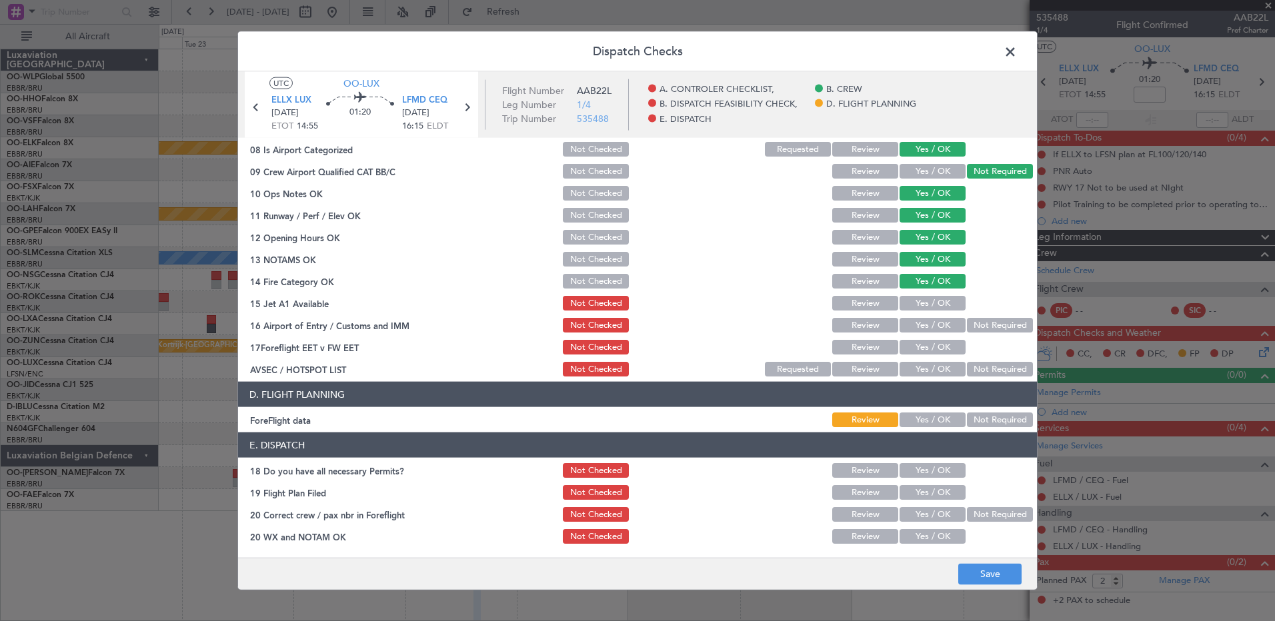
click at [918, 306] on button "Yes / OK" at bounding box center [932, 303] width 66 height 15
click at [981, 322] on button "Not Required" at bounding box center [1000, 325] width 66 height 15
click at [945, 346] on button "Yes / OK" at bounding box center [932, 347] width 66 height 15
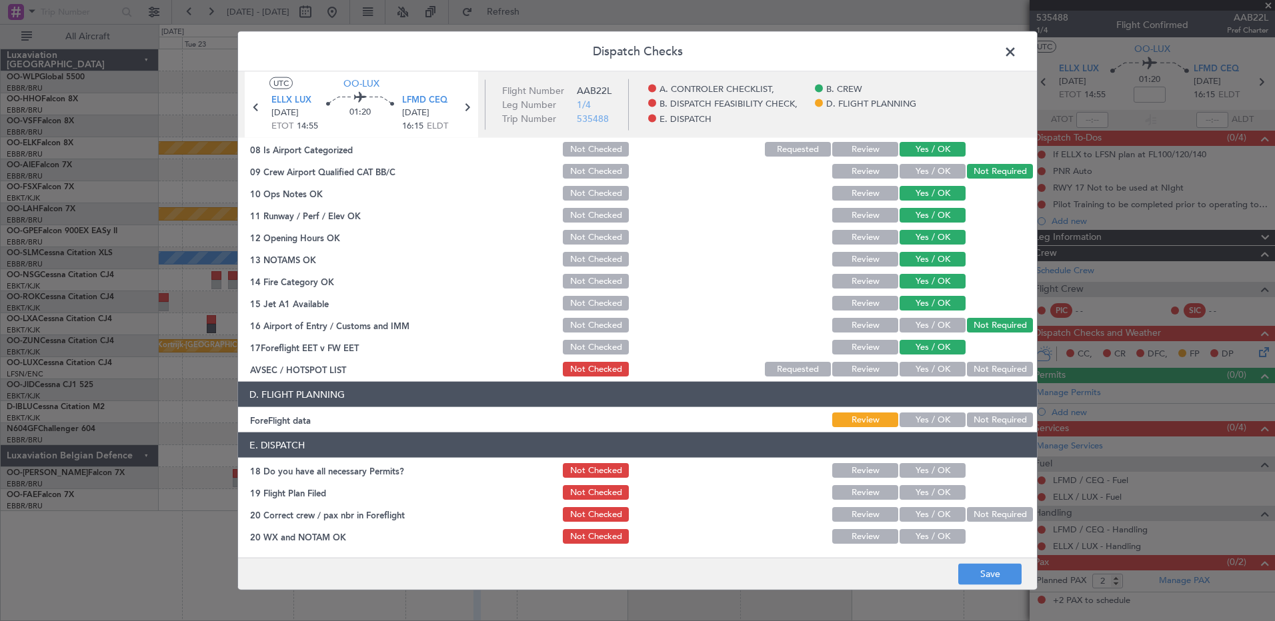
click at [971, 368] on button "Not Required" at bounding box center [1000, 369] width 66 height 15
click at [989, 570] on button "Save" at bounding box center [989, 573] width 63 height 21
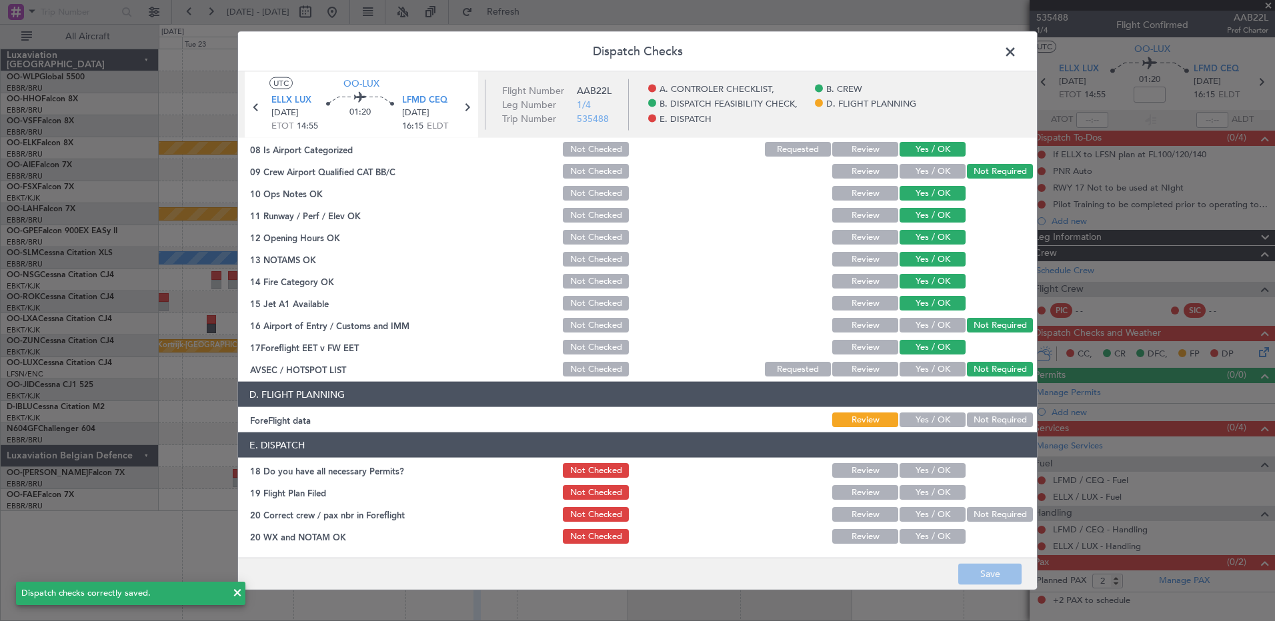
click at [1017, 53] on span at bounding box center [1017, 55] width 0 height 27
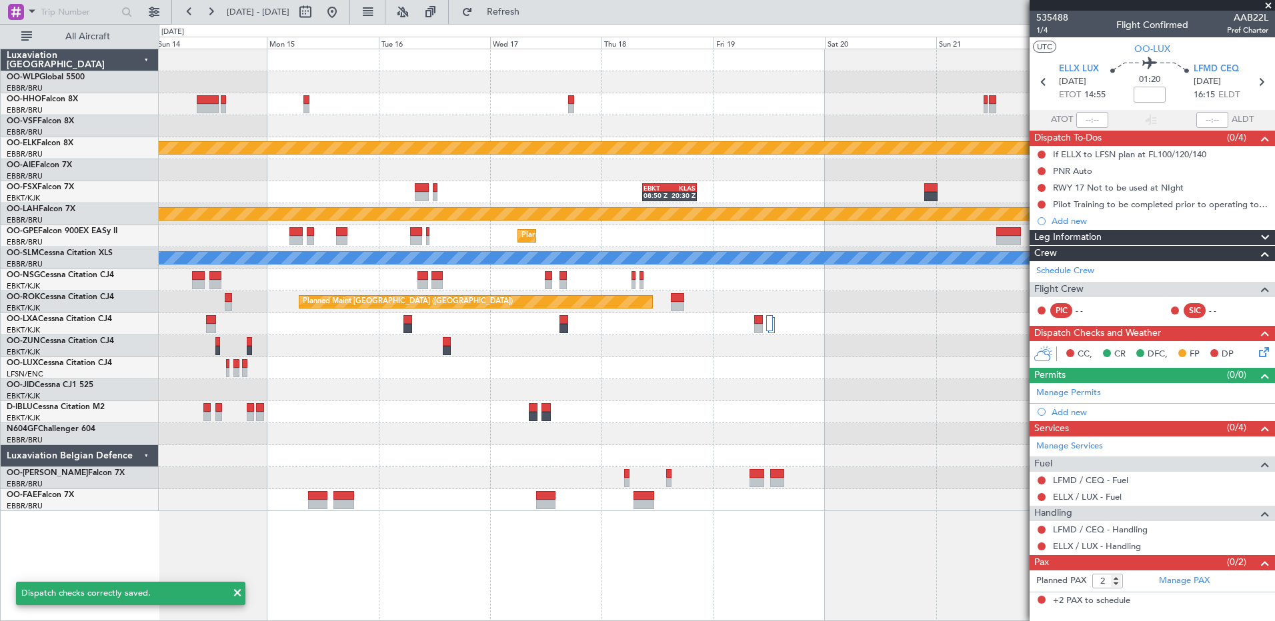
click at [1252, 553] on fb-app "22 Sep 2025 - 02 Oct 2025 Refresh Quick Links All Aircraft Planned Maint Kortri…" at bounding box center [637, 315] width 1275 height 611
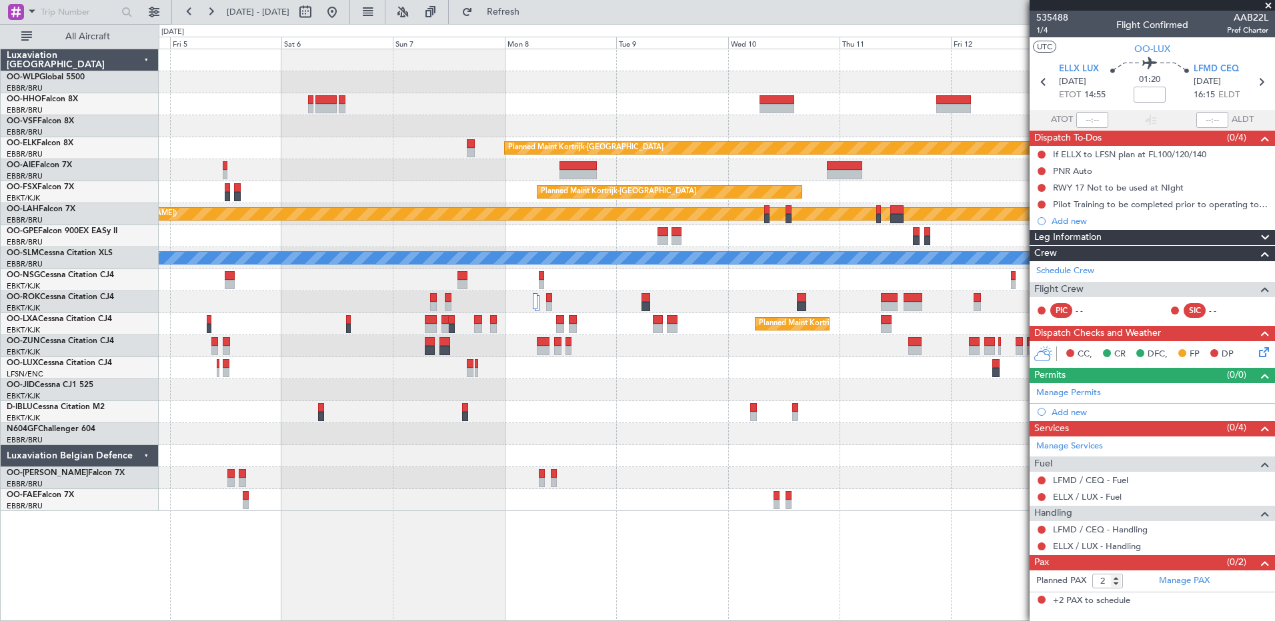
click at [345, 389] on div at bounding box center [716, 390] width 1115 height 22
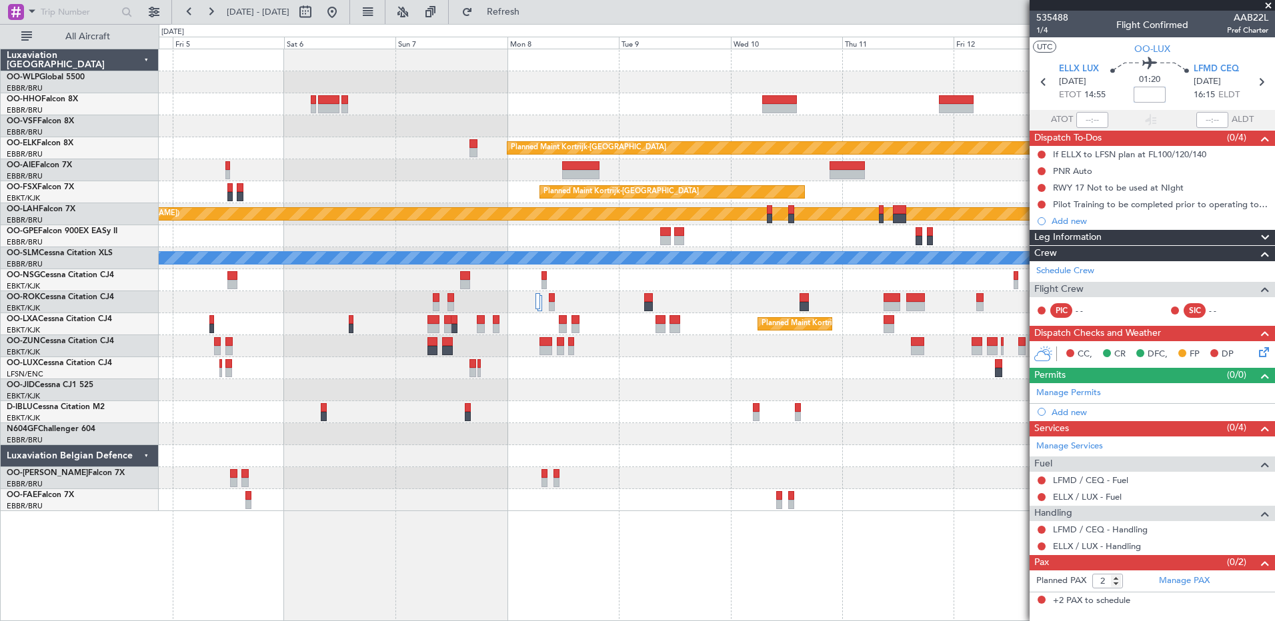
click at [1159, 88] on input at bounding box center [1149, 95] width 32 height 16
type input "-00:10"
click at [211, 17] on button at bounding box center [210, 11] width 21 height 21
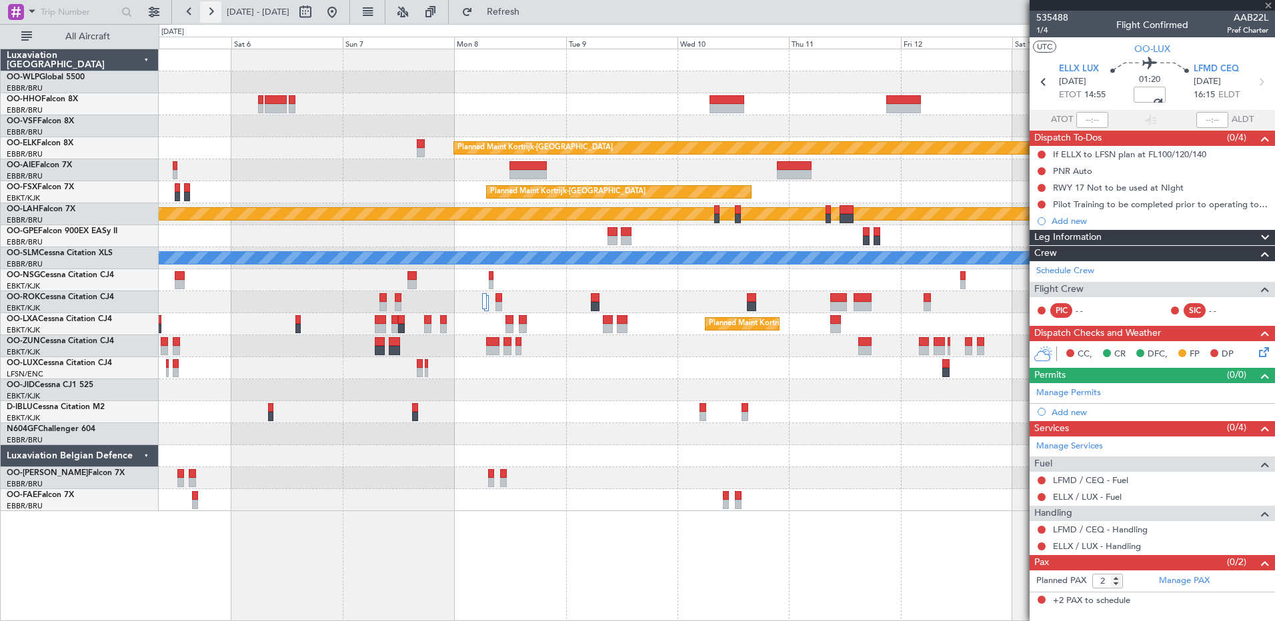
click at [211, 17] on button at bounding box center [210, 11] width 21 height 21
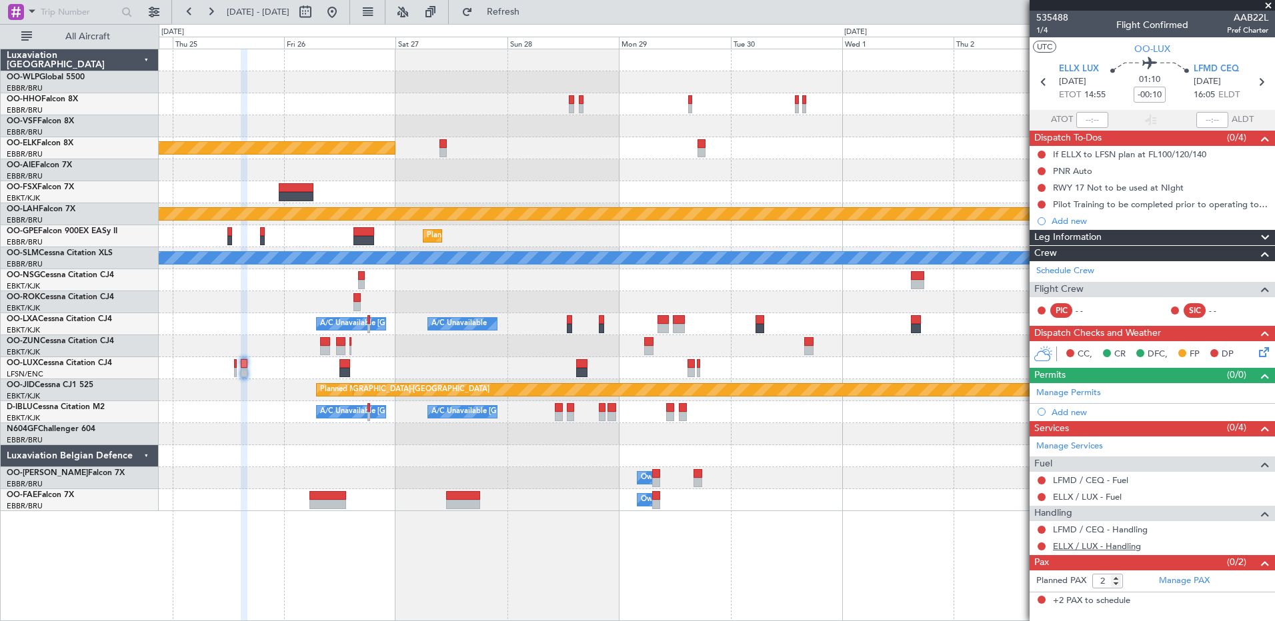
click at [1101, 545] on link "ELLX / LUX - Handling" at bounding box center [1097, 546] width 88 height 11
click at [1074, 273] on link "Schedule Crew" at bounding box center [1065, 271] width 58 height 13
click at [531, 15] on span "Refresh" at bounding box center [503, 11] width 56 height 9
click at [1070, 388] on link "Manage Permits" at bounding box center [1068, 393] width 65 height 13
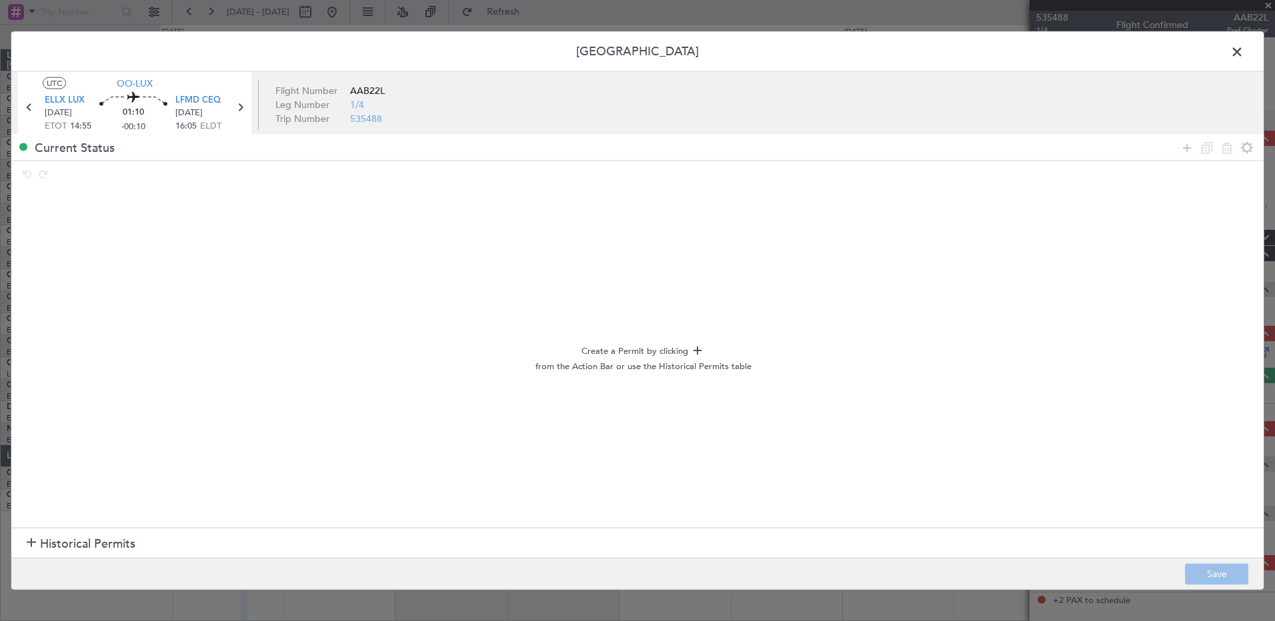
click at [34, 543] on div at bounding box center [31, 543] width 9 height 9
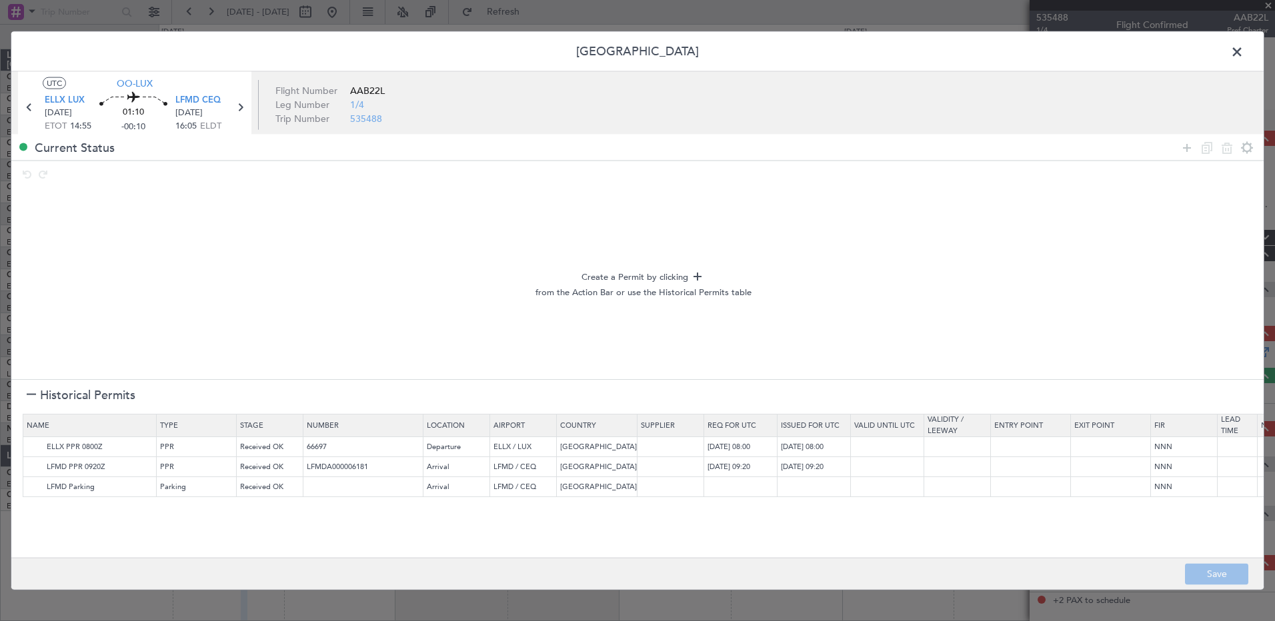
click at [34, 543] on section "Name Type Stage Number Location Airport Country Supplier Req For Utc Issued For…" at bounding box center [637, 485] width 1252 height 148
click at [35, 453] on img at bounding box center [35, 447] width 16 height 16
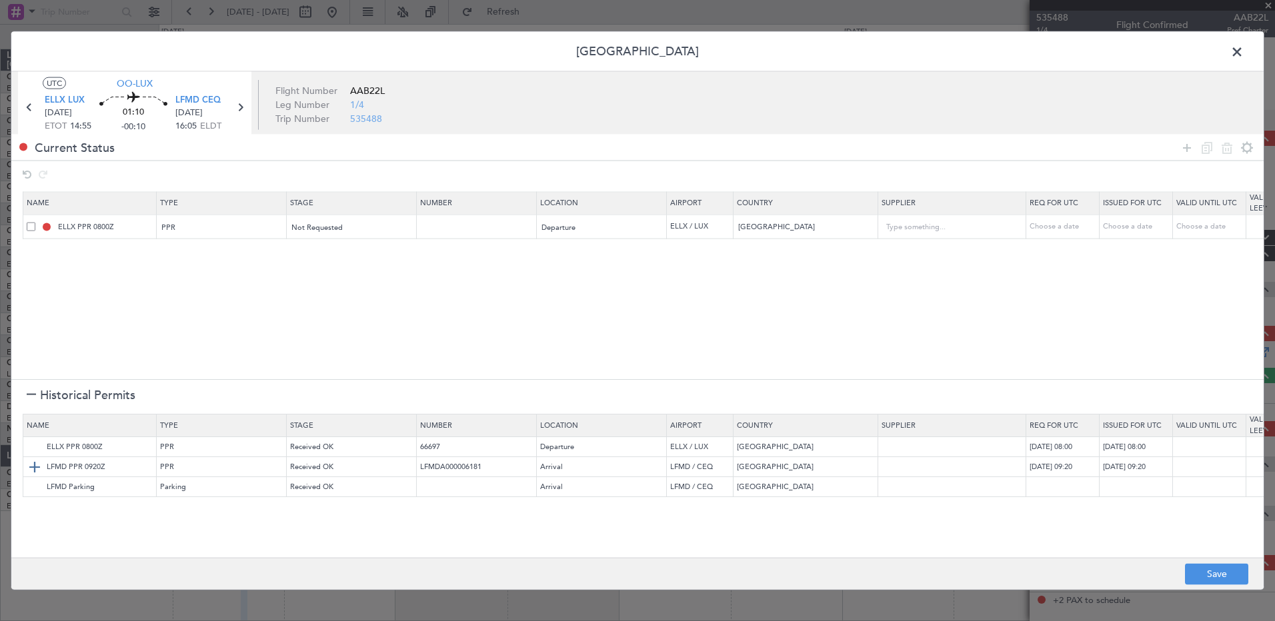
click at [35, 463] on img at bounding box center [35, 467] width 16 height 16
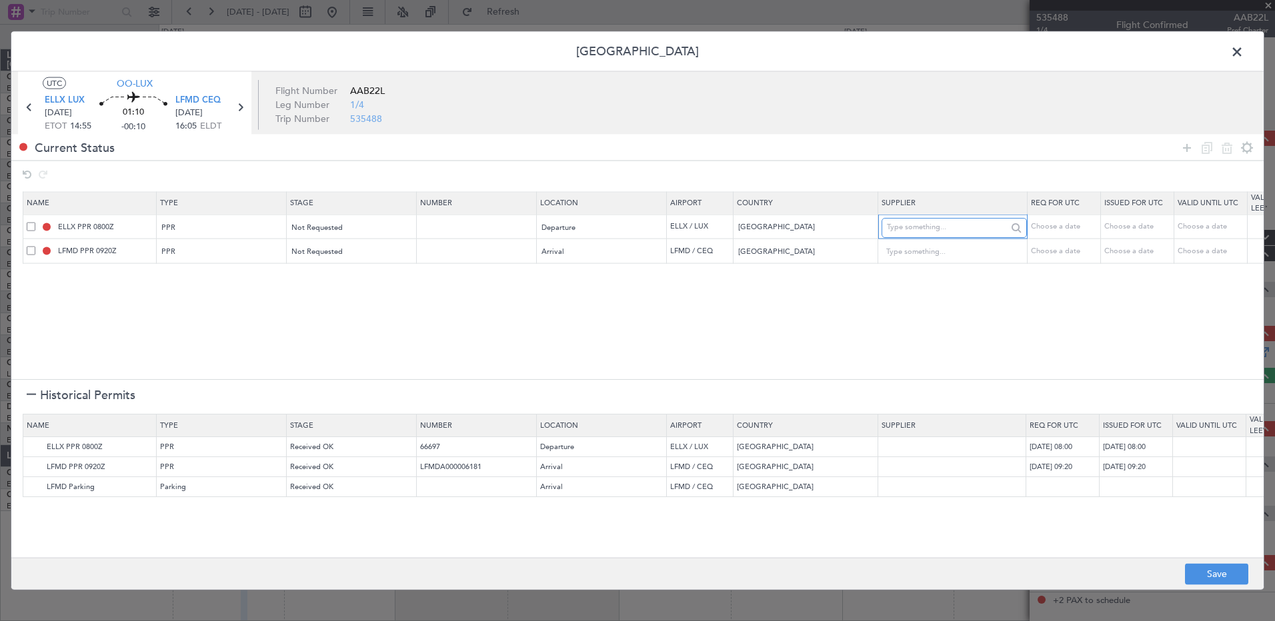
click at [957, 227] on input "text" at bounding box center [947, 227] width 120 height 20
click at [1052, 228] on div "Choose a date" at bounding box center [1063, 226] width 69 height 11
select select "8"
select select "2025"
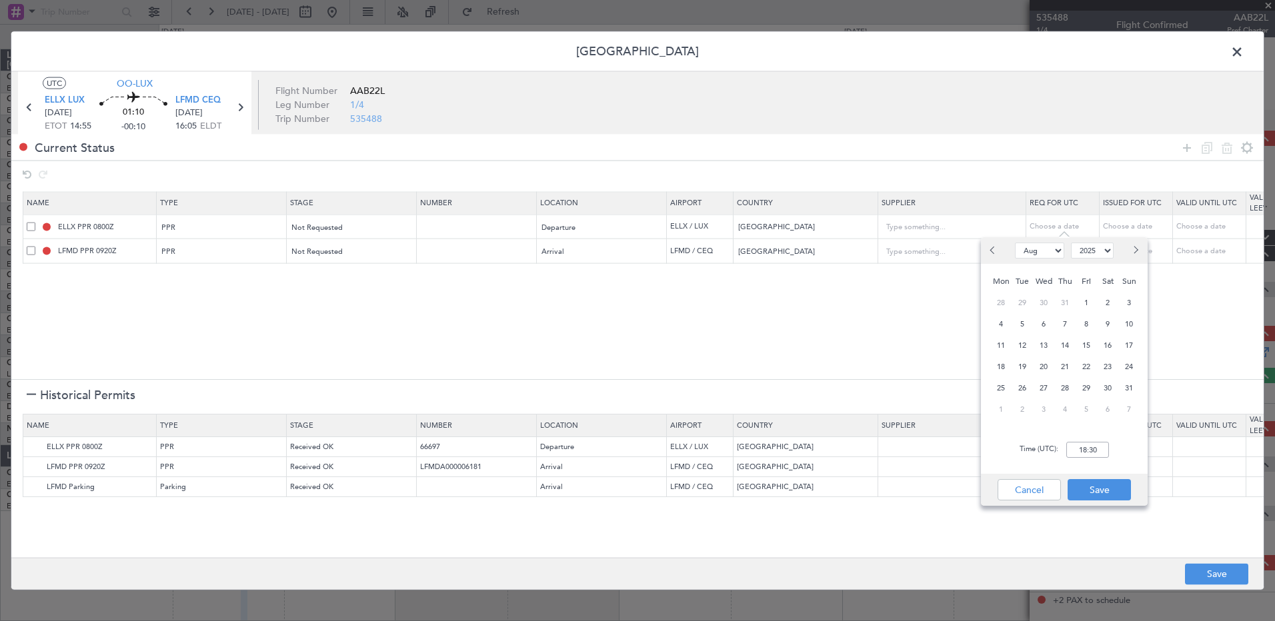
click at [1135, 251] on span "Next month" at bounding box center [1135, 250] width 8 height 8
select select "9"
click at [1066, 369] on span "25" at bounding box center [1065, 367] width 17 height 17
click at [1080, 450] on input "00:00" at bounding box center [1087, 450] width 43 height 16
type input "14:50"
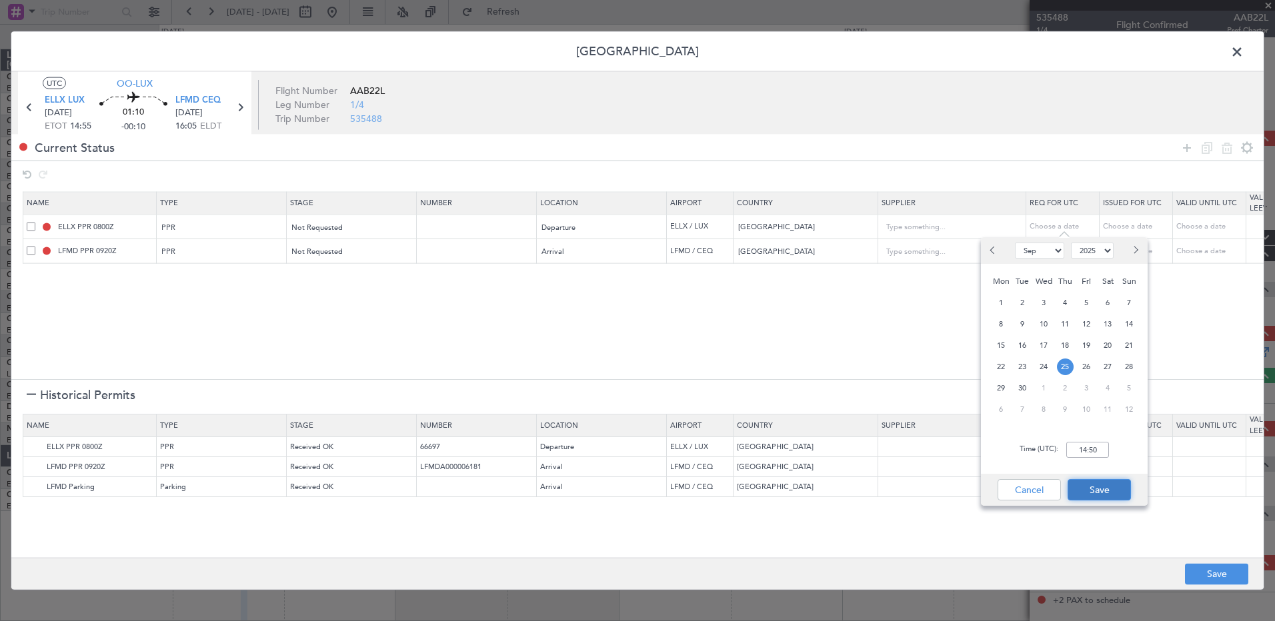
click at [1097, 490] on button "Save" at bounding box center [1098, 489] width 63 height 21
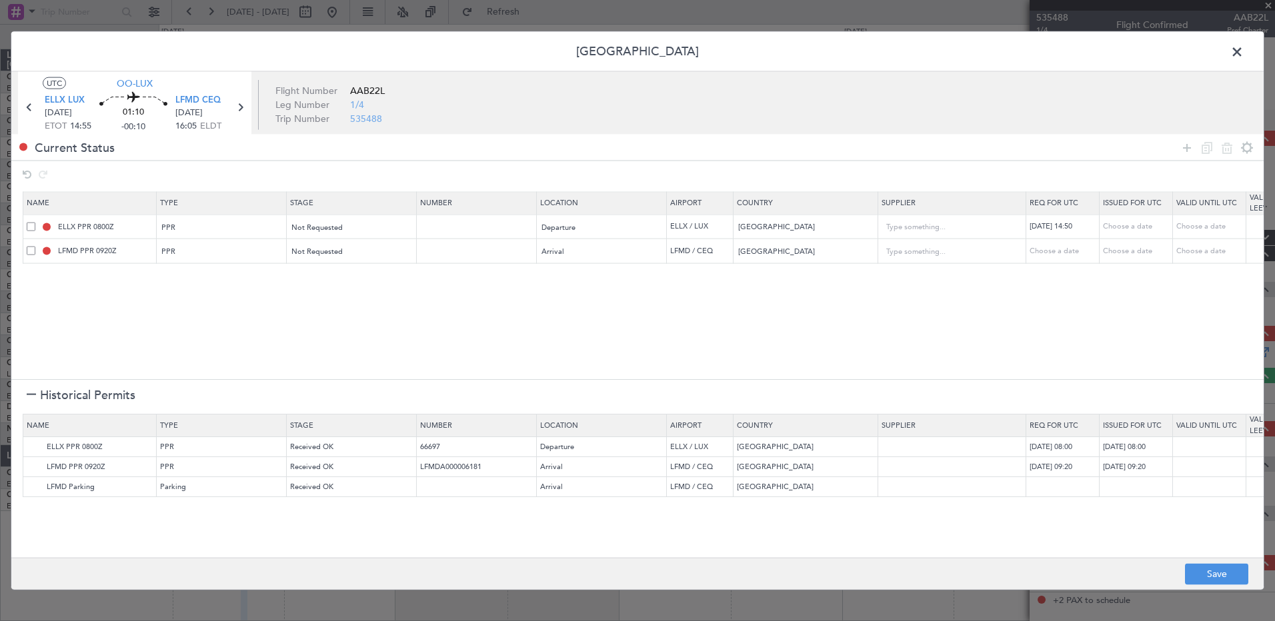
click at [1047, 247] on div "Choose a date" at bounding box center [1063, 250] width 69 height 11
select select "8"
select select "2025"
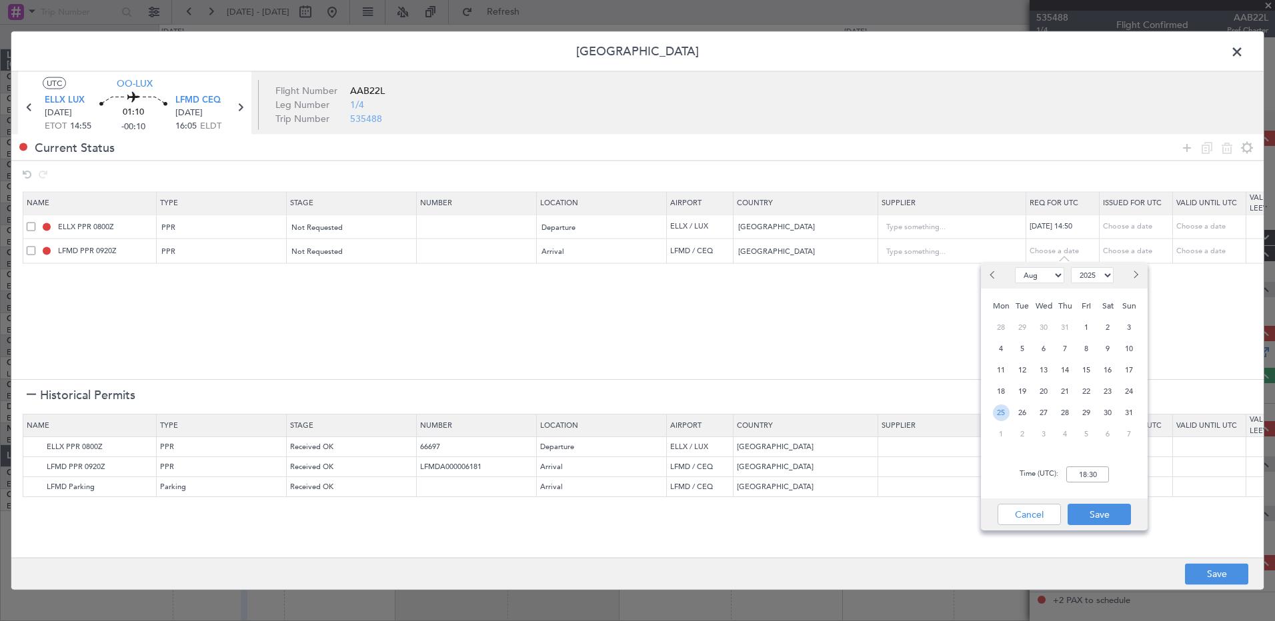
click at [1002, 410] on span "25" at bounding box center [1001, 413] width 17 height 17
type input "00:00"
click at [1137, 277] on button "Next month" at bounding box center [1134, 275] width 15 height 21
select select "9"
click at [1065, 395] on span "25" at bounding box center [1065, 391] width 17 height 17
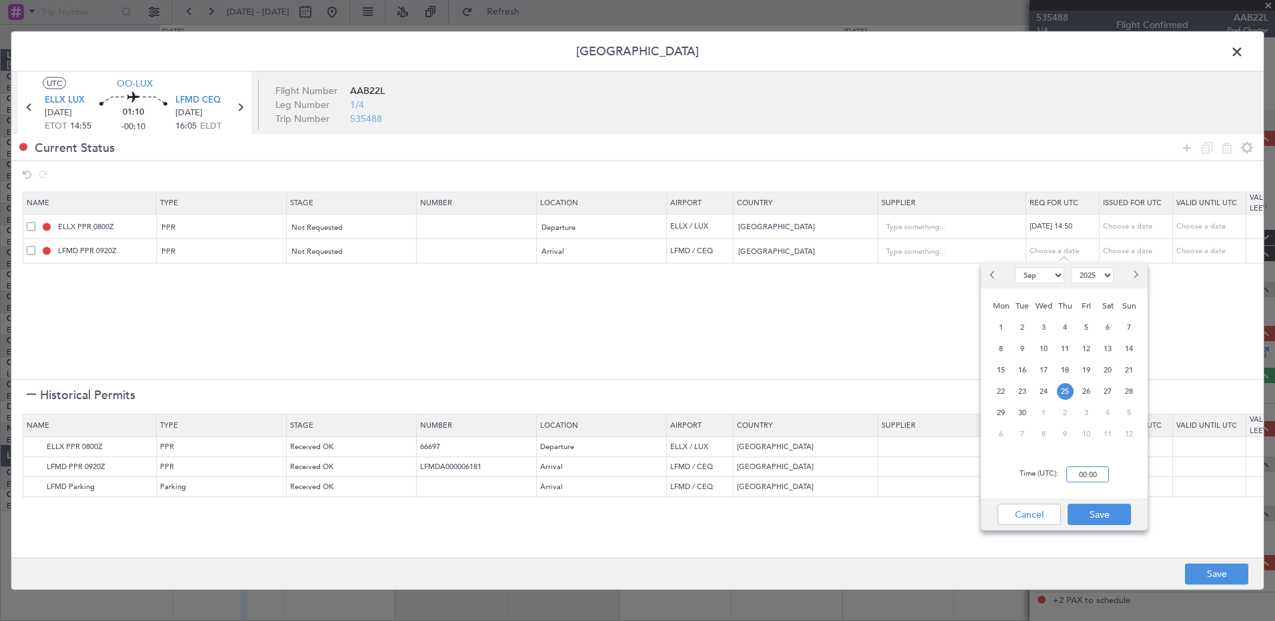
click at [1085, 475] on input "00:00" at bounding box center [1087, 475] width 43 height 16
type input "16:10"
click at [1099, 509] on button "Save" at bounding box center [1098, 514] width 63 height 21
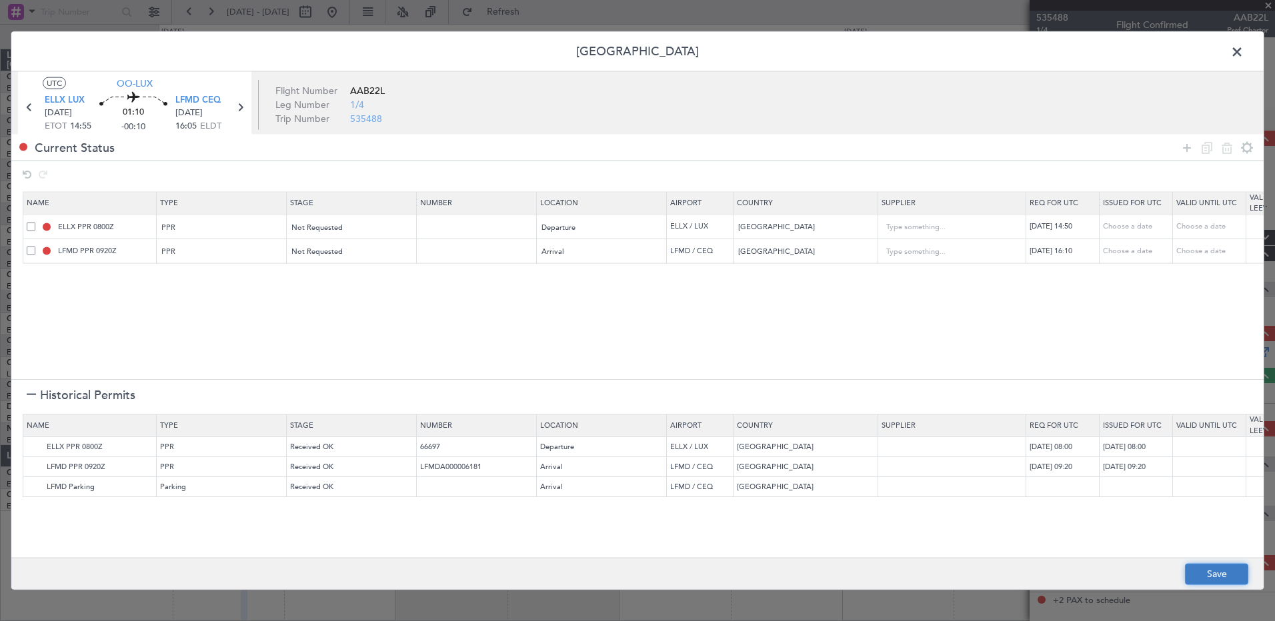
click at [1234, 573] on button "Save" at bounding box center [1216, 573] width 63 height 21
type input "ELLX PPR 1450Z"
type input "NNN"
type input "LFMD PPR 1610Z"
type input "NNN"
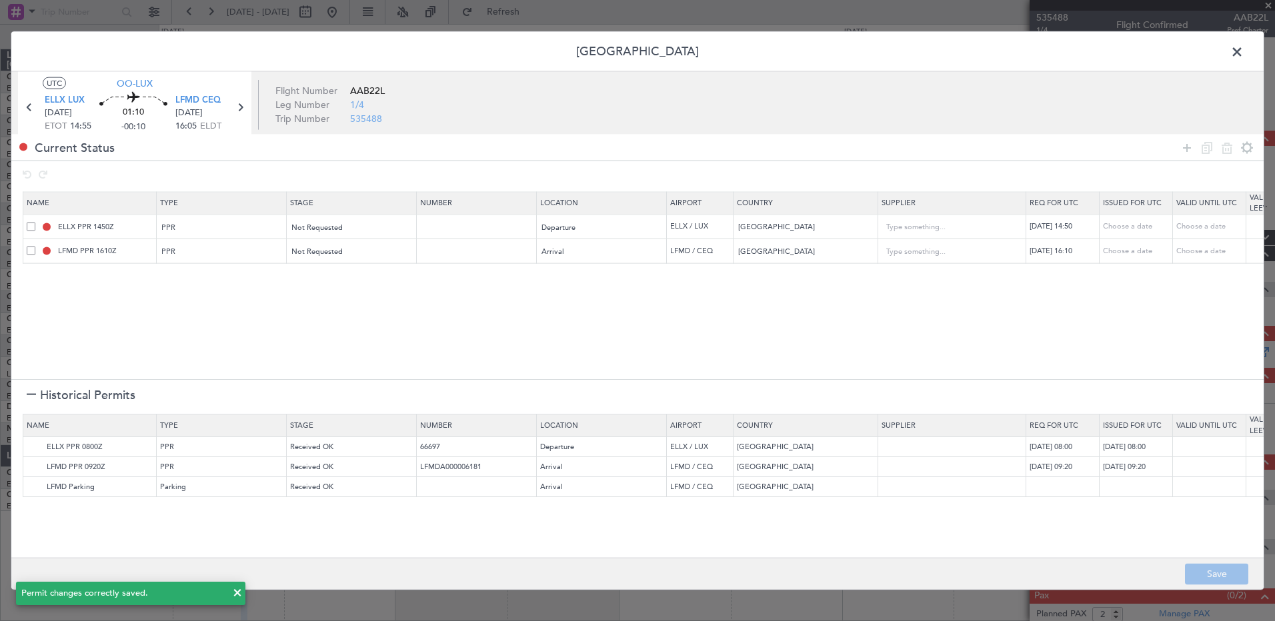
click at [1243, 56] on span at bounding box center [1243, 55] width 0 height 27
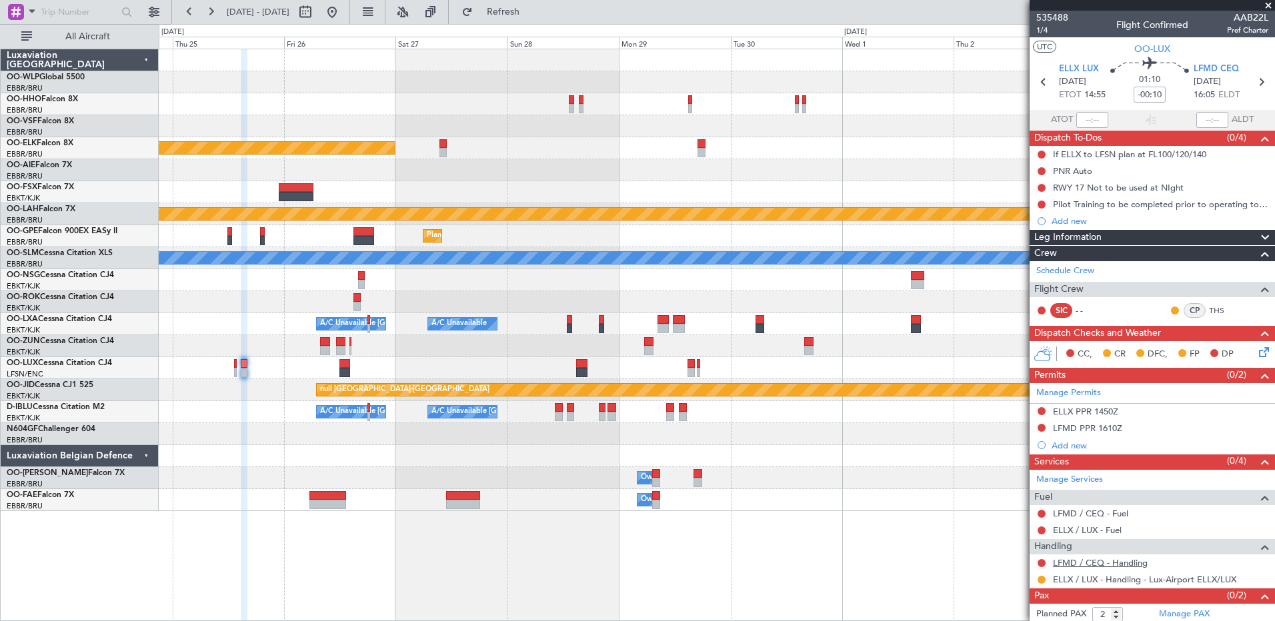
click at [1064, 561] on link "LFMD / CEQ - Handling" at bounding box center [1100, 562] width 95 height 11
click at [531, 15] on span "Refresh" at bounding box center [503, 11] width 56 height 9
click at [1038, 410] on div "Manage Permits ELLX PPR 1450Z LFMD PPR 1610Z Add new" at bounding box center [1151, 418] width 245 height 71
click at [1042, 411] on button at bounding box center [1041, 411] width 8 height 8
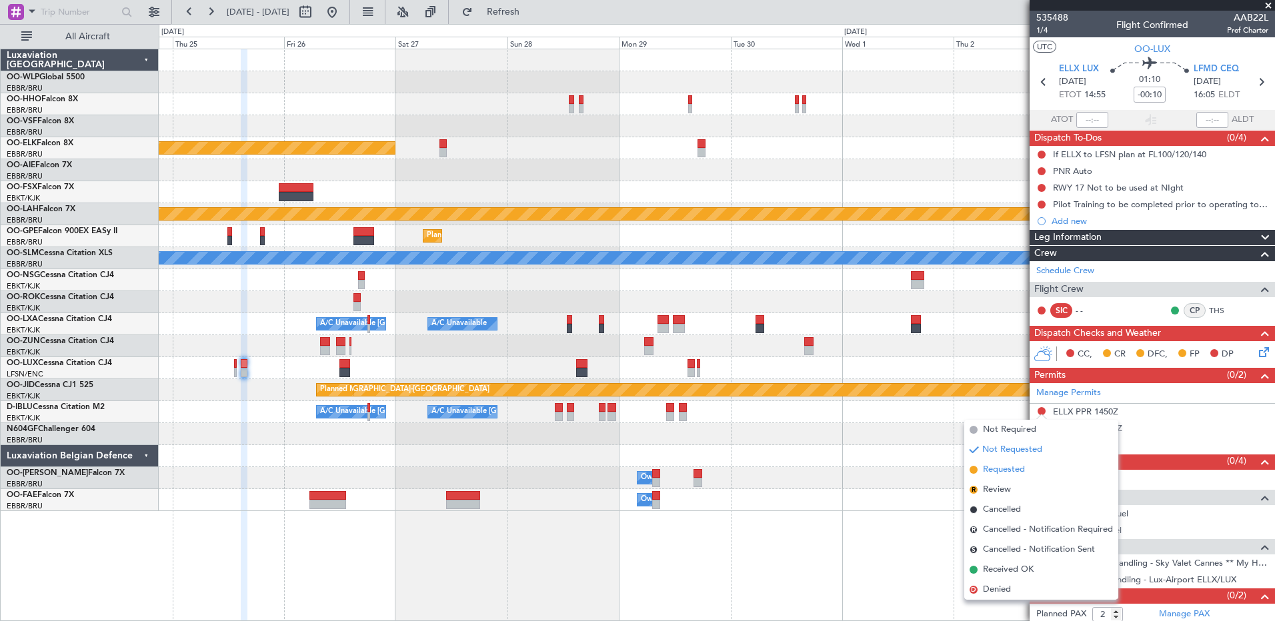
click at [1008, 473] on span "Requested" at bounding box center [1004, 469] width 42 height 13
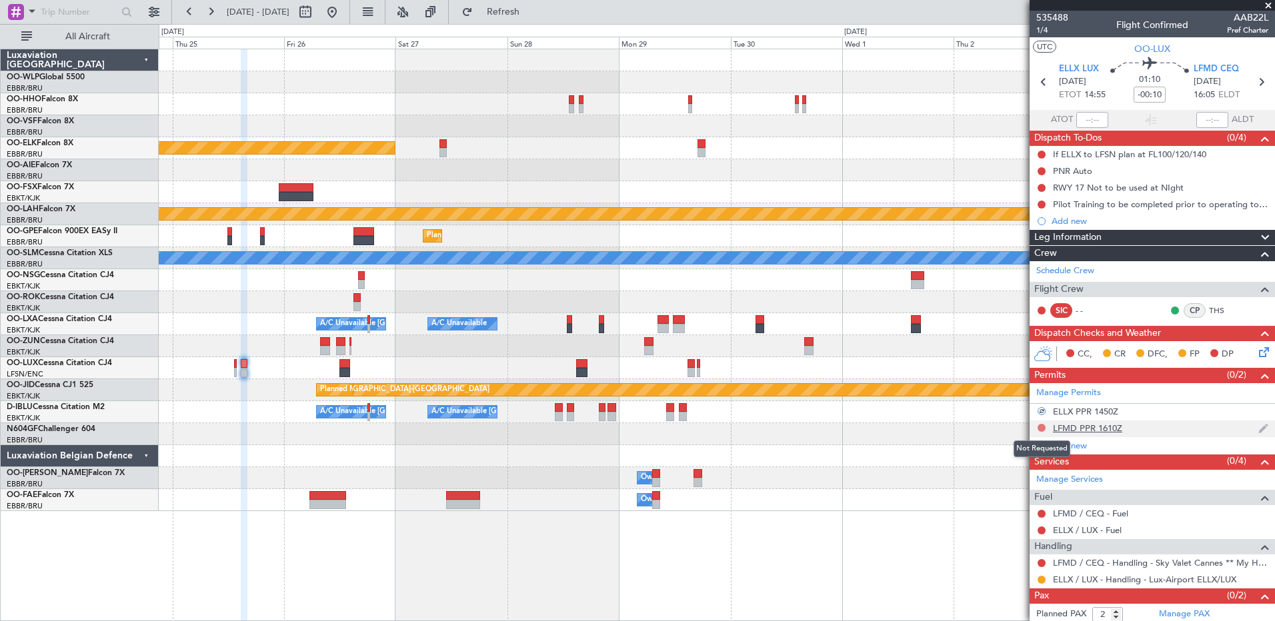
click at [1042, 424] on button at bounding box center [1041, 428] width 8 height 8
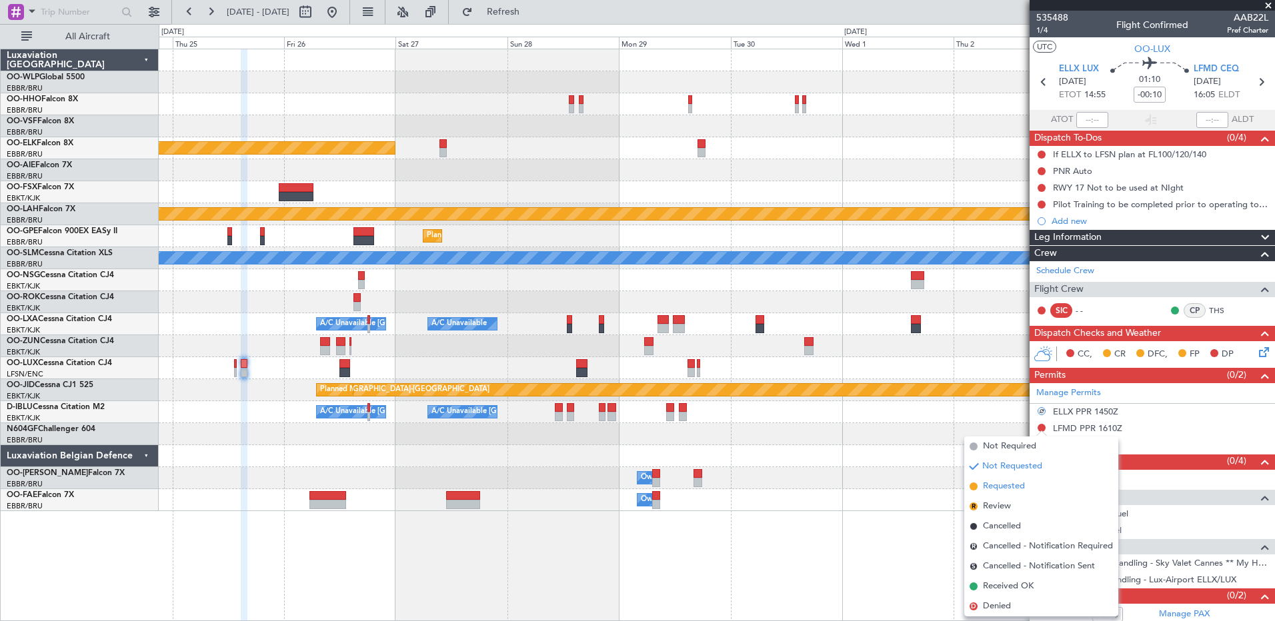
click at [1015, 481] on span "Requested" at bounding box center [1004, 486] width 42 height 13
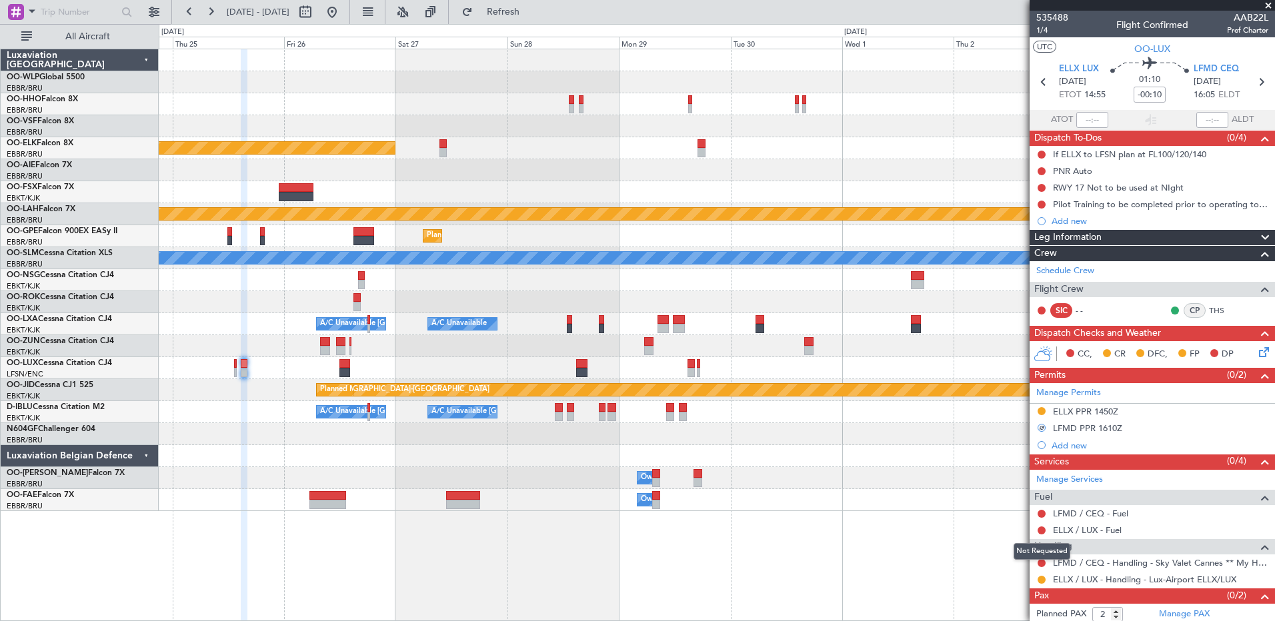
click at [1040, 563] on mat-tooltip-component "Not Requested" at bounding box center [1041, 551] width 75 height 35
click at [1039, 562] on button at bounding box center [1041, 563] width 8 height 8
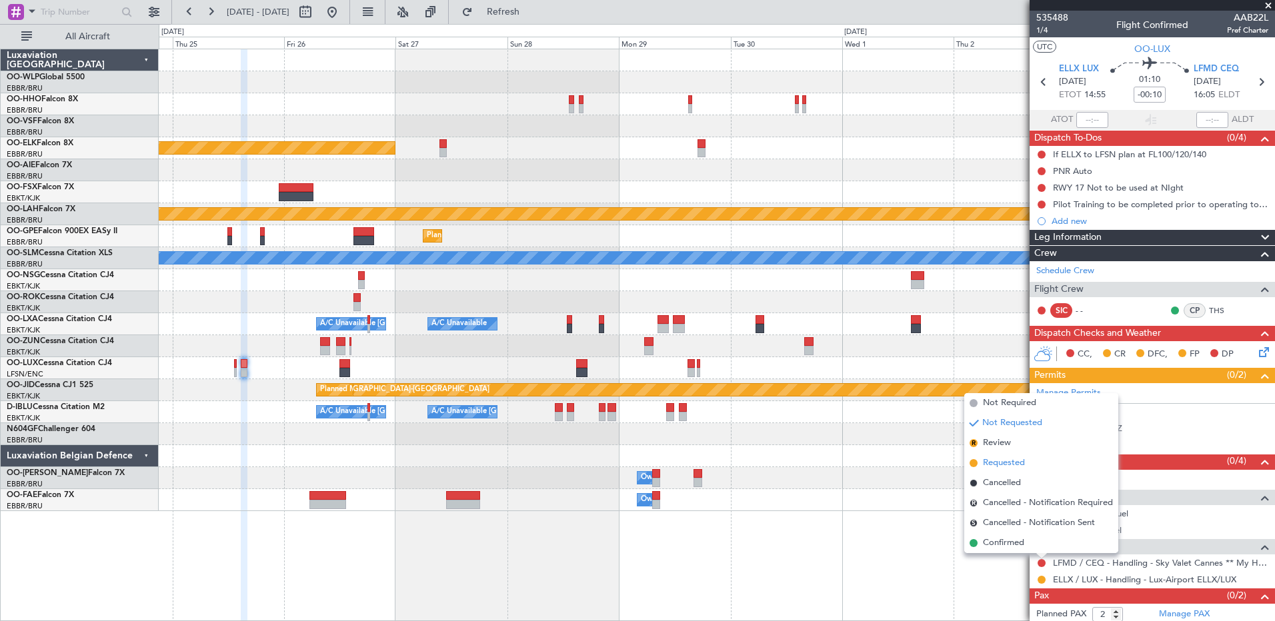
click at [995, 460] on span "Requested" at bounding box center [1004, 463] width 42 height 13
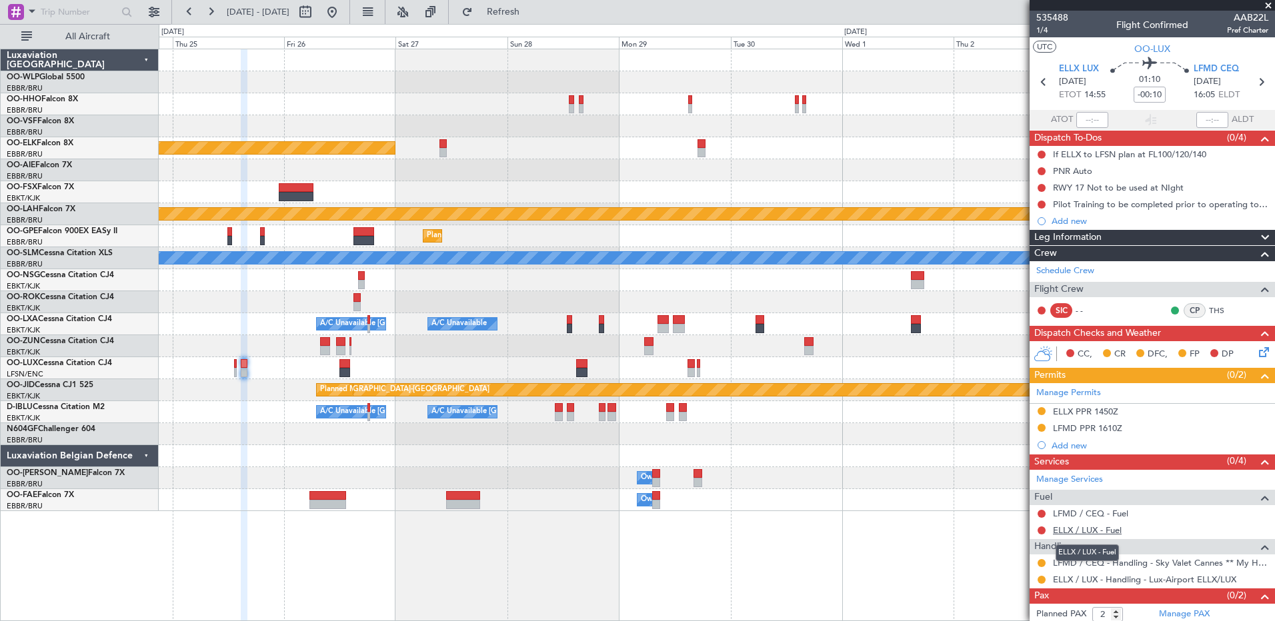
click at [1094, 527] on link "ELLX / LUX - Fuel" at bounding box center [1087, 530] width 69 height 11
click at [531, 10] on span "Refresh" at bounding box center [503, 11] width 56 height 9
click at [1089, 508] on link "LFMD / CEQ - Fuel" at bounding box center [1090, 513] width 75 height 11
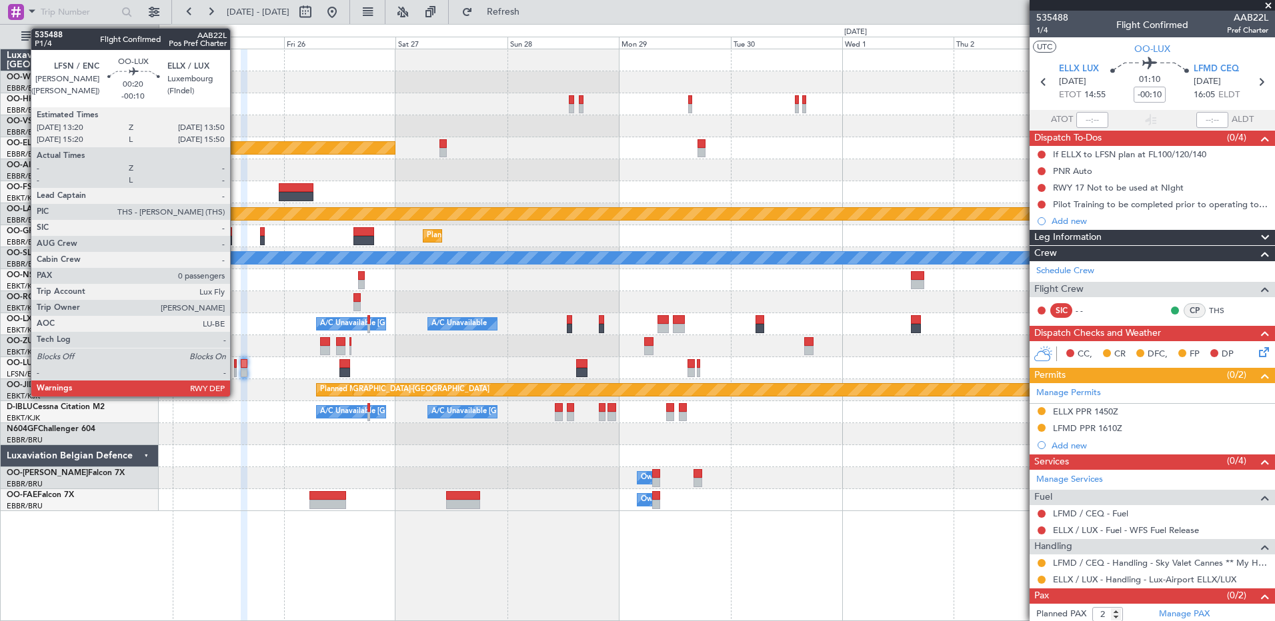
click at [236, 367] on div at bounding box center [235, 363] width 3 height 9
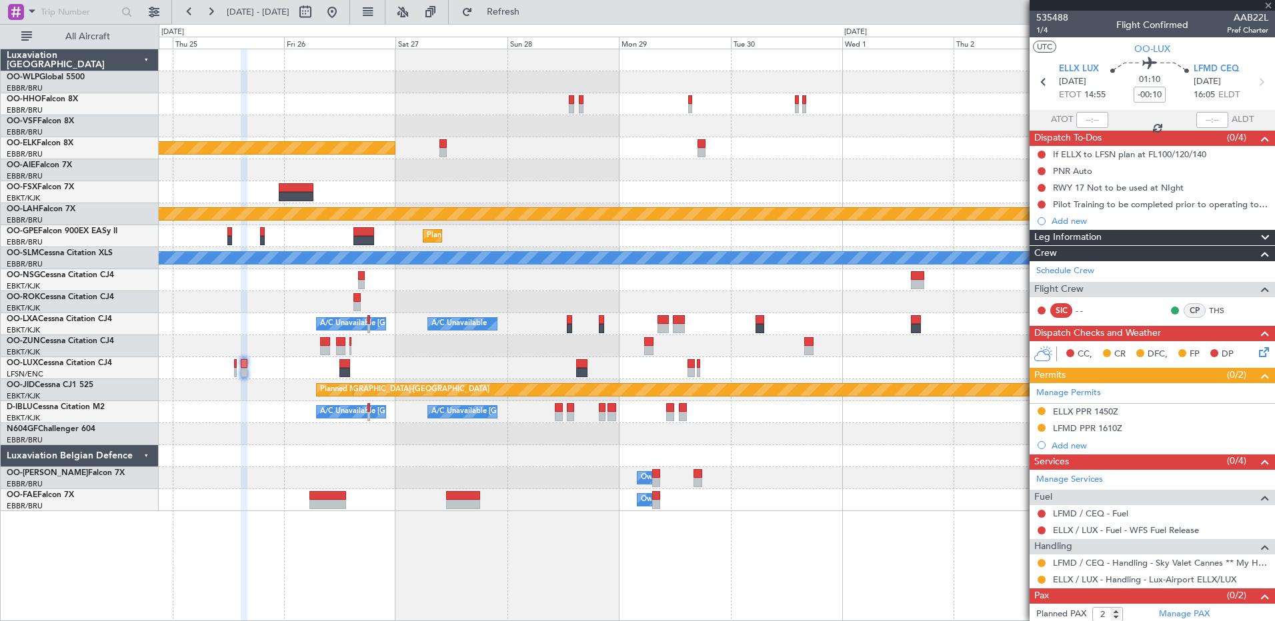
type input "0"
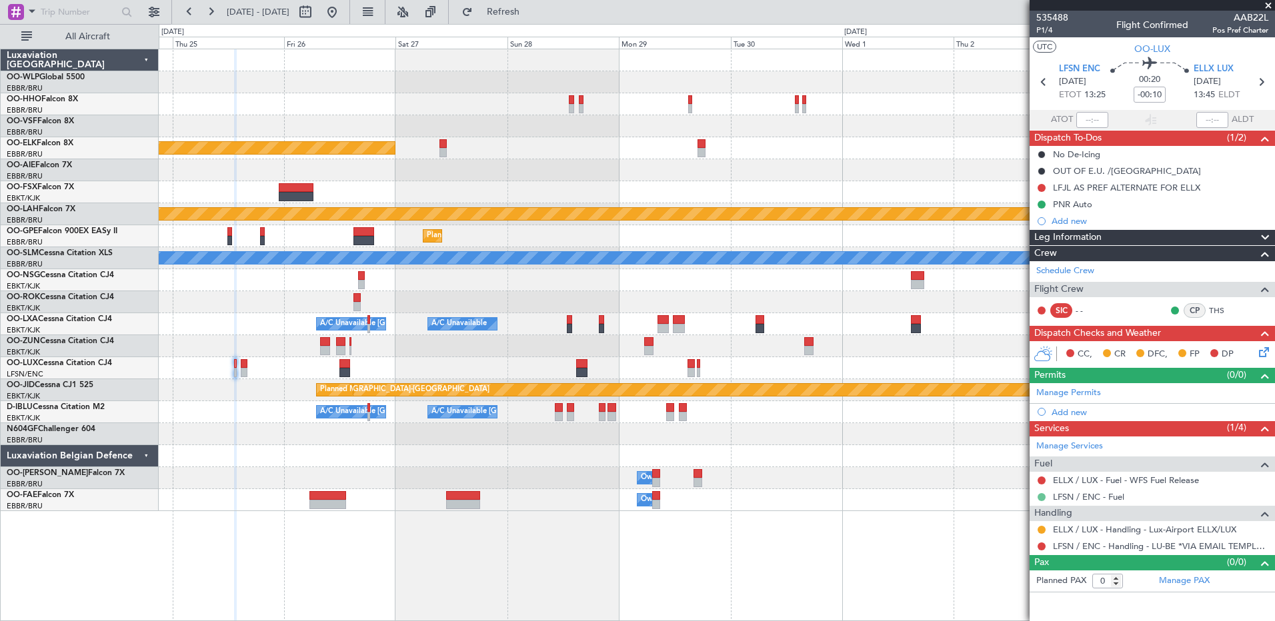
click at [1039, 495] on button at bounding box center [1041, 497] width 8 height 8
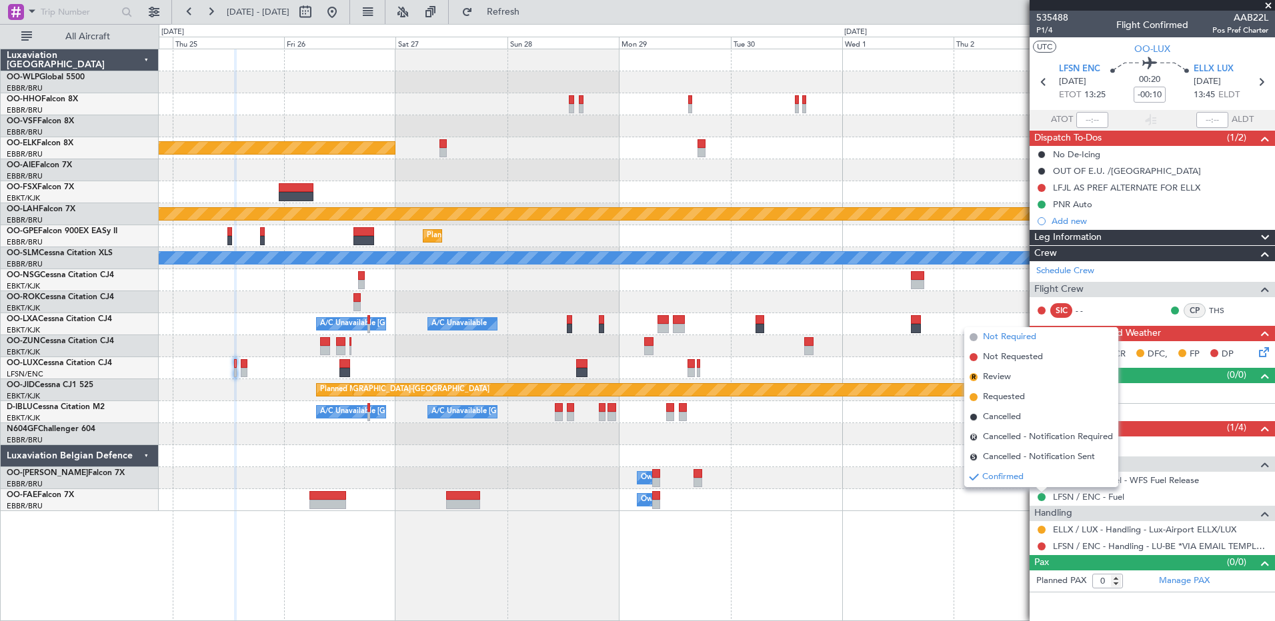
click at [1003, 329] on li "Not Required" at bounding box center [1041, 337] width 154 height 20
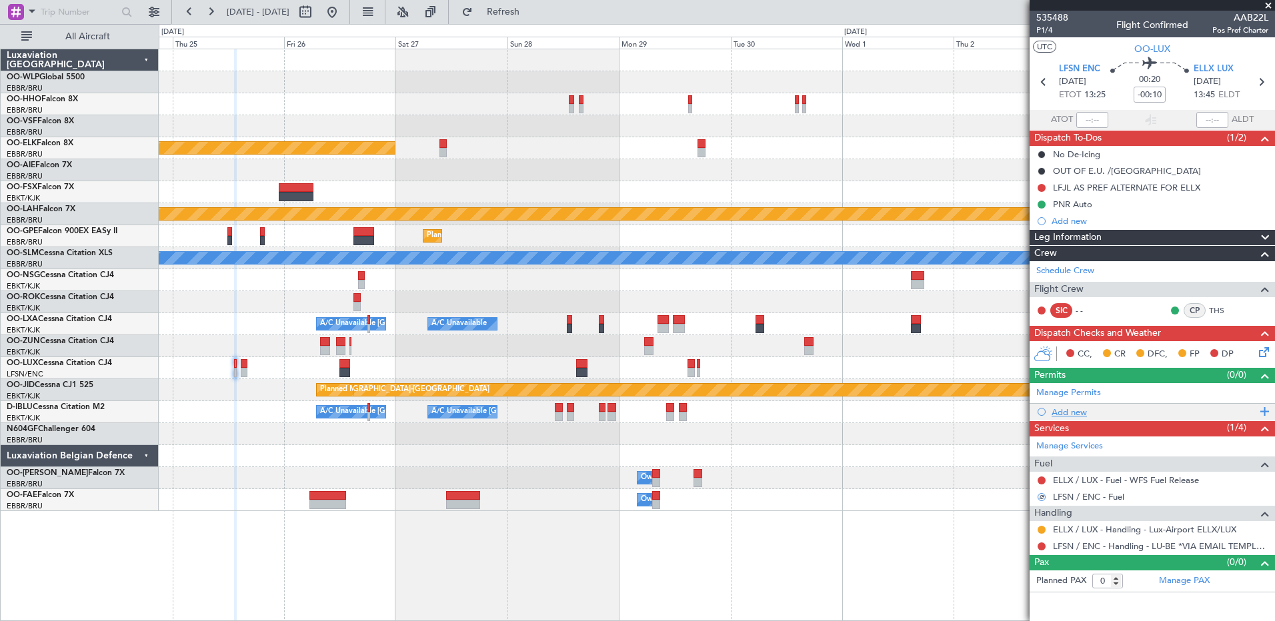
click at [1077, 412] on div "Add new" at bounding box center [1153, 412] width 205 height 11
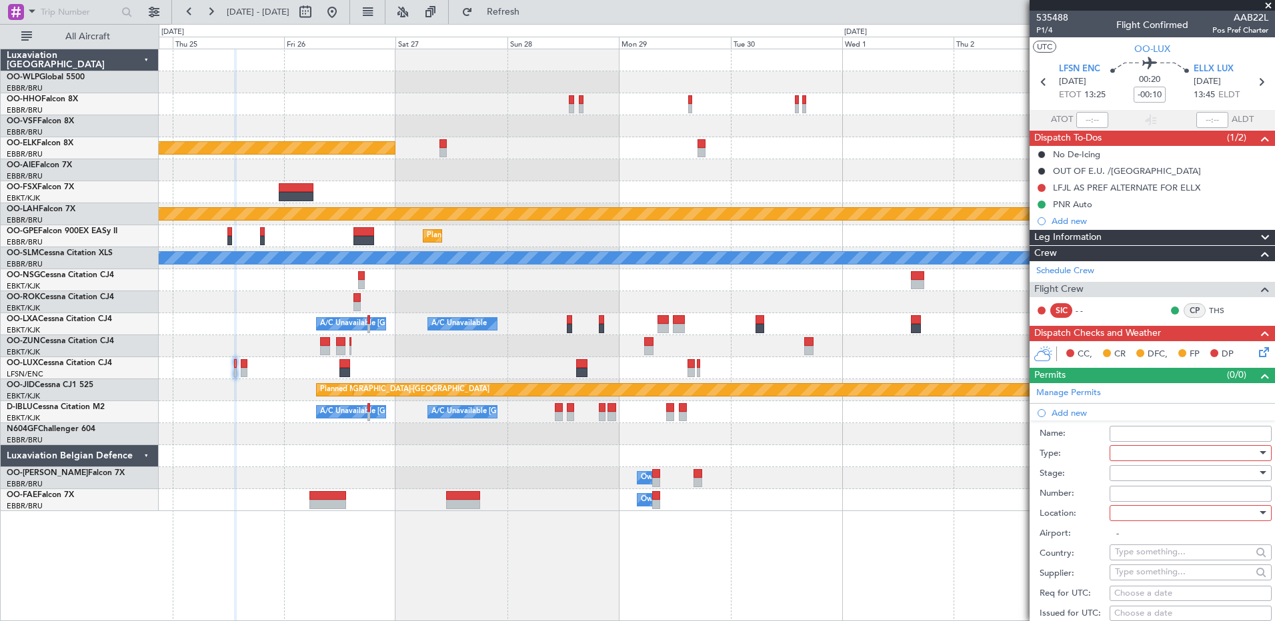
click at [1144, 455] on div at bounding box center [1186, 453] width 142 height 20
click at [1153, 521] on span "PPR" at bounding box center [1185, 519] width 140 height 20
click at [1153, 521] on div at bounding box center [1186, 513] width 142 height 20
click at [1161, 577] on span "Arrival" at bounding box center [1185, 580] width 140 height 20
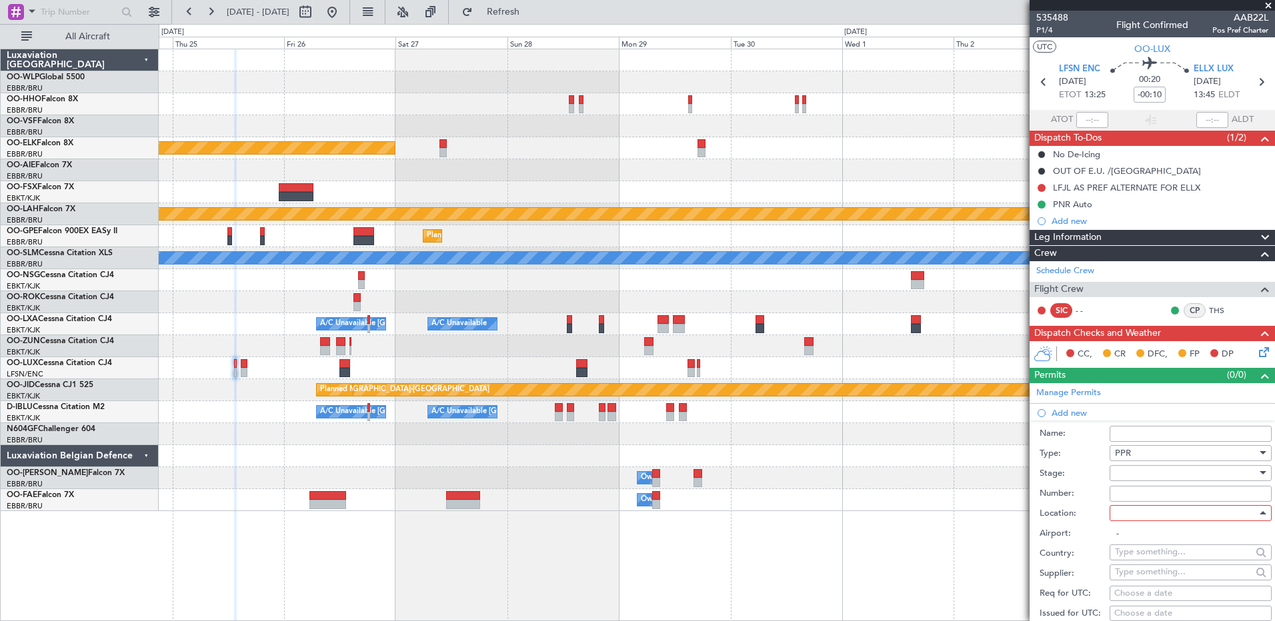
type input "ELLX / LUX"
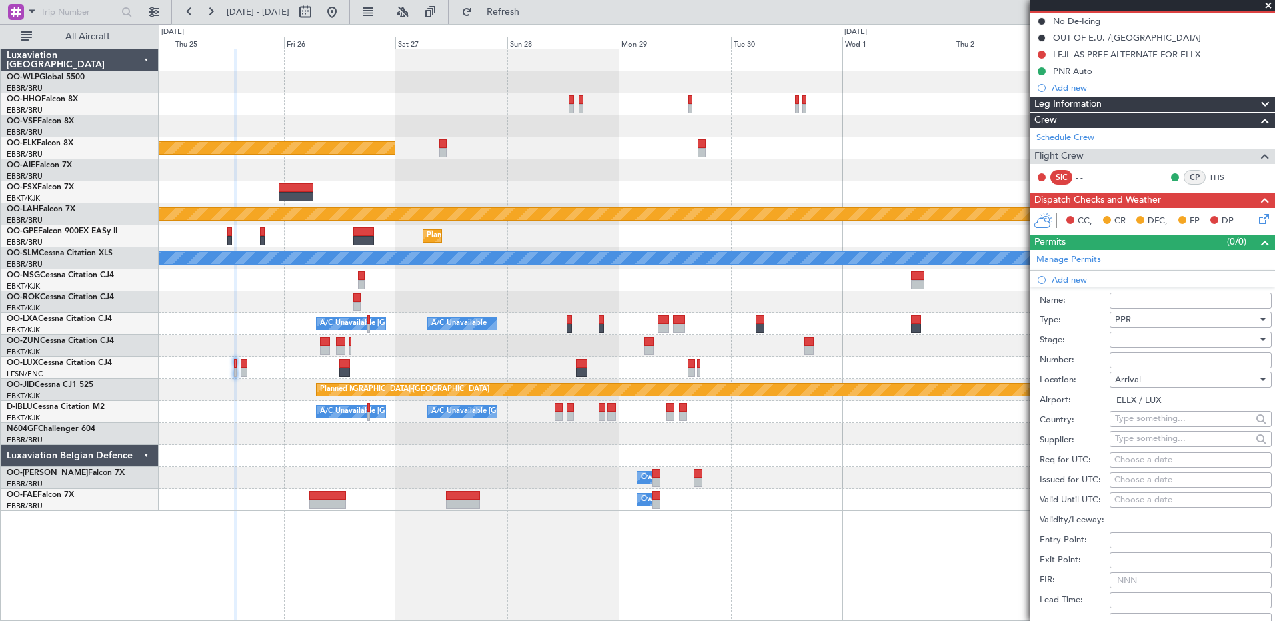
scroll to position [267, 0]
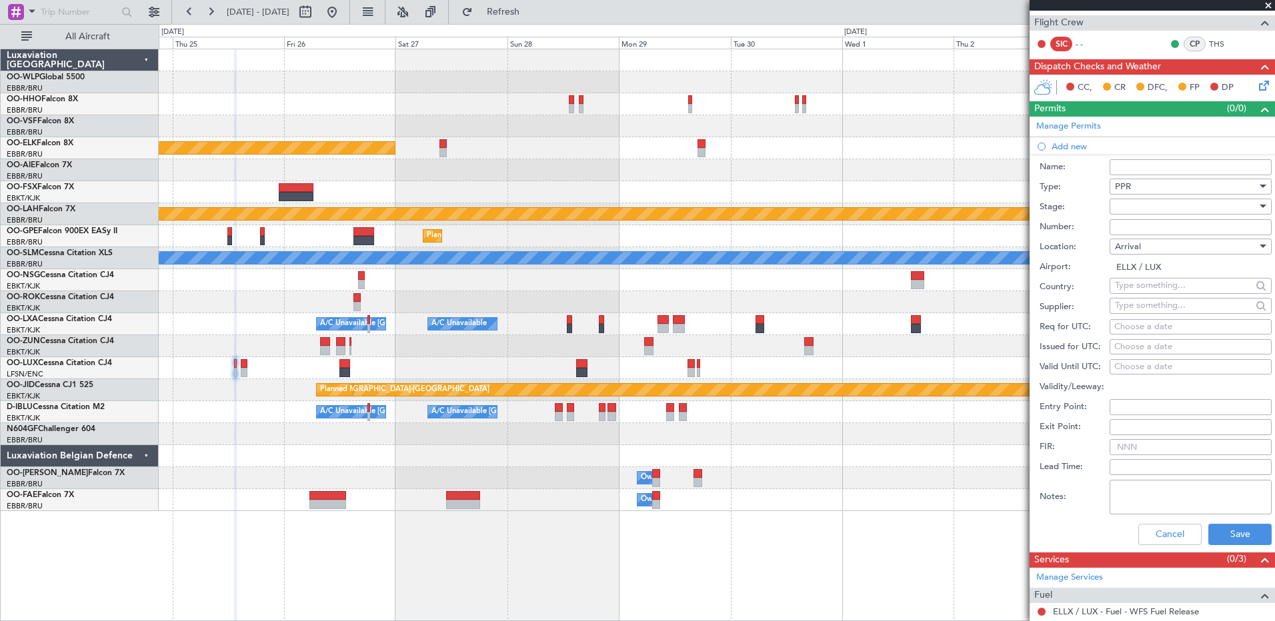
click at [1121, 331] on div "Choose a date" at bounding box center [1190, 327] width 153 height 13
select select "8"
select select "2025"
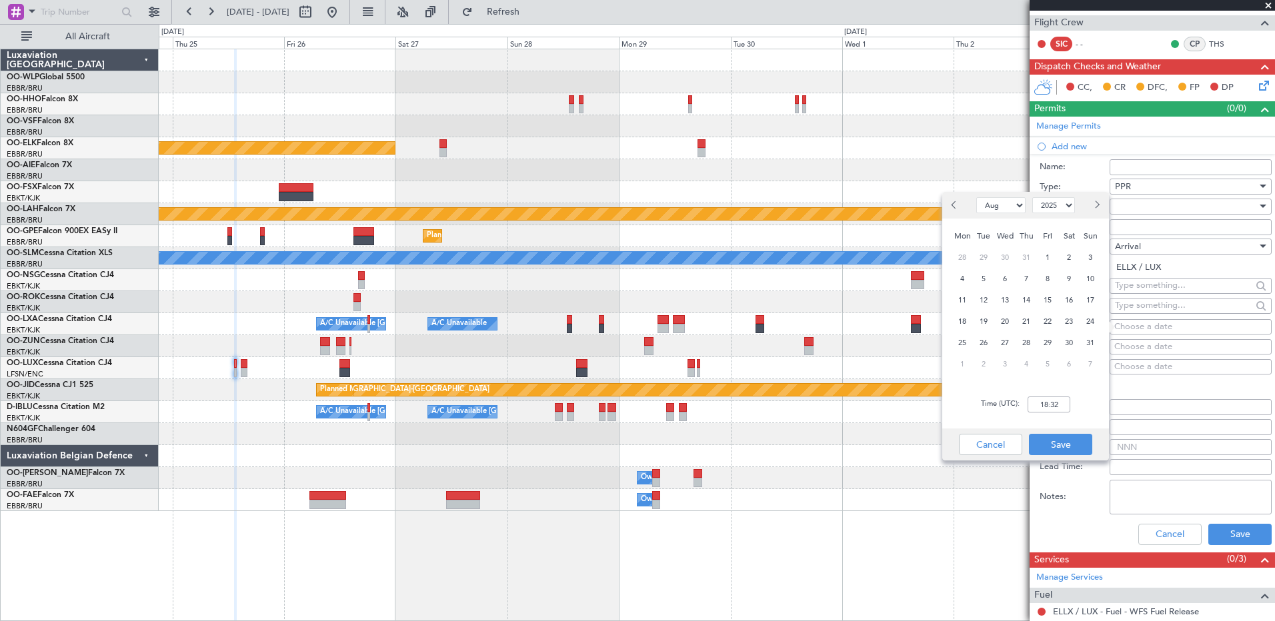
click at [1092, 209] on button "Next month" at bounding box center [1096, 205] width 15 height 21
select select "9"
click at [1025, 321] on span "25" at bounding box center [1026, 321] width 17 height 17
click at [1047, 405] on input "00:00" at bounding box center [1048, 405] width 43 height 16
type input "13:50"
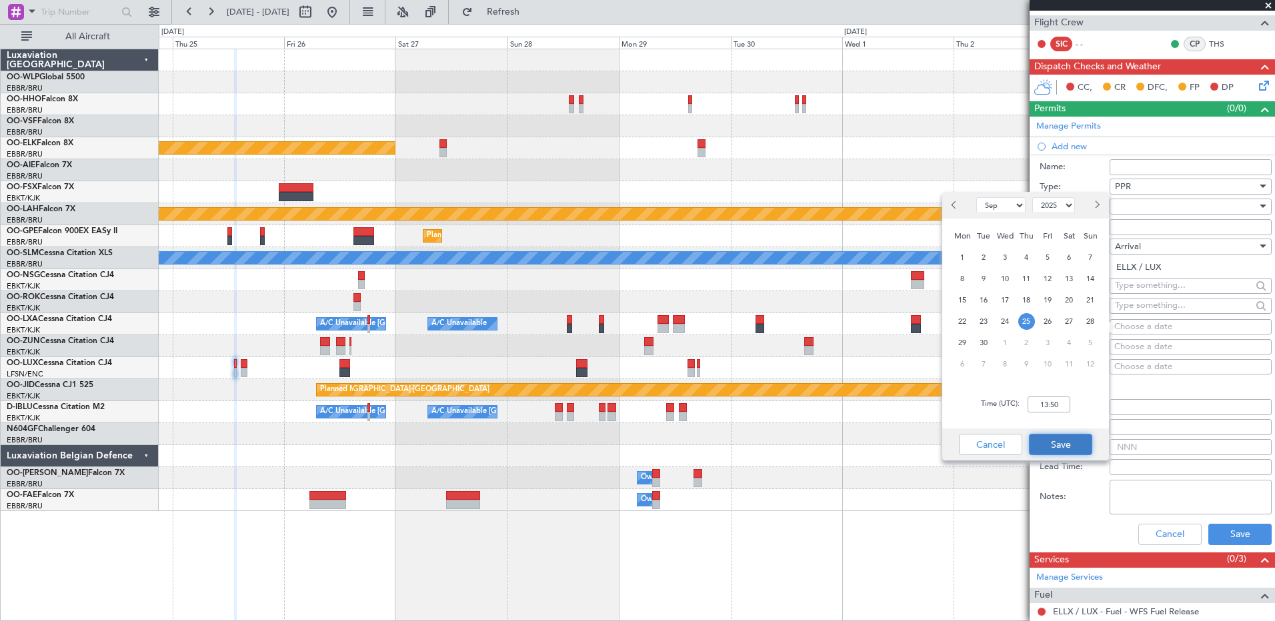
click at [1065, 450] on button "Save" at bounding box center [1060, 444] width 63 height 21
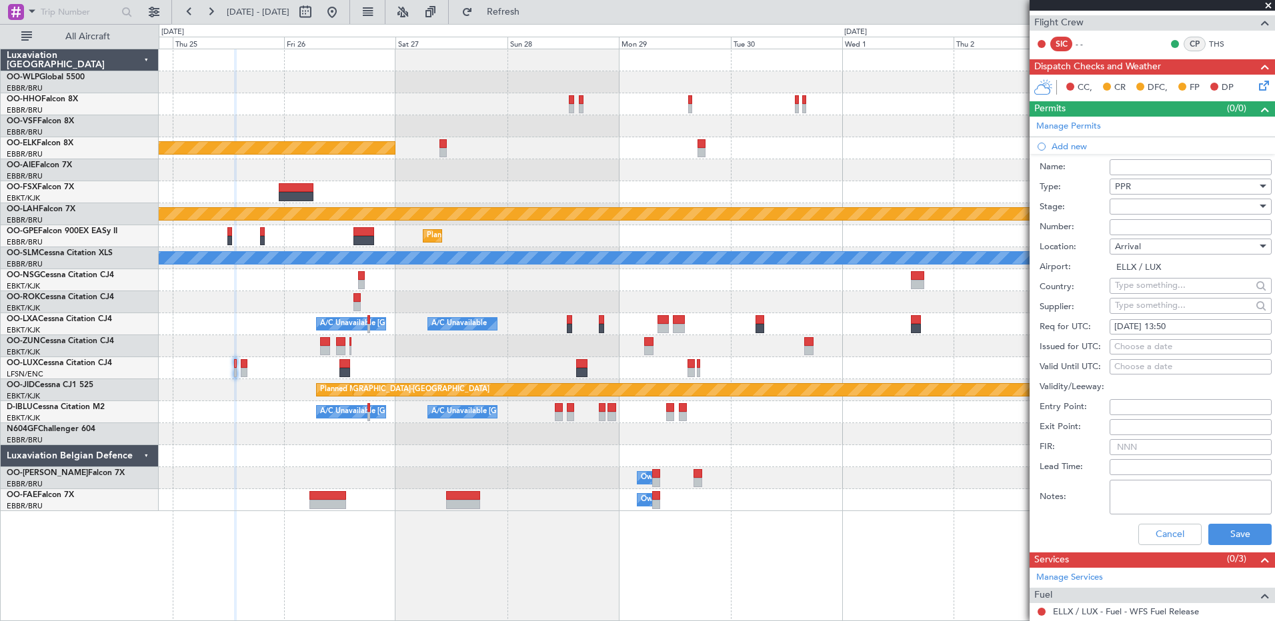
click at [1156, 202] on div at bounding box center [1186, 207] width 142 height 20
click at [1167, 291] on span "Requested" at bounding box center [1185, 293] width 140 height 20
click at [1235, 539] on button "Save" at bounding box center [1239, 534] width 63 height 21
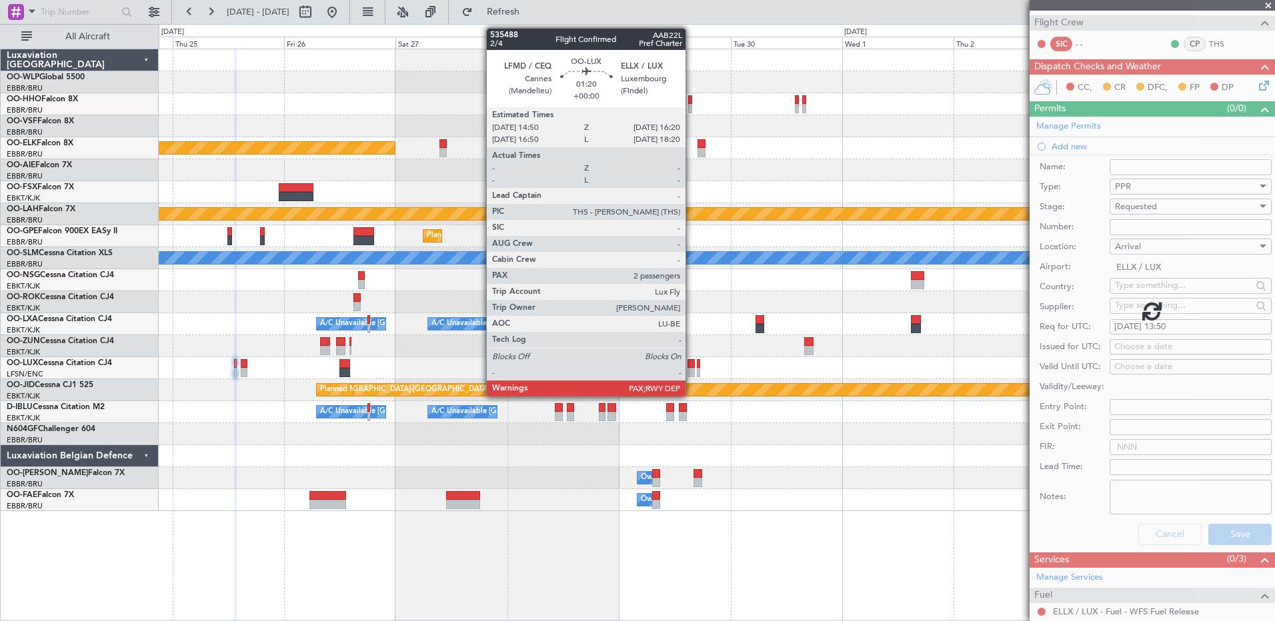
scroll to position [0, 0]
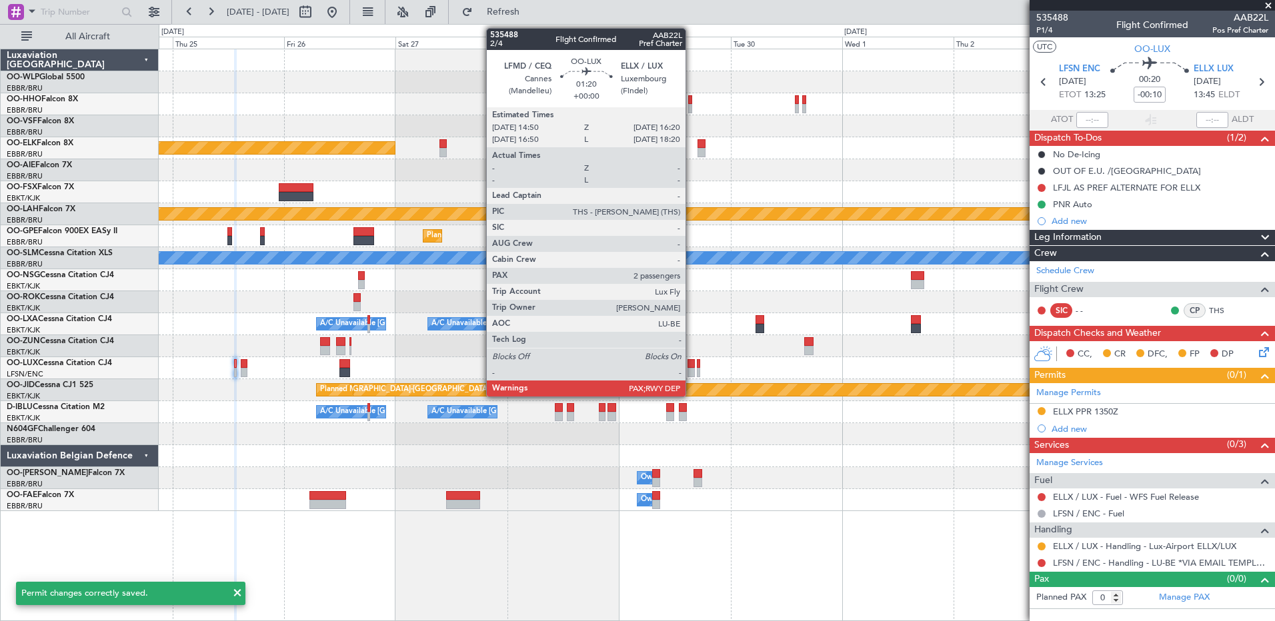
click at [691, 365] on div at bounding box center [690, 363] width 7 height 9
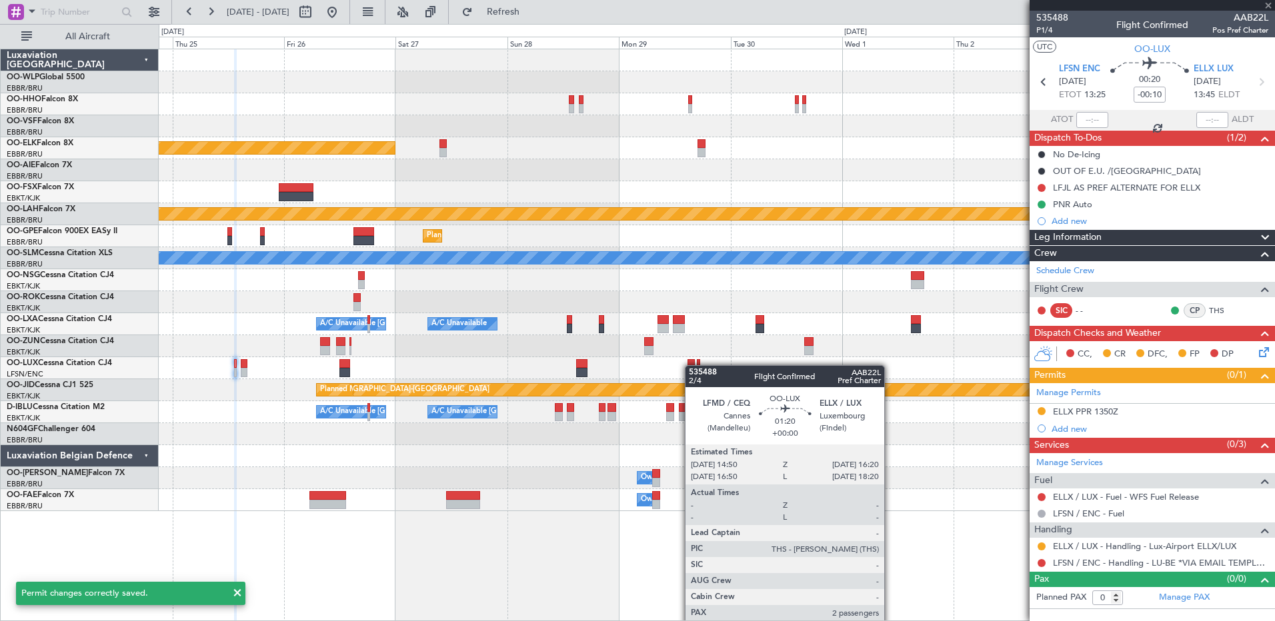
type input "2"
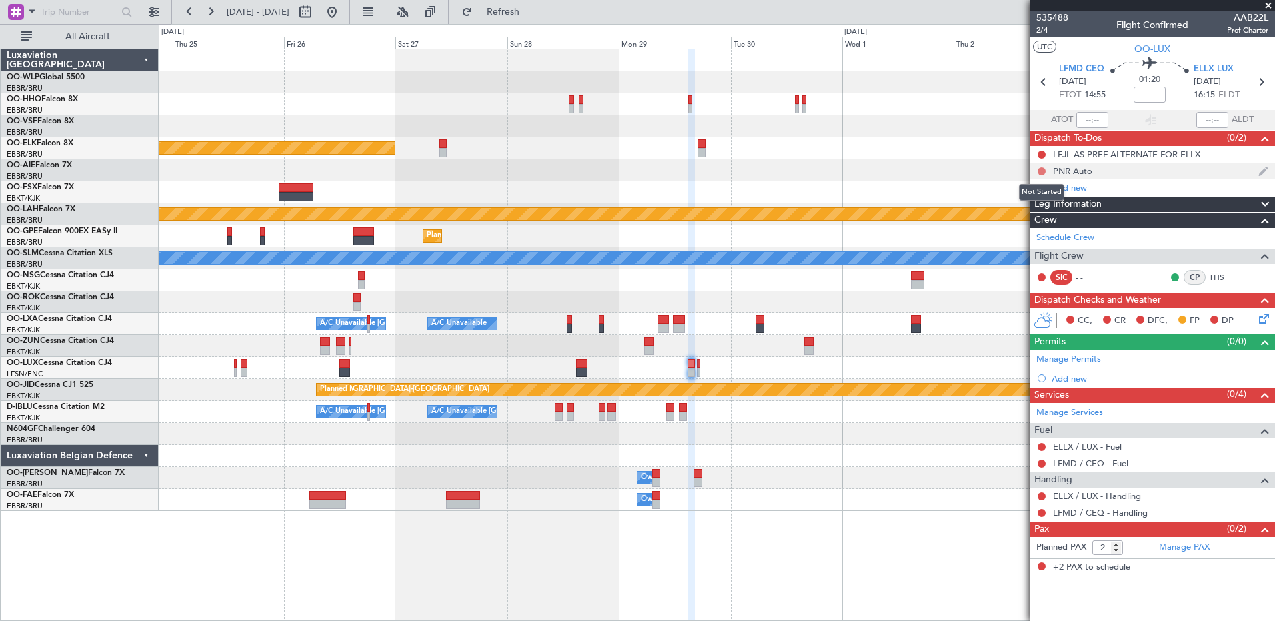
click at [1043, 172] on button at bounding box center [1041, 171] width 8 height 8
click at [1049, 229] on span "Completed" at bounding box center [1047, 229] width 44 height 13
click at [1262, 322] on icon at bounding box center [1261, 316] width 11 height 11
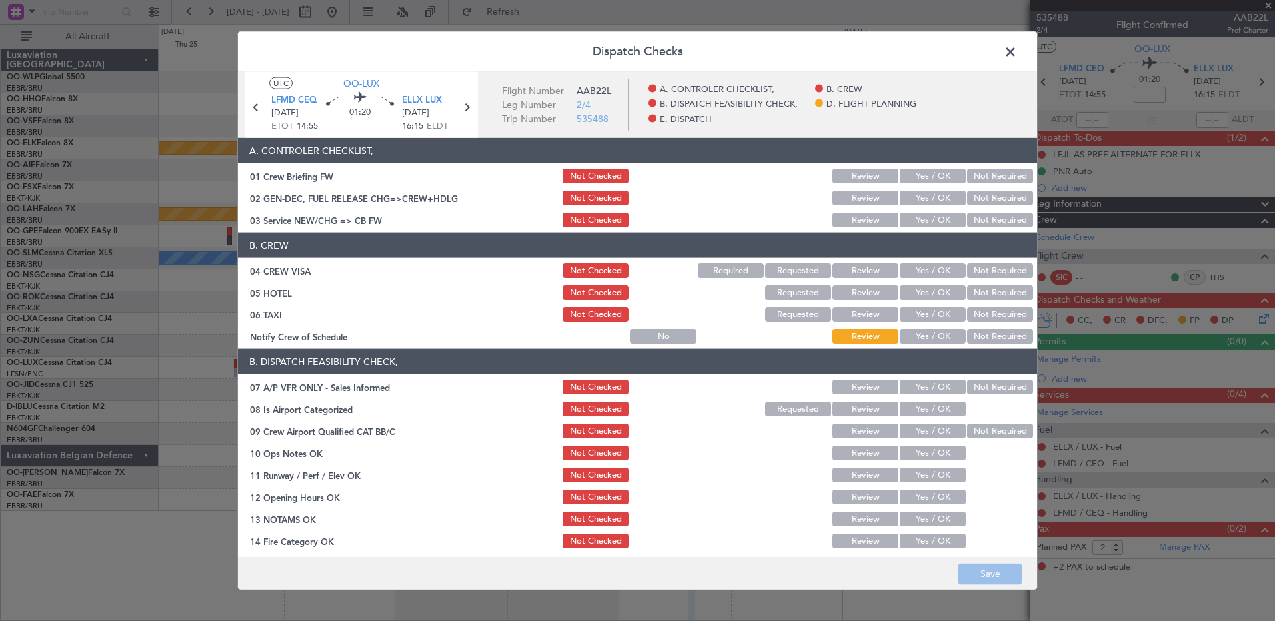
click at [939, 334] on button "Yes / OK" at bounding box center [932, 336] width 66 height 15
click at [977, 319] on button "Not Required" at bounding box center [1000, 314] width 66 height 15
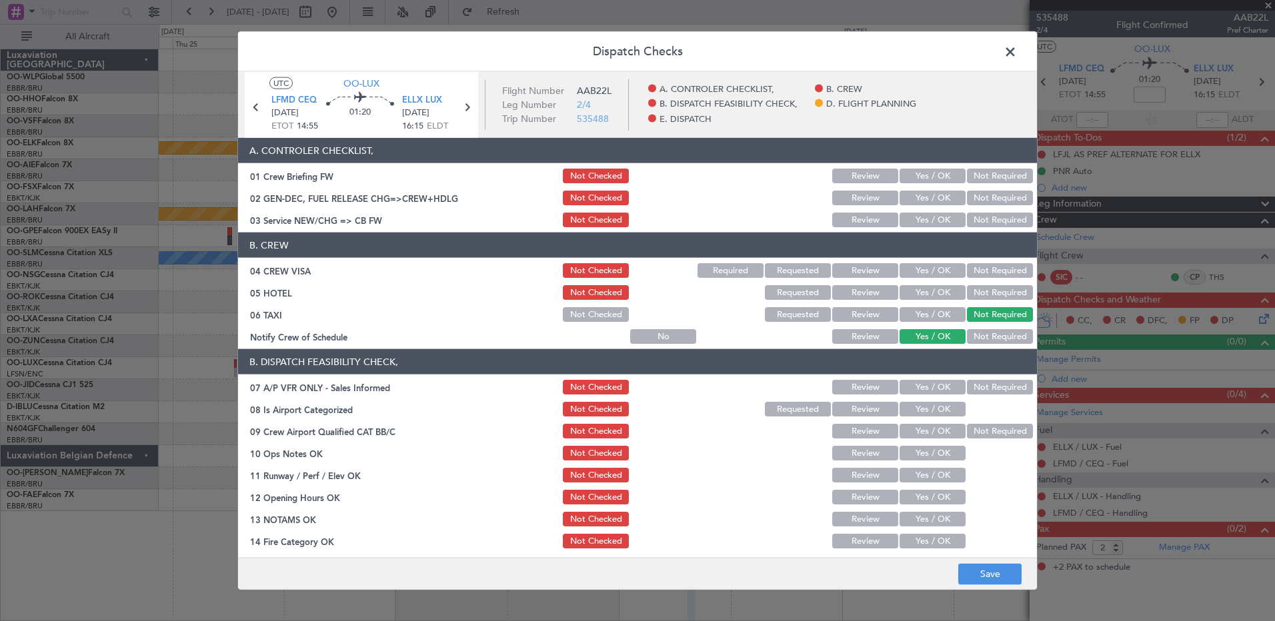
click at [978, 292] on button "Not Required" at bounding box center [1000, 292] width 66 height 15
click at [981, 276] on button "Not Required" at bounding box center [1000, 270] width 66 height 15
click at [937, 226] on button "Yes / OK" at bounding box center [932, 220] width 66 height 15
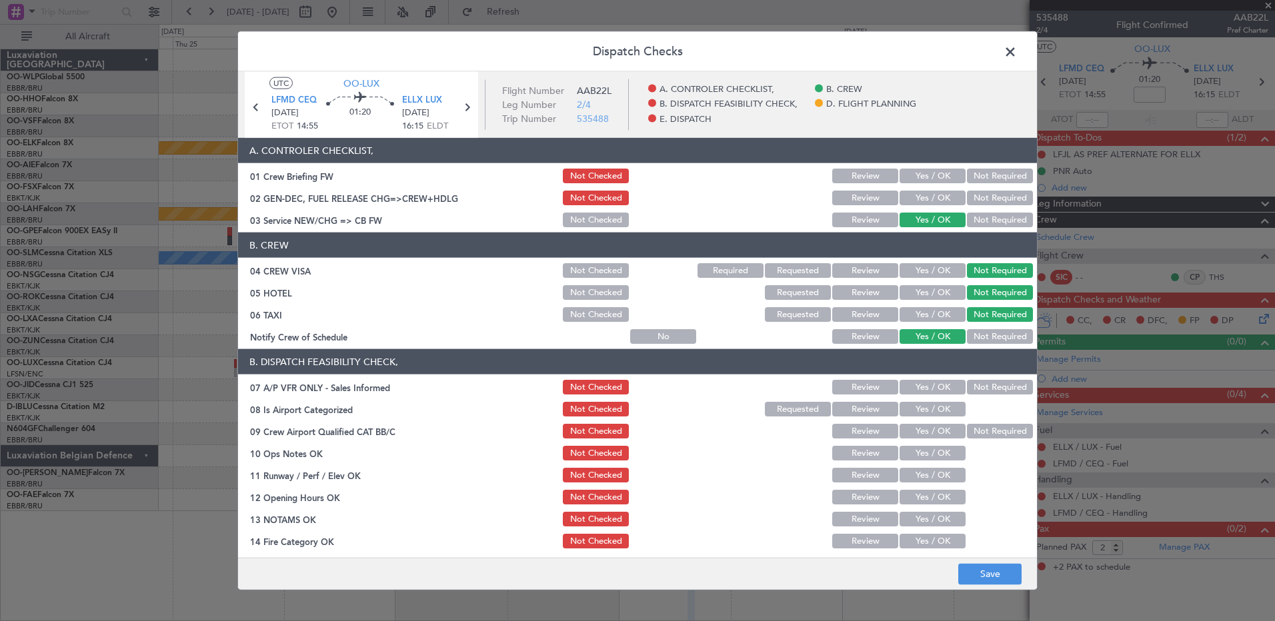
click at [971, 379] on div "Not Required" at bounding box center [998, 387] width 67 height 19
click at [969, 388] on button "Not Required" at bounding box center [1000, 387] width 66 height 15
click at [928, 409] on button "Yes / OK" at bounding box center [932, 409] width 66 height 15
click at [968, 427] on button "Not Required" at bounding box center [1000, 431] width 66 height 15
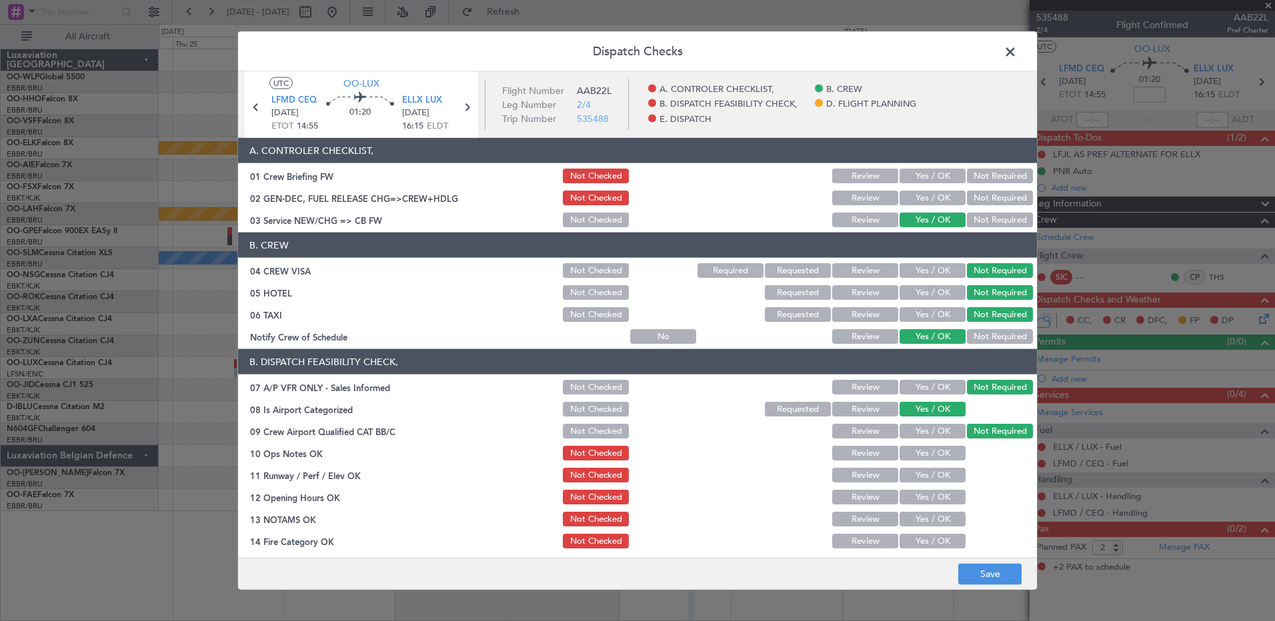
click at [932, 446] on button "Yes / OK" at bounding box center [932, 453] width 66 height 15
click at [931, 479] on button "Yes / OK" at bounding box center [932, 475] width 66 height 15
click at [931, 499] on button "Yes / OK" at bounding box center [932, 497] width 66 height 15
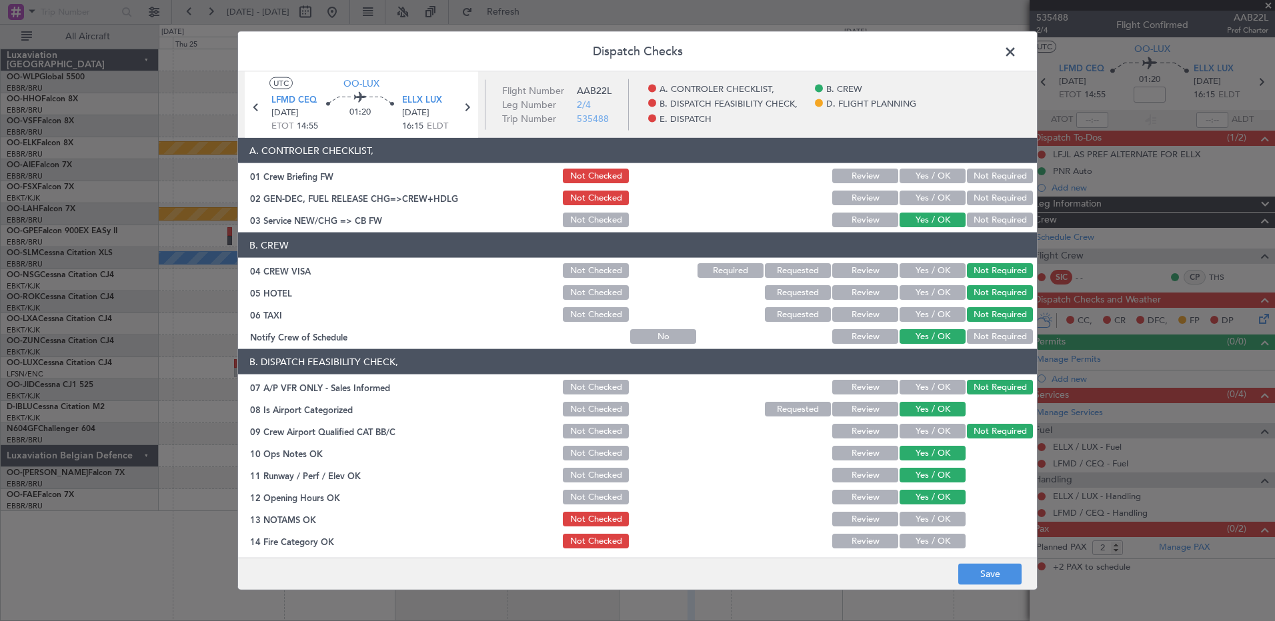
click at [931, 519] on button "Yes / OK" at bounding box center [932, 519] width 66 height 15
click at [931, 537] on button "Yes / OK" at bounding box center [932, 541] width 66 height 15
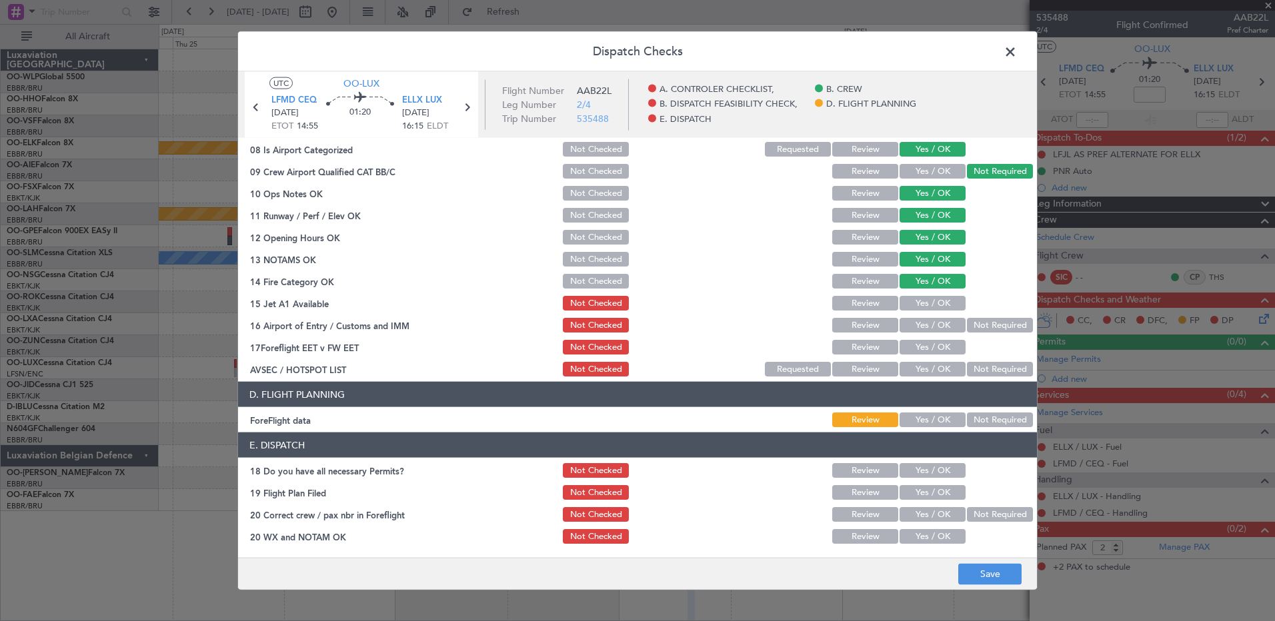
click at [925, 310] on button "Yes / OK" at bounding box center [932, 303] width 66 height 15
click at [967, 321] on button "Not Required" at bounding box center [1000, 325] width 66 height 15
click at [919, 346] on button "Yes / OK" at bounding box center [932, 347] width 66 height 15
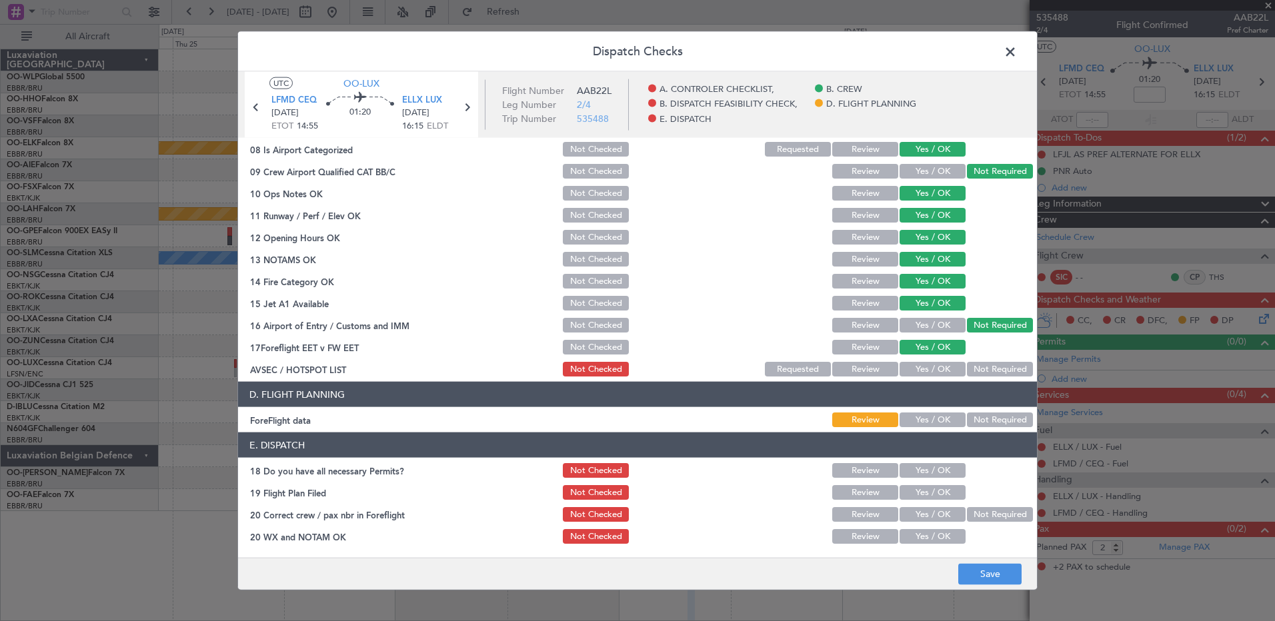
click at [977, 368] on button "Not Required" at bounding box center [1000, 369] width 66 height 15
click at [994, 578] on button "Save" at bounding box center [989, 573] width 63 height 21
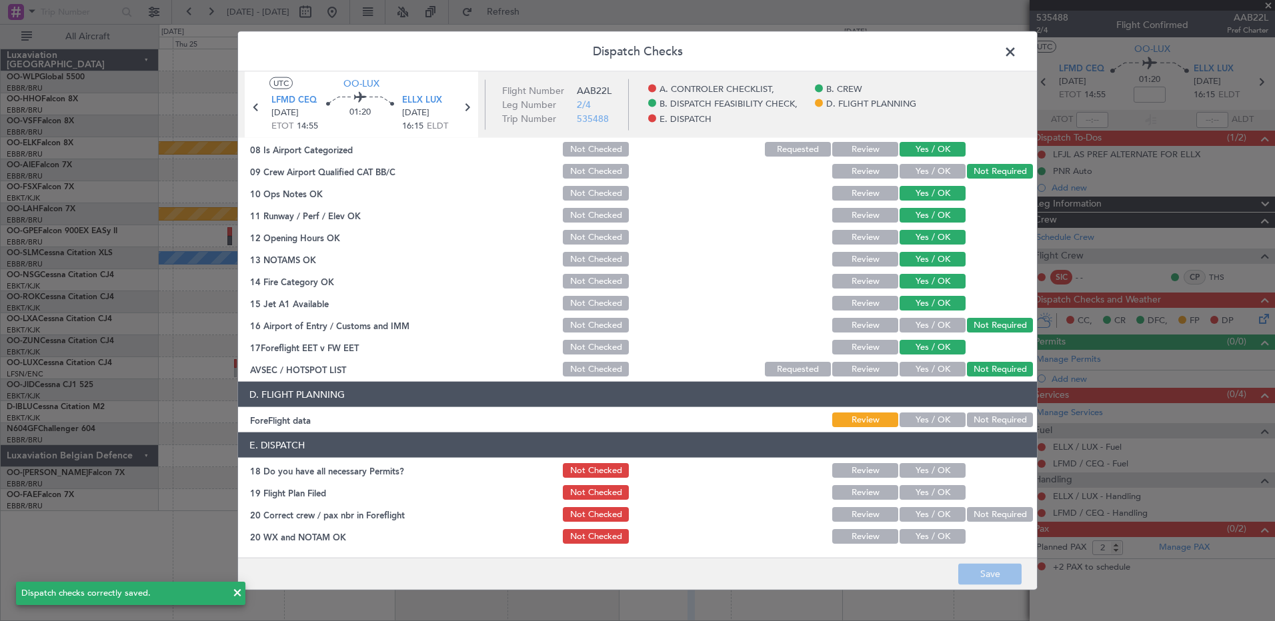
click at [1017, 52] on span at bounding box center [1017, 55] width 0 height 27
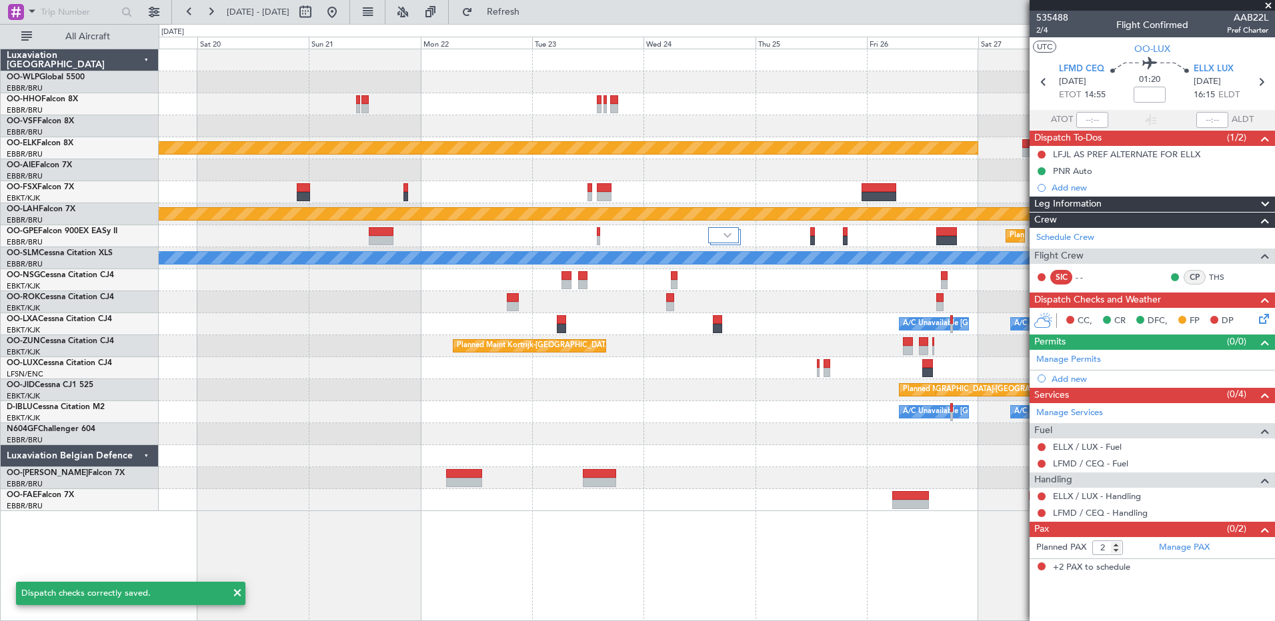
click at [961, 462] on div at bounding box center [716, 456] width 1115 height 22
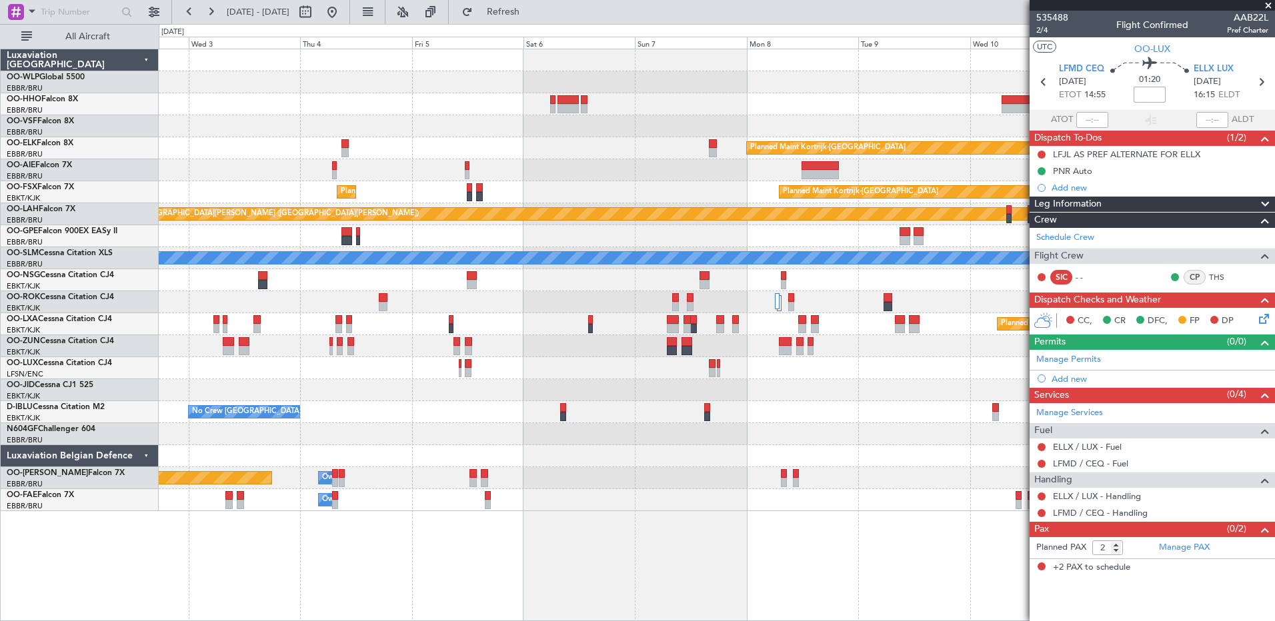
click at [1157, 95] on input at bounding box center [1149, 95] width 32 height 16
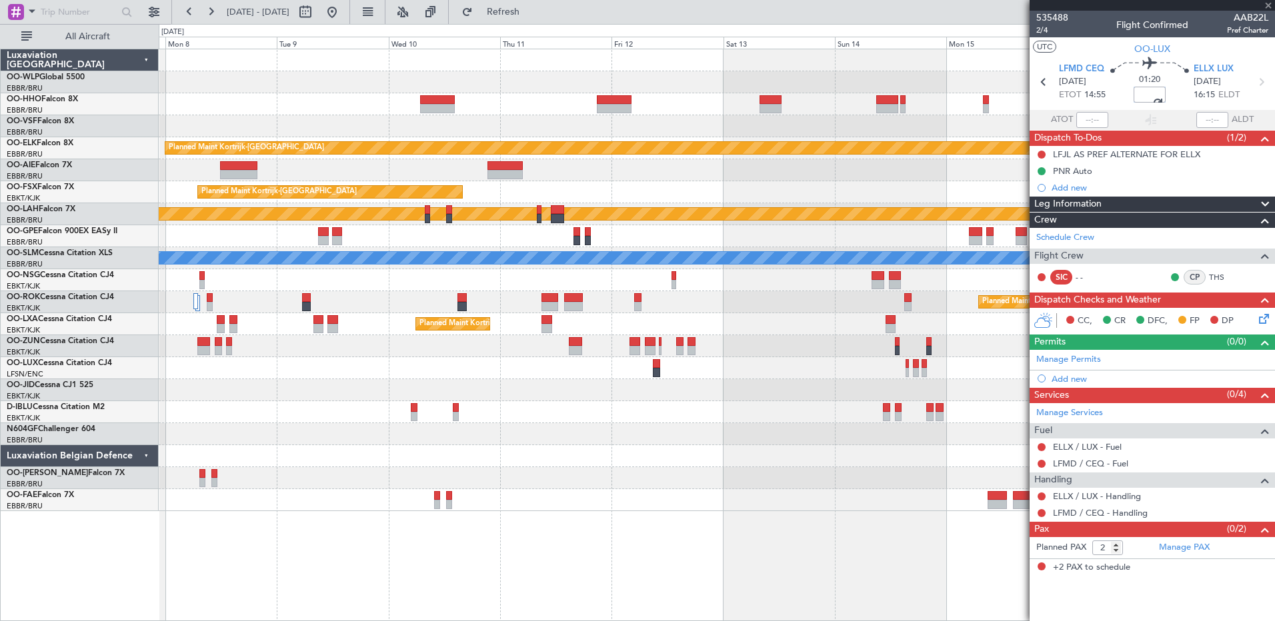
click at [323, 433] on div "Planned Maint Kortrijk-Wevelgem Planned Maint Kortrijk-Wevelgem EBKT 08:50 Z KL…" at bounding box center [716, 280] width 1115 height 462
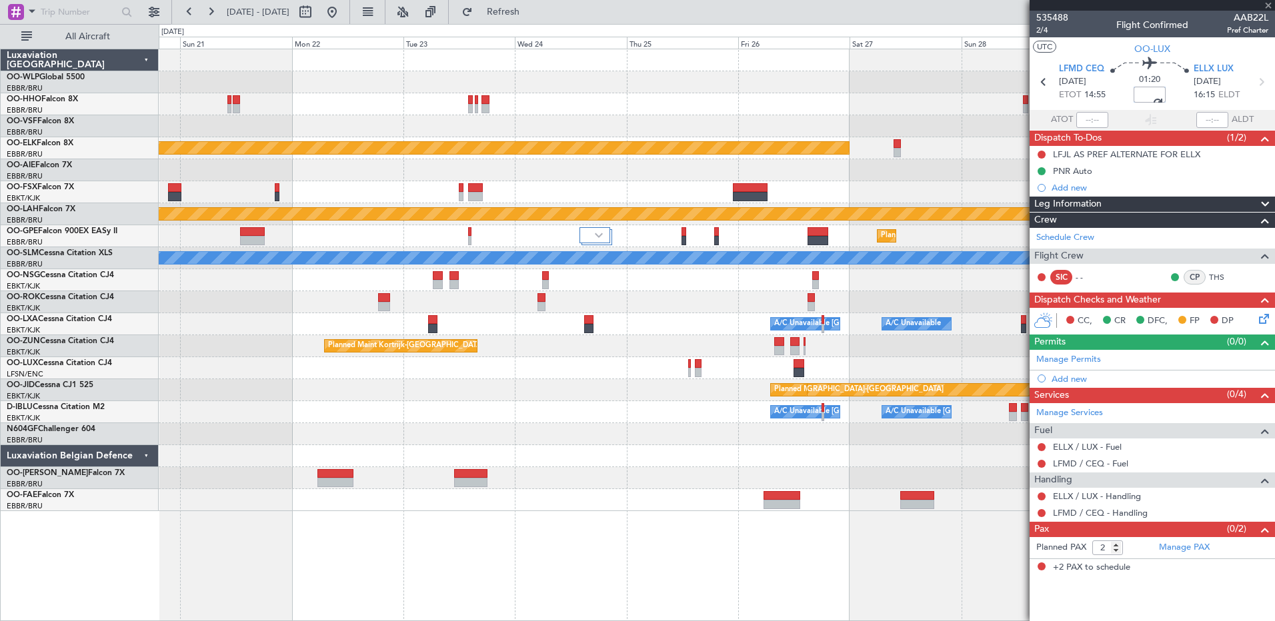
click at [83, 436] on div "Planned Maint Kortrijk-Wevelgem EBKT 08:50 Z KLAS 20:30 Z Planned Maint Alton-s…" at bounding box center [637, 322] width 1275 height 597
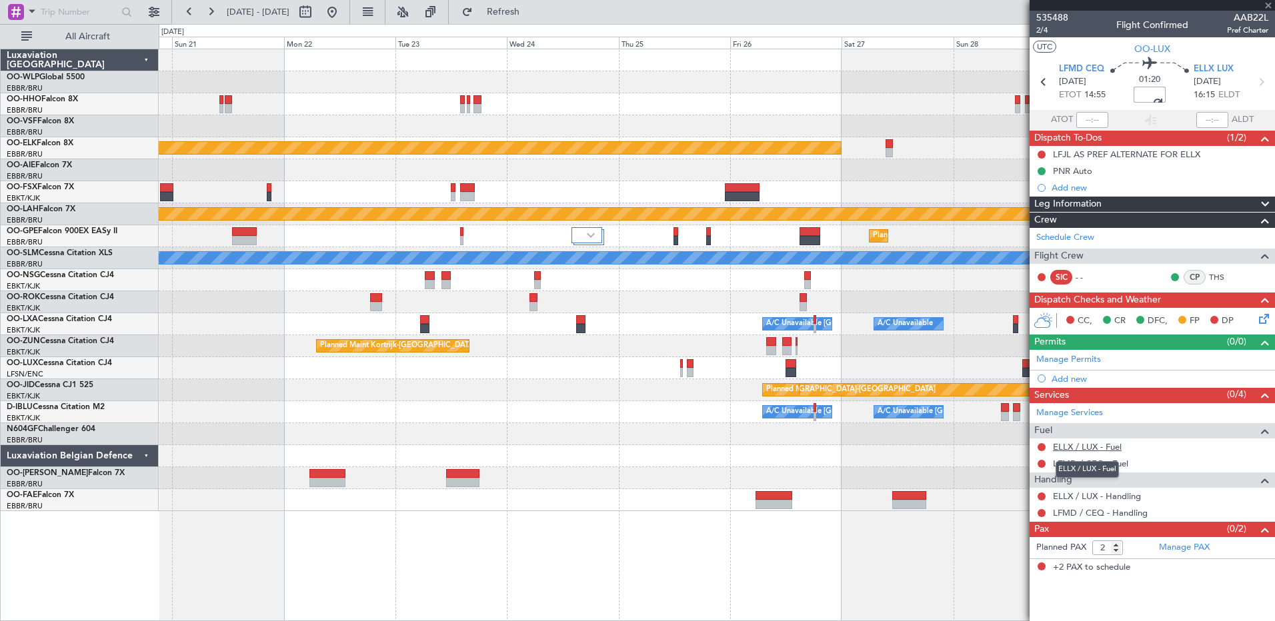
type input "-00:10"
click at [1102, 446] on link "ELLX / LUX - Fuel" at bounding box center [1087, 446] width 69 height 11
click at [1074, 359] on link "Manage Permits" at bounding box center [1068, 359] width 65 height 13
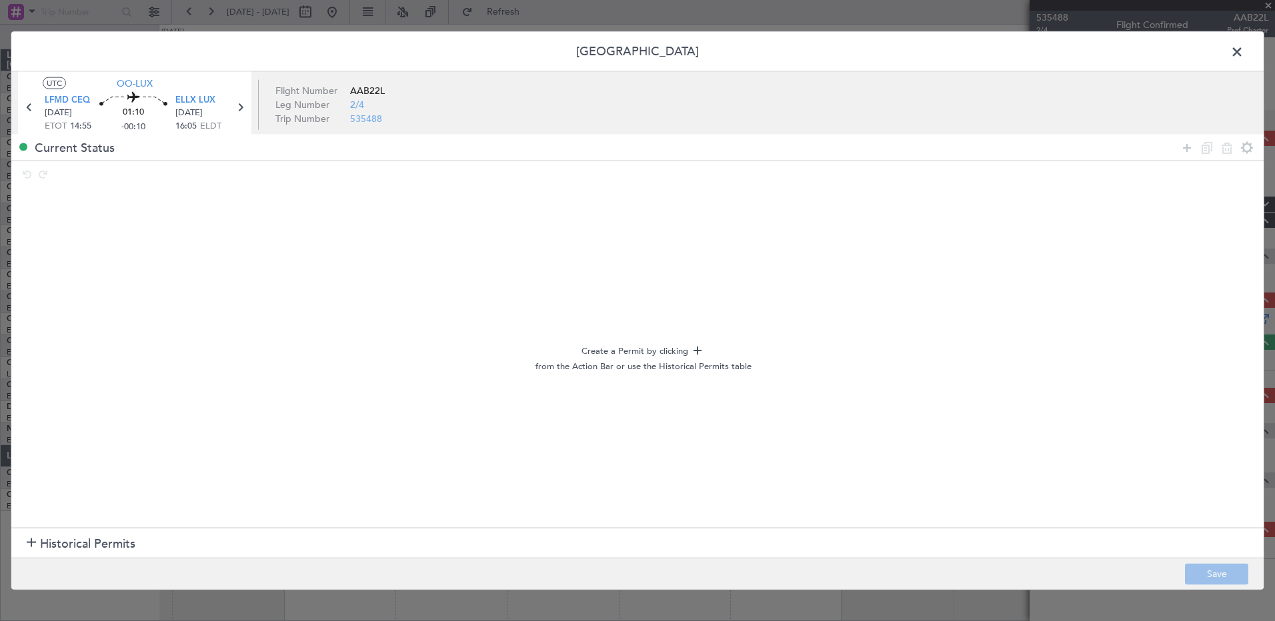
click at [1243, 50] on span at bounding box center [1243, 55] width 0 height 27
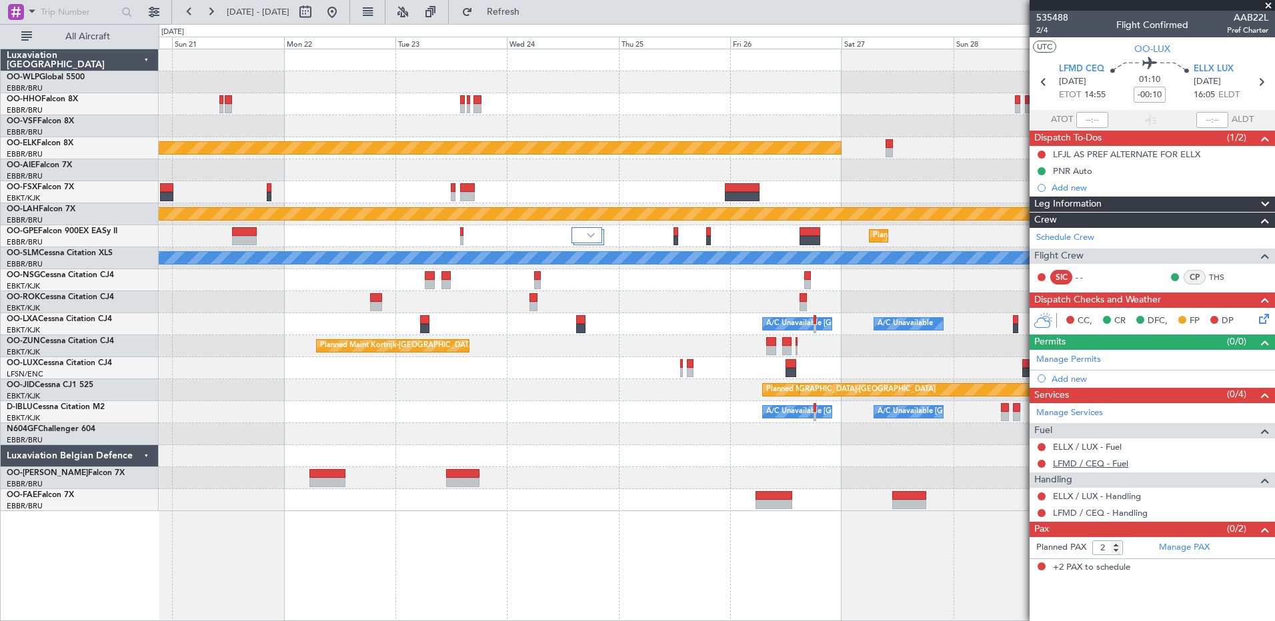
click at [1068, 462] on link "LFMD / CEQ - Fuel" at bounding box center [1090, 463] width 75 height 11
click at [531, 12] on span "Refresh" at bounding box center [503, 11] width 56 height 9
click at [1076, 498] on link "ELLX / LUX - Handling" at bounding box center [1097, 496] width 88 height 11
click at [1078, 517] on link "LFMD / CEQ - Handling" at bounding box center [1100, 512] width 95 height 11
click at [531, 11] on span "Refresh" at bounding box center [503, 11] width 56 height 9
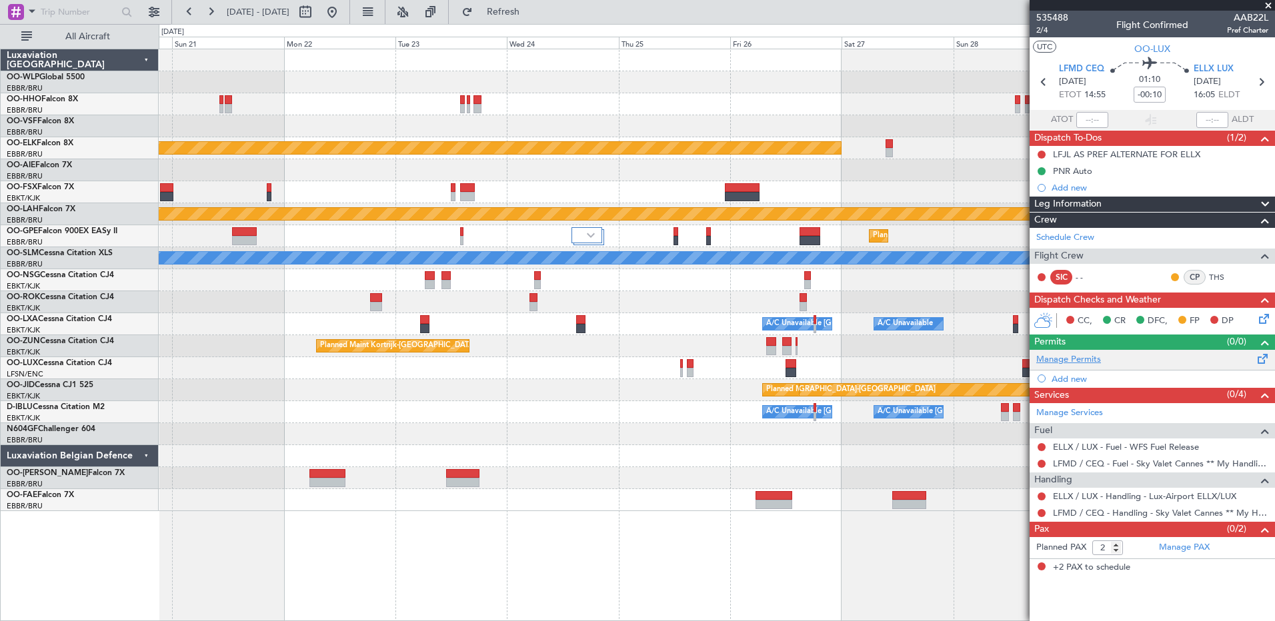
click at [1069, 359] on link "Manage Permits" at bounding box center [1068, 359] width 65 height 13
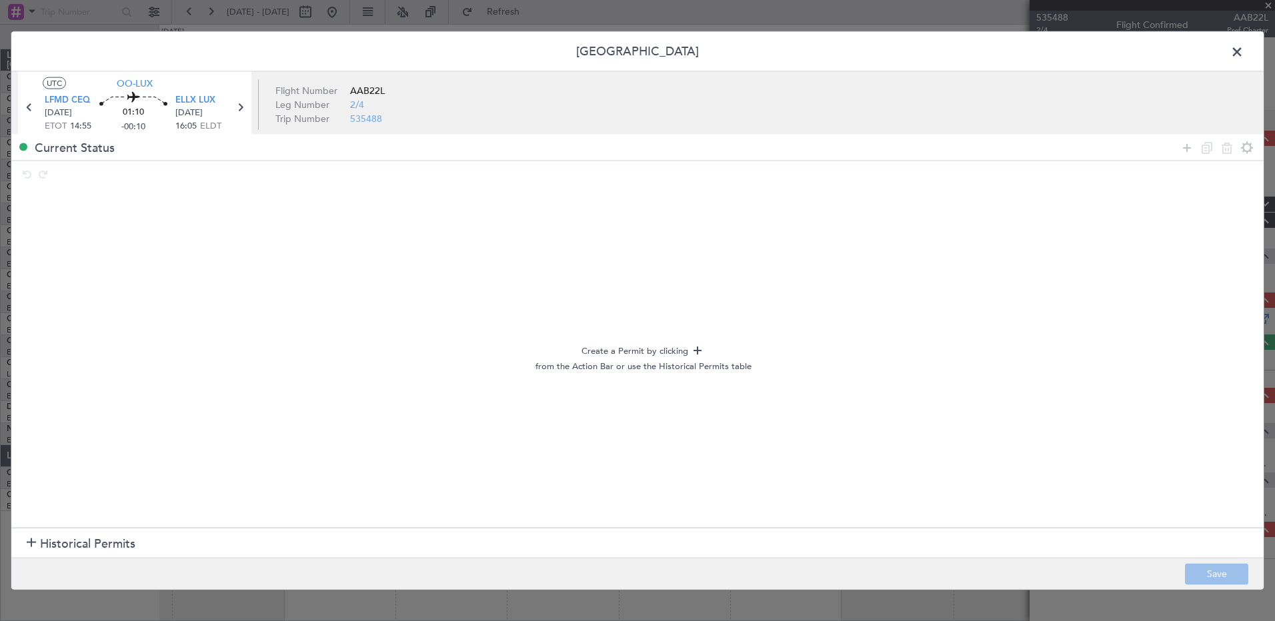
click at [36, 541] on h1 "Historical Permits" at bounding box center [81, 544] width 109 height 18
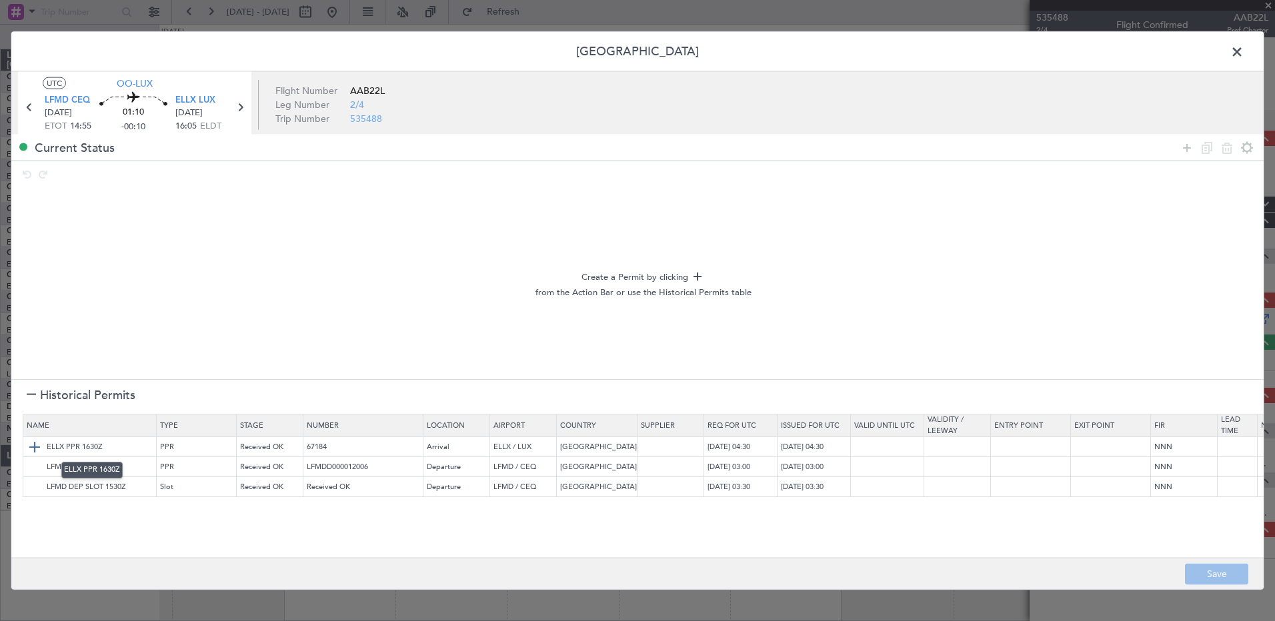
click at [31, 447] on img at bounding box center [35, 447] width 16 height 16
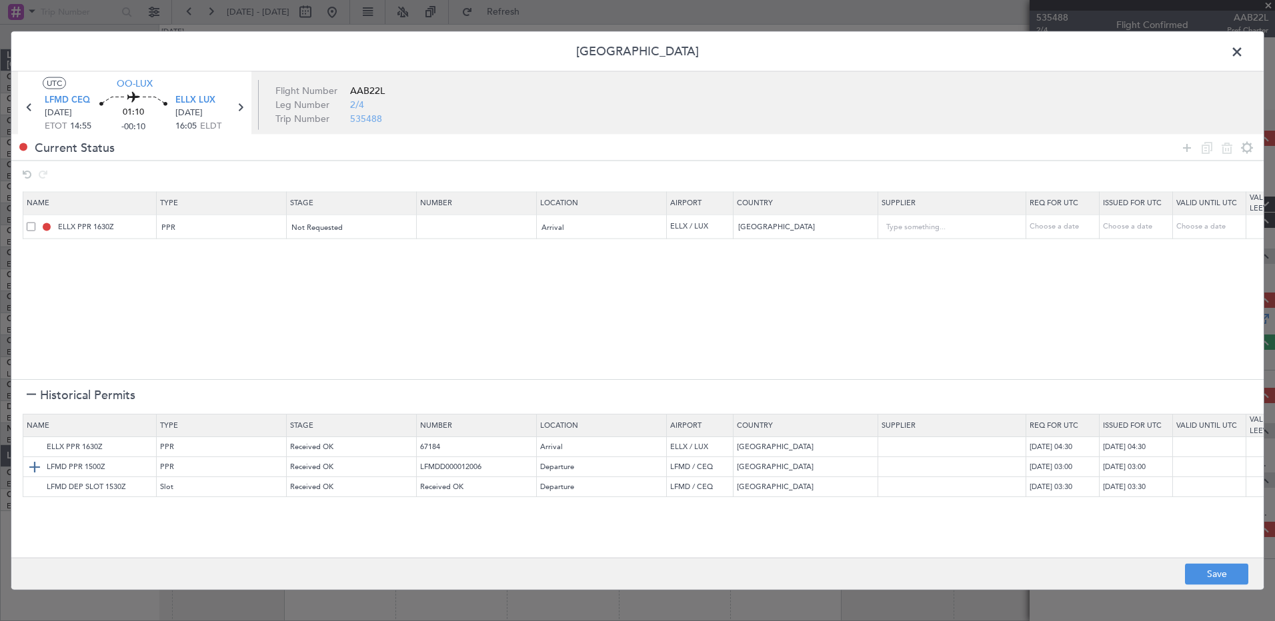
click at [30, 465] on img at bounding box center [35, 467] width 16 height 16
click at [1065, 252] on div "Choose a date" at bounding box center [1063, 250] width 69 height 11
select select "8"
select select "2025"
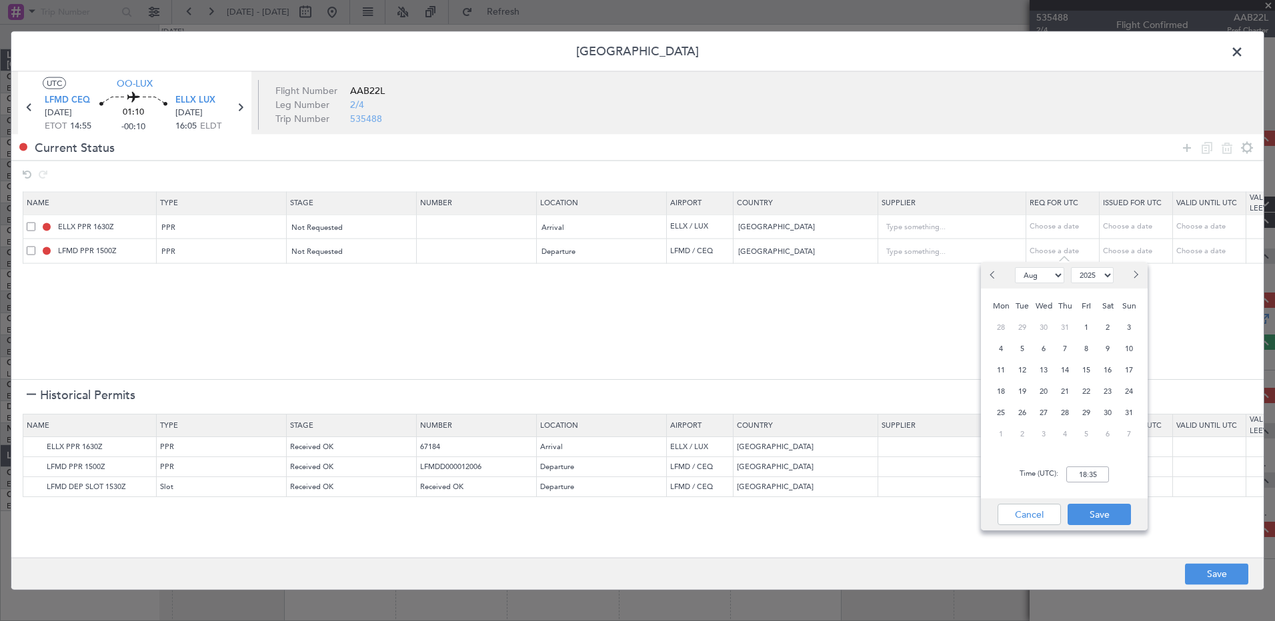
click at [1137, 278] on button "Next month" at bounding box center [1134, 275] width 15 height 21
select select "9"
click at [1004, 412] on span "29" at bounding box center [1001, 413] width 17 height 17
click at [1077, 469] on input "00:00" at bounding box center [1087, 475] width 43 height 16
type input "14:50"
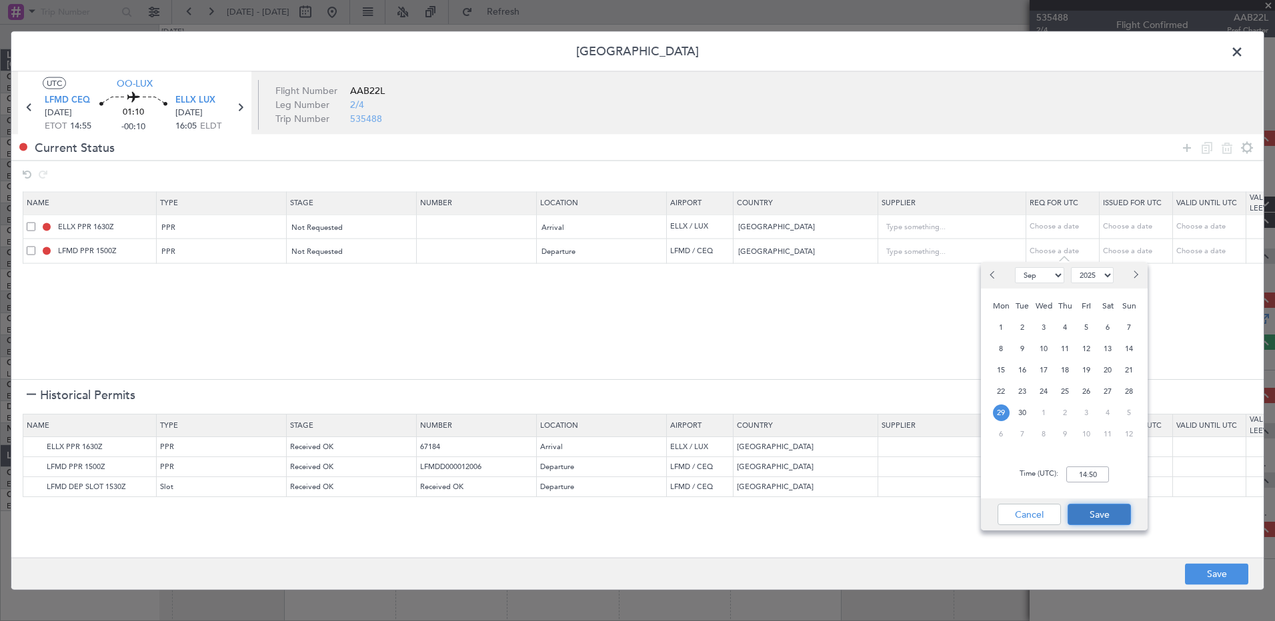
click at [1116, 509] on button "Save" at bounding box center [1098, 514] width 63 height 21
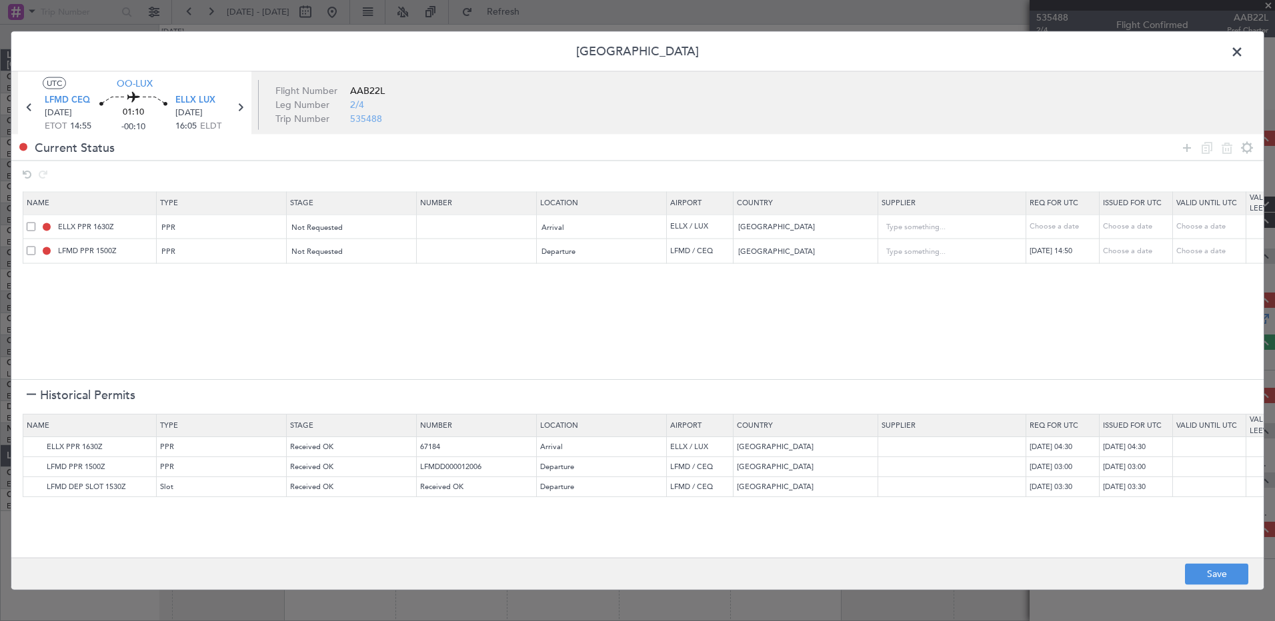
click at [1061, 230] on div "Choose a date" at bounding box center [1063, 226] width 69 height 11
select select "8"
select select "2025"
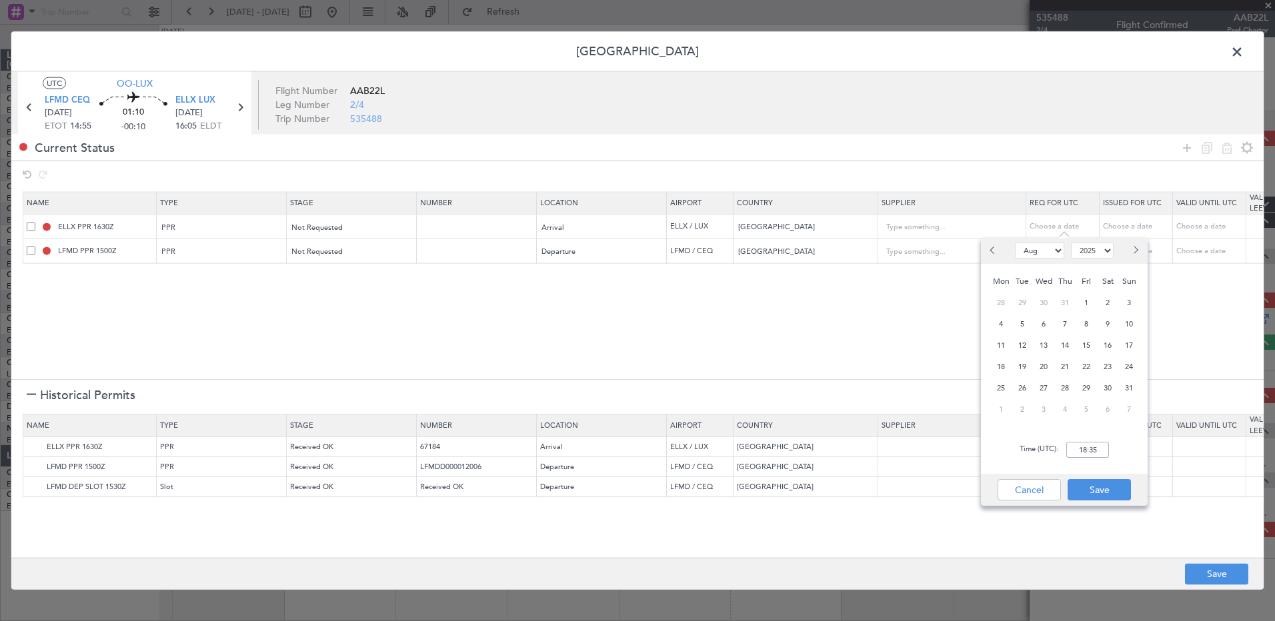
click at [1138, 251] on span "Next month" at bounding box center [1135, 250] width 8 height 8
select select "9"
click at [996, 387] on span "29" at bounding box center [1001, 388] width 17 height 17
click at [1088, 452] on input "00:00" at bounding box center [1087, 450] width 43 height 16
drag, startPoint x: 1100, startPoint y: 446, endPoint x: 1067, endPoint y: 449, distance: 33.5
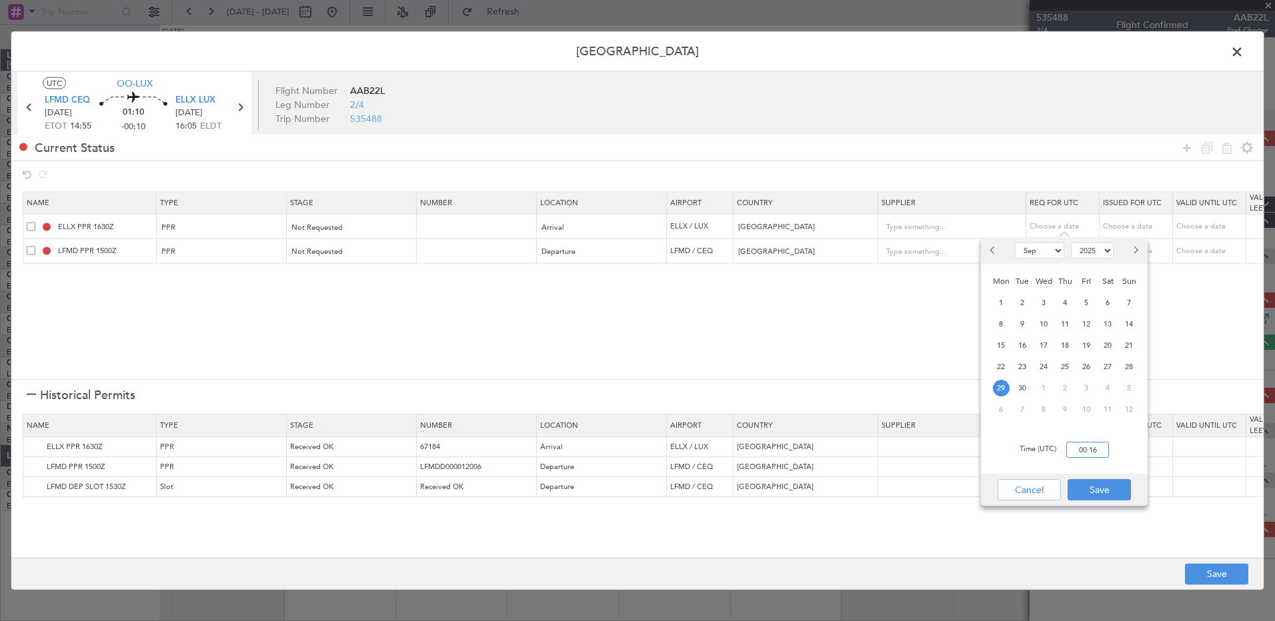
click at [1067, 449] on input "00:16" at bounding box center [1087, 450] width 43 height 16
type input "16:10"
click at [1103, 483] on button "Save" at bounding box center [1098, 489] width 63 height 21
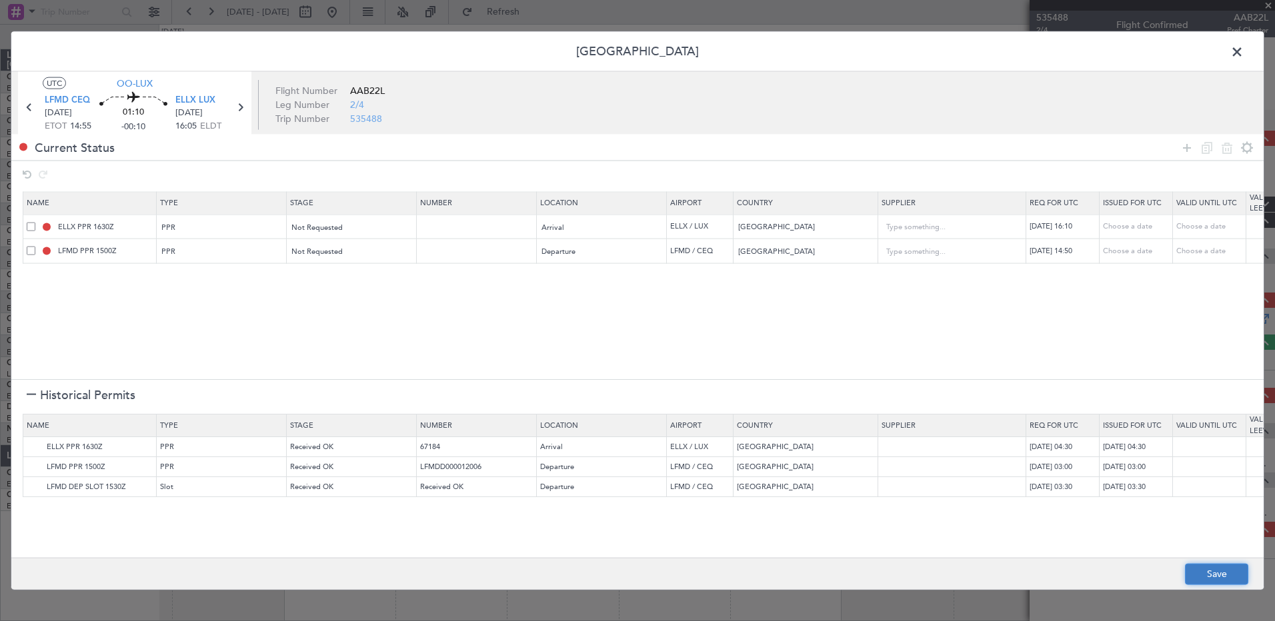
click at [1227, 574] on button "Save" at bounding box center [1216, 573] width 63 height 21
type input "ELLX PPR 1610Z"
type input "NNN"
type input "LFMD PPR 1450Z"
type input "NNN"
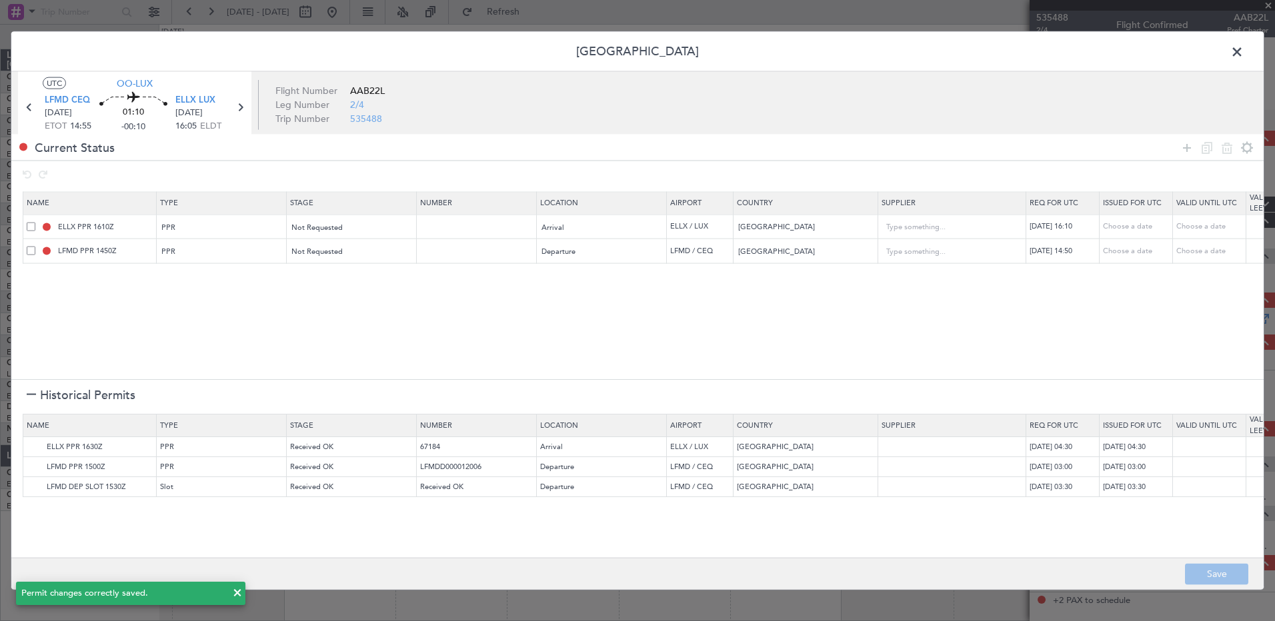
click at [1243, 47] on span at bounding box center [1243, 55] width 0 height 27
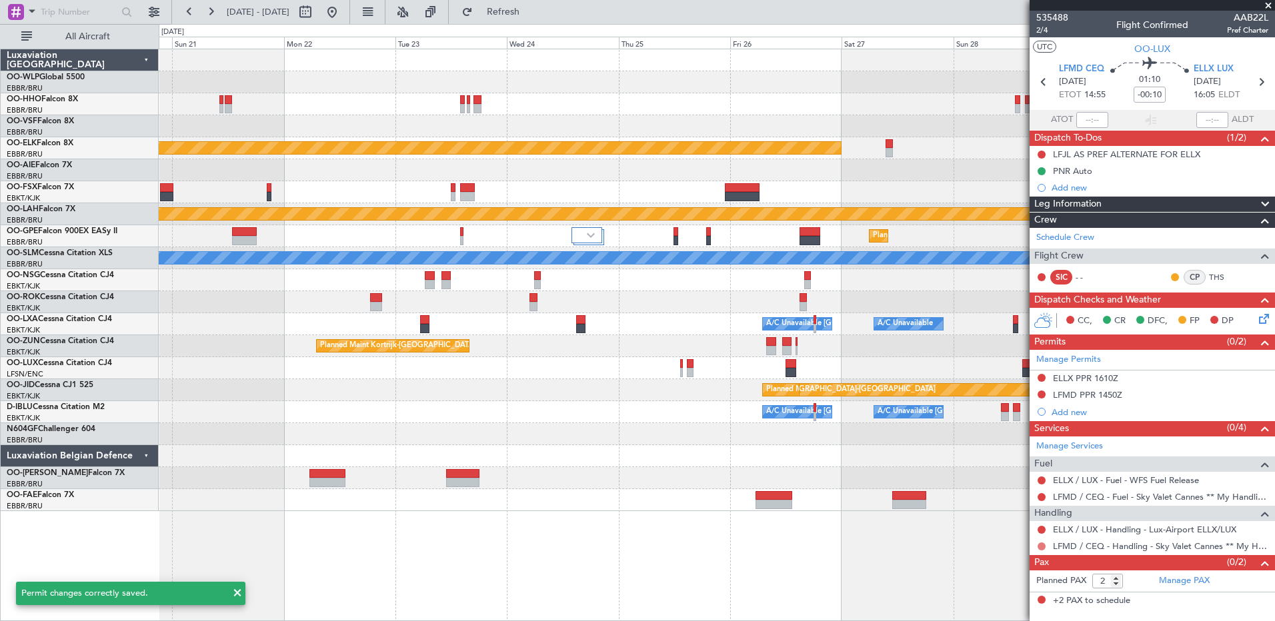
click at [1039, 545] on button at bounding box center [1041, 547] width 8 height 8
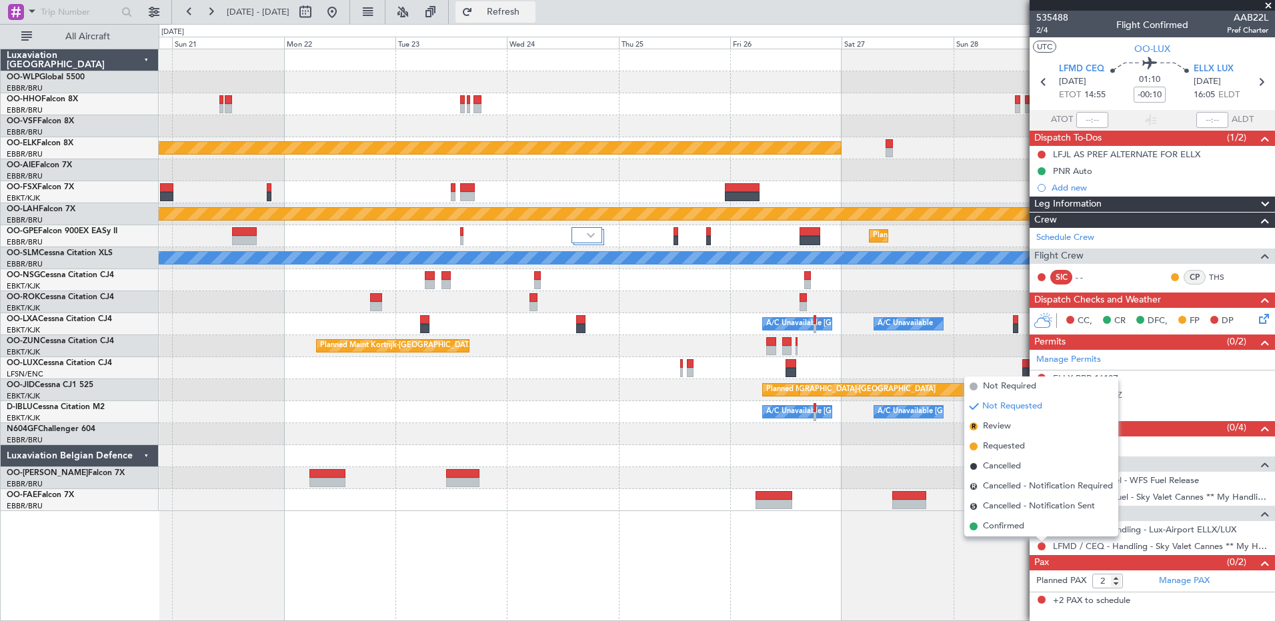
click at [507, 9] on button "Refresh" at bounding box center [495, 11] width 80 height 21
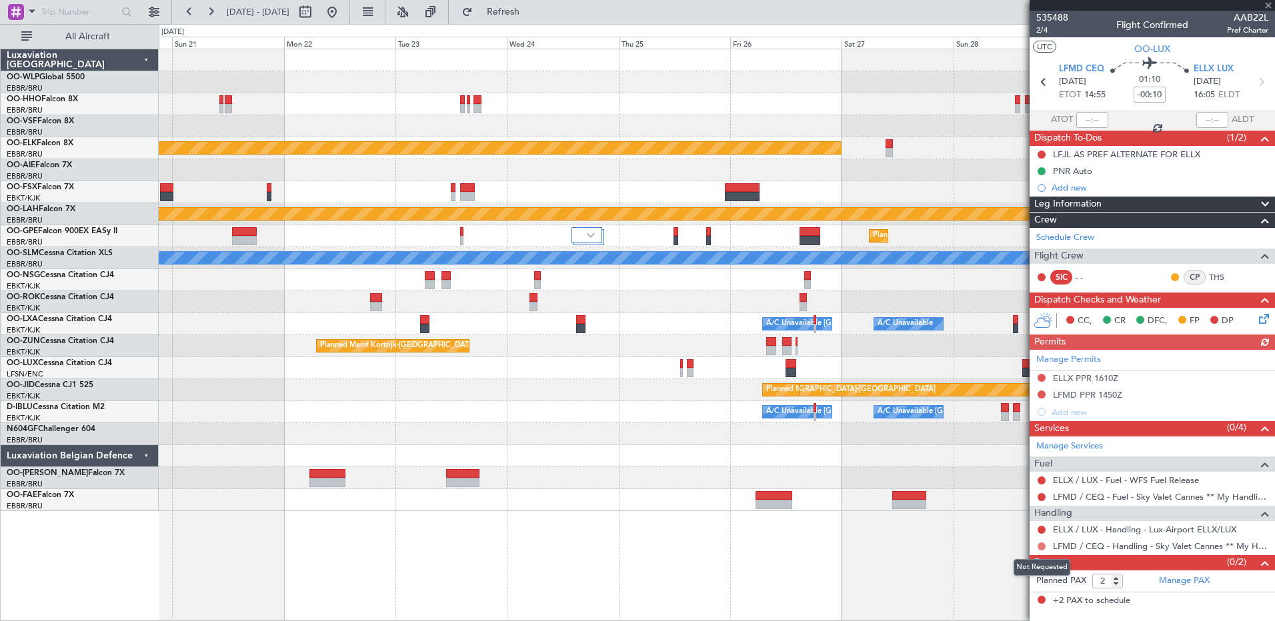
click at [1042, 546] on button at bounding box center [1041, 547] width 8 height 8
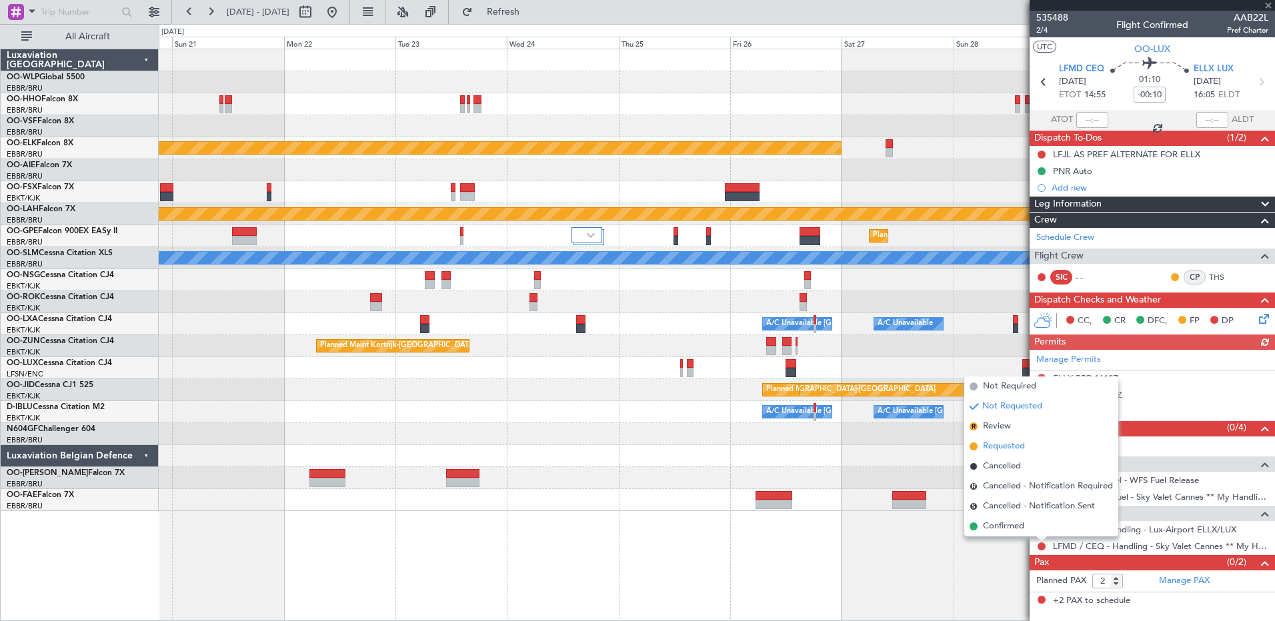
click at [995, 449] on span "Requested" at bounding box center [1004, 446] width 42 height 13
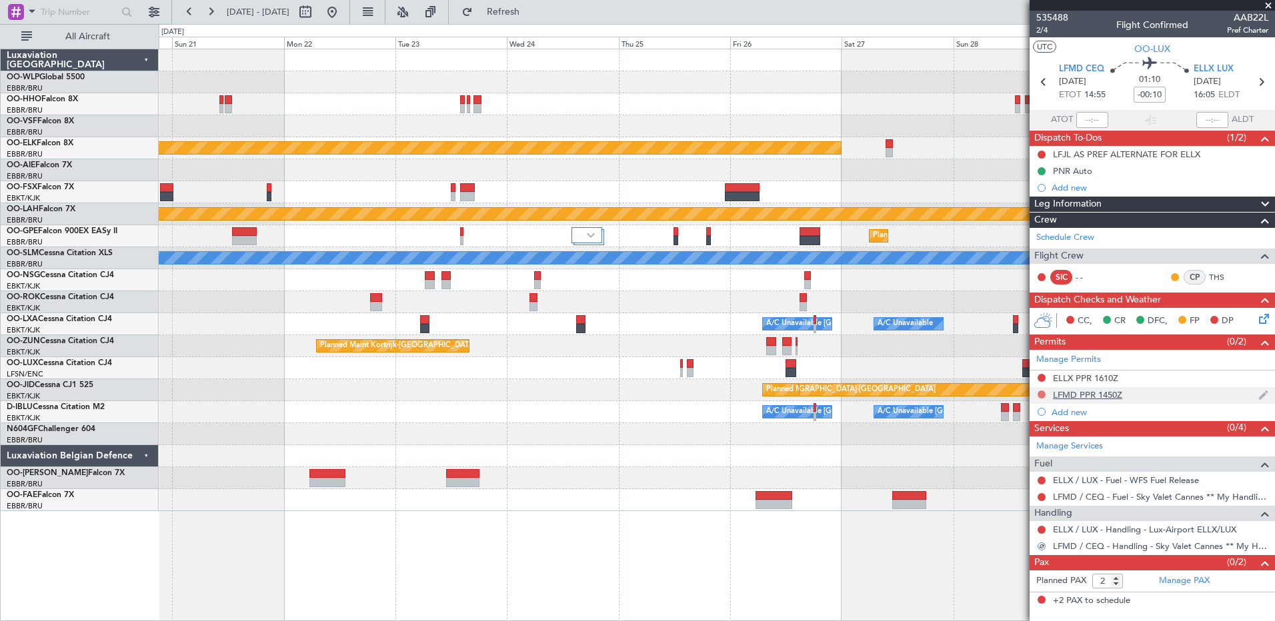
click at [1040, 393] on button at bounding box center [1041, 395] width 8 height 8
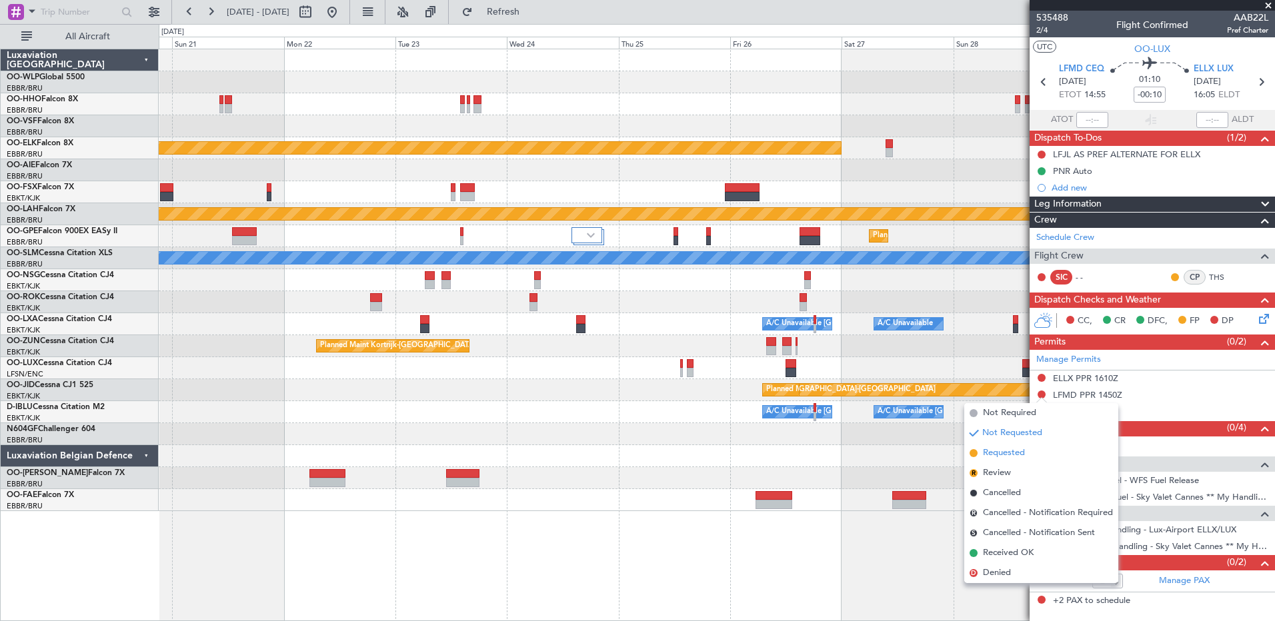
click at [1005, 453] on span "Requested" at bounding box center [1004, 453] width 42 height 13
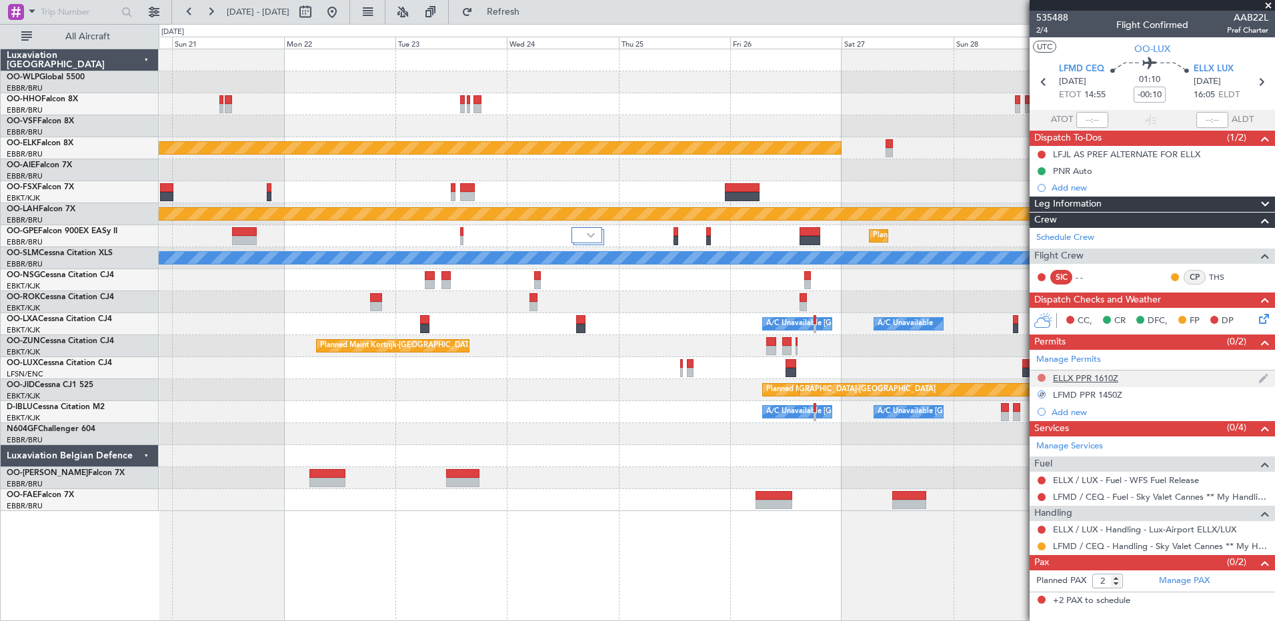
click at [1041, 378] on button at bounding box center [1041, 378] width 8 height 8
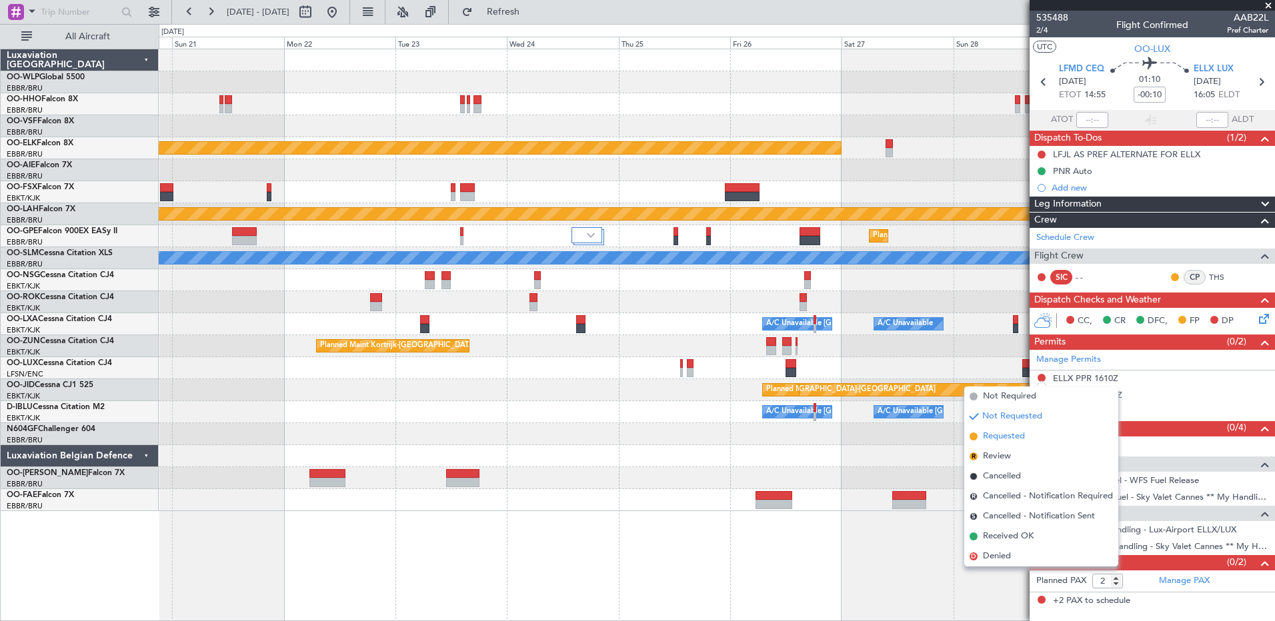
click at [999, 433] on span "Requested" at bounding box center [1004, 436] width 42 height 13
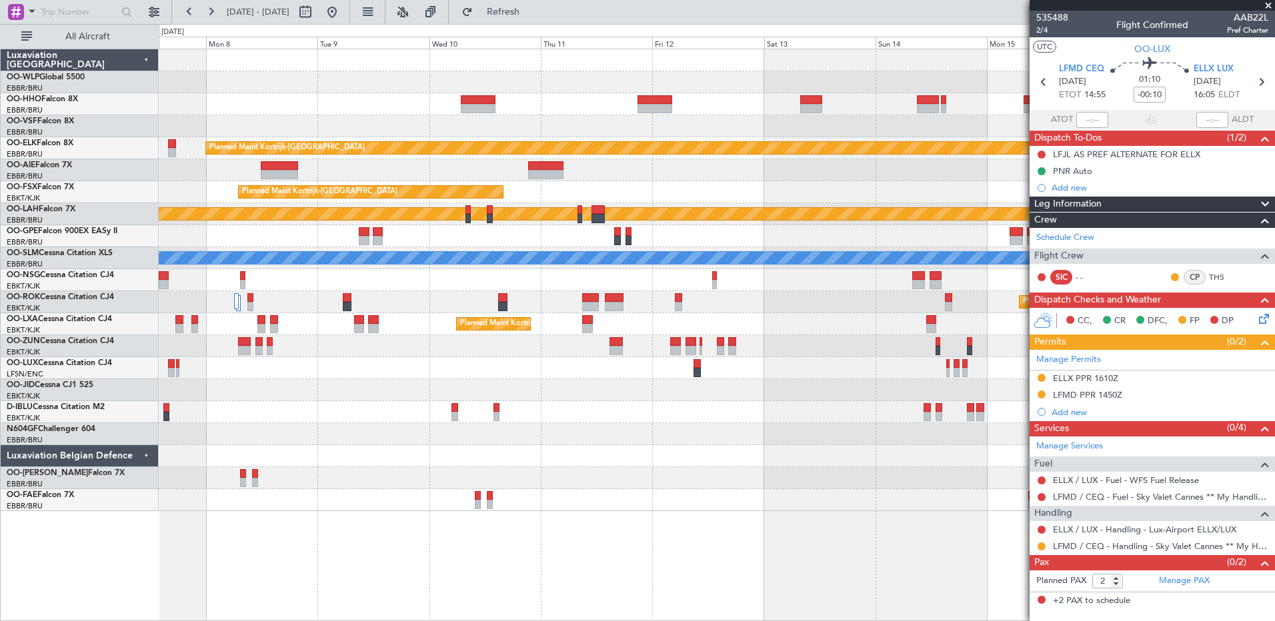
click at [1137, 415] on fb-app "14 Sep 2025 - 24 Sep 2025 Refresh Quick Links All Aircraft Planned Maint Kortri…" at bounding box center [637, 315] width 1275 height 611
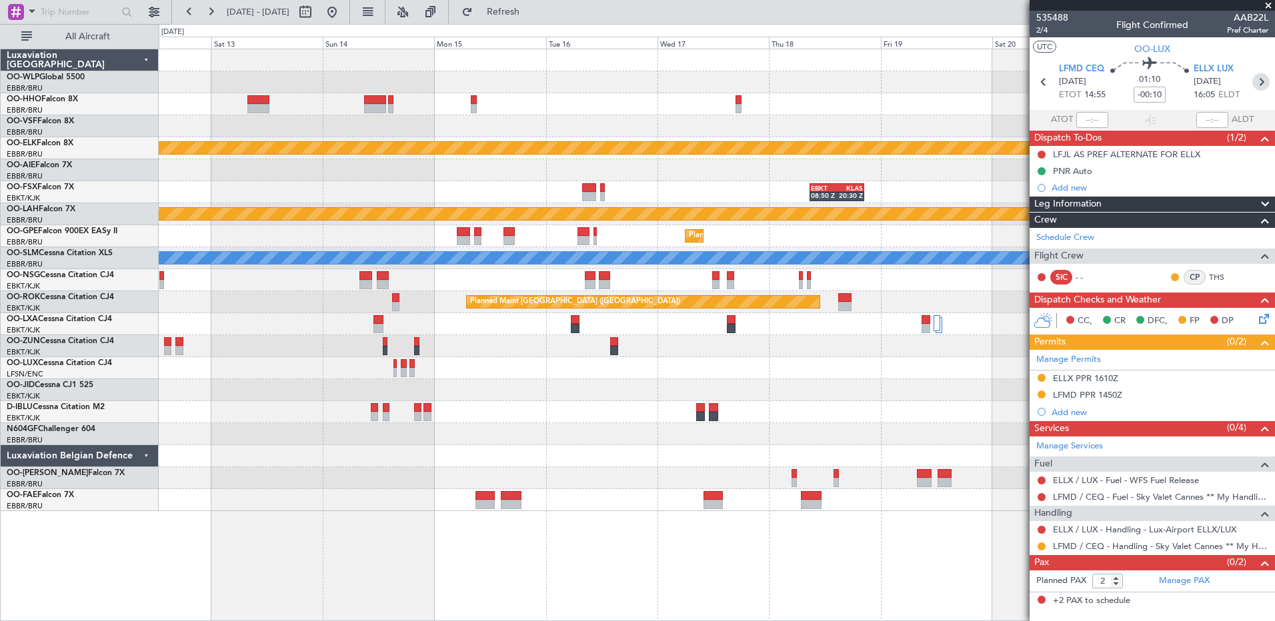
click at [1266, 77] on icon at bounding box center [1260, 81] width 17 height 17
type input "0"
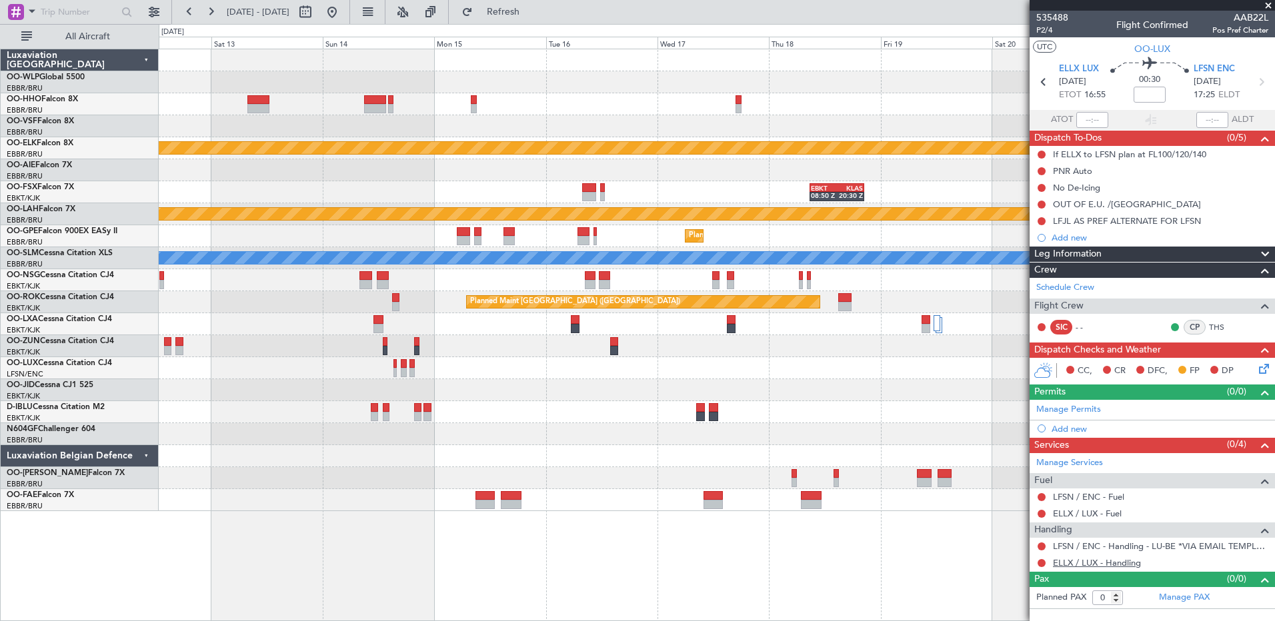
click at [1106, 558] on link "ELLX / LUX - Handling" at bounding box center [1097, 562] width 88 height 11
click at [531, 11] on span "Refresh" at bounding box center [503, 11] width 56 height 9
click at [1084, 494] on link "LFSN / ENC - Fuel" at bounding box center [1088, 496] width 71 height 11
click at [1078, 513] on link "ELLX / LUX - Fuel" at bounding box center [1087, 513] width 69 height 11
click at [531, 12] on span "Refresh" at bounding box center [503, 11] width 56 height 9
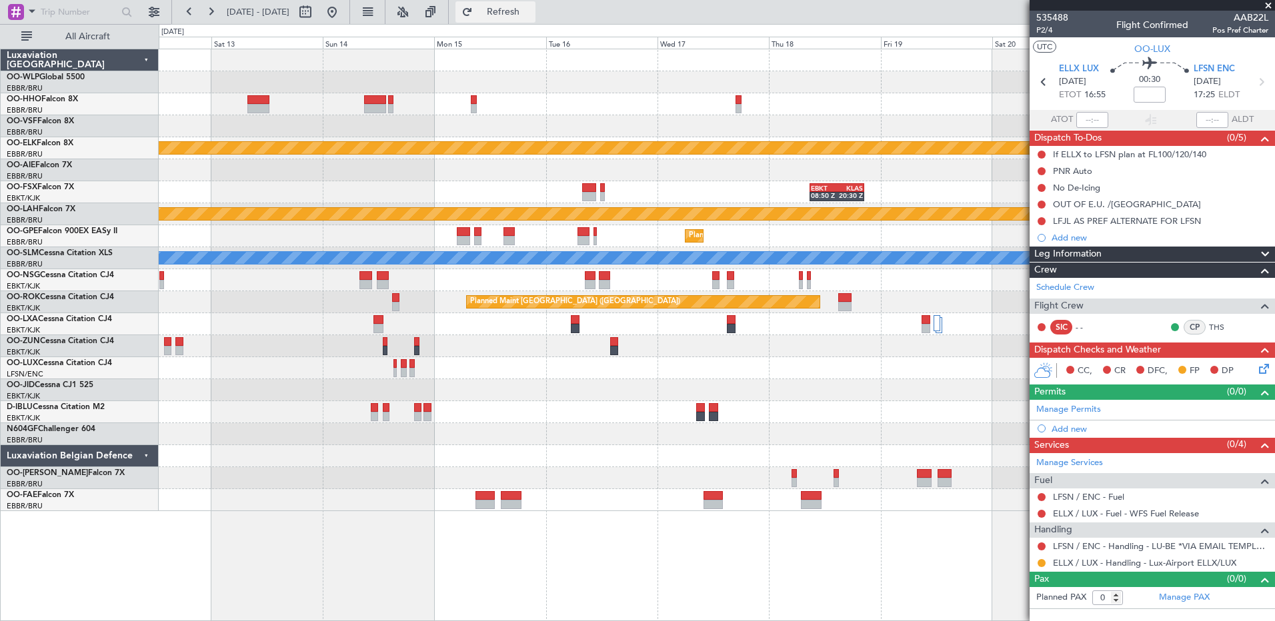
click at [535, 21] on button "Refresh" at bounding box center [495, 11] width 80 height 21
click at [1041, 495] on button at bounding box center [1041, 497] width 8 height 8
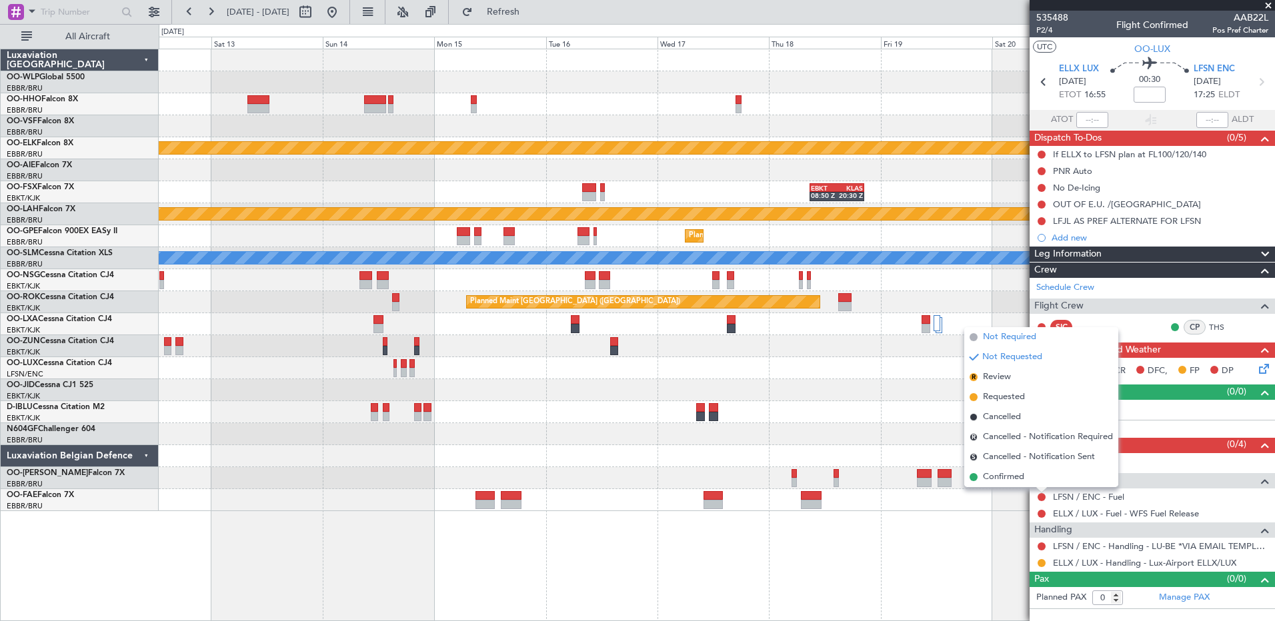
click at [997, 336] on span "Not Required" at bounding box center [1009, 337] width 53 height 13
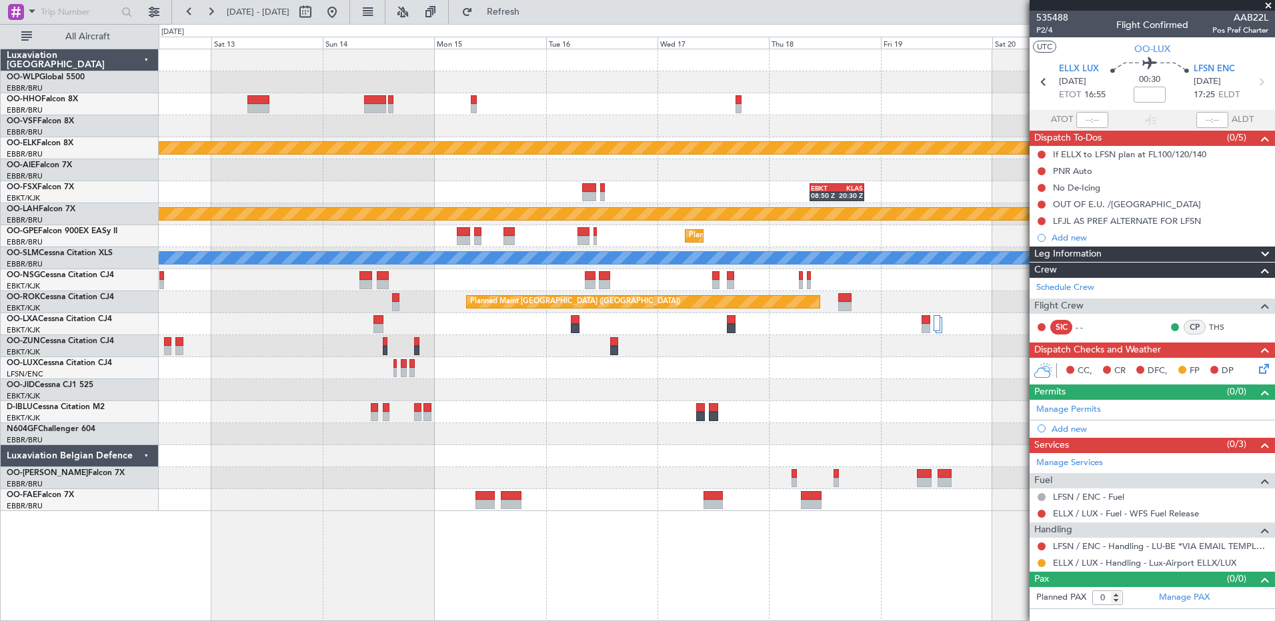
click at [1267, 372] on icon at bounding box center [1261, 366] width 11 height 11
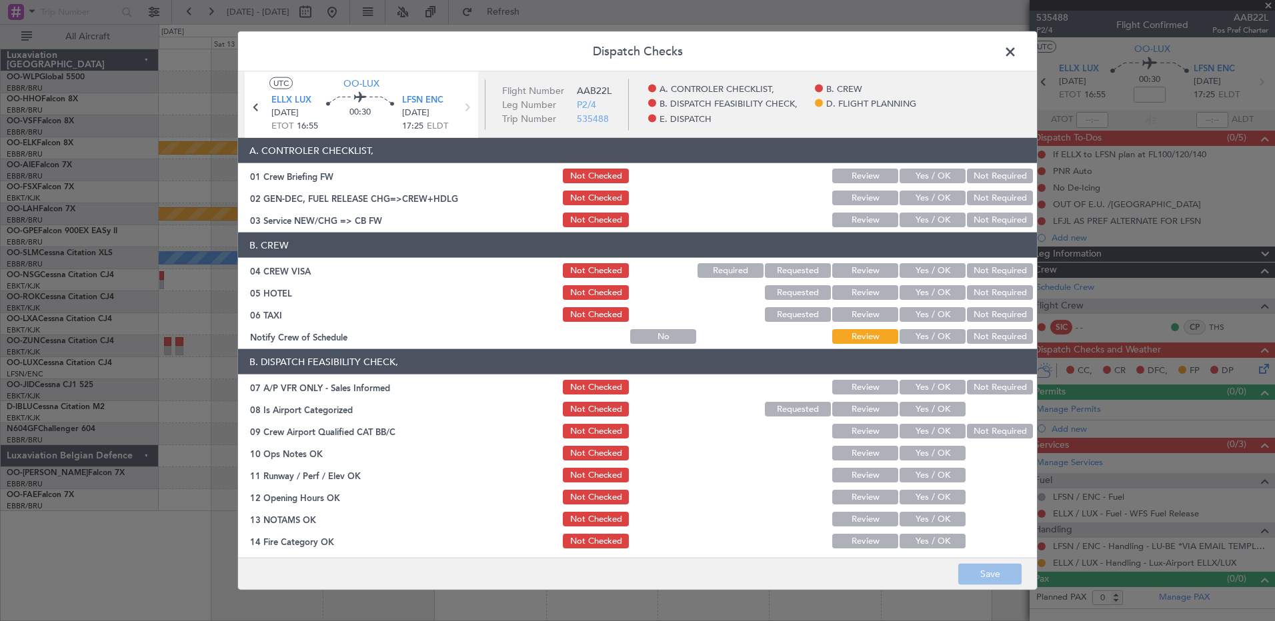
click at [989, 271] on button "Not Required" at bounding box center [1000, 270] width 66 height 15
click at [987, 289] on button "Not Required" at bounding box center [1000, 292] width 66 height 15
click at [985, 315] on button "Not Required" at bounding box center [1000, 314] width 66 height 15
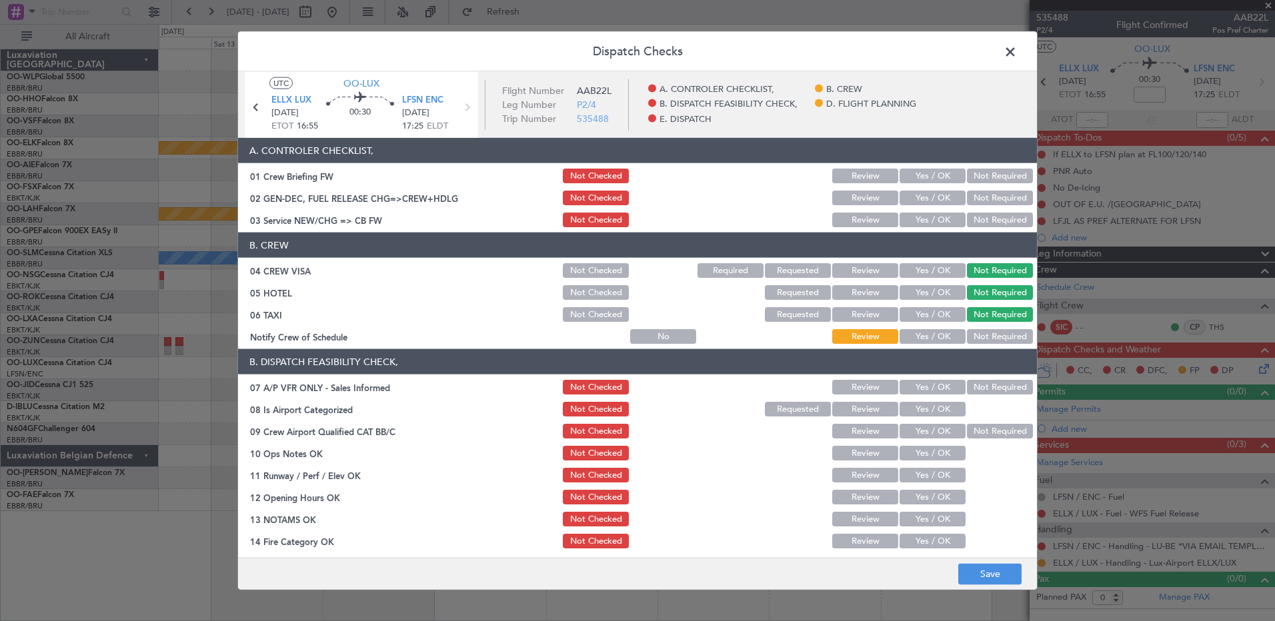
click at [920, 335] on button "Yes / OK" at bounding box center [932, 336] width 66 height 15
click at [967, 381] on button "Not Required" at bounding box center [1000, 387] width 66 height 15
click at [929, 403] on button "Yes / OK" at bounding box center [932, 409] width 66 height 15
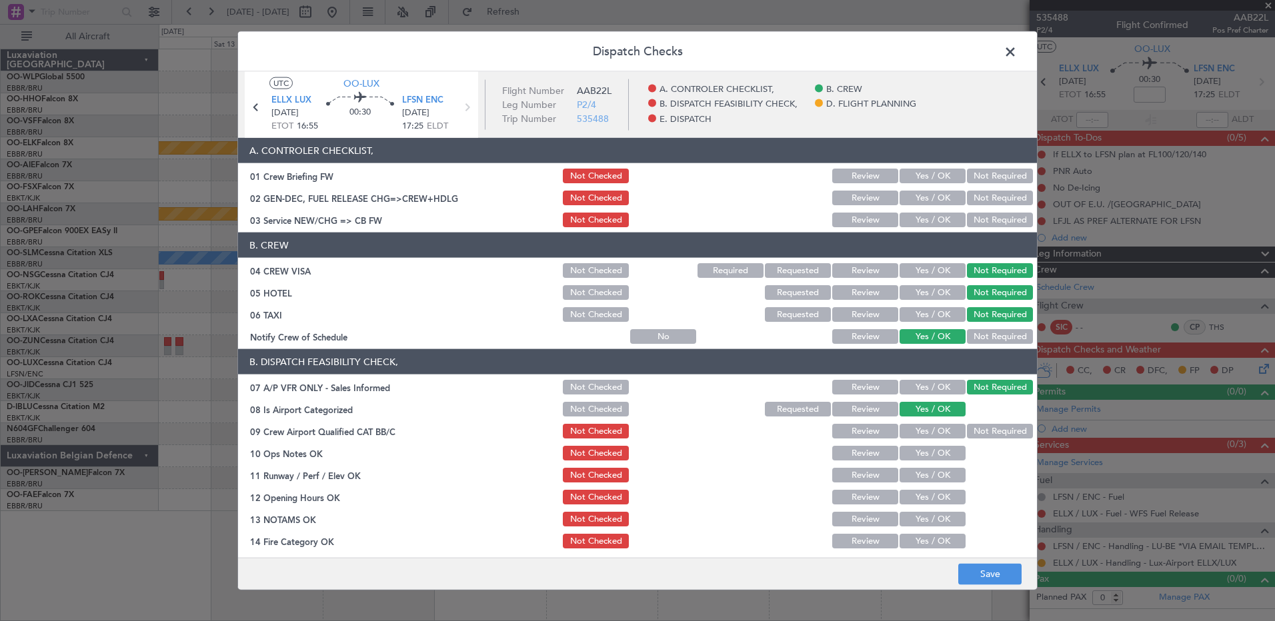
click at [974, 433] on button "Not Required" at bounding box center [1000, 431] width 66 height 15
click at [928, 455] on button "Yes / OK" at bounding box center [932, 453] width 66 height 15
click at [925, 472] on button "Yes / OK" at bounding box center [932, 475] width 66 height 15
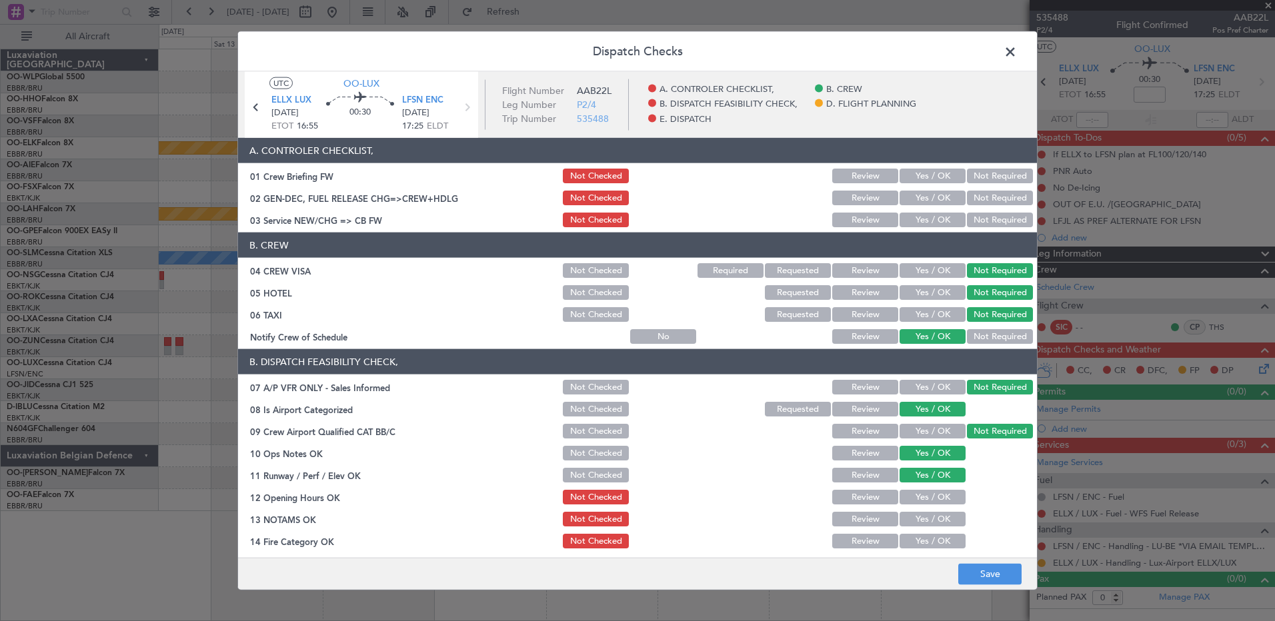
click at [923, 497] on button "Yes / OK" at bounding box center [932, 497] width 66 height 15
click at [921, 512] on button "Yes / OK" at bounding box center [932, 519] width 66 height 15
click at [921, 536] on button "Yes / OK" at bounding box center [932, 541] width 66 height 15
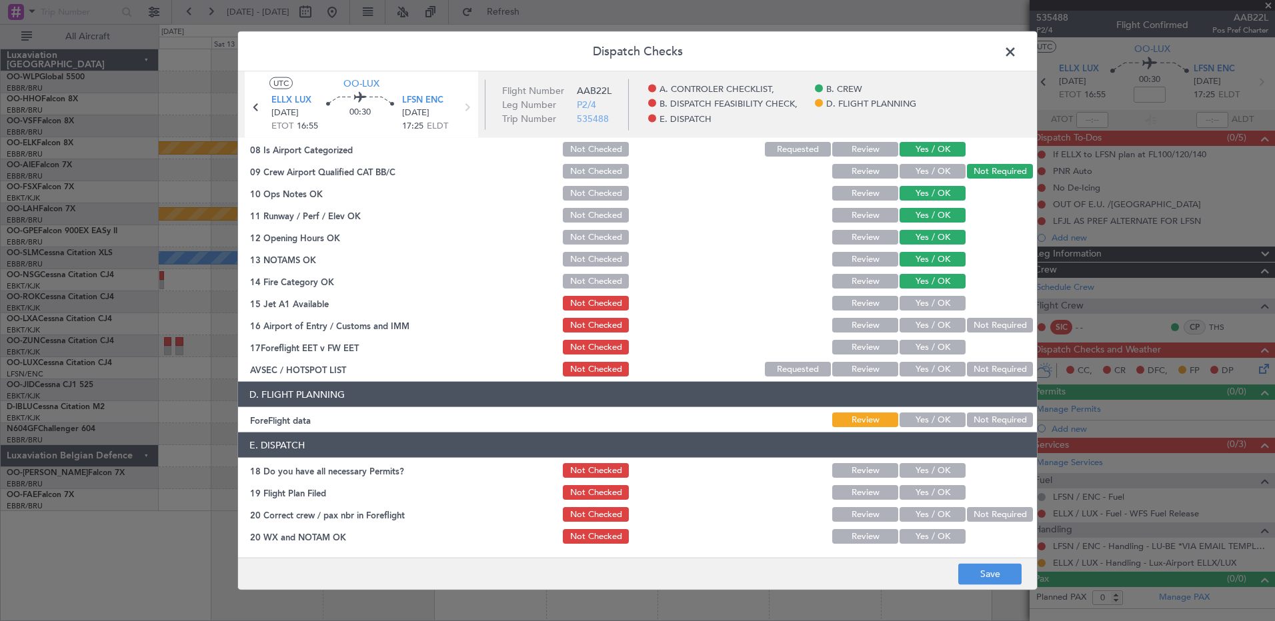
click at [932, 296] on button "Yes / OK" at bounding box center [932, 303] width 66 height 15
click at [969, 329] on button "Not Required" at bounding box center [1000, 325] width 66 height 15
click at [929, 347] on button "Yes / OK" at bounding box center [932, 347] width 66 height 15
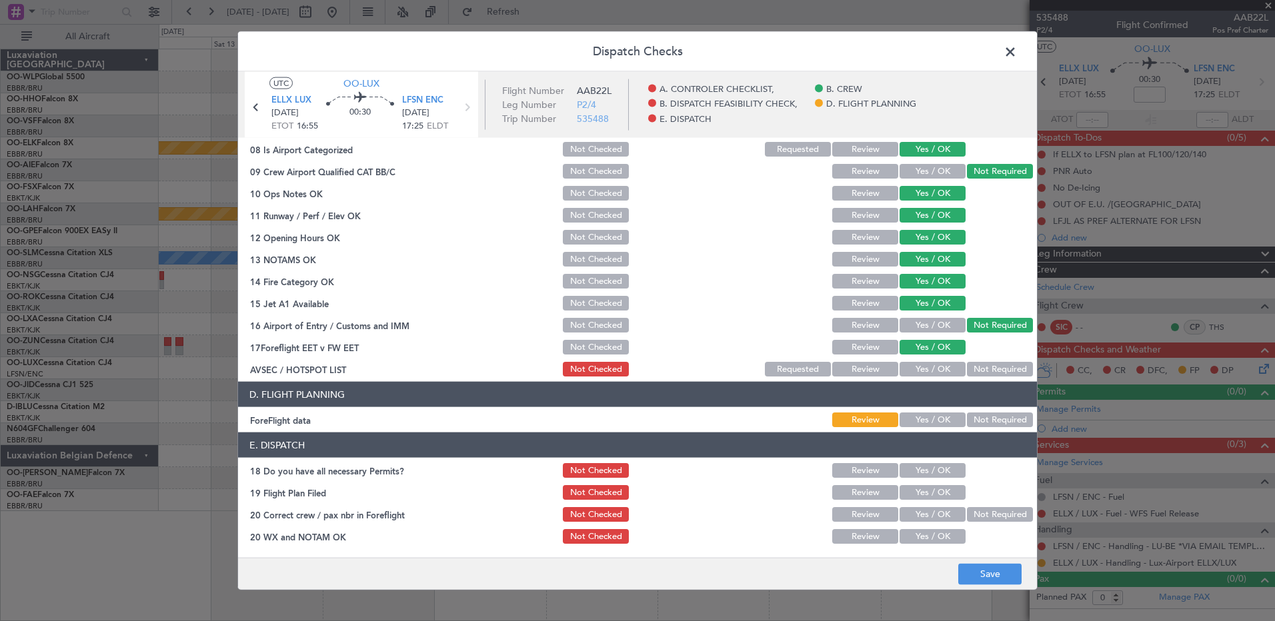
click at [977, 369] on button "Not Required" at bounding box center [1000, 369] width 66 height 15
click at [990, 573] on button "Save" at bounding box center [989, 573] width 63 height 21
click at [1017, 52] on span at bounding box center [1017, 55] width 0 height 27
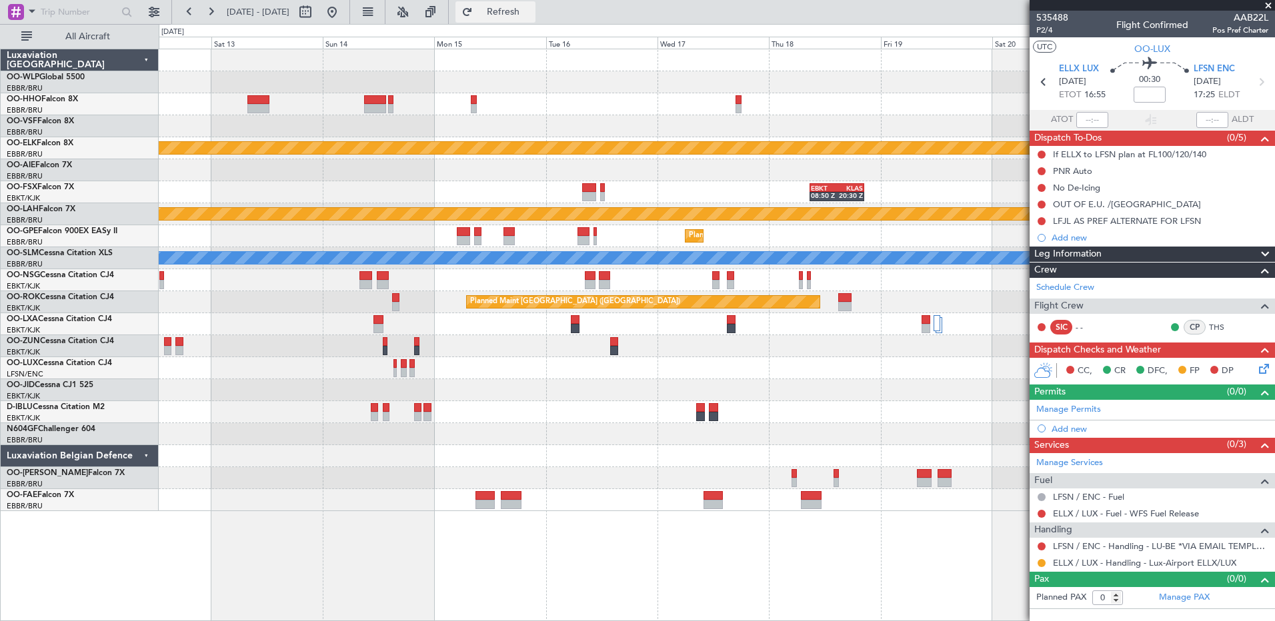
click at [531, 15] on span "Refresh" at bounding box center [503, 11] width 56 height 9
click at [1069, 411] on link "Manage Permits" at bounding box center [1068, 409] width 65 height 13
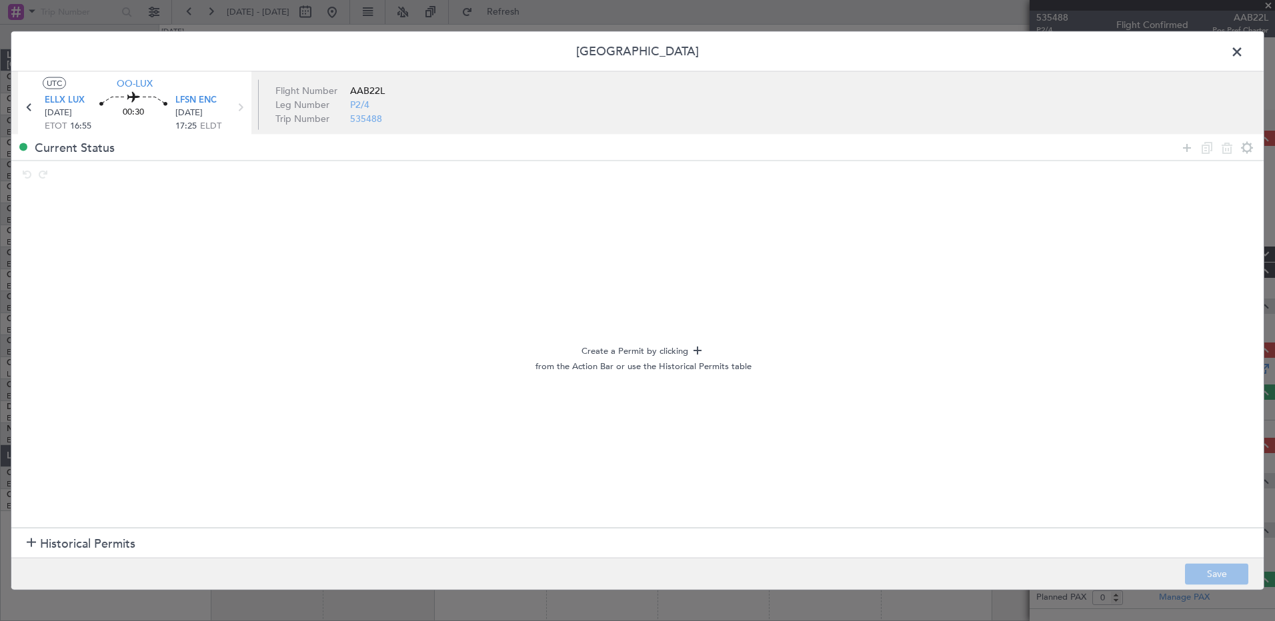
click at [115, 541] on span "Historical Permits" at bounding box center [87, 544] width 95 height 18
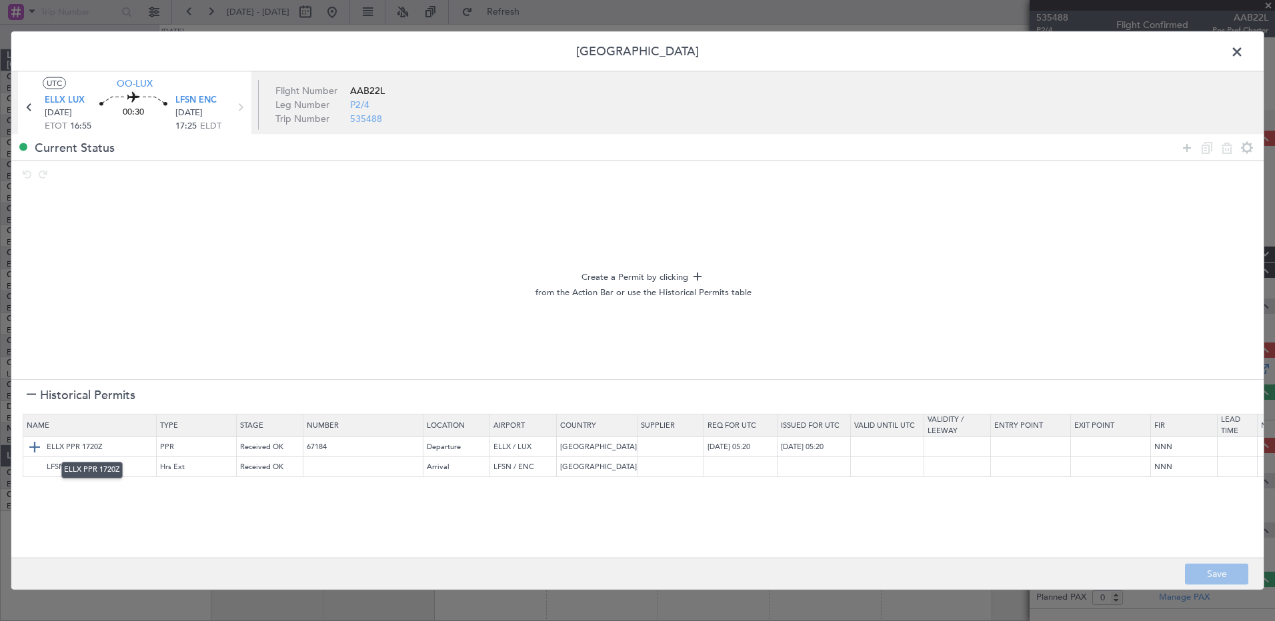
click at [31, 447] on img at bounding box center [35, 447] width 16 height 16
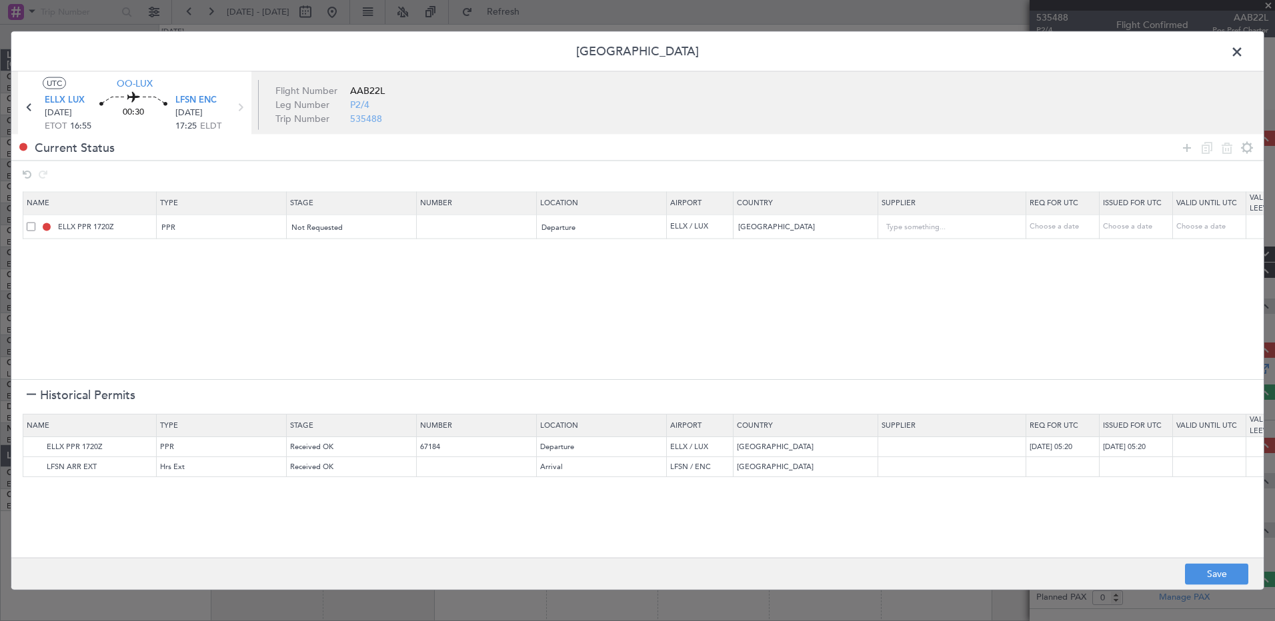
click at [1051, 223] on div "Choose a date" at bounding box center [1063, 226] width 69 height 11
select select "8"
select select "2025"
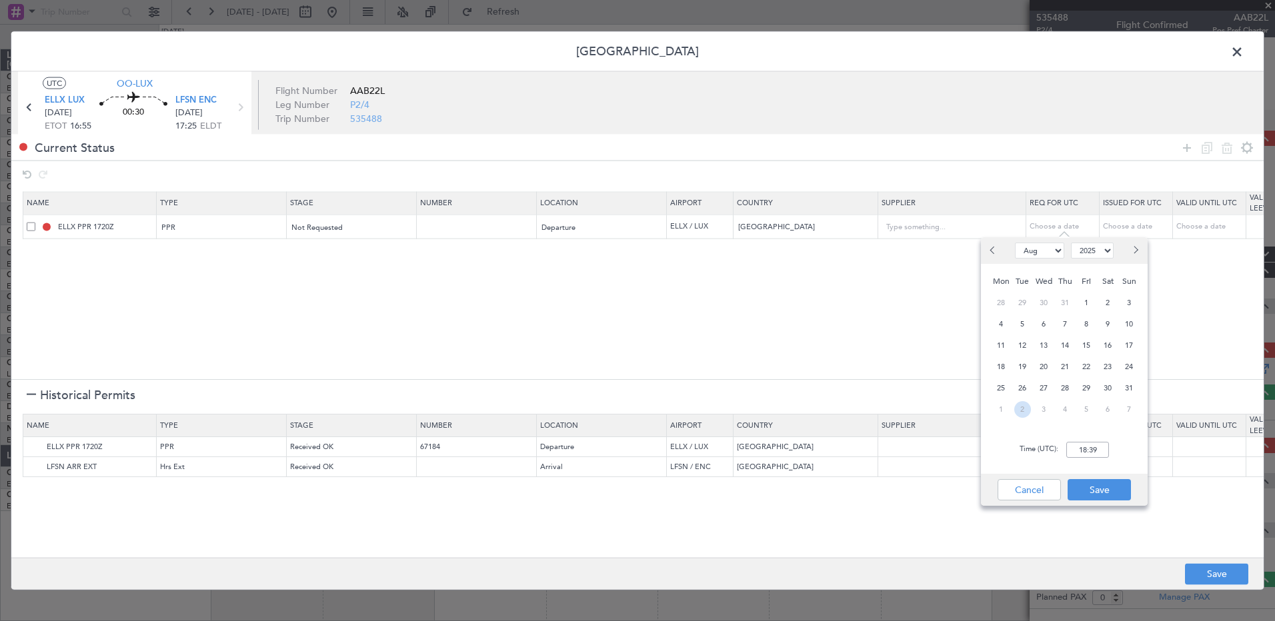
click at [1029, 409] on span "2" at bounding box center [1022, 409] width 17 height 17
select select "9"
click at [1000, 391] on span "29" at bounding box center [1001, 388] width 17 height 17
click at [1077, 445] on input "00:00" at bounding box center [1087, 450] width 43 height 16
type input "16:50"
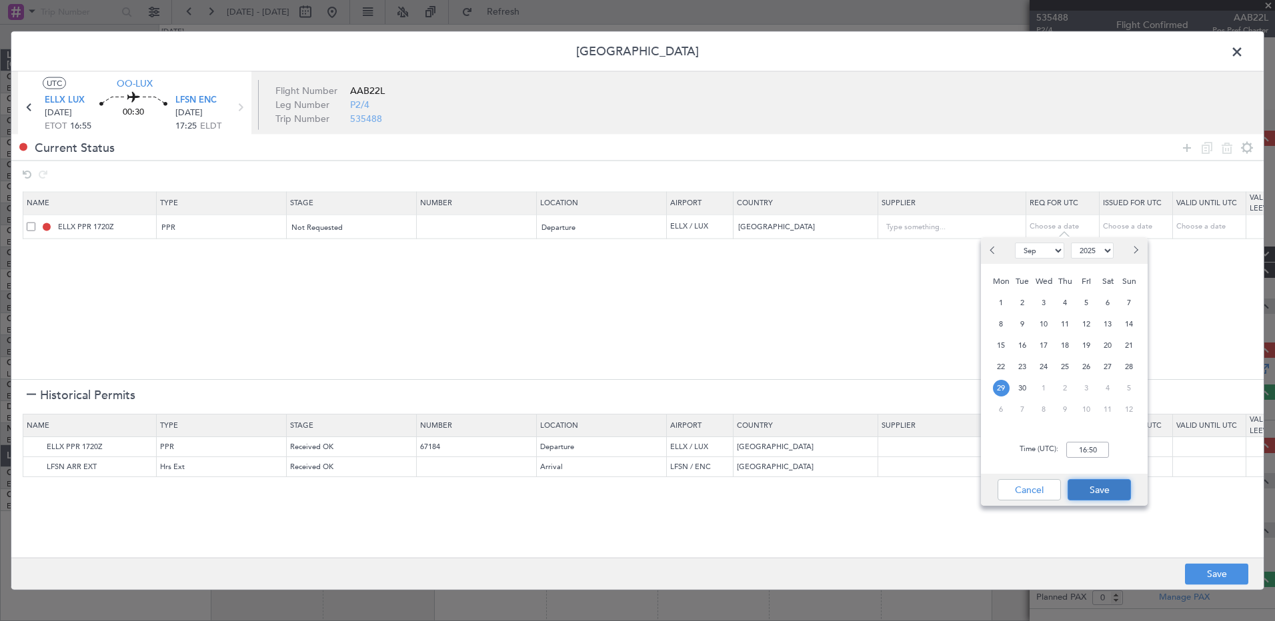
click at [1109, 487] on button "Save" at bounding box center [1098, 489] width 63 height 21
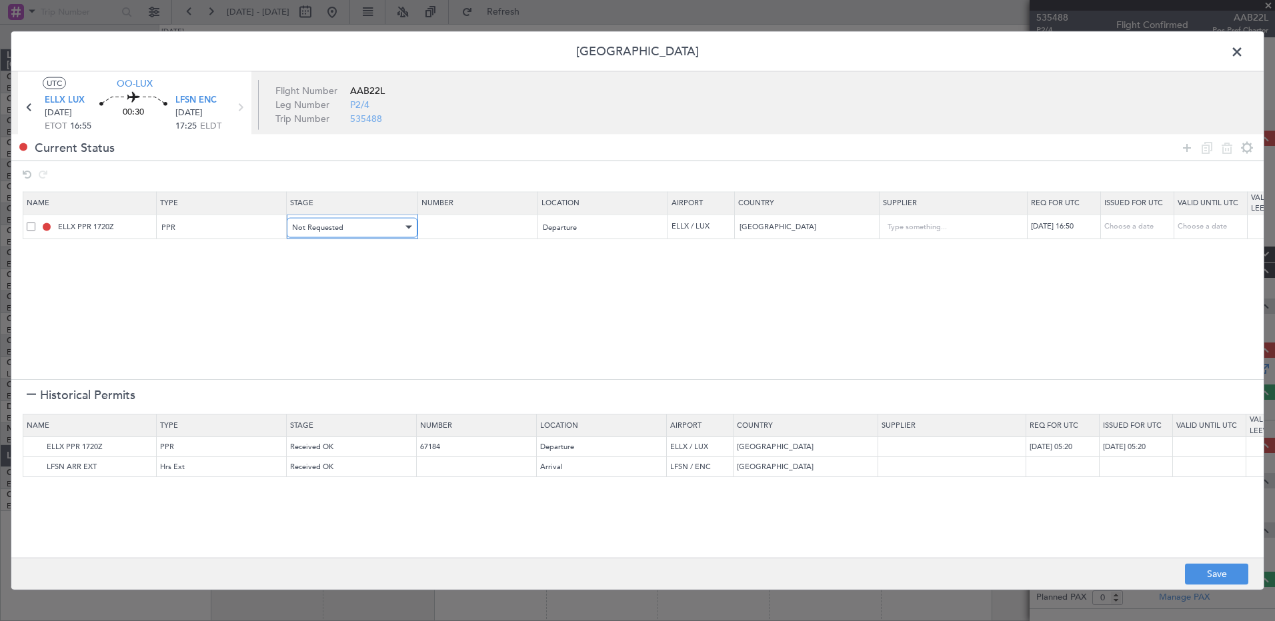
click at [369, 224] on div "Not Requested" at bounding box center [347, 227] width 111 height 20
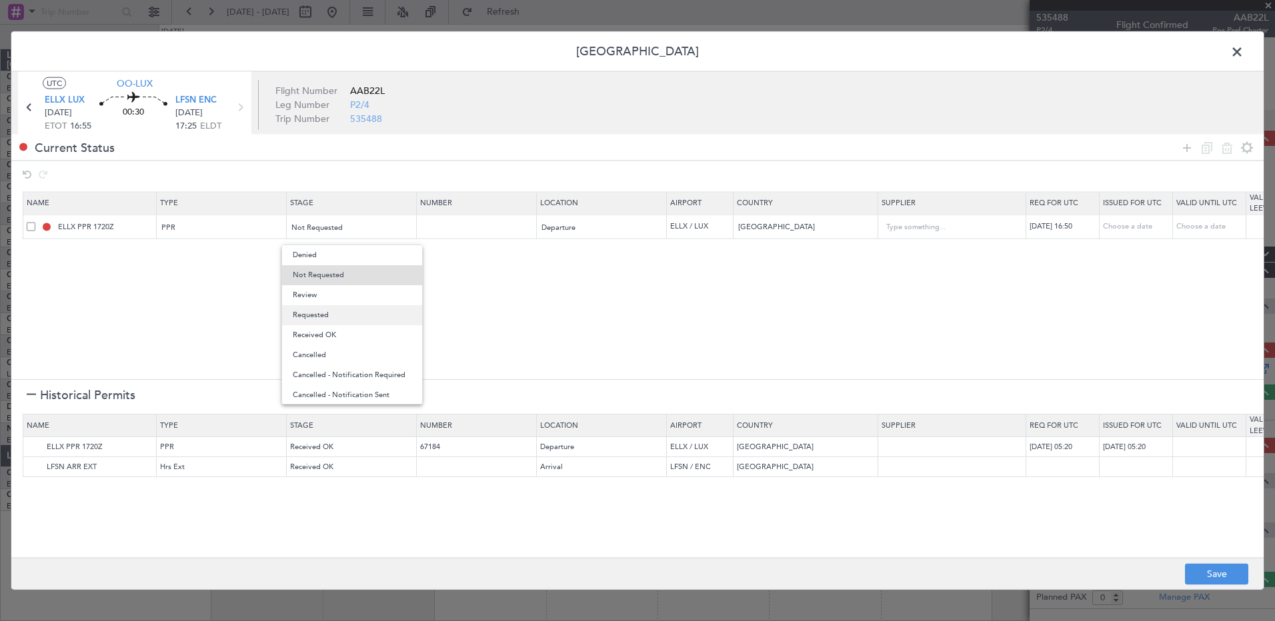
click at [359, 306] on span "Requested" at bounding box center [352, 315] width 119 height 20
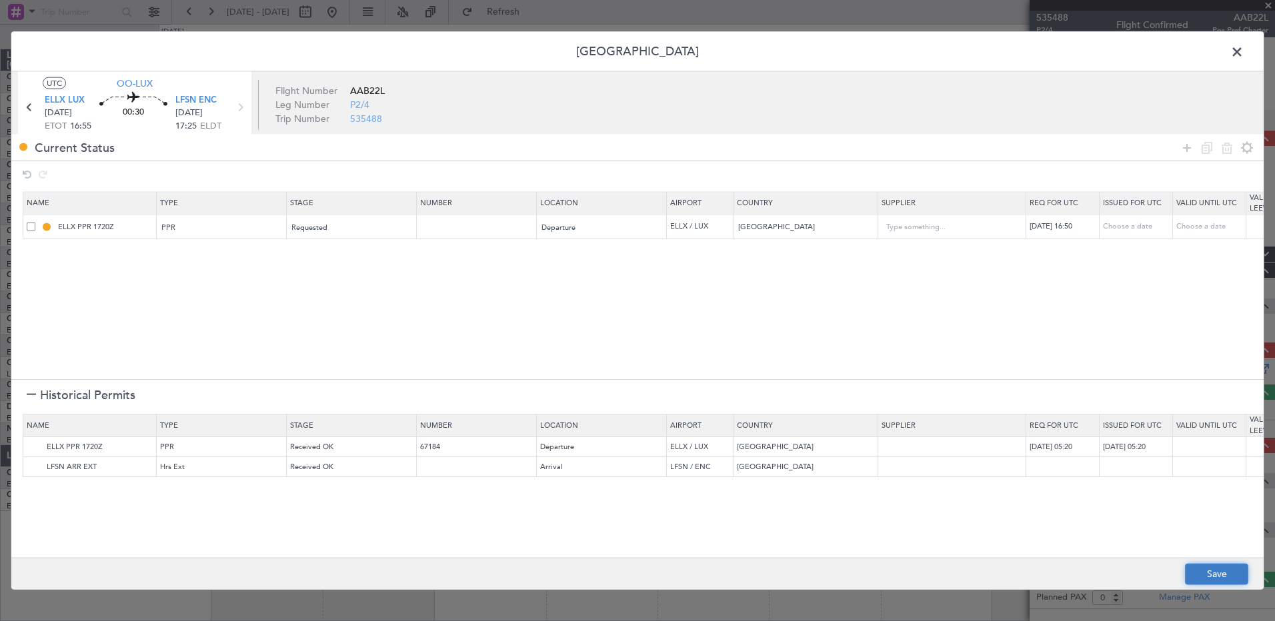
click at [1205, 571] on button "Save" at bounding box center [1216, 573] width 63 height 21
type input "ELLX PPR 1650Z"
type input "NNN"
click at [1091, 42] on header "Permit Center" at bounding box center [637, 52] width 1252 height 40
click at [1243, 59] on span at bounding box center [1243, 55] width 0 height 27
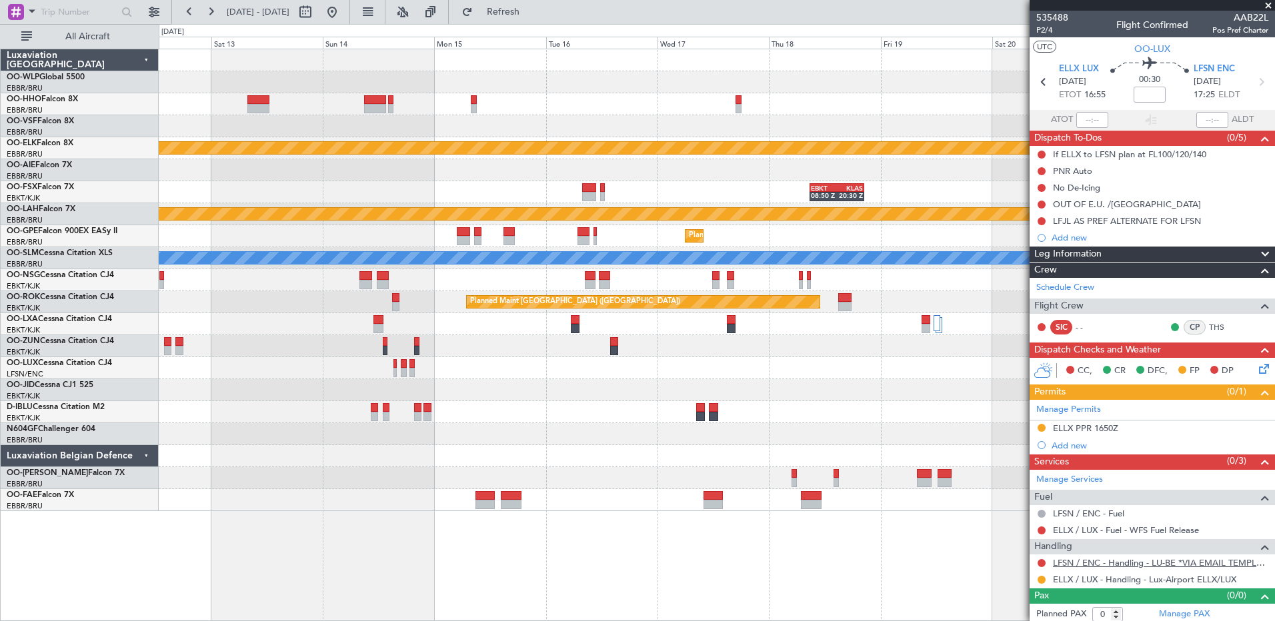
click at [1091, 563] on link "LFSN / ENC - Handling - LU-BE *VIA EMAIL TEMPLATE* LFSN / ENC" at bounding box center [1160, 562] width 215 height 11
click at [523, 20] on button "Refresh" at bounding box center [495, 11] width 80 height 21
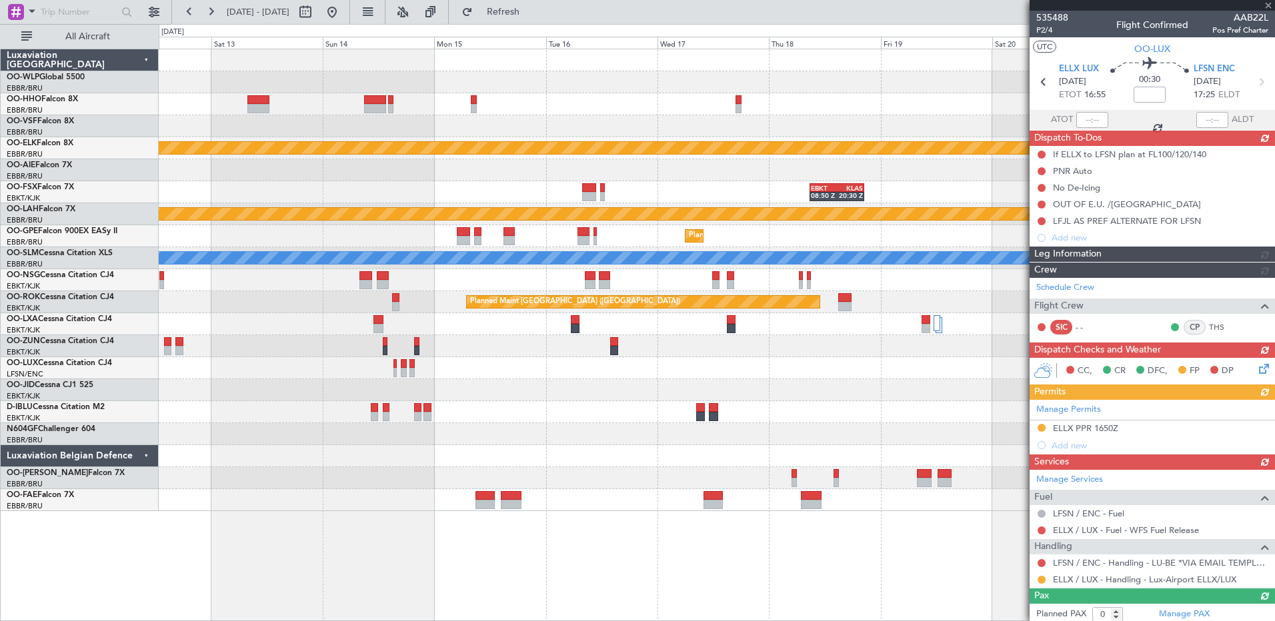
click at [1043, 563] on div "Manage Services Fuel LFSN / ENC - Fuel ELLX / LUX - Fuel - WFS Fuel Release Han…" at bounding box center [1151, 529] width 245 height 119
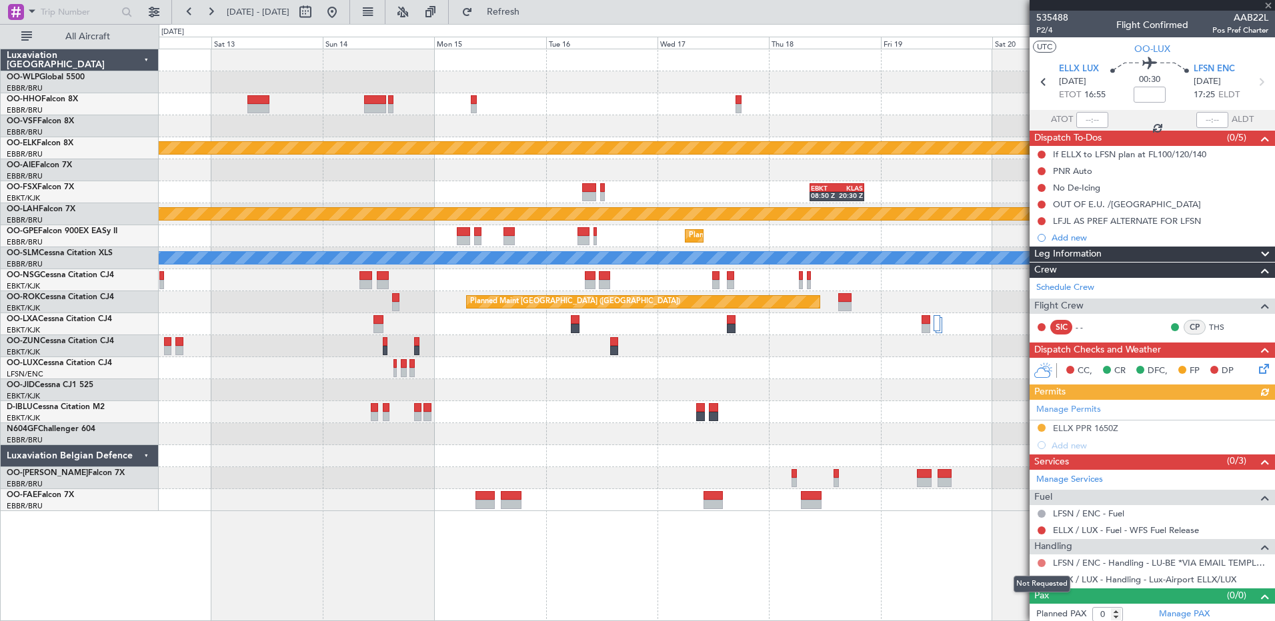
click at [1041, 563] on button at bounding box center [1041, 563] width 8 height 8
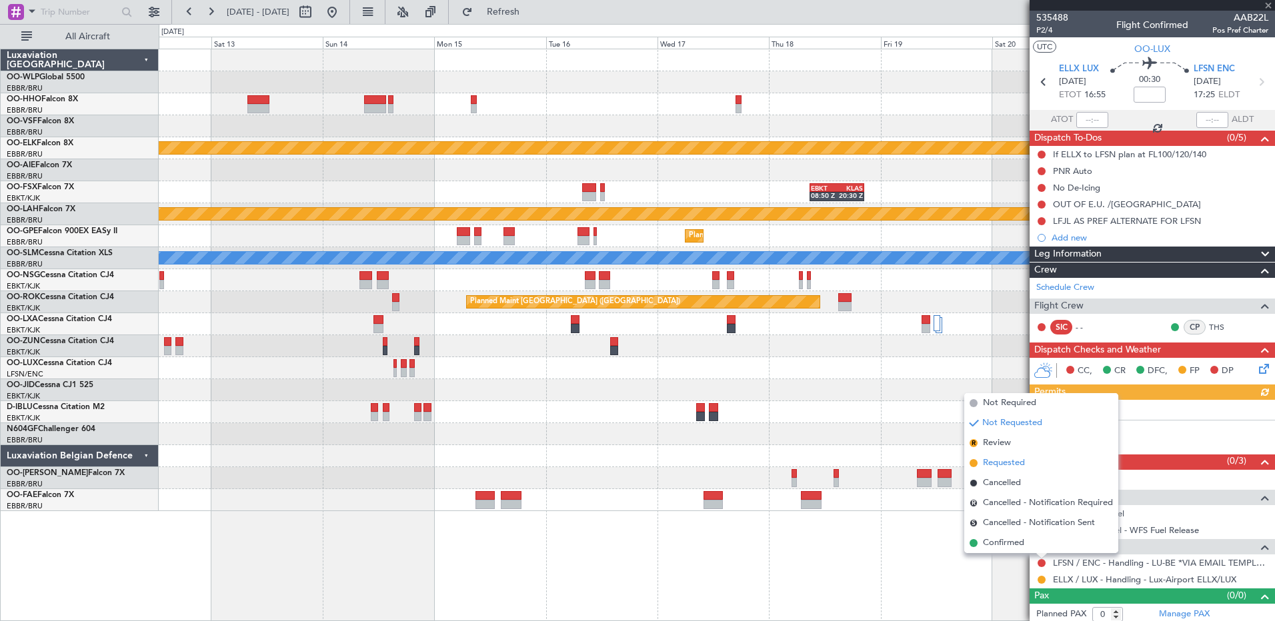
click at [987, 467] on span "Requested" at bounding box center [1004, 463] width 42 height 13
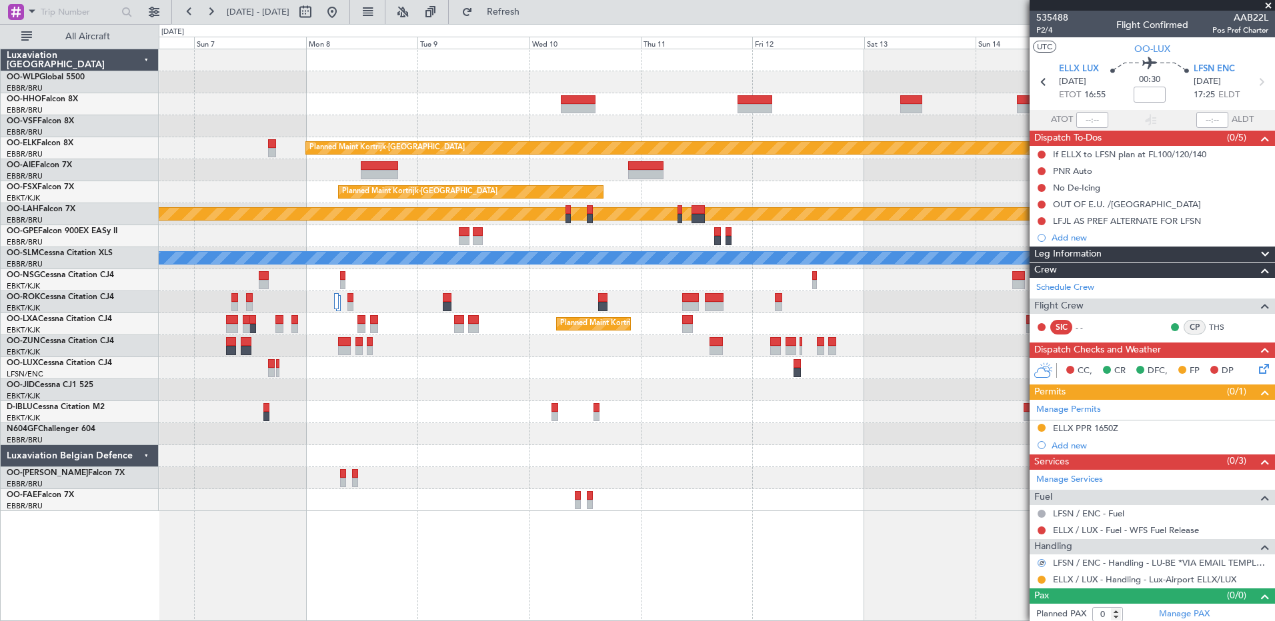
click at [1101, 476] on fb-app "12 Sep 2025 - 22 Sep 2025 Refresh Quick Links All Aircraft Planned Maint Kortri…" at bounding box center [637, 315] width 1275 height 611
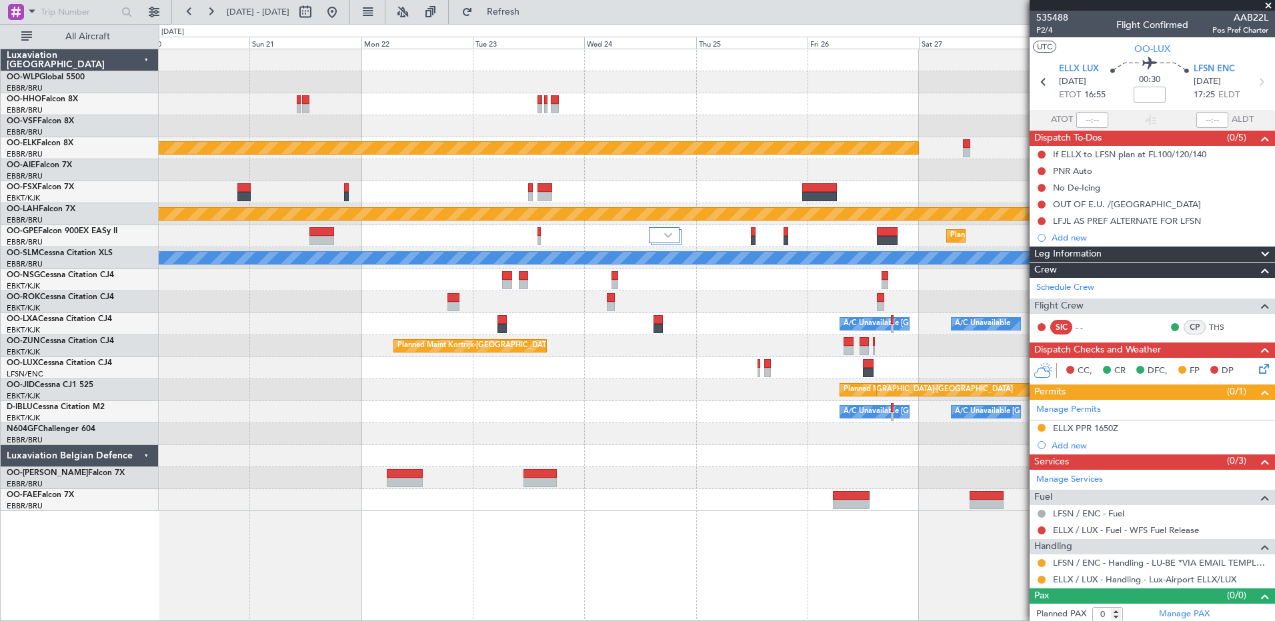
click at [808, 433] on div at bounding box center [716, 434] width 1115 height 22
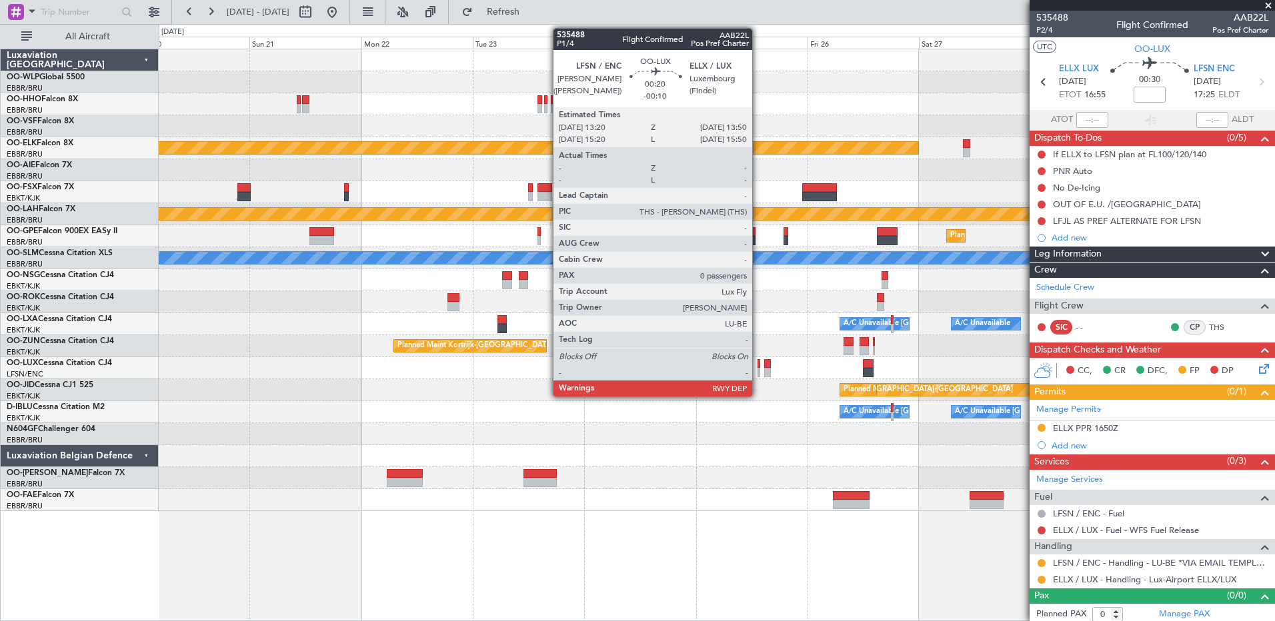
click at [758, 365] on div at bounding box center [758, 363] width 3 height 9
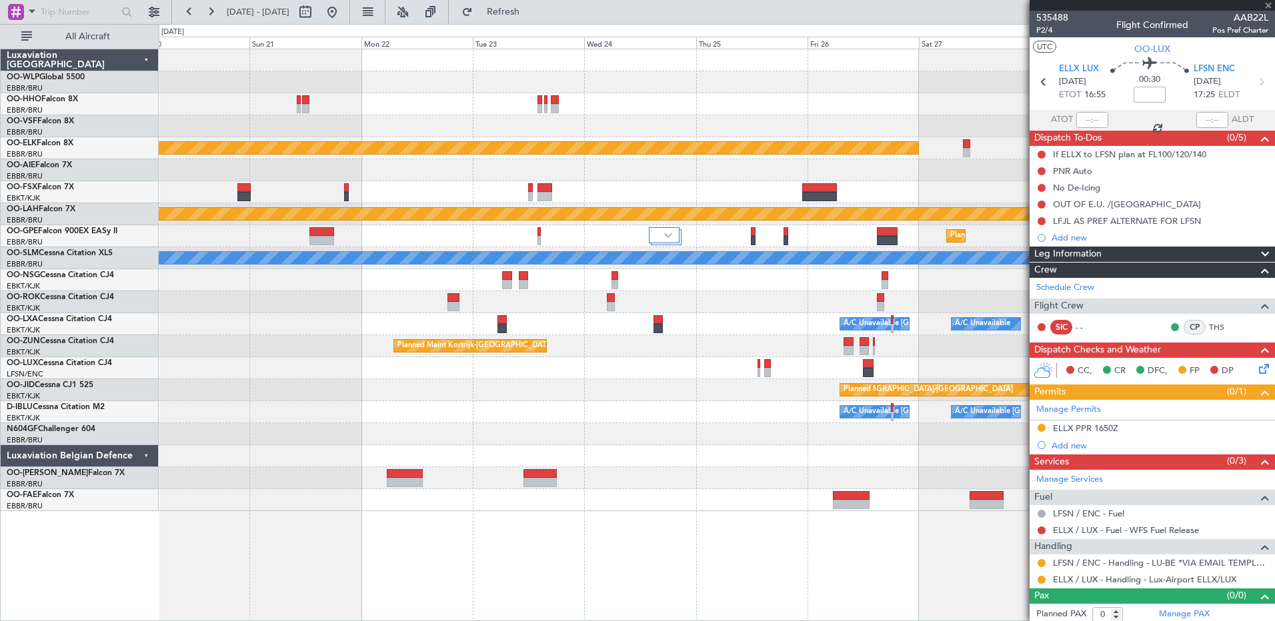
type input "-00:10"
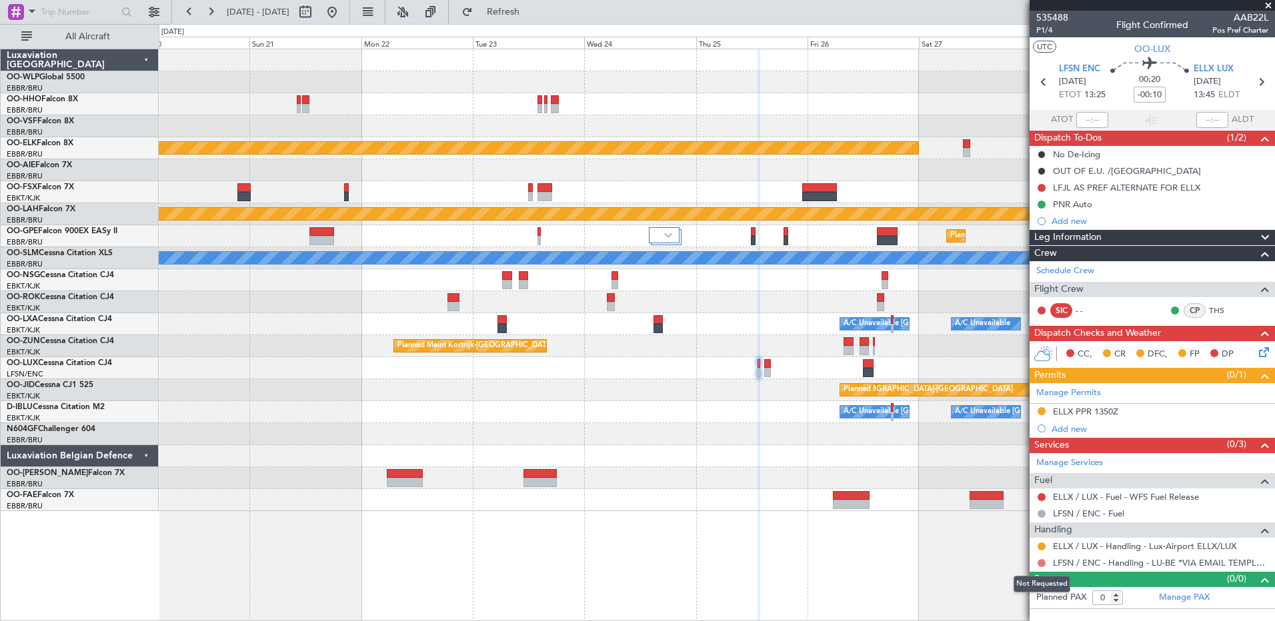
click at [1039, 565] on button at bounding box center [1041, 563] width 8 height 8
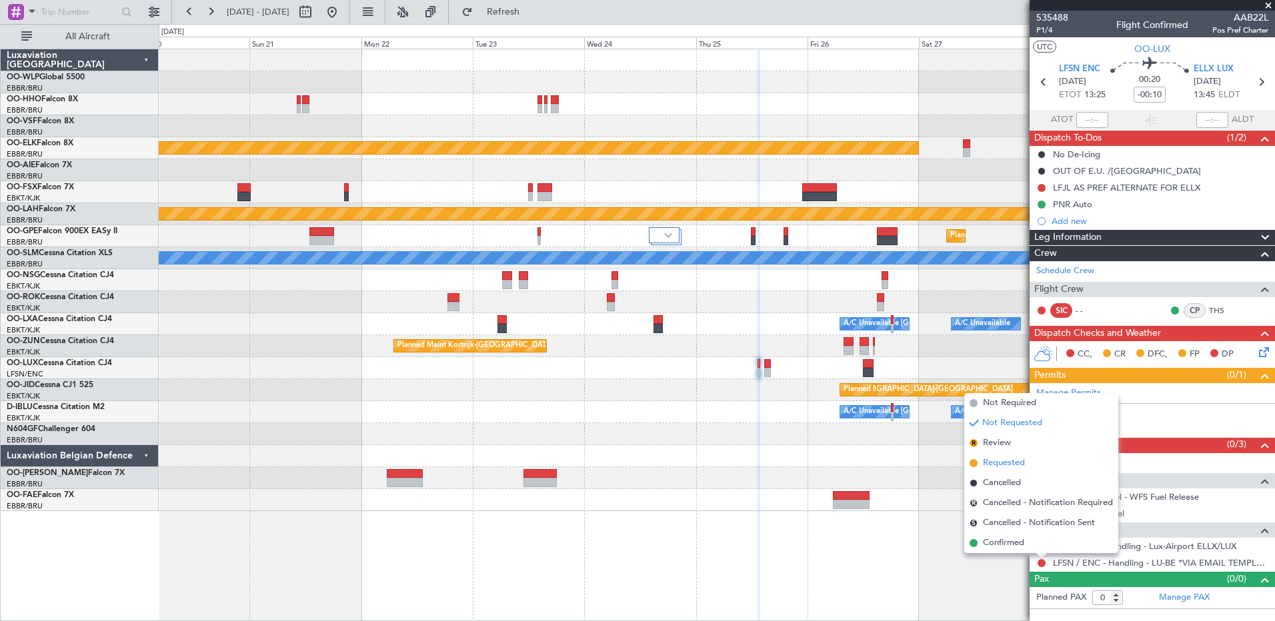
click at [1019, 469] on span "Requested" at bounding box center [1004, 463] width 42 height 13
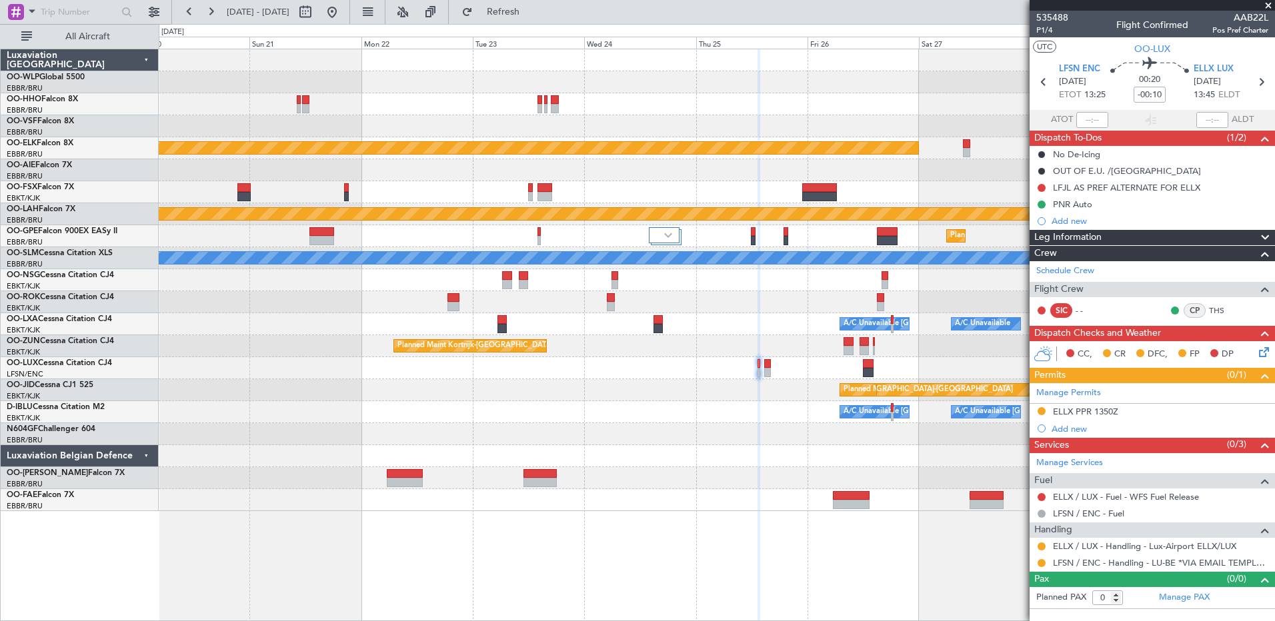
click at [1270, 8] on span at bounding box center [1267, 6] width 13 height 12
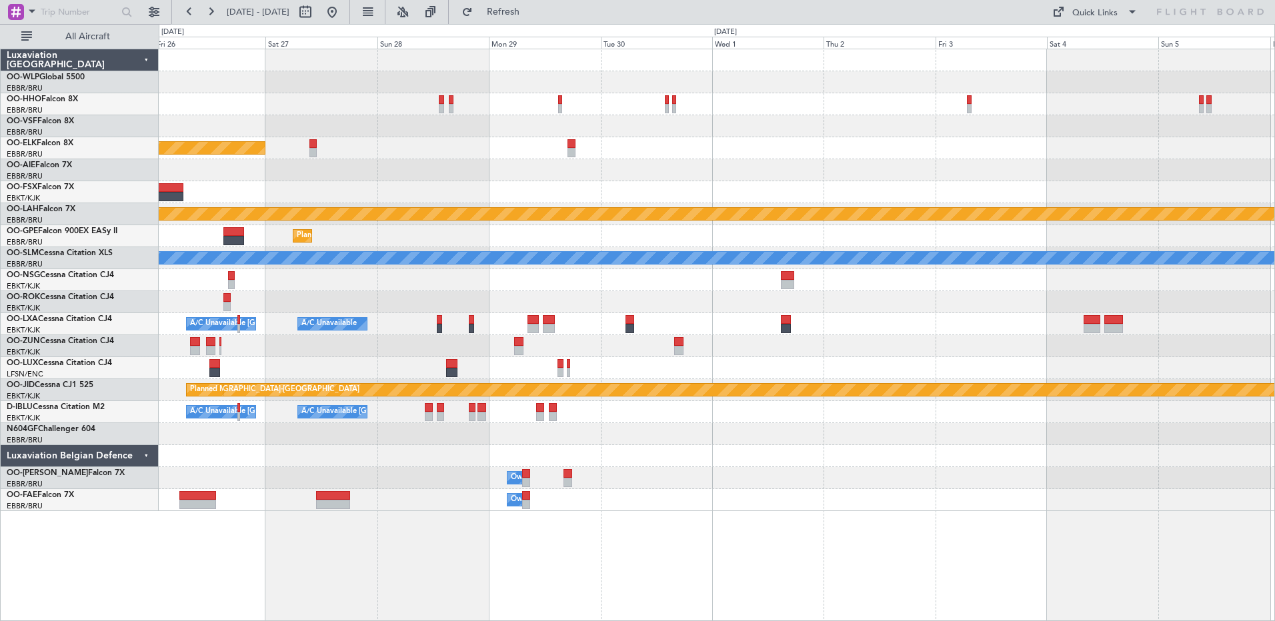
click at [494, 228] on div "Planned Maint Kortrijk-[GEOGRAPHIC_DATA] Planned [GEOGRAPHIC_DATA][PERSON_NAME]…" at bounding box center [716, 280] width 1115 height 462
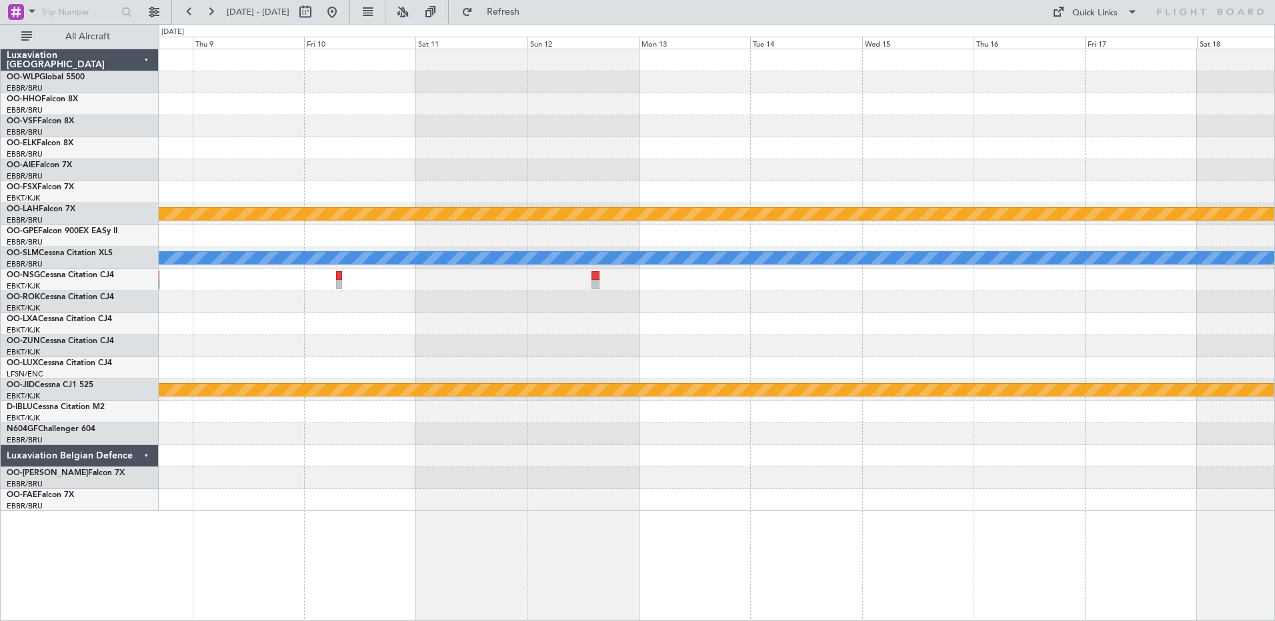
click at [179, 205] on div "Planned Maint [PERSON_NAME]-[GEOGRAPHIC_DATA][PERSON_NAME] ([GEOGRAPHIC_DATA][P…" at bounding box center [716, 280] width 1115 height 462
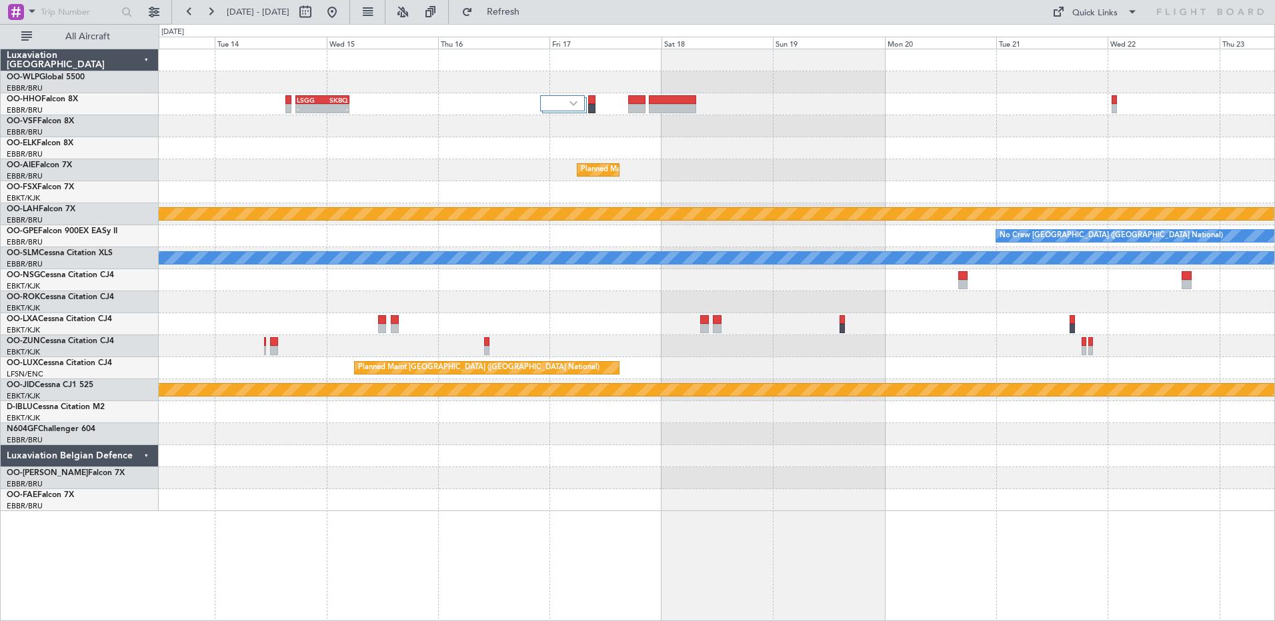
click at [541, 294] on div at bounding box center [716, 302] width 1115 height 22
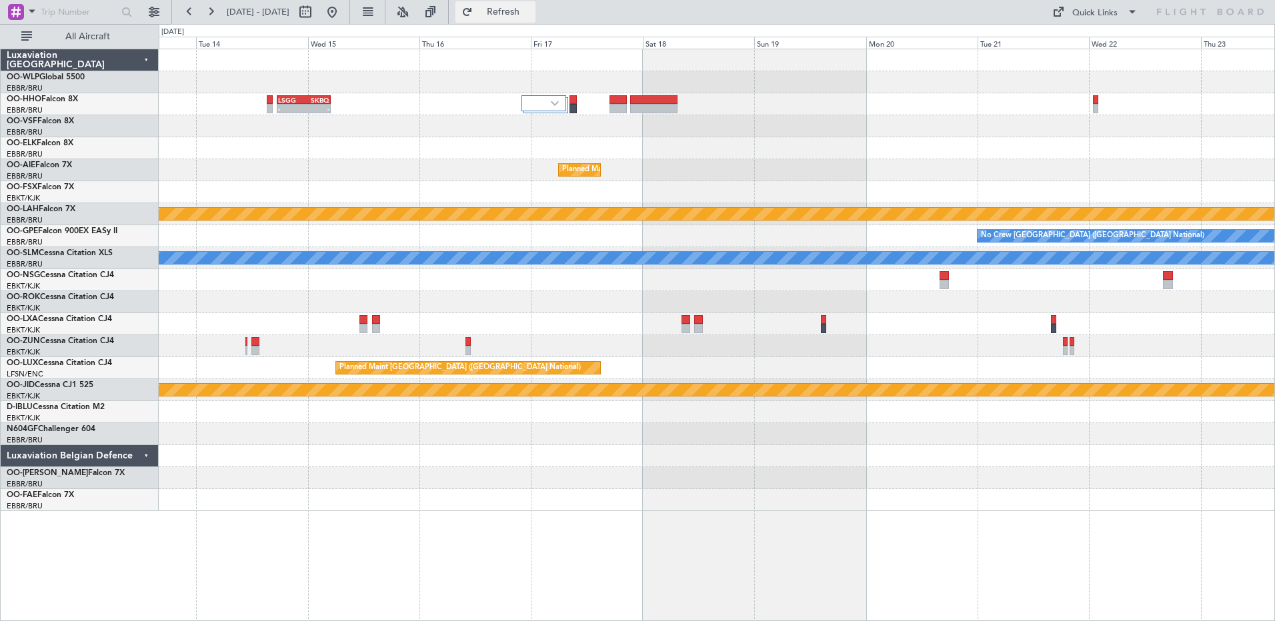
click at [531, 15] on span "Refresh" at bounding box center [503, 11] width 56 height 9
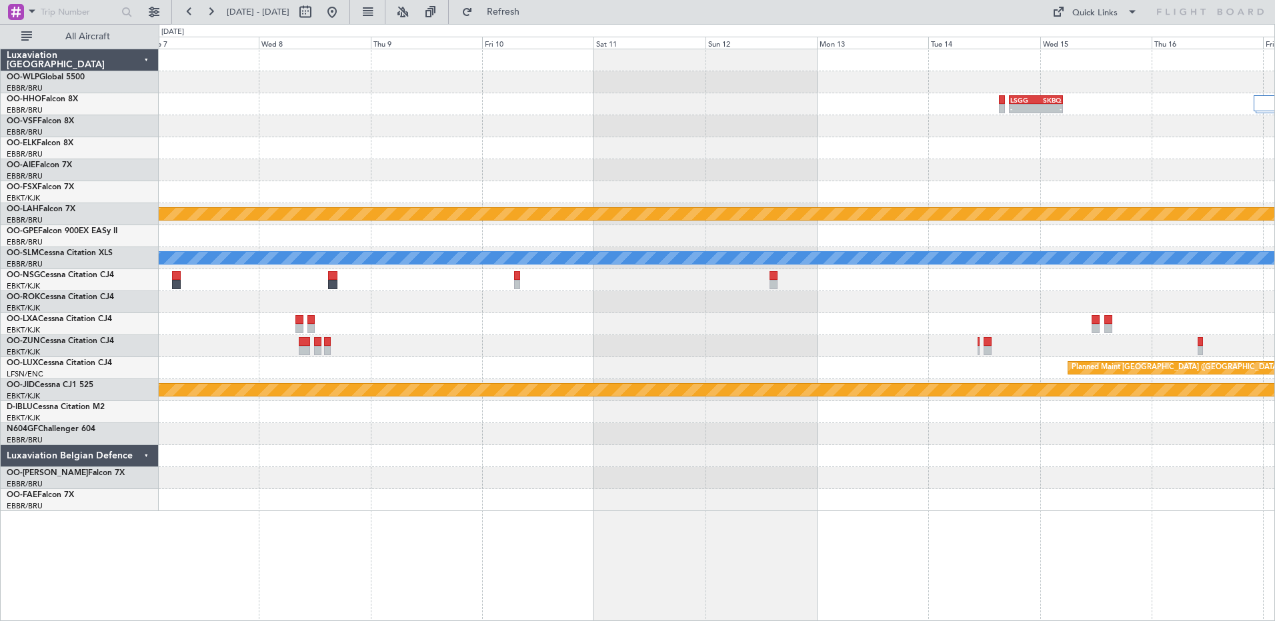
click at [1109, 155] on div at bounding box center [716, 148] width 1115 height 22
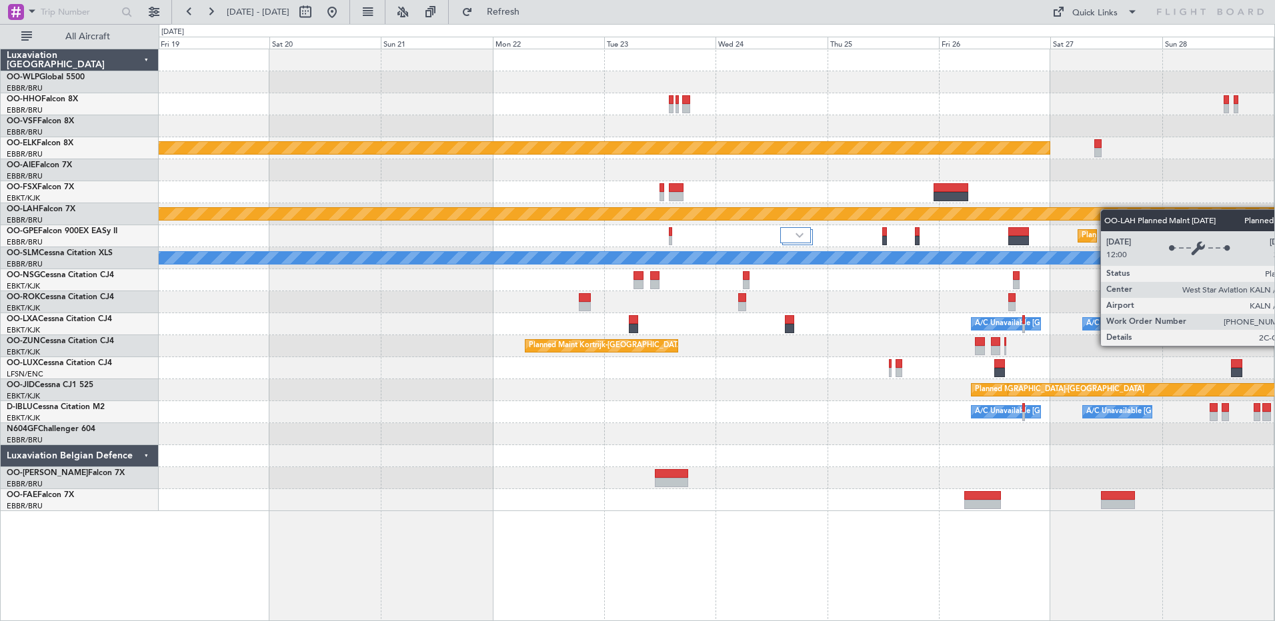
click at [1154, 216] on div "Planned Maint Kortrijk-[GEOGRAPHIC_DATA] Planned [GEOGRAPHIC_DATA][PERSON_NAME]…" at bounding box center [716, 280] width 1115 height 462
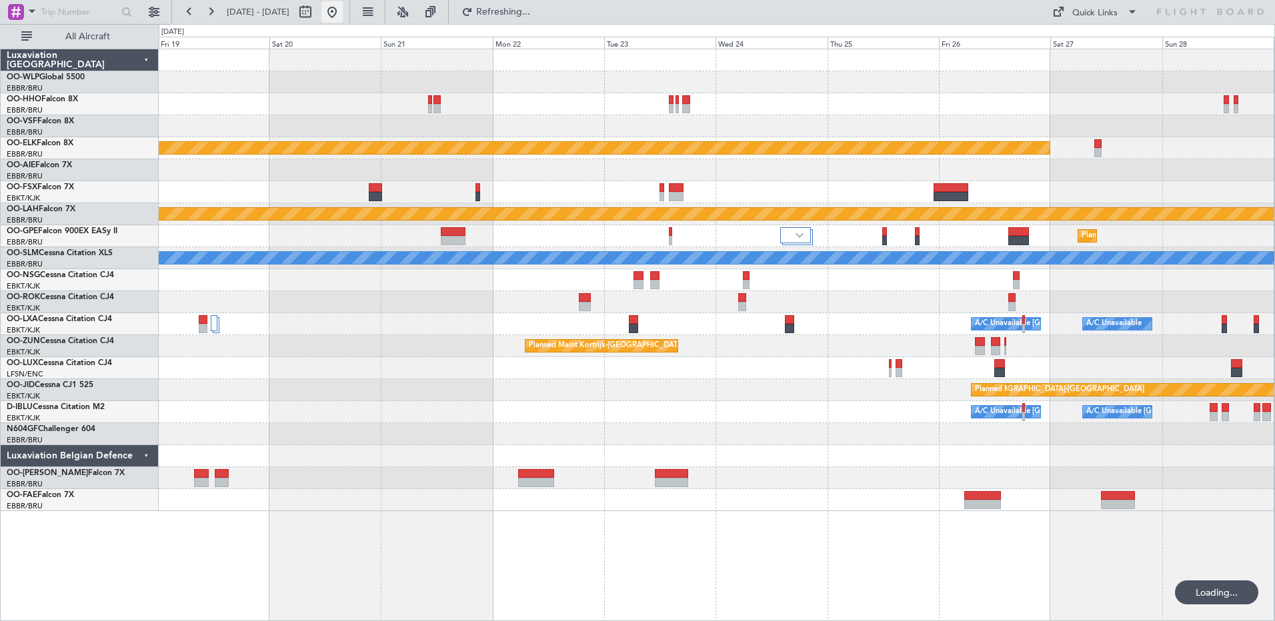
click at [343, 15] on button at bounding box center [331, 11] width 21 height 21
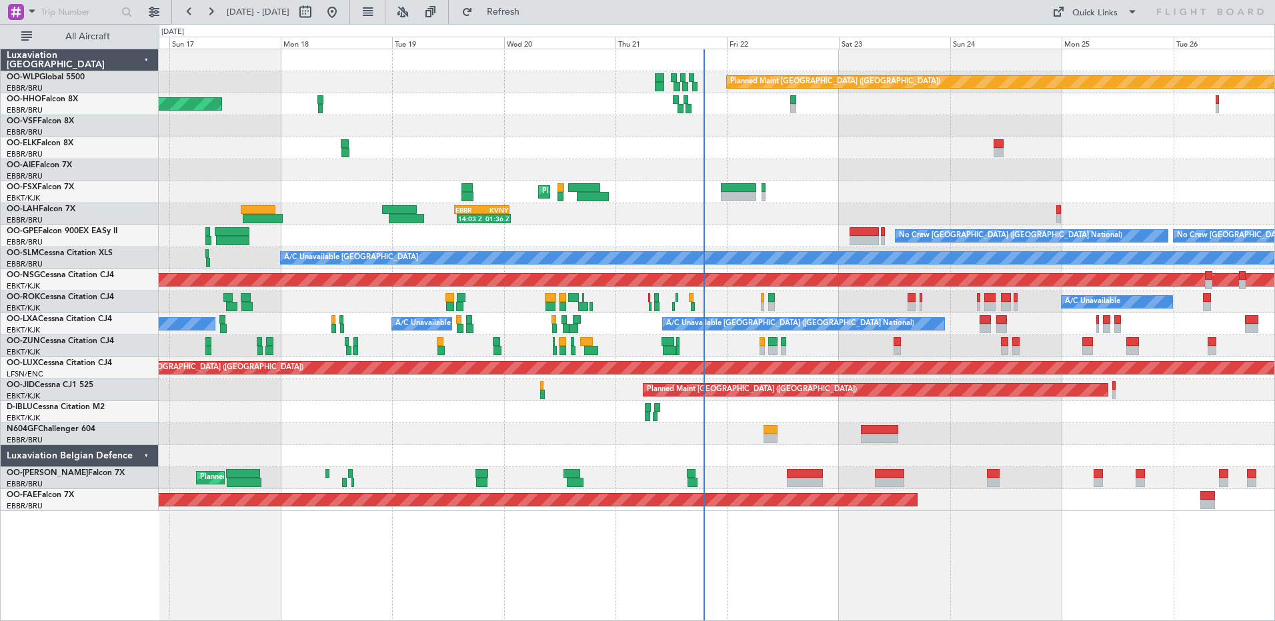
click at [809, 447] on div "Planned Maint [GEOGRAPHIC_DATA] ([GEOGRAPHIC_DATA]) AOG Maint Geneva ([GEOGRAPH…" at bounding box center [716, 280] width 1115 height 462
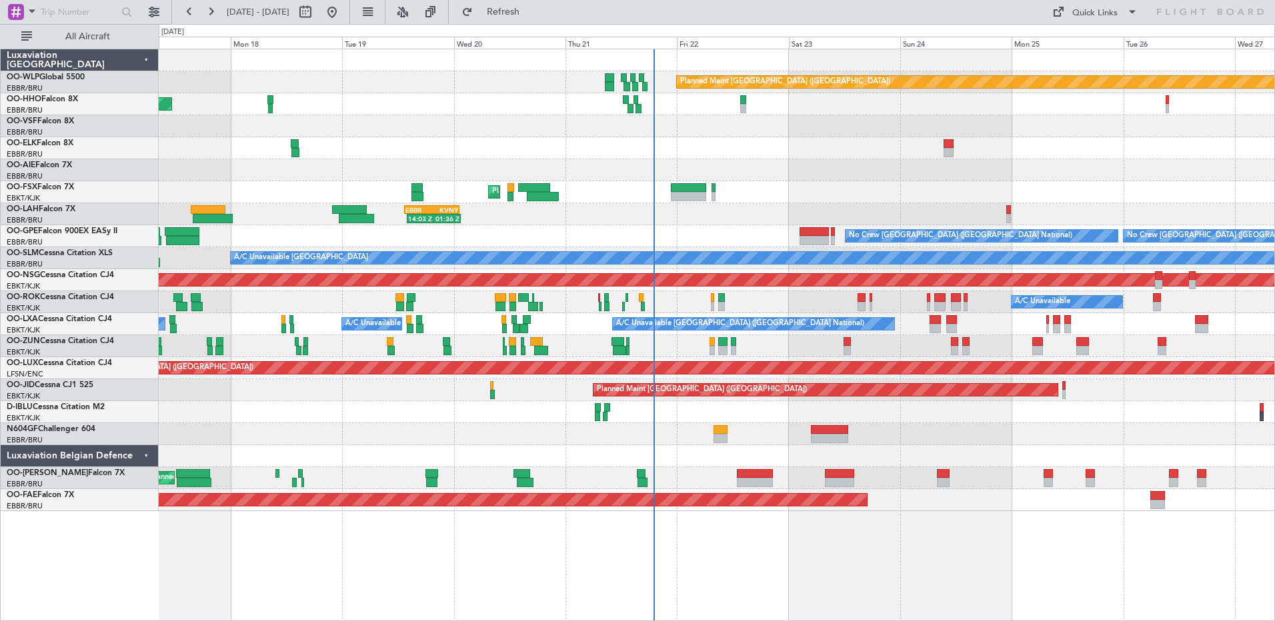
click at [754, 452] on div "Planned Maint [GEOGRAPHIC_DATA] ([GEOGRAPHIC_DATA]) AOG Maint Geneva ([GEOGRAPH…" at bounding box center [716, 280] width 1115 height 462
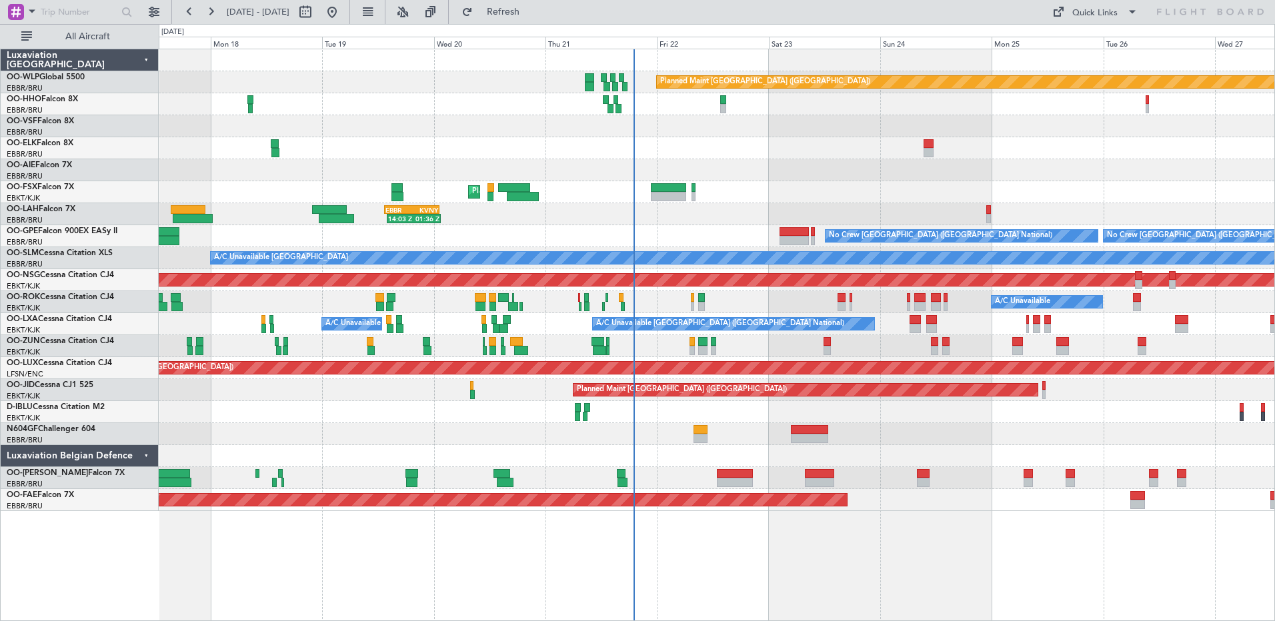
click at [869, 543] on div "Planned Maint [GEOGRAPHIC_DATA] ([GEOGRAPHIC_DATA]) AOG Maint Geneva ([GEOGRAPH…" at bounding box center [717, 335] width 1116 height 573
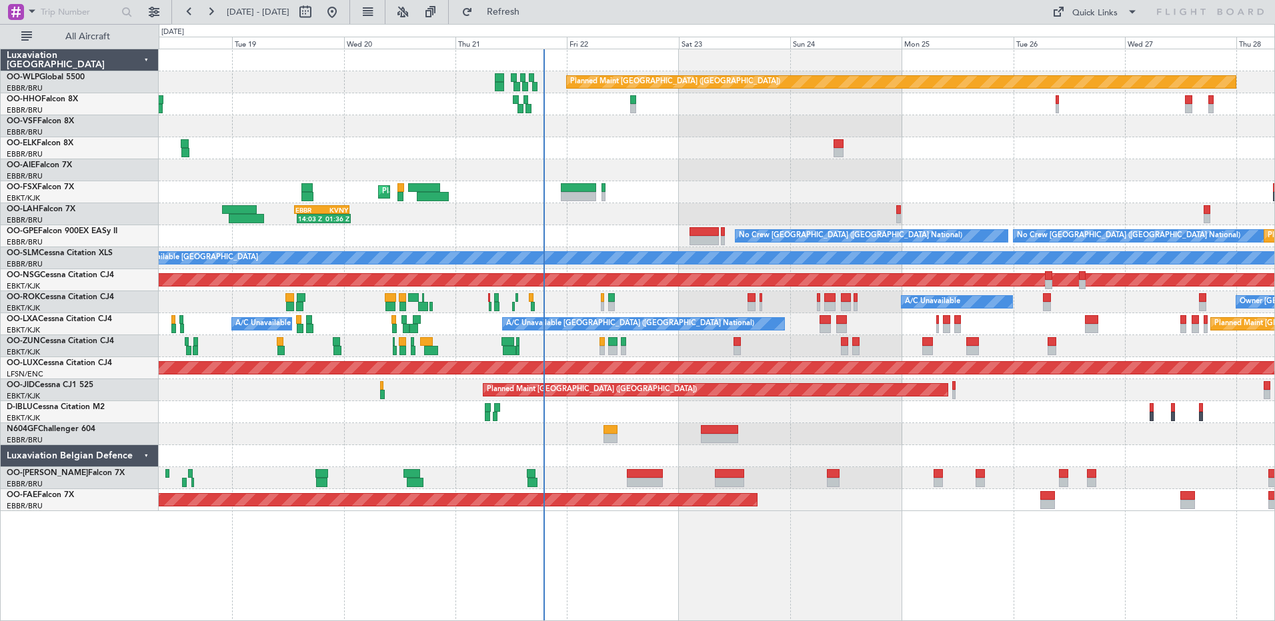
click at [790, 529] on div "Planned Maint [GEOGRAPHIC_DATA] ([GEOGRAPHIC_DATA]) AOG Maint Geneva ([GEOGRAPH…" at bounding box center [717, 335] width 1116 height 573
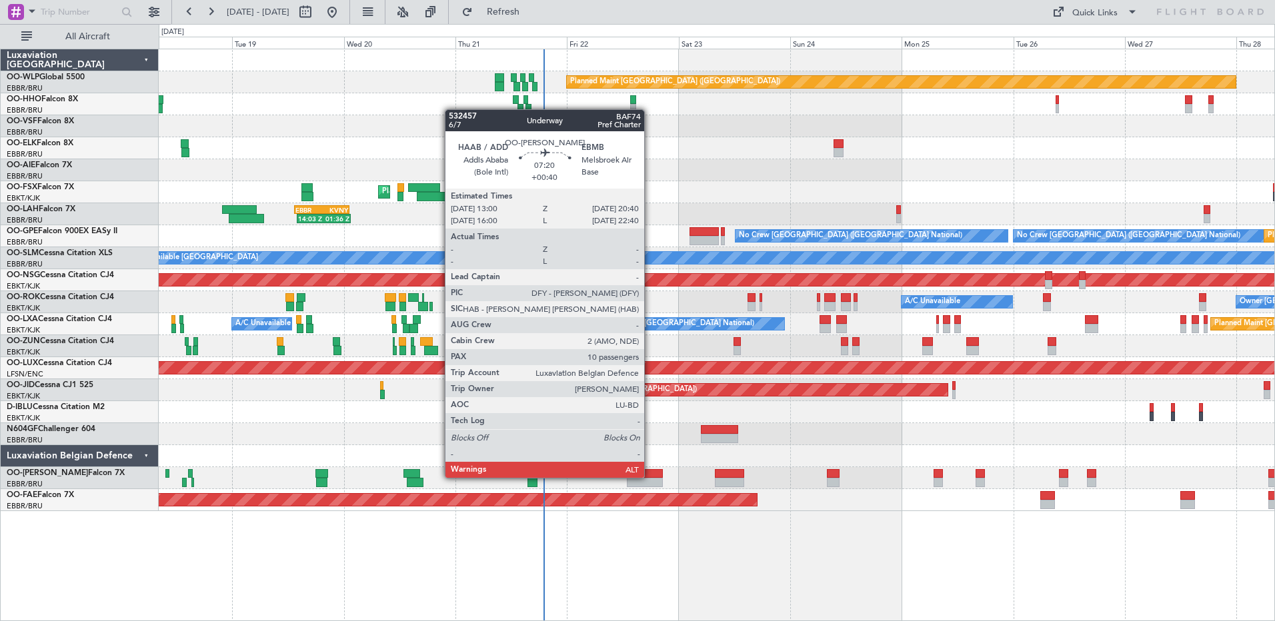
click at [648, 477] on div at bounding box center [645, 473] width 36 height 9
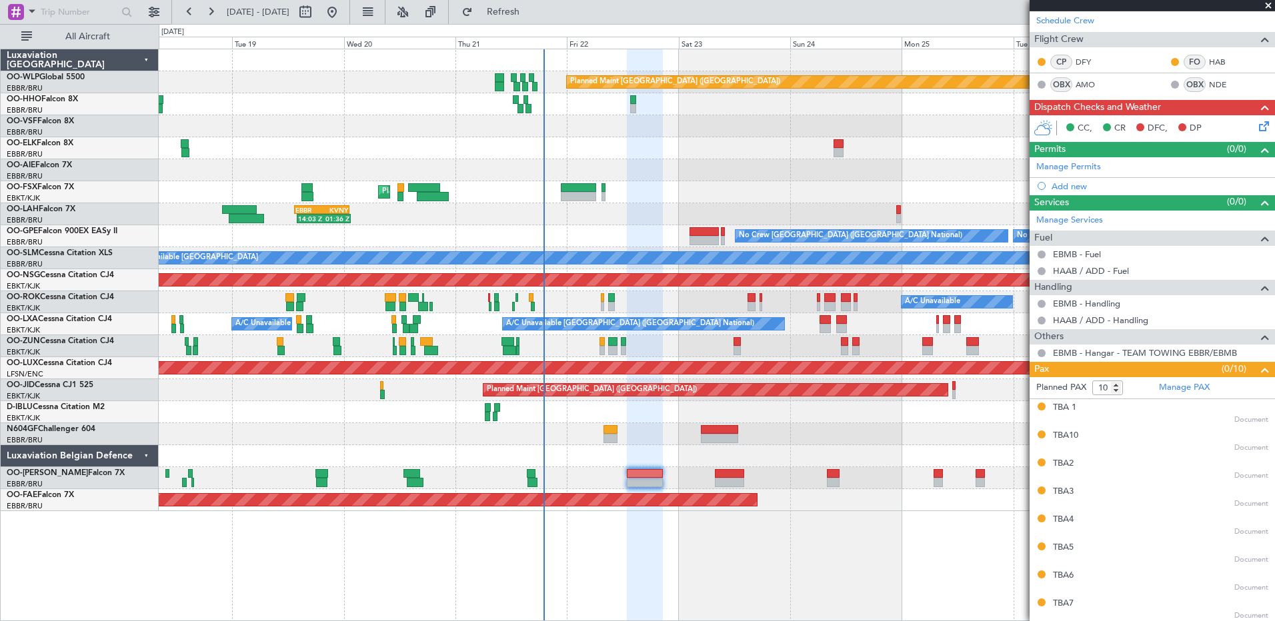
scroll to position [324, 0]
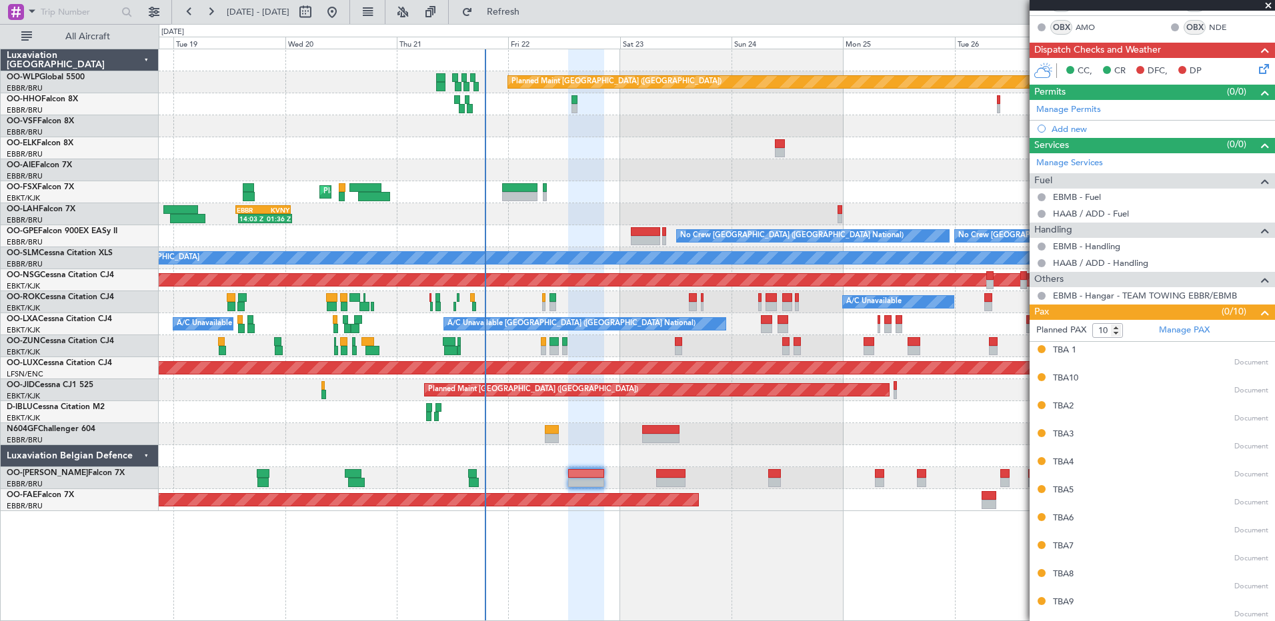
click at [741, 563] on div "Planned Maint [GEOGRAPHIC_DATA] ([GEOGRAPHIC_DATA]) AOG Maint Geneva ([GEOGRAPH…" at bounding box center [717, 335] width 1116 height 573
